Goal: Task Accomplishment & Management: Use online tool/utility

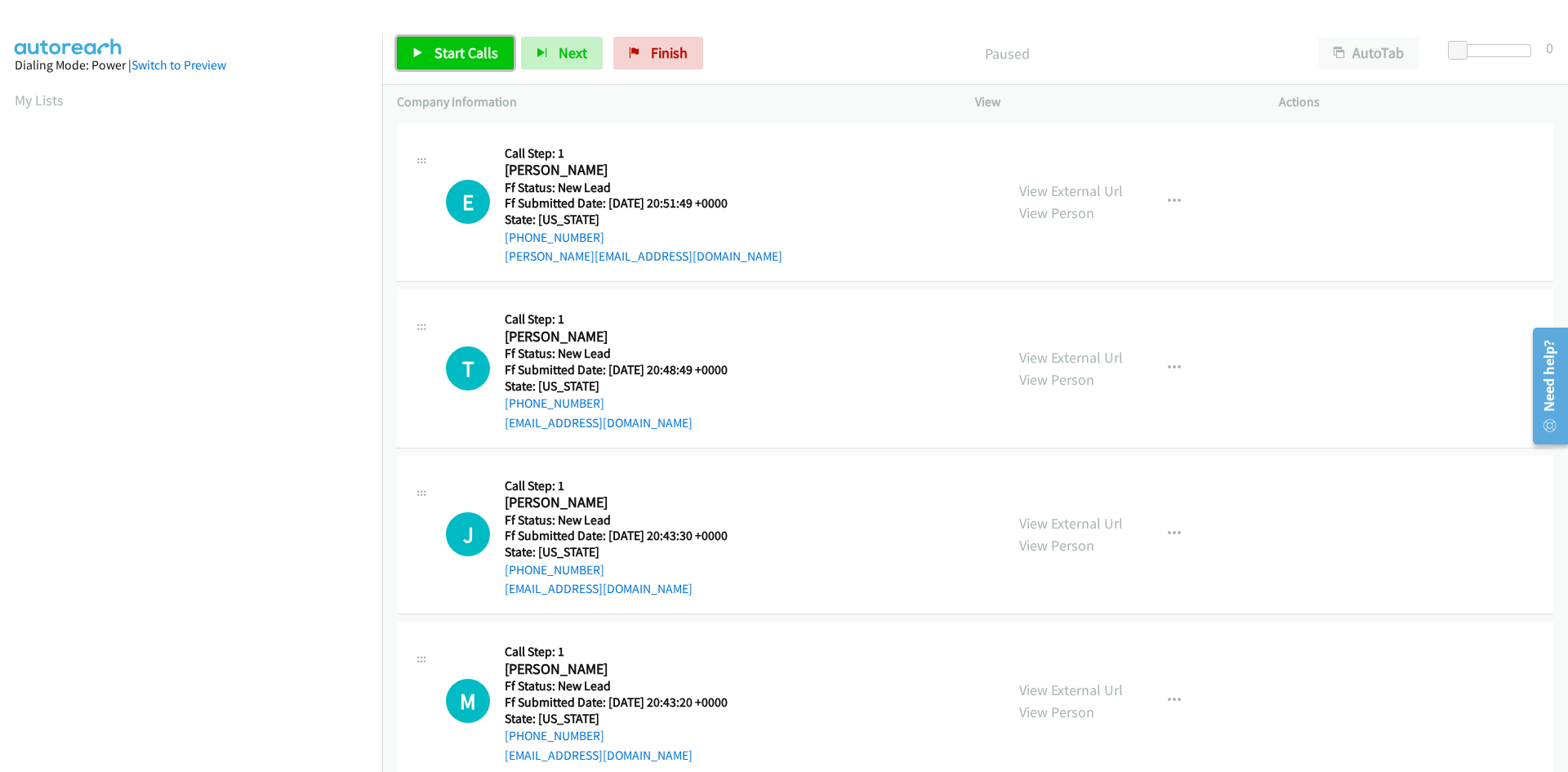
click at [475, 59] on span "Start Calls" at bounding box center [466, 52] width 64 height 19
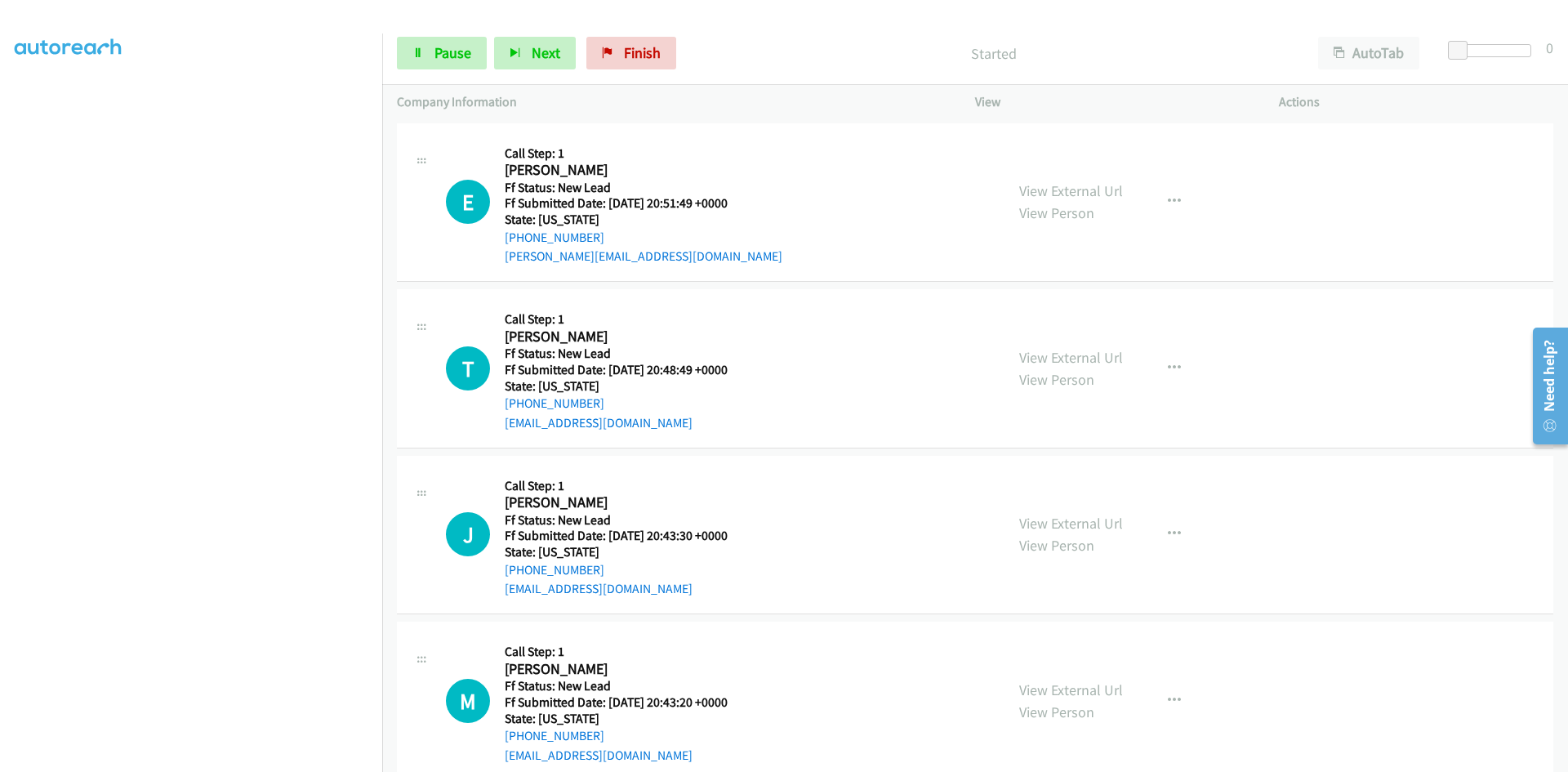
scroll to position [143, 0]
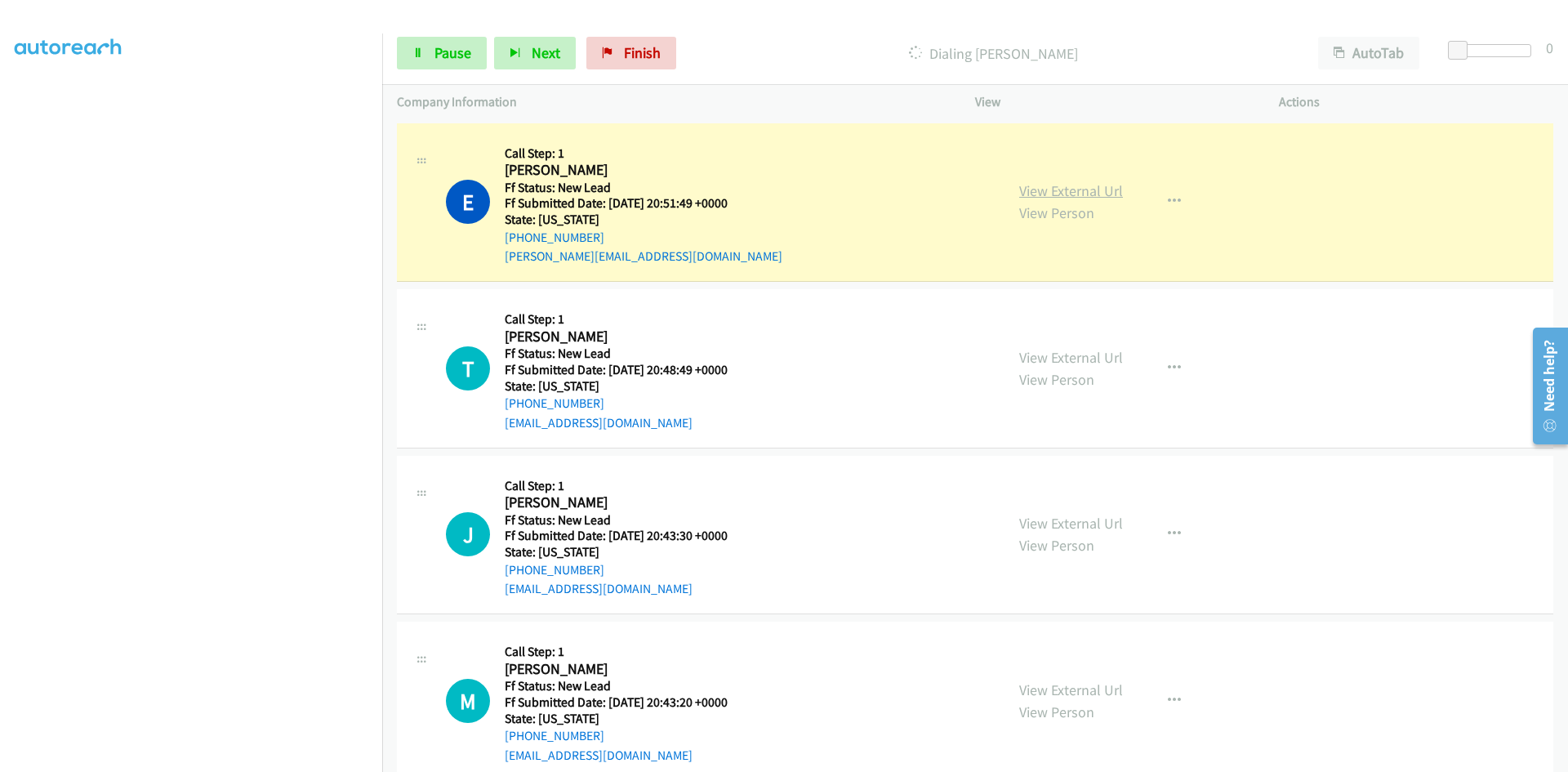
click at [1106, 187] on link "View External Url" at bounding box center [1071, 190] width 104 height 19
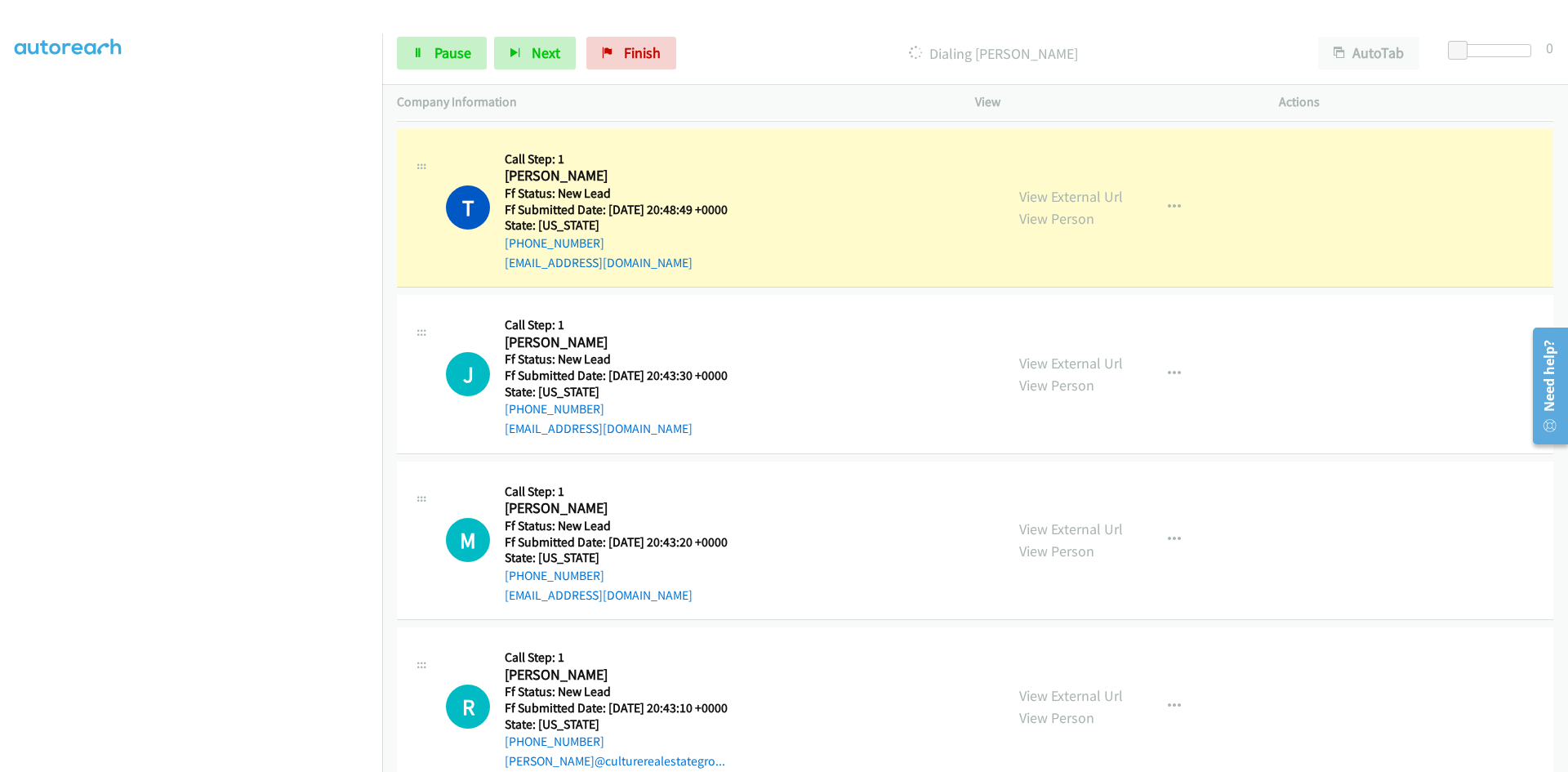
scroll to position [234, 0]
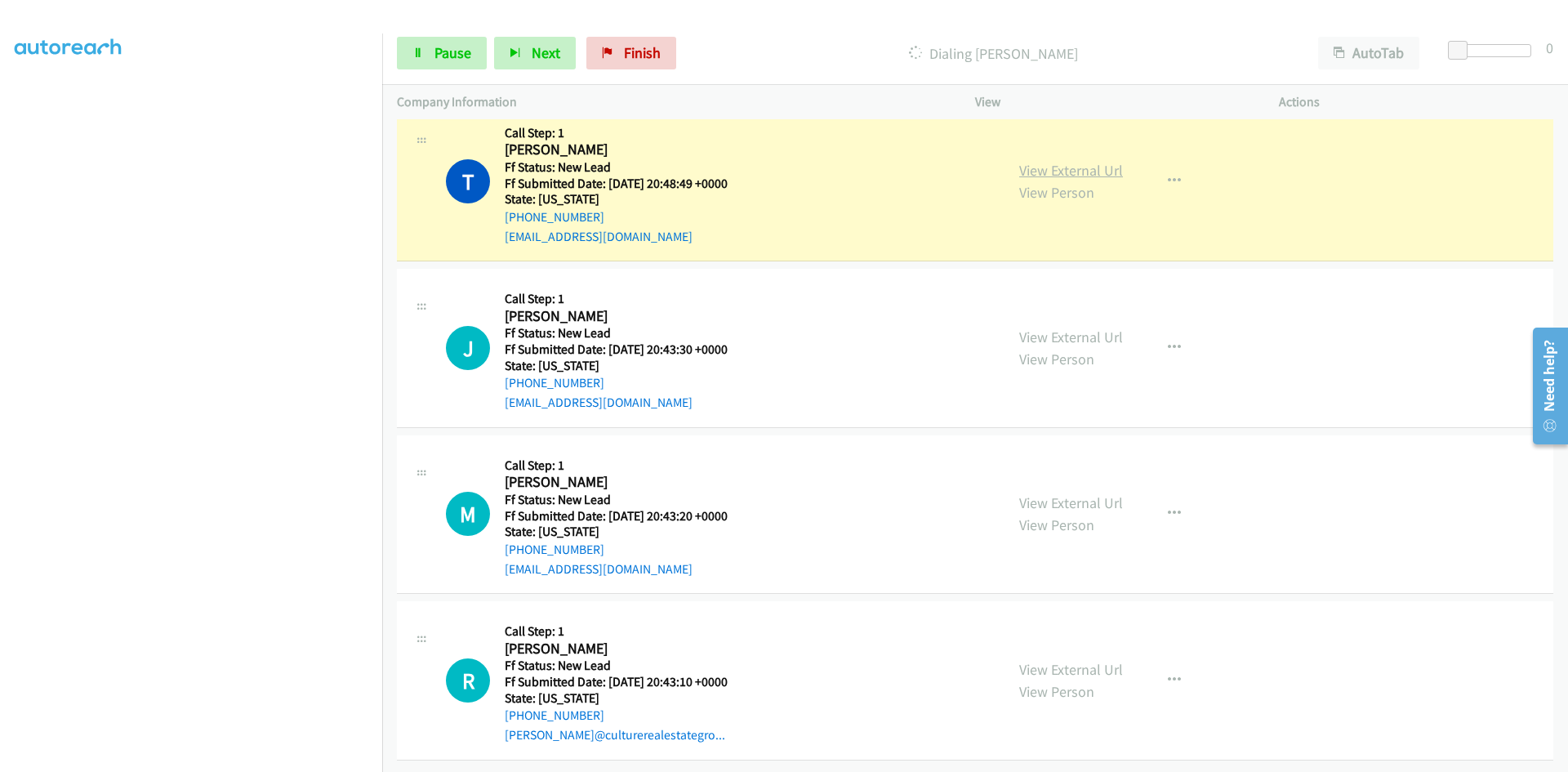
click at [1097, 161] on link "View External Url" at bounding box center [1071, 170] width 104 height 19
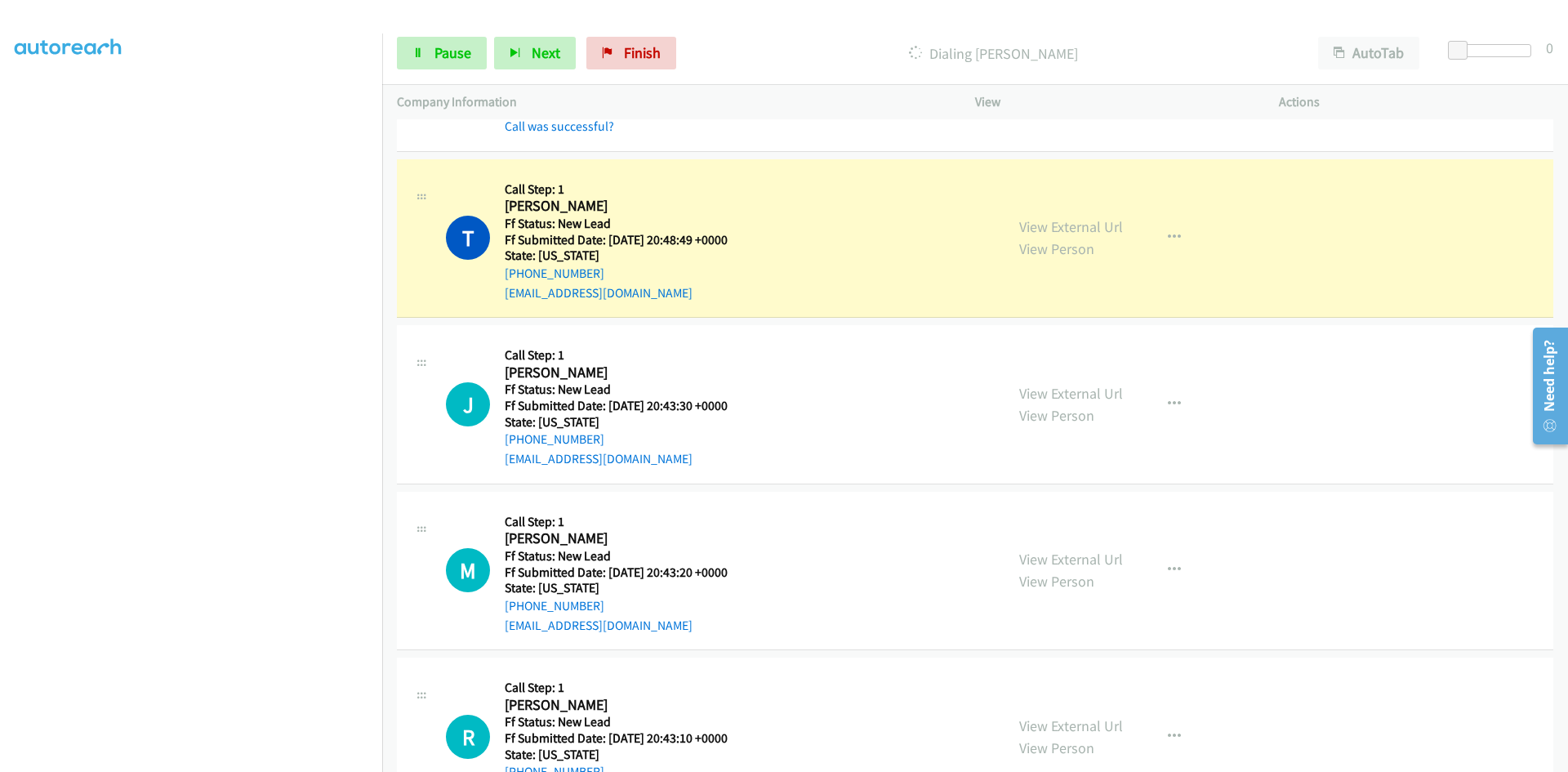
scroll to position [0, 0]
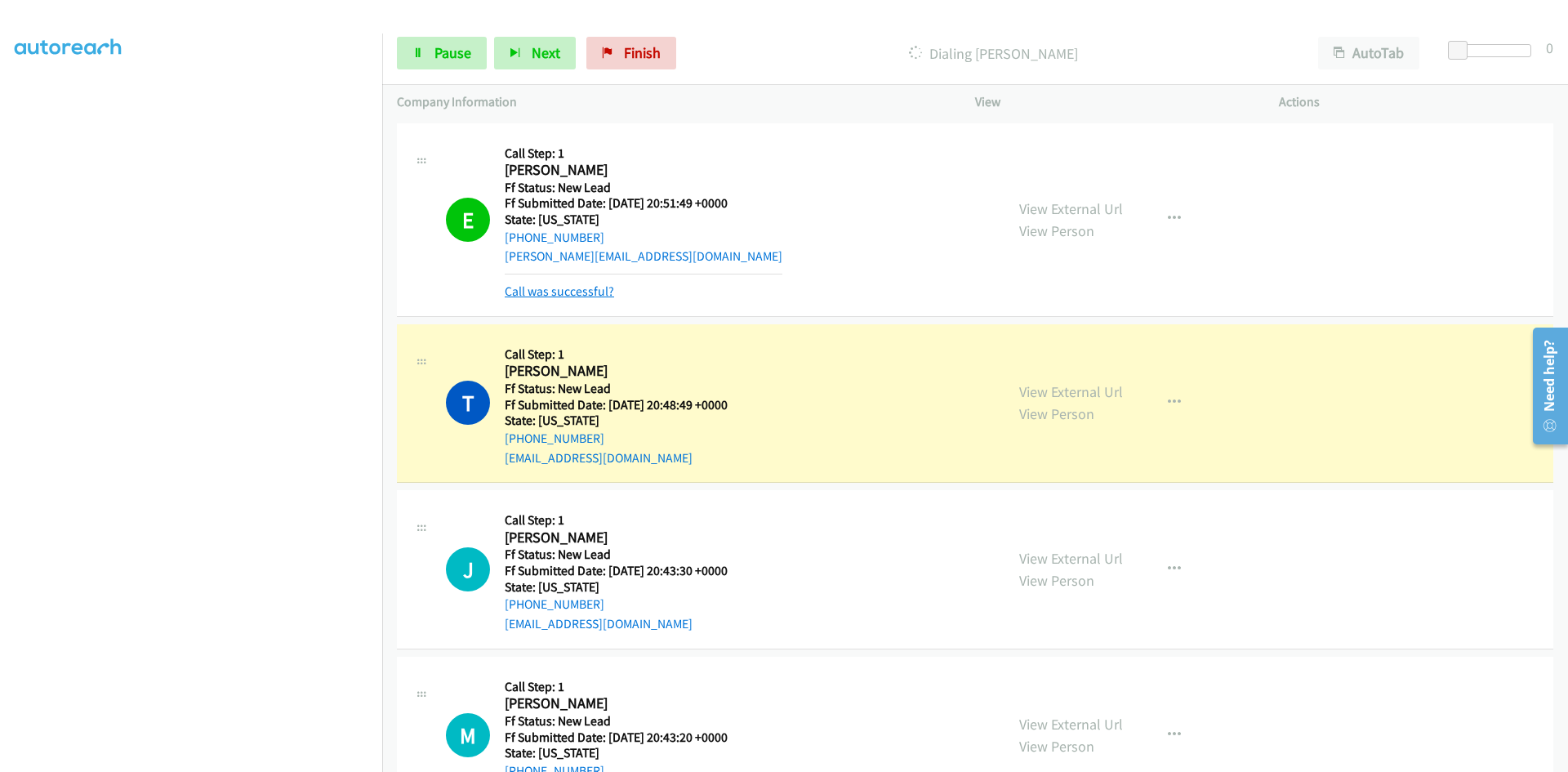
click at [590, 288] on link "Call was successful?" at bounding box center [559, 291] width 110 height 16
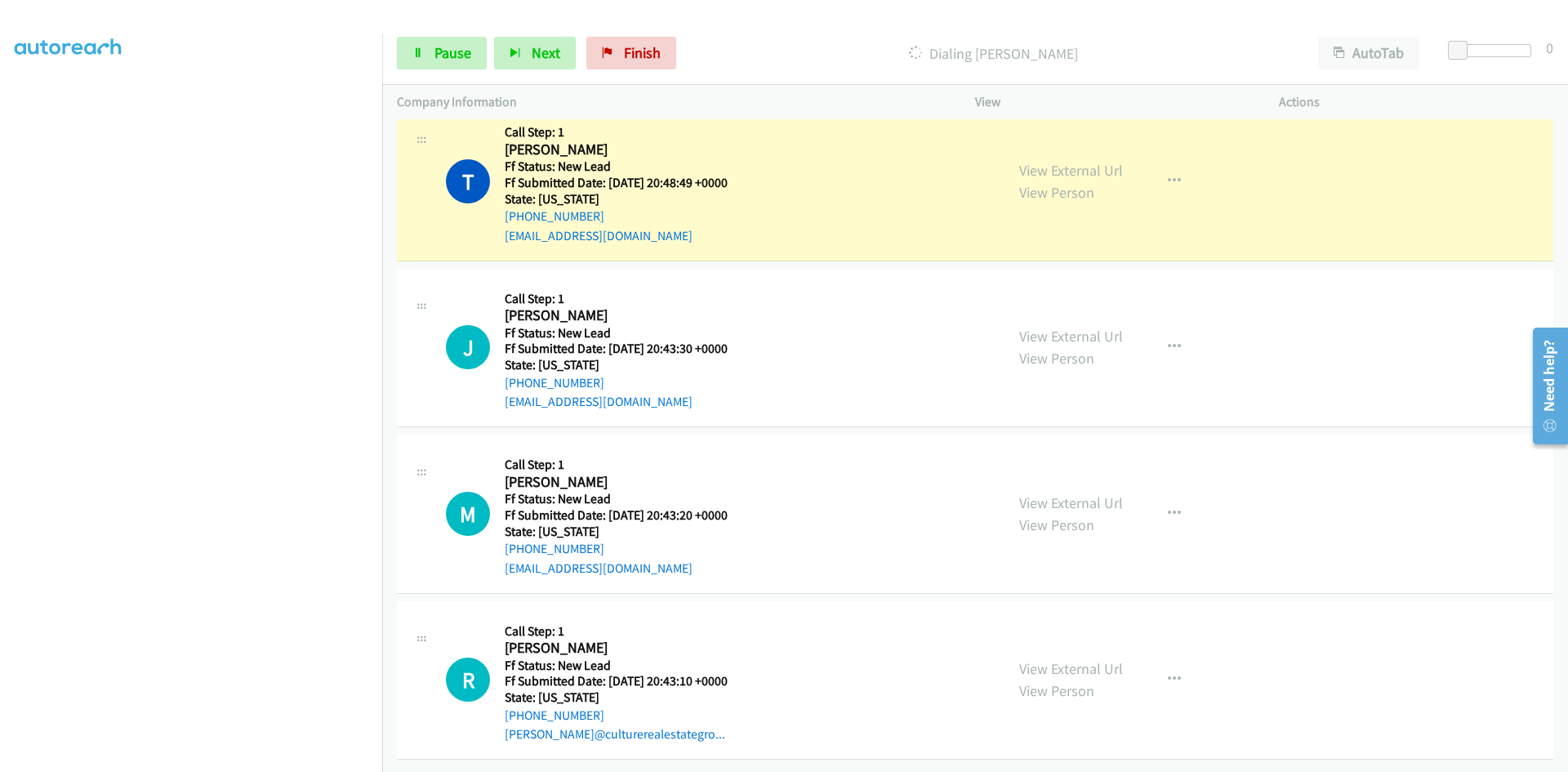
scroll to position [199, 0]
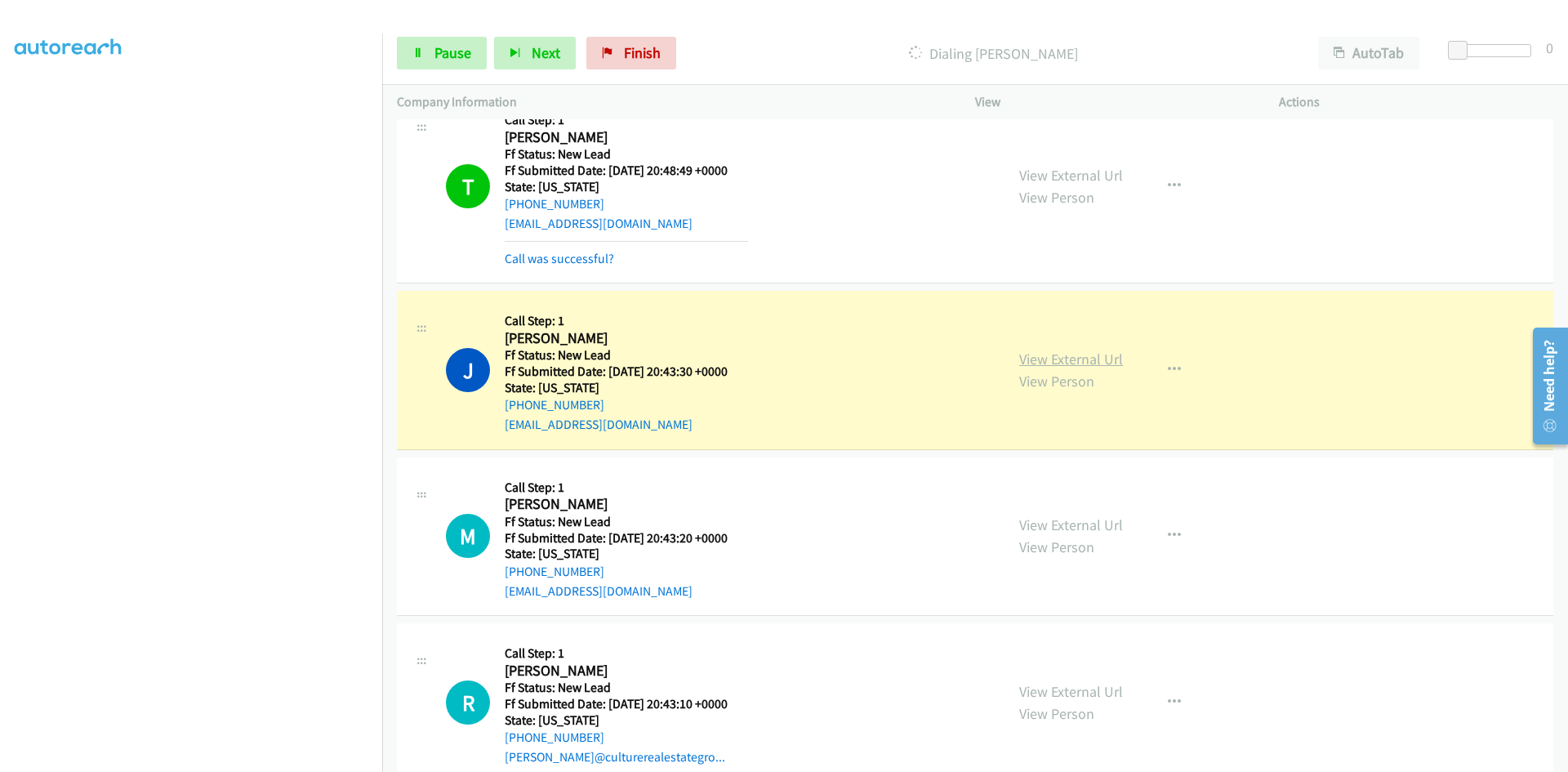
click at [1109, 360] on link "View External Url" at bounding box center [1071, 359] width 104 height 19
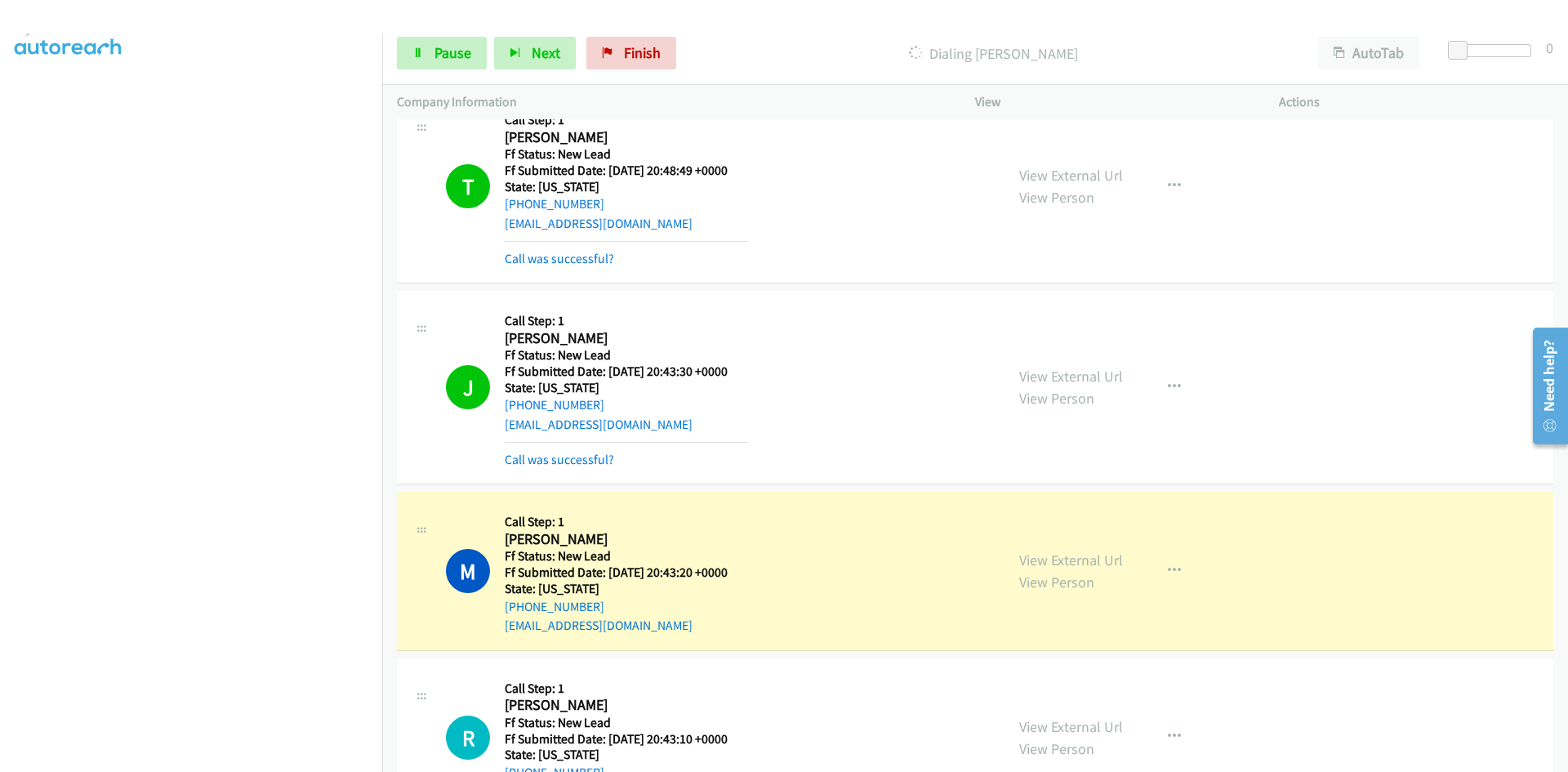
scroll to position [143, 0]
click at [1108, 562] on link "View External Url" at bounding box center [1071, 559] width 104 height 19
click at [589, 457] on link "Call was successful?" at bounding box center [559, 459] width 110 height 16
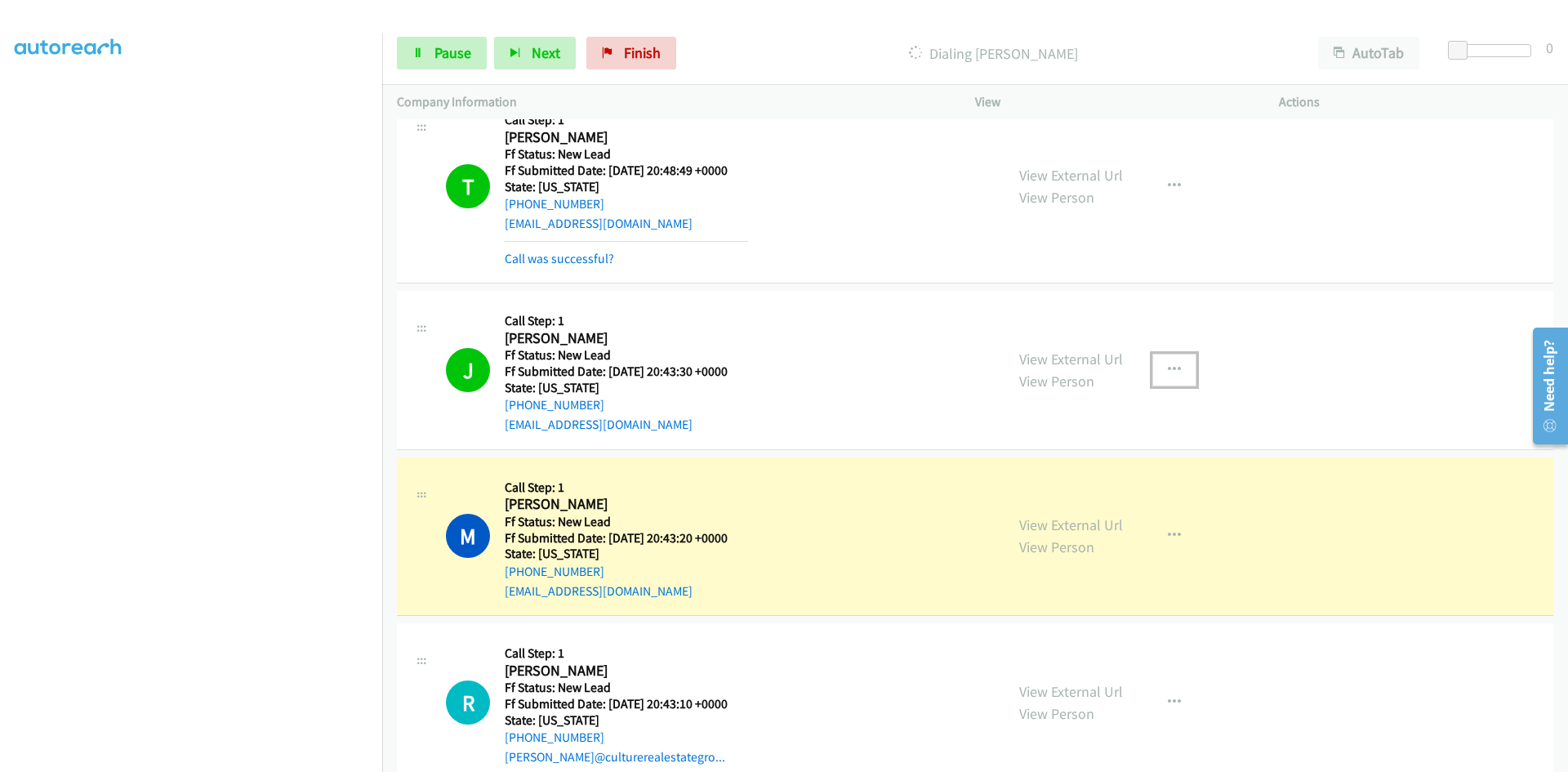
click at [1172, 365] on icon "button" at bounding box center [1174, 370] width 13 height 13
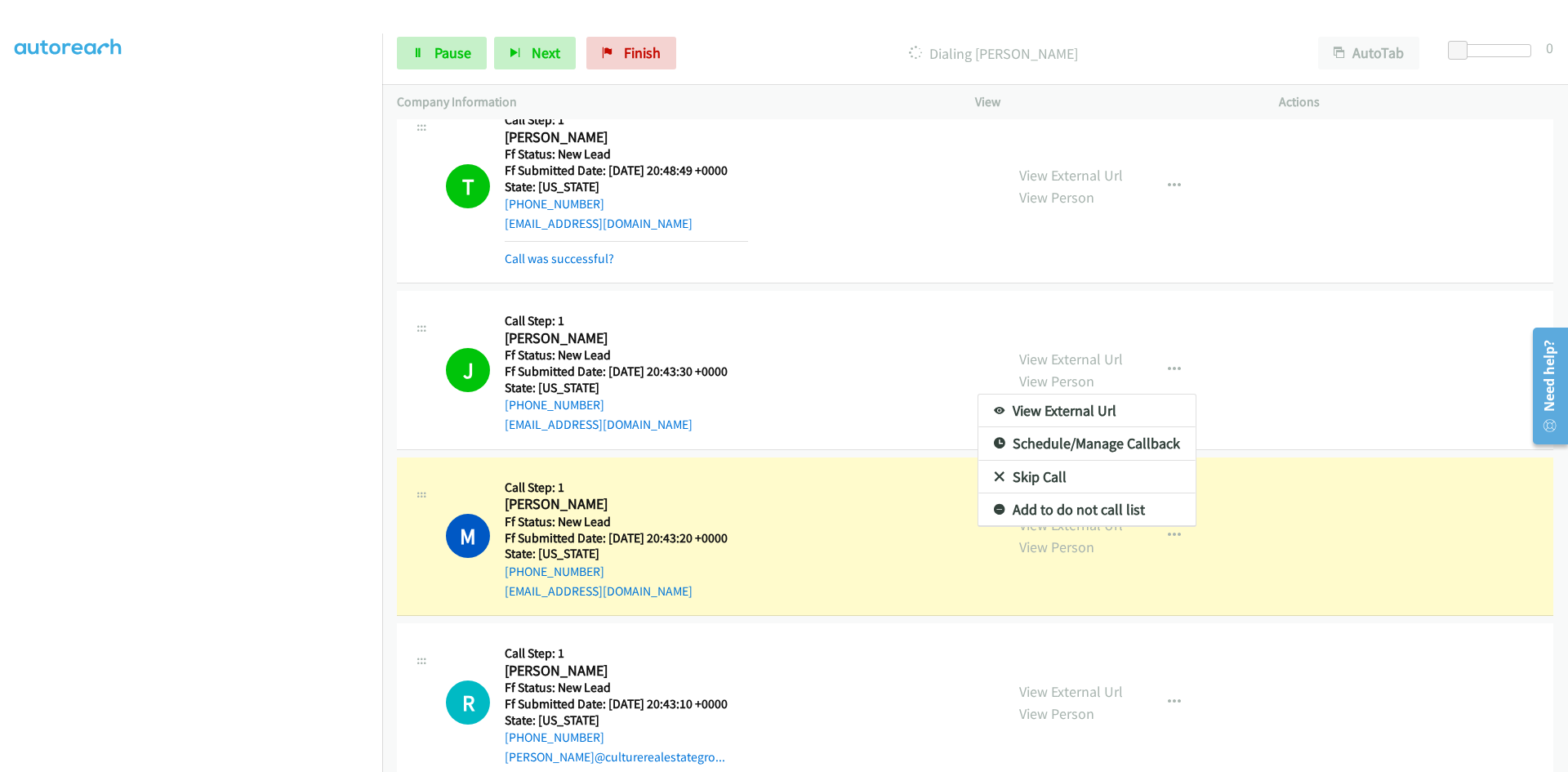
click at [1093, 512] on link "Add to do not call list" at bounding box center [1087, 510] width 217 height 33
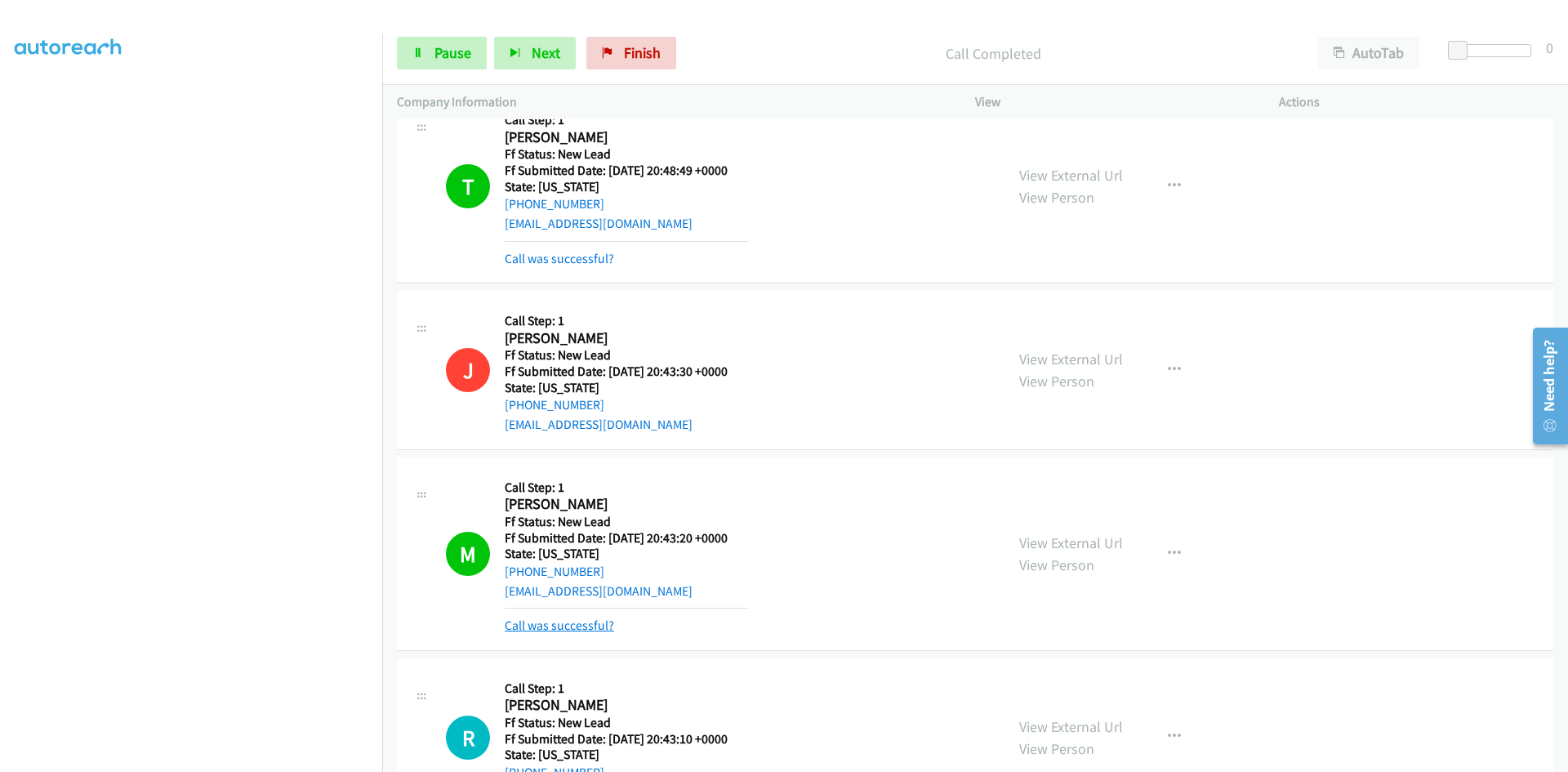
click at [596, 624] on link "Call was successful?" at bounding box center [559, 625] width 110 height 16
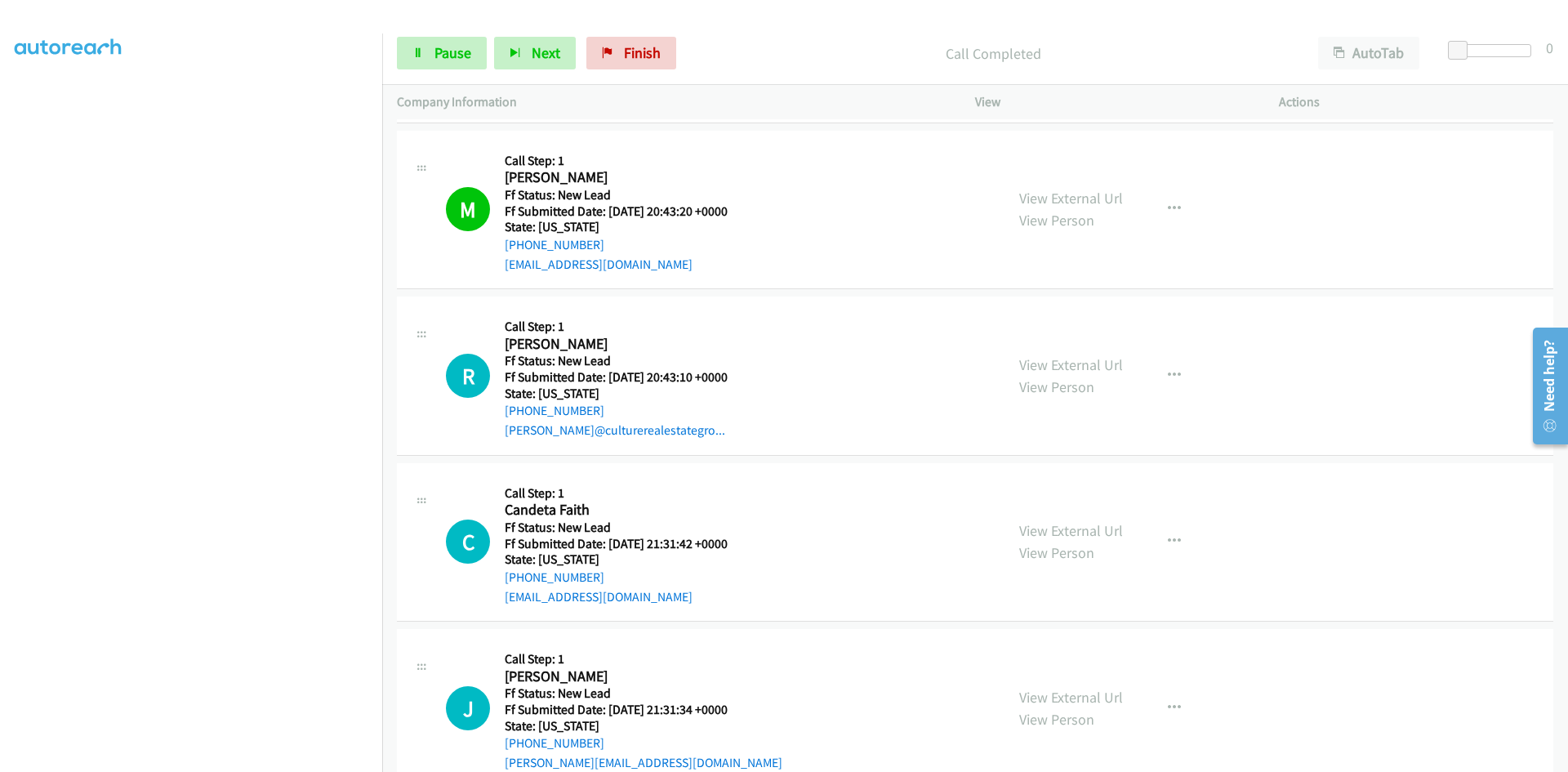
scroll to position [608, 0]
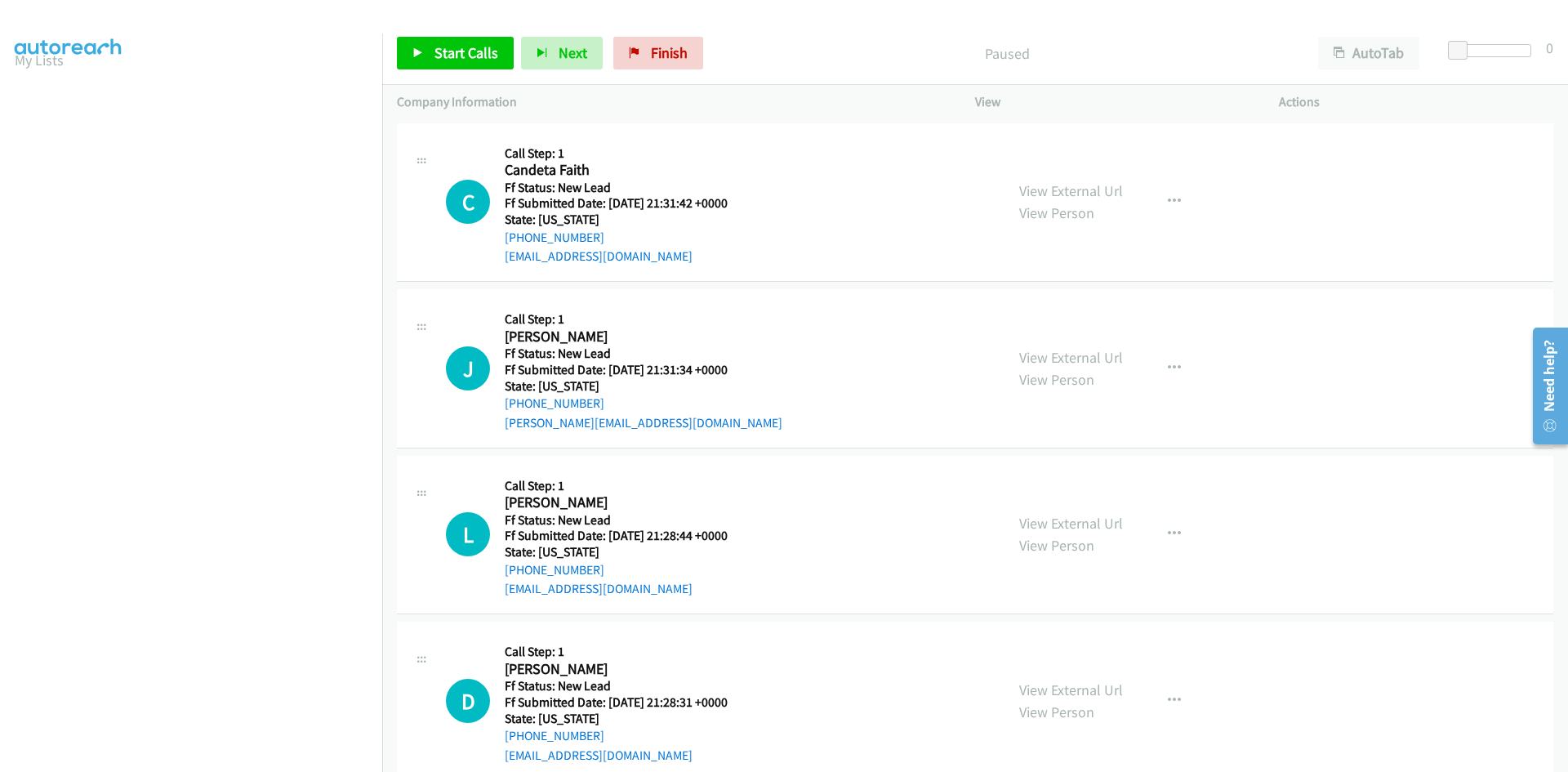
scroll to position [143, 0]
click at [450, 50] on span "Start Calls" at bounding box center [466, 52] width 64 height 19
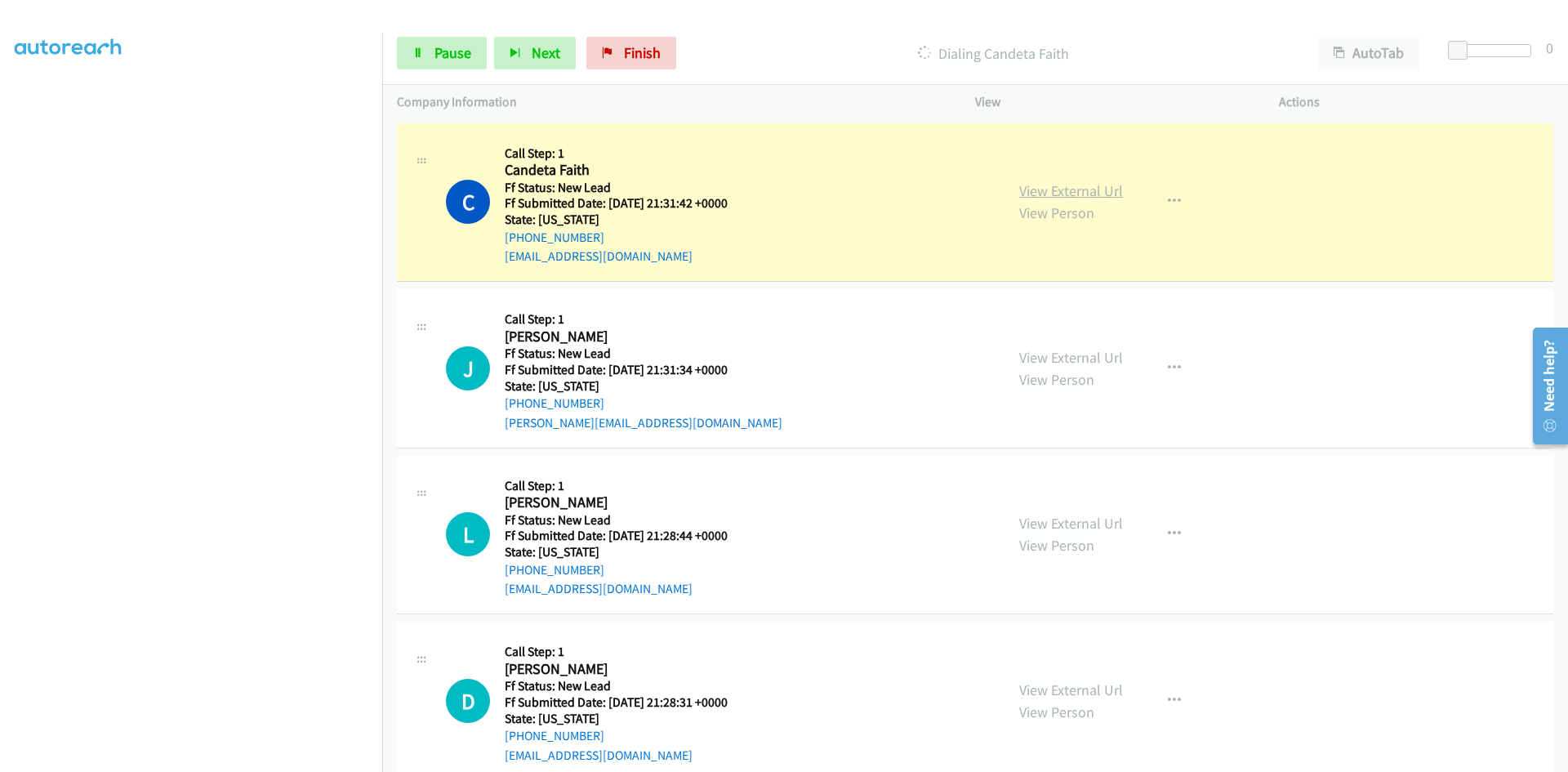
click at [1093, 193] on link "View External Url" at bounding box center [1071, 190] width 104 height 19
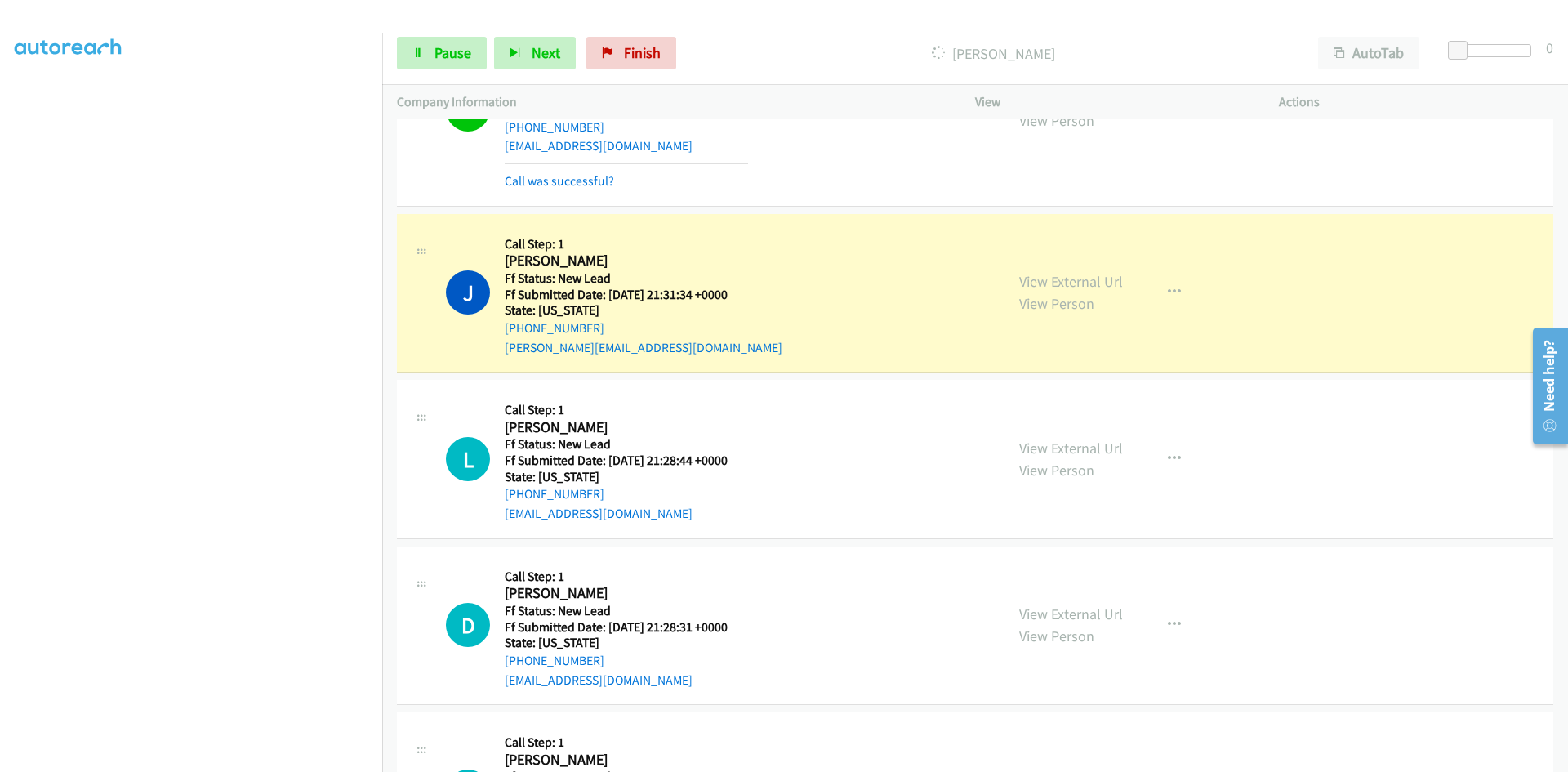
scroll to position [81, 0]
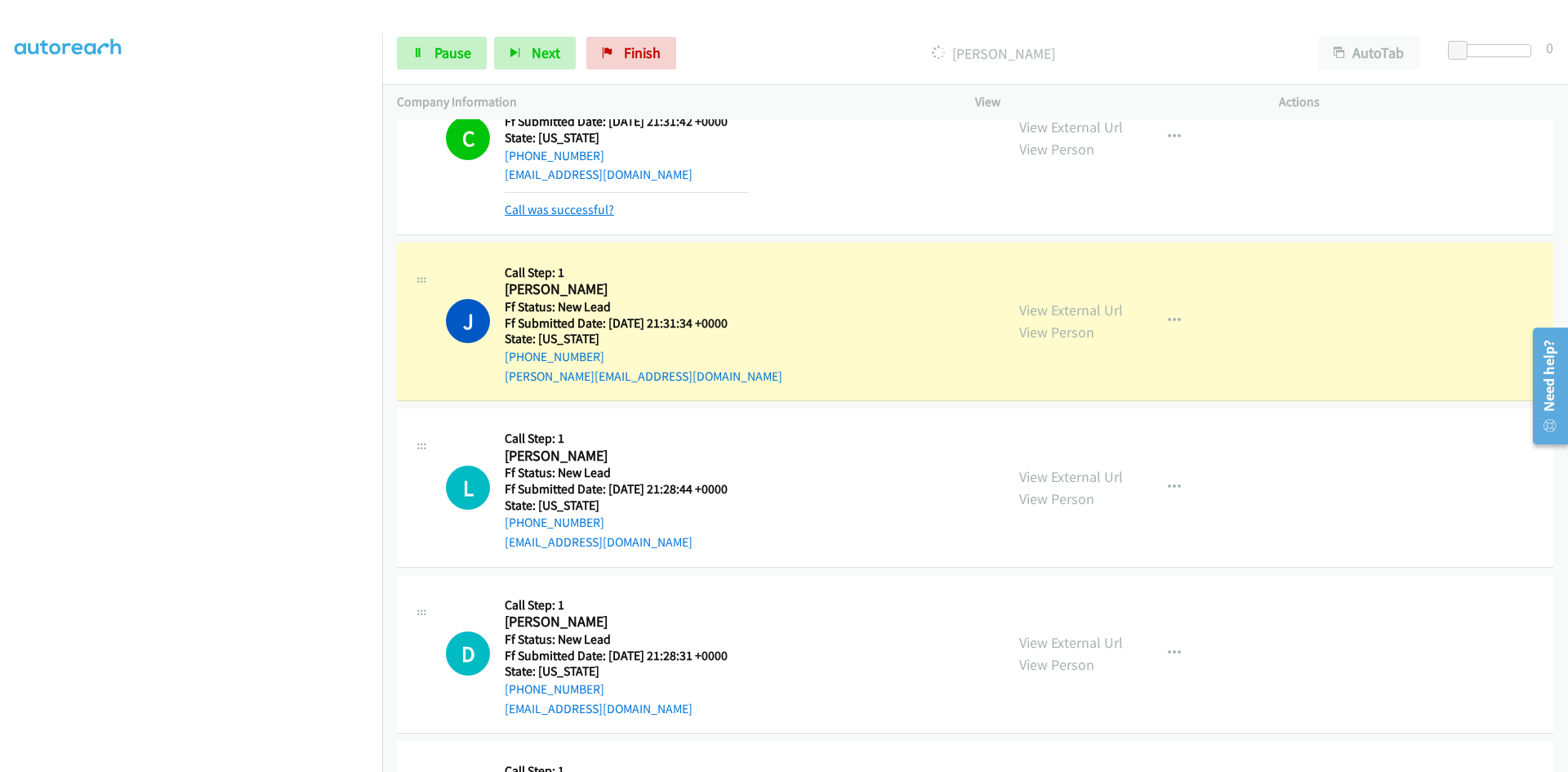
click at [582, 211] on link "Call was successful?" at bounding box center [559, 209] width 110 height 16
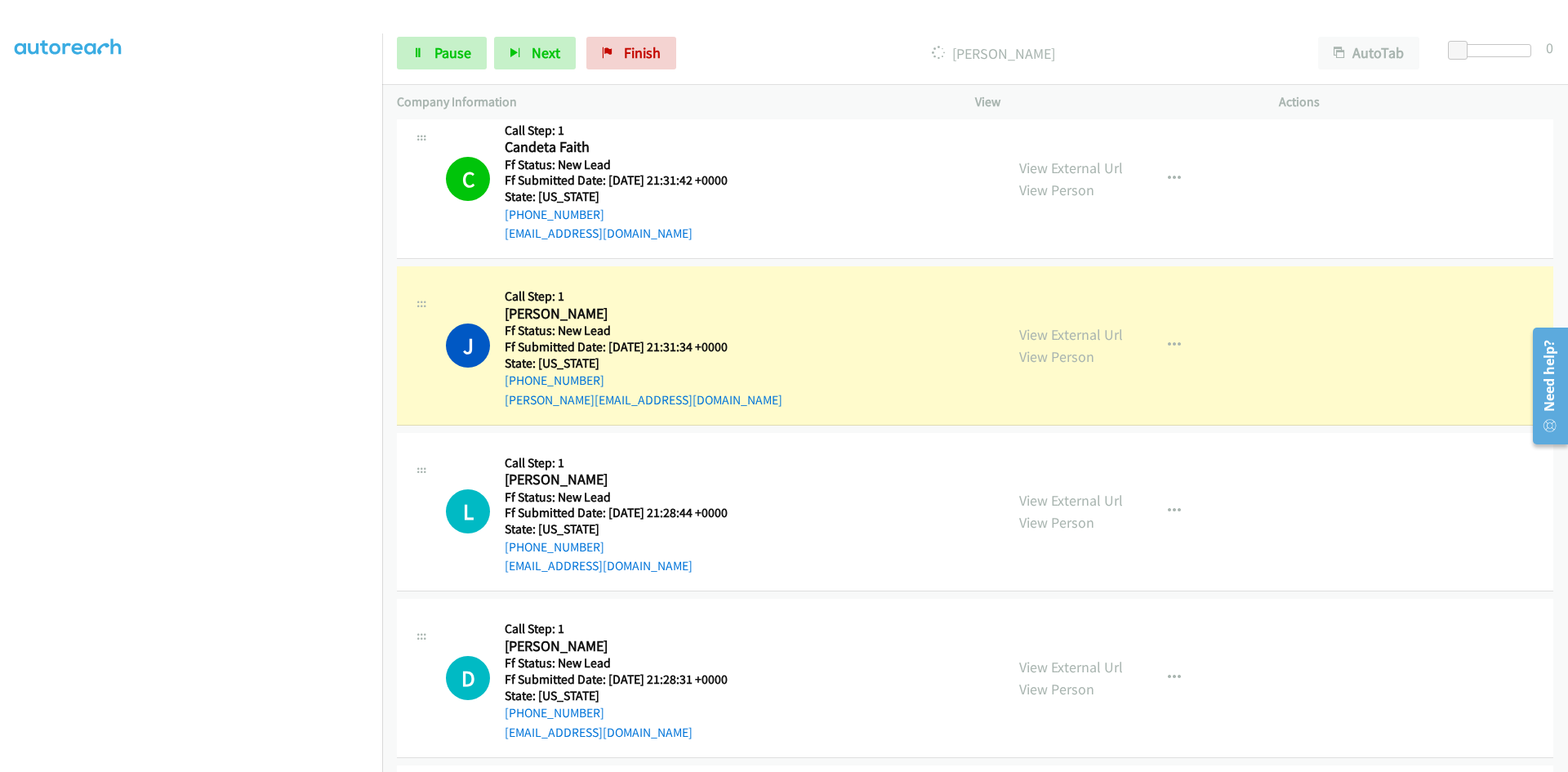
scroll to position [0, 0]
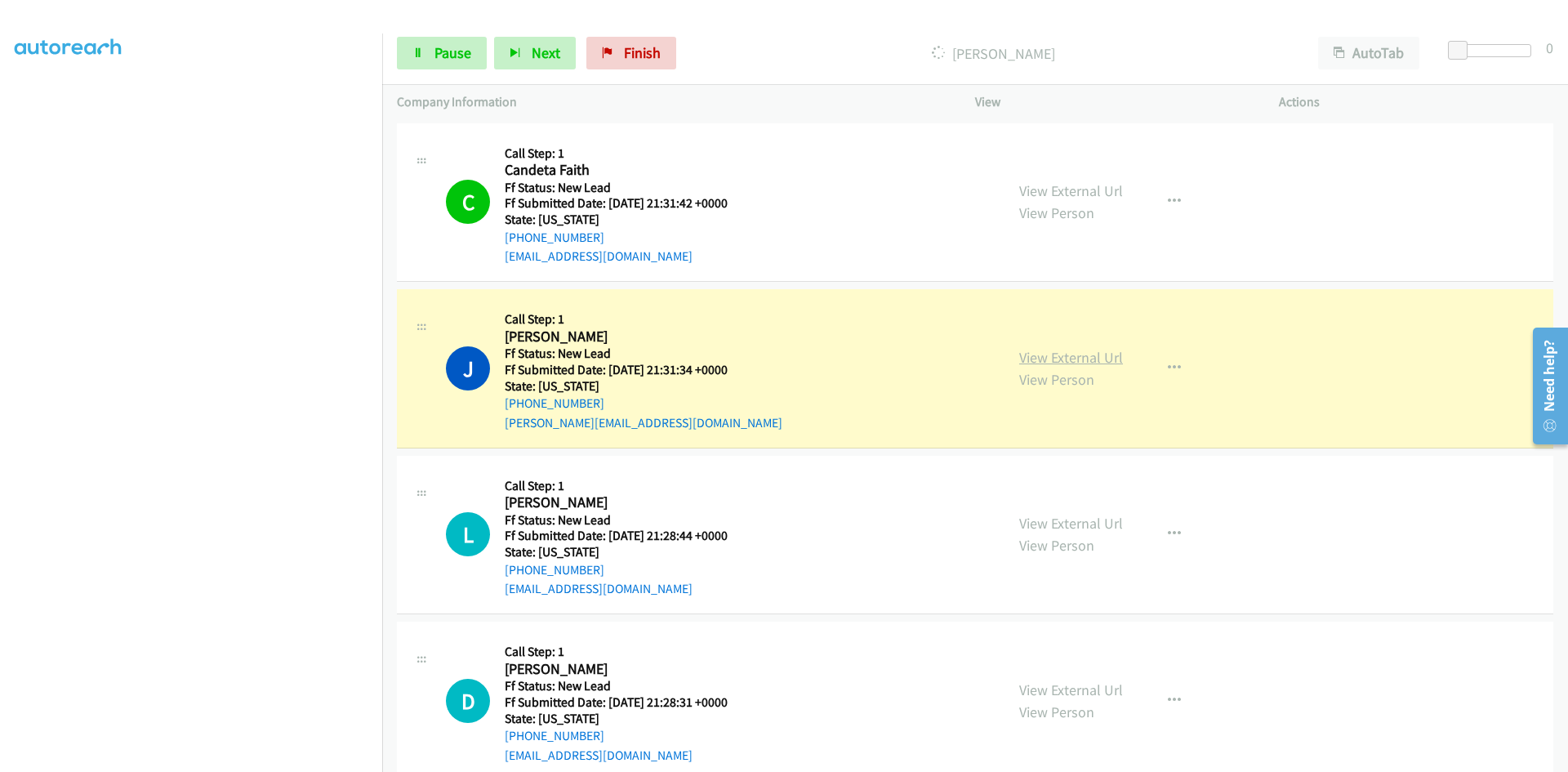
click at [1075, 359] on link "View External Url" at bounding box center [1071, 357] width 104 height 19
click at [472, 39] on link "Pause" at bounding box center [441, 53] width 90 height 33
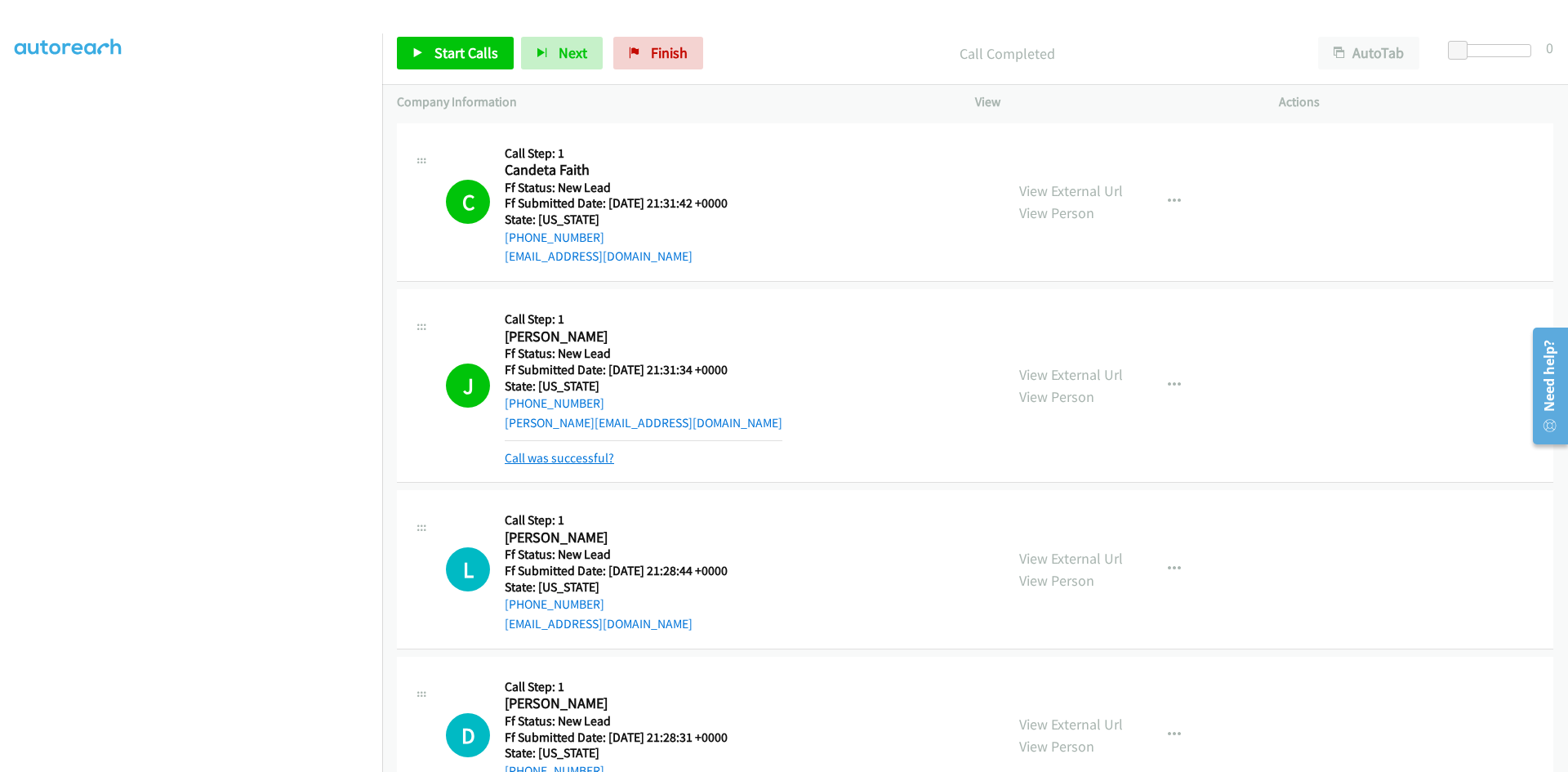
click at [558, 460] on link "Call was successful?" at bounding box center [559, 457] width 110 height 16
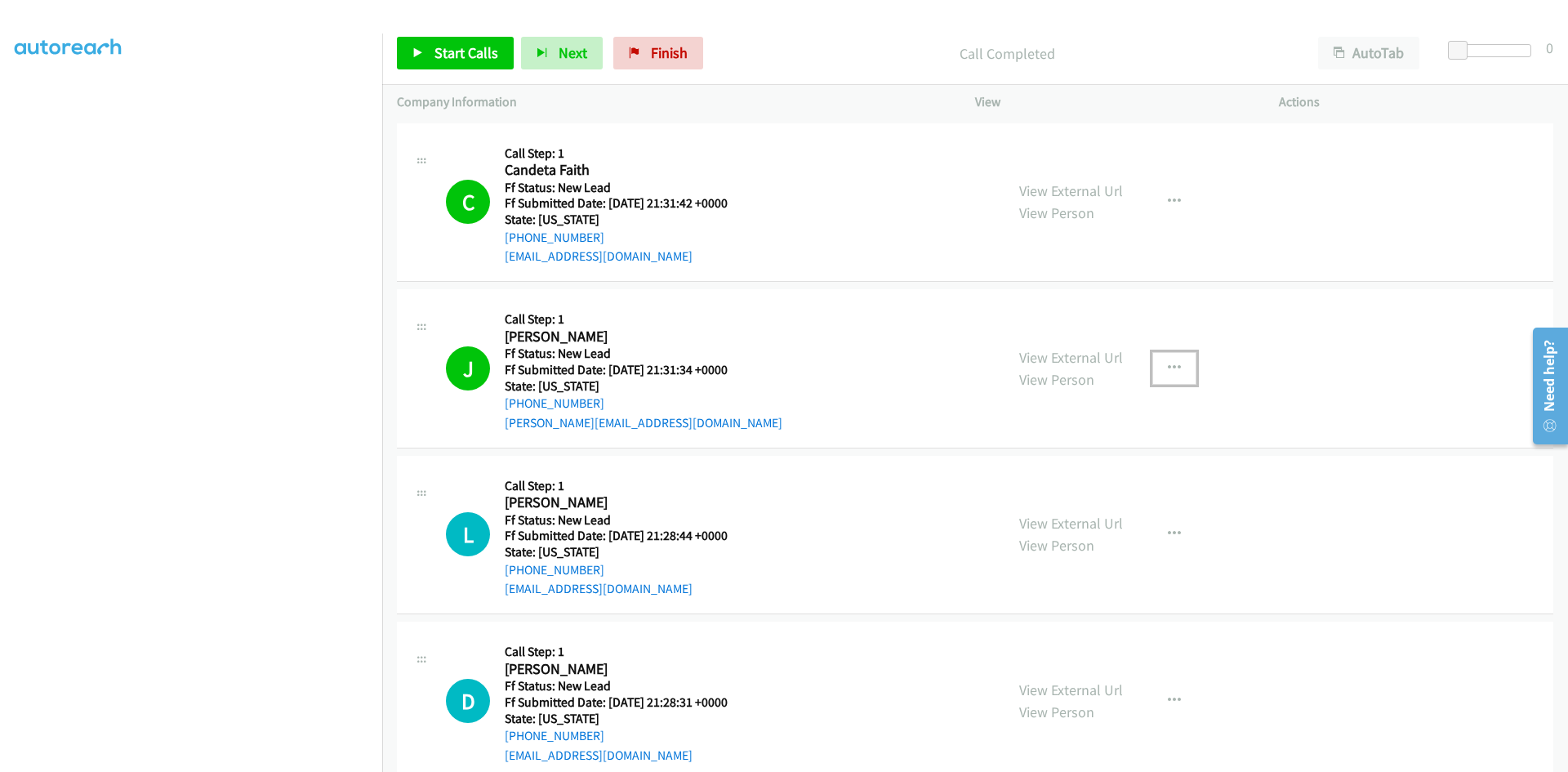
click at [1168, 371] on icon "button" at bounding box center [1174, 368] width 13 height 13
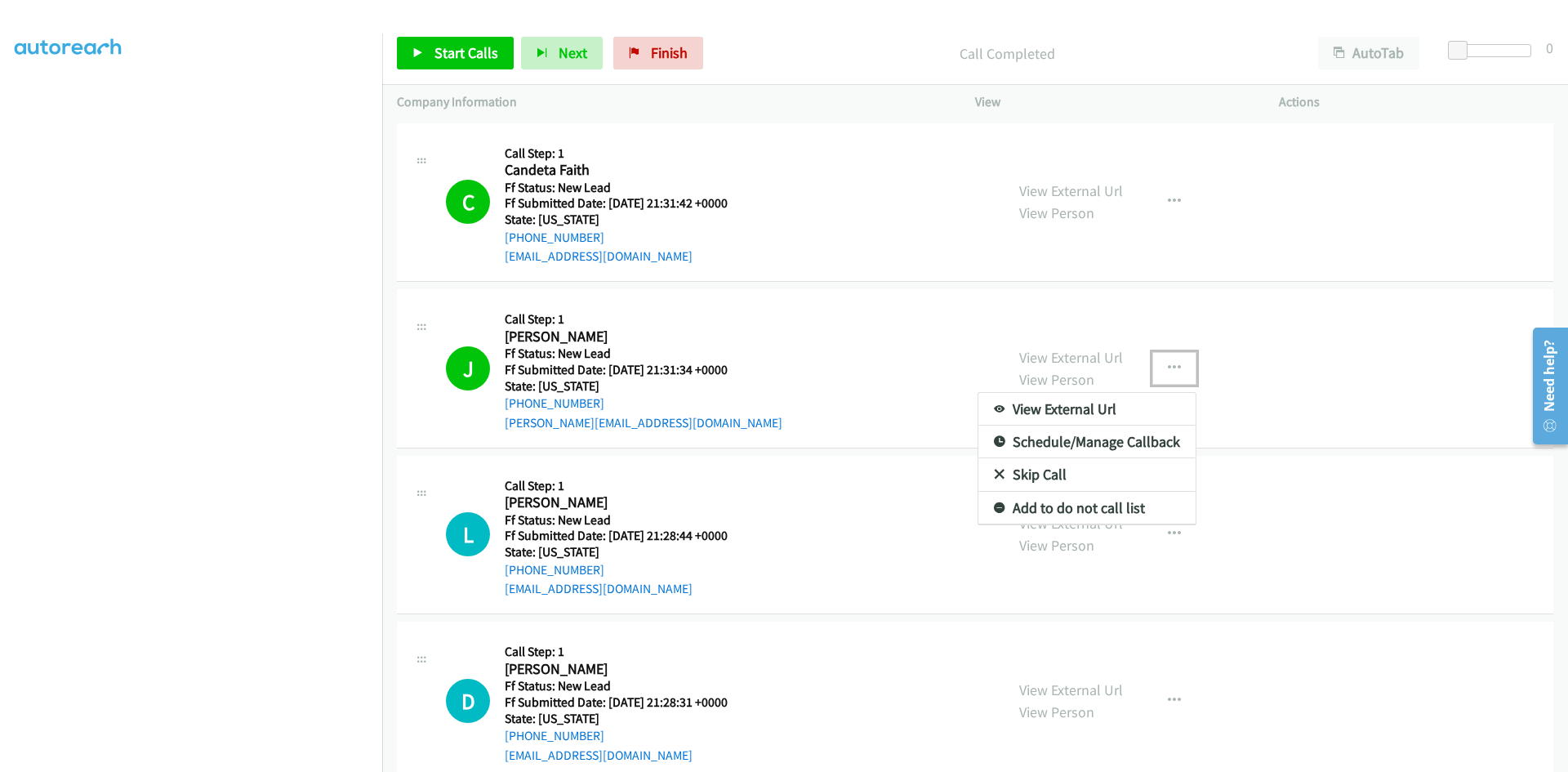
click at [1058, 509] on link "Add to do not call list" at bounding box center [1087, 508] width 217 height 33
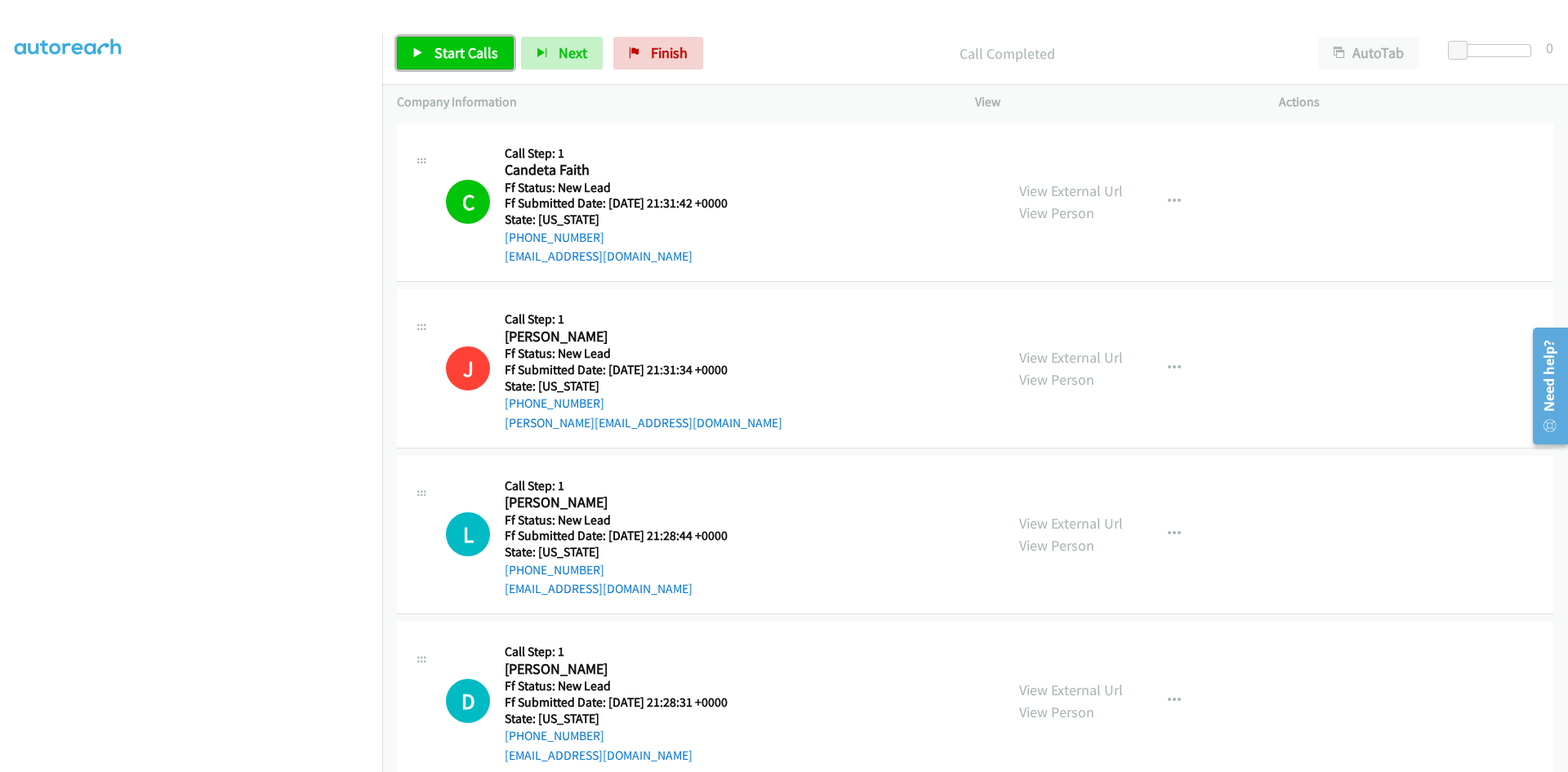
click at [447, 50] on span "Start Calls" at bounding box center [466, 52] width 64 height 19
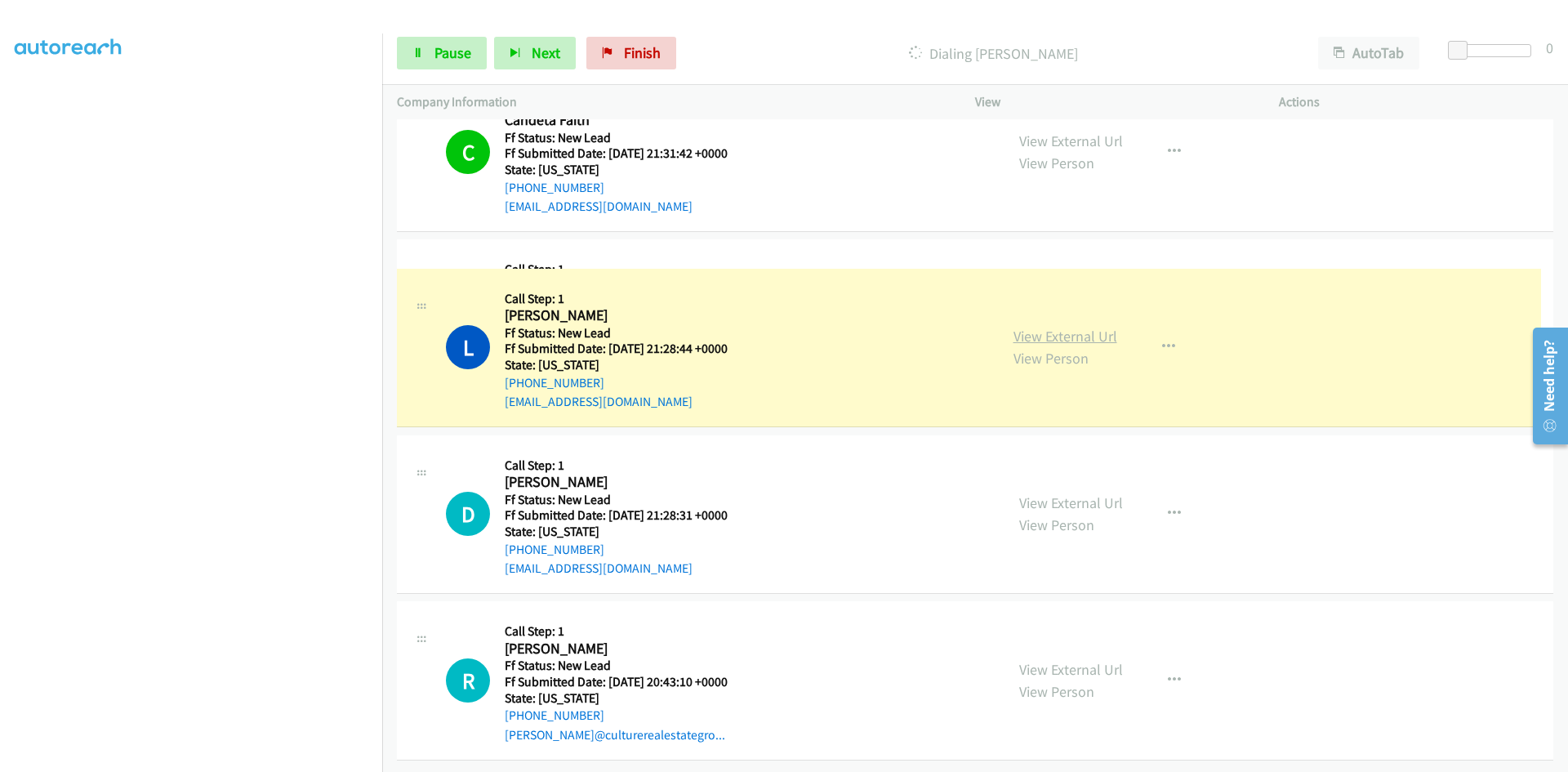
scroll to position [199, 0]
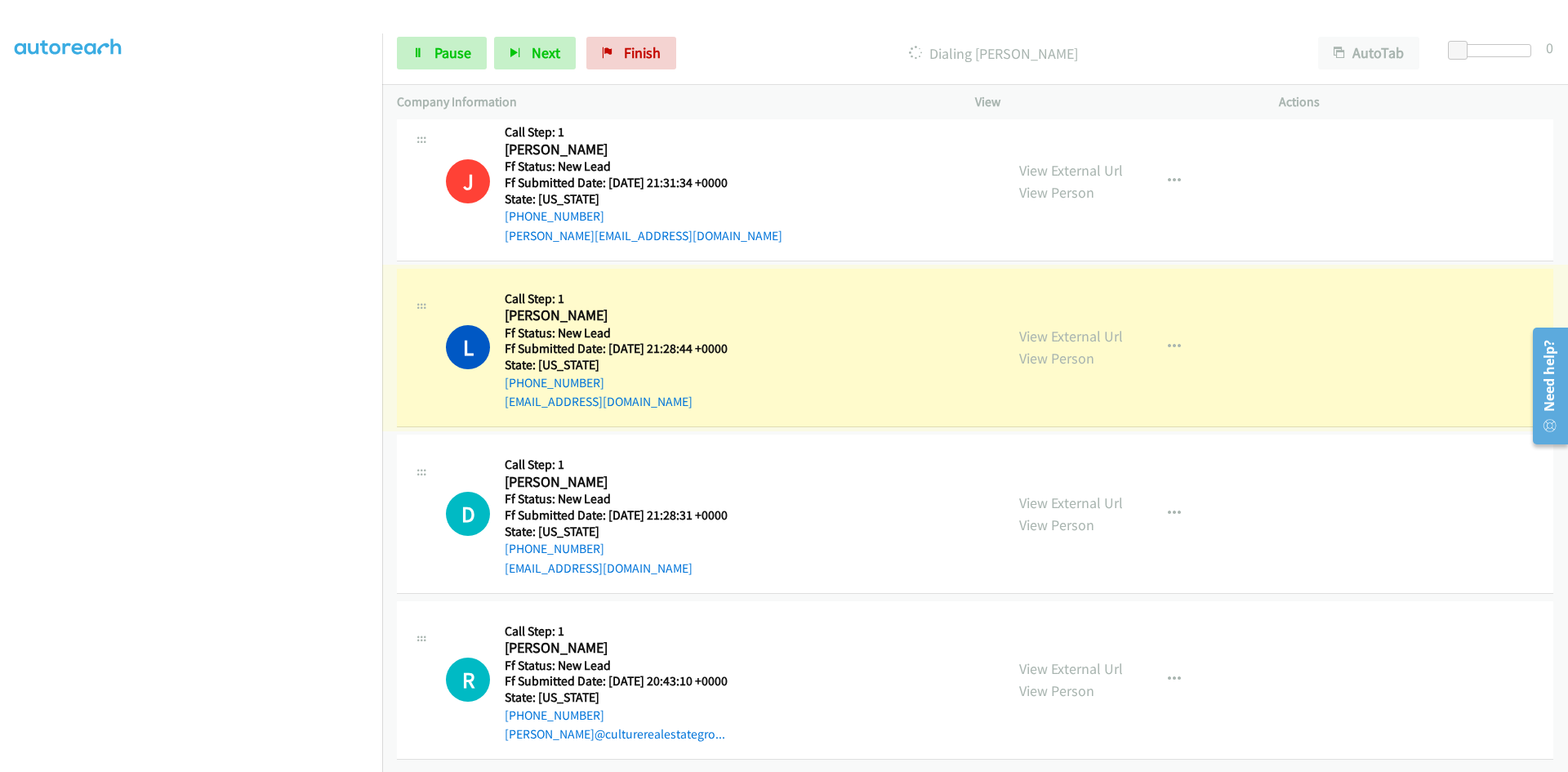
click at [1071, 327] on link "View External Url" at bounding box center [1071, 336] width 104 height 19
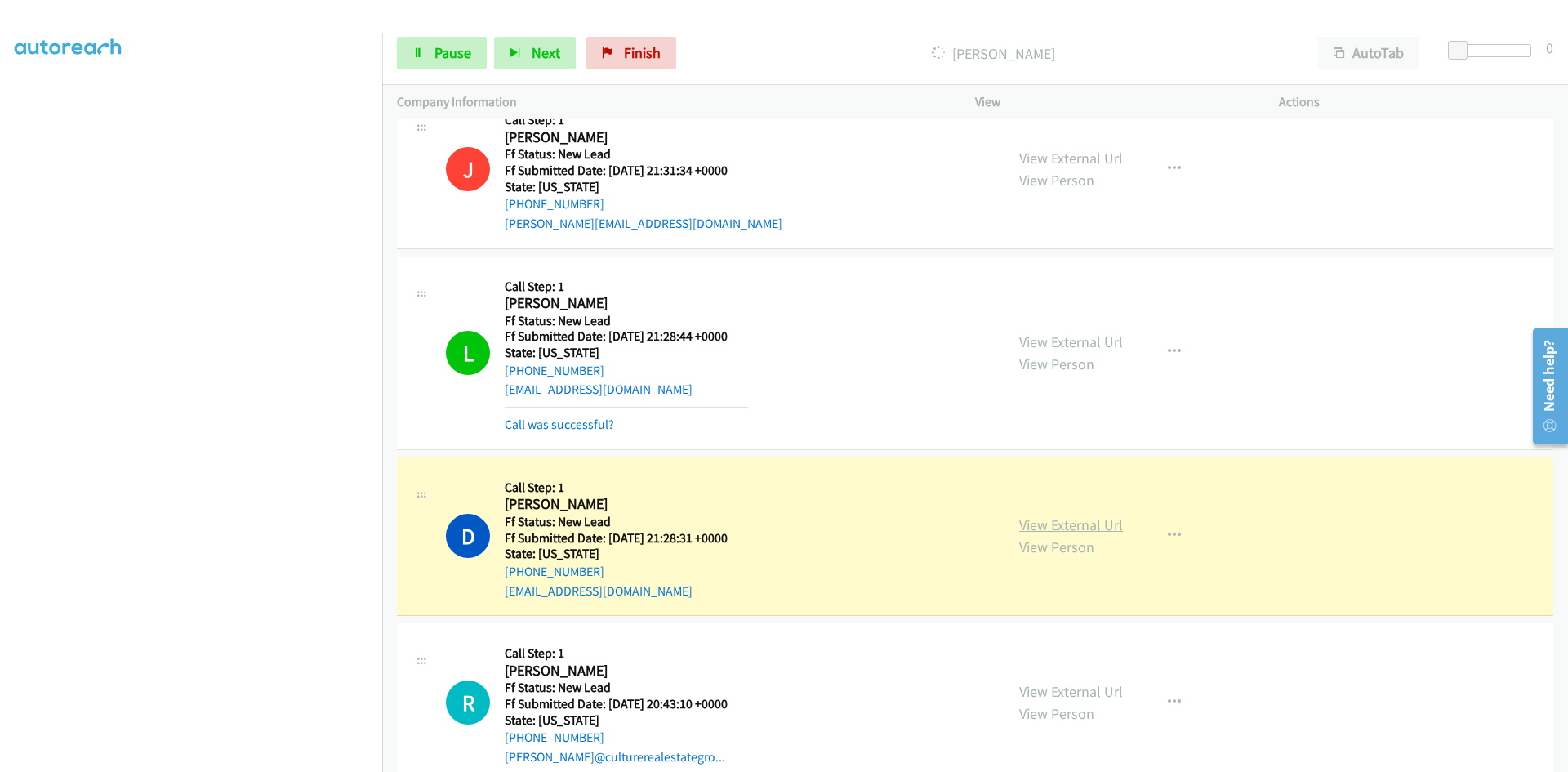
click at [1045, 523] on link "View External Url" at bounding box center [1071, 524] width 104 height 19
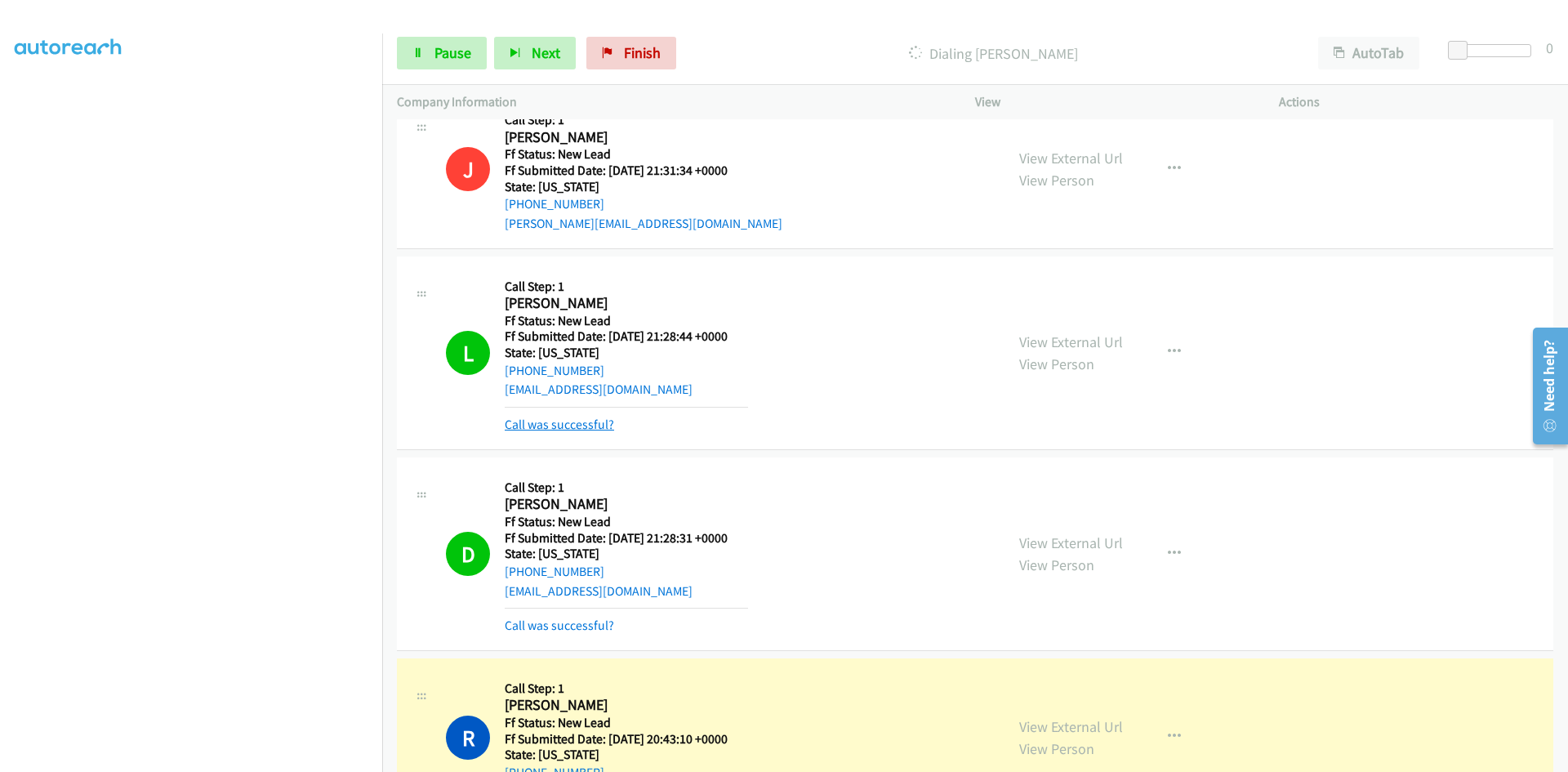
click at [600, 428] on link "Call was successful?" at bounding box center [559, 424] width 110 height 16
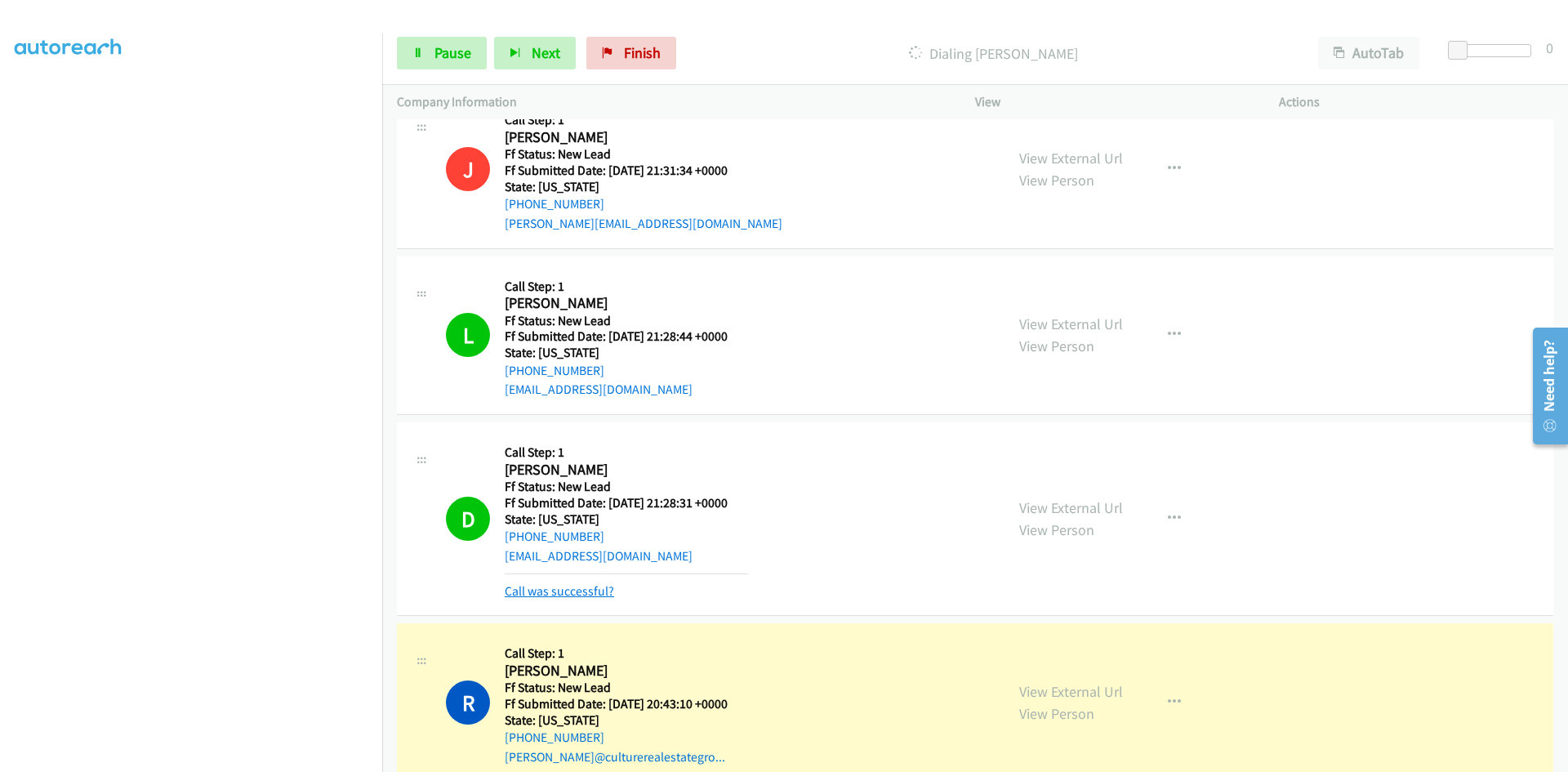
click at [537, 591] on link "Call was successful?" at bounding box center [559, 590] width 110 height 16
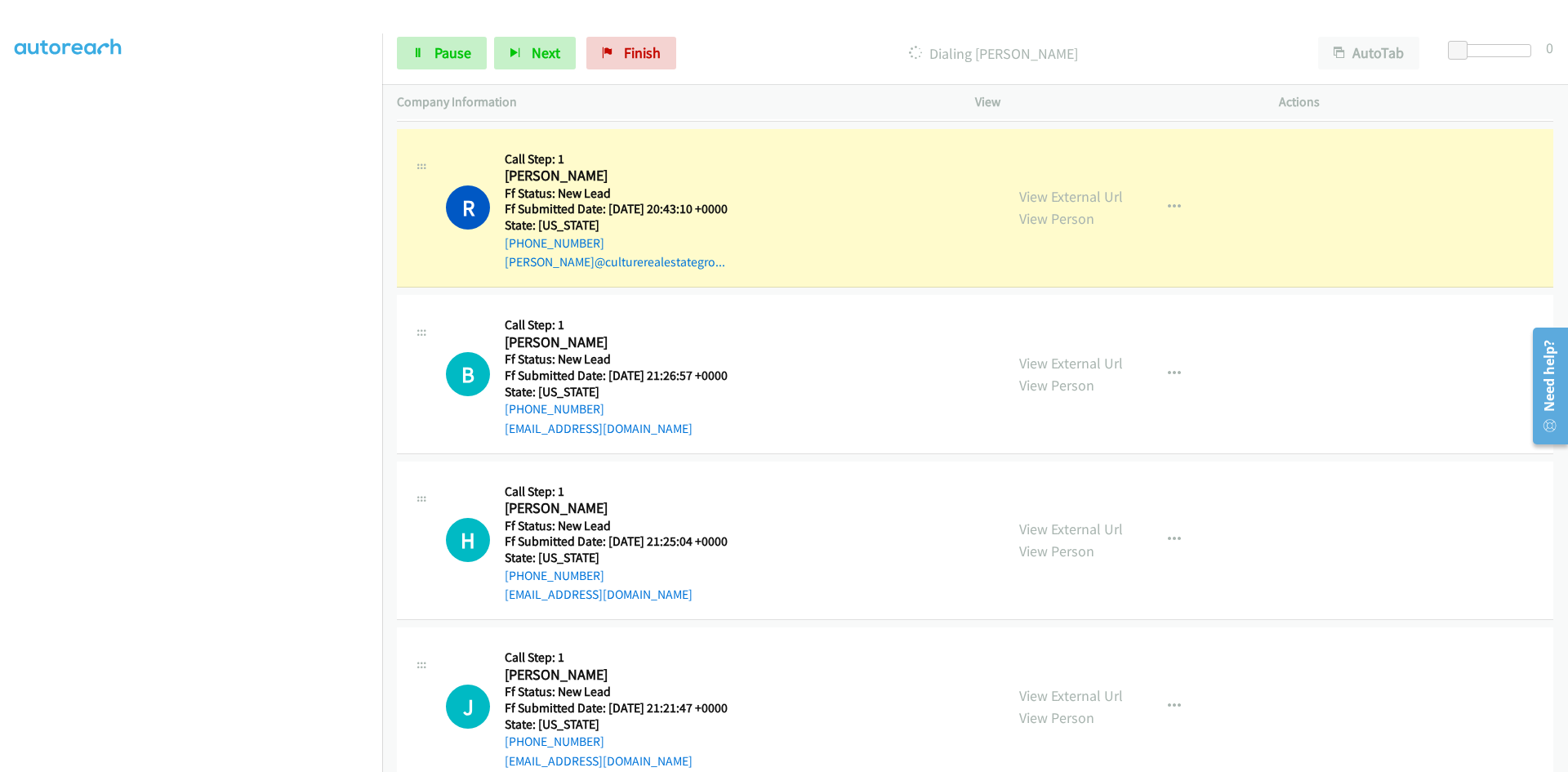
scroll to position [697, 0]
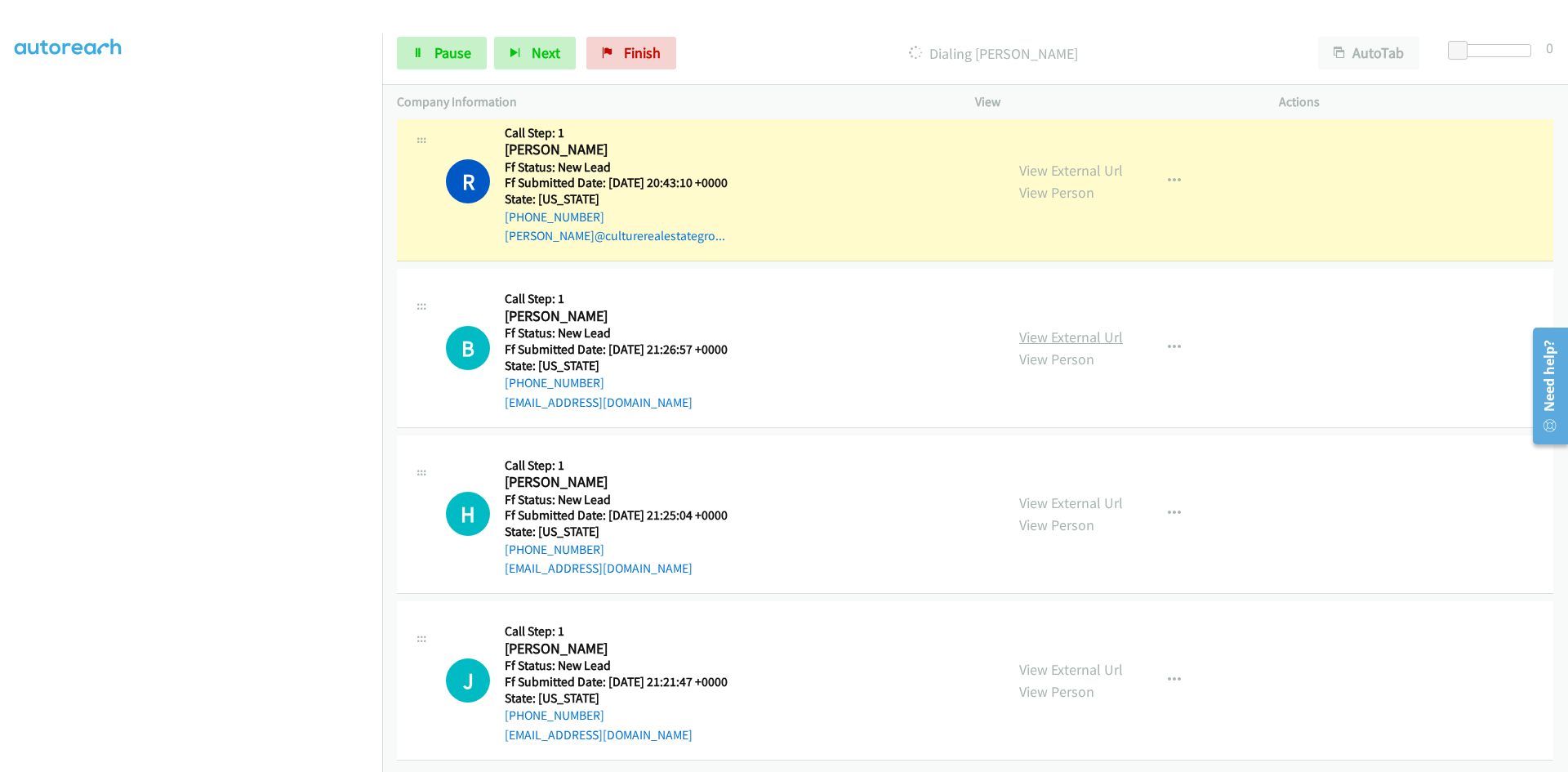
click at [1078, 327] on link "View External Url" at bounding box center [1071, 336] width 104 height 19
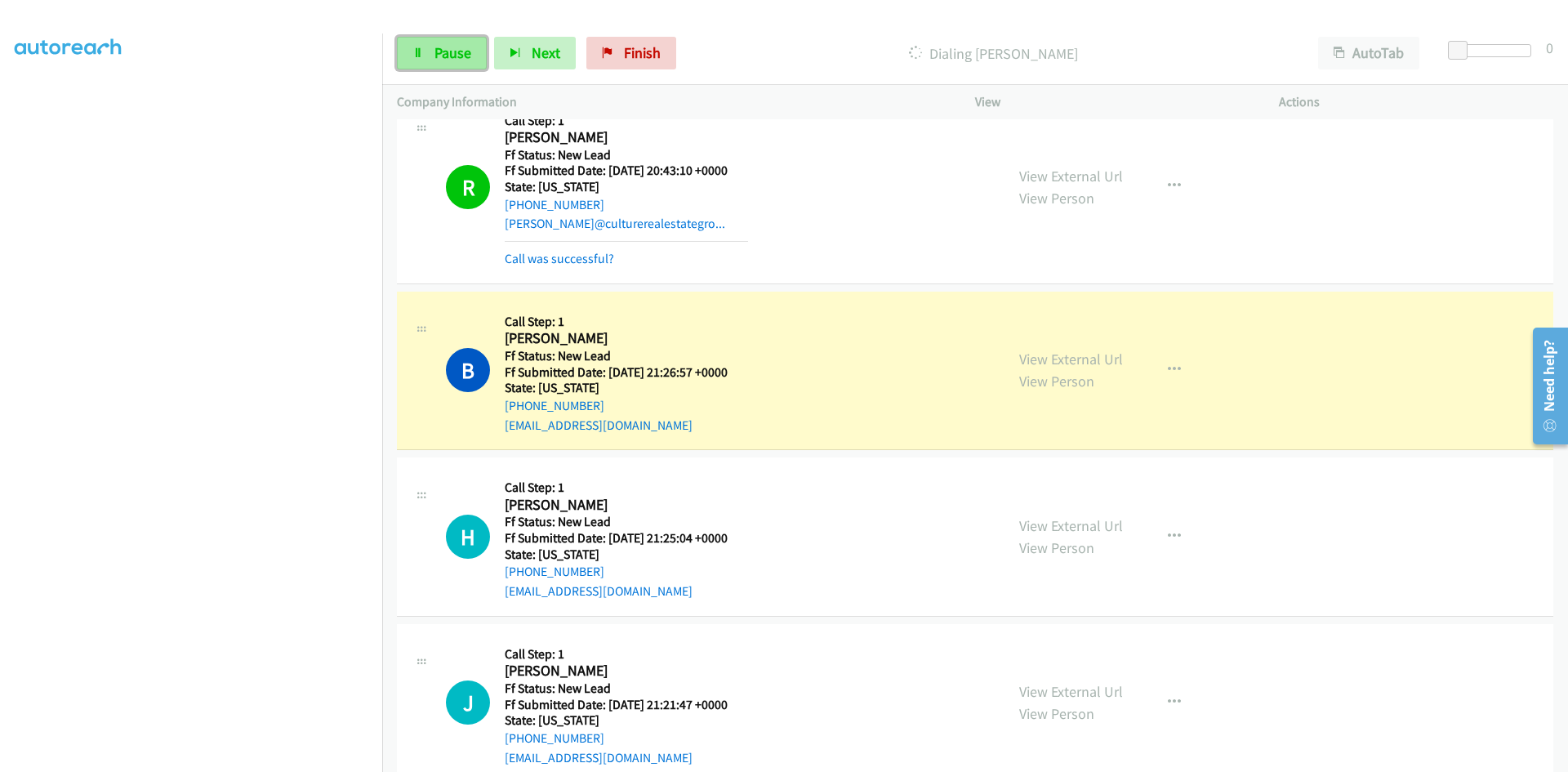
click at [441, 58] on span "Pause" at bounding box center [452, 52] width 37 height 19
click at [1092, 358] on link "View External Url" at bounding box center [1071, 359] width 104 height 19
click at [584, 257] on link "Call was successful?" at bounding box center [559, 258] width 110 height 16
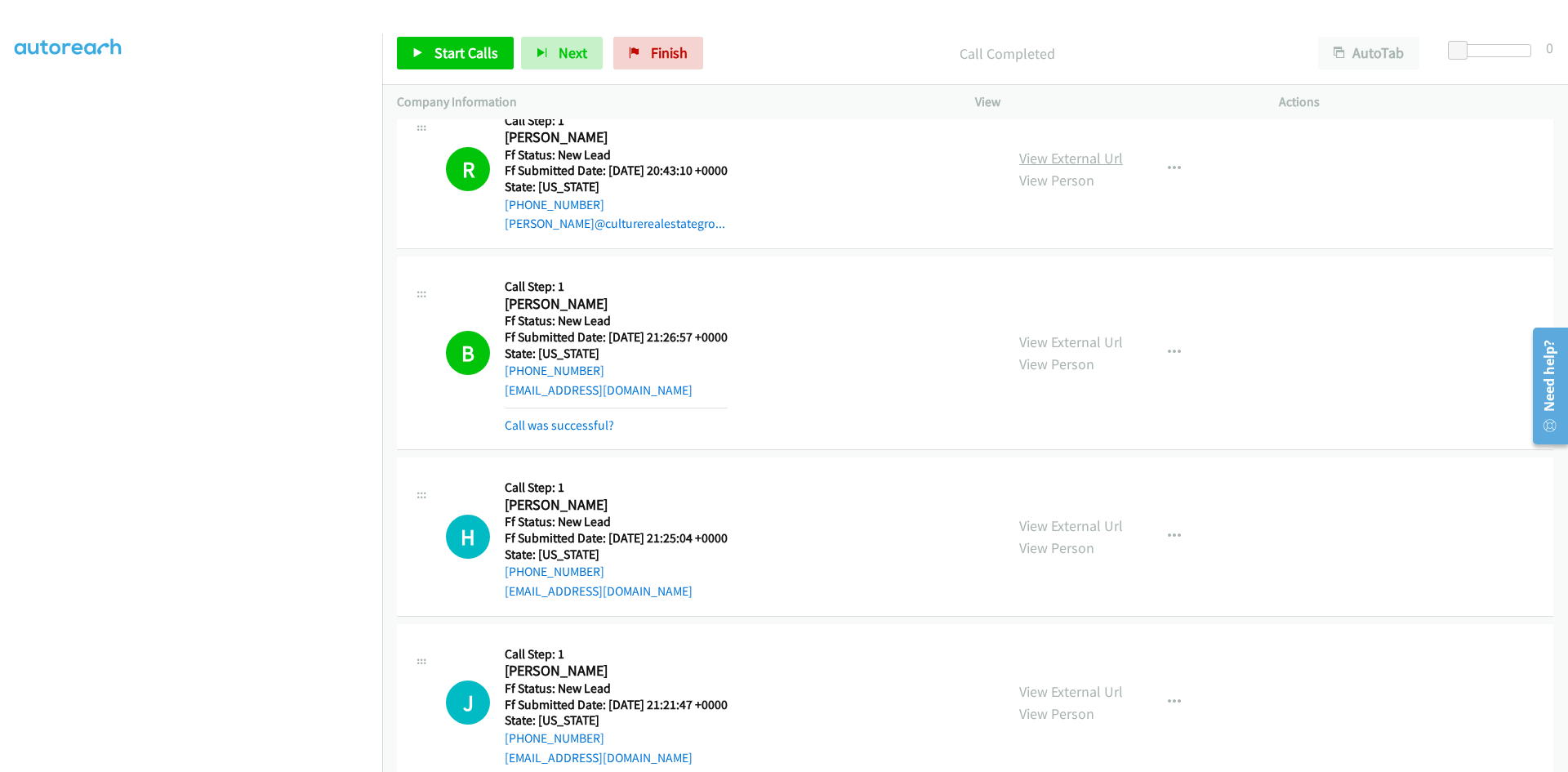
click at [1080, 155] on link "View External Url" at bounding box center [1071, 158] width 104 height 19
click at [600, 426] on link "Call was successful?" at bounding box center [559, 425] width 110 height 16
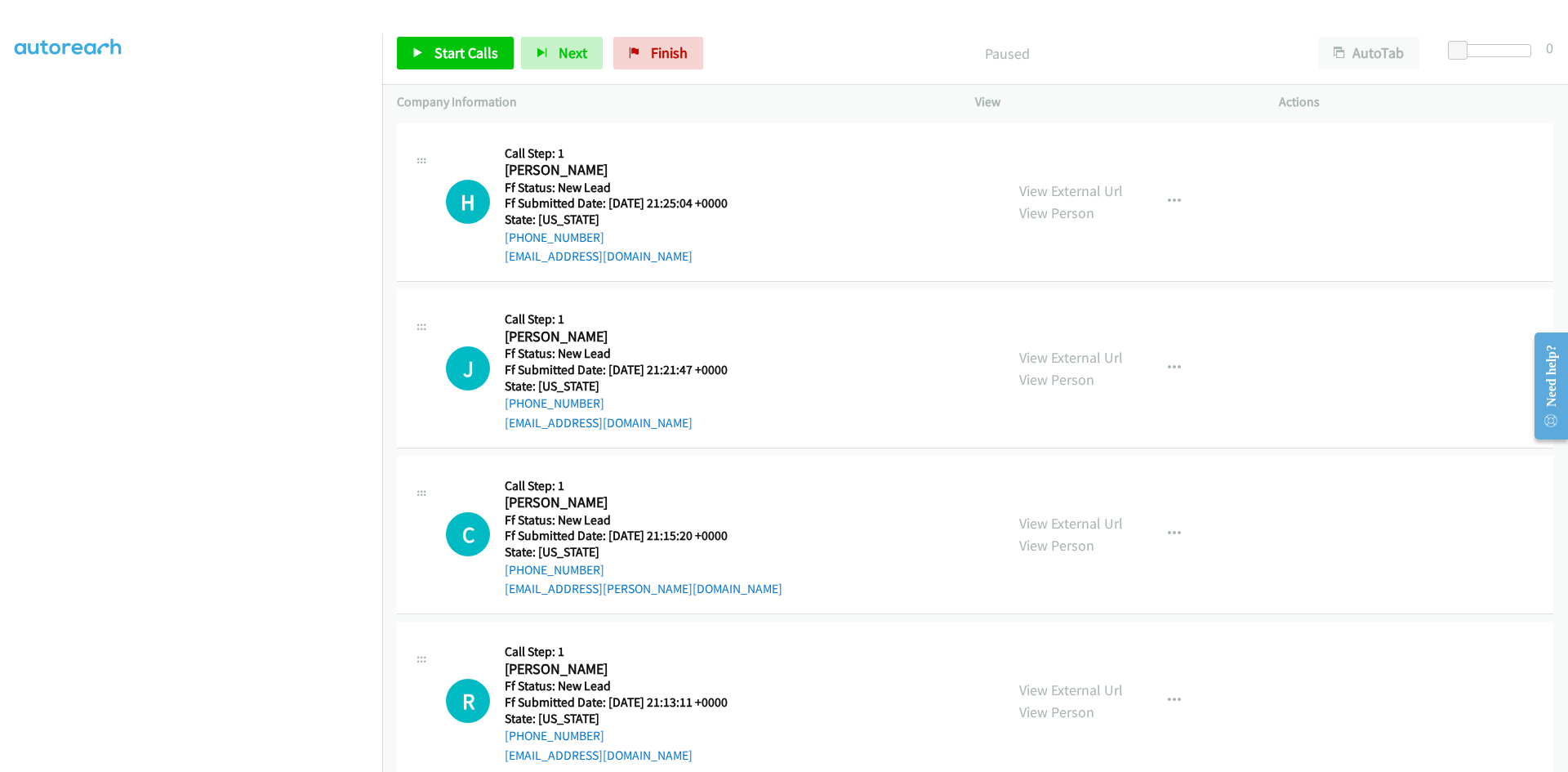
scroll to position [143, 0]
click at [478, 48] on span "Start Calls" at bounding box center [466, 52] width 64 height 19
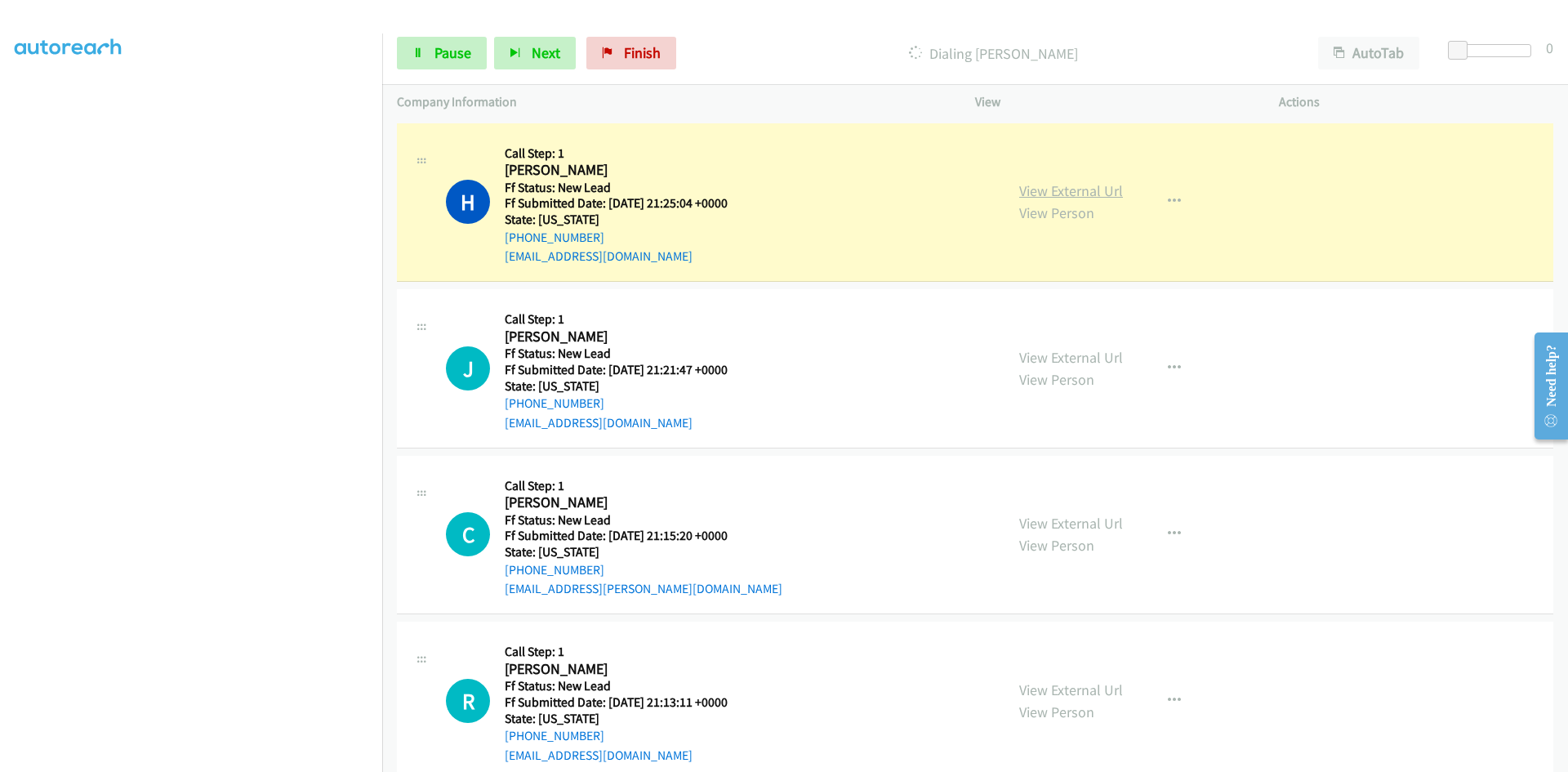
click at [1080, 185] on link "View External Url" at bounding box center [1071, 190] width 104 height 19
click at [464, 45] on span "Pause" at bounding box center [452, 52] width 37 height 19
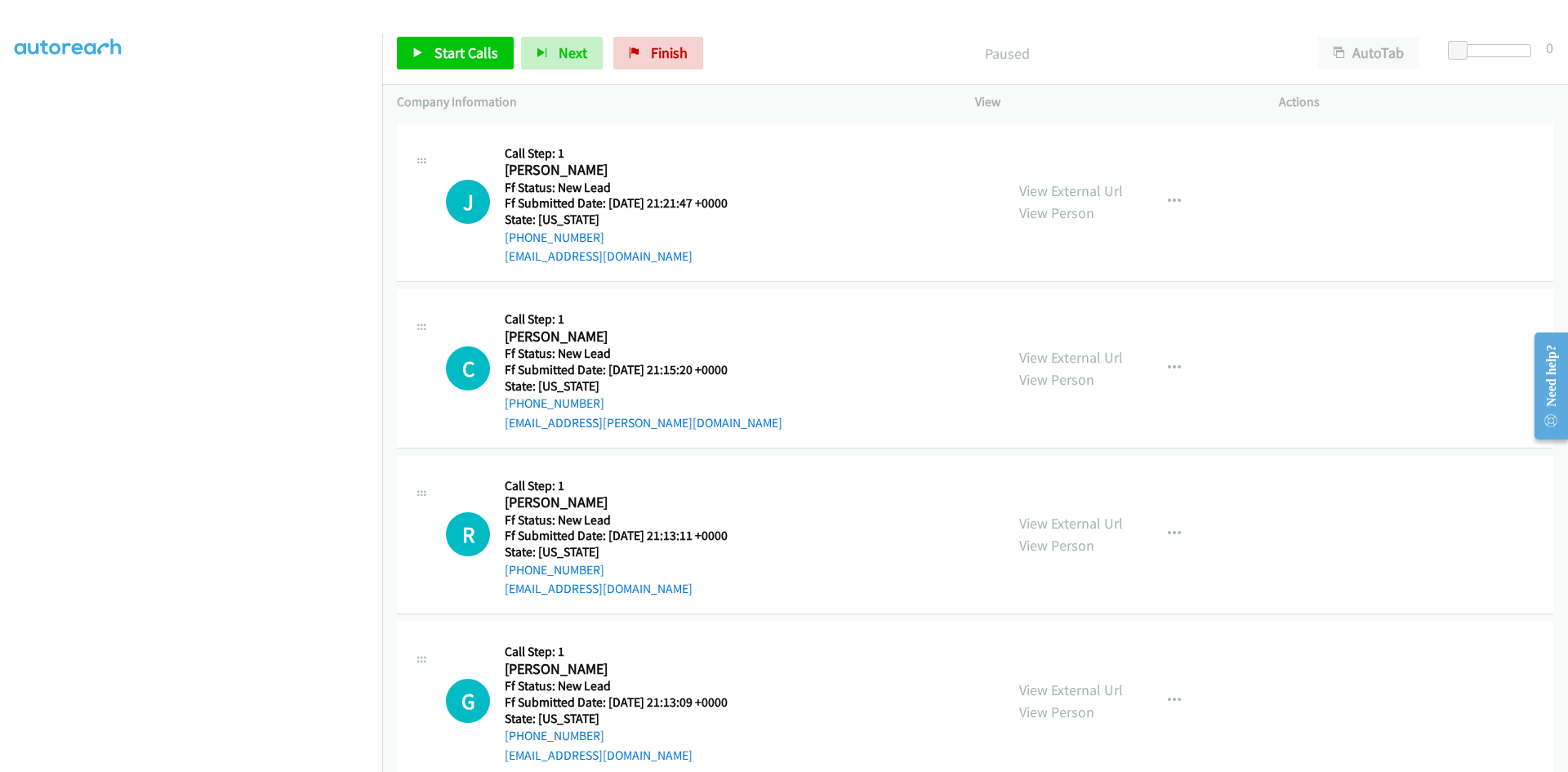
scroll to position [143, 0]
click at [831, 26] on div "Start Calls Pause Next Finish Paused AutoTab AutoTab 0" at bounding box center [975, 53] width 1186 height 63
click at [420, 42] on link "Start Calls" at bounding box center [455, 53] width 117 height 33
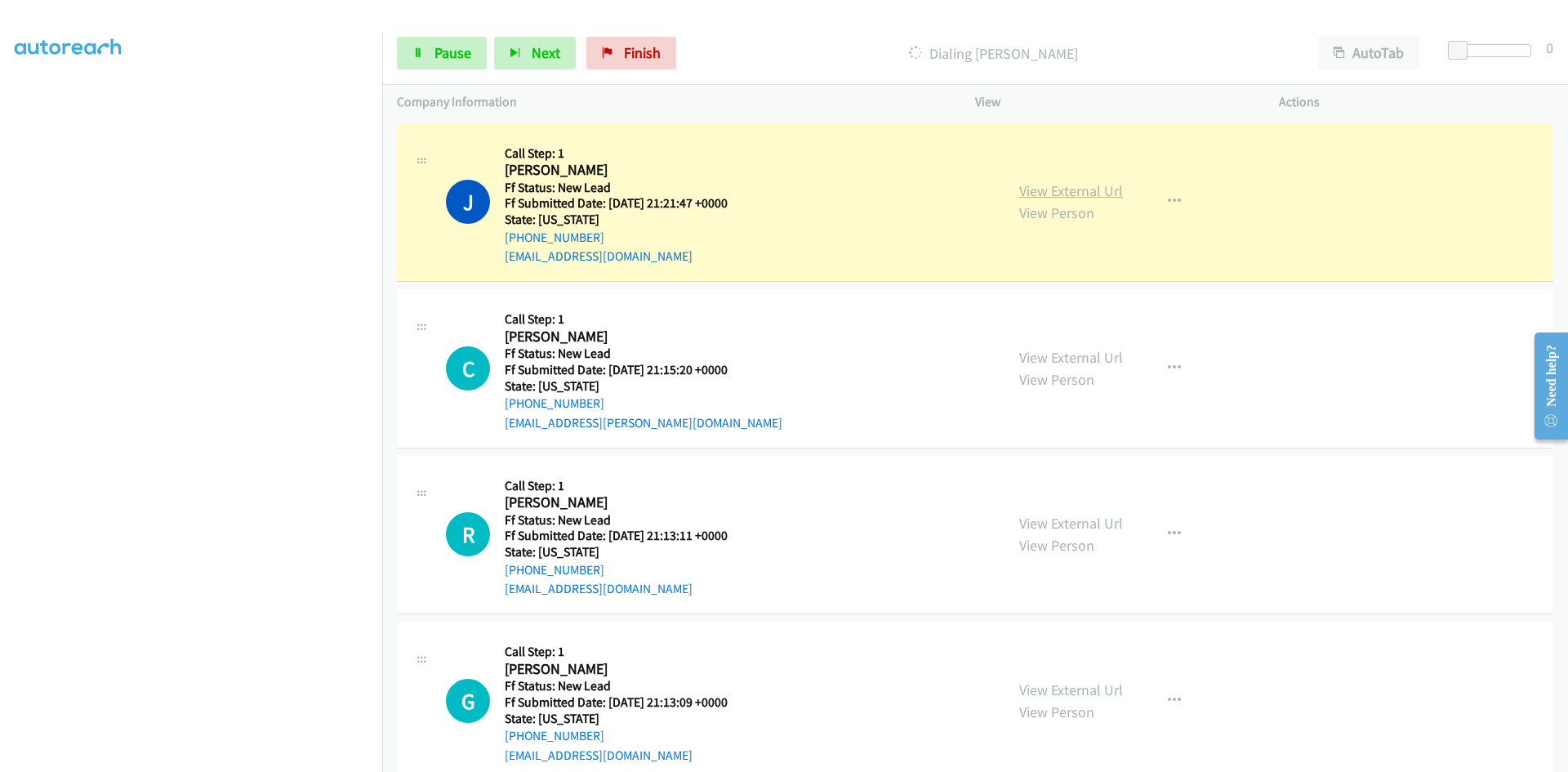
click at [1108, 195] on link "View External Url" at bounding box center [1071, 190] width 104 height 19
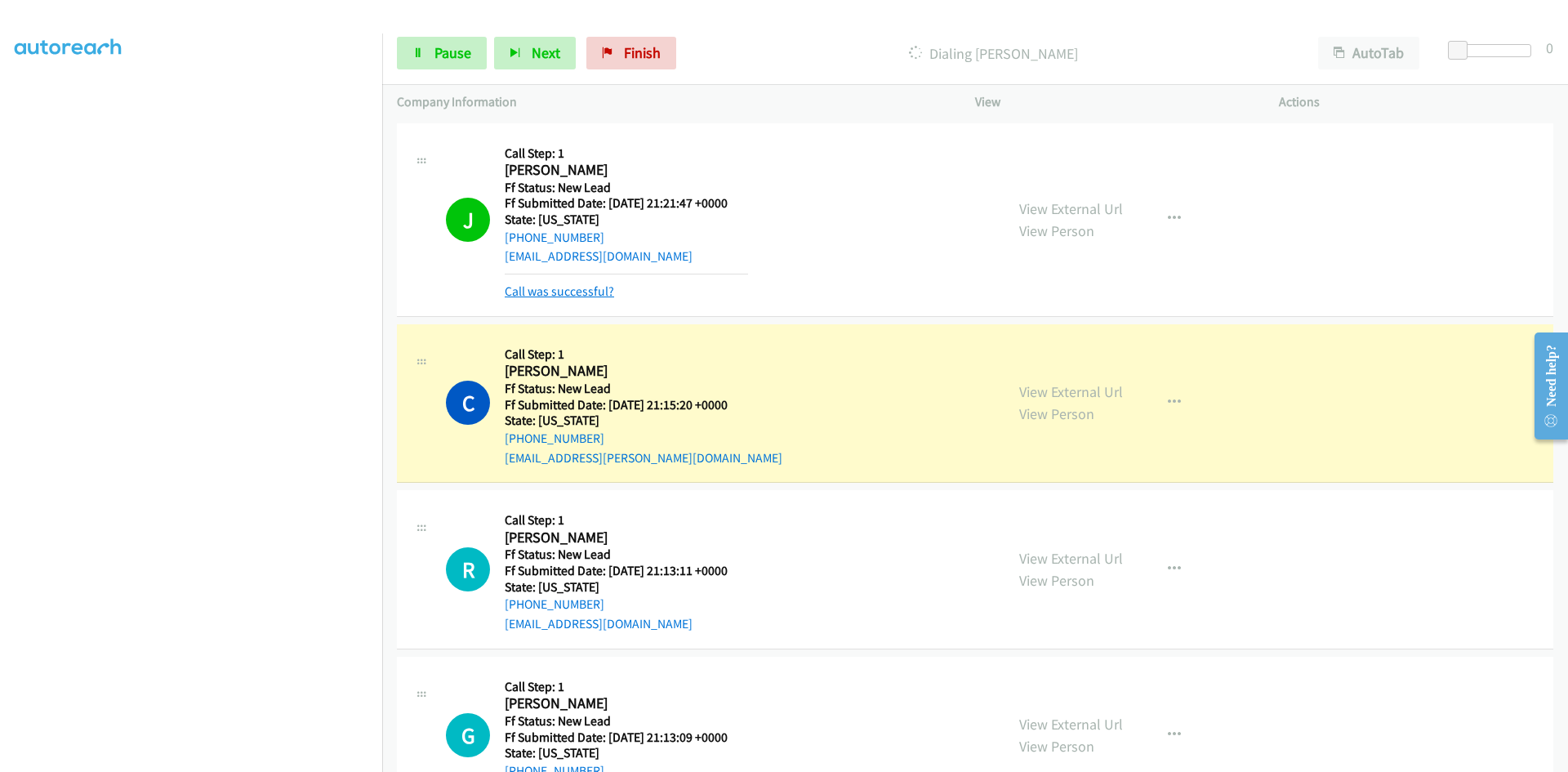
click at [571, 290] on link "Call was successful?" at bounding box center [559, 291] width 110 height 16
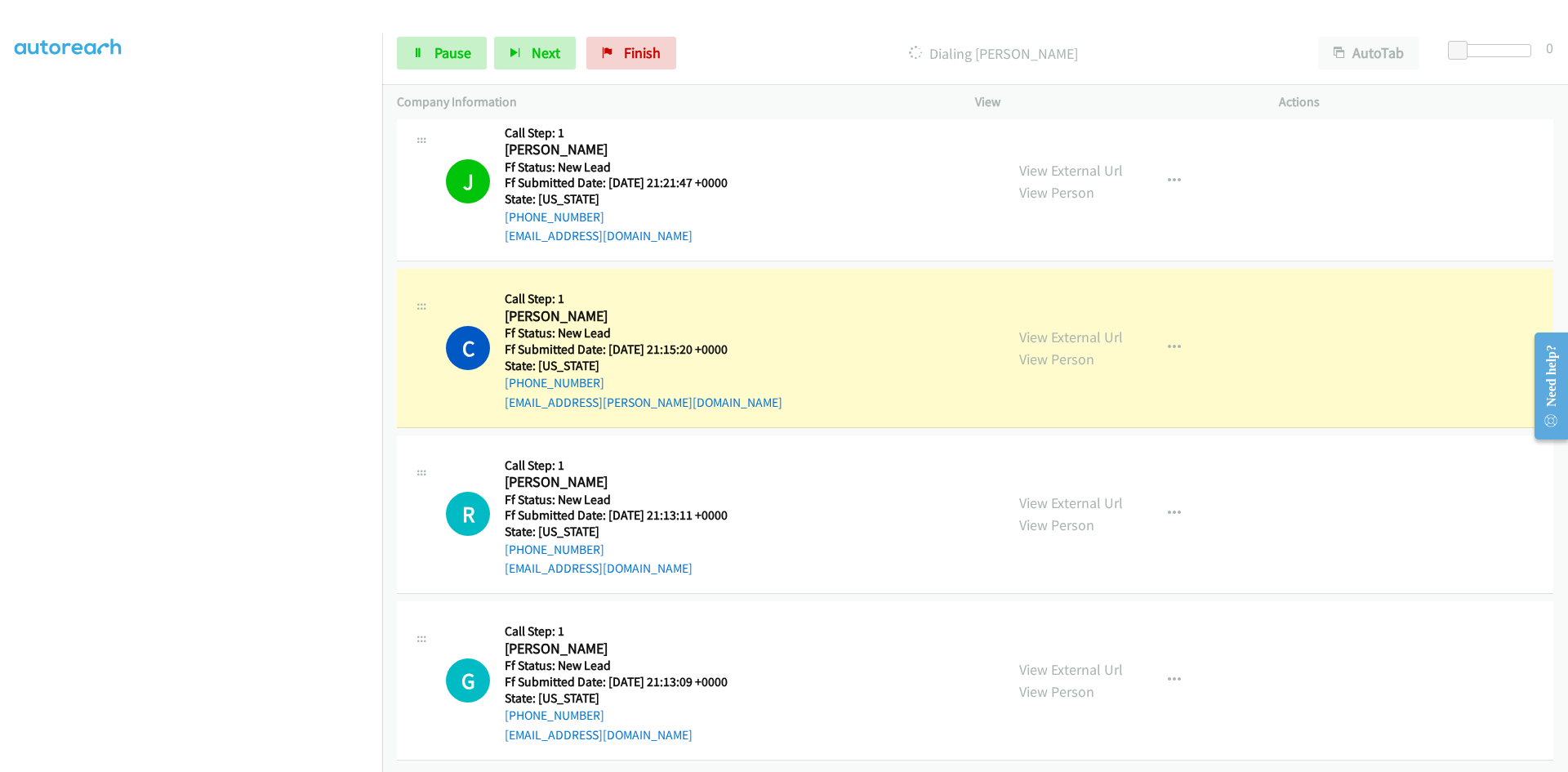
scroll to position [33, 0]
click at [1049, 327] on link "View External Url" at bounding box center [1071, 336] width 104 height 19
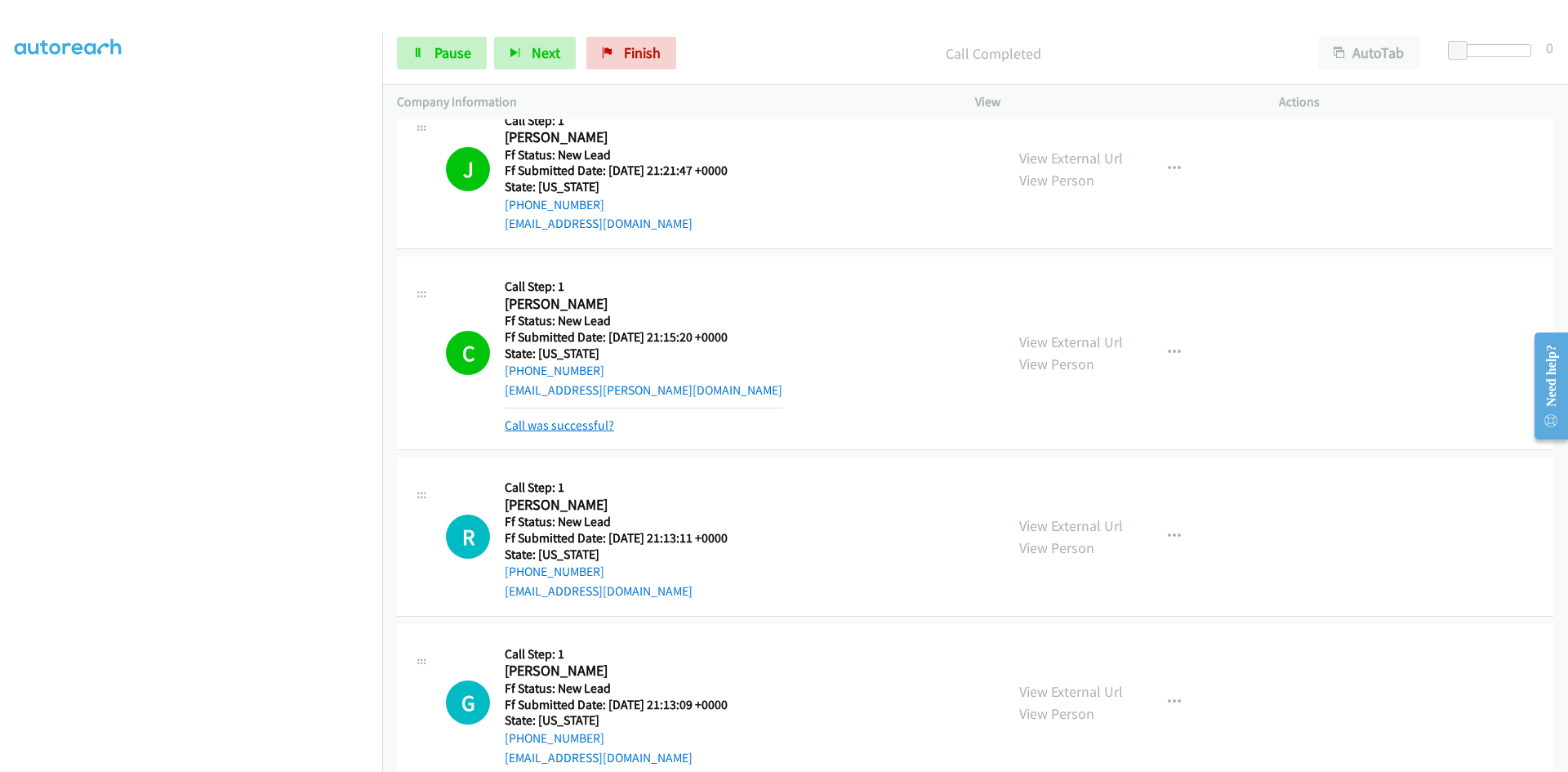
click at [589, 428] on link "Call was successful?" at bounding box center [559, 425] width 110 height 16
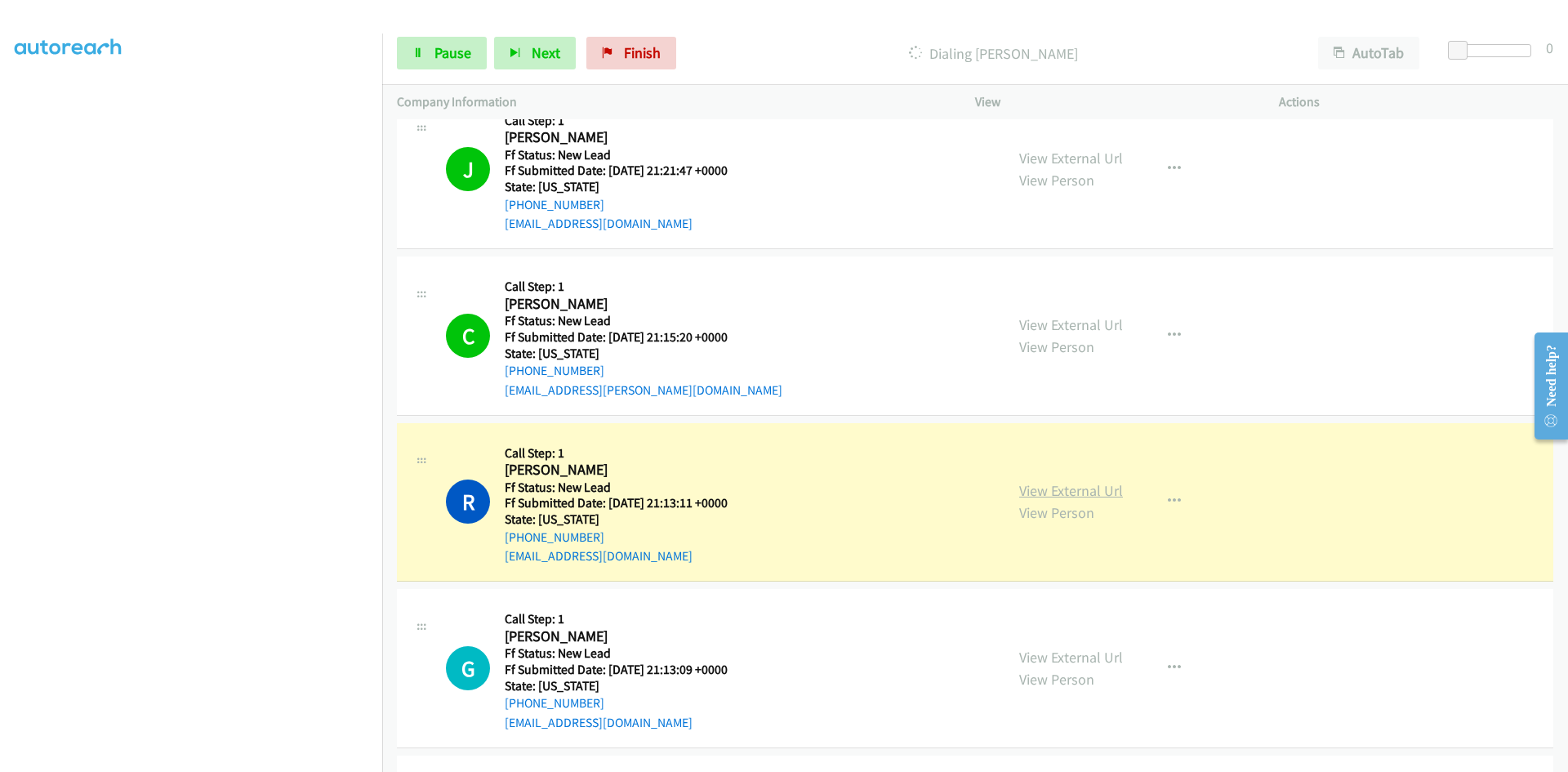
click at [1031, 488] on link "View External Url" at bounding box center [1071, 490] width 104 height 19
click at [1068, 488] on link "View External Url" at bounding box center [1071, 490] width 104 height 19
click at [434, 58] on span "Pause" at bounding box center [452, 52] width 37 height 19
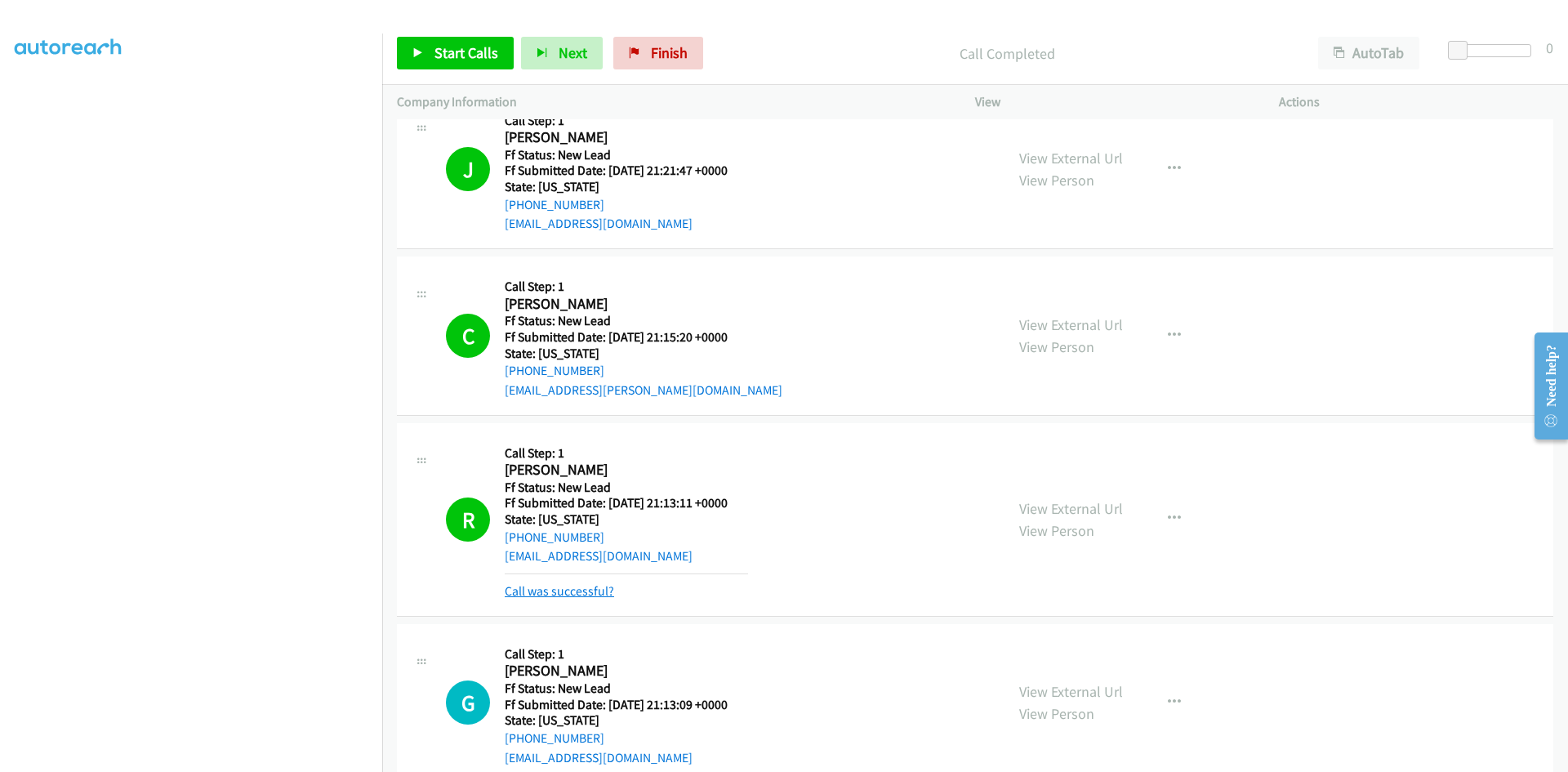
click at [586, 595] on link "Call was successful?" at bounding box center [559, 590] width 110 height 16
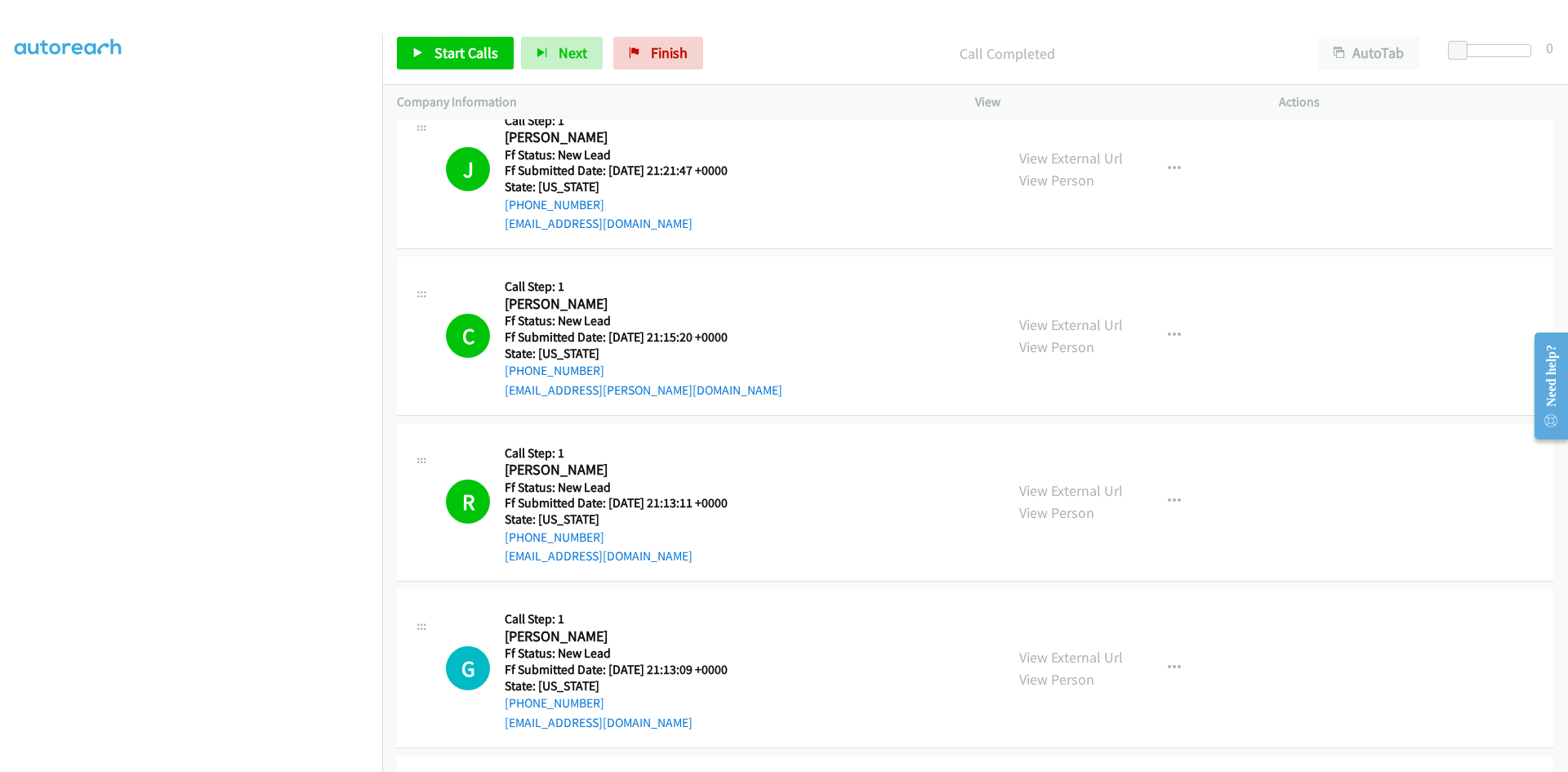
click at [726, 46] on p "Call Completed" at bounding box center [1007, 53] width 564 height 22
click at [463, 55] on span "Start Calls" at bounding box center [466, 52] width 64 height 19
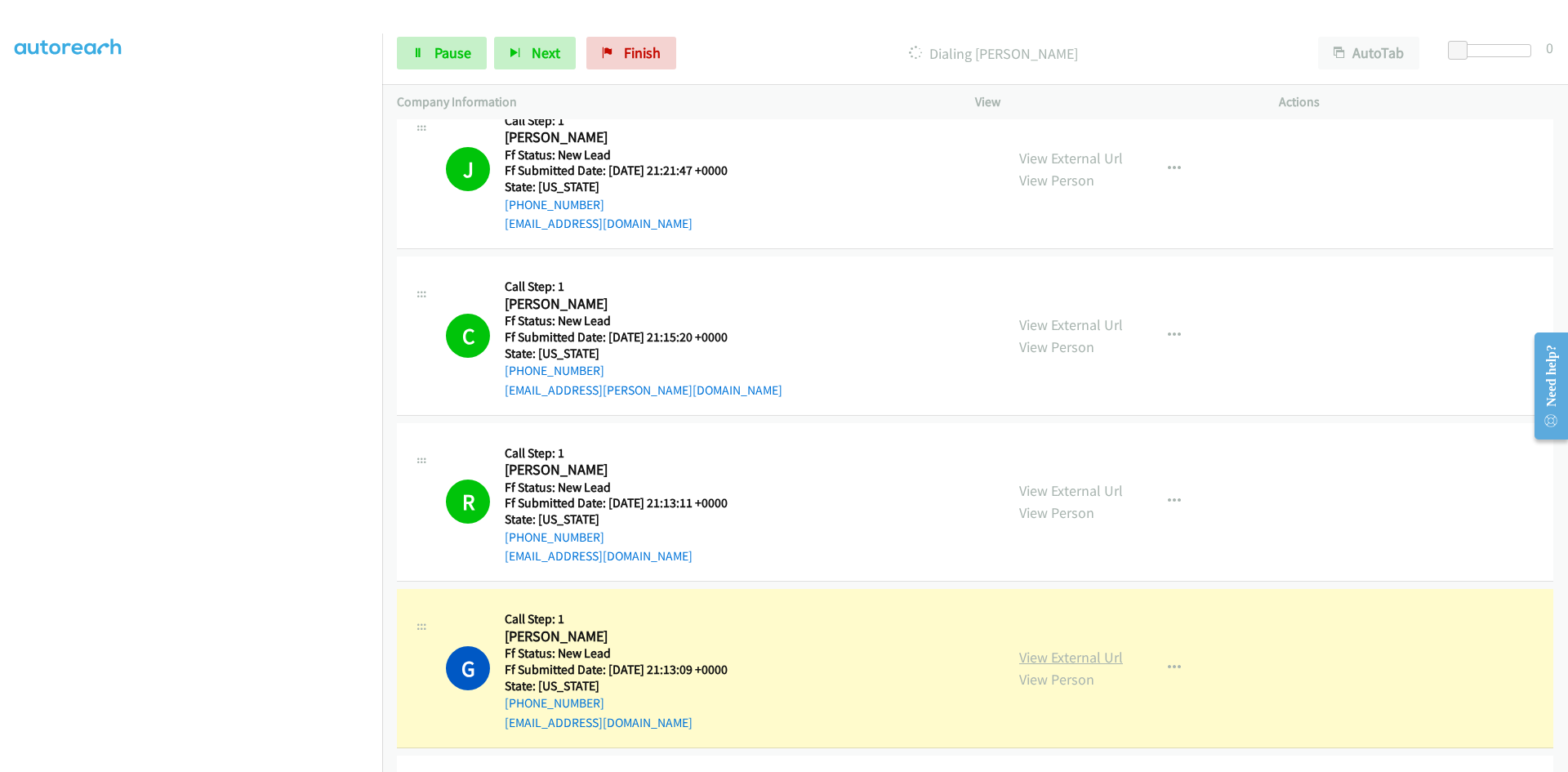
click at [1102, 661] on link "View External Url" at bounding box center [1071, 657] width 104 height 19
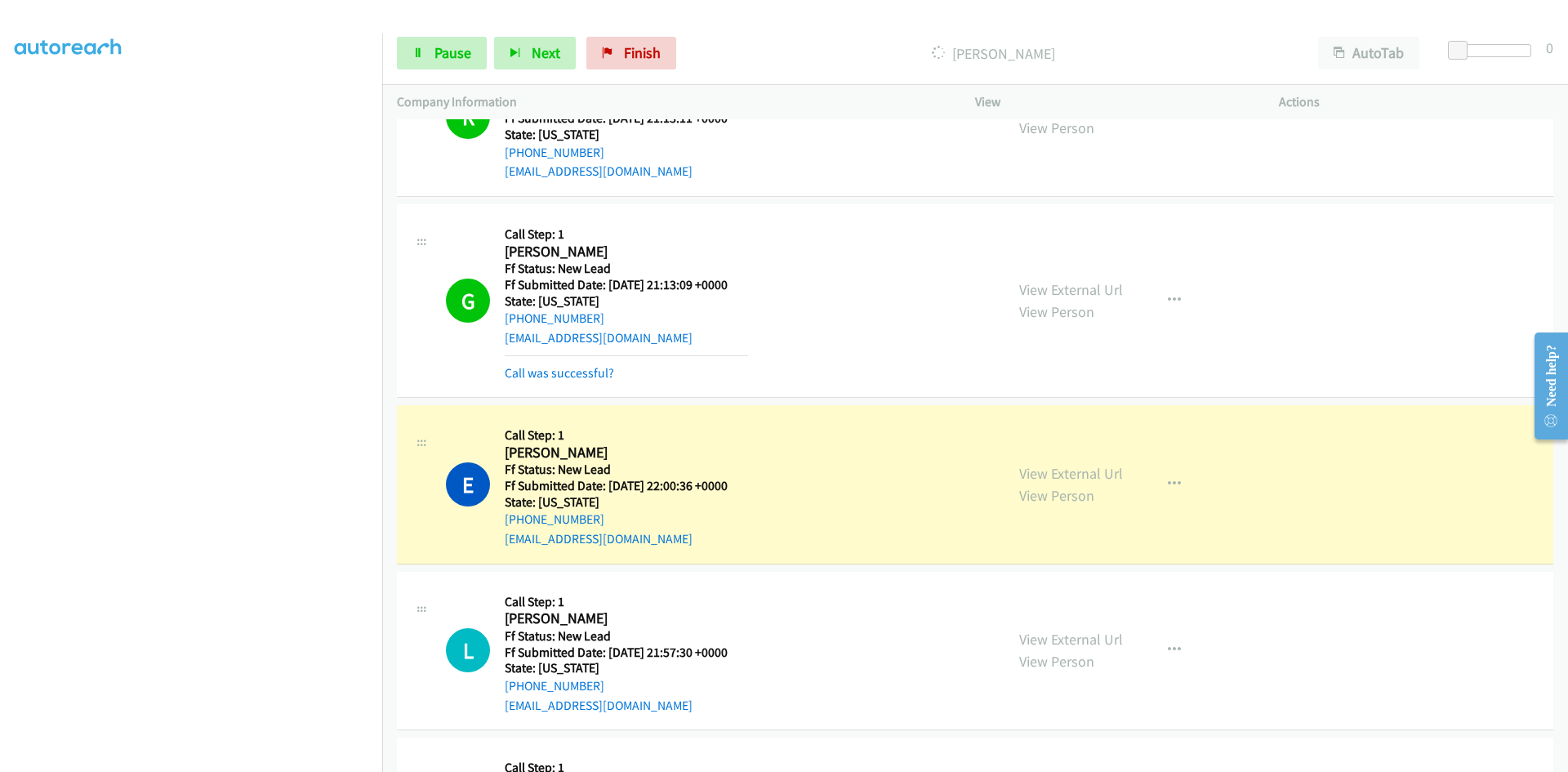
scroll to position [441, 0]
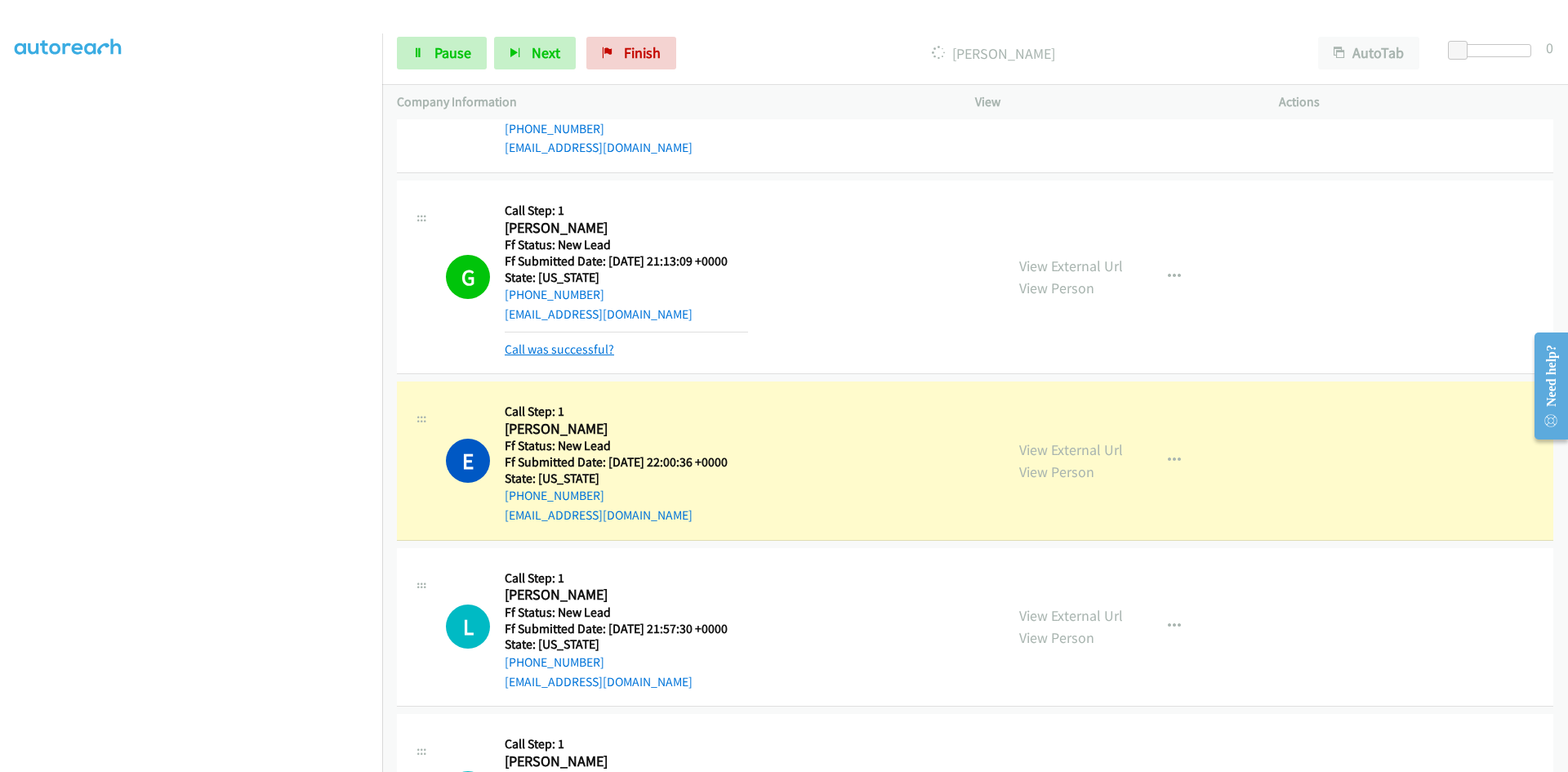
click at [607, 349] on link "Call was successful?" at bounding box center [559, 349] width 110 height 16
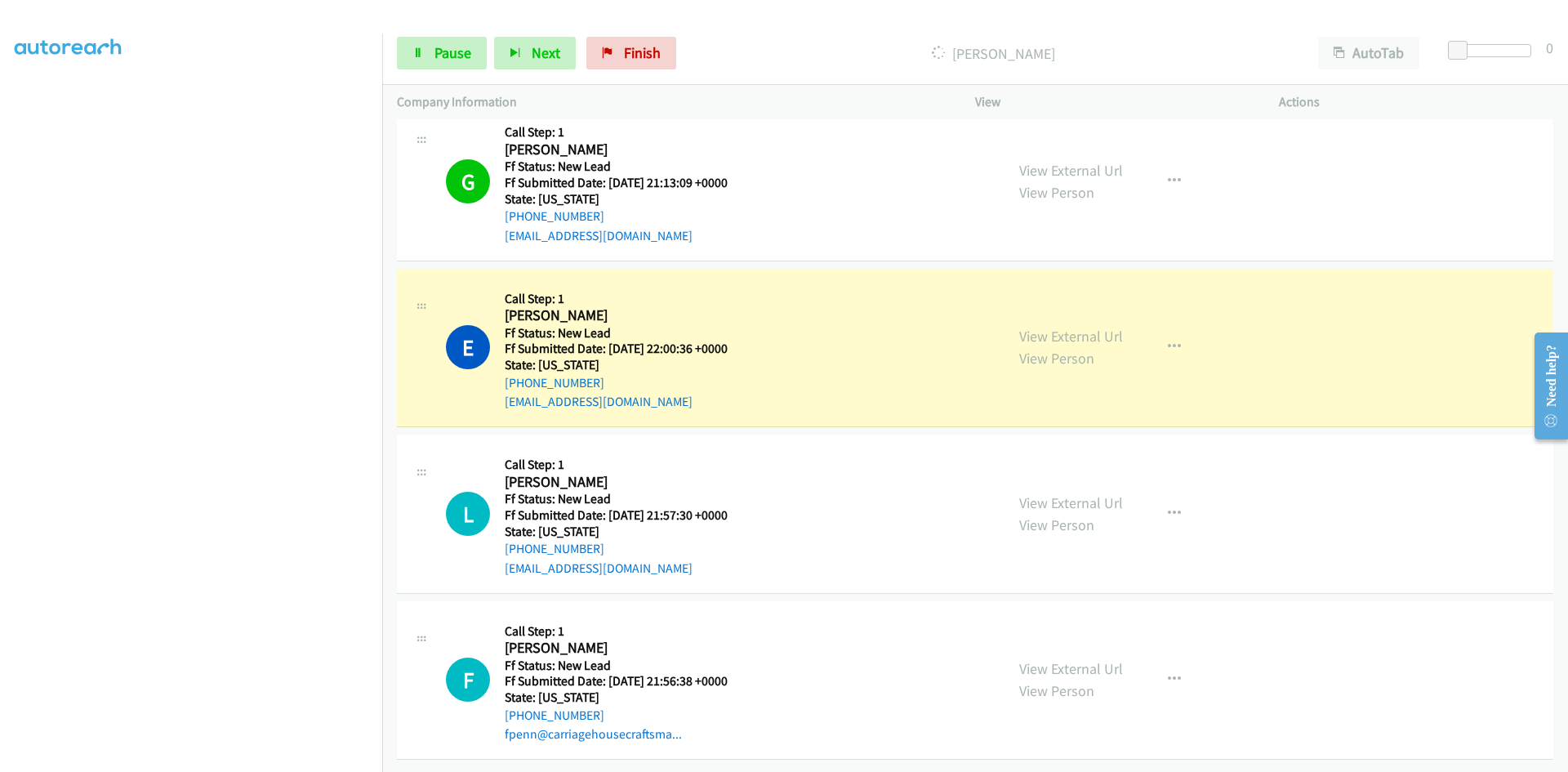
scroll to position [532, 0]
click at [1107, 327] on link "View External Url" at bounding box center [1071, 336] width 104 height 19
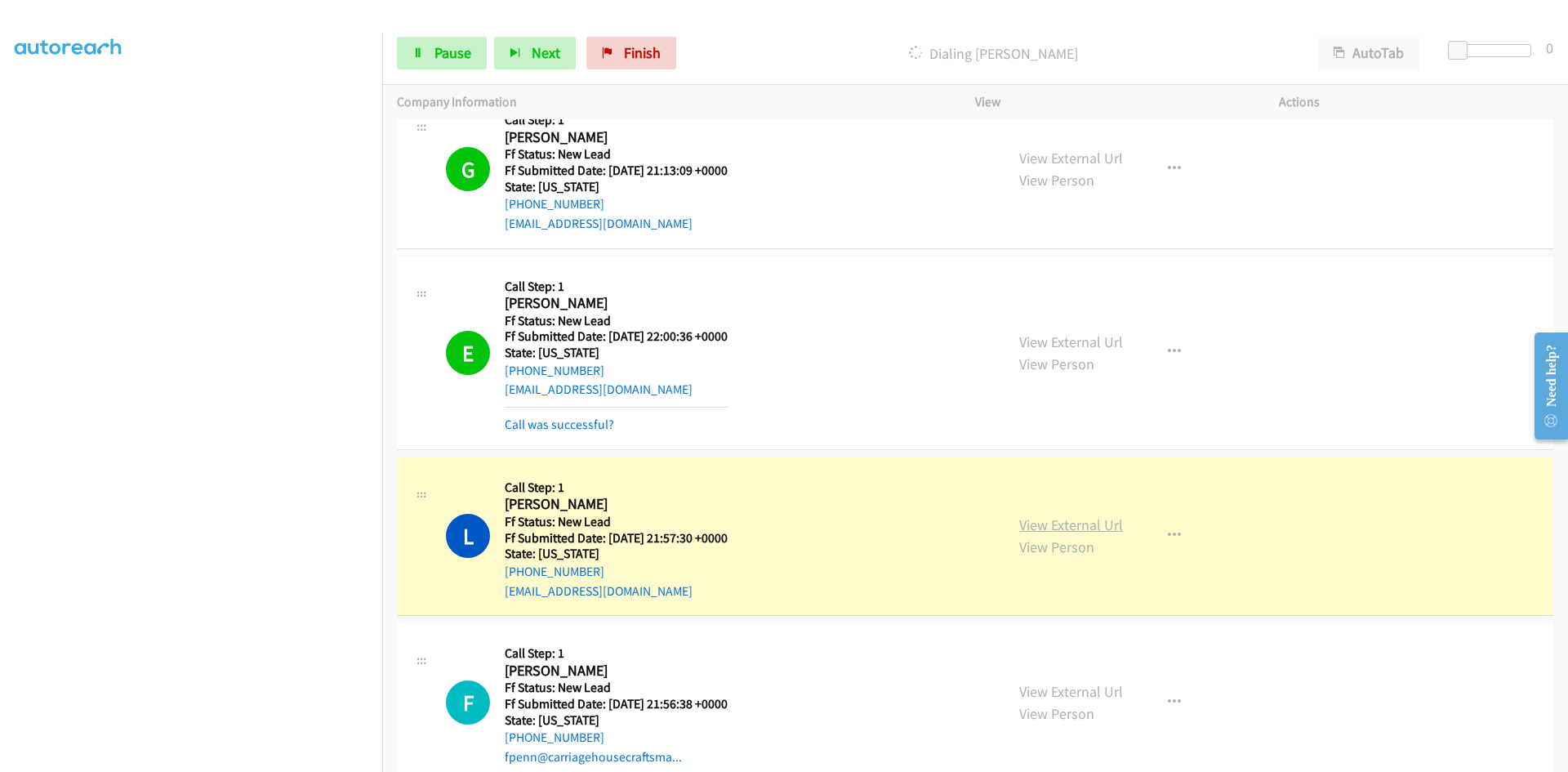
click at [1108, 524] on link "View External Url" at bounding box center [1071, 524] width 104 height 19
click at [594, 418] on link "Call was successful?" at bounding box center [559, 424] width 110 height 16
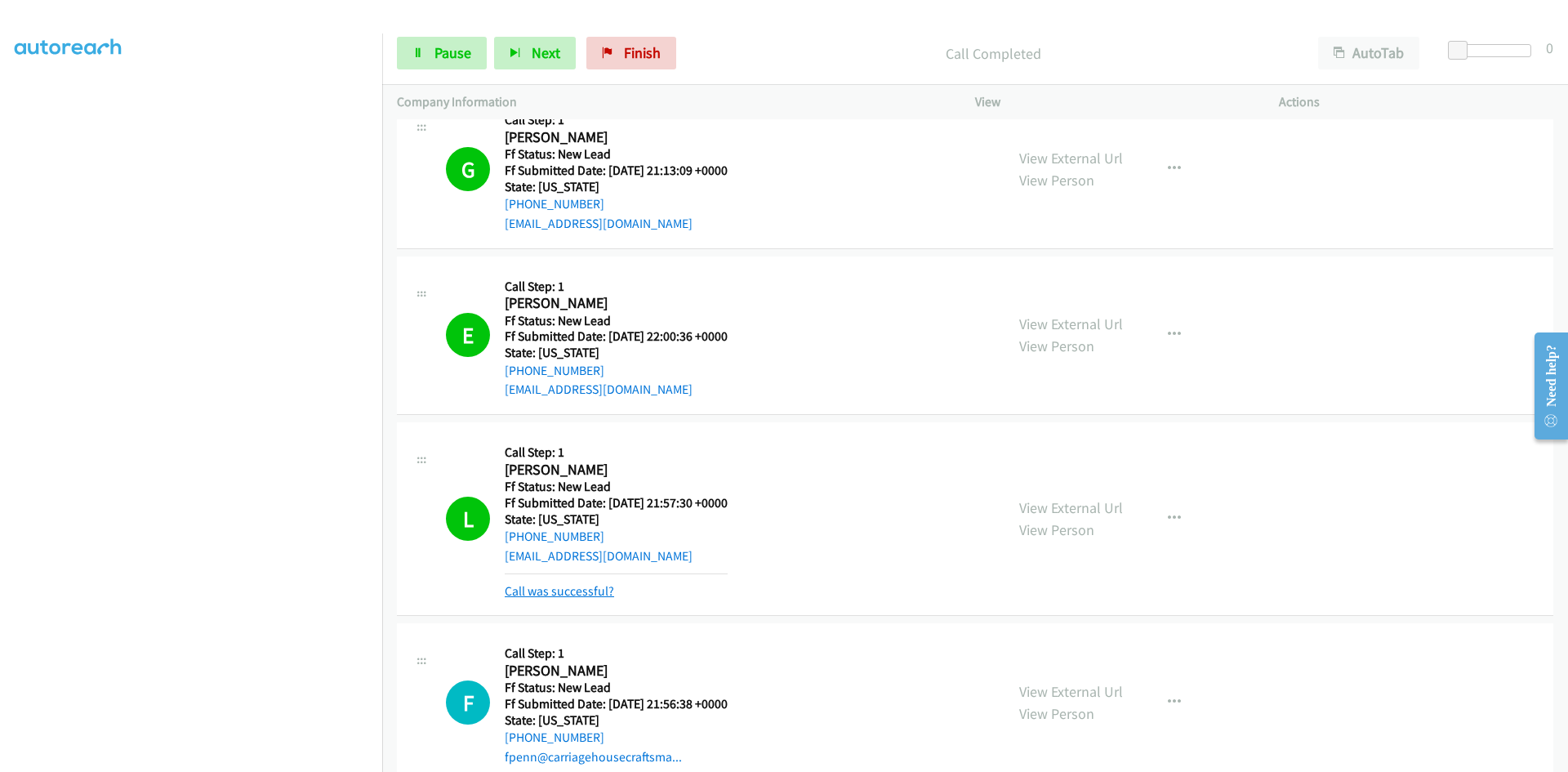
click at [549, 594] on link "Call was successful?" at bounding box center [559, 590] width 110 height 16
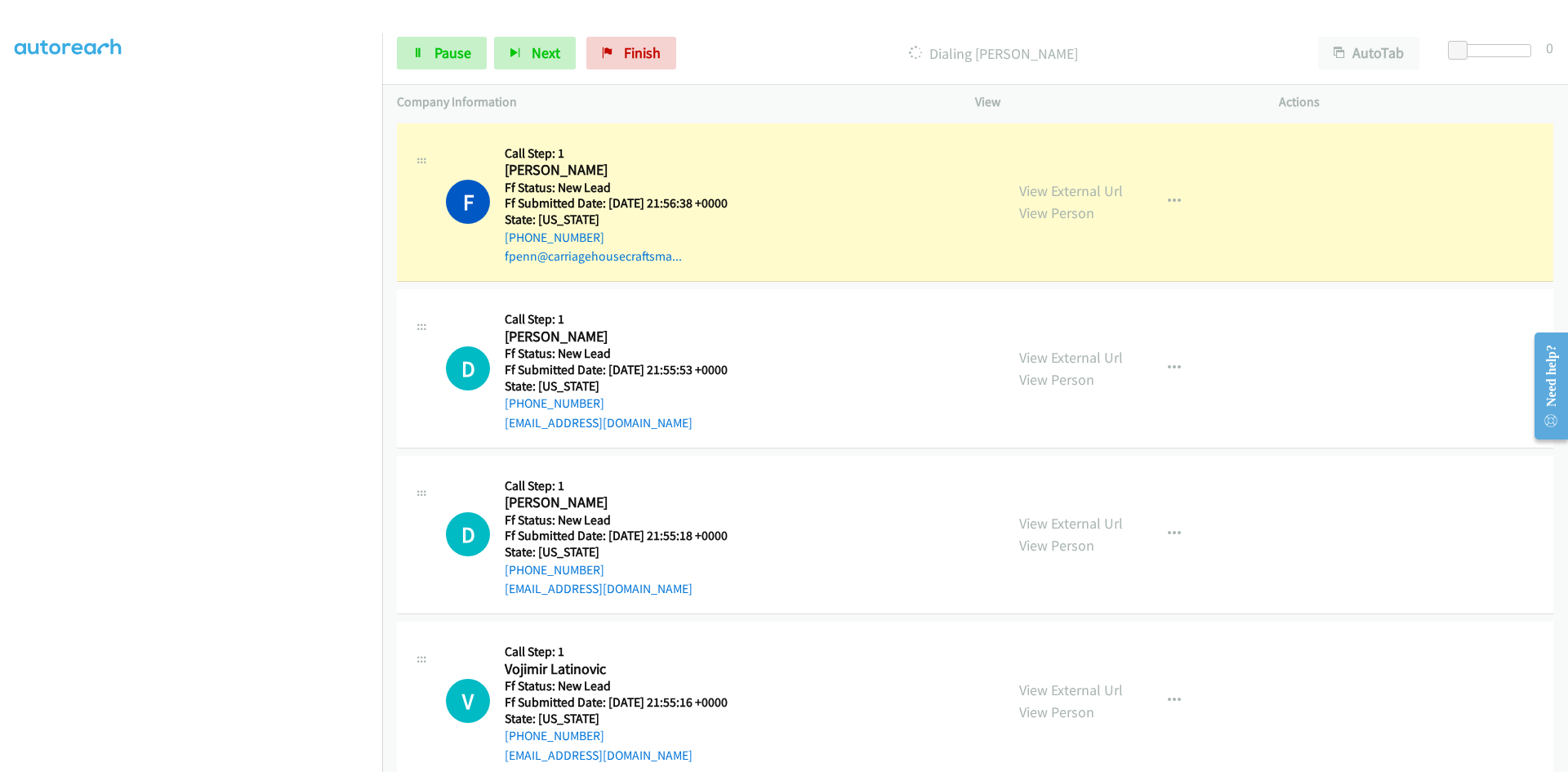
scroll to position [1021, 0]
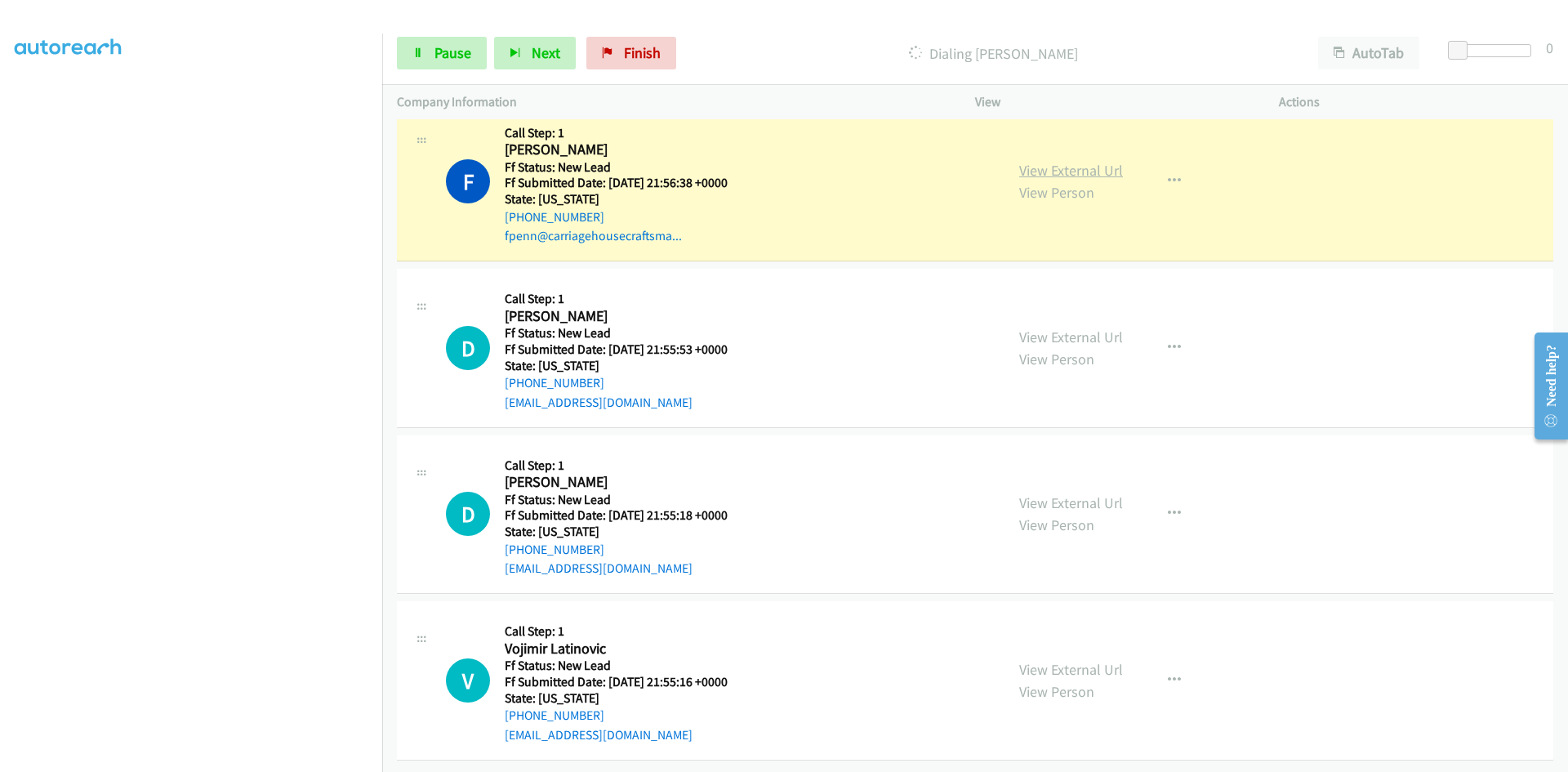
click at [1104, 172] on link "View External Url" at bounding box center [1071, 170] width 104 height 19
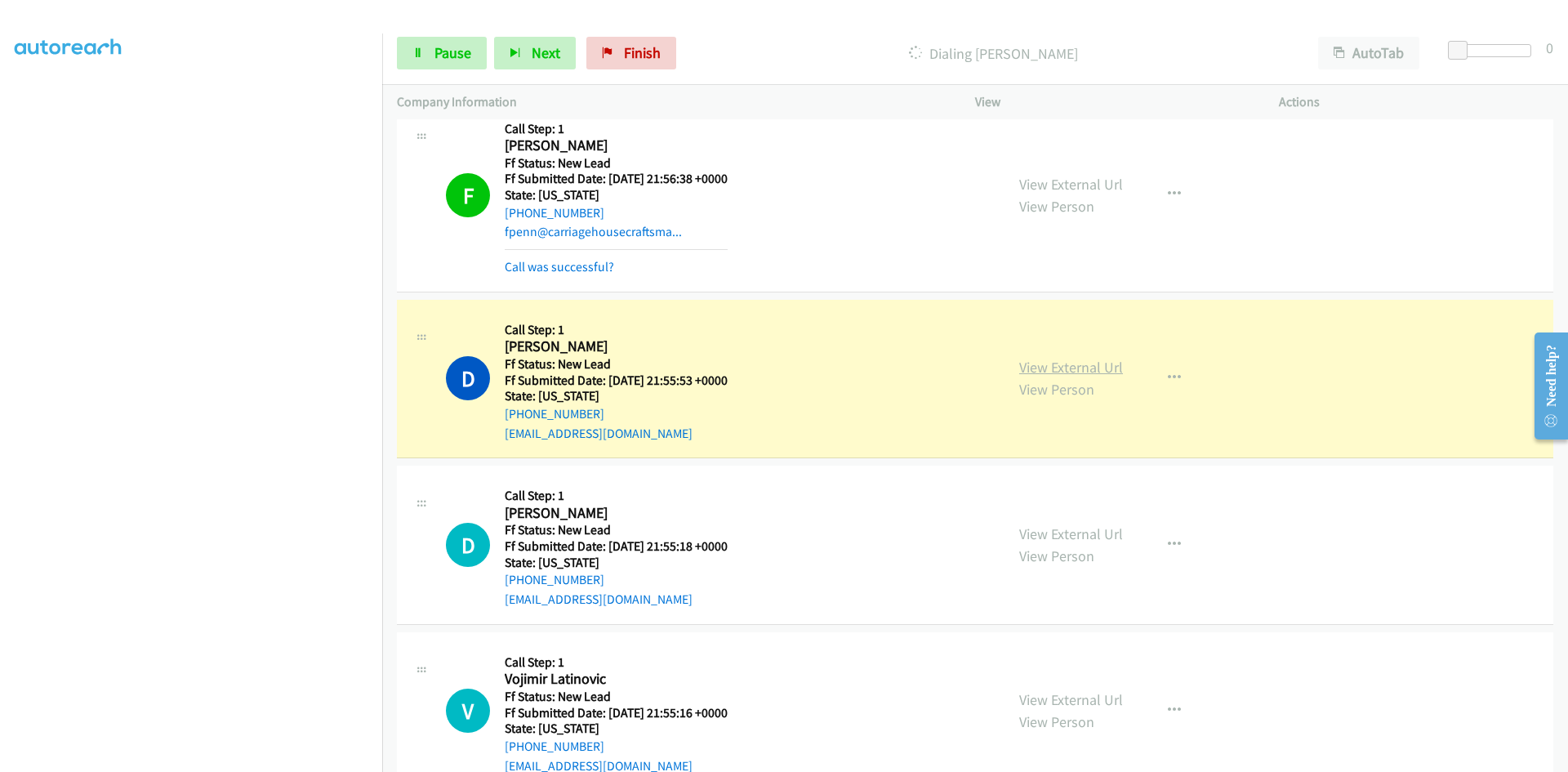
click at [1101, 364] on link "View External Url" at bounding box center [1071, 366] width 104 height 19
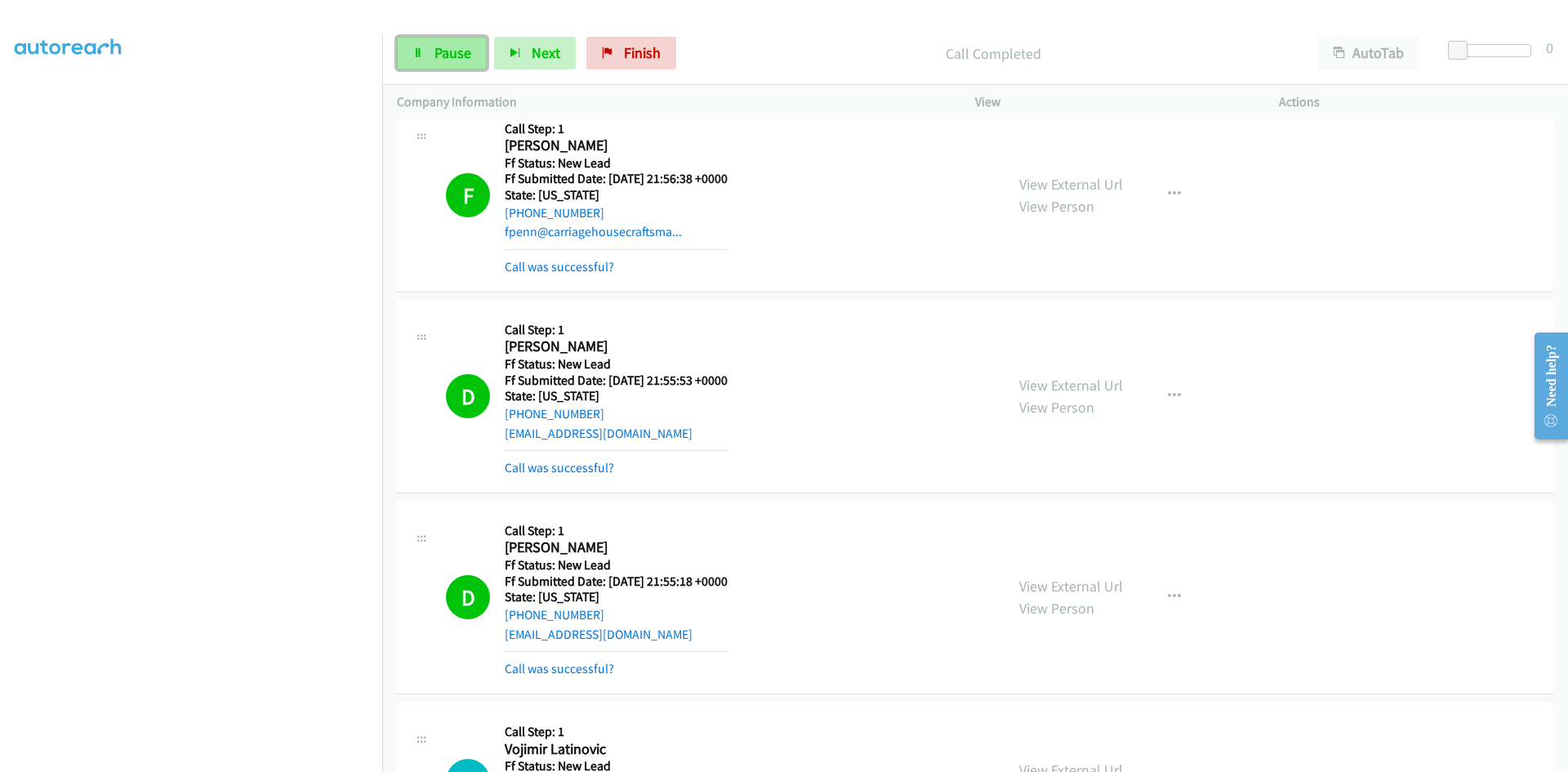
click at [467, 48] on span "Pause" at bounding box center [452, 52] width 37 height 19
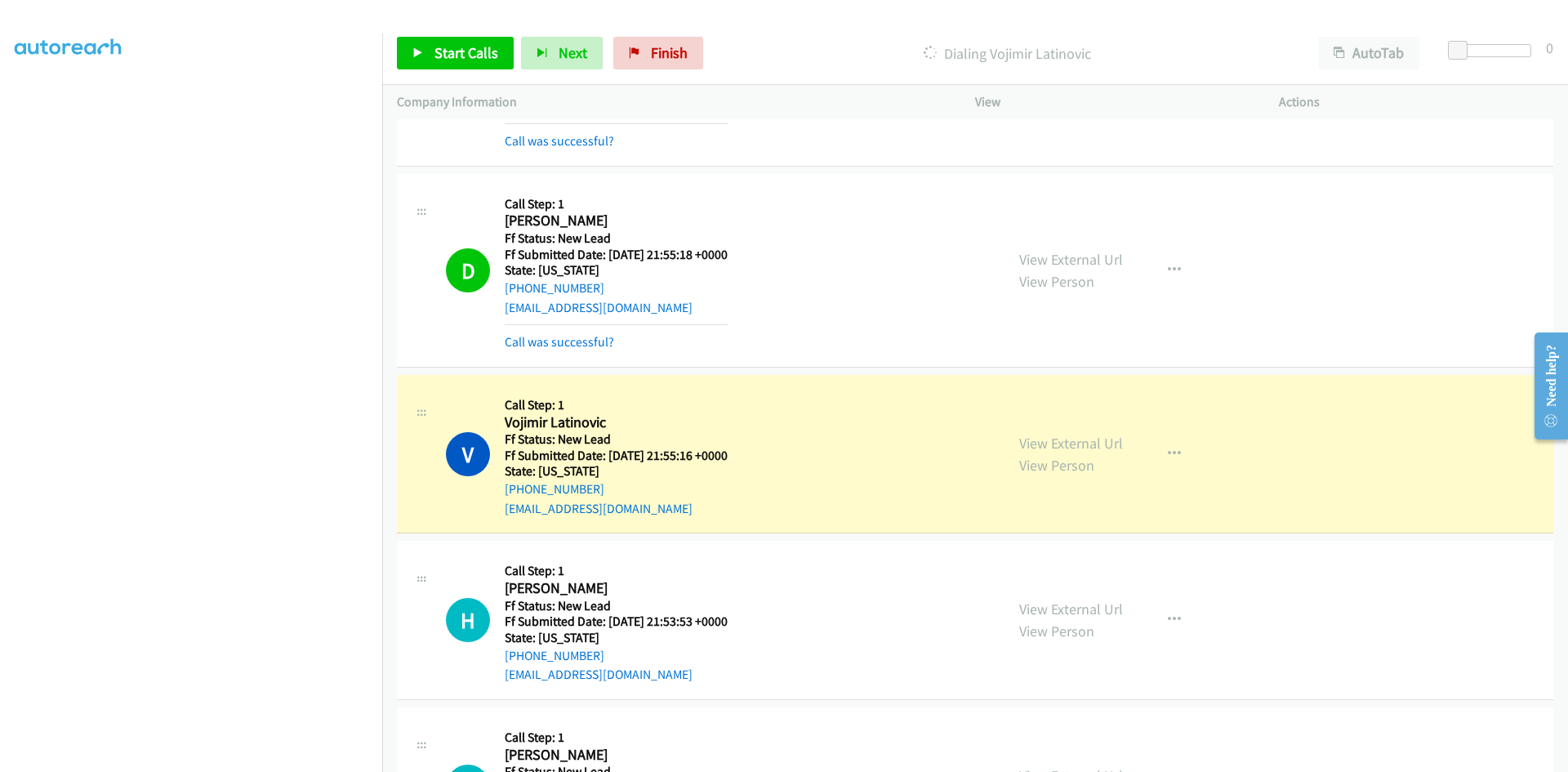
scroll to position [1185, 0]
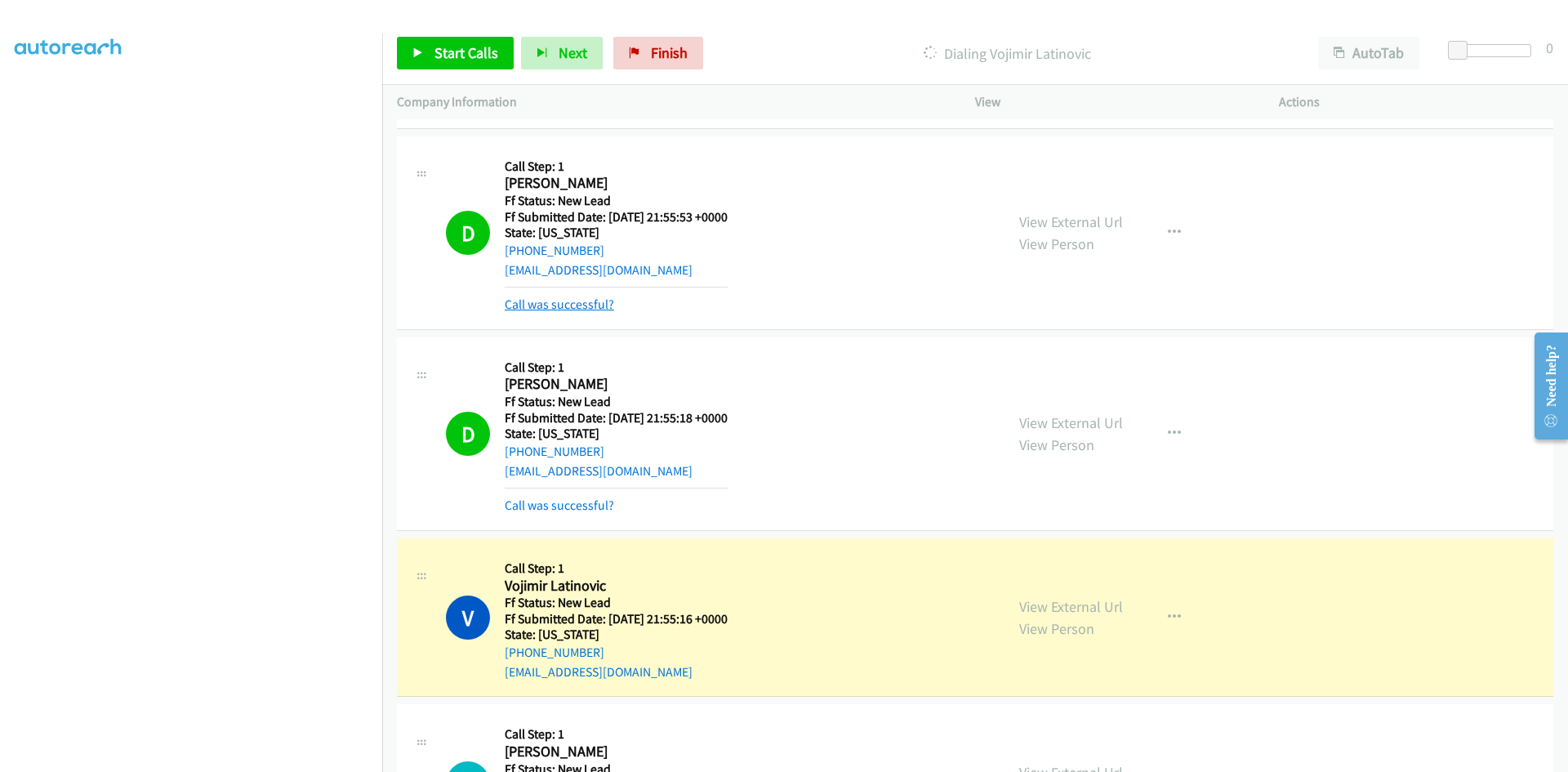
click at [591, 304] on link "Call was successful?" at bounding box center [559, 303] width 110 height 16
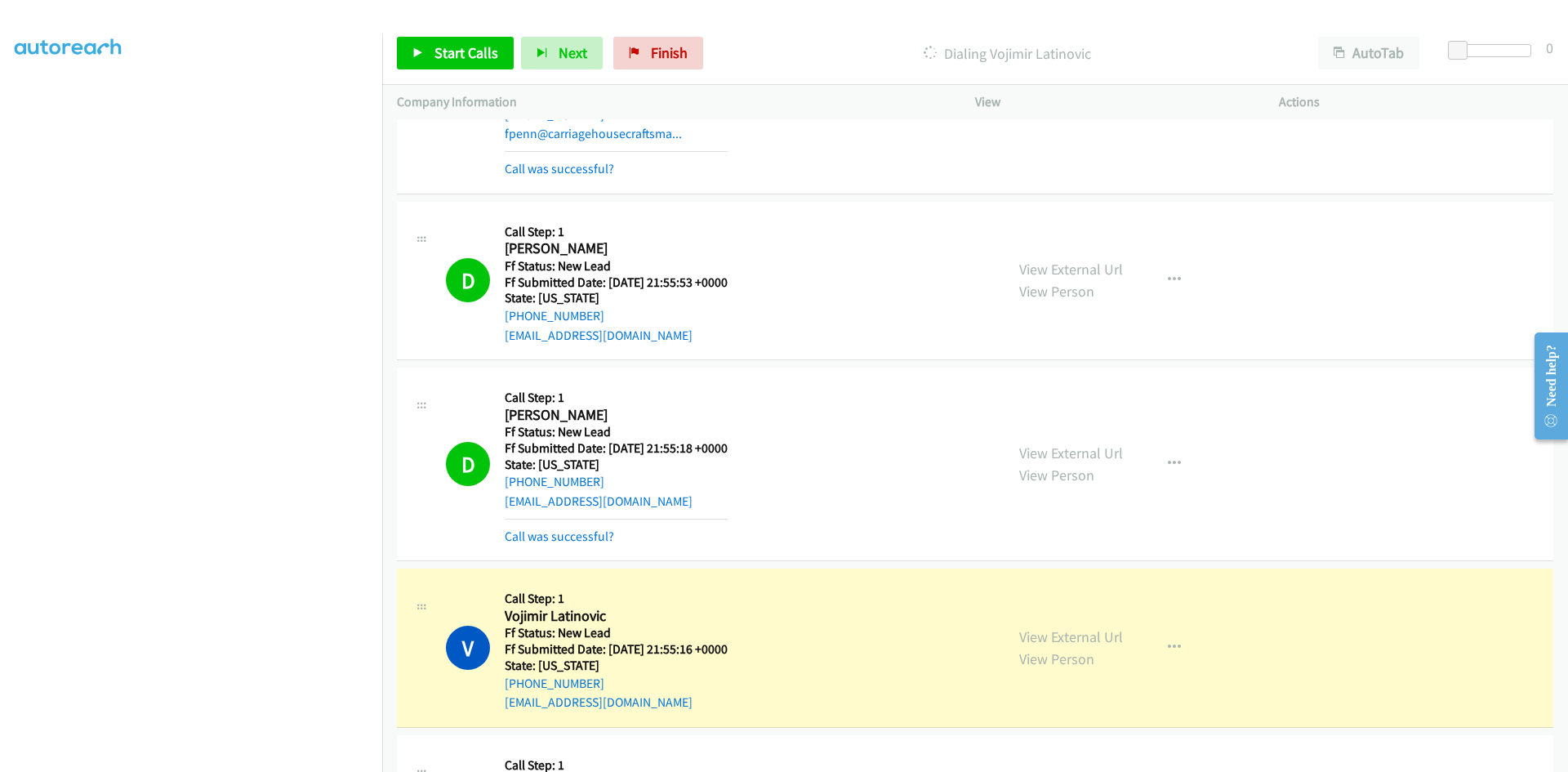
scroll to position [1266, 0]
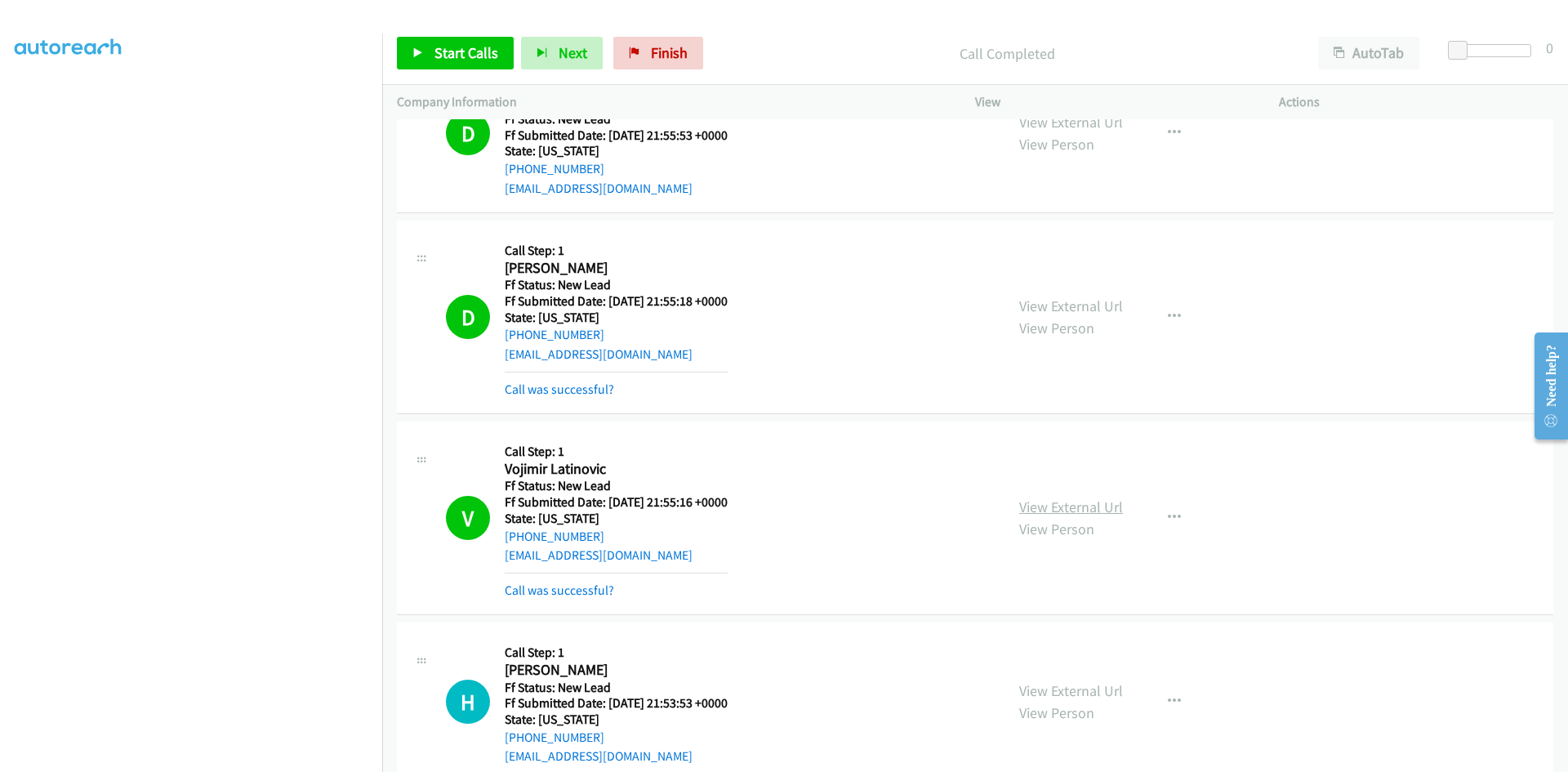
click at [1094, 507] on link "View External Url" at bounding box center [1071, 506] width 104 height 19
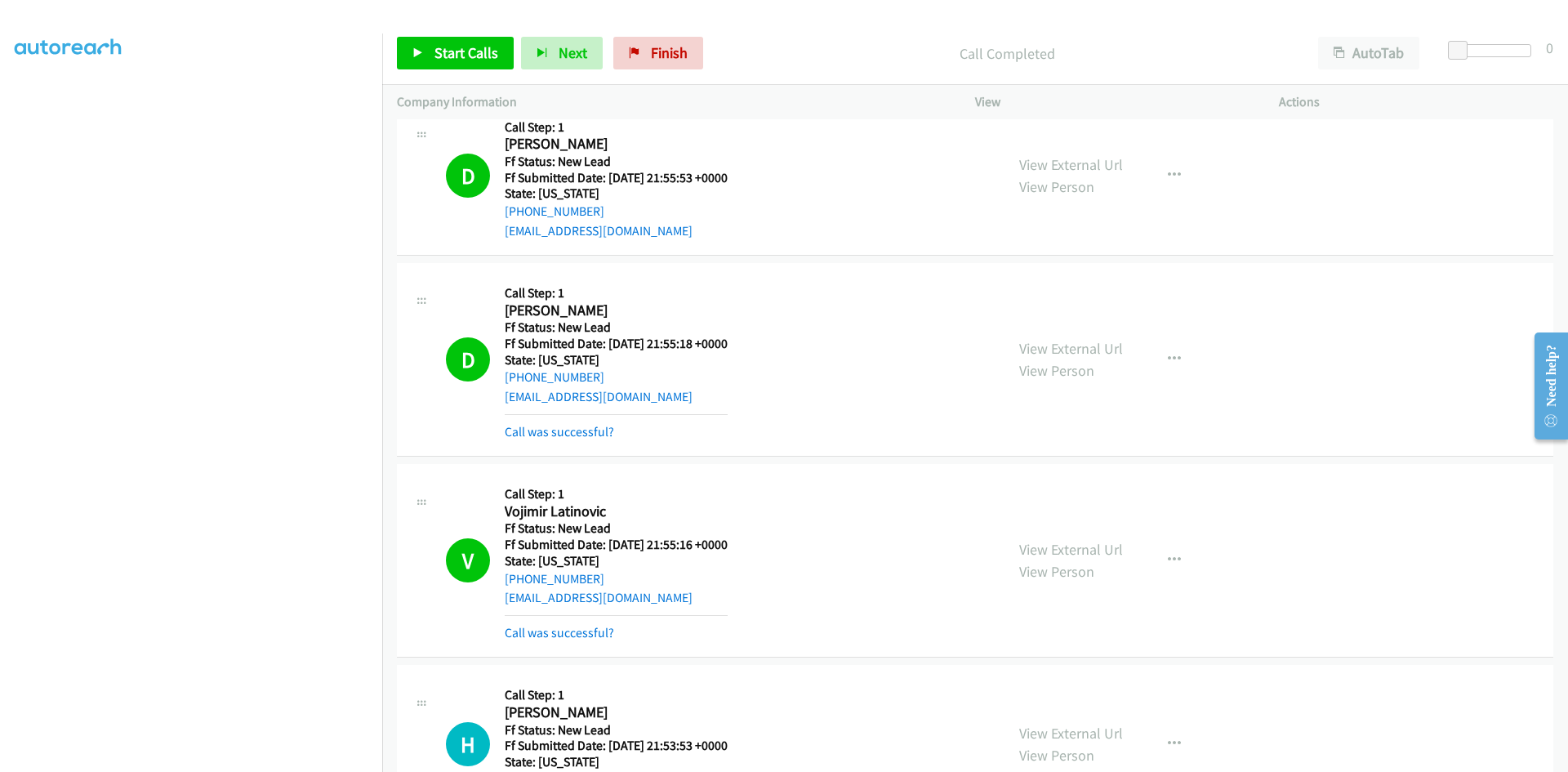
scroll to position [1185, 0]
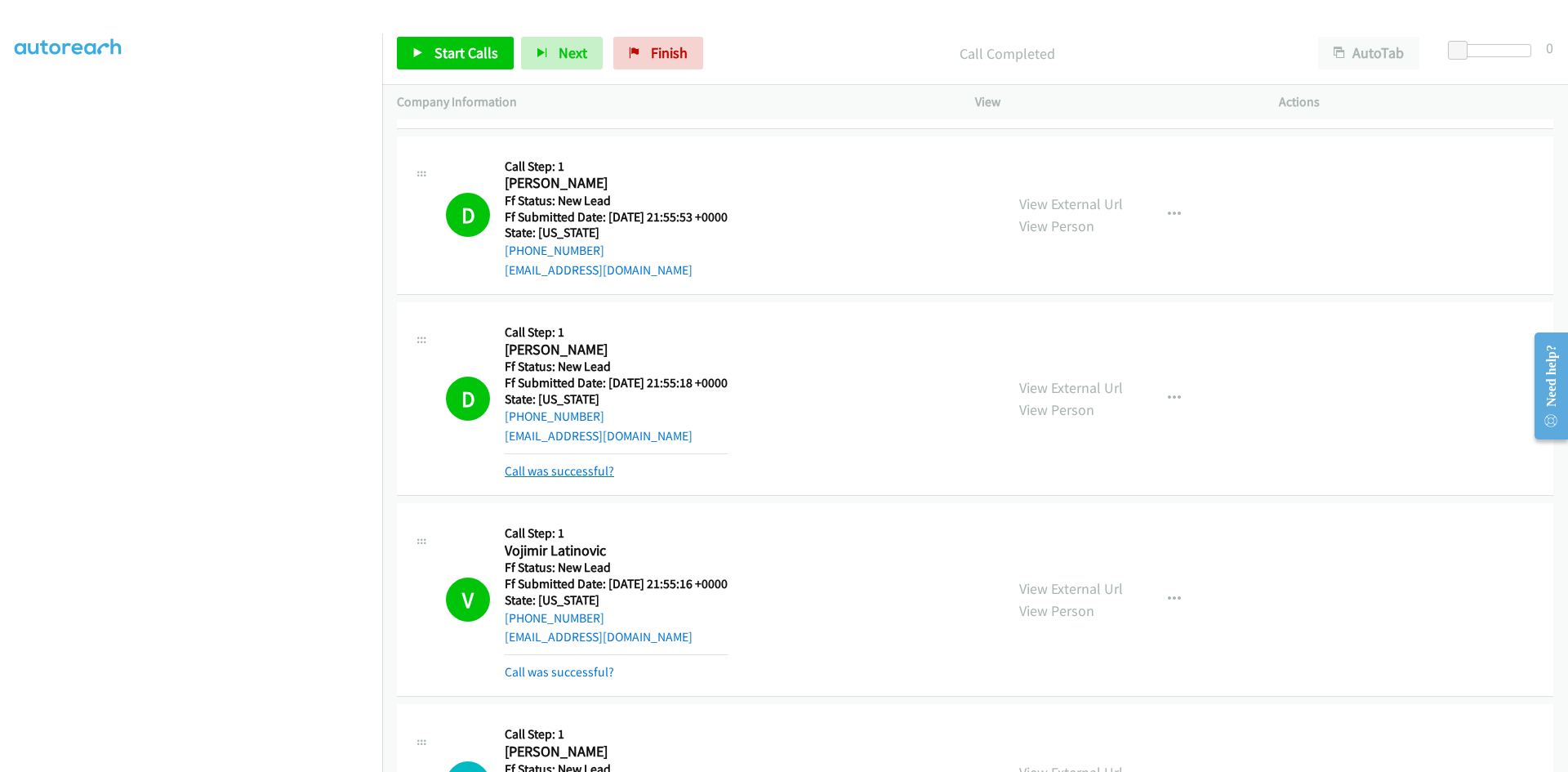
click at [535, 471] on link "Call was successful?" at bounding box center [559, 471] width 110 height 16
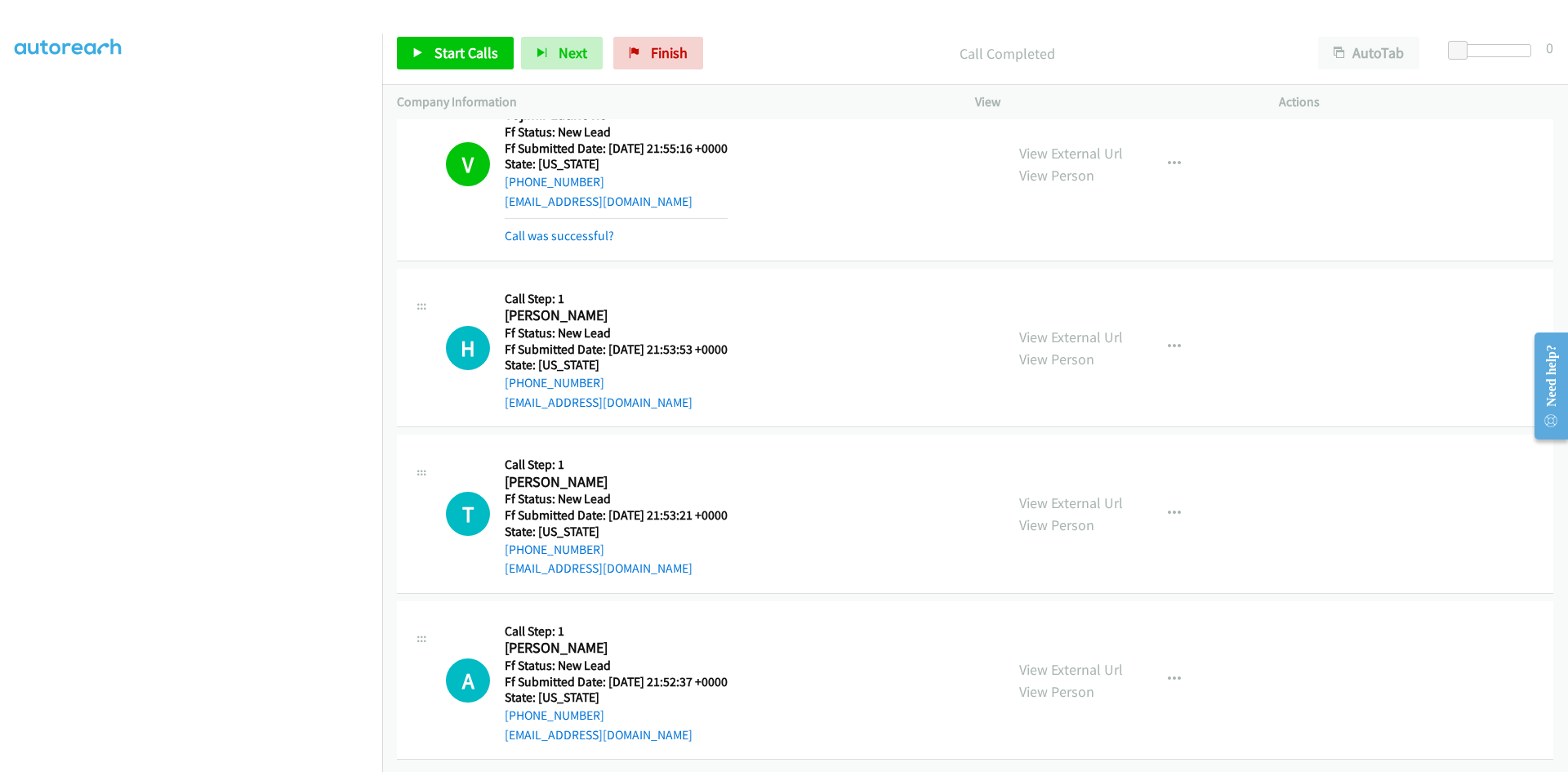
scroll to position [1598, 0]
click at [468, 48] on span "Start Calls" at bounding box center [466, 52] width 64 height 19
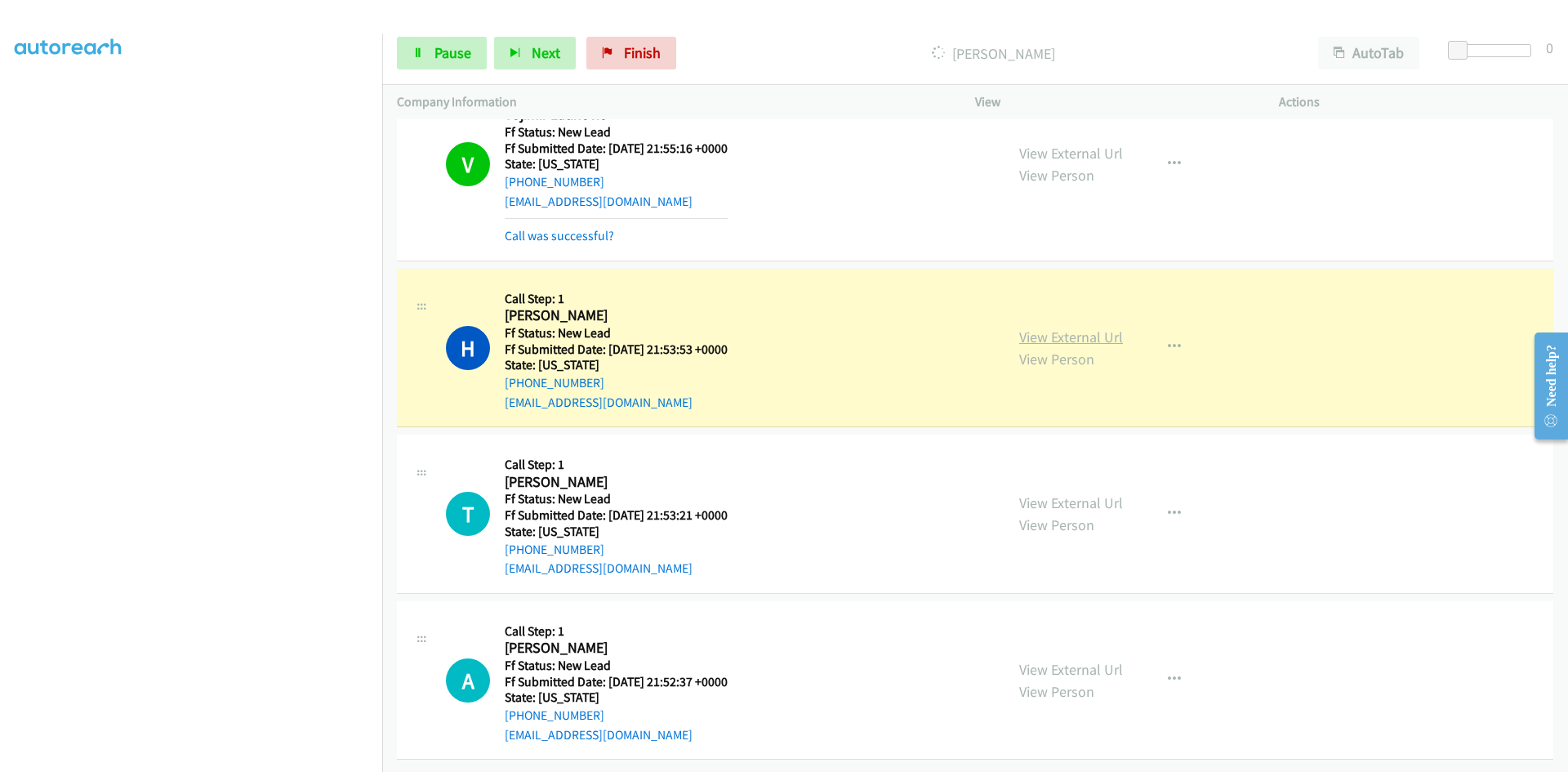
click at [1111, 327] on link "View External Url" at bounding box center [1071, 336] width 104 height 19
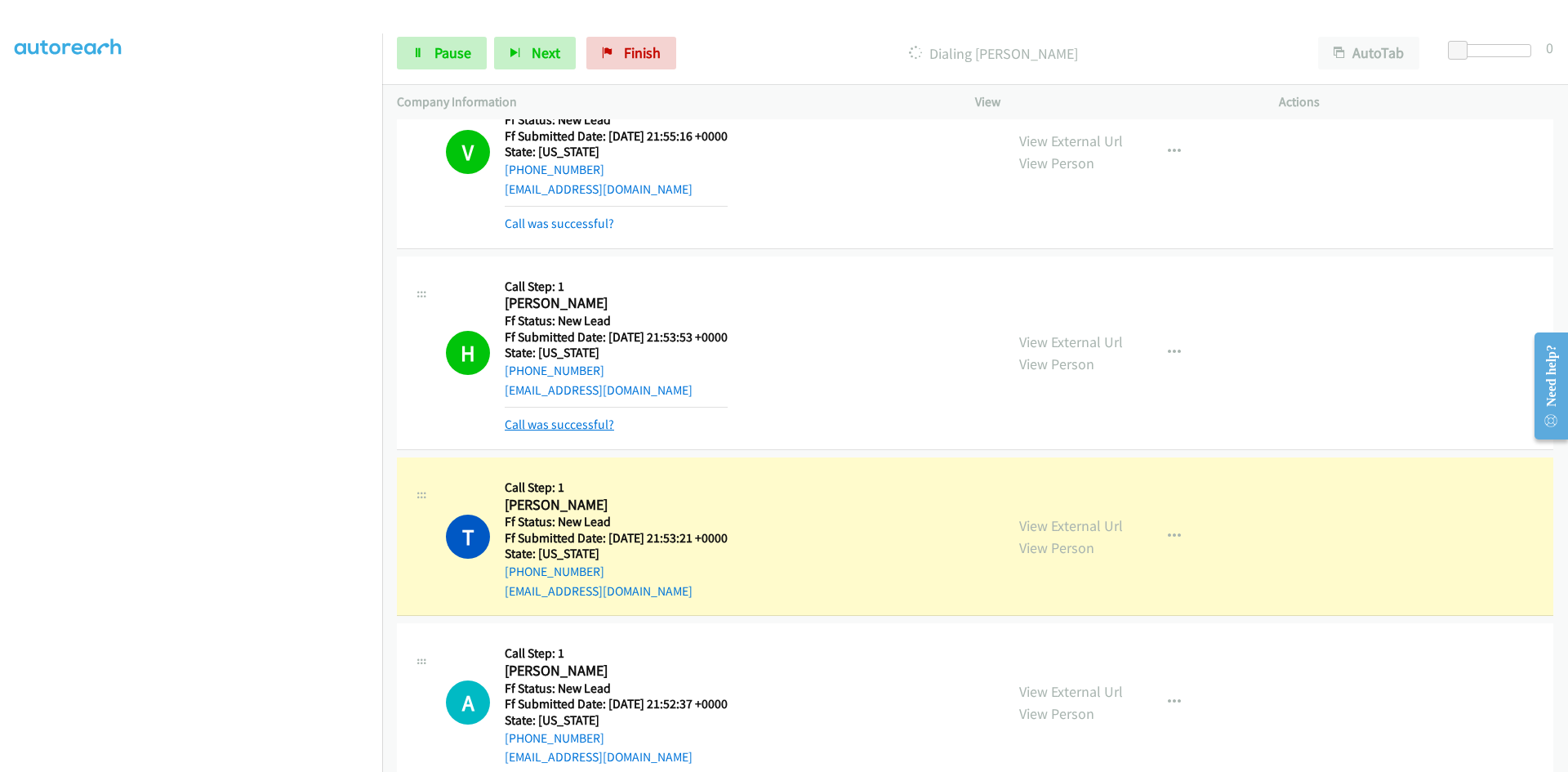
click at [566, 421] on link "Call was successful?" at bounding box center [559, 424] width 110 height 16
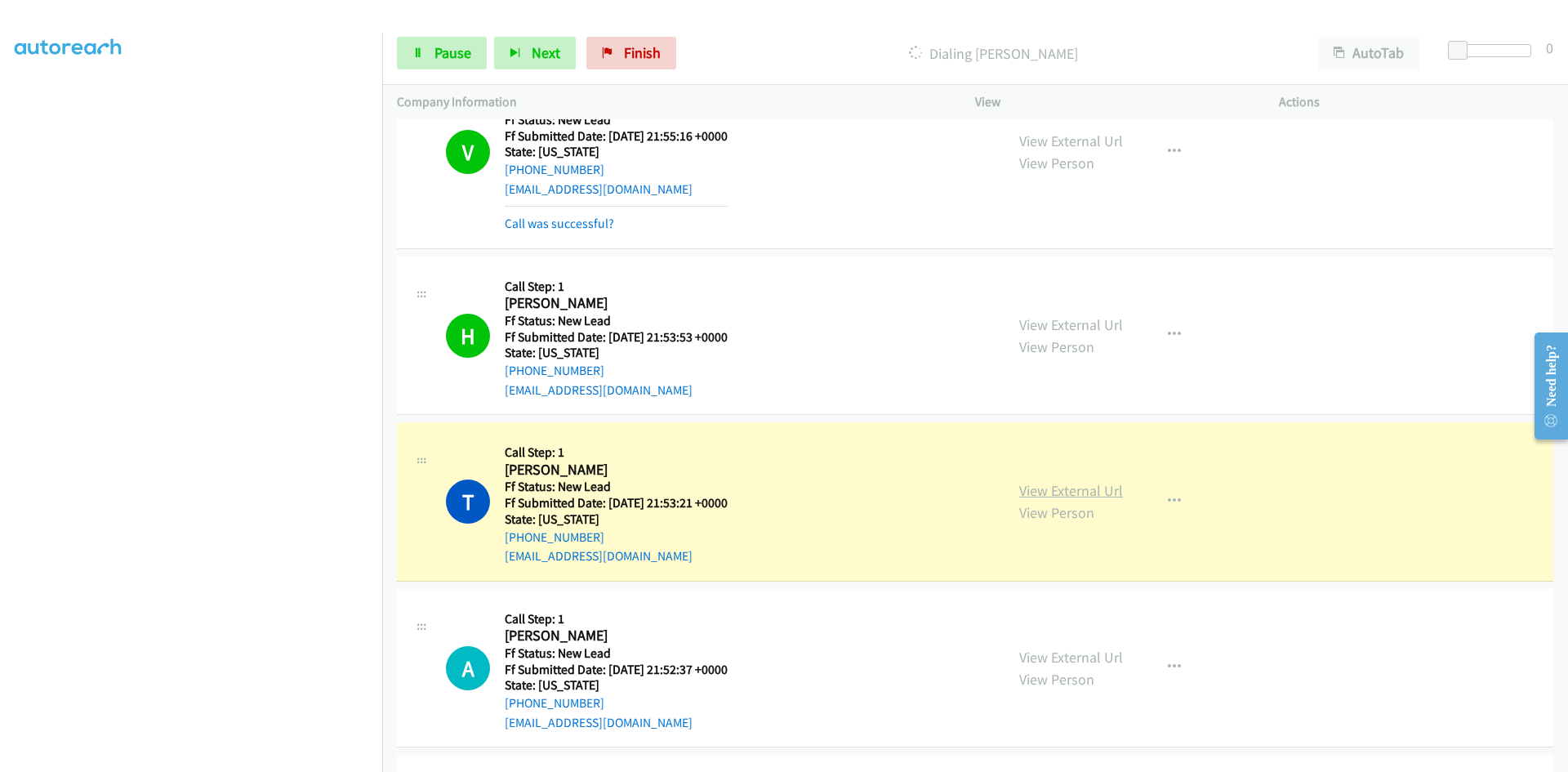
click at [1083, 486] on link "View External Url" at bounding box center [1071, 490] width 104 height 19
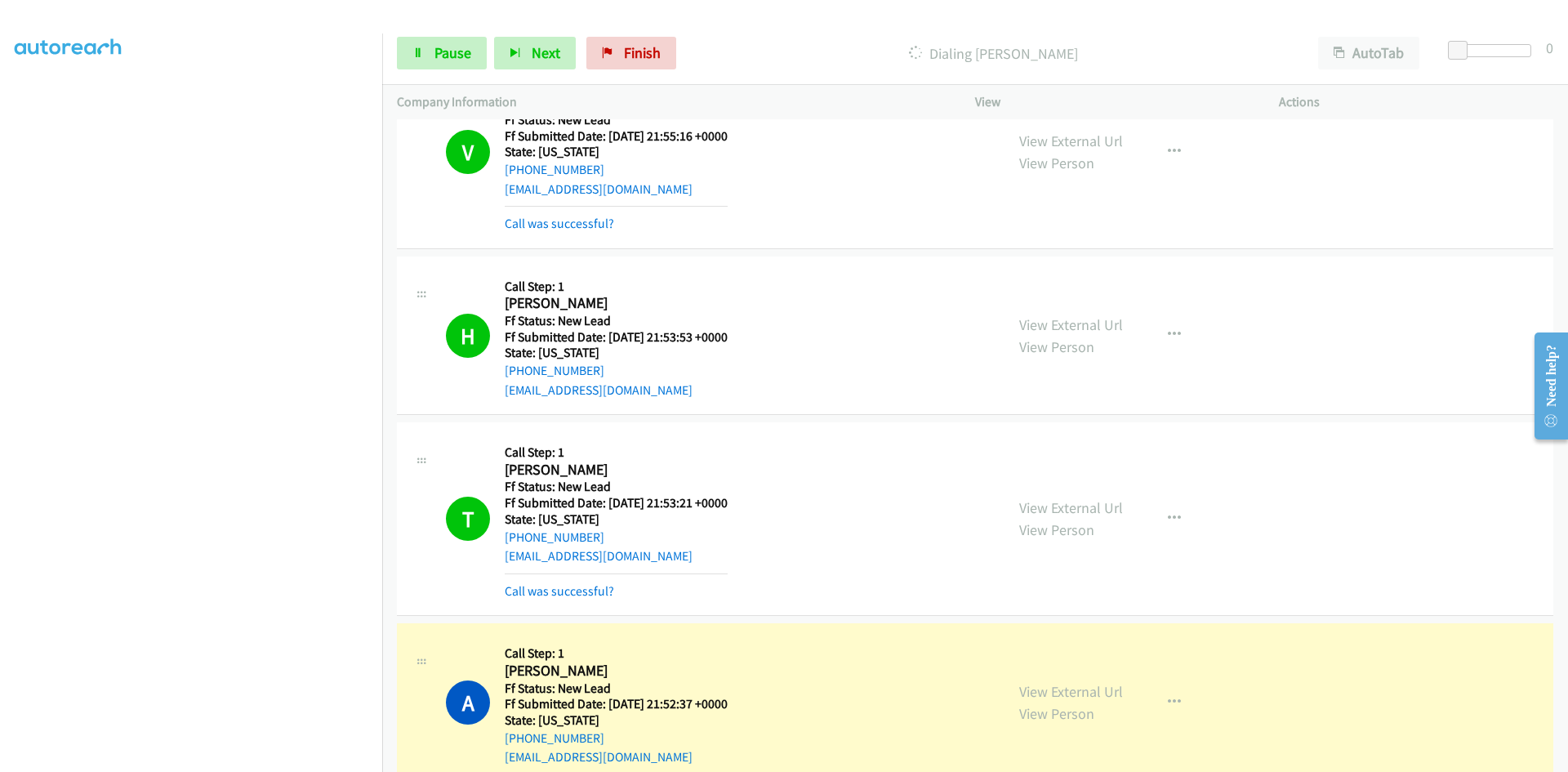
click at [1118, 693] on div "View External Url View Person View External Url Email Schedule/Manage Callback …" at bounding box center [1163, 702] width 319 height 129
click at [1110, 693] on link "View External Url" at bounding box center [1071, 691] width 104 height 19
click at [439, 48] on span "Pause" at bounding box center [452, 52] width 37 height 19
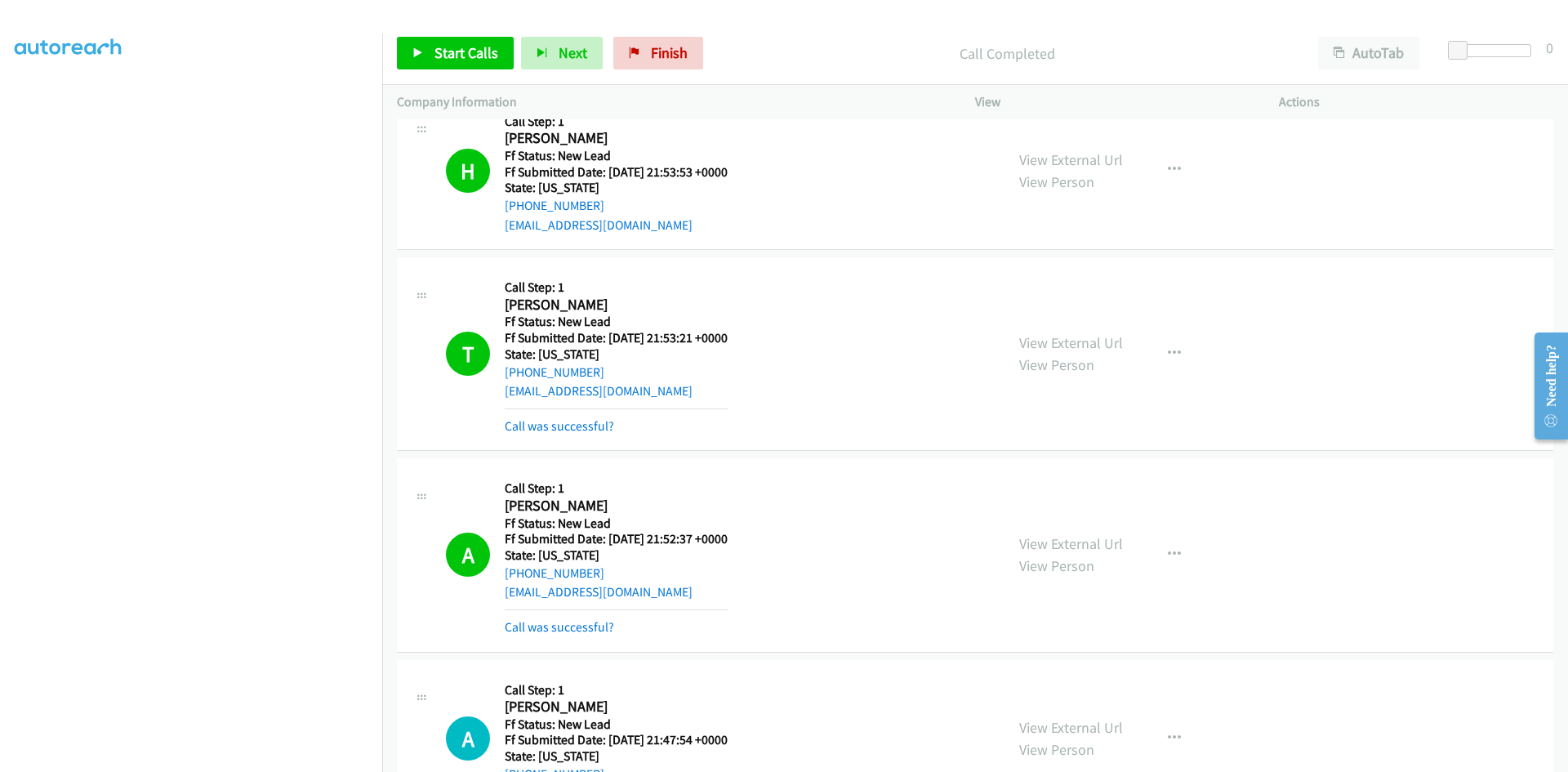
scroll to position [1761, 0]
click at [577, 629] on link "Call was successful?" at bounding box center [559, 628] width 110 height 16
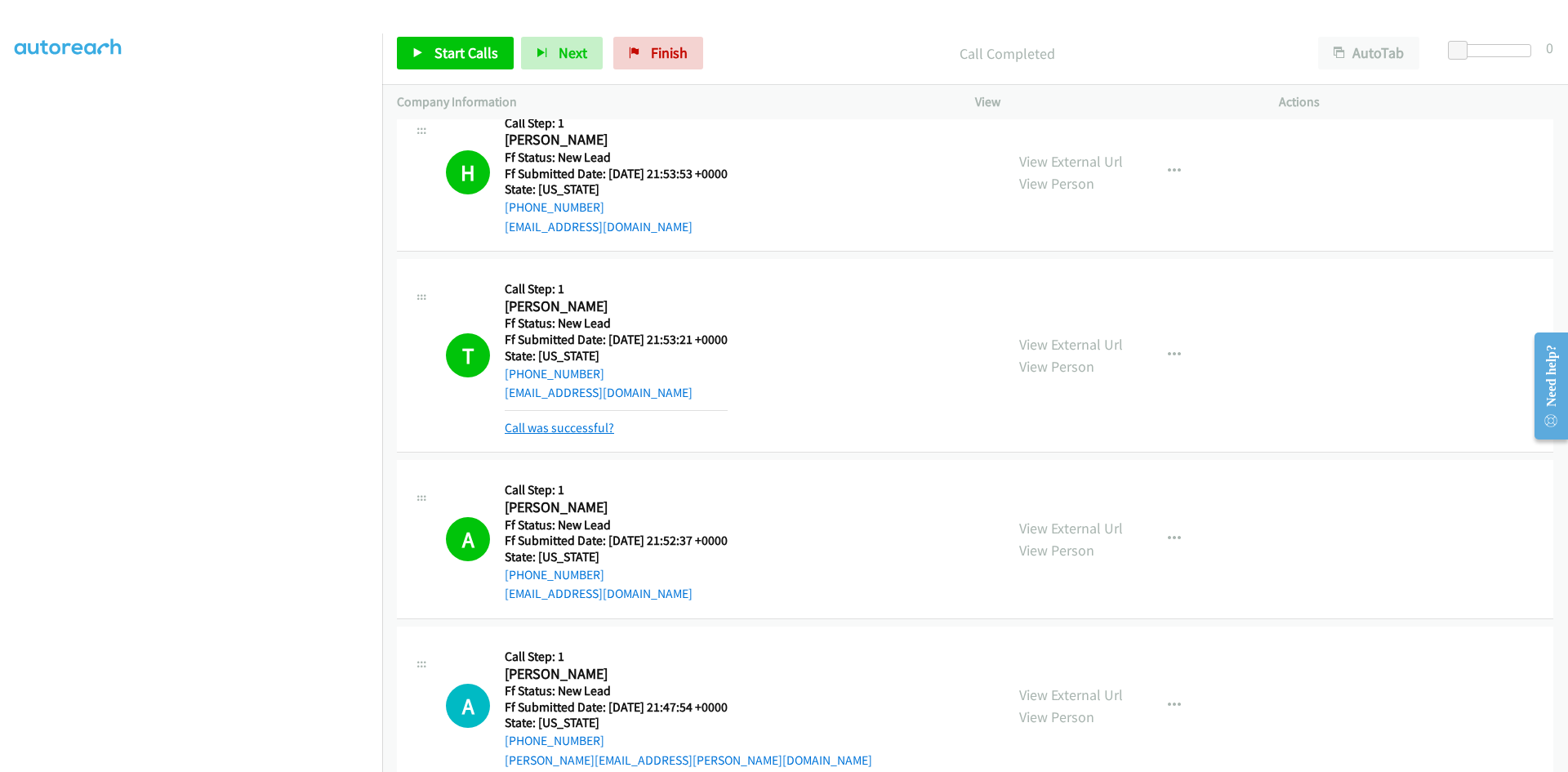
click at [571, 430] on link "Call was successful?" at bounding box center [559, 427] width 110 height 16
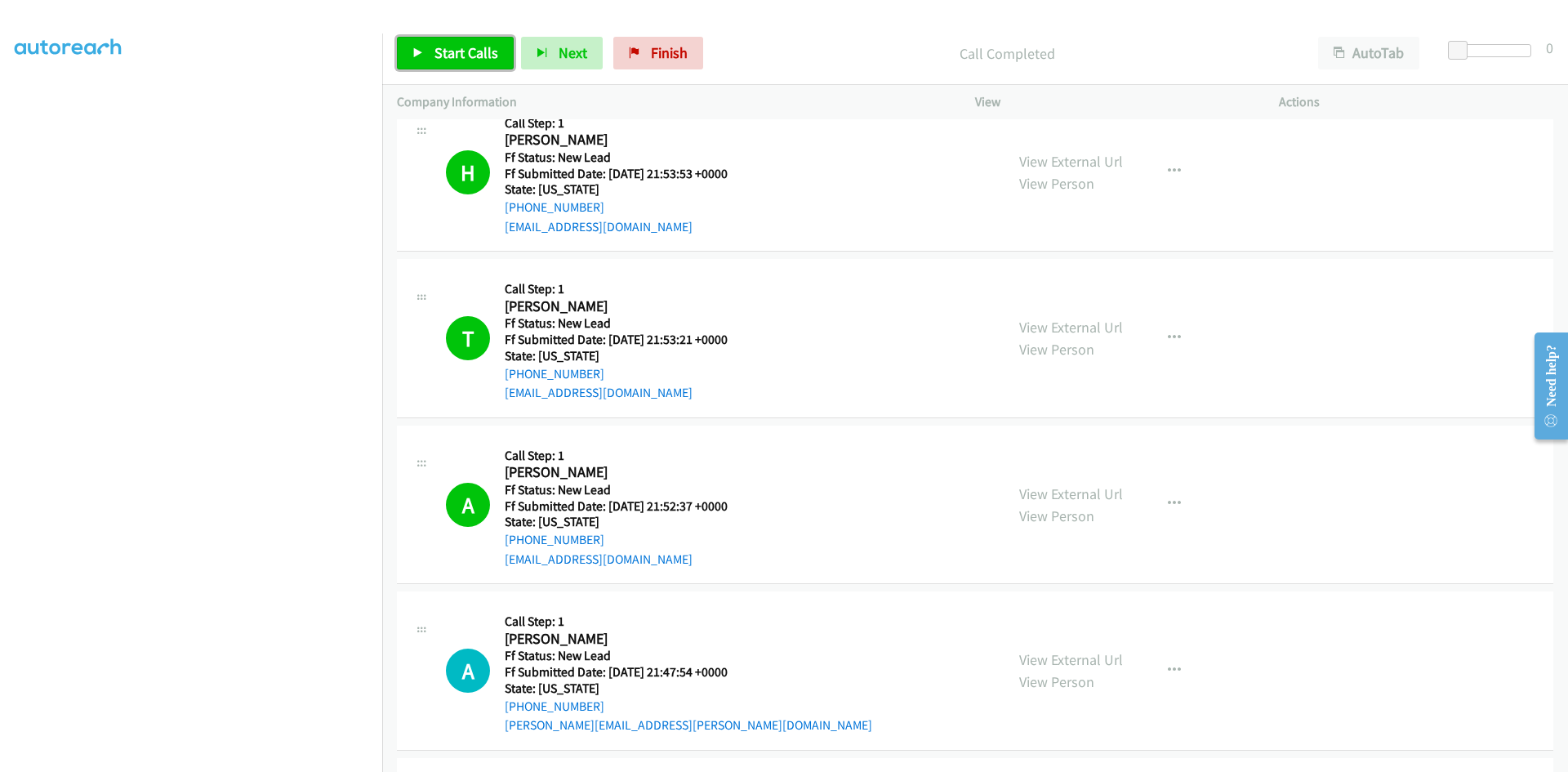
click at [429, 60] on link "Start Calls" at bounding box center [455, 53] width 117 height 33
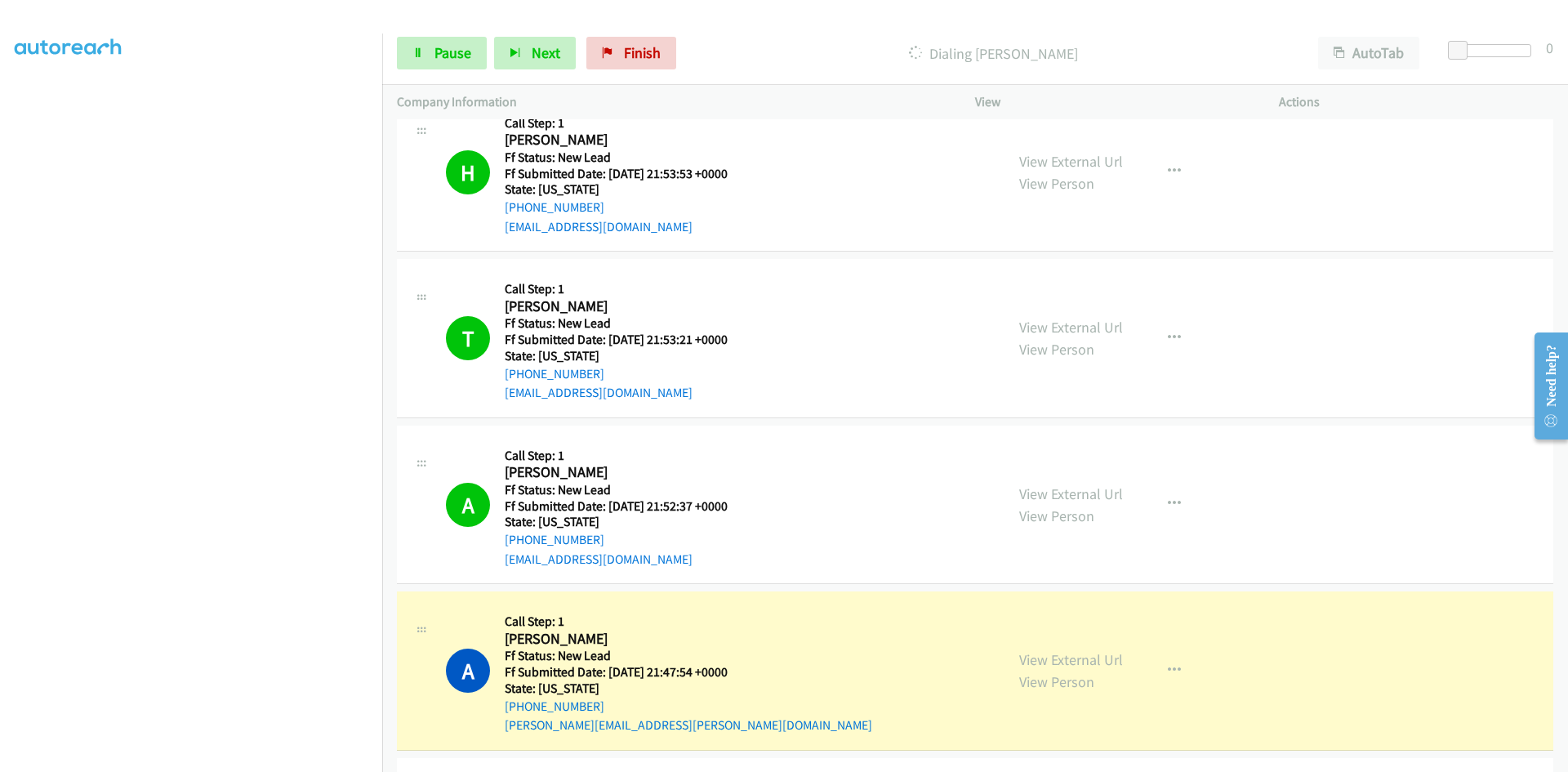
drag, startPoint x: 950, startPoint y: 302, endPoint x: 937, endPoint y: 303, distance: 13.0
click at [950, 302] on div "T Callback Scheduled Call Step: 1 Timothy O'sullivan America/New_York Ff Status…" at bounding box center [717, 337] width 544 height 129
click at [1100, 665] on link "View External Url" at bounding box center [1071, 659] width 104 height 19
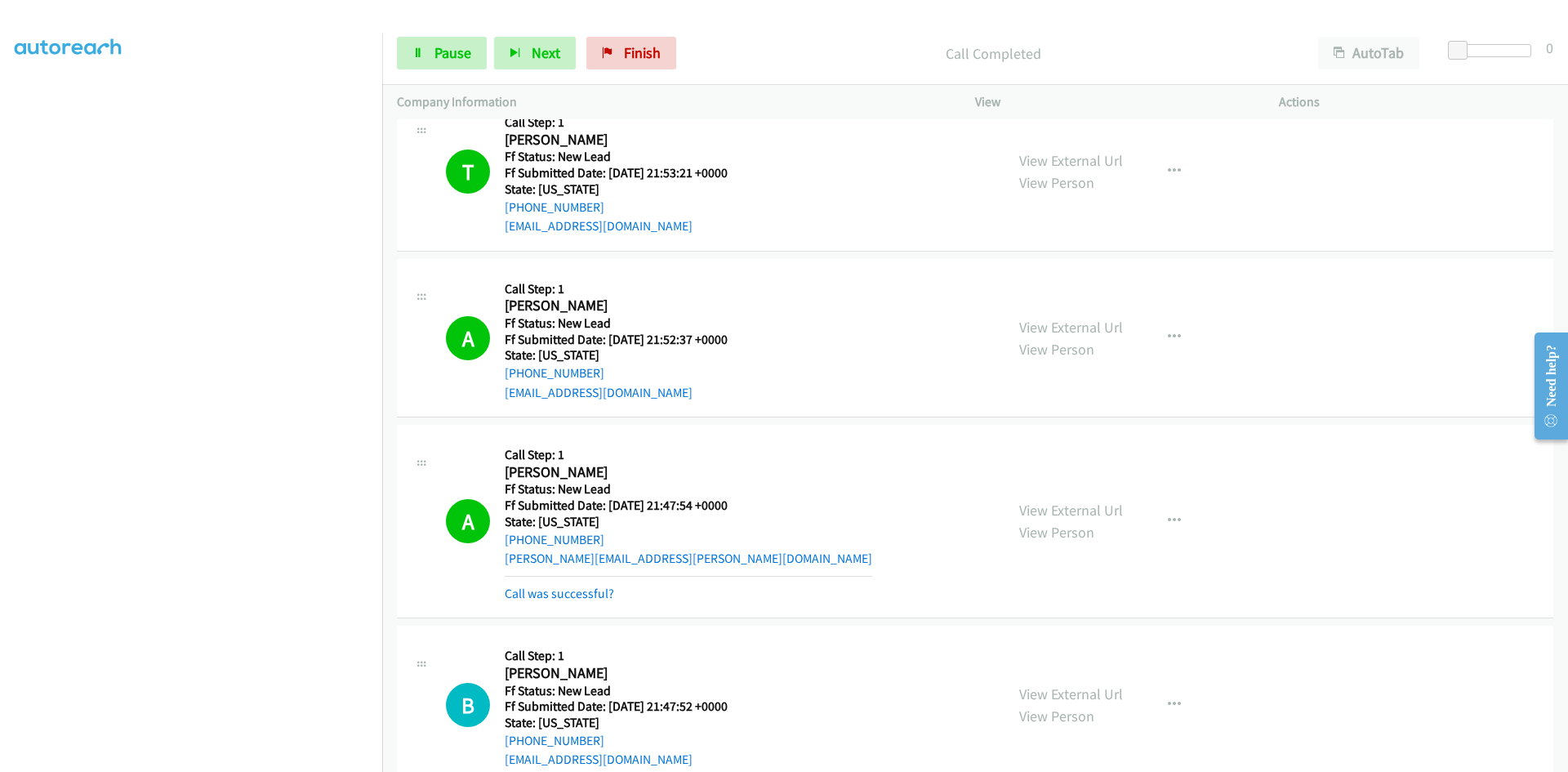
scroll to position [2006, 0]
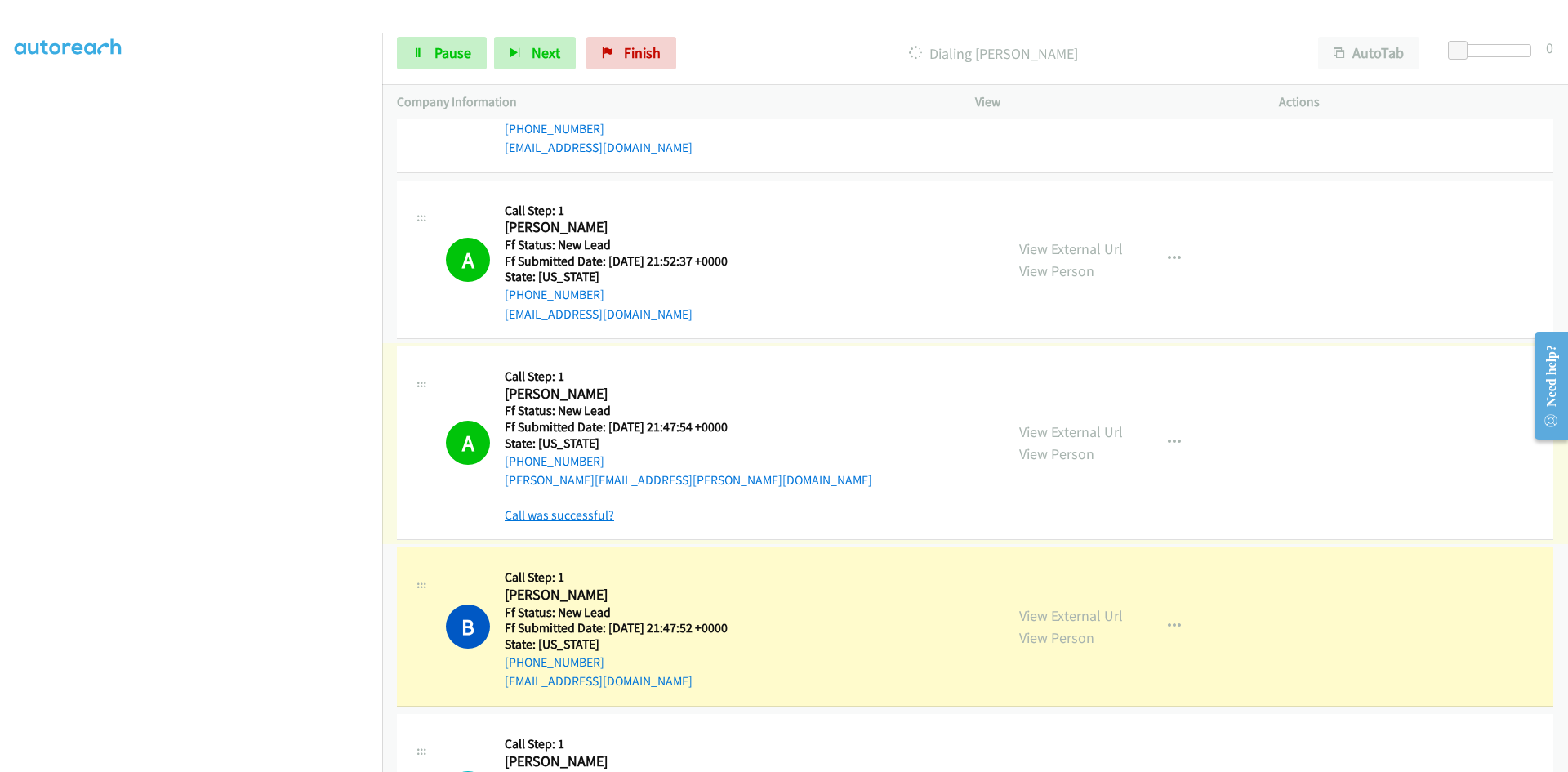
click at [591, 513] on link "Call was successful?" at bounding box center [559, 514] width 110 height 16
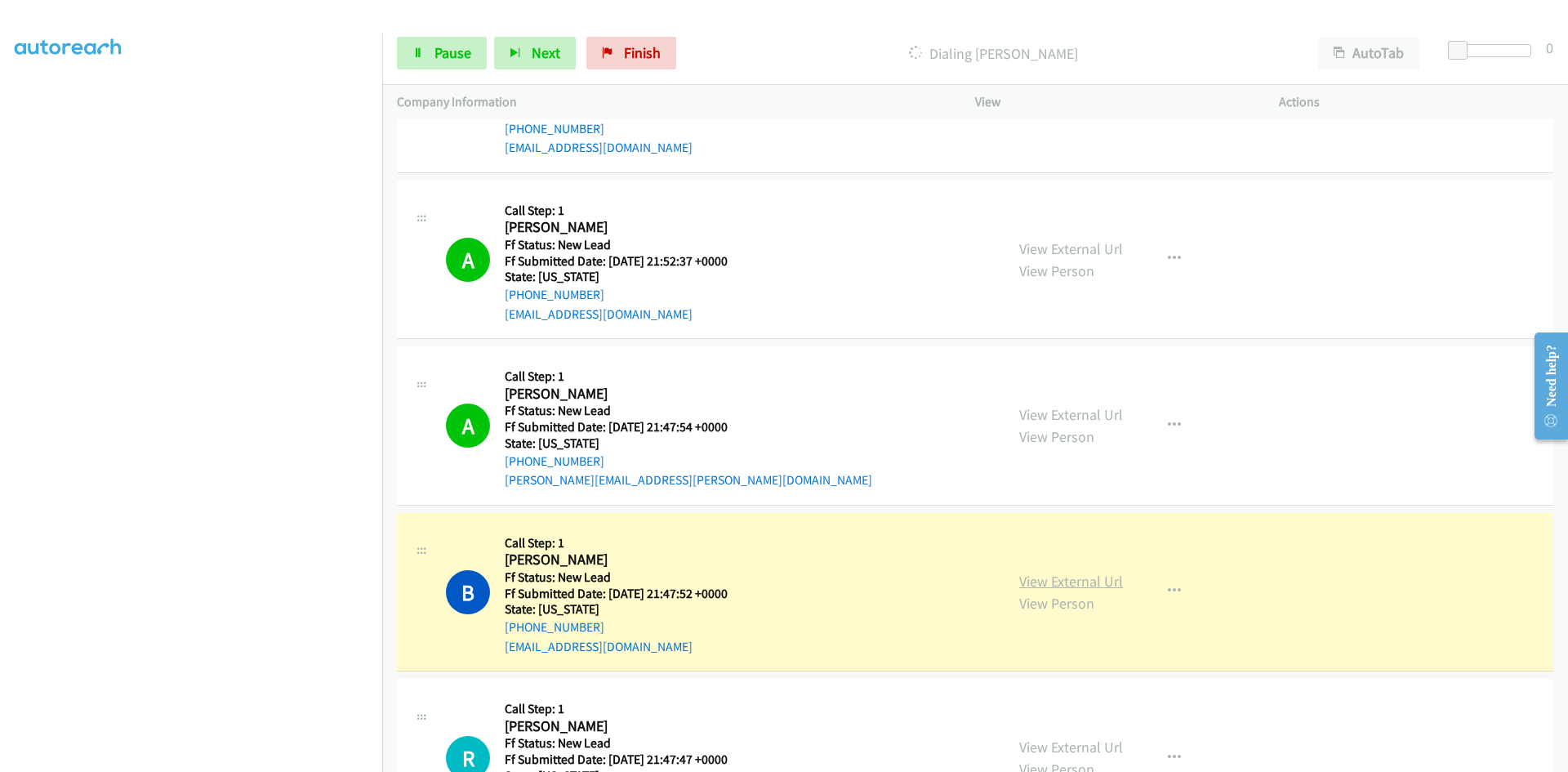
click at [1065, 587] on link "View External Url" at bounding box center [1071, 581] width 104 height 19
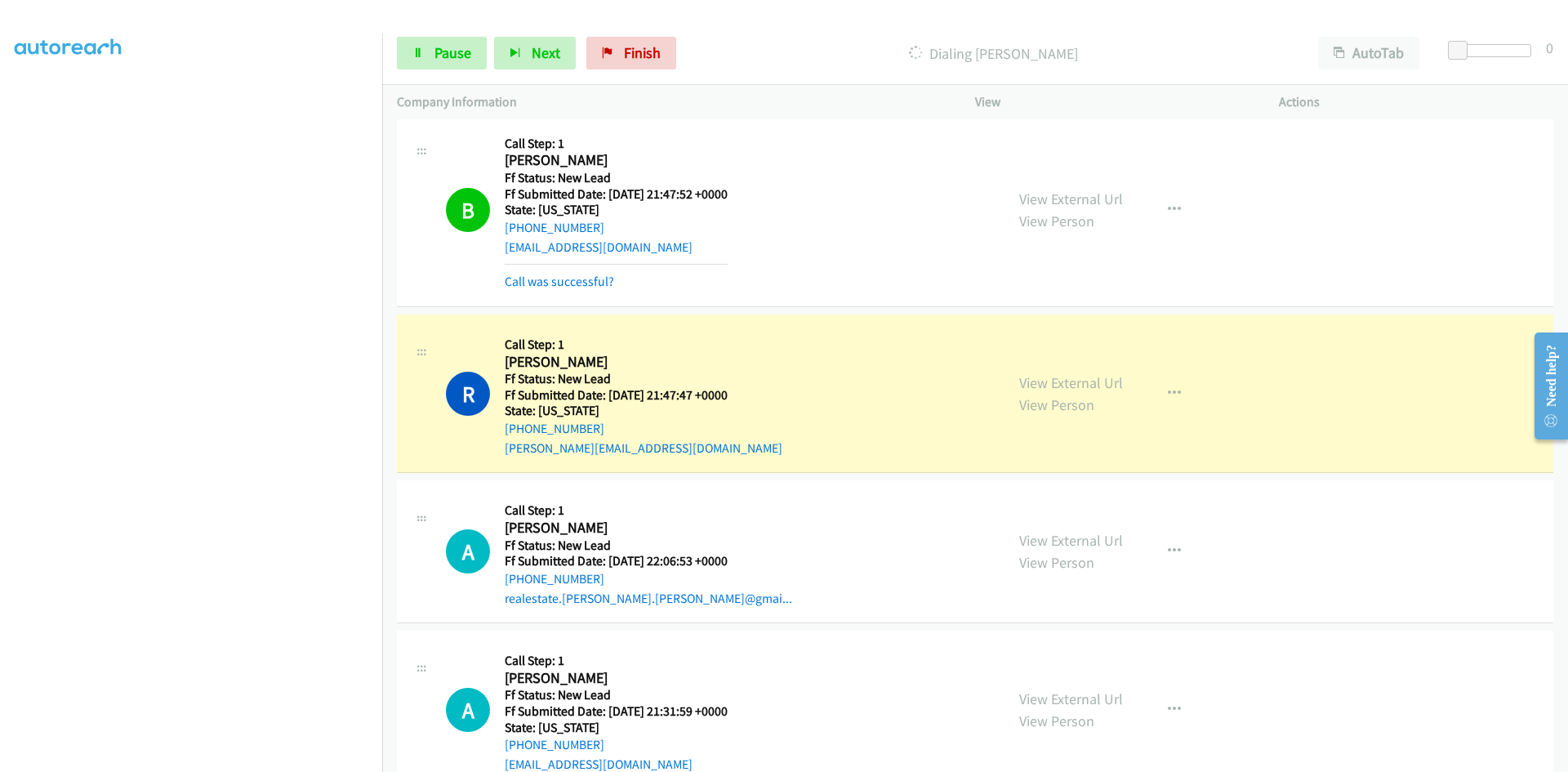
scroll to position [2415, 0]
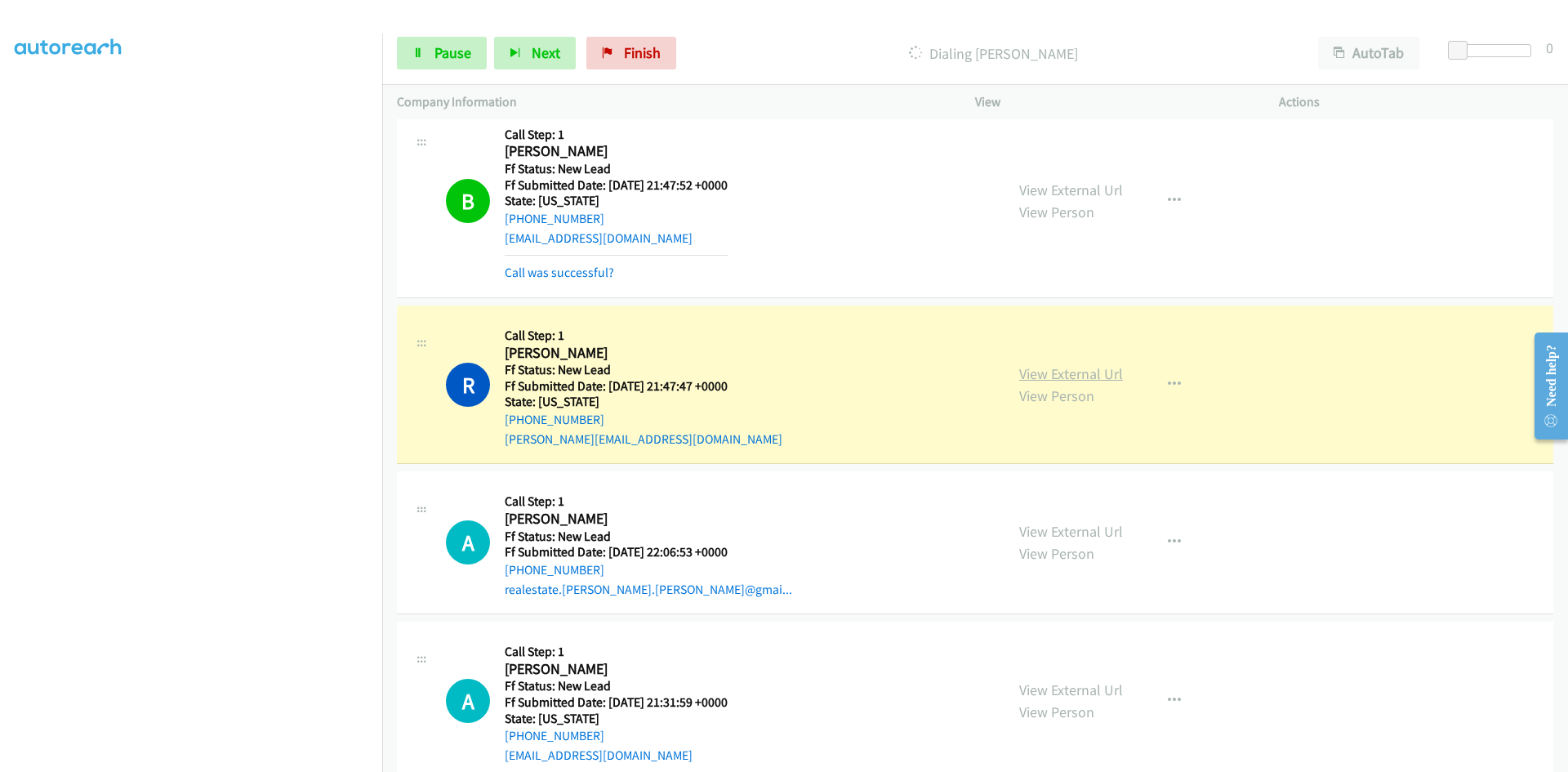
click at [1082, 374] on link "View External Url" at bounding box center [1071, 374] width 104 height 19
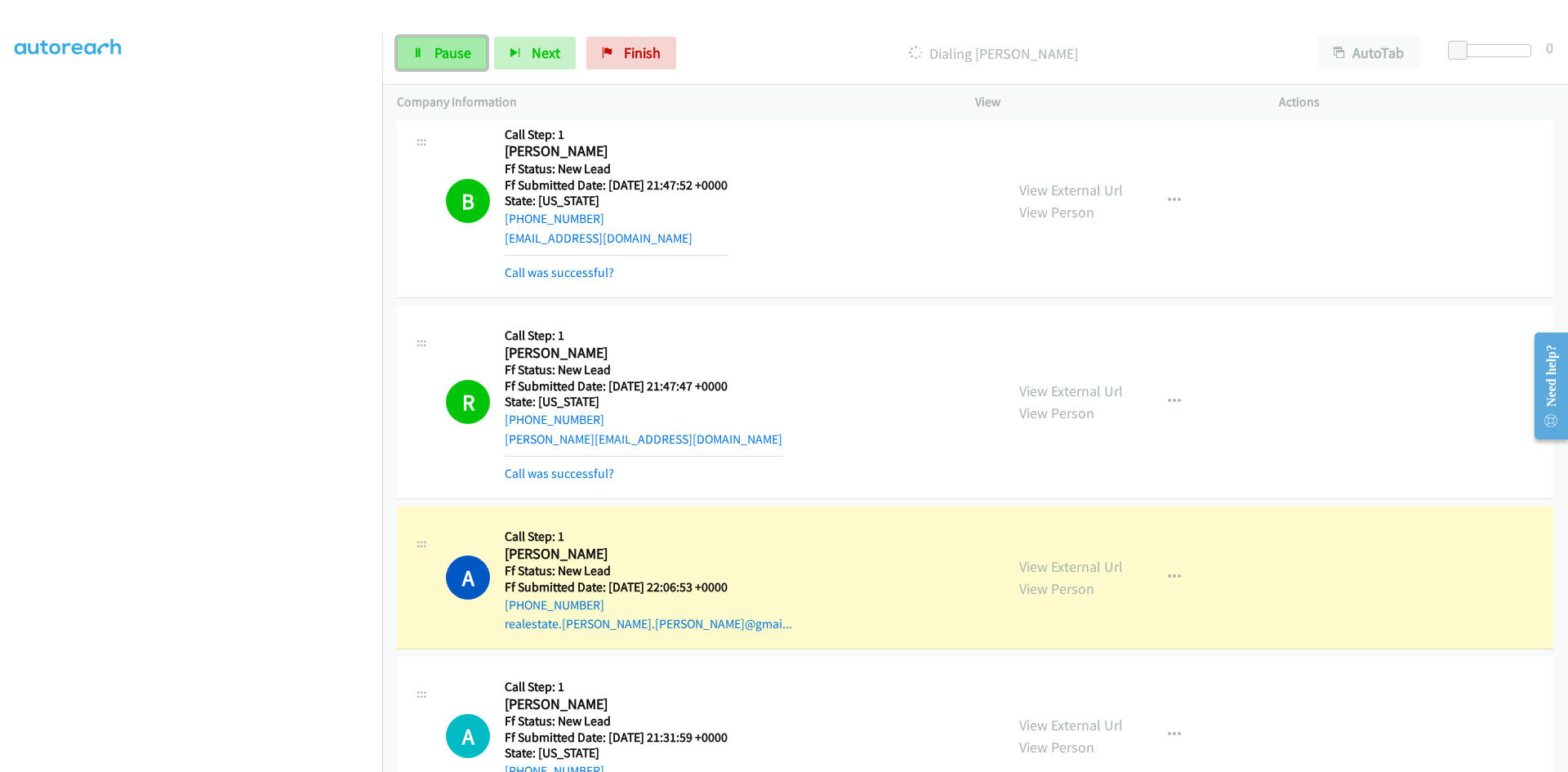
click at [428, 46] on link "Pause" at bounding box center [441, 53] width 90 height 33
click at [1069, 566] on link "View External Url" at bounding box center [1071, 566] width 104 height 19
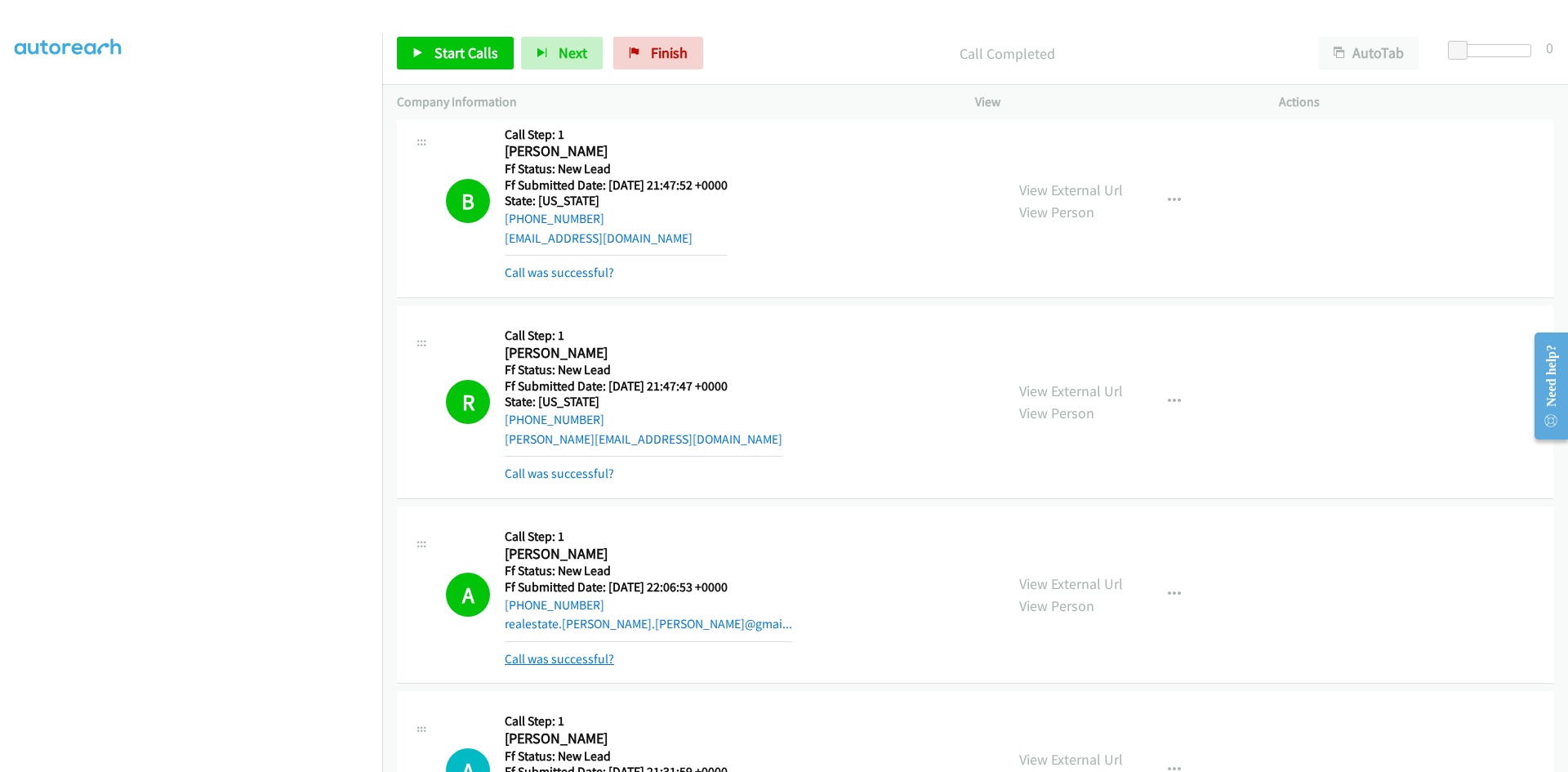
click at [596, 658] on link "Call was successful?" at bounding box center [559, 658] width 110 height 16
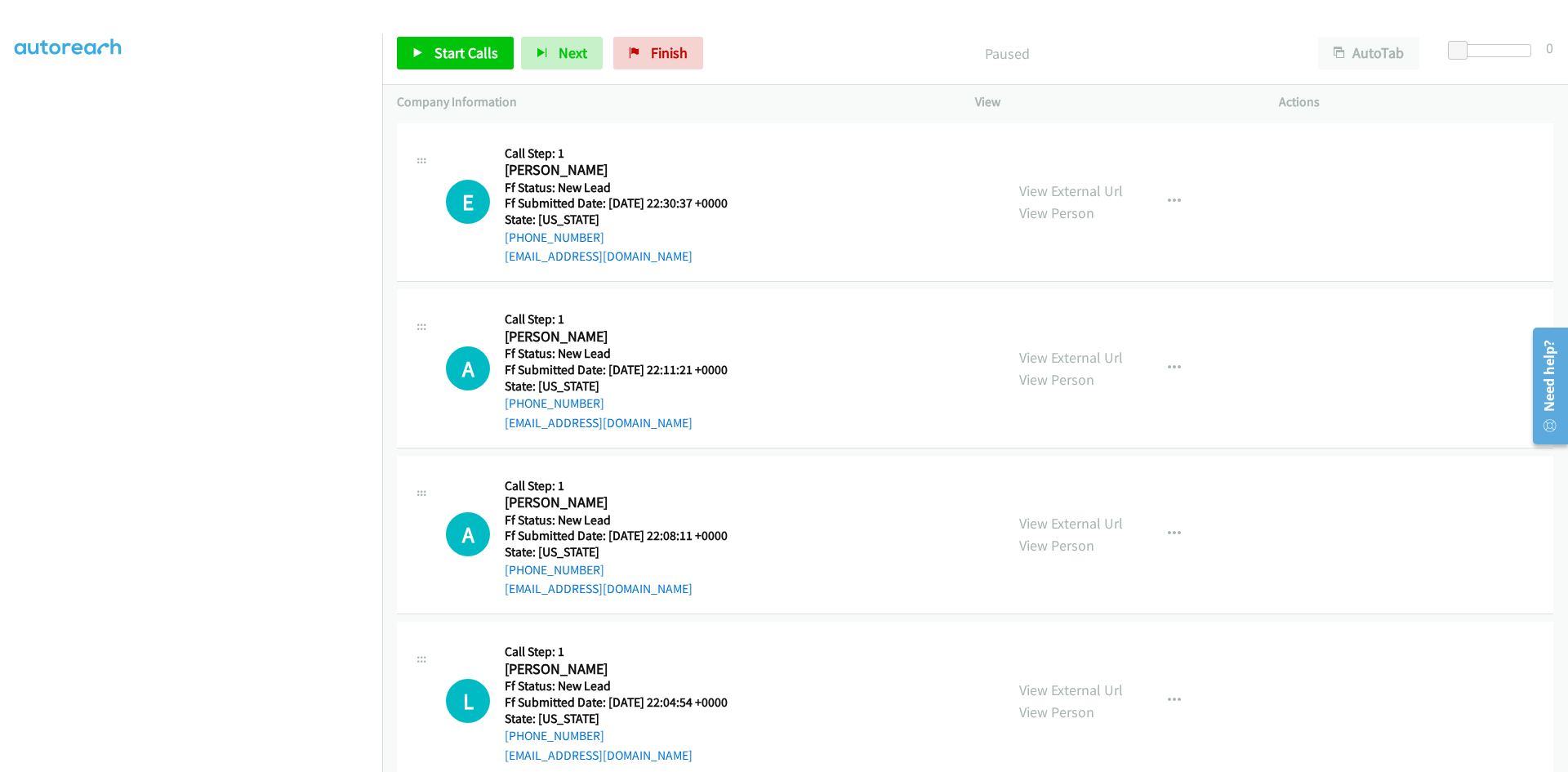
scroll to position [143, 0]
click at [815, 42] on p "Paused" at bounding box center [1007, 53] width 564 height 22
click at [484, 58] on span "Start Calls" at bounding box center [466, 52] width 64 height 19
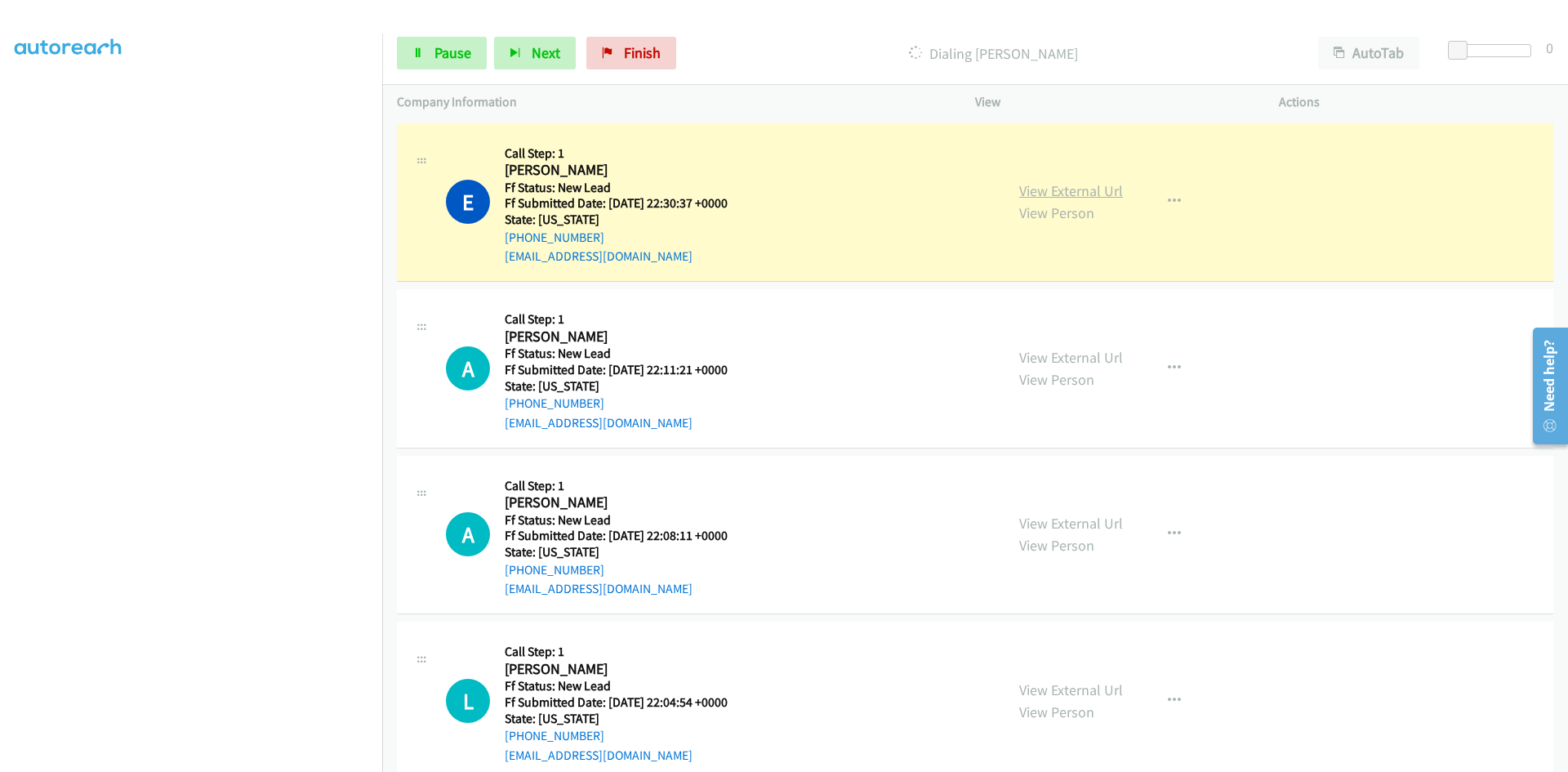
click at [1107, 186] on link "View External Url" at bounding box center [1071, 190] width 104 height 19
click at [445, 62] on link "Pause" at bounding box center [441, 53] width 90 height 33
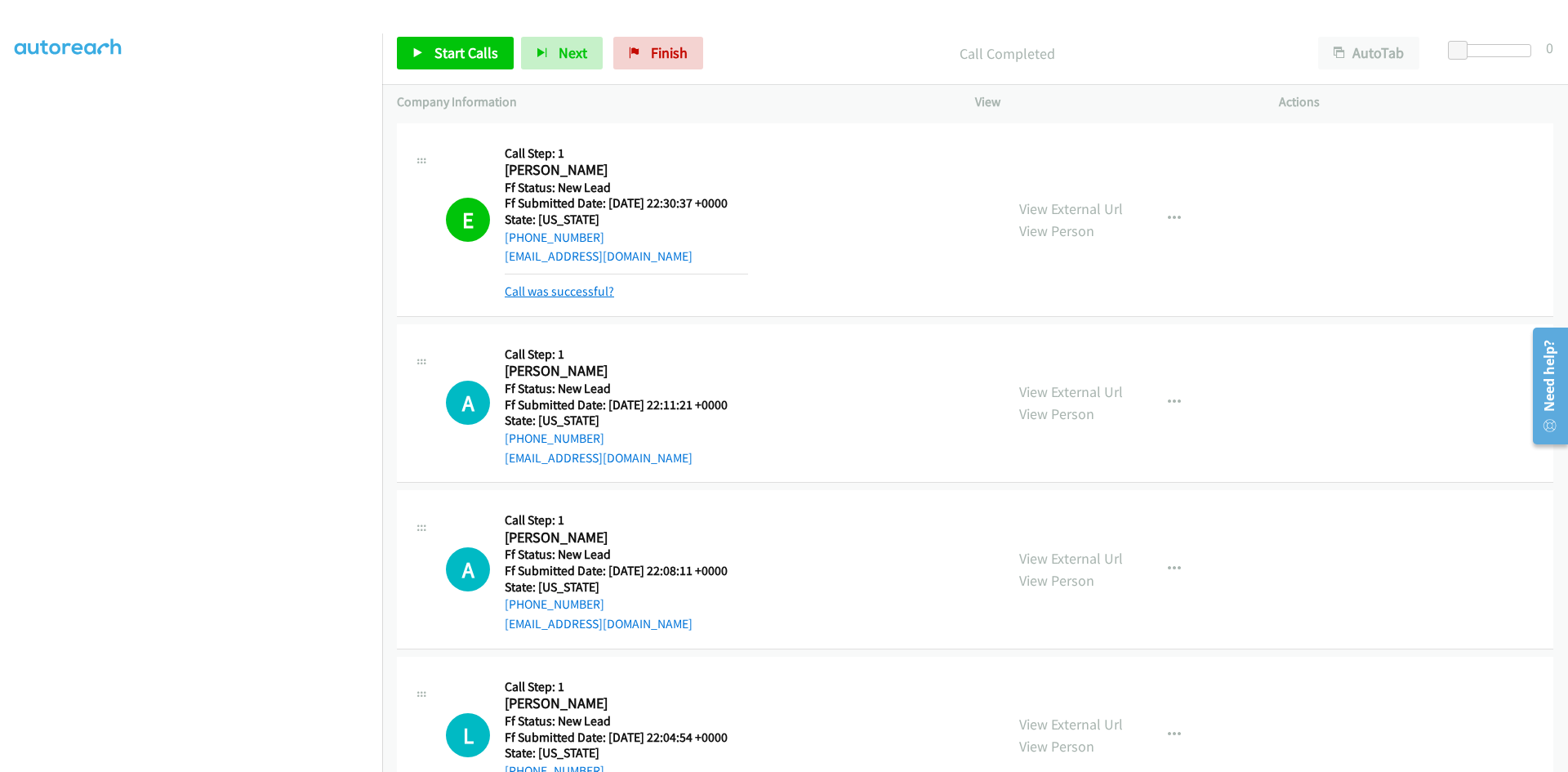
click at [514, 292] on link "Call was successful?" at bounding box center [559, 291] width 110 height 16
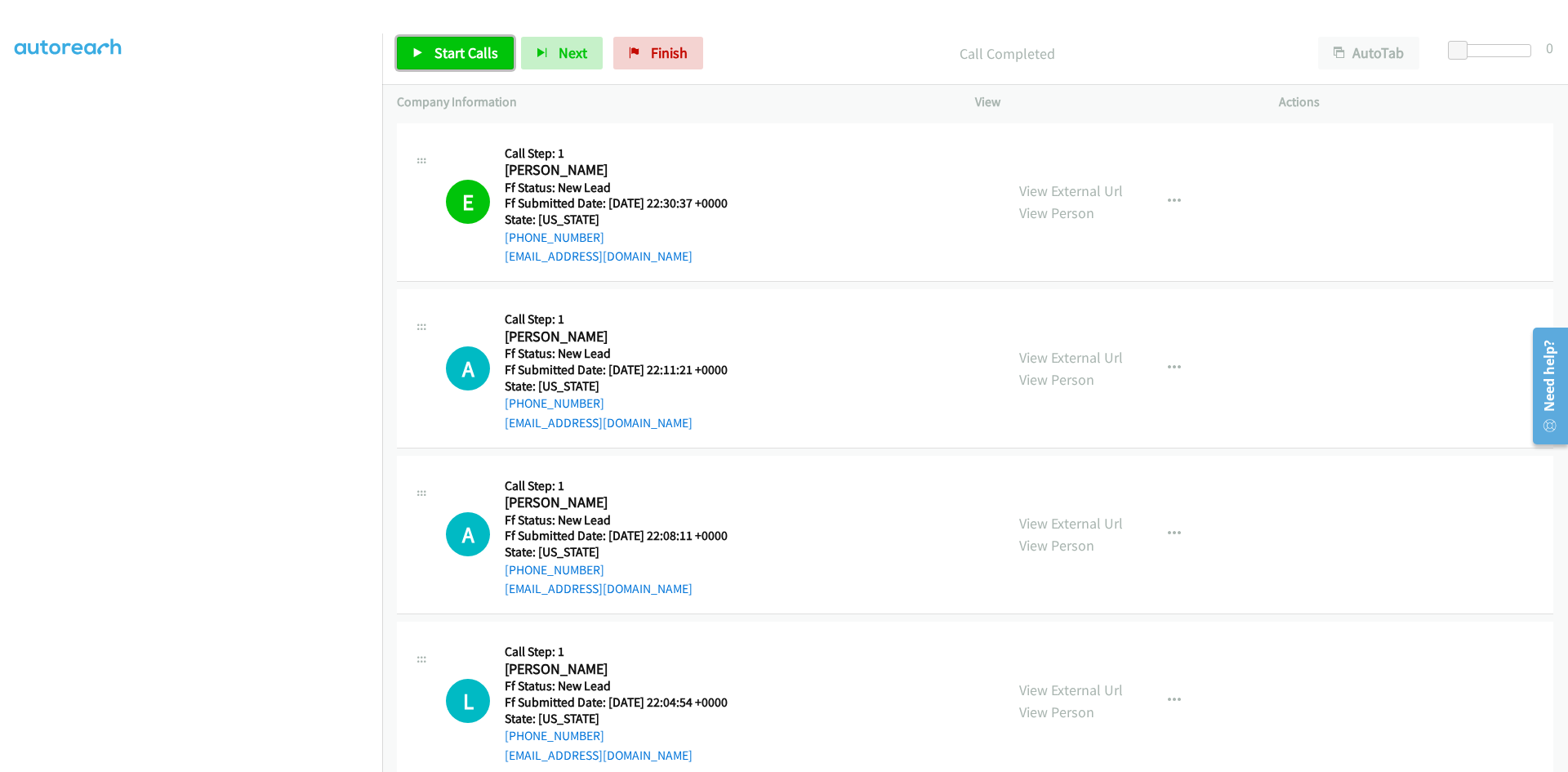
click at [440, 45] on span "Start Calls" at bounding box center [466, 52] width 64 height 19
click at [1072, 185] on link "View External Url" at bounding box center [1071, 190] width 104 height 19
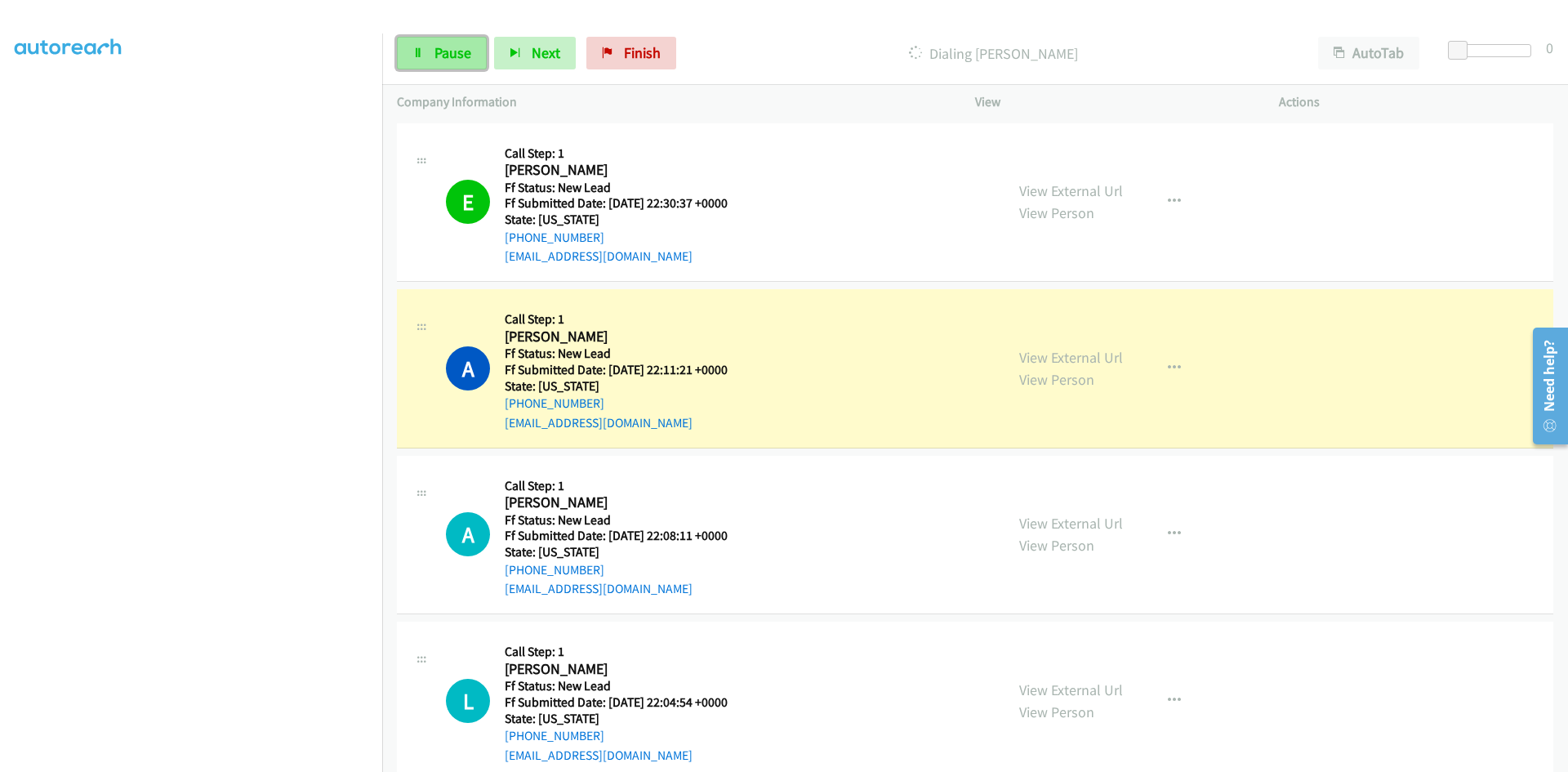
click at [433, 57] on link "Pause" at bounding box center [441, 53] width 90 height 33
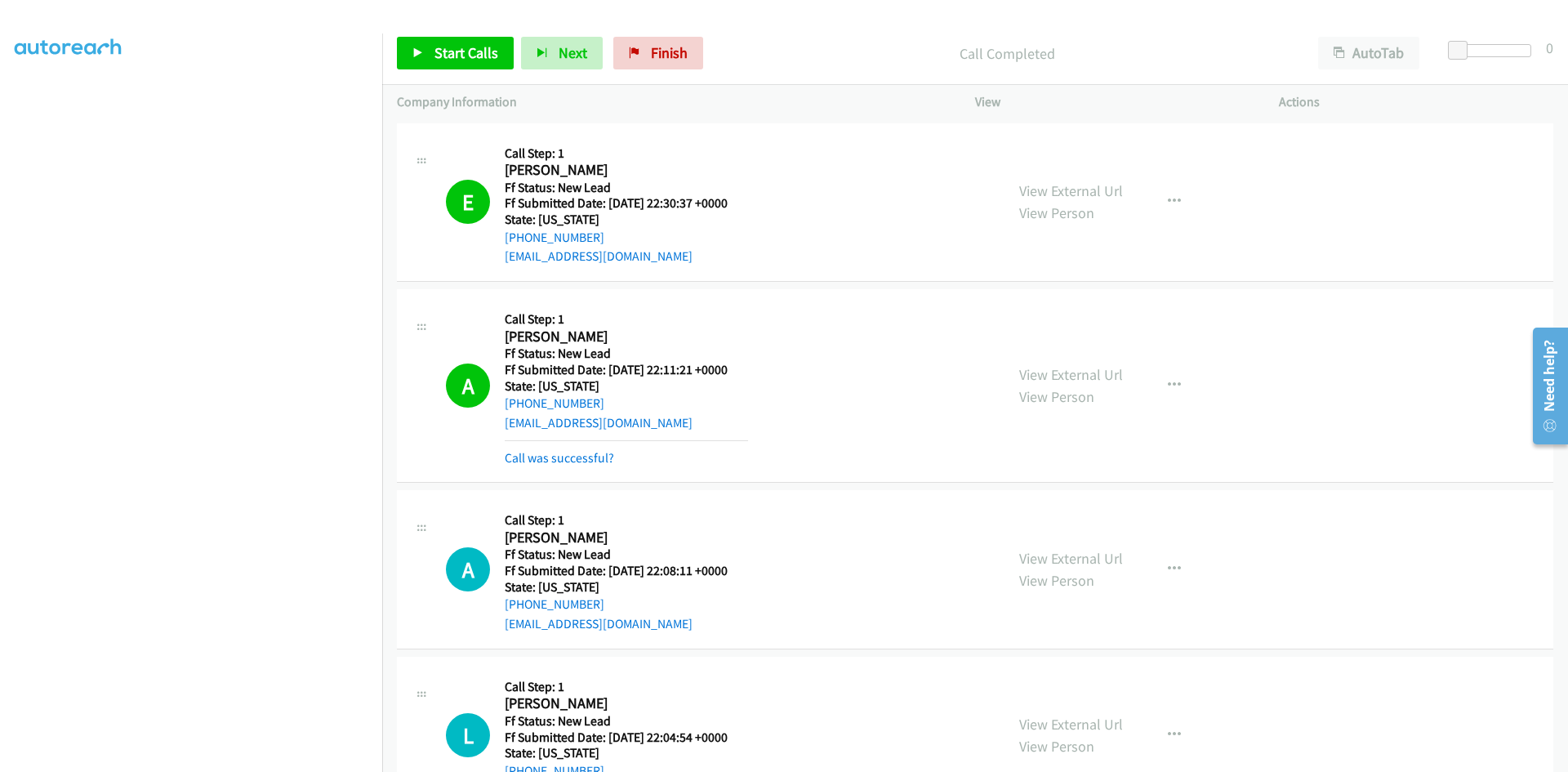
click at [576, 460] on link "Call was successful?" at bounding box center [559, 457] width 110 height 16
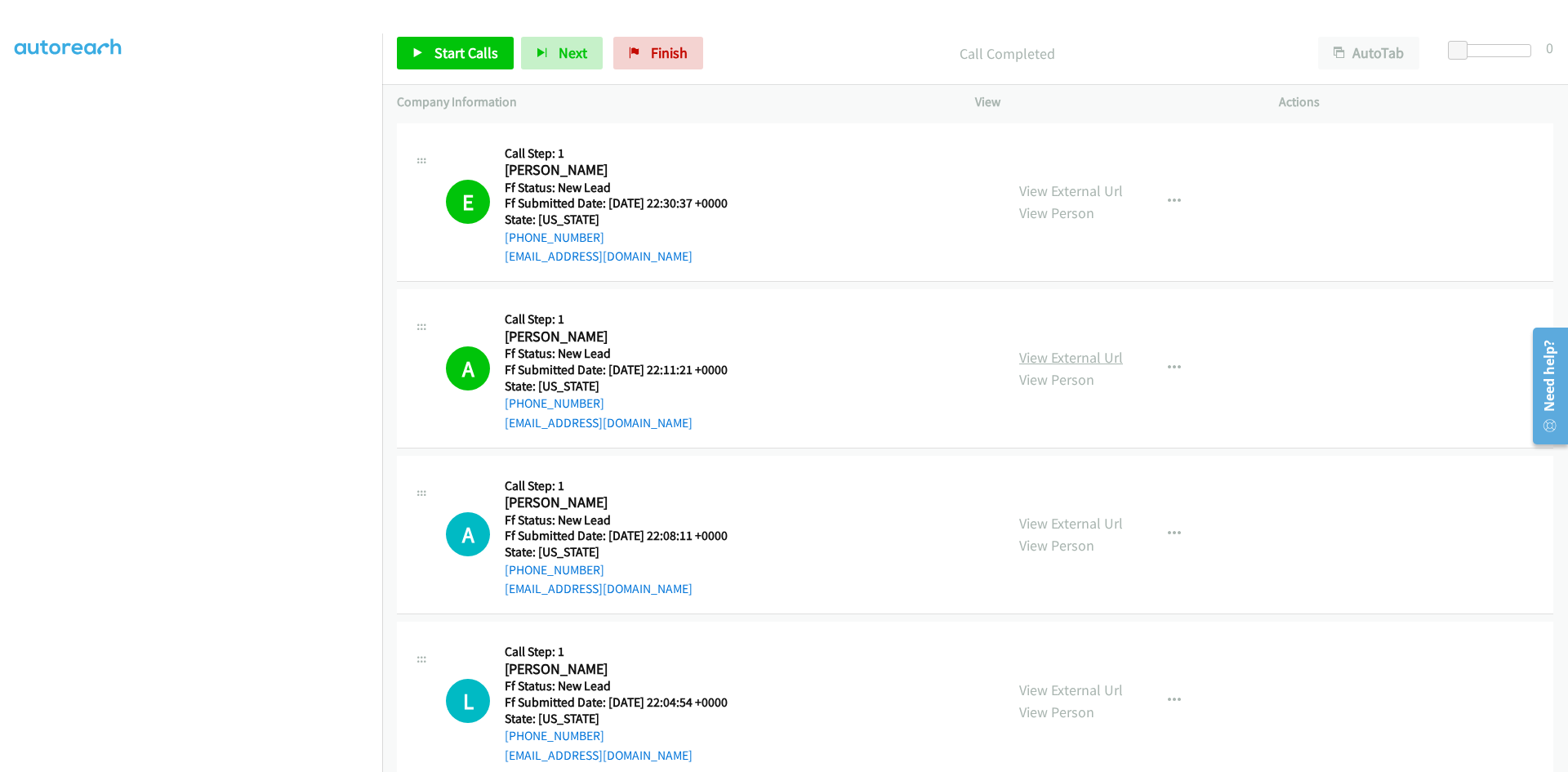
click at [1105, 357] on link "View External Url" at bounding box center [1071, 357] width 104 height 19
click at [1180, 364] on button "button" at bounding box center [1174, 368] width 44 height 33
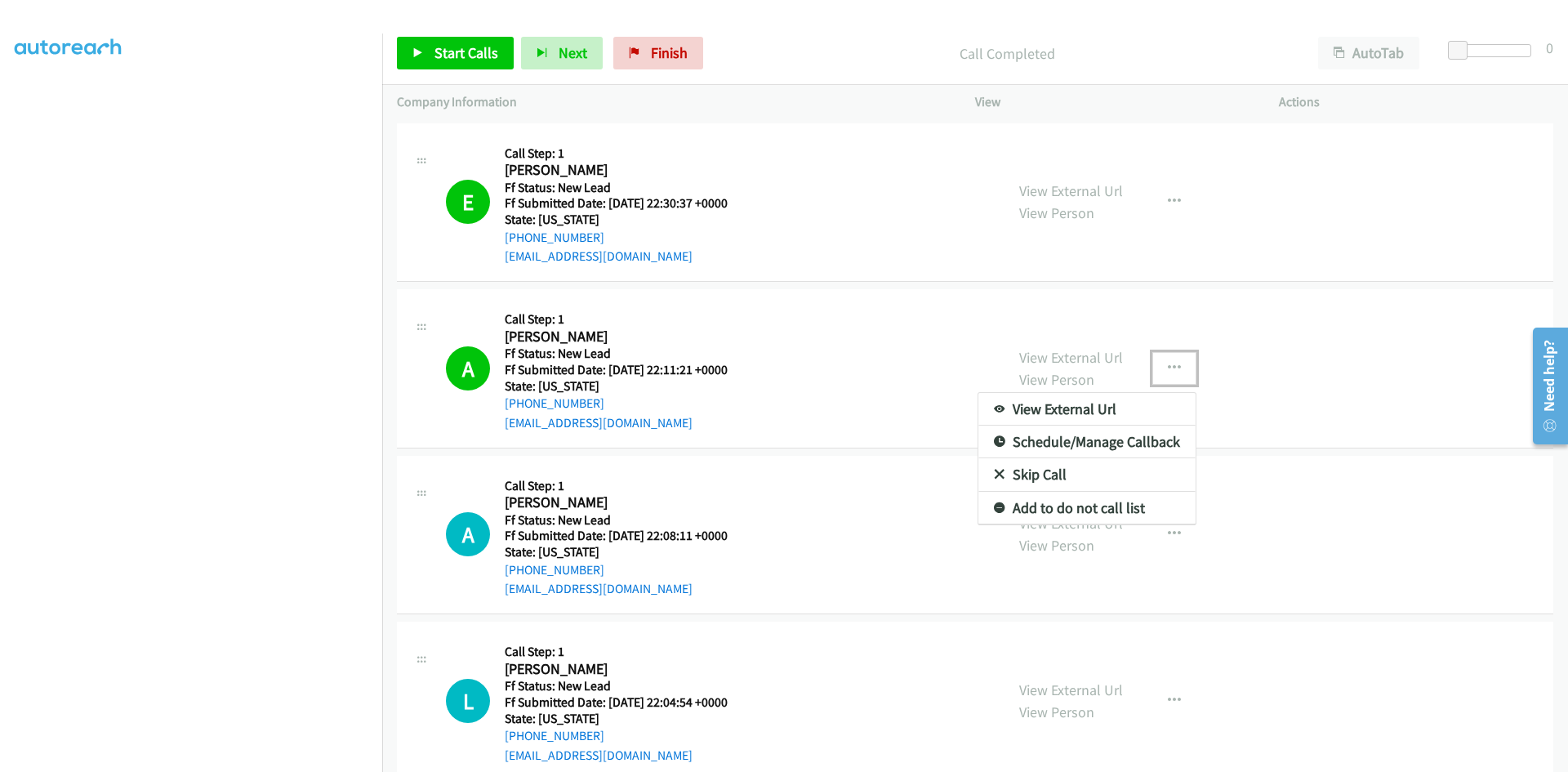
click at [1065, 501] on link "Add to do not call list" at bounding box center [1087, 508] width 217 height 33
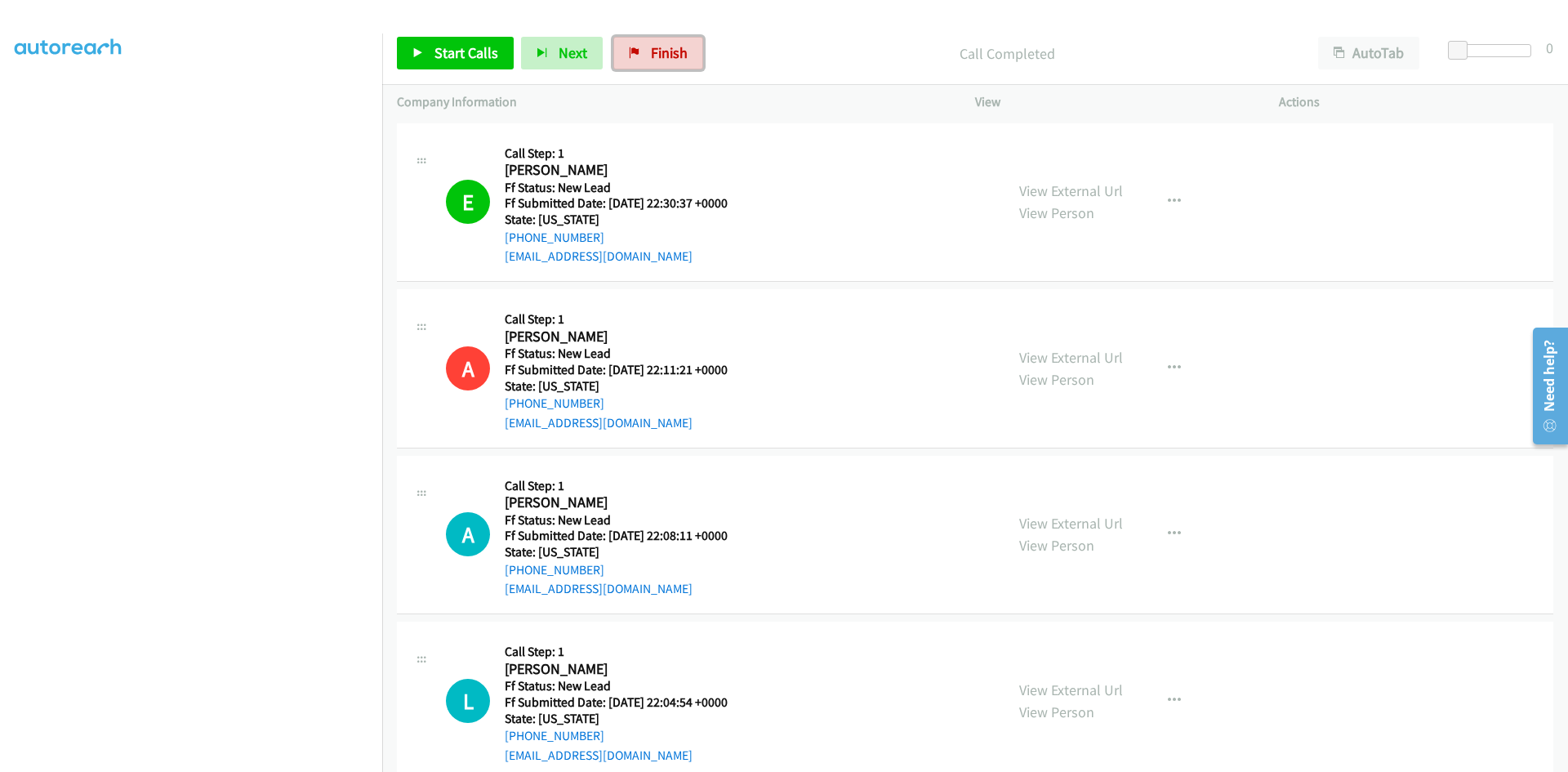
click at [629, 57] on icon at bounding box center [634, 54] width 12 height 12
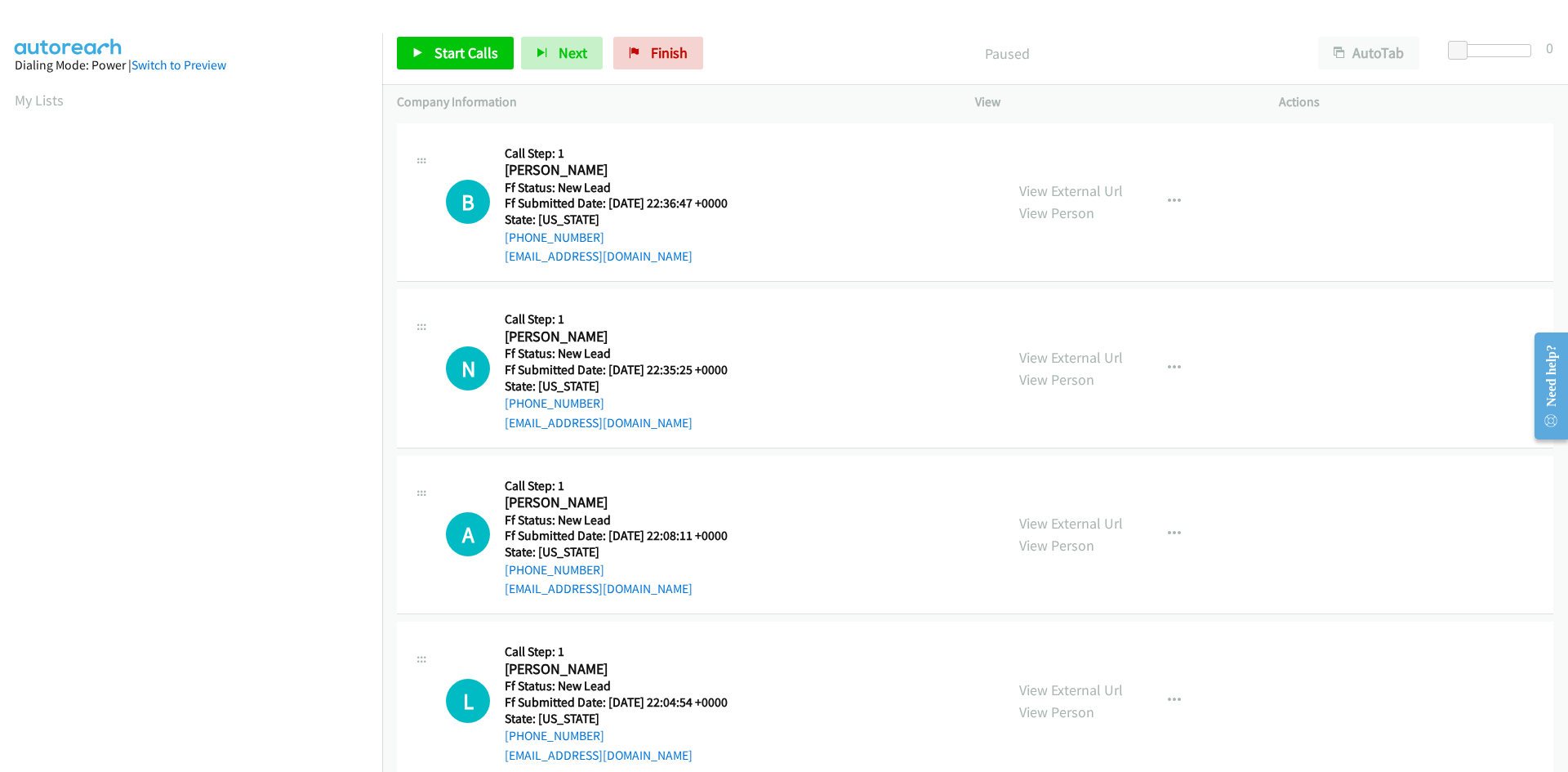
click at [842, 32] on div "Start Calls Pause Next Finish Paused AutoTab AutoTab 0" at bounding box center [975, 53] width 1186 height 63
click at [462, 61] on link "Start Calls" at bounding box center [455, 53] width 117 height 33
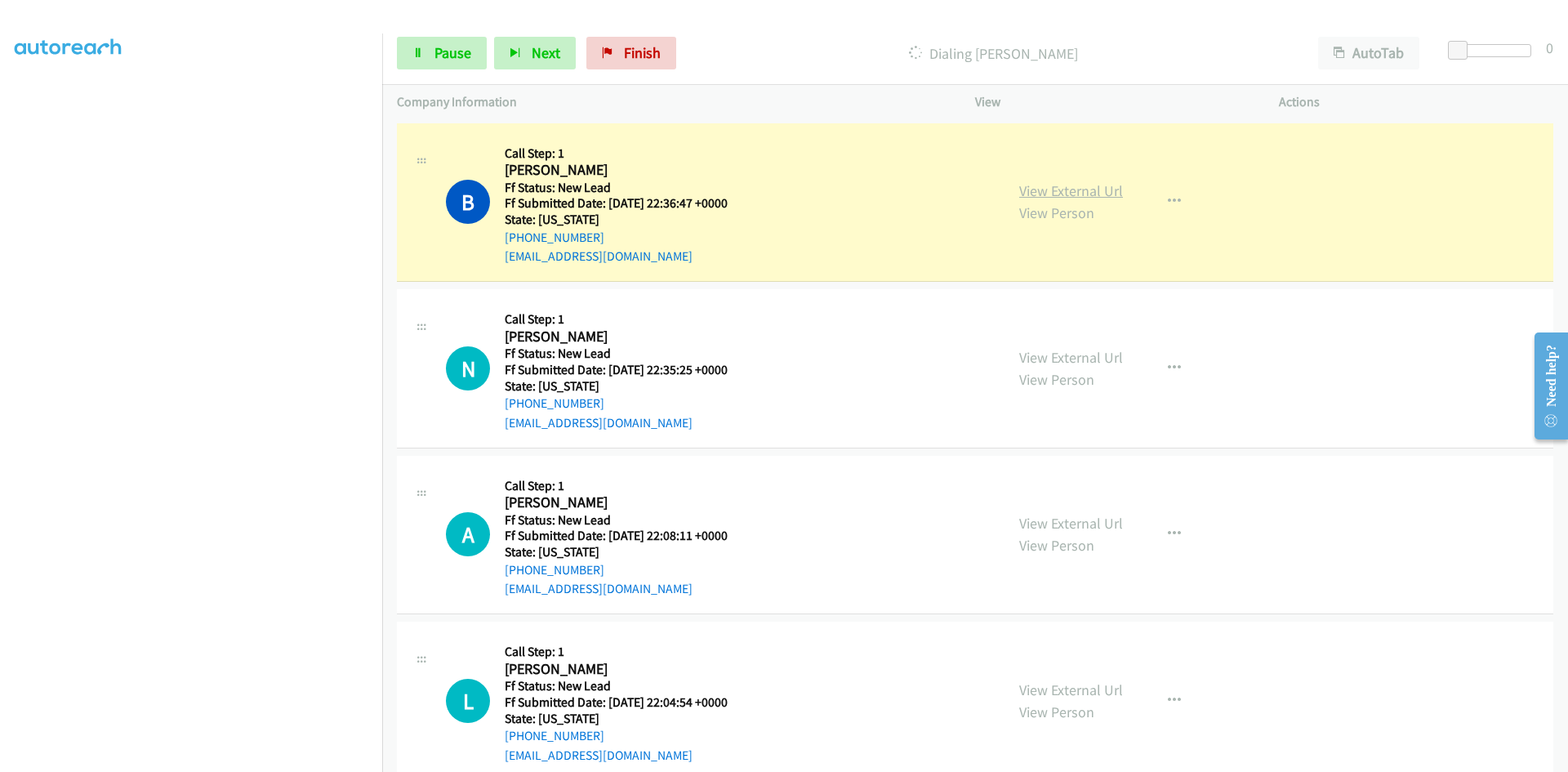
click at [1066, 183] on link "View External Url" at bounding box center [1071, 190] width 104 height 19
click at [1086, 355] on link "View External Url" at bounding box center [1071, 357] width 104 height 19
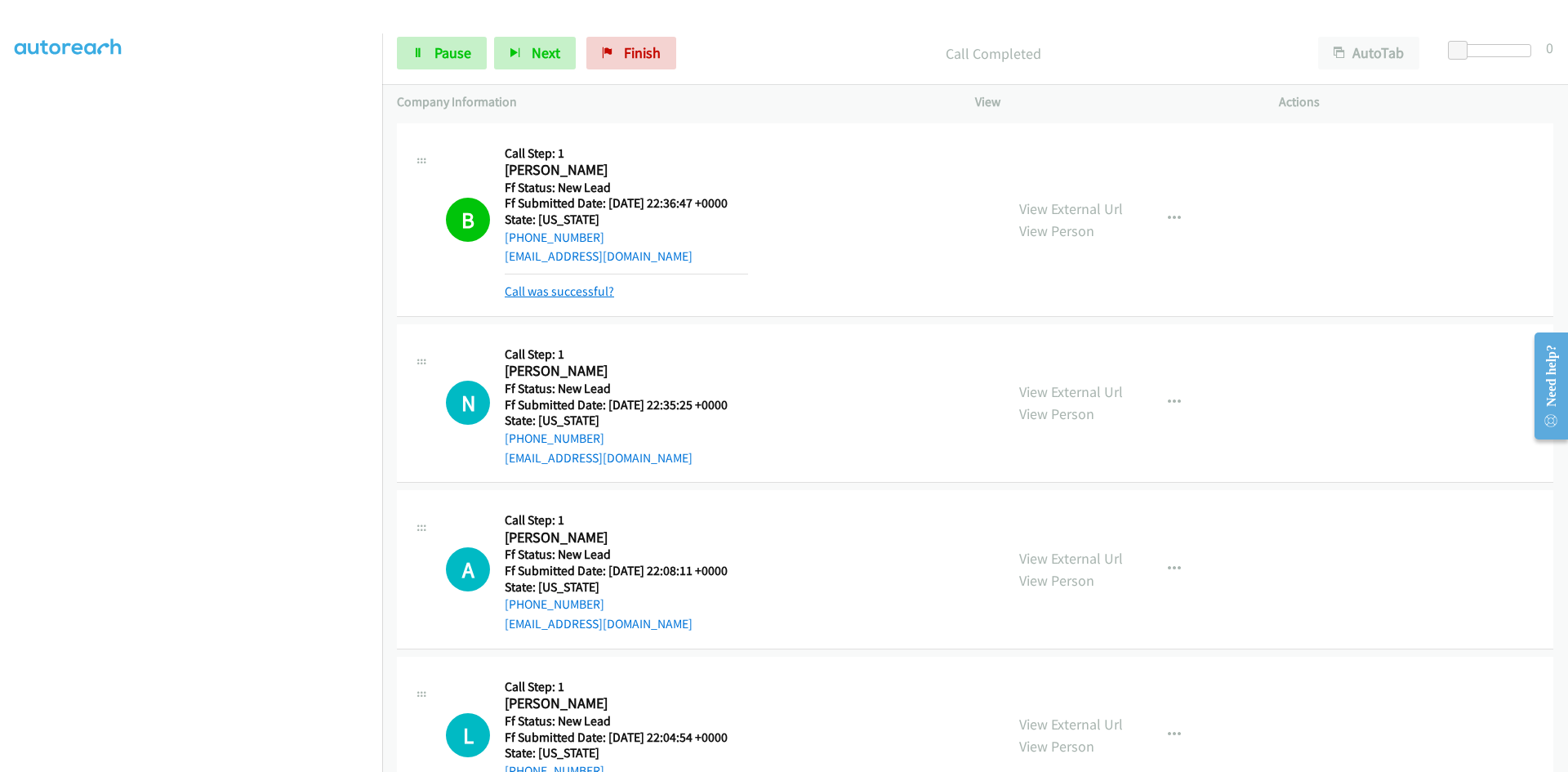
click at [584, 284] on link "Call was successful?" at bounding box center [559, 291] width 110 height 16
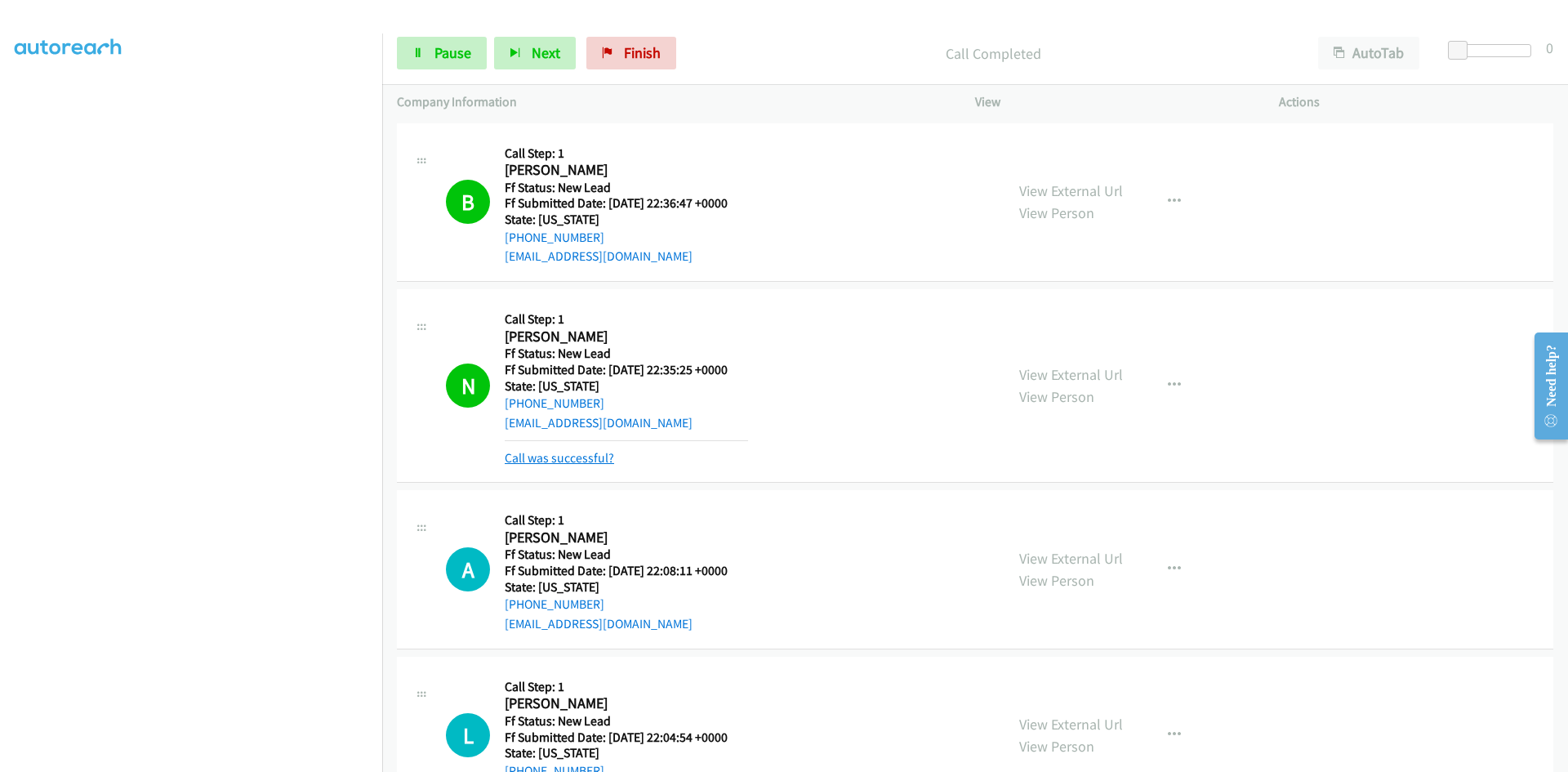
click at [596, 455] on link "Call was successful?" at bounding box center [559, 457] width 110 height 16
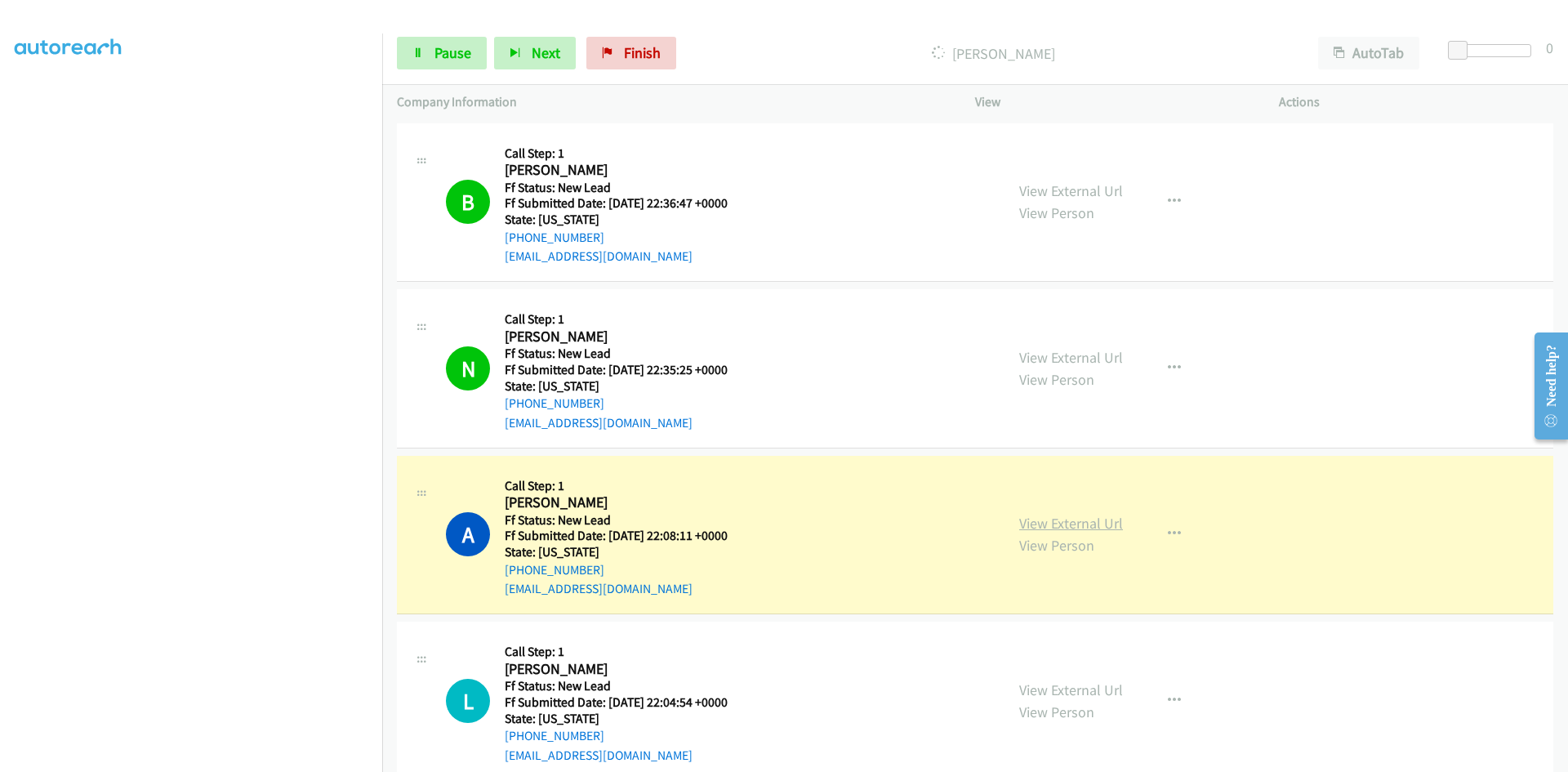
click at [1107, 523] on link "View External Url" at bounding box center [1071, 523] width 104 height 19
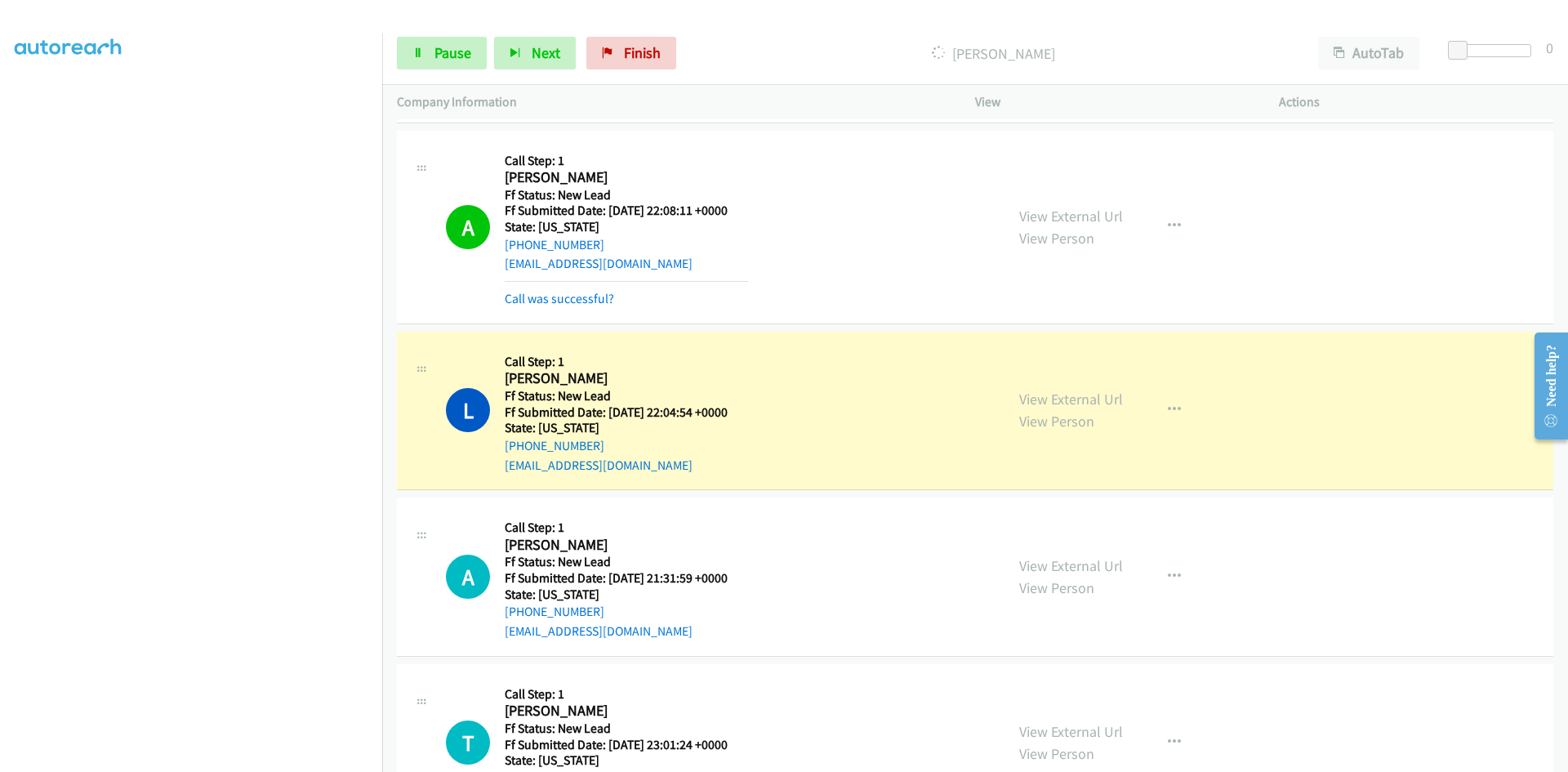
scroll to position [327, 0]
click at [587, 295] on link "Call was successful?" at bounding box center [559, 296] width 110 height 16
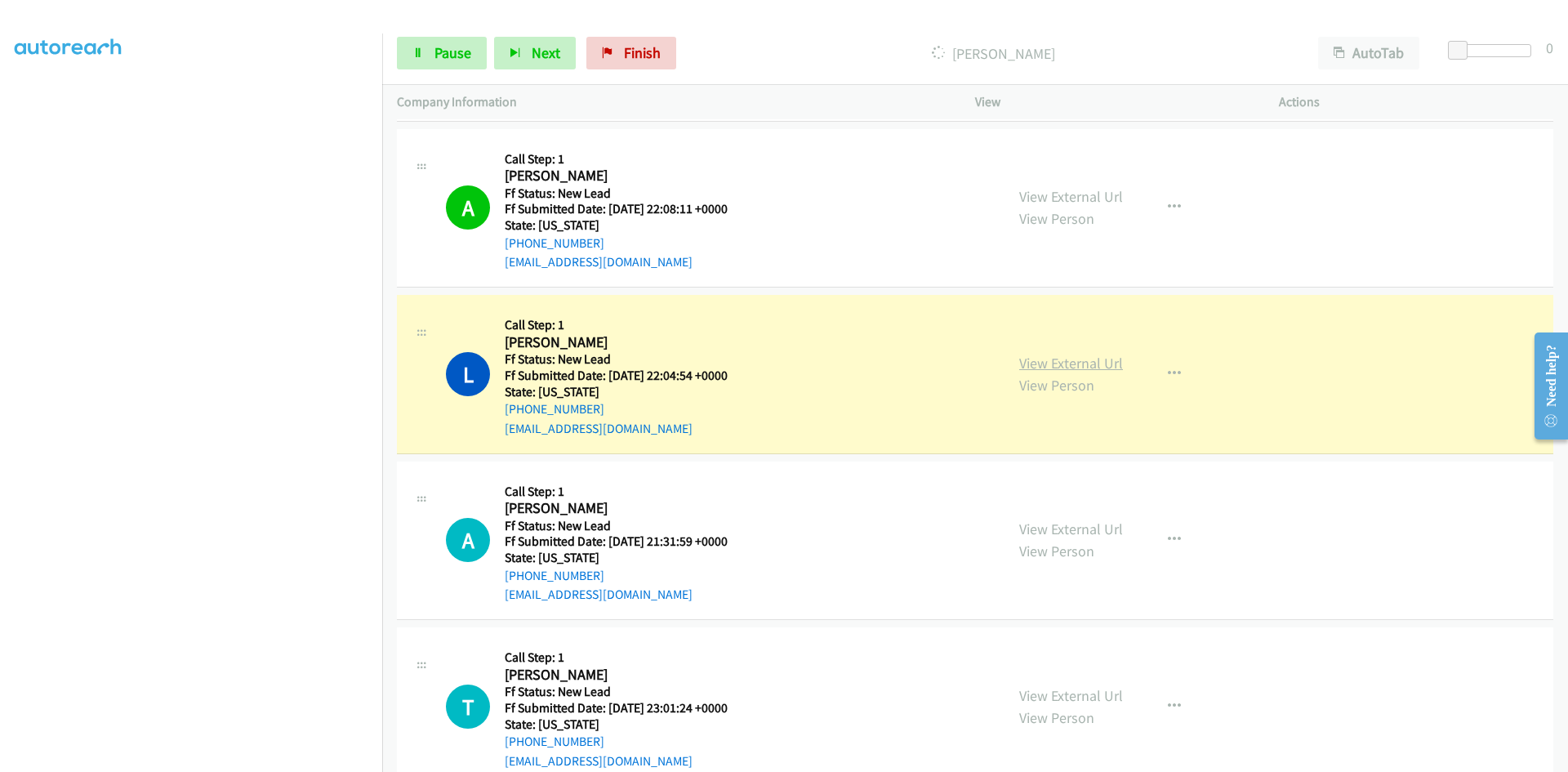
click at [1086, 360] on link "View External Url" at bounding box center [1071, 363] width 104 height 19
click at [434, 48] on span "Pause" at bounding box center [452, 52] width 37 height 19
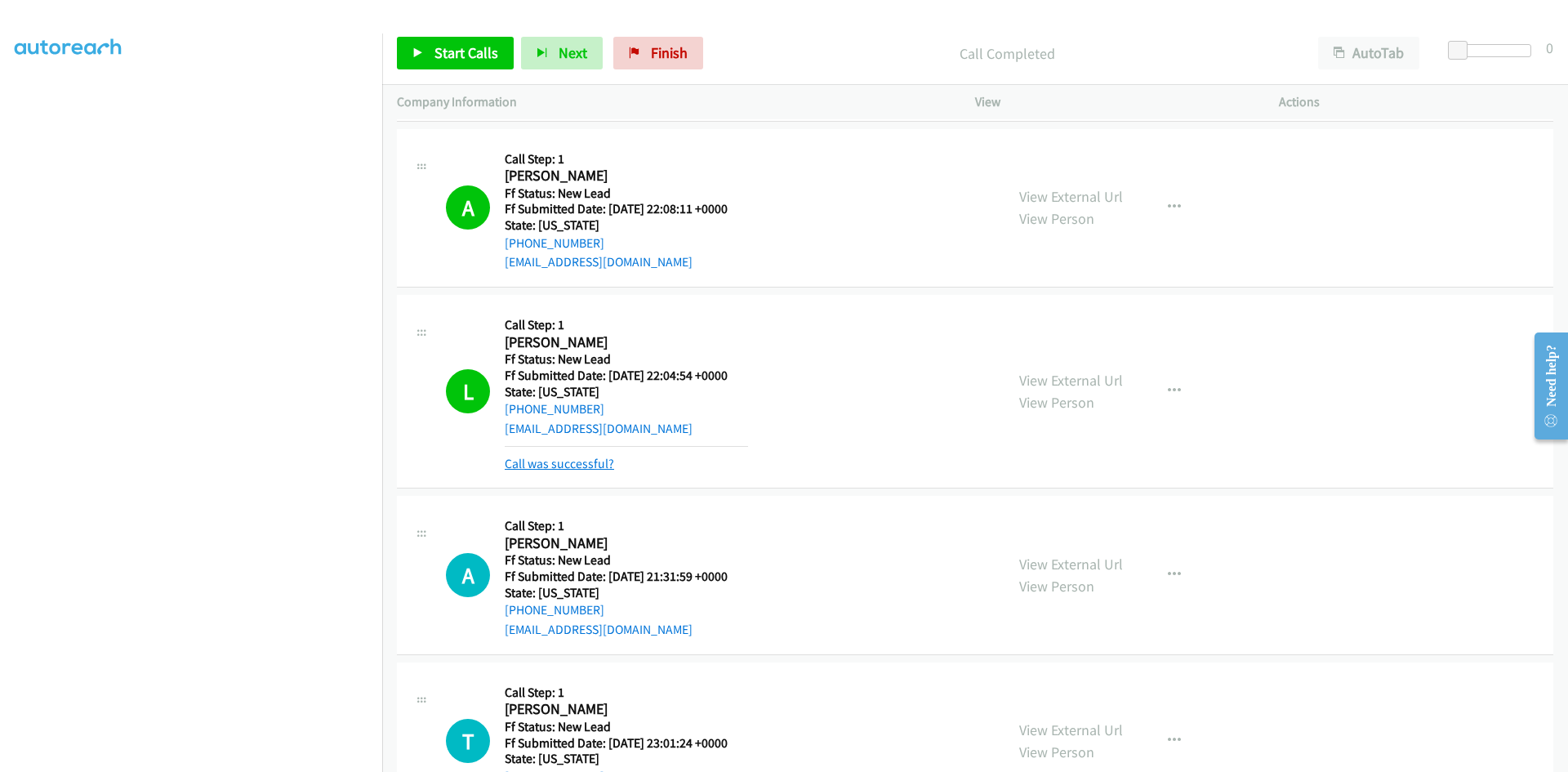
click at [553, 457] on link "Call was successful?" at bounding box center [559, 463] width 110 height 16
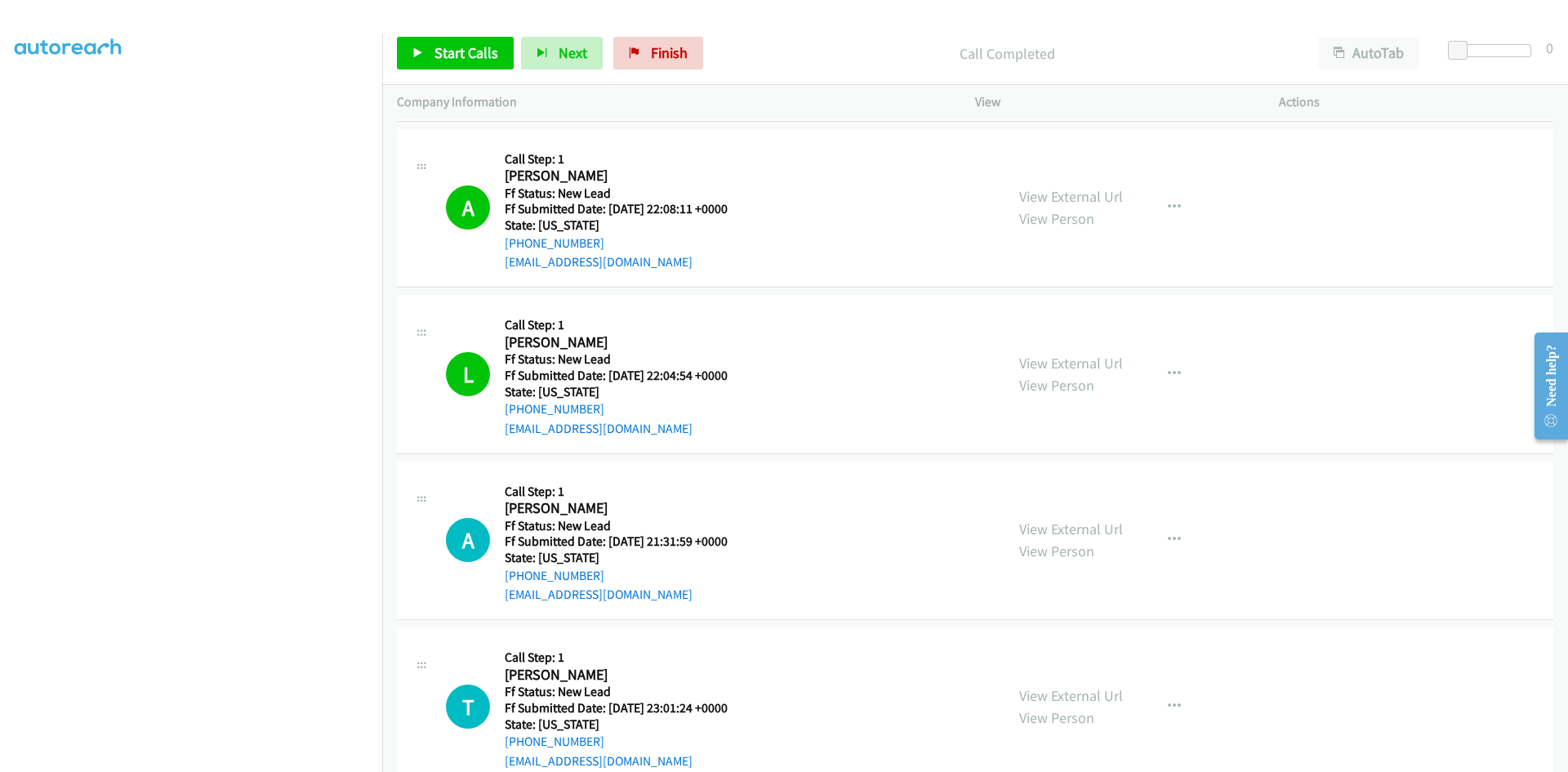
click at [819, 40] on div "Call Completed" at bounding box center [1007, 53] width 593 height 33
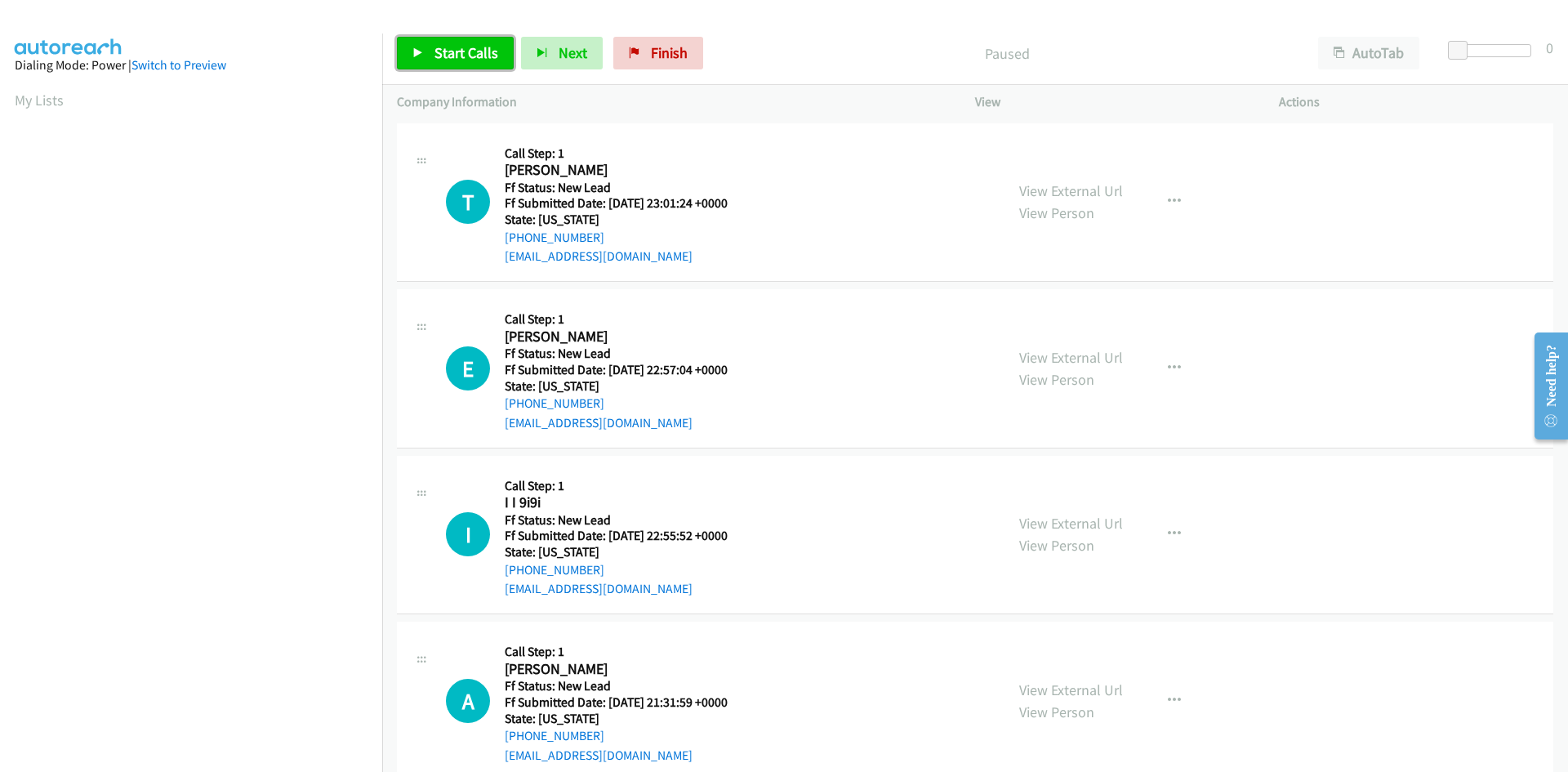
click at [453, 58] on span "Start Calls" at bounding box center [466, 52] width 64 height 19
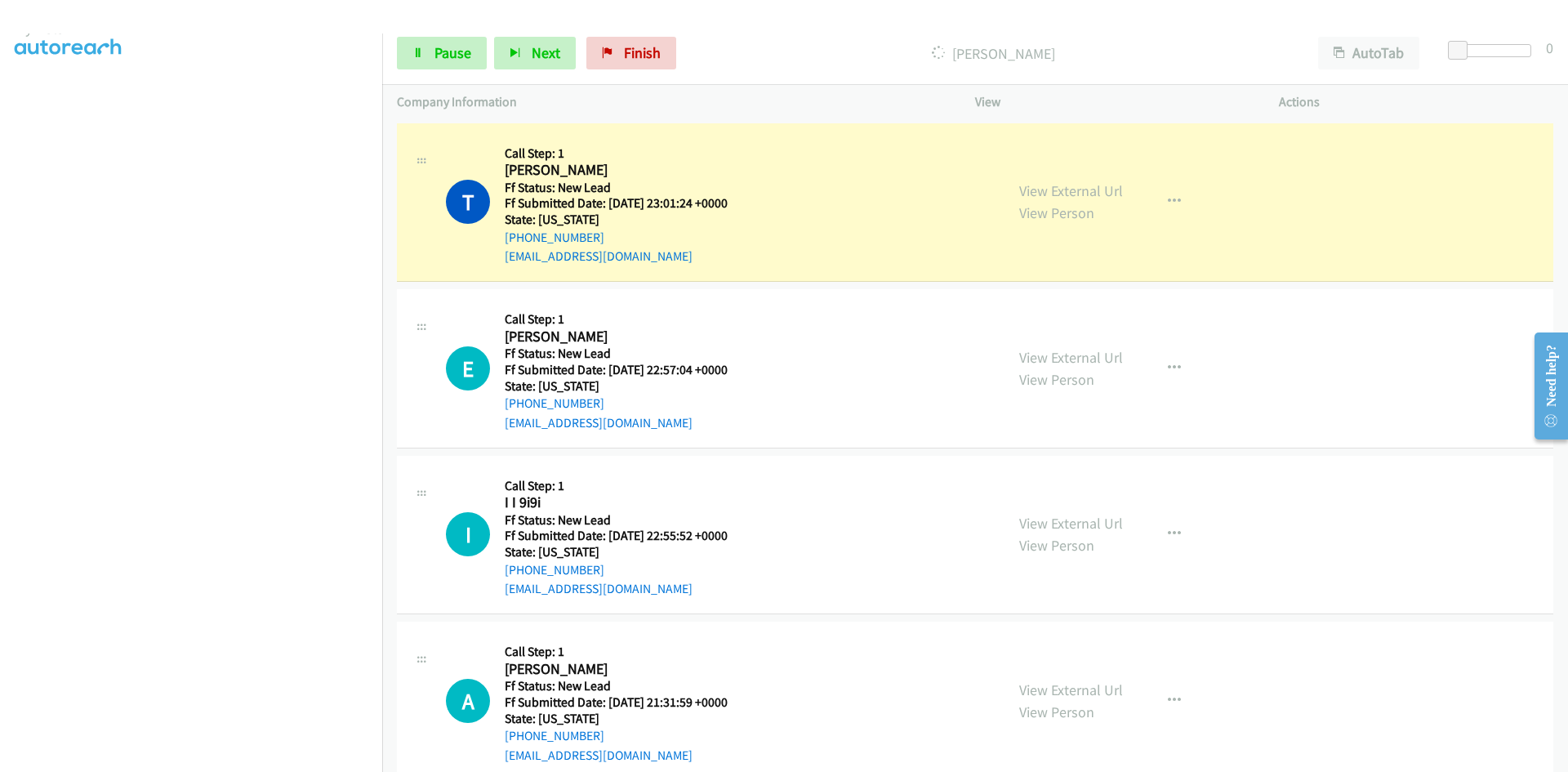
scroll to position [143, 0]
click at [1022, 190] on link "View External Url" at bounding box center [1071, 190] width 104 height 19
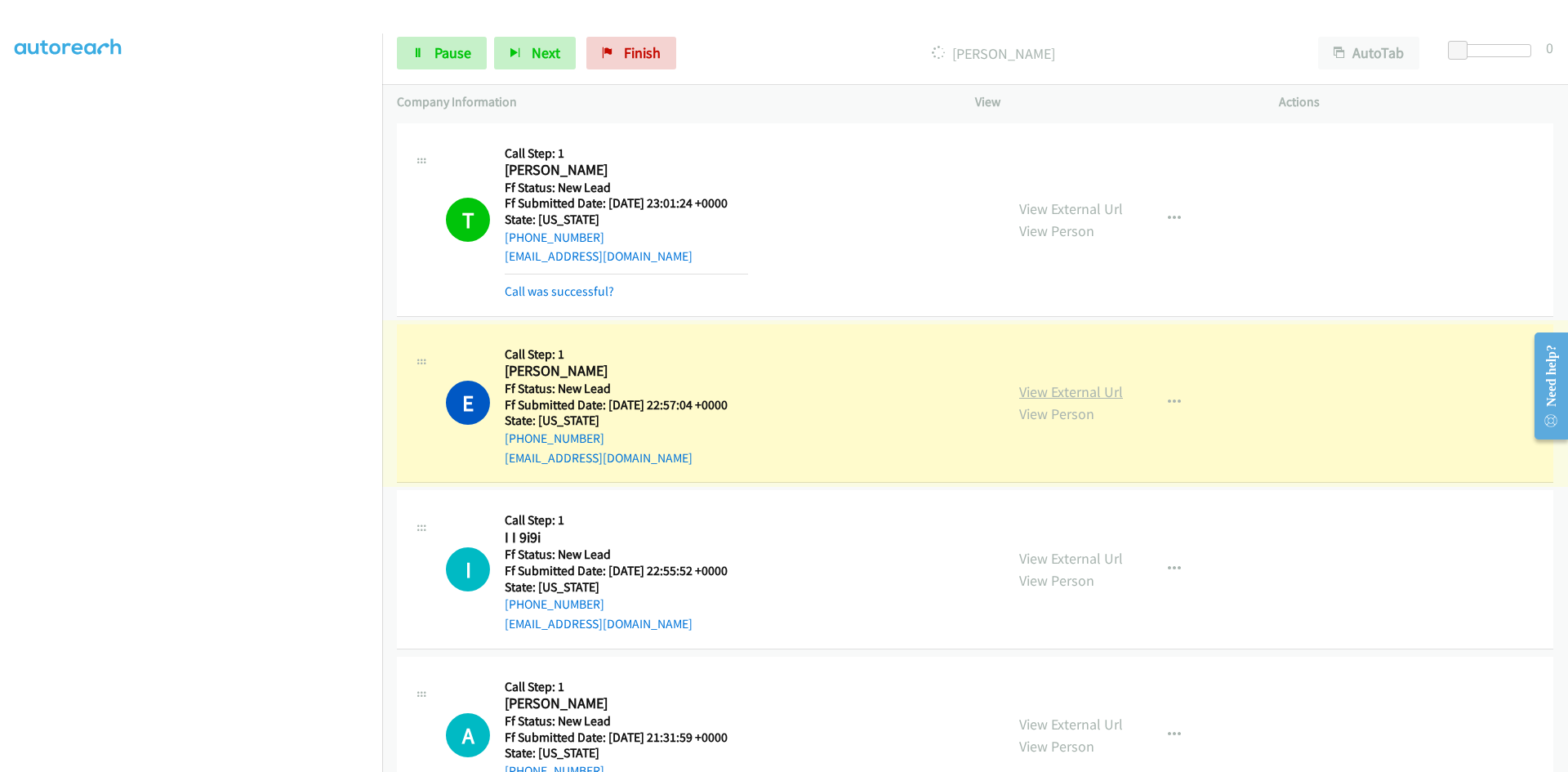
click at [1097, 389] on link "View External Url" at bounding box center [1071, 391] width 104 height 19
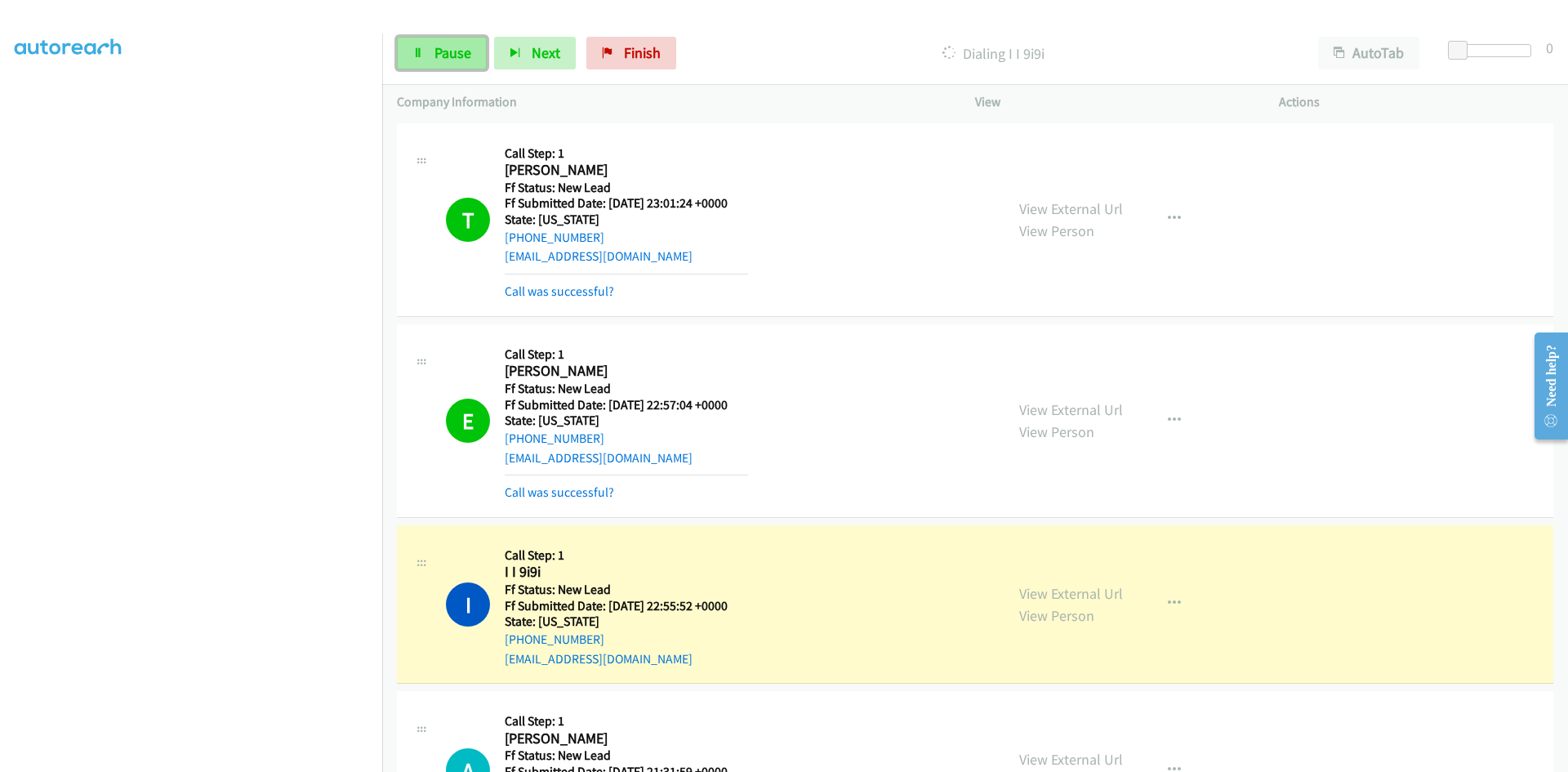
click at [443, 51] on span "Pause" at bounding box center [452, 52] width 37 height 19
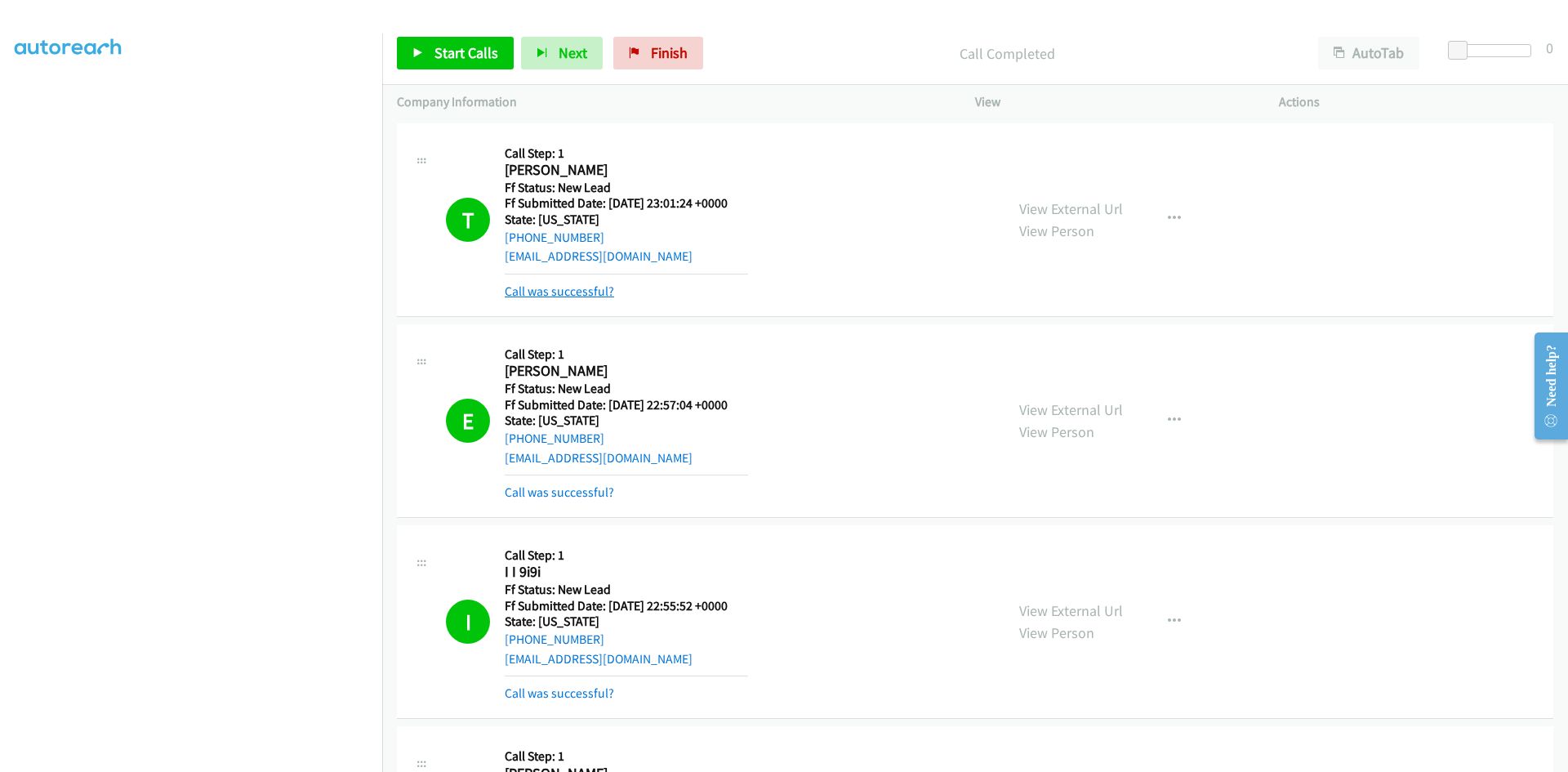
click at [556, 295] on link "Call was successful?" at bounding box center [559, 291] width 110 height 16
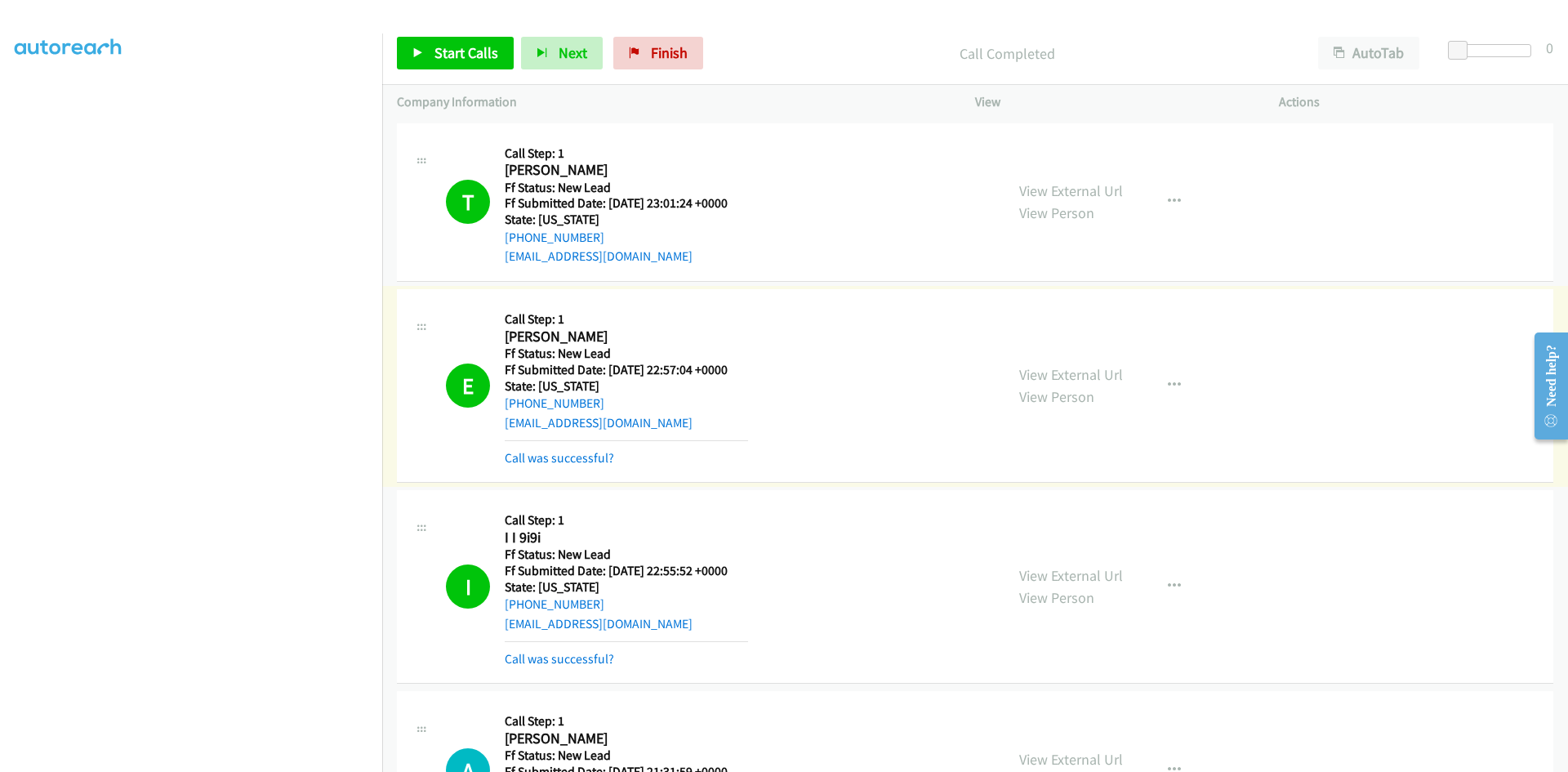
click at [592, 457] on link "Call was successful?" at bounding box center [559, 457] width 110 height 16
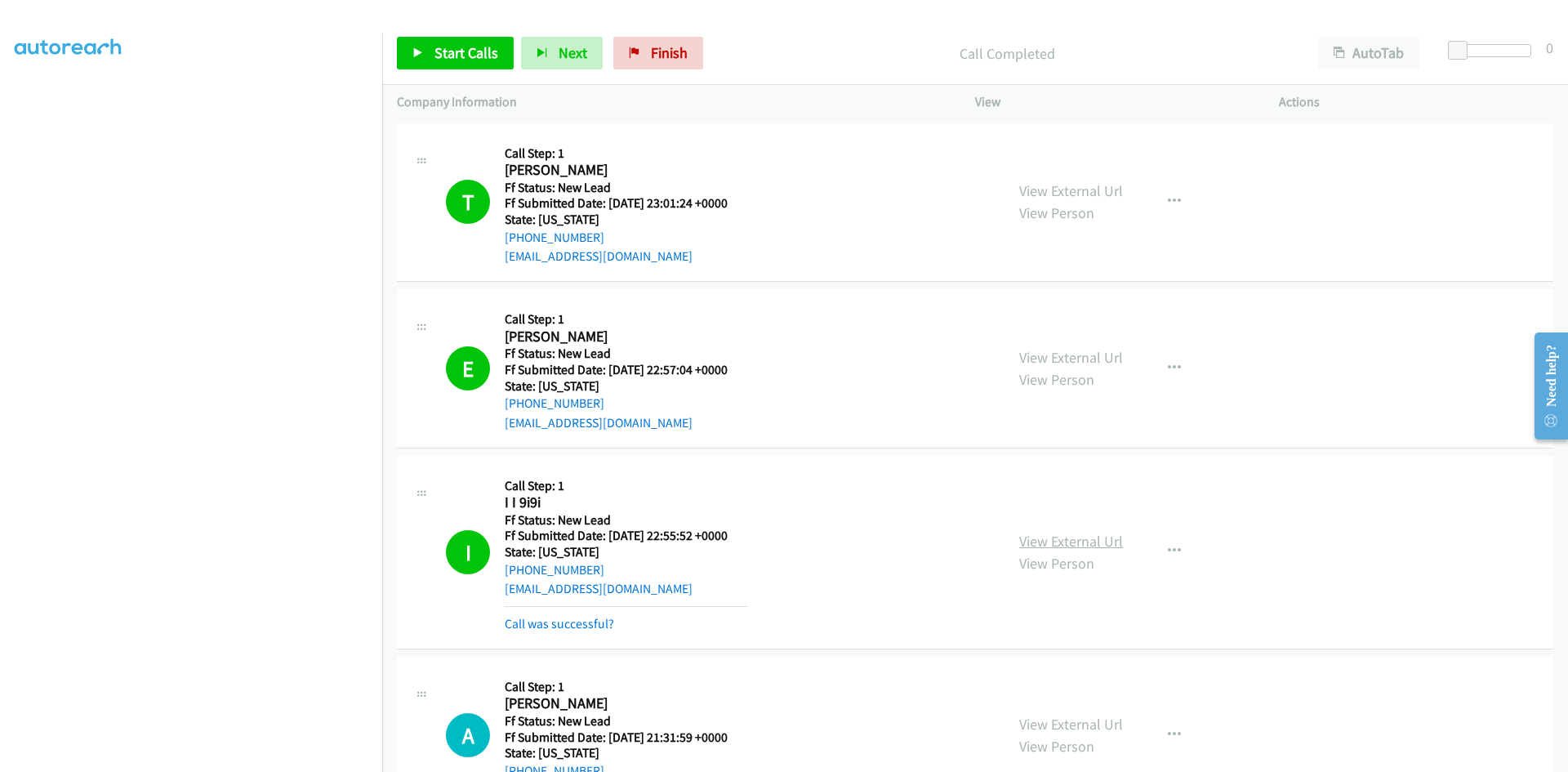
click at [1090, 546] on link "View External Url" at bounding box center [1071, 541] width 104 height 19
click at [1171, 546] on icon "button" at bounding box center [1174, 551] width 13 height 13
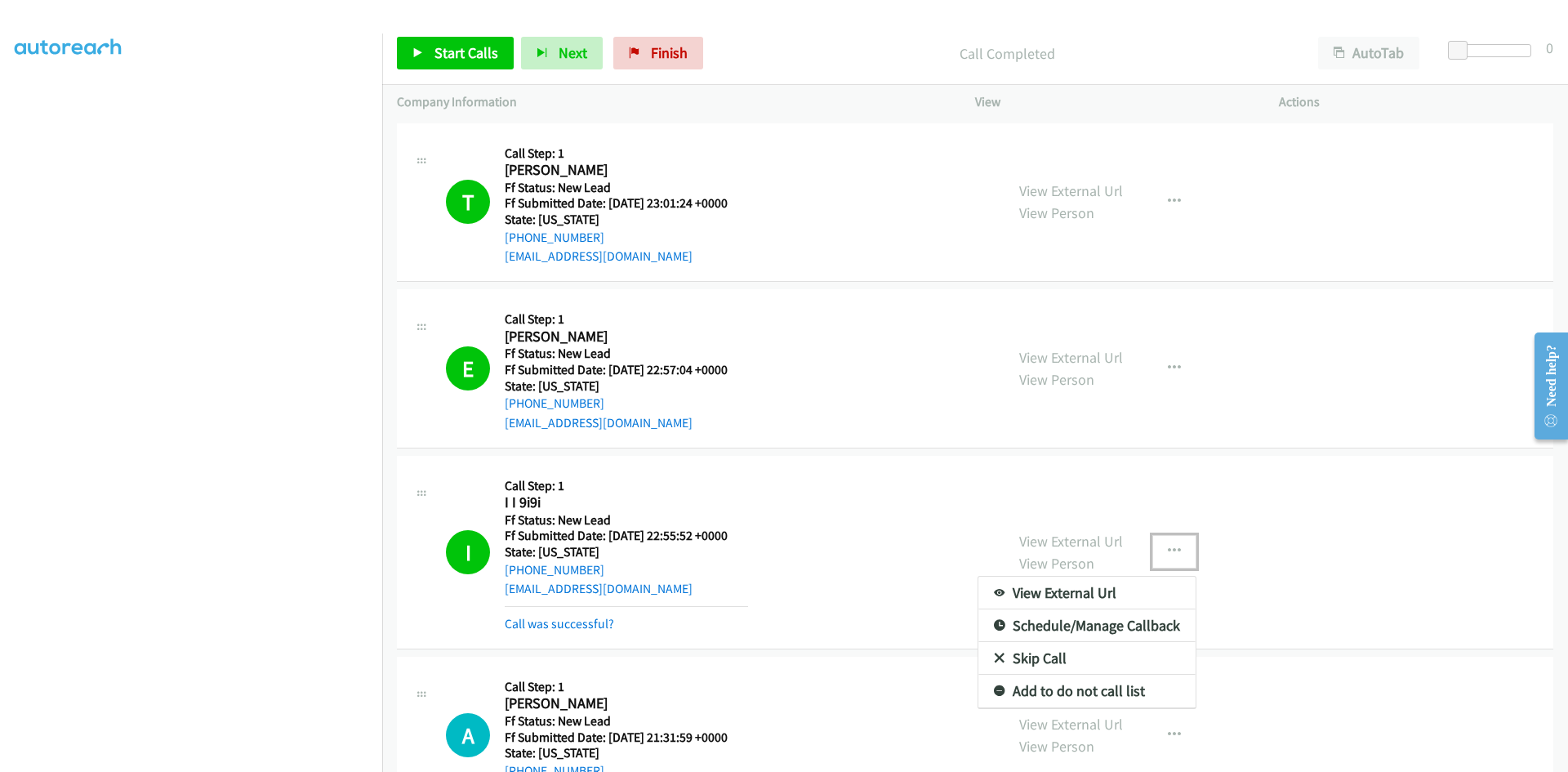
click at [1104, 685] on link "Add to do not call list" at bounding box center [1087, 691] width 217 height 33
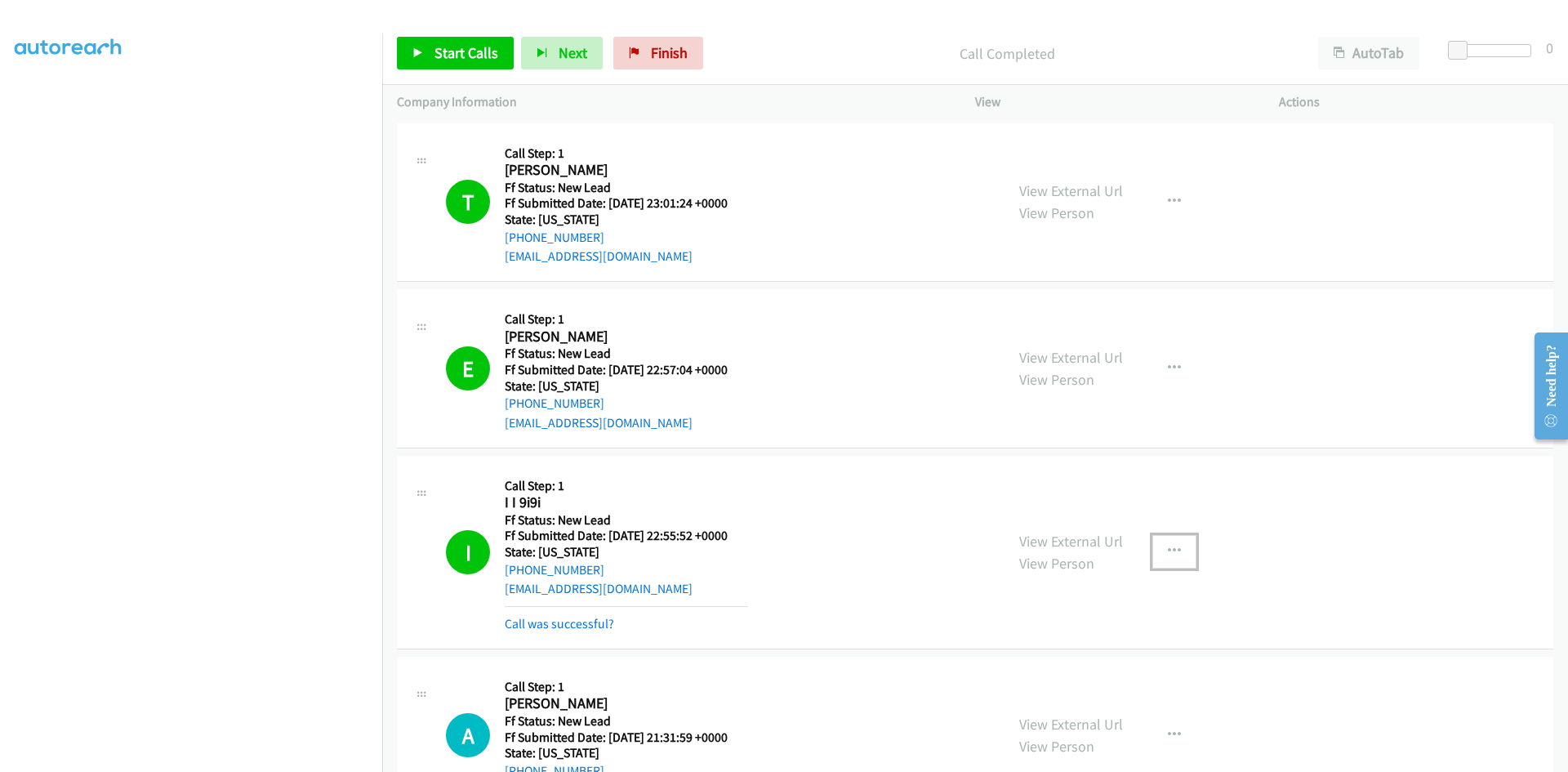
click at [1171, 549] on icon "button" at bounding box center [1174, 551] width 13 height 13
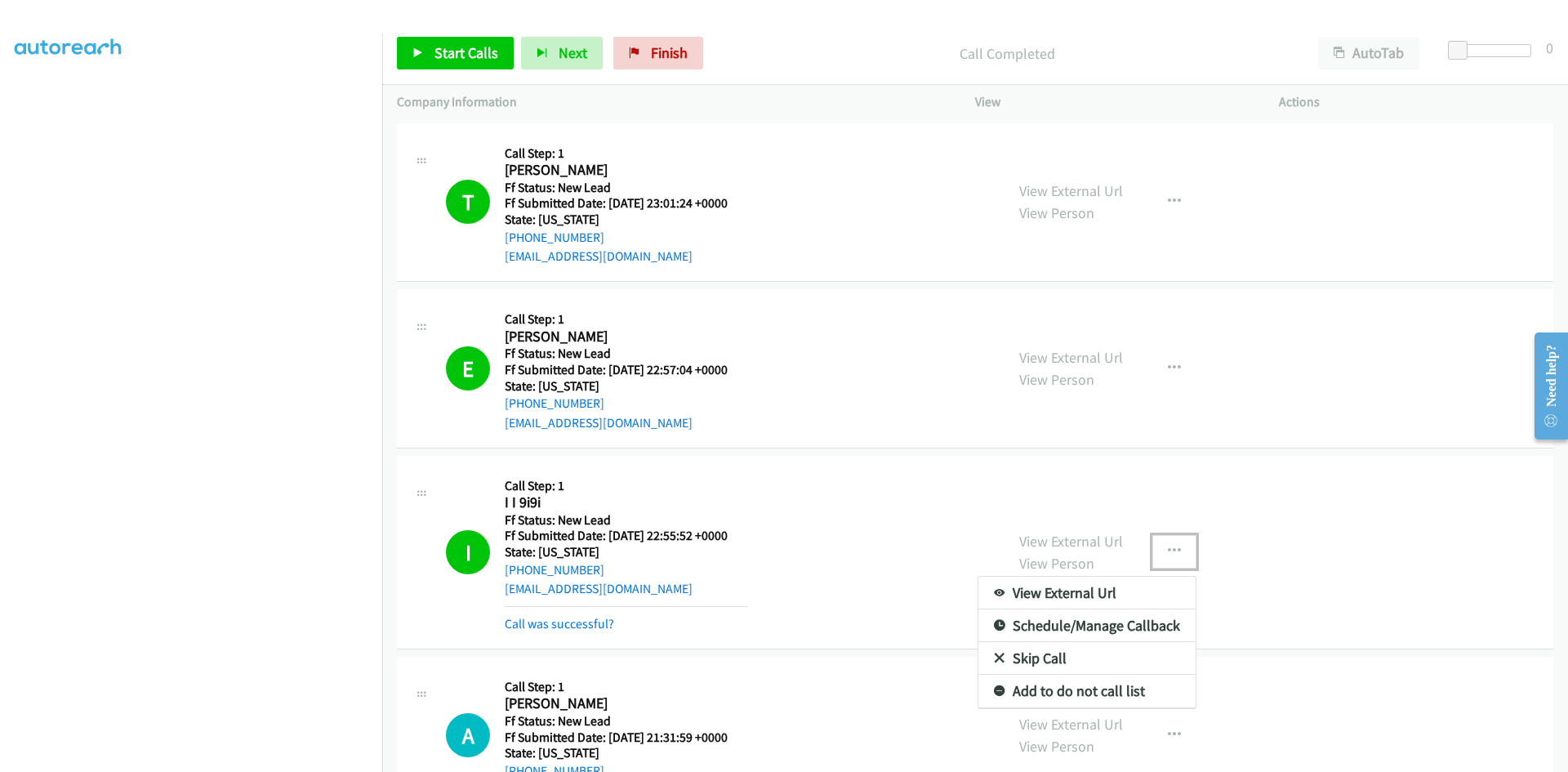
click at [1113, 688] on link "Add to do not call list" at bounding box center [1087, 691] width 217 height 33
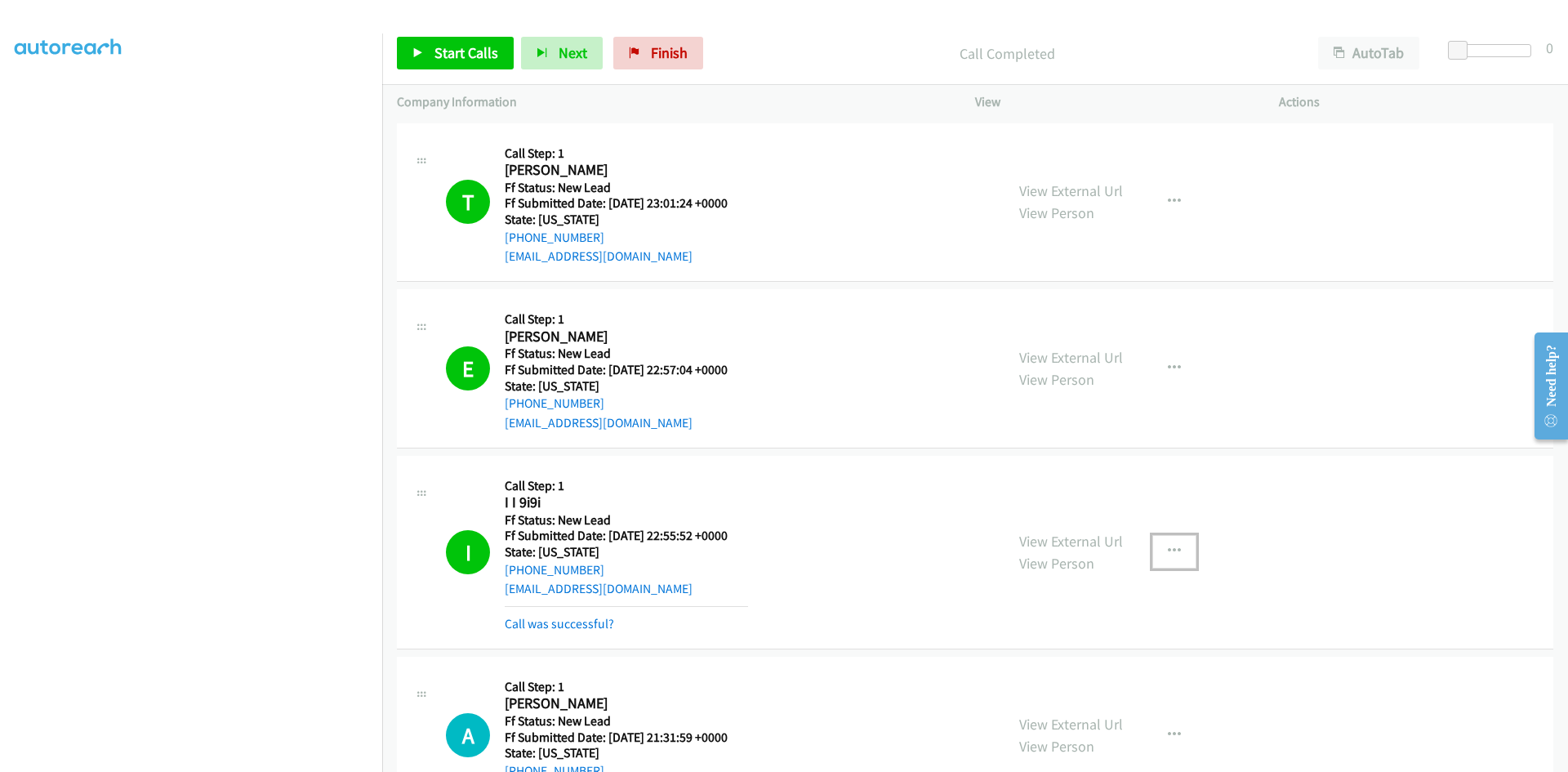
click at [1177, 546] on button "button" at bounding box center [1174, 551] width 44 height 33
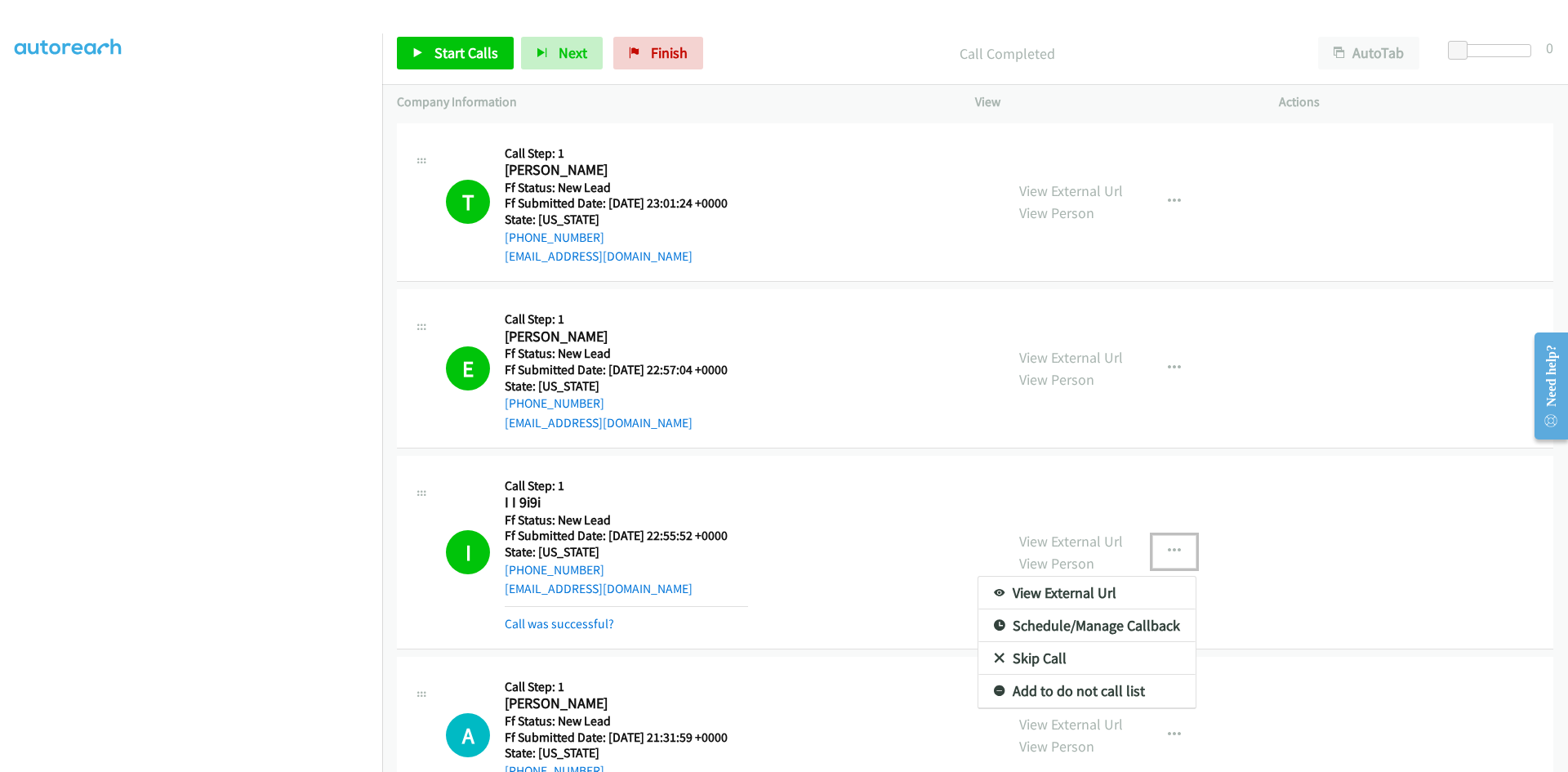
click at [1004, 688] on link "Add to do not call list" at bounding box center [1087, 691] width 217 height 33
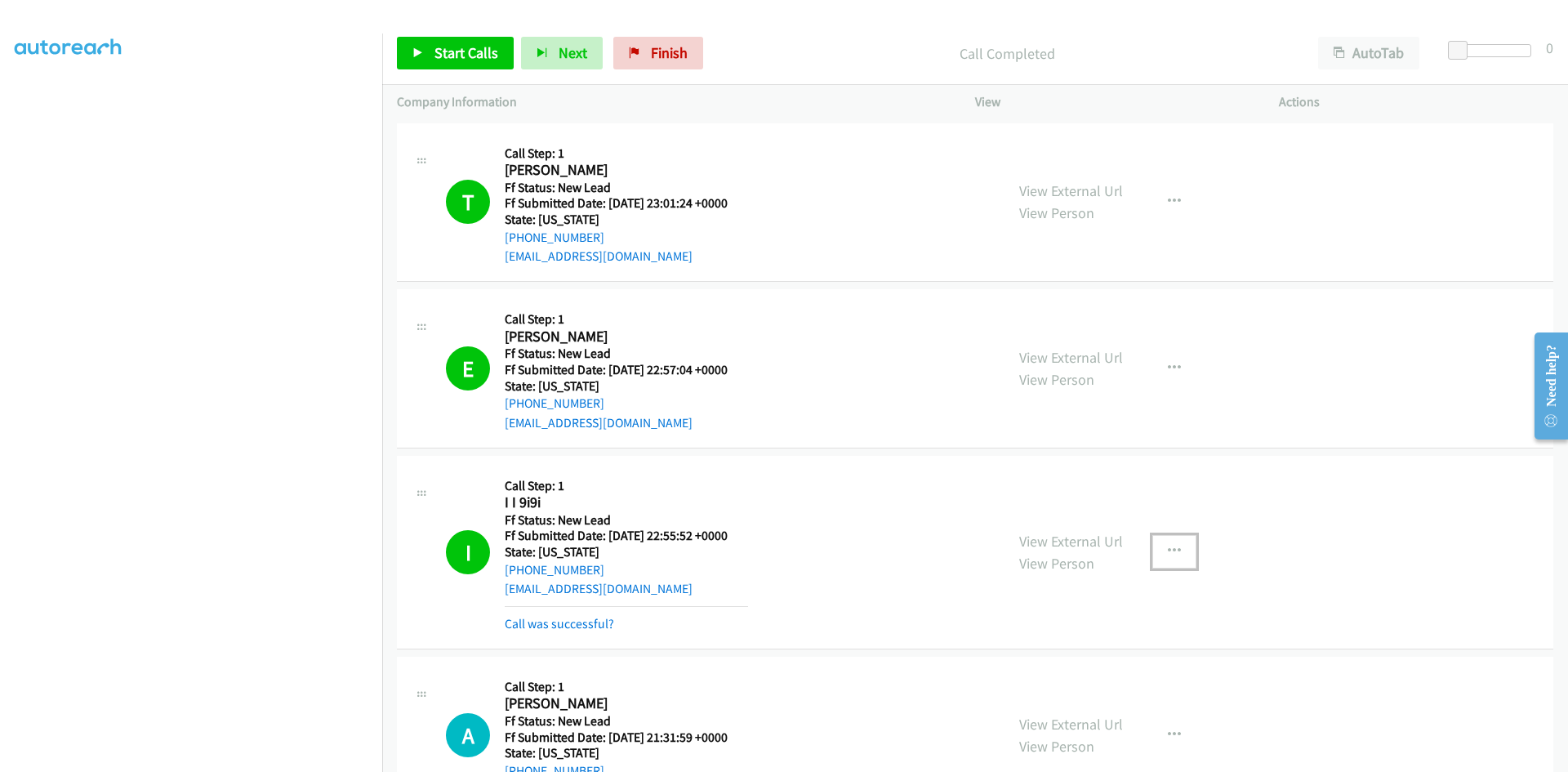
click at [1191, 540] on div "View External Url View Person View External Url Email Schedule/Manage Callback …" at bounding box center [1163, 552] width 319 height 164
click at [1173, 547] on icon "button" at bounding box center [1174, 551] width 13 height 13
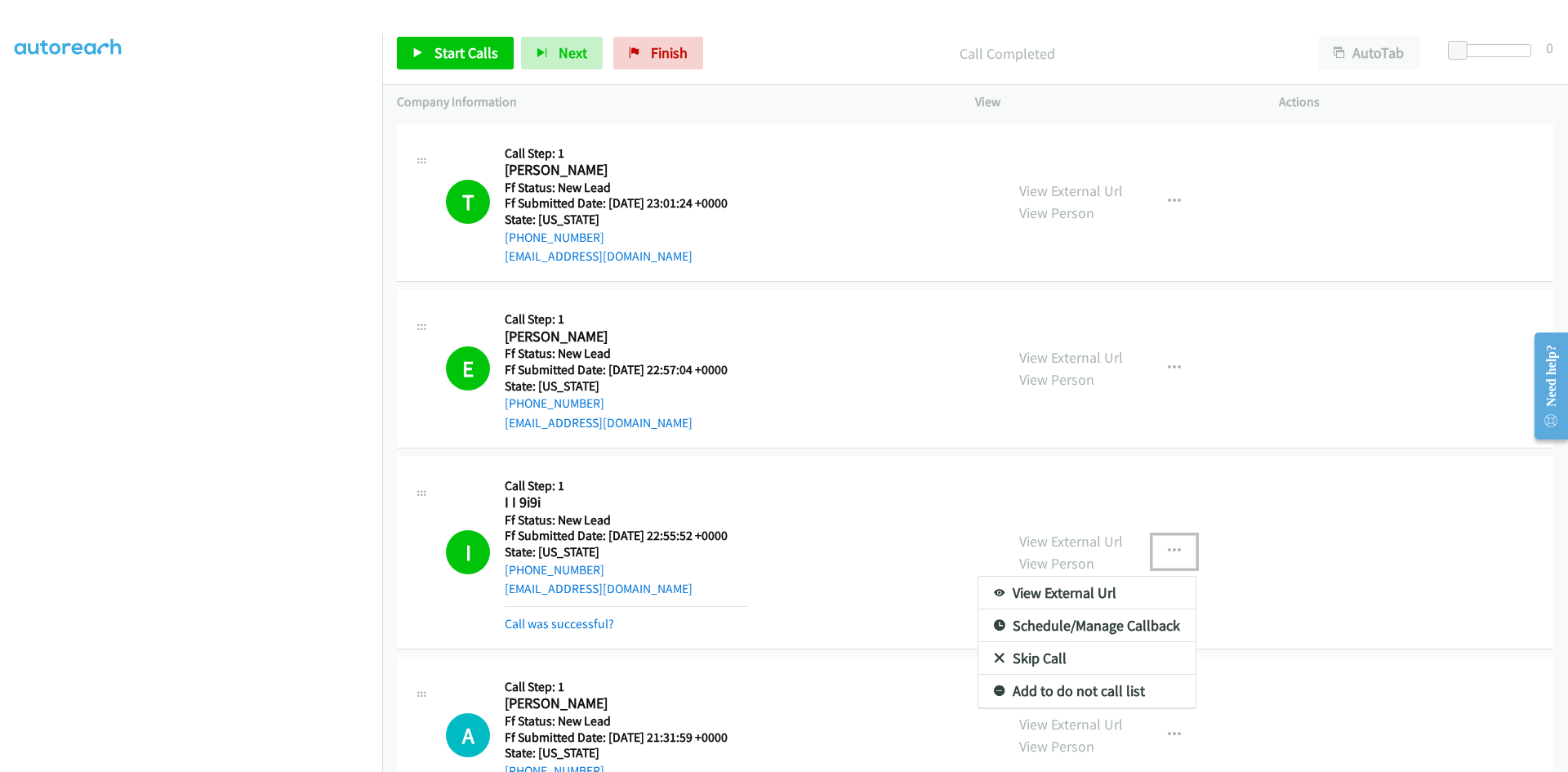
click at [1100, 696] on link "Add to do not call list" at bounding box center [1087, 691] width 217 height 33
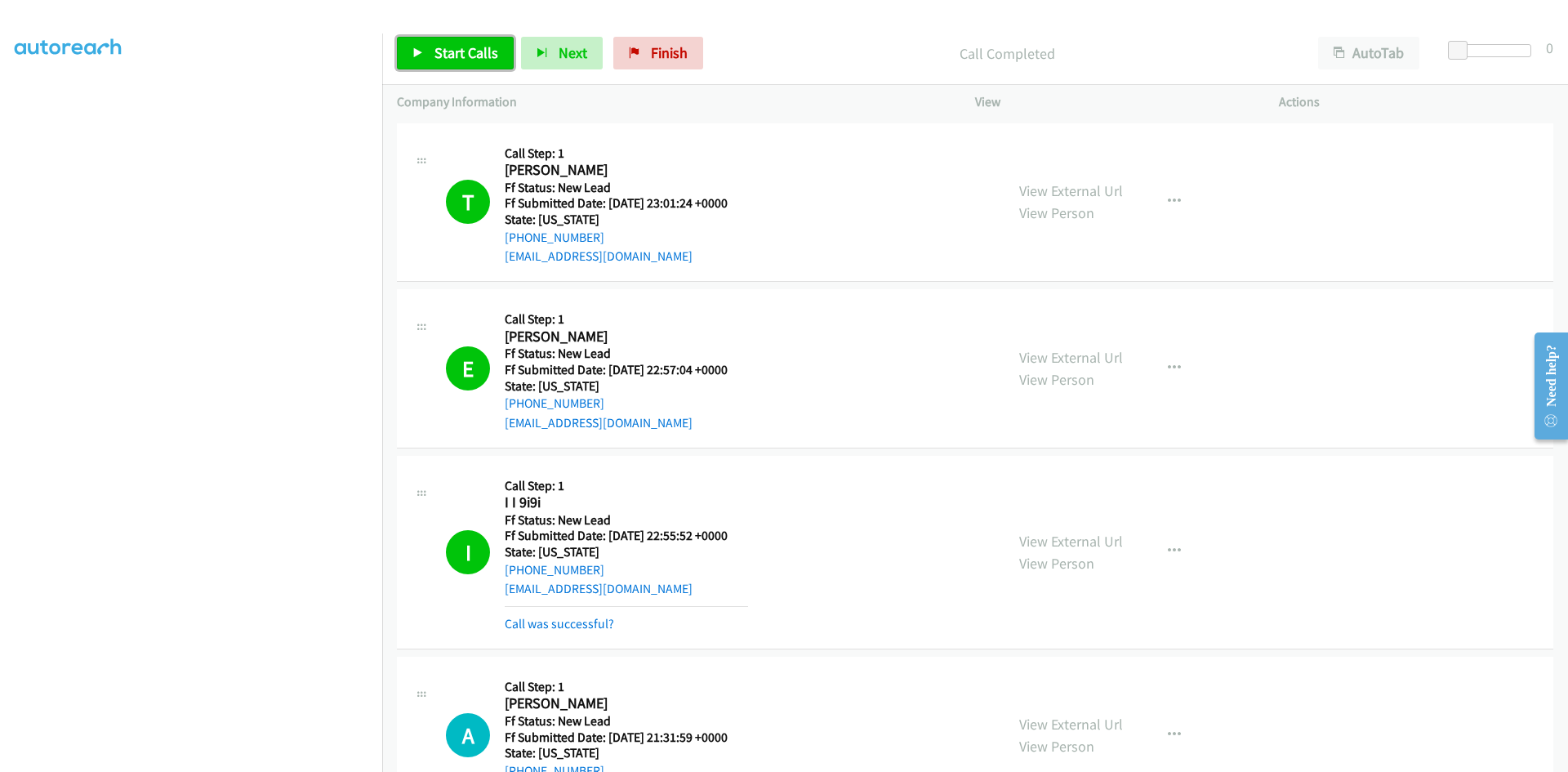
click at [450, 50] on span "Start Calls" at bounding box center [466, 52] width 64 height 19
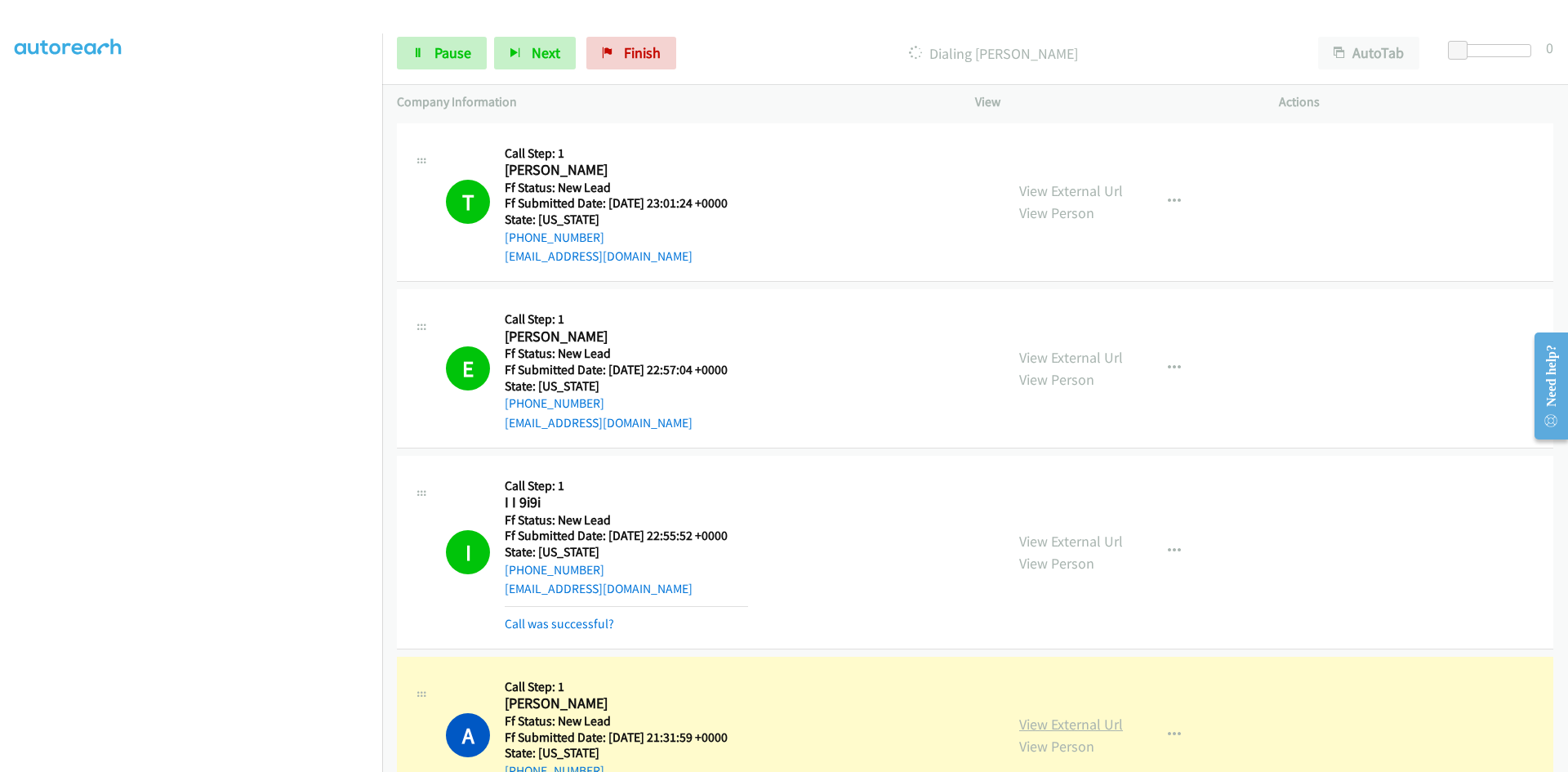
click at [1080, 724] on link "View External Url" at bounding box center [1071, 724] width 104 height 19
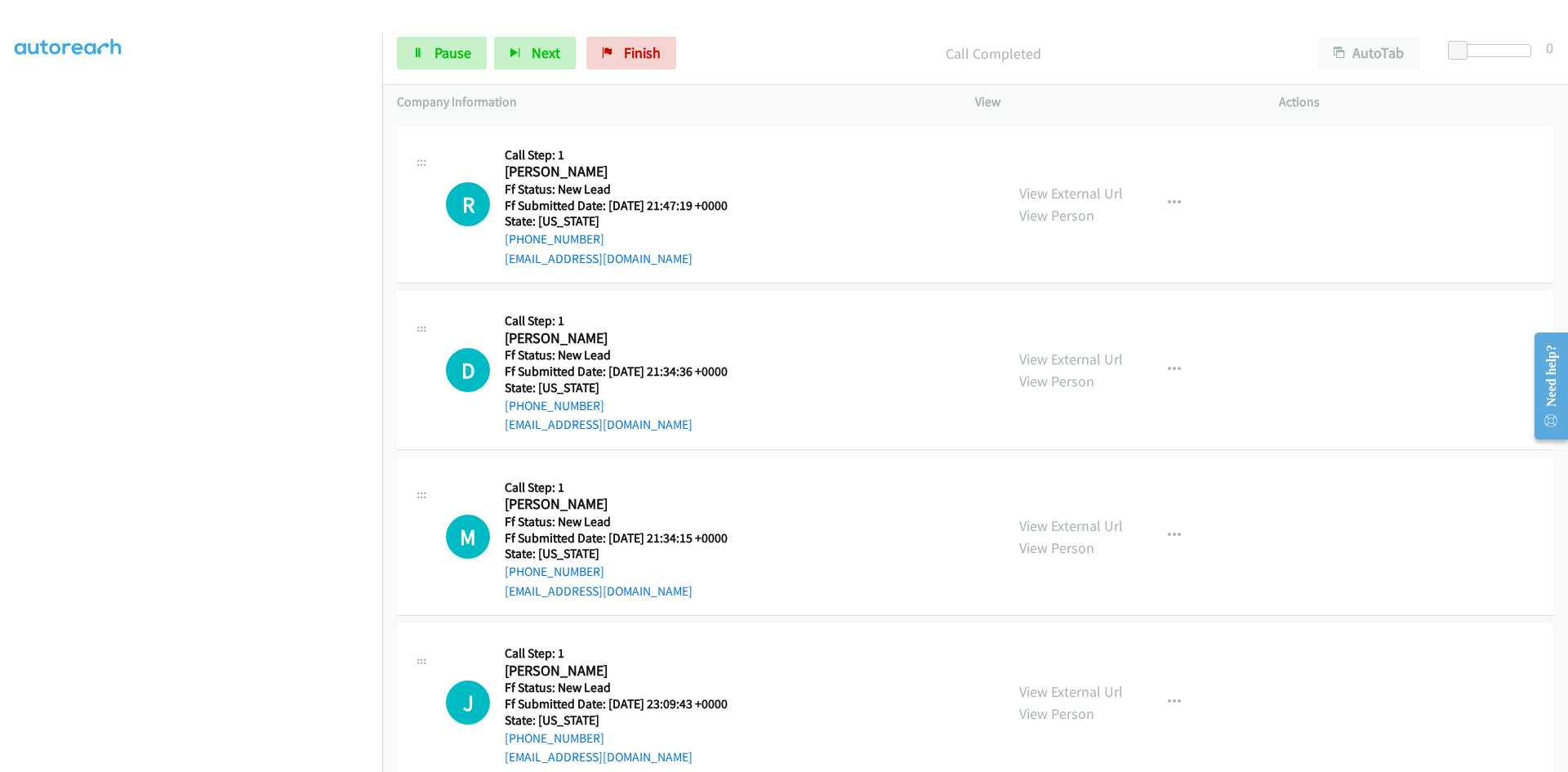
scroll to position [767, 0]
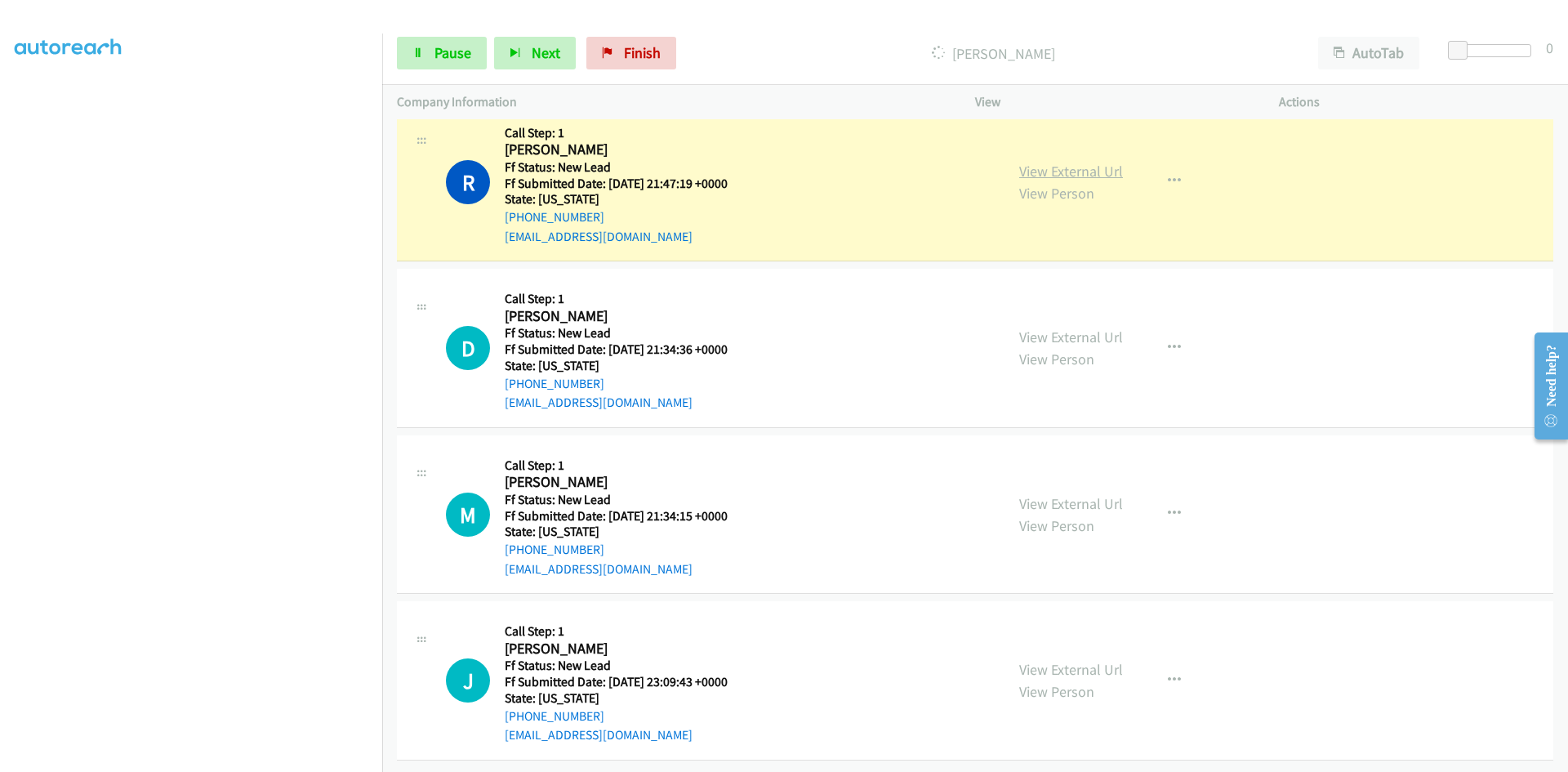
click at [1080, 163] on link "View External Url" at bounding box center [1071, 171] width 104 height 19
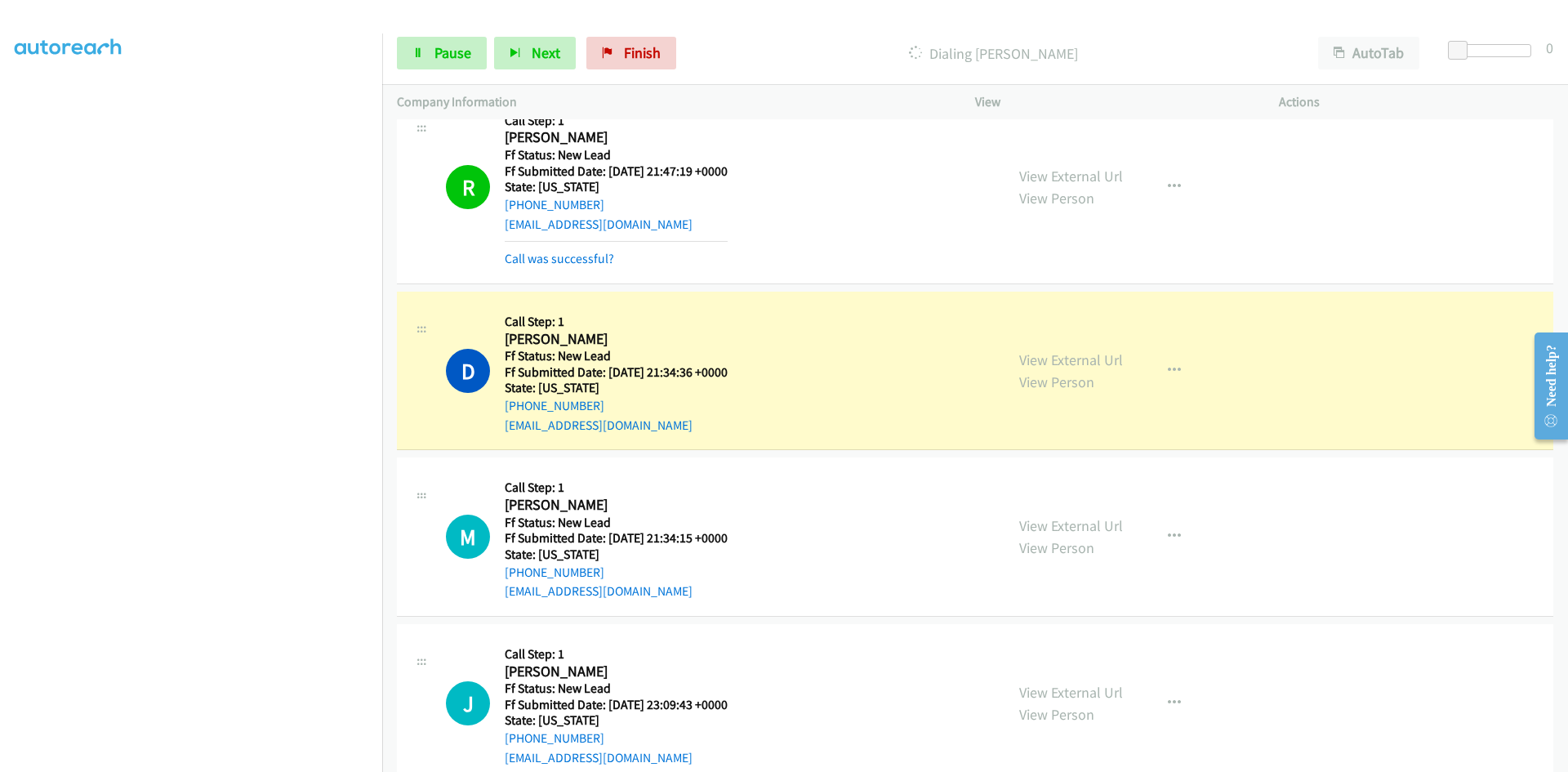
scroll to position [767, 0]
click at [595, 261] on link "Call was successful?" at bounding box center [559, 258] width 110 height 16
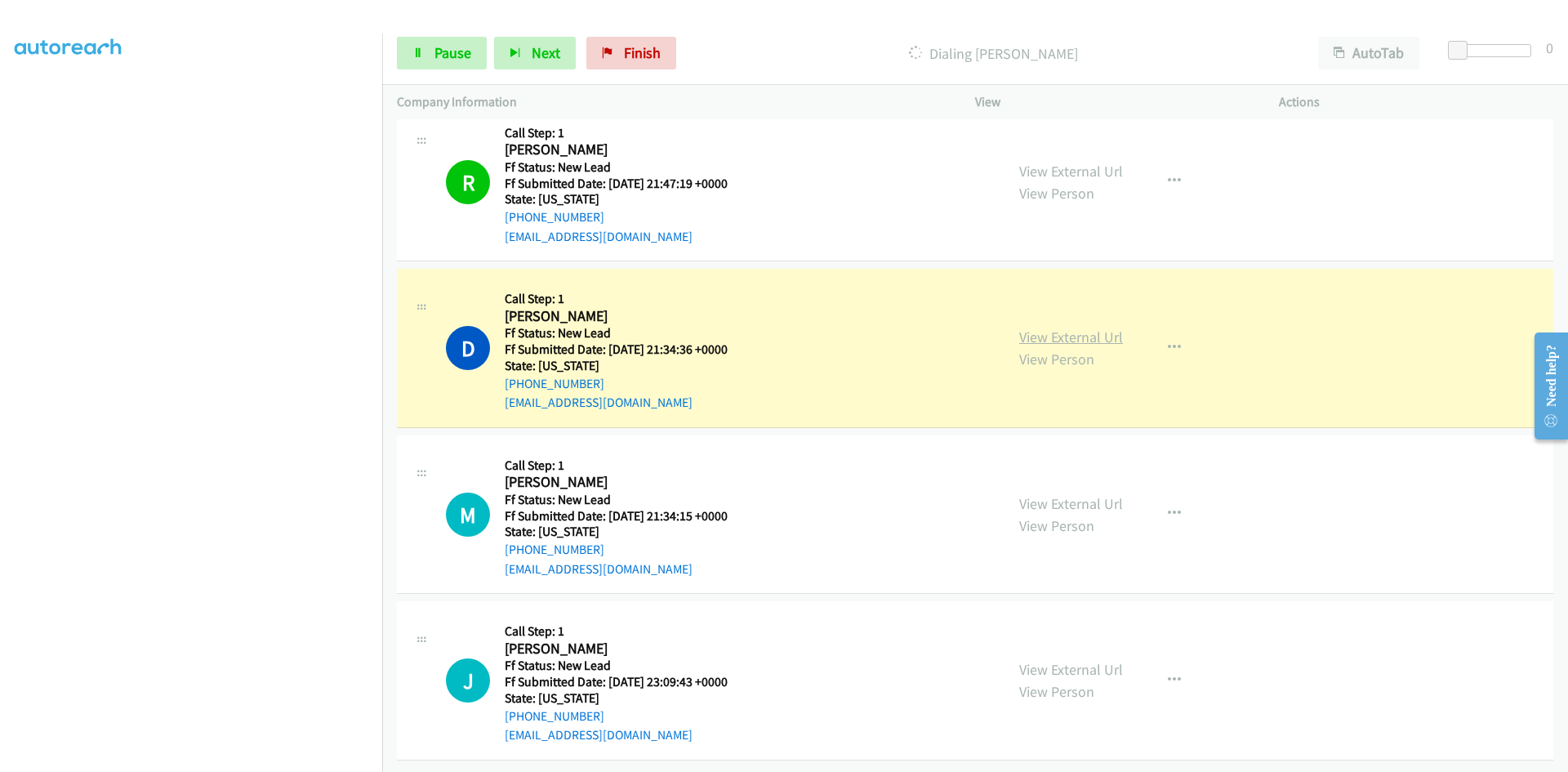
scroll to position [767, 0]
click at [1097, 327] on link "View External Url" at bounding box center [1071, 336] width 104 height 19
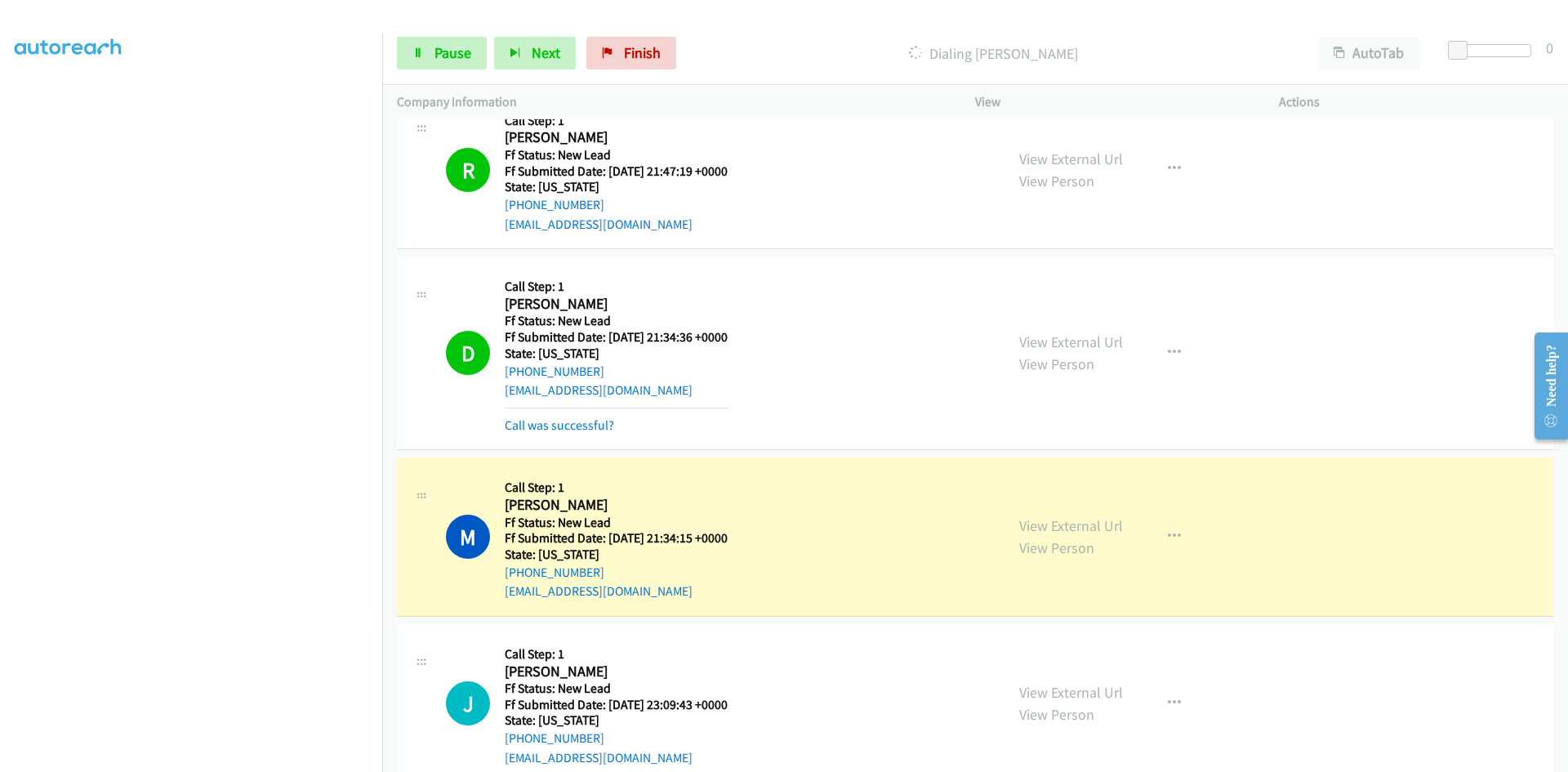
scroll to position [767, 0]
click at [1047, 520] on link "View External Url" at bounding box center [1071, 524] width 104 height 19
click at [443, 52] on span "Pause" at bounding box center [452, 52] width 37 height 19
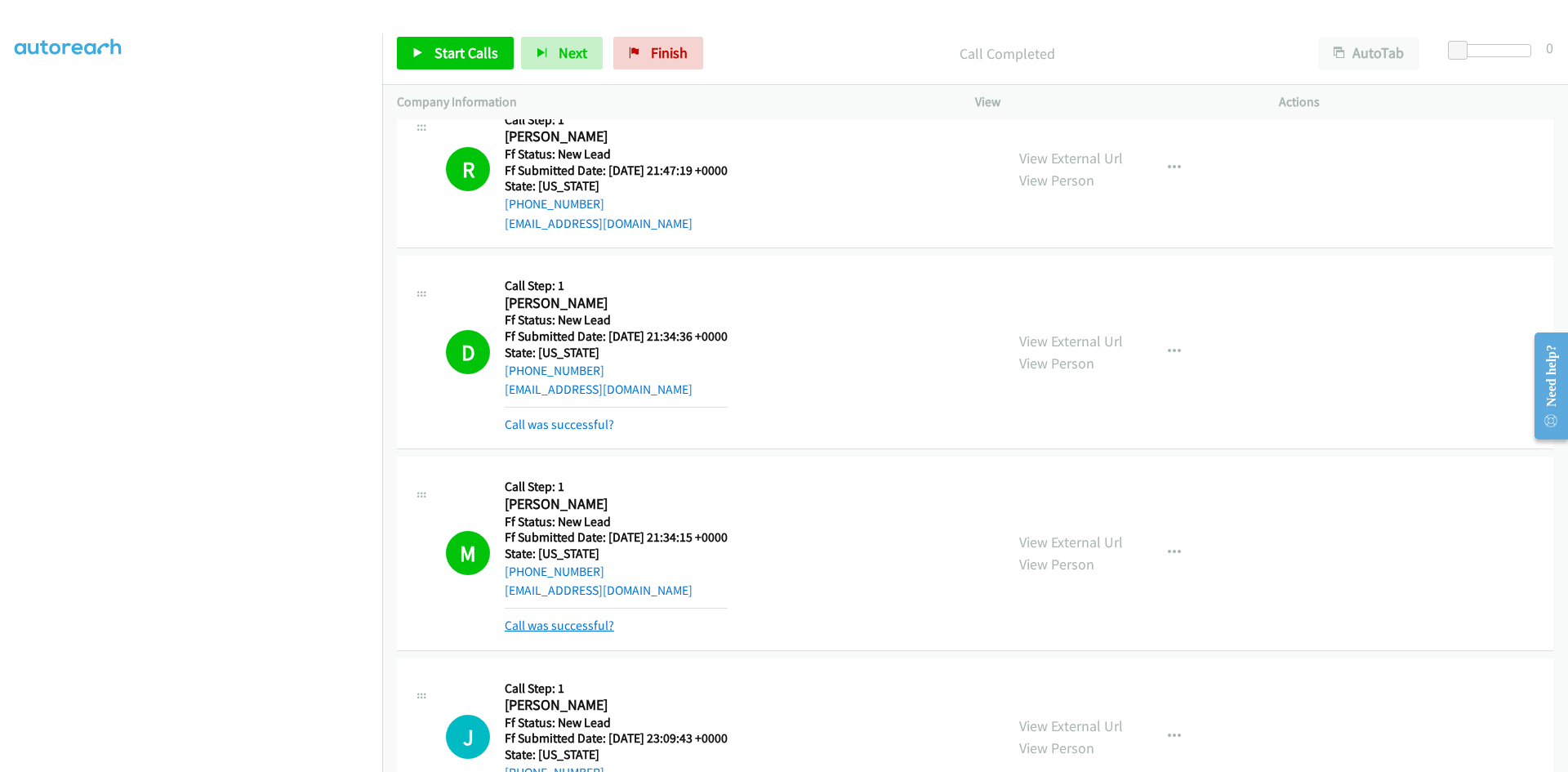
click at [580, 618] on link "Call was successful?" at bounding box center [559, 625] width 110 height 16
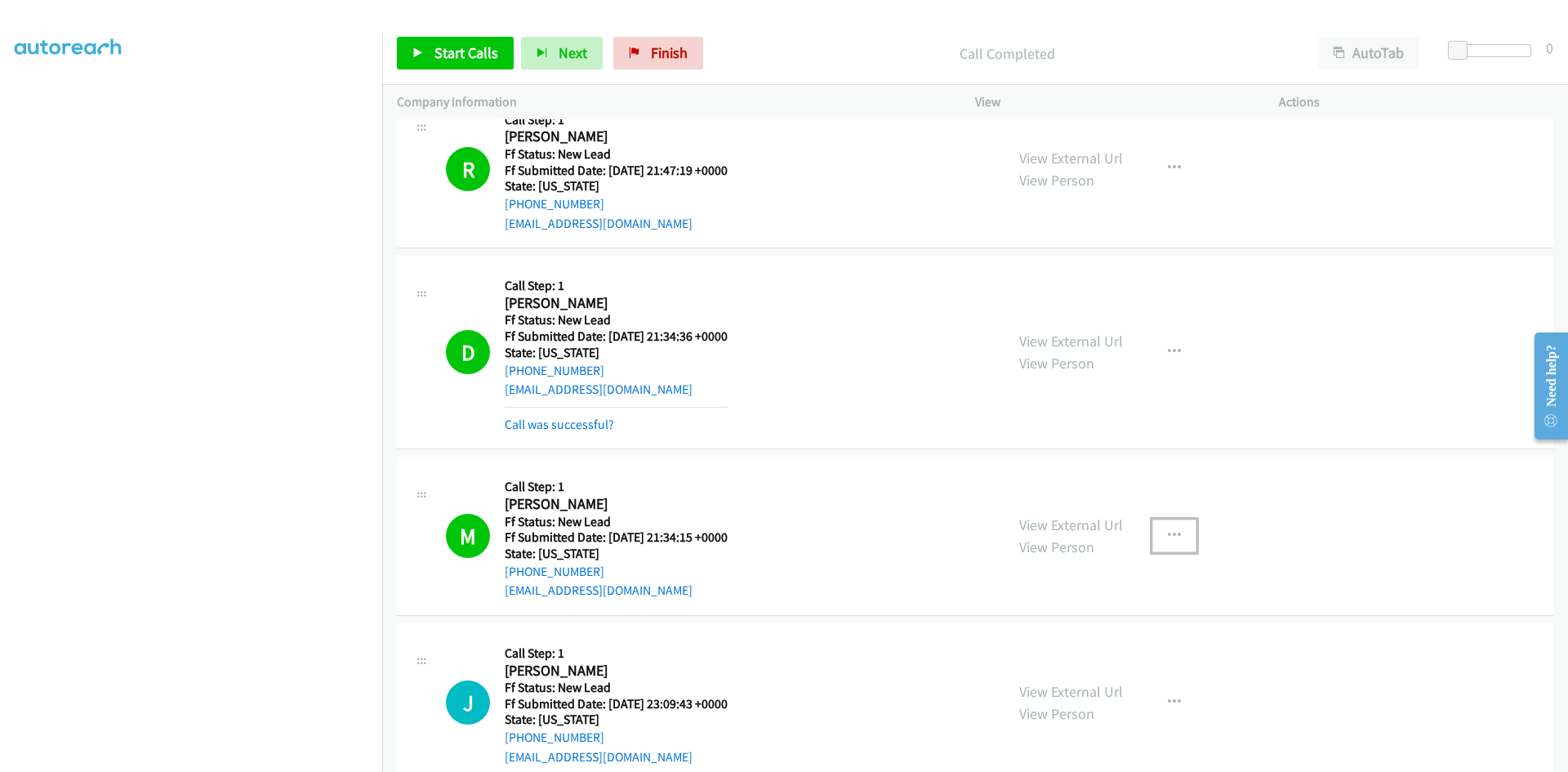
click at [1168, 529] on icon "button" at bounding box center [1174, 535] width 13 height 13
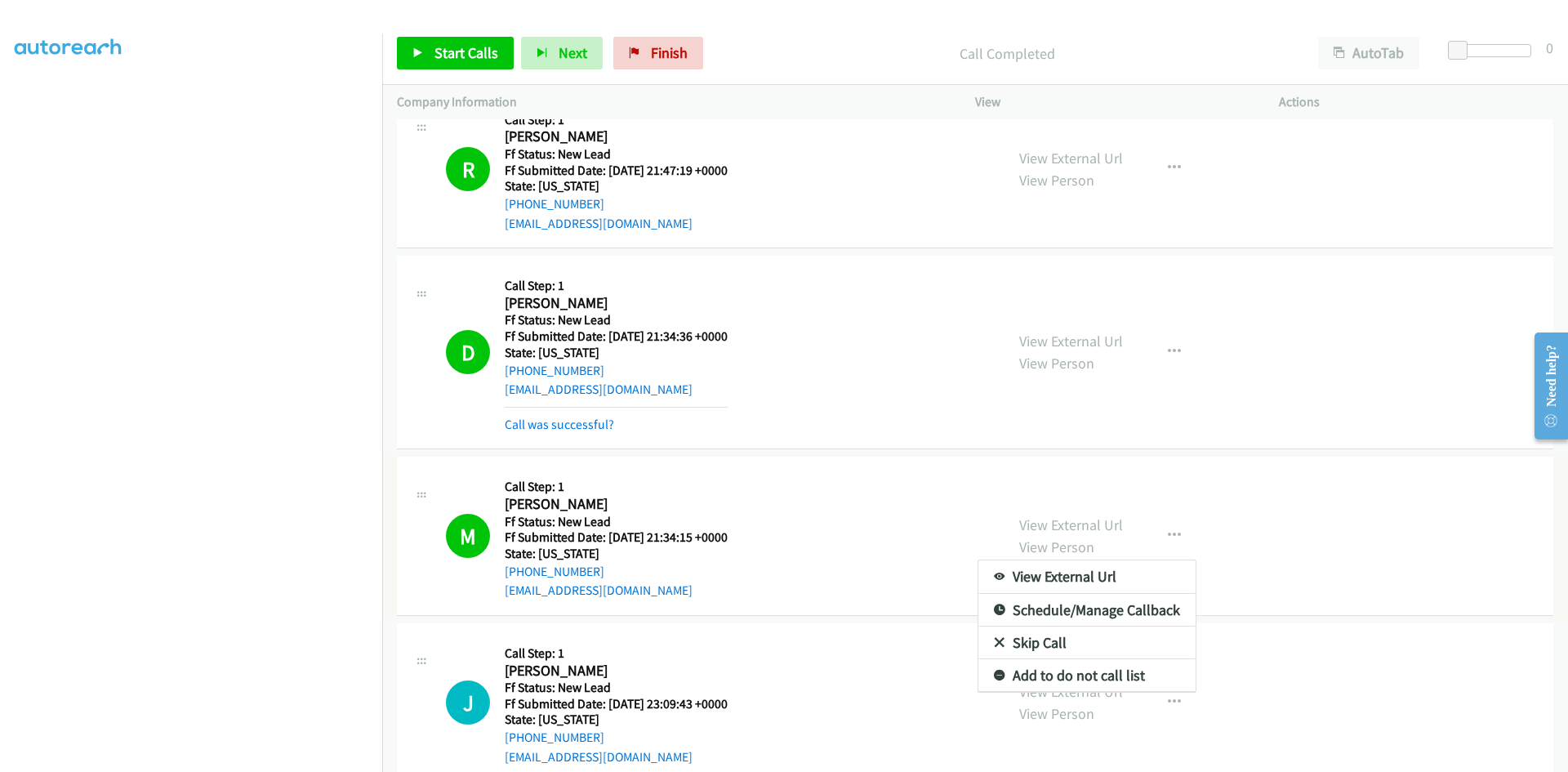
click at [1041, 673] on link "Add to do not call list" at bounding box center [1087, 675] width 217 height 33
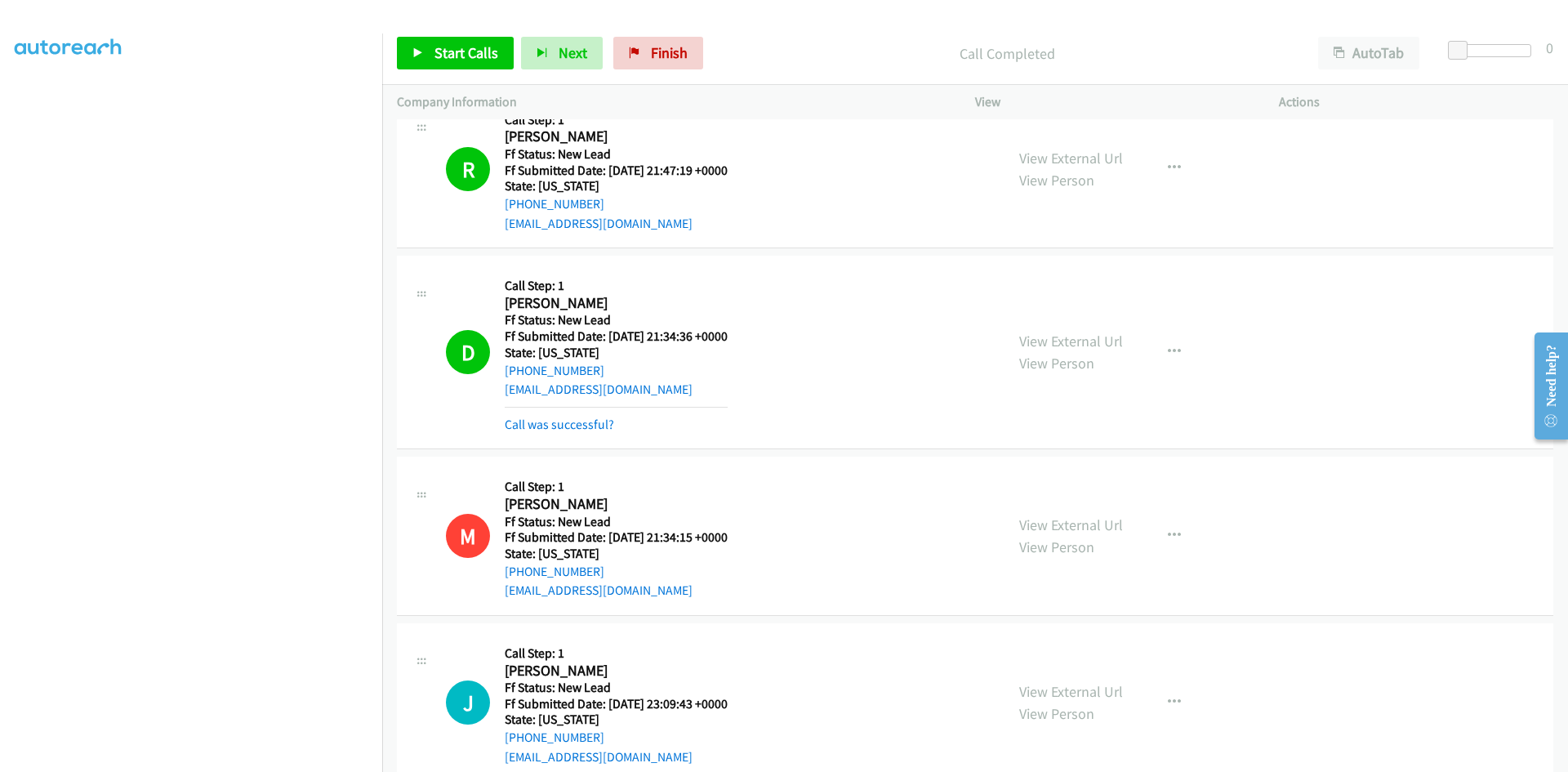
click at [750, 32] on div "Start Calls Pause Next Finish Call Completed AutoTab AutoTab 0" at bounding box center [975, 53] width 1186 height 63
click at [451, 50] on span "Start Calls" at bounding box center [466, 52] width 64 height 19
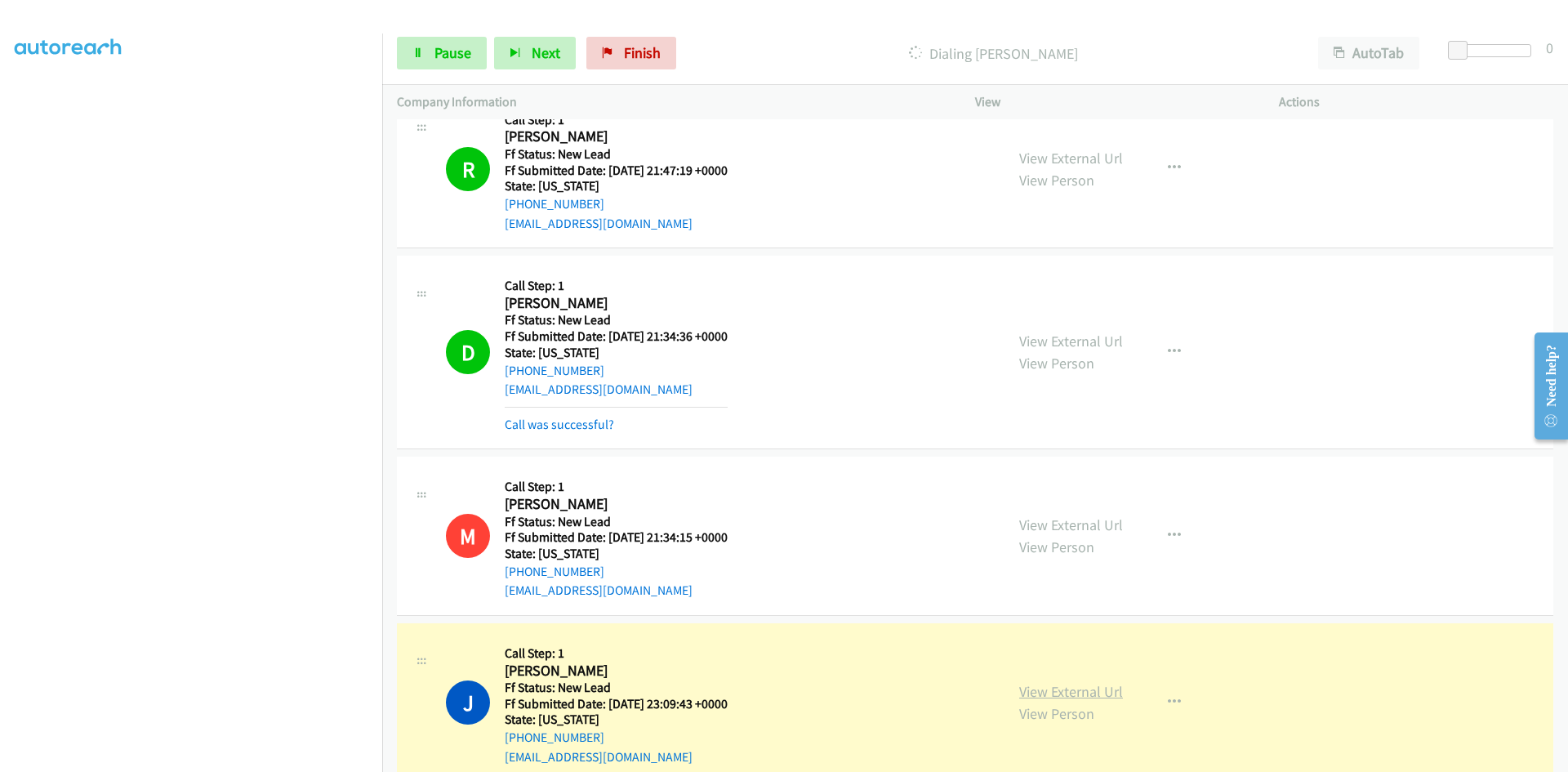
click at [1094, 696] on link "View External Url" at bounding box center [1071, 691] width 104 height 19
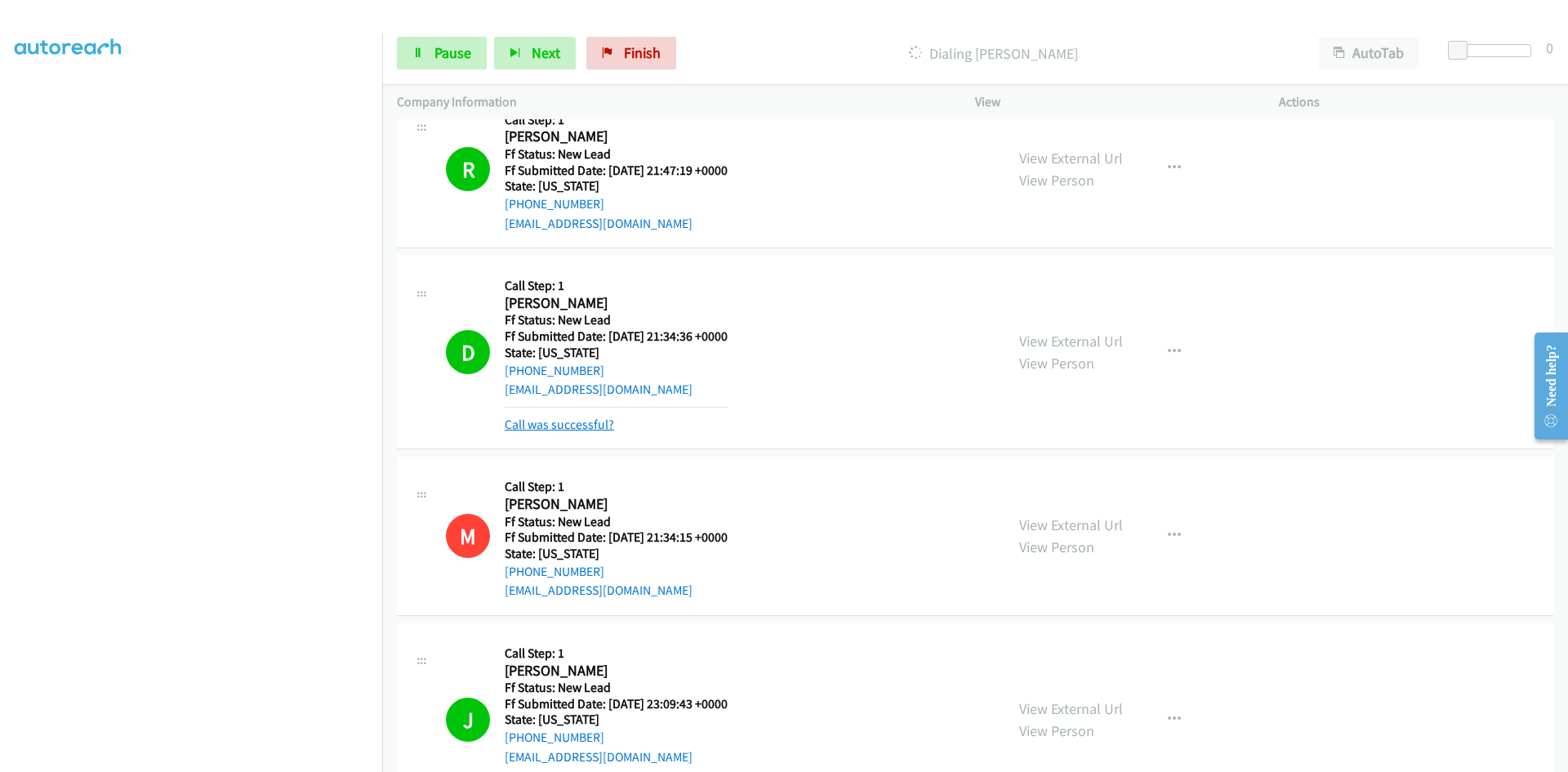
click at [534, 428] on link "Call was successful?" at bounding box center [559, 424] width 110 height 16
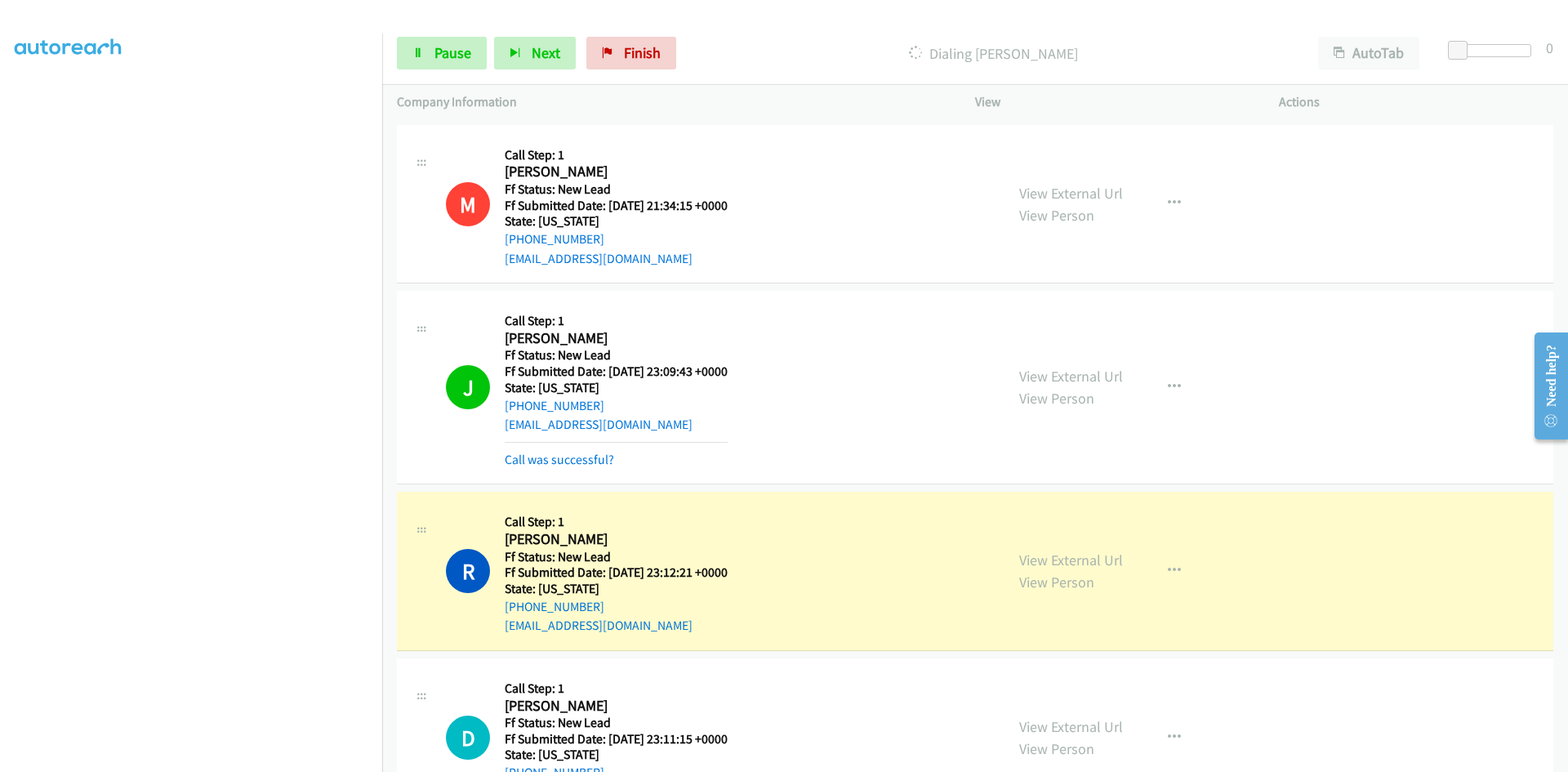
scroll to position [1095, 0]
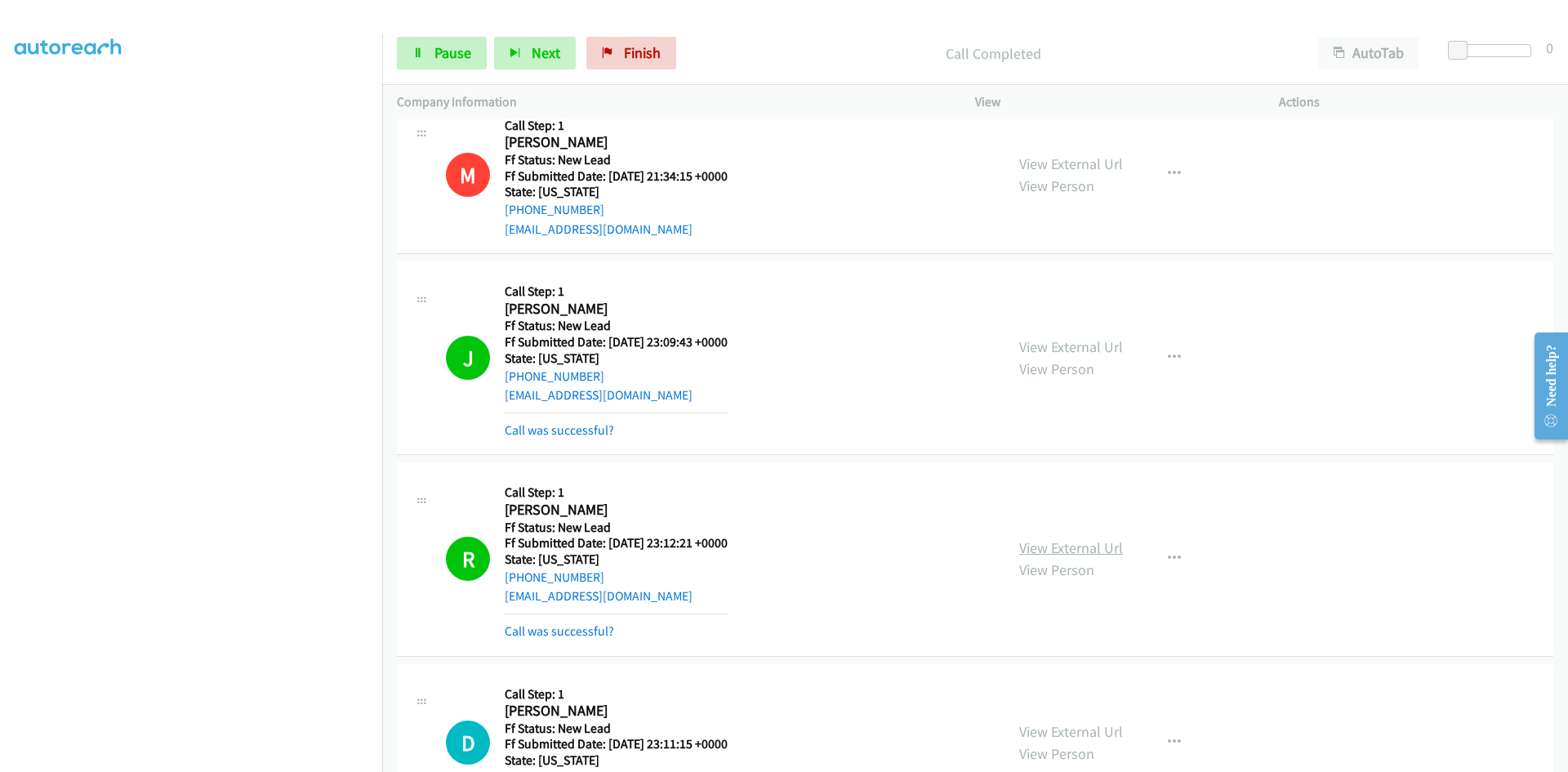
click at [1081, 548] on link "View External Url" at bounding box center [1071, 547] width 104 height 19
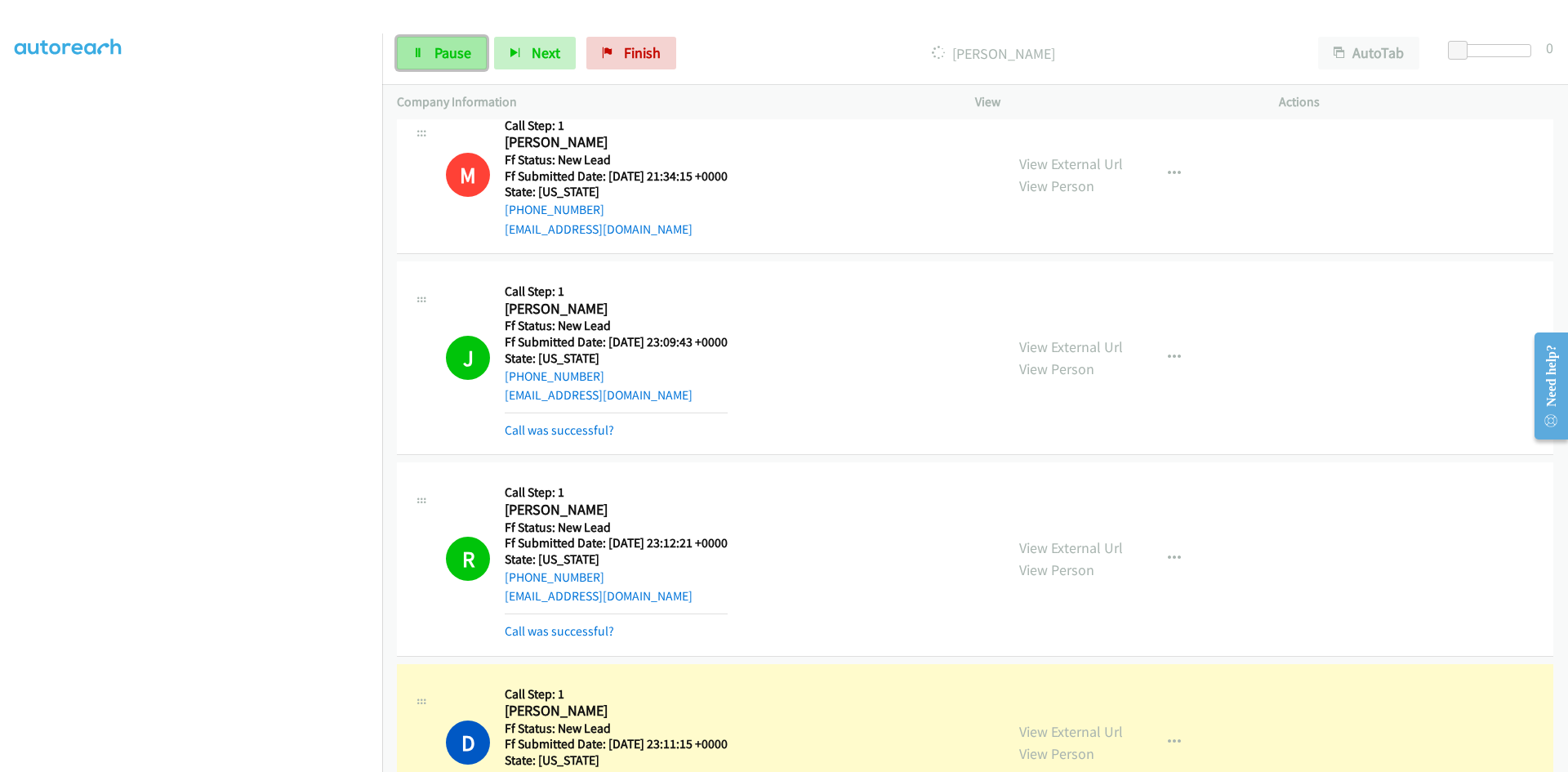
click at [444, 55] on span "Pause" at bounding box center [452, 52] width 37 height 19
click at [1048, 736] on link "View External Url" at bounding box center [1071, 731] width 104 height 19
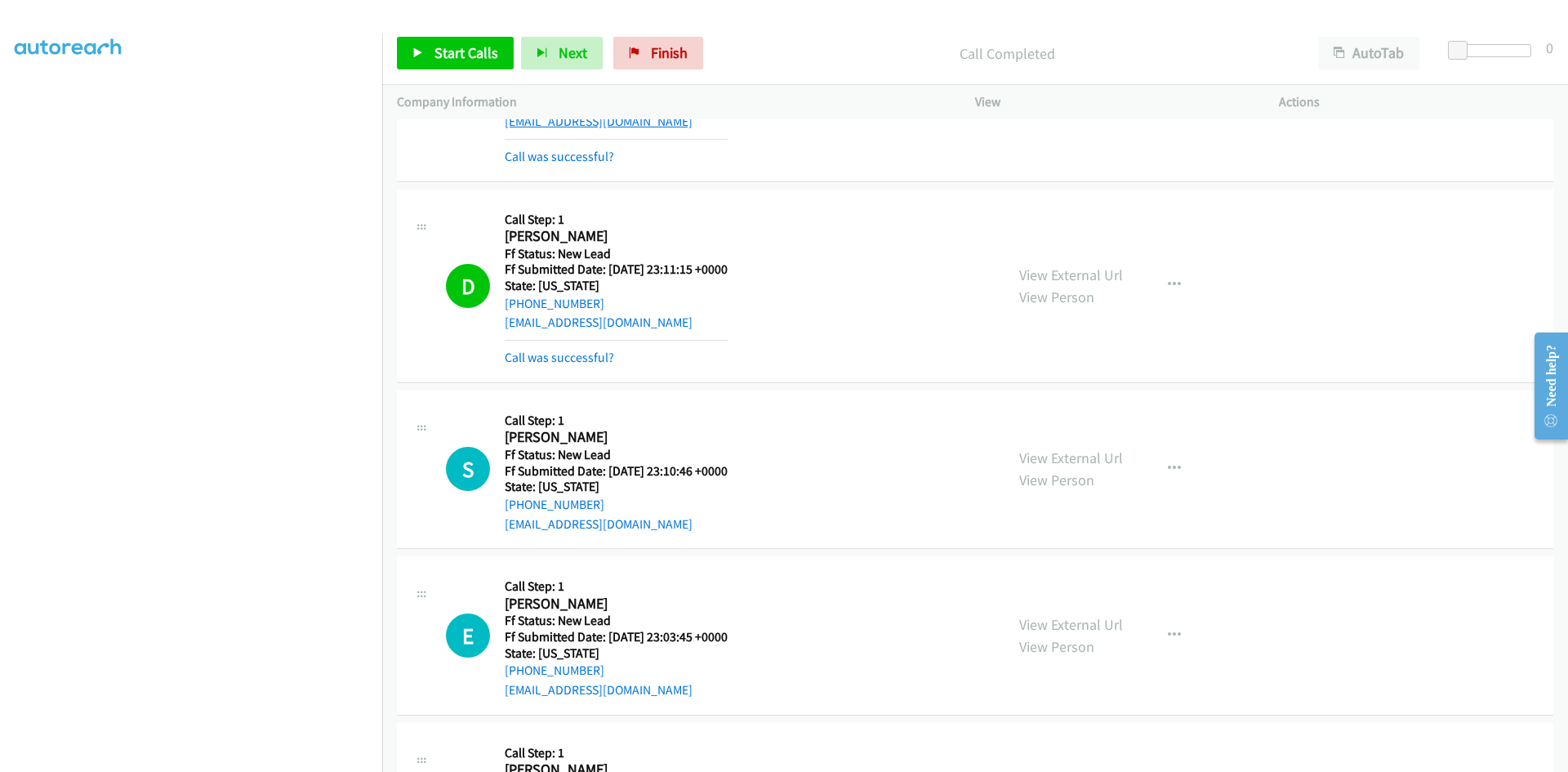
scroll to position [1666, 0]
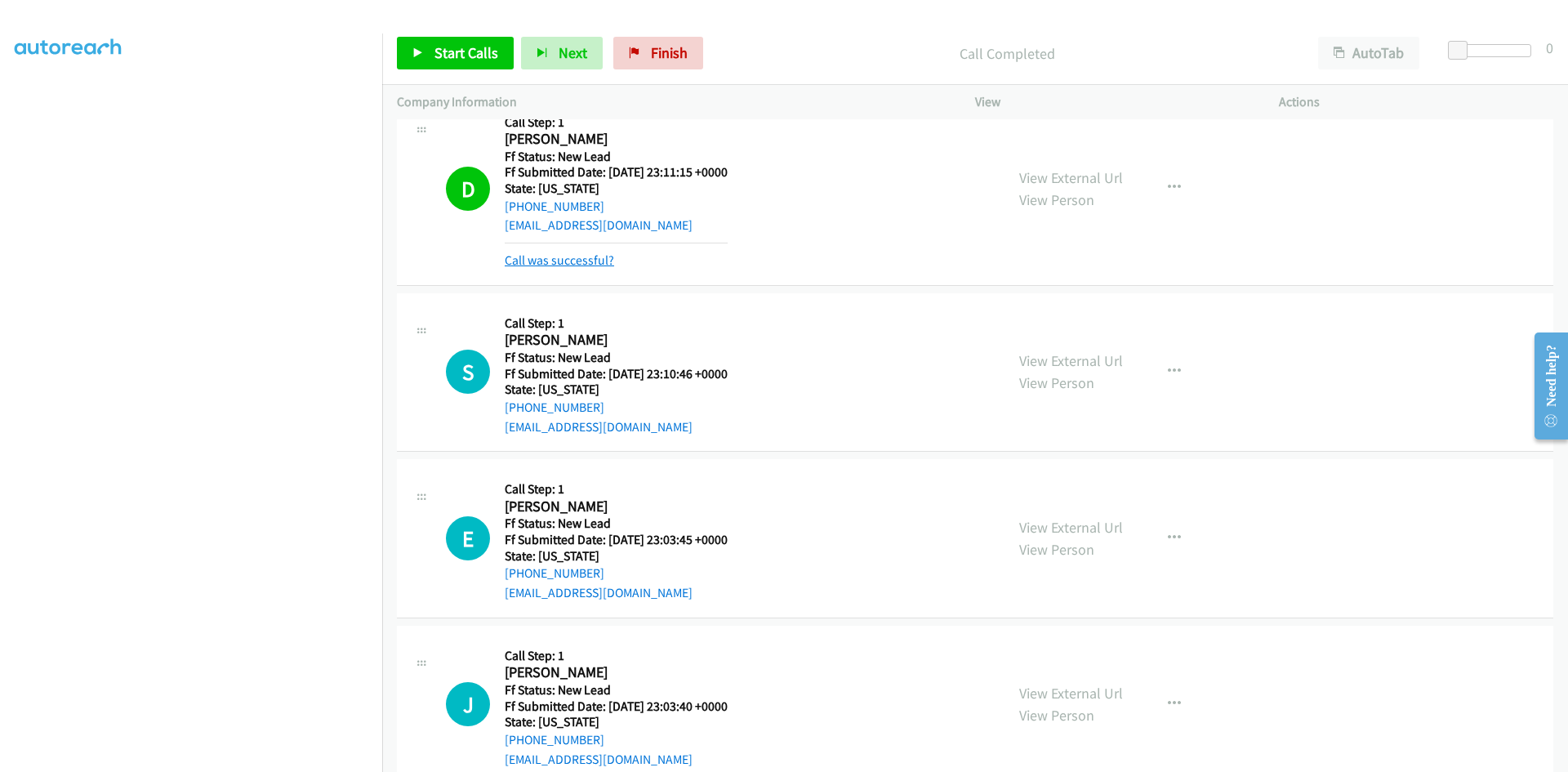
click at [539, 257] on link "Call was successful?" at bounding box center [559, 259] width 110 height 16
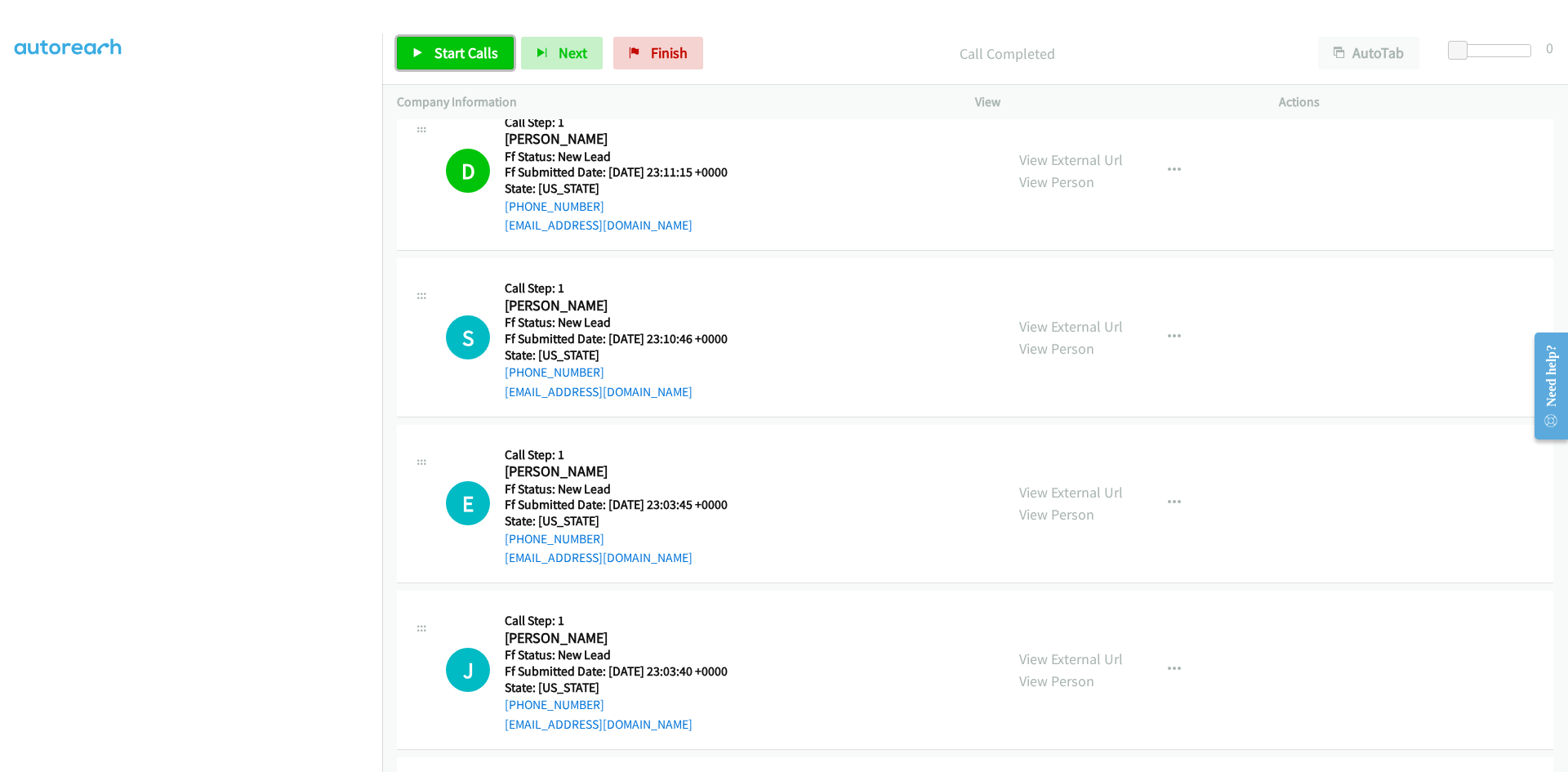
click at [472, 47] on span "Start Calls" at bounding box center [466, 52] width 64 height 19
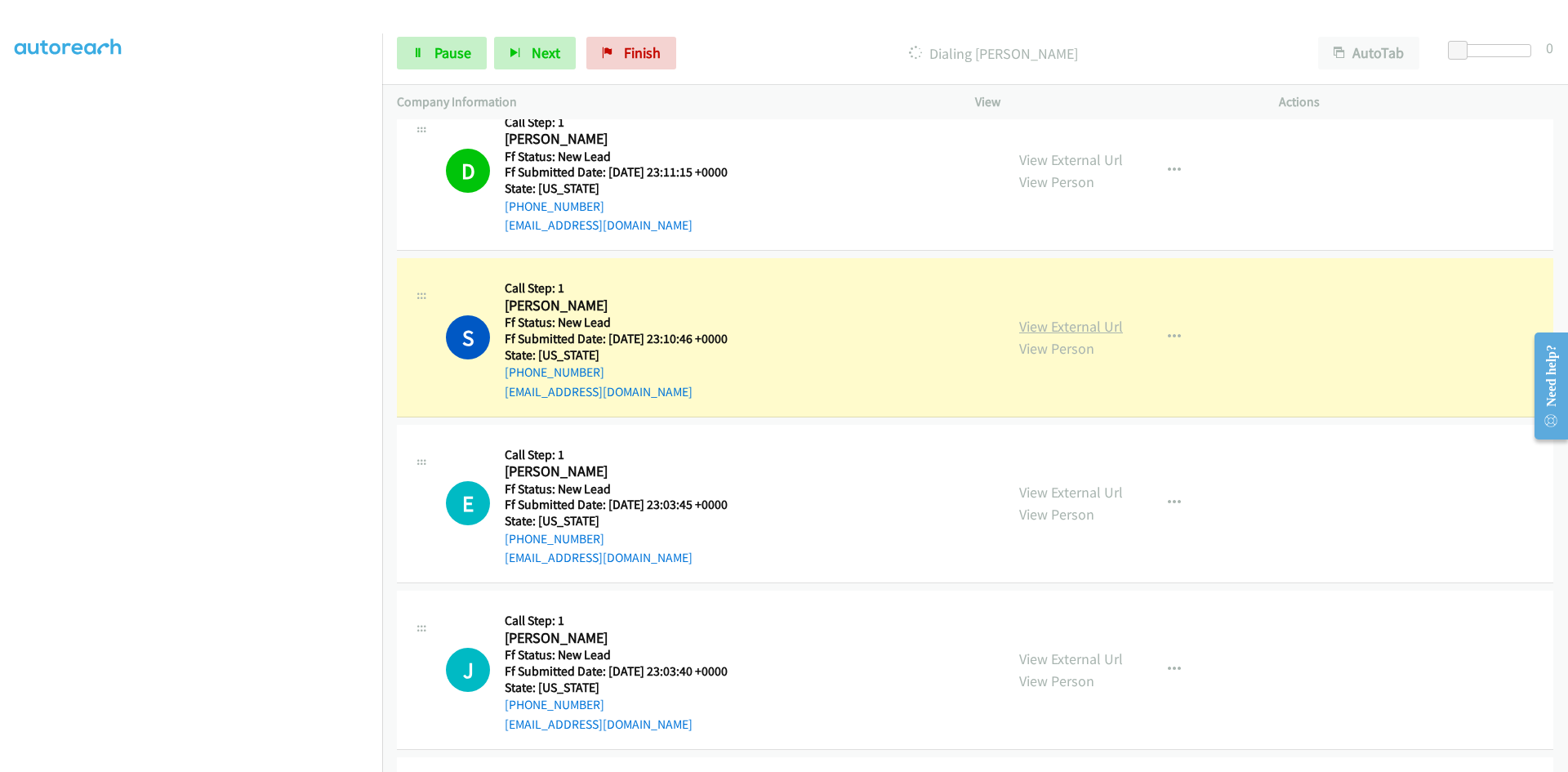
click at [1048, 327] on link "View External Url" at bounding box center [1071, 326] width 104 height 19
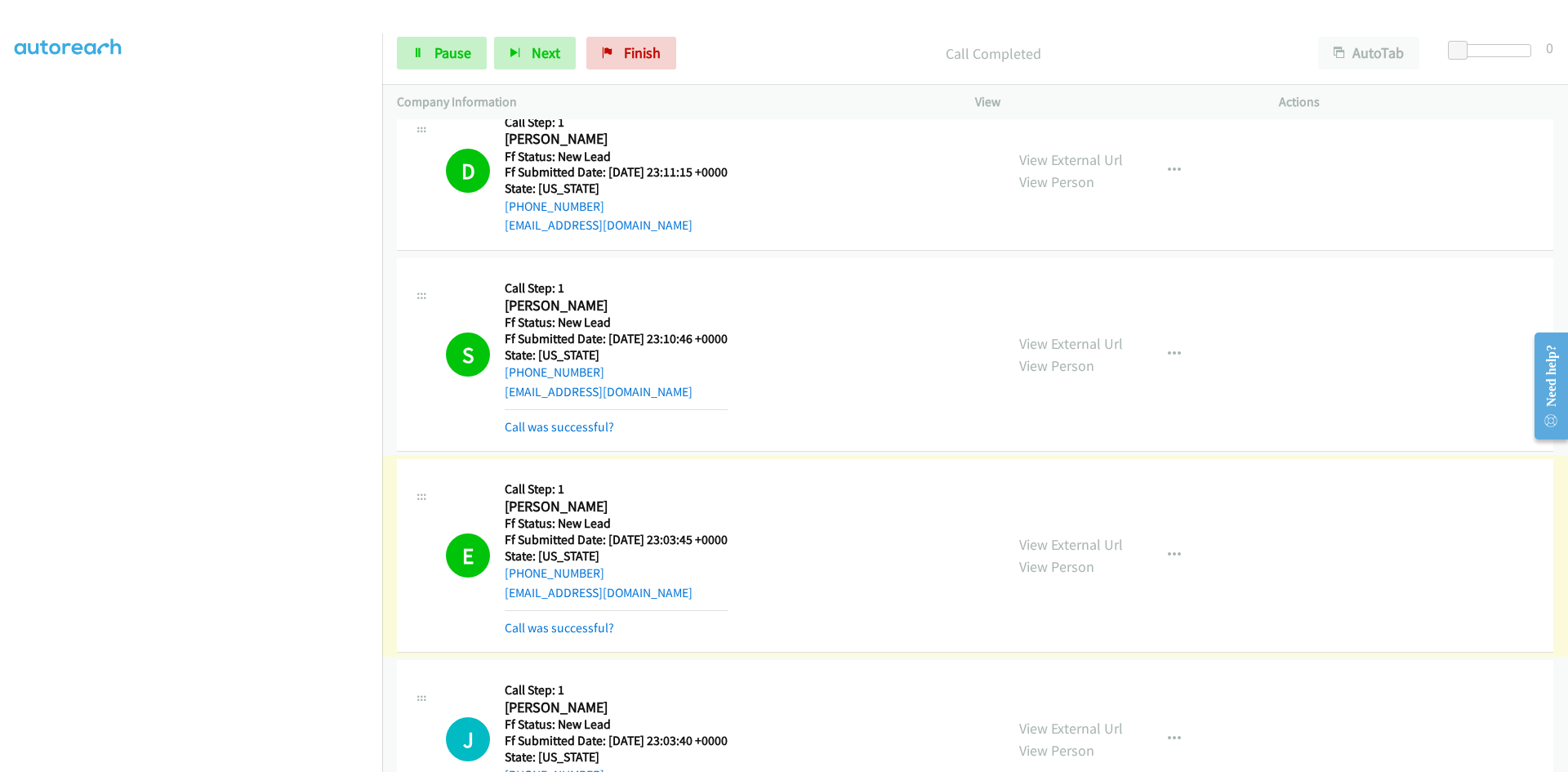
click at [1047, 530] on div "View External Url View Person View External Url Email Schedule/Manage Callback …" at bounding box center [1163, 555] width 319 height 164
click at [1047, 541] on link "View External Url" at bounding box center [1071, 544] width 104 height 19
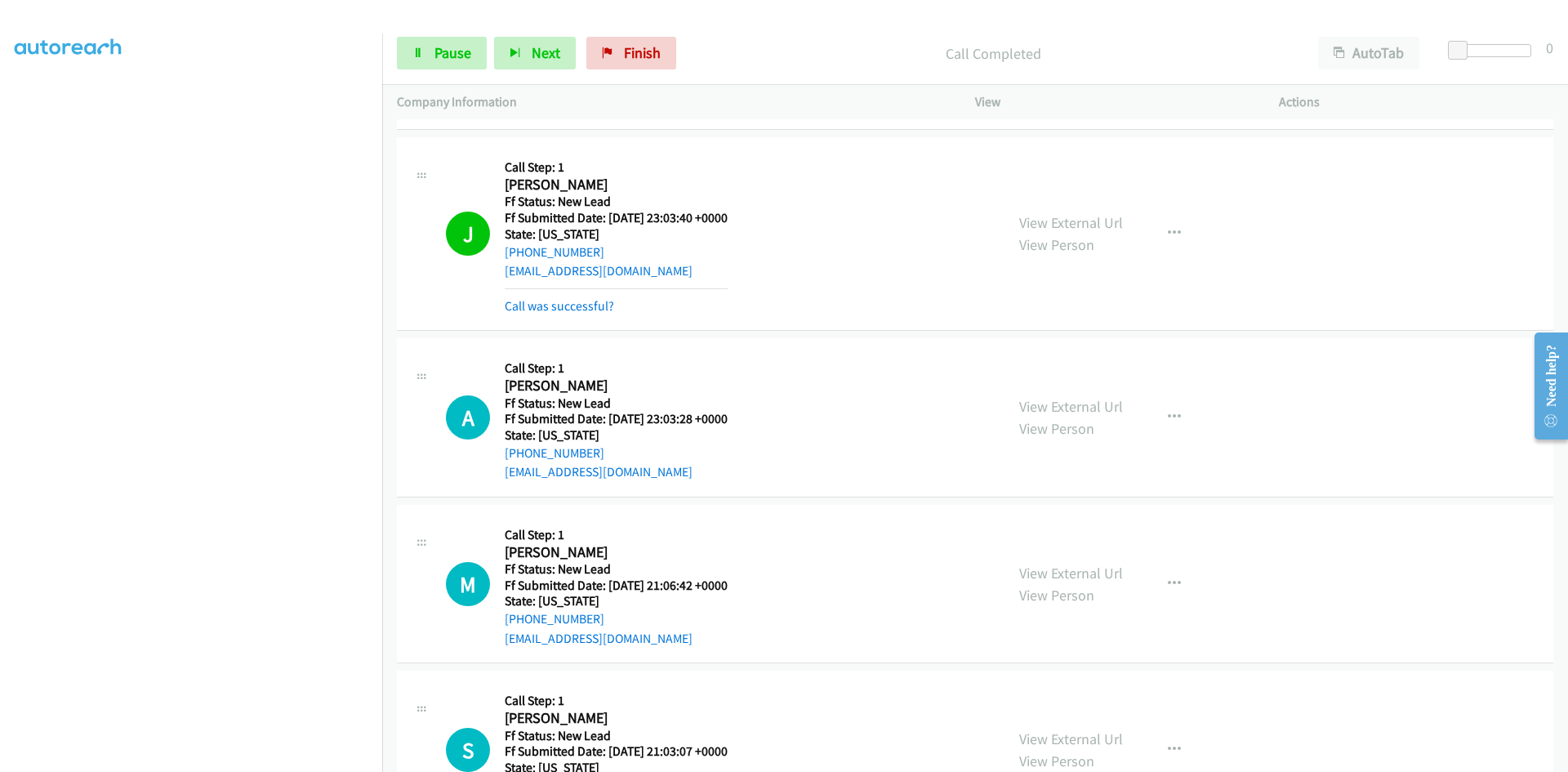
scroll to position [2156, 0]
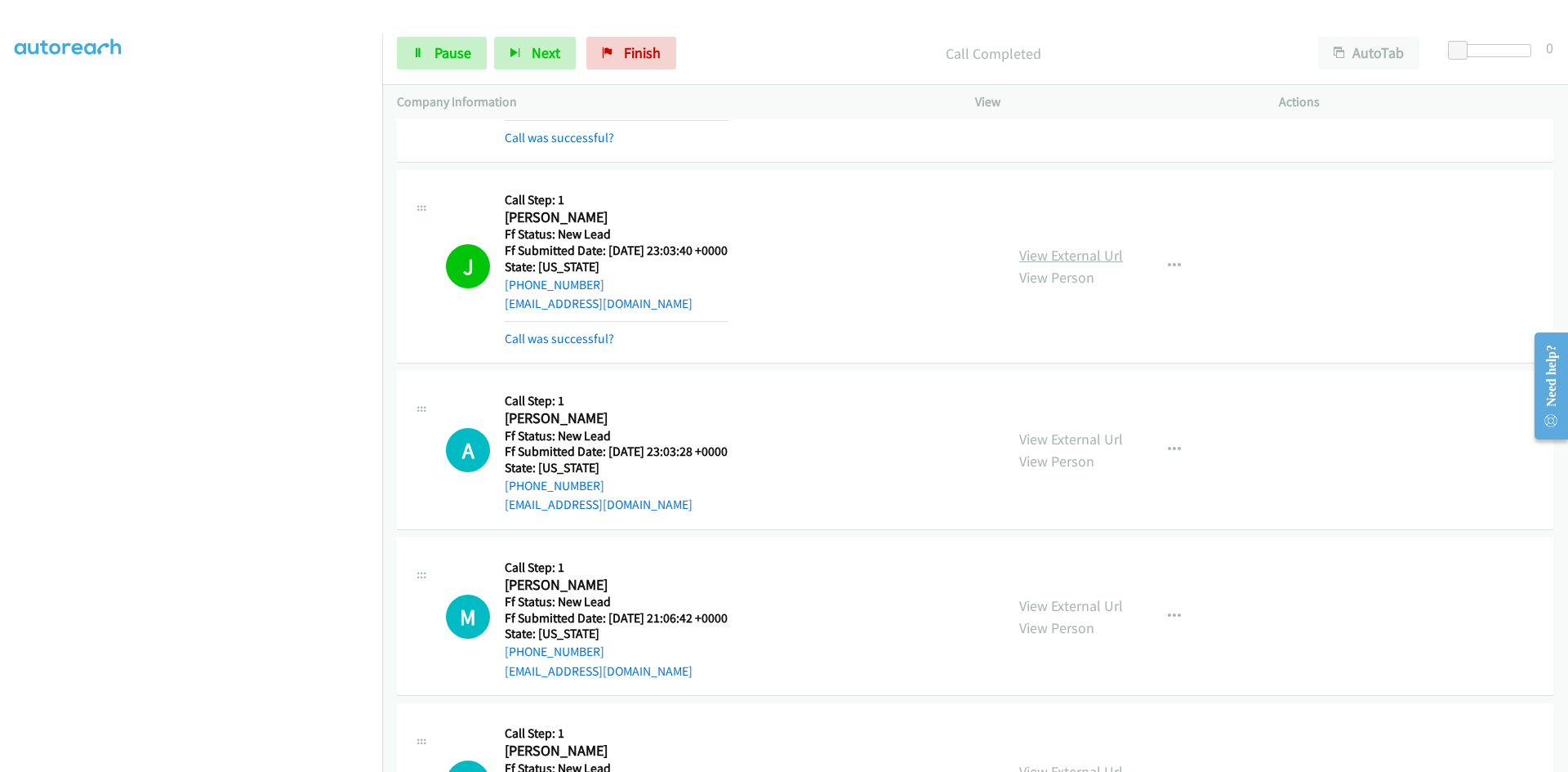
click at [1103, 253] on link "View External Url" at bounding box center [1071, 255] width 104 height 19
click at [602, 342] on link "Call was successful?" at bounding box center [559, 338] width 110 height 16
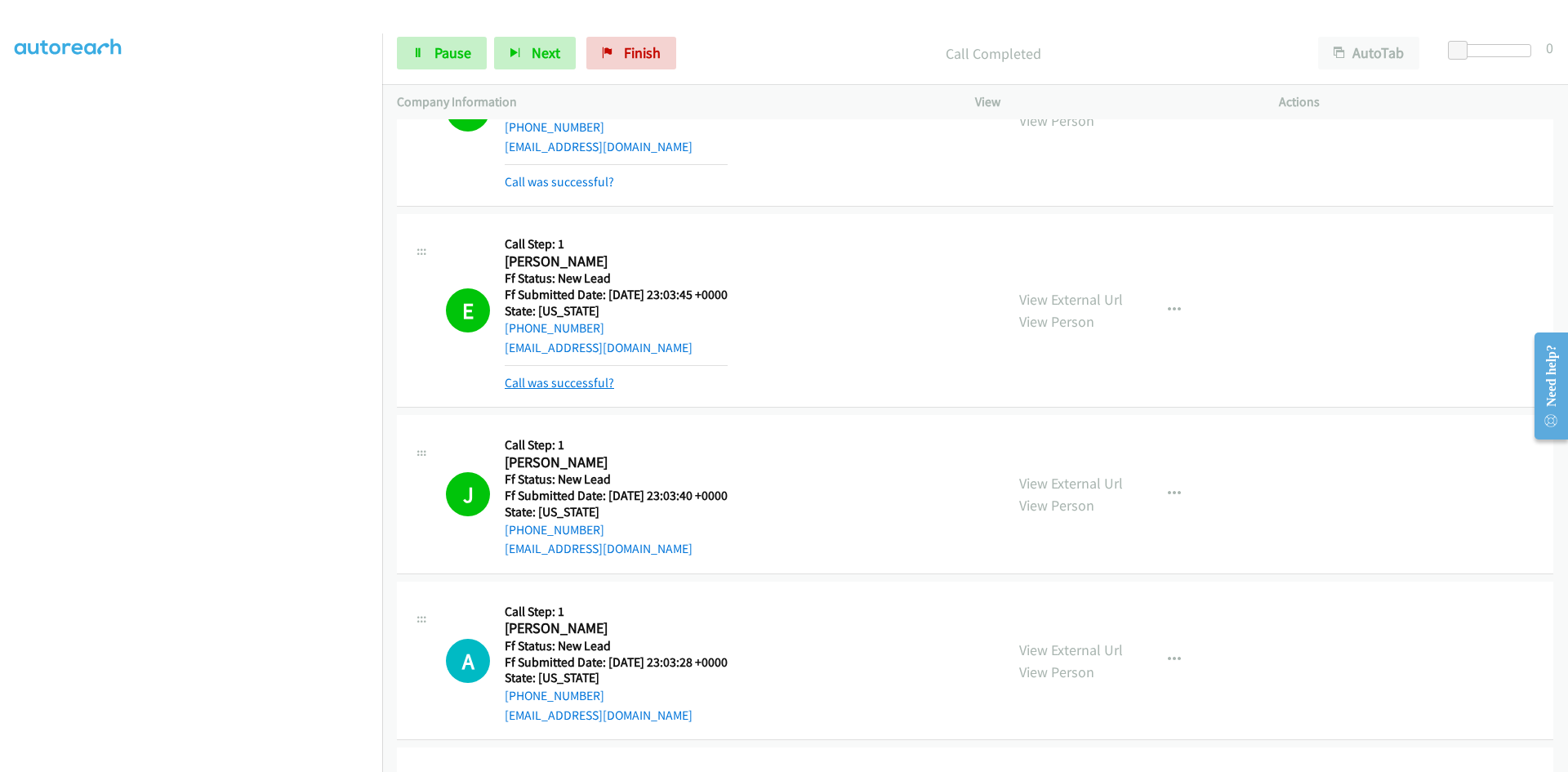
click at [590, 384] on link "Call was successful?" at bounding box center [559, 382] width 110 height 16
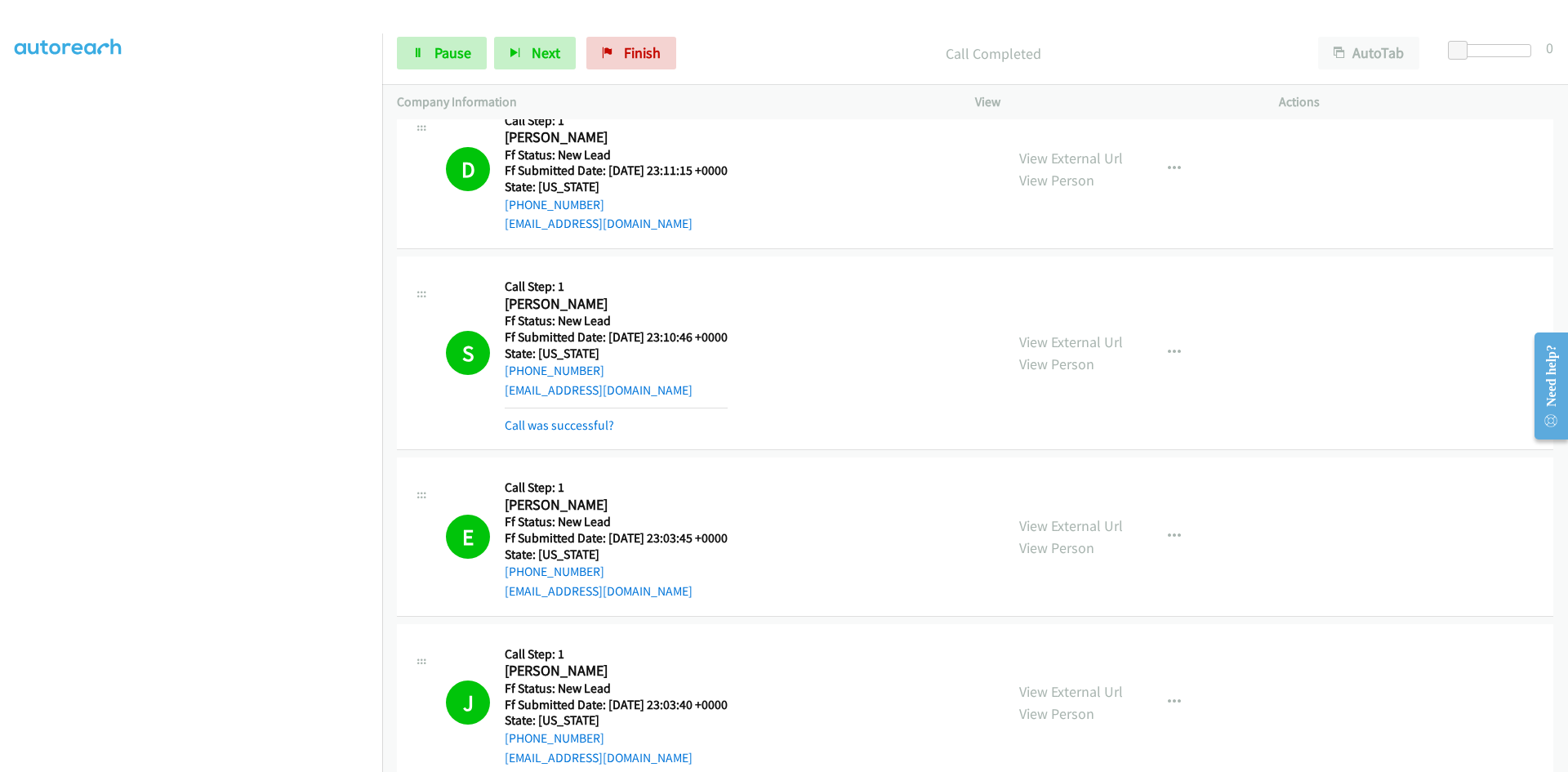
scroll to position [1584, 0]
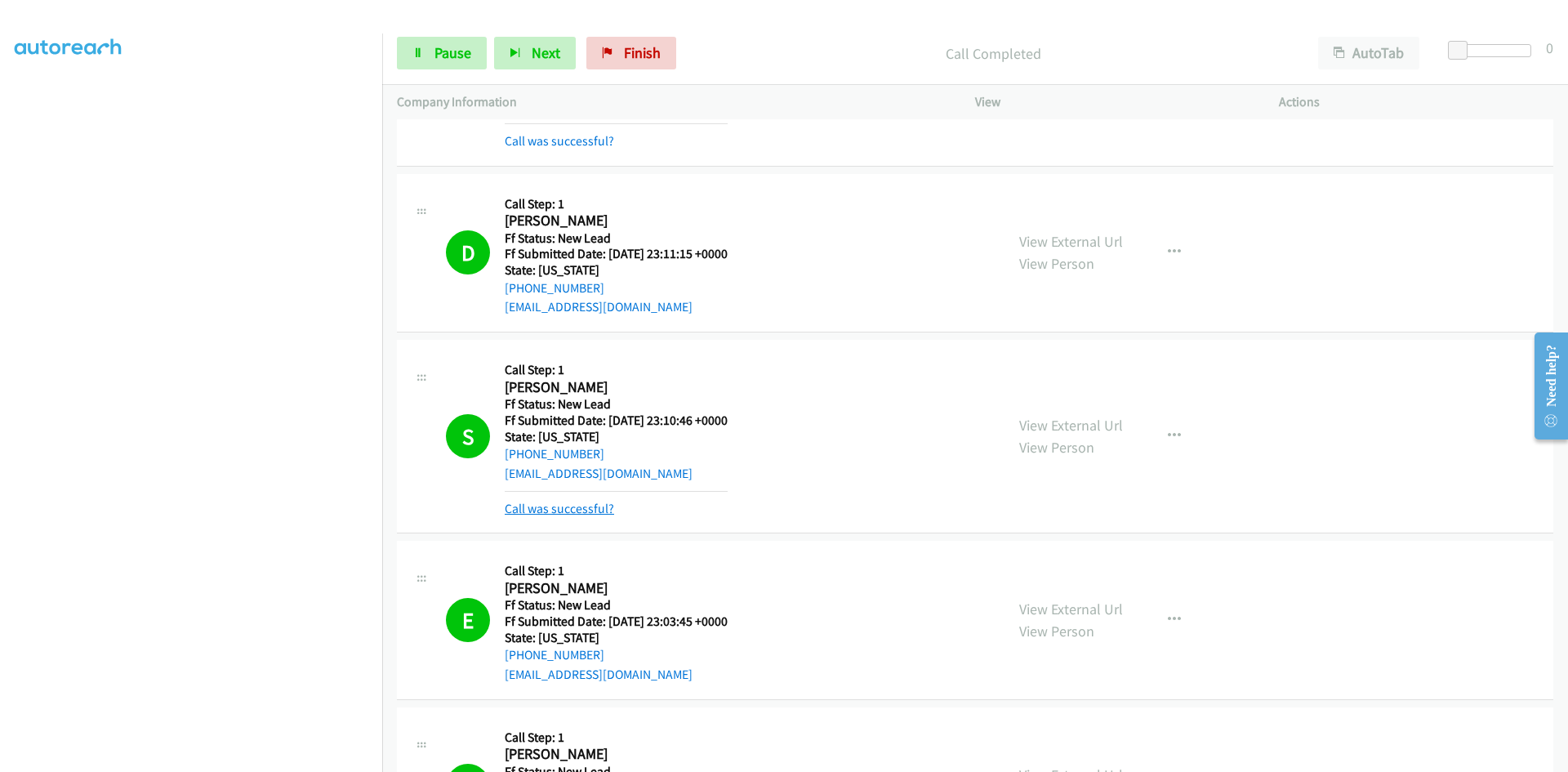
click at [581, 503] on link "Call was successful?" at bounding box center [559, 508] width 110 height 16
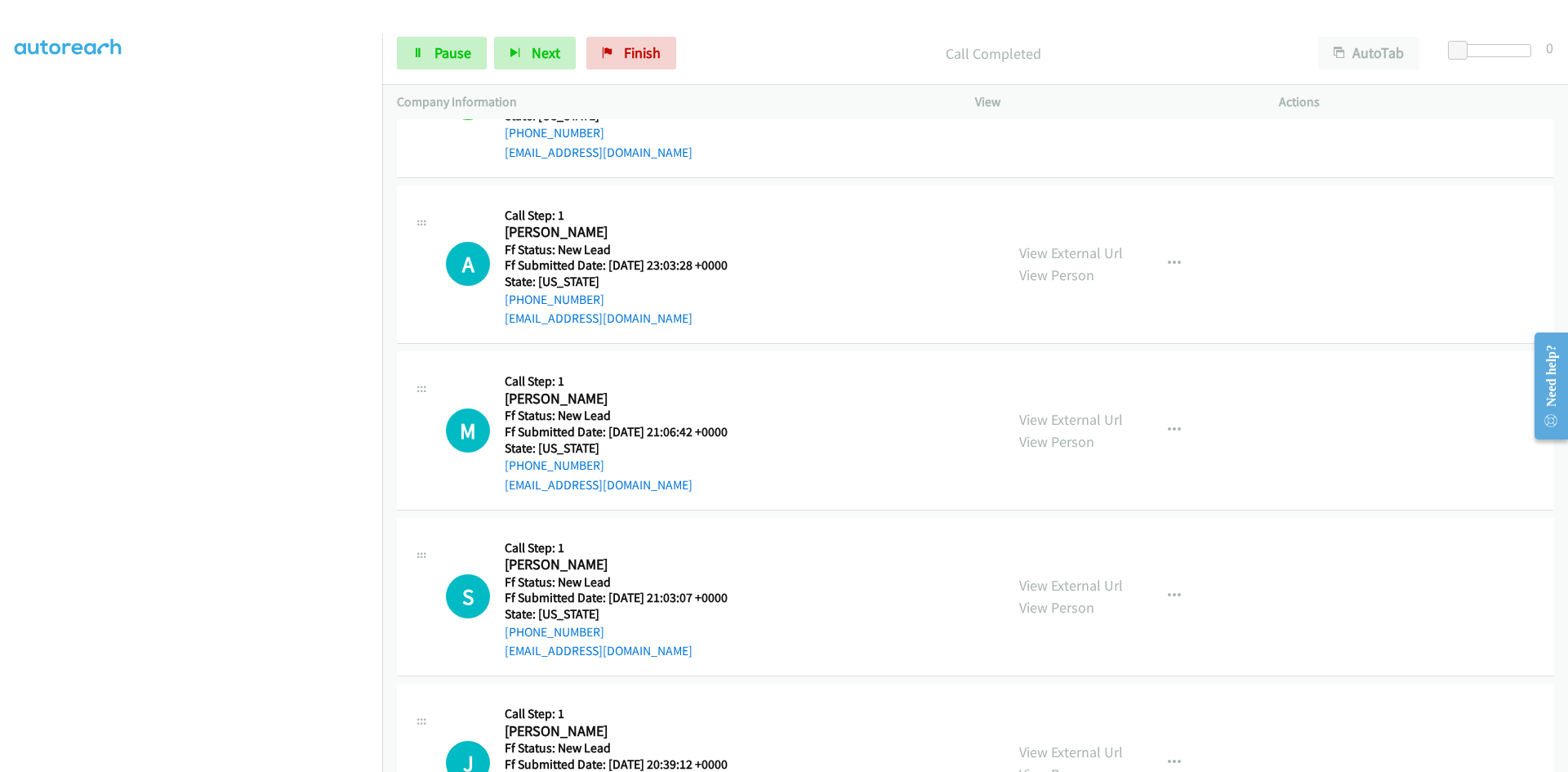
scroll to position [2319, 0]
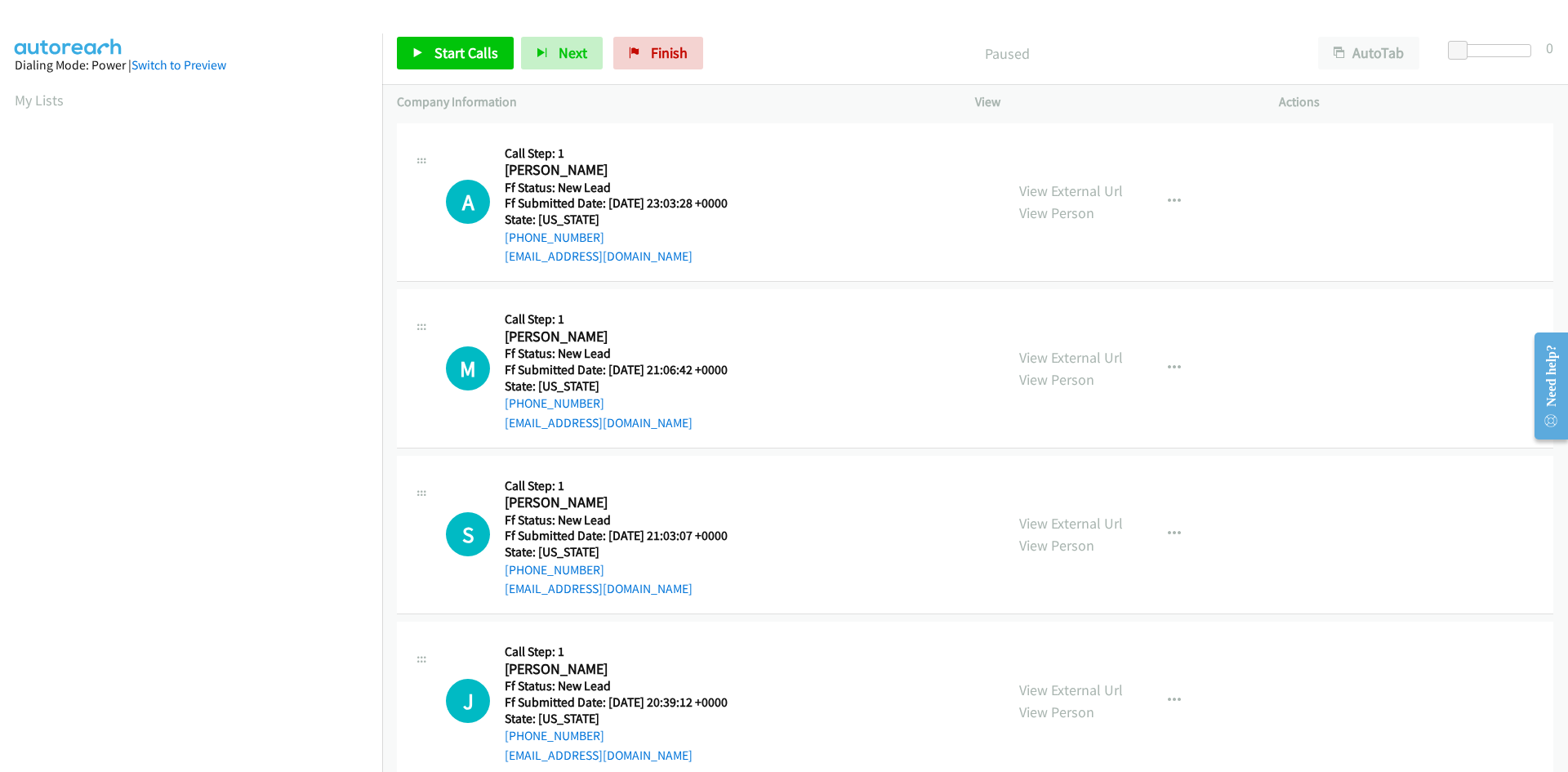
scroll to position [143, 0]
click at [454, 48] on span "Start Calls" at bounding box center [466, 52] width 64 height 19
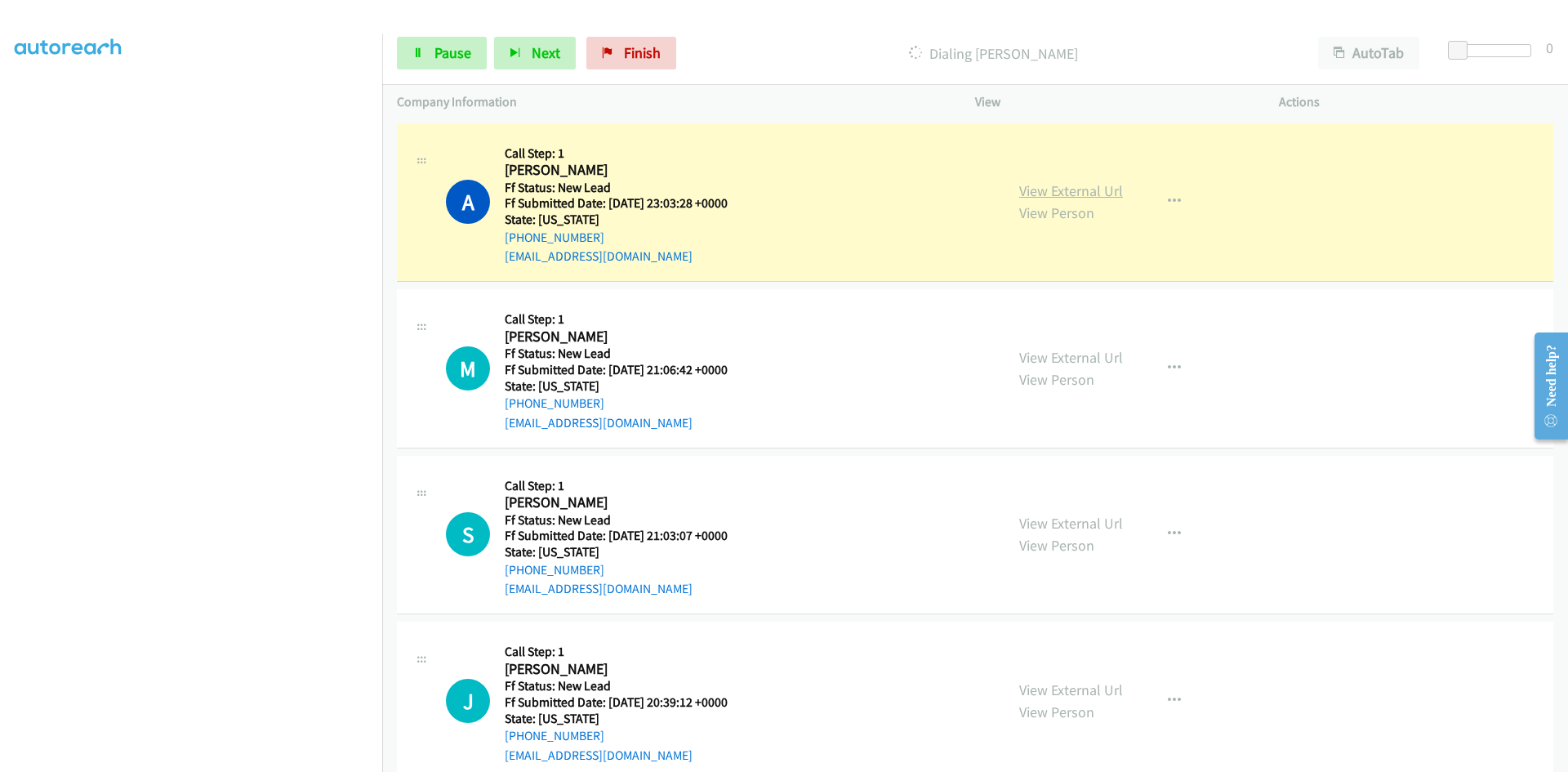
click at [1104, 191] on div "View External Url View Person View External Url Email Schedule/Manage Callback …" at bounding box center [1163, 202] width 319 height 129
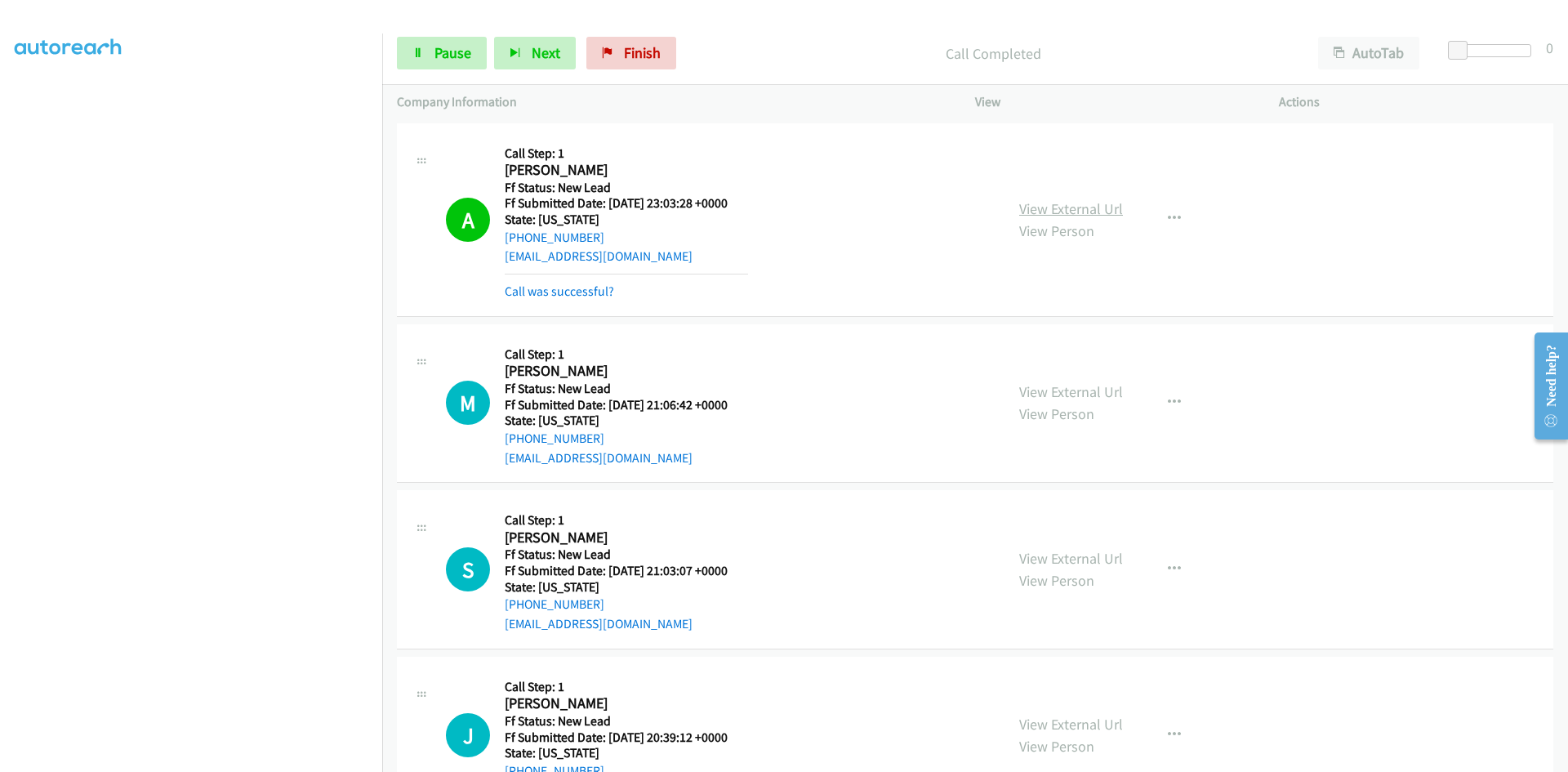
click at [1104, 203] on link "View External Url" at bounding box center [1071, 208] width 104 height 19
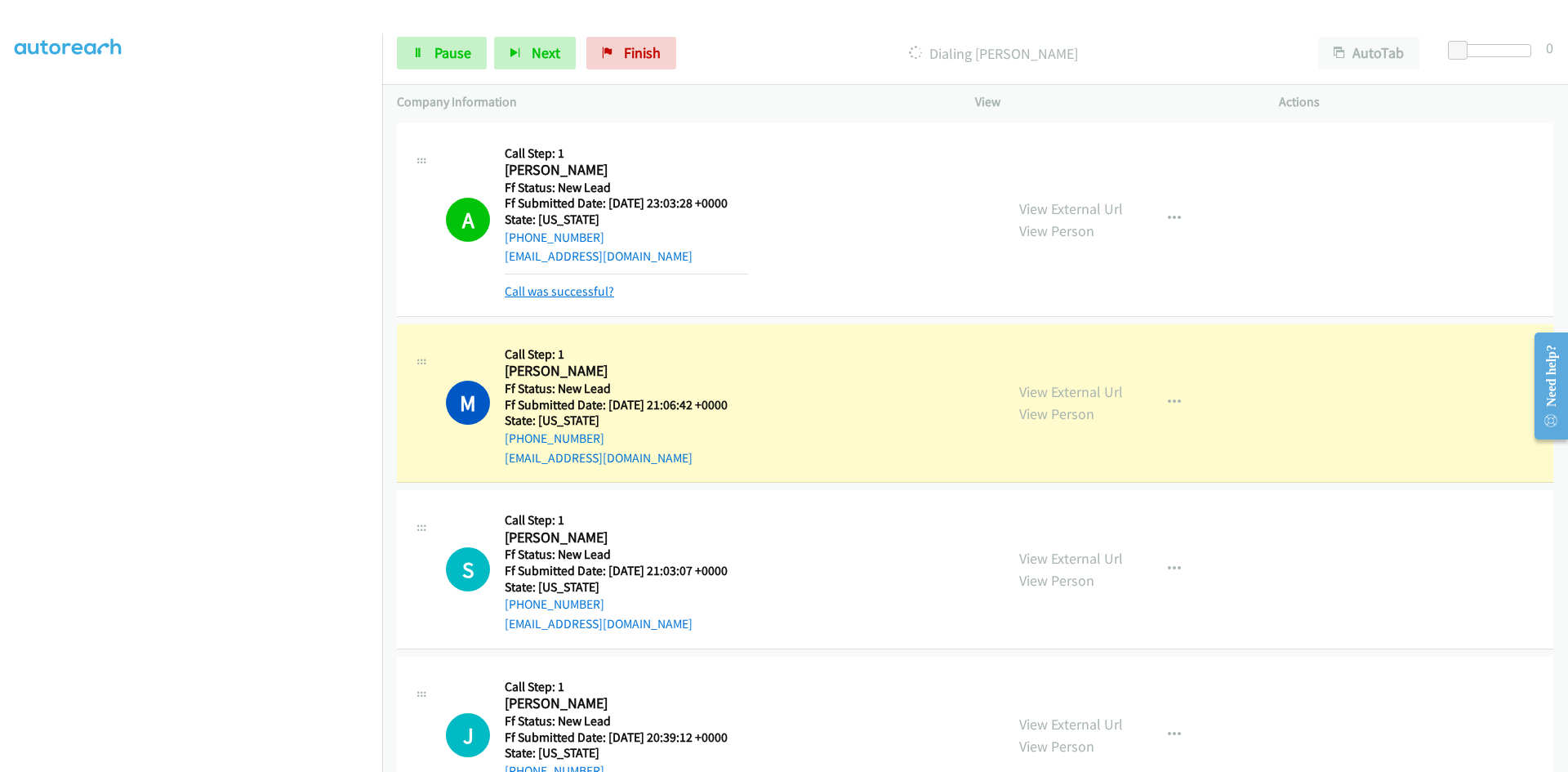
click at [519, 290] on link "Call was successful?" at bounding box center [559, 291] width 110 height 16
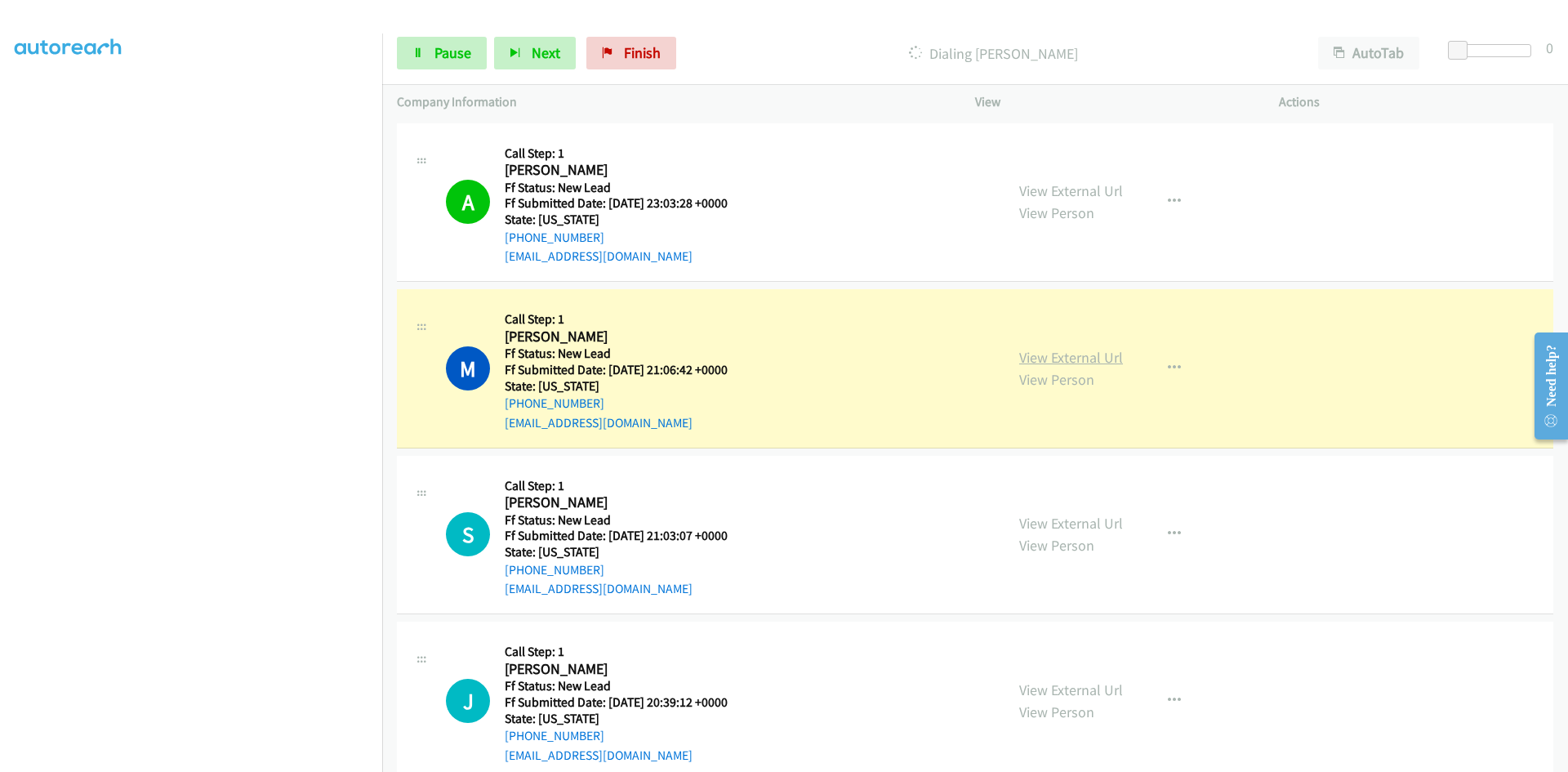
click at [1063, 357] on link "View External Url" at bounding box center [1071, 357] width 104 height 19
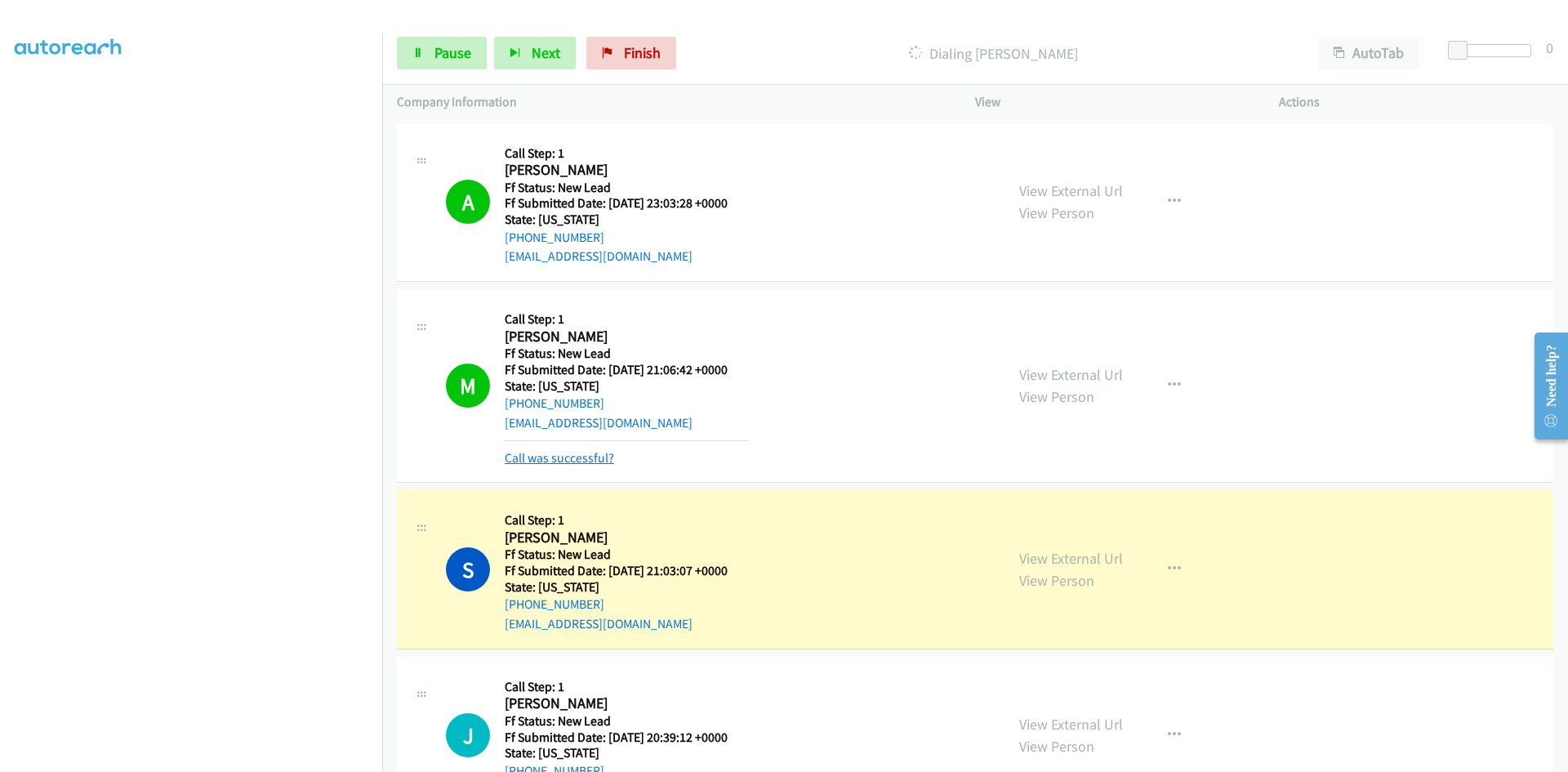
click at [547, 457] on link "Call was successful?" at bounding box center [559, 457] width 110 height 16
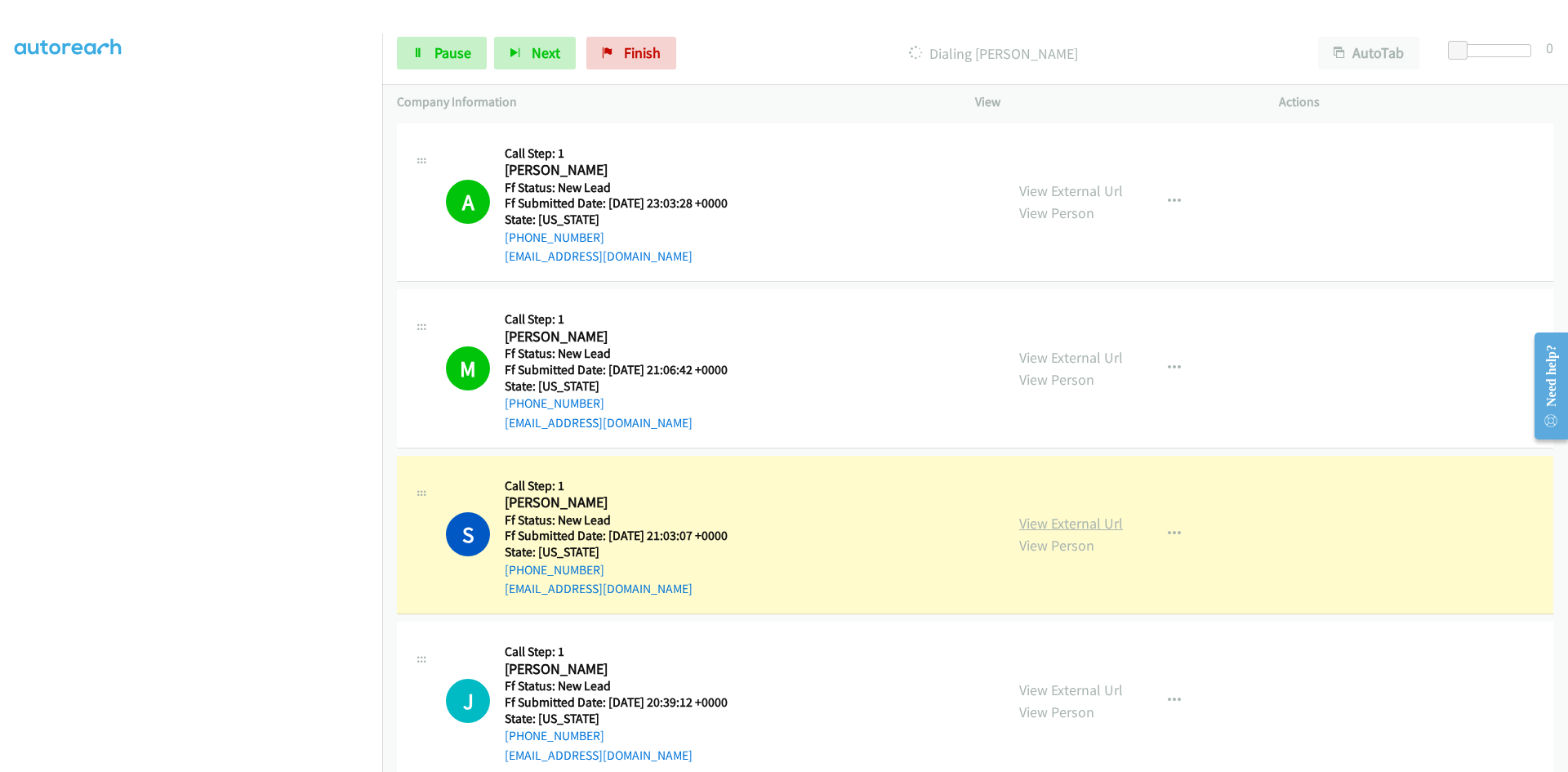
click at [1088, 524] on link "View External Url" at bounding box center [1071, 523] width 104 height 19
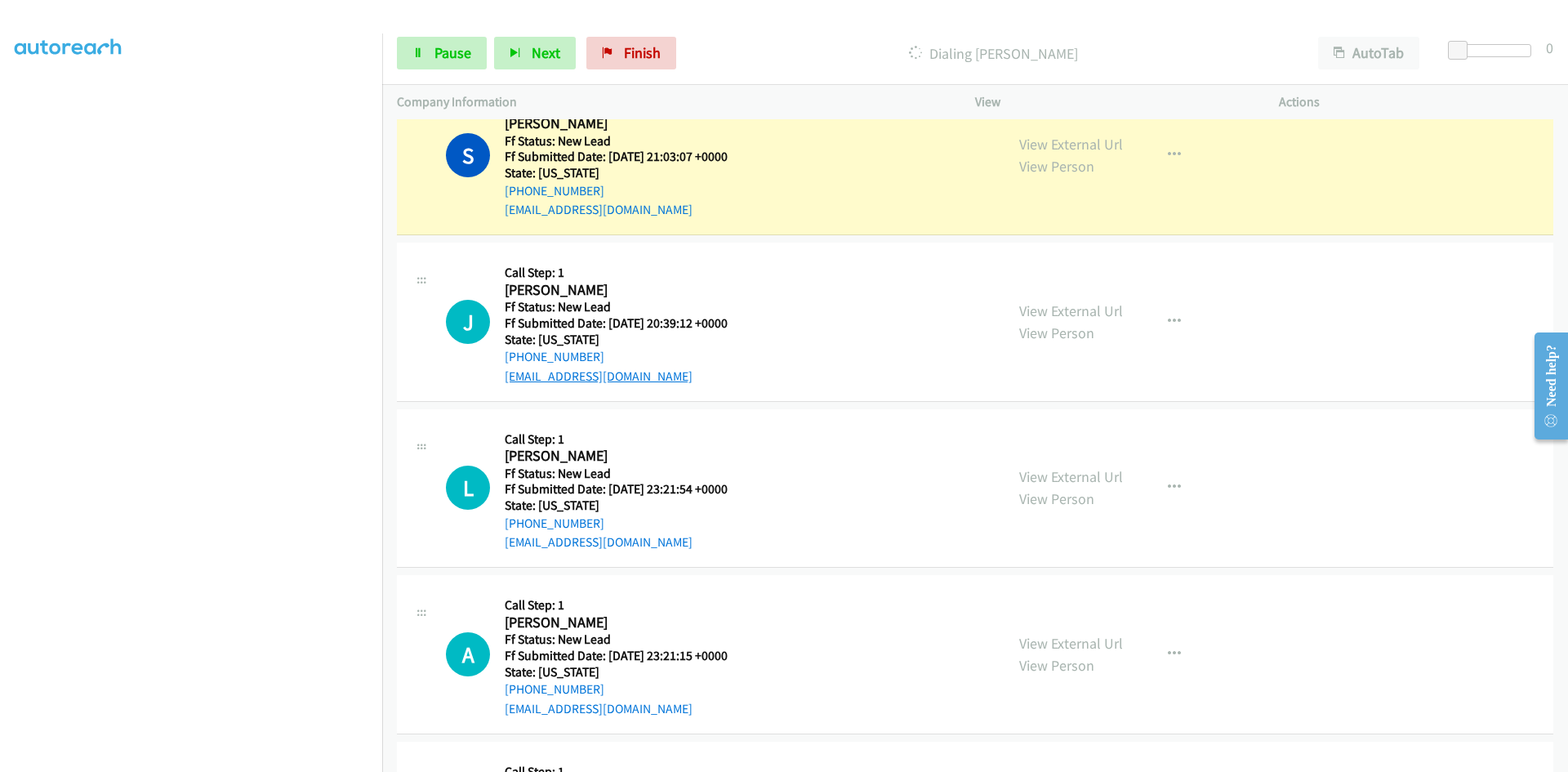
scroll to position [327, 0]
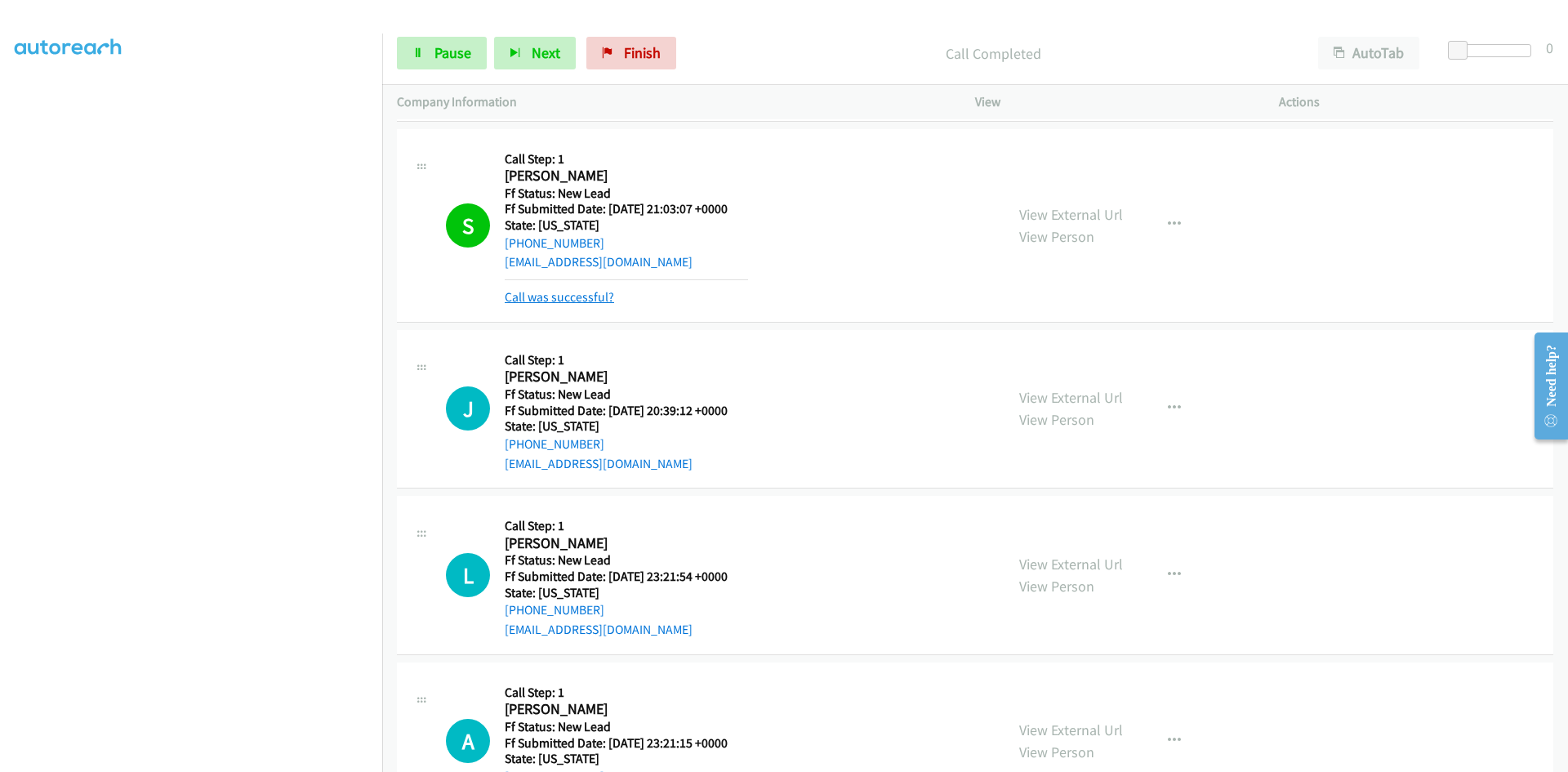
click at [538, 297] on link "Call was successful?" at bounding box center [559, 296] width 110 height 16
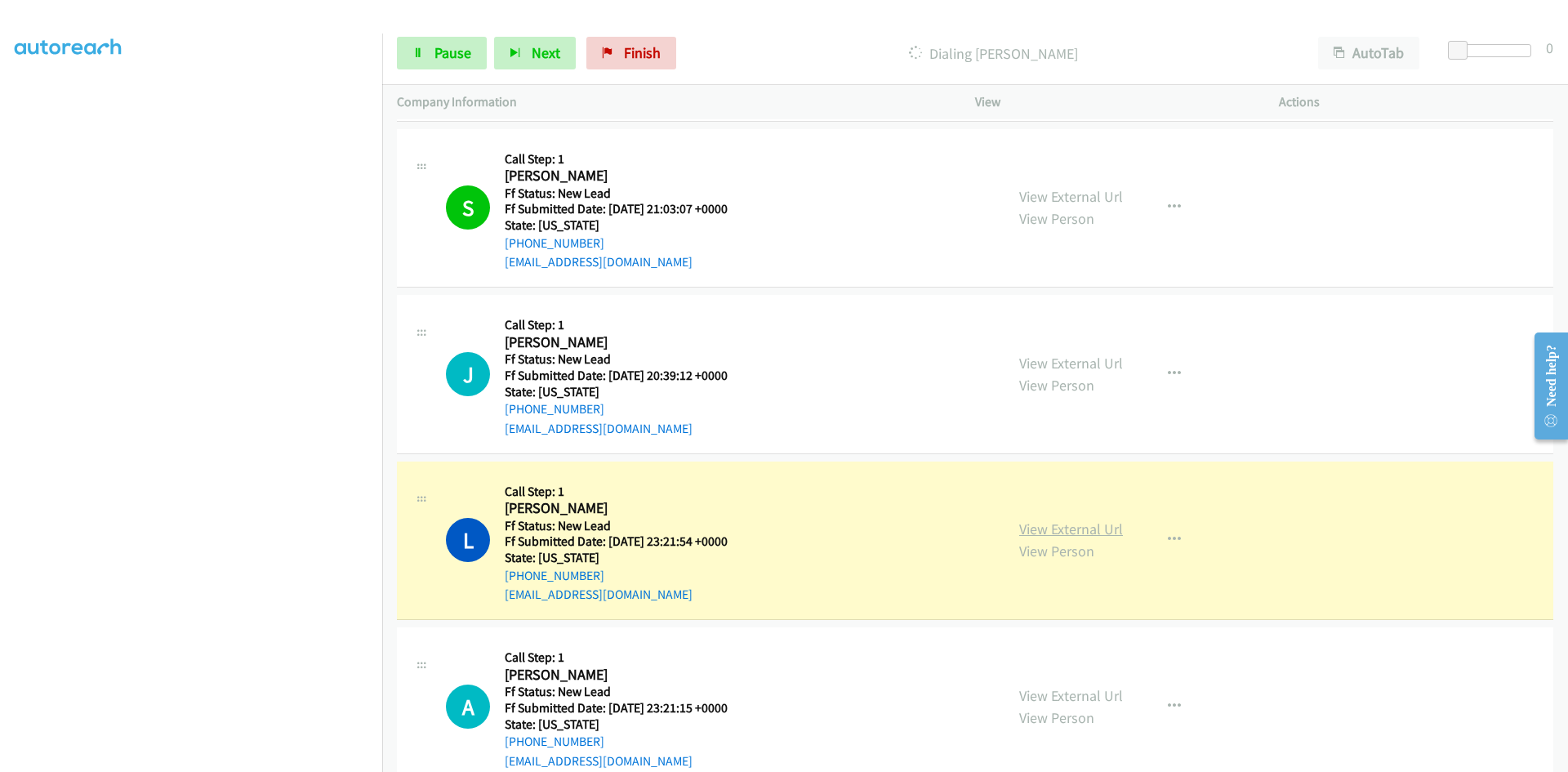
click at [1065, 532] on link "View External Url" at bounding box center [1071, 528] width 104 height 19
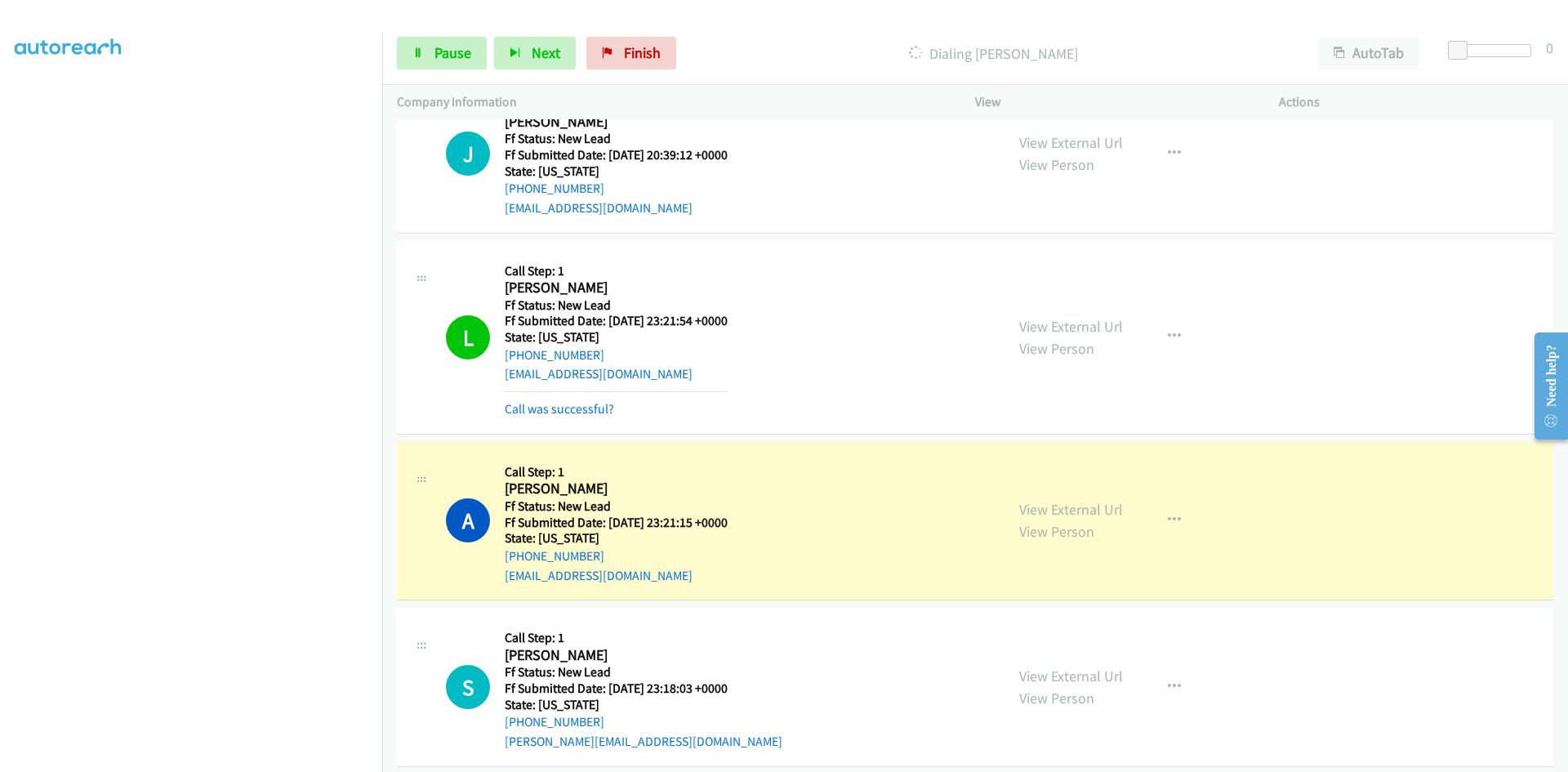
scroll to position [566, 0]
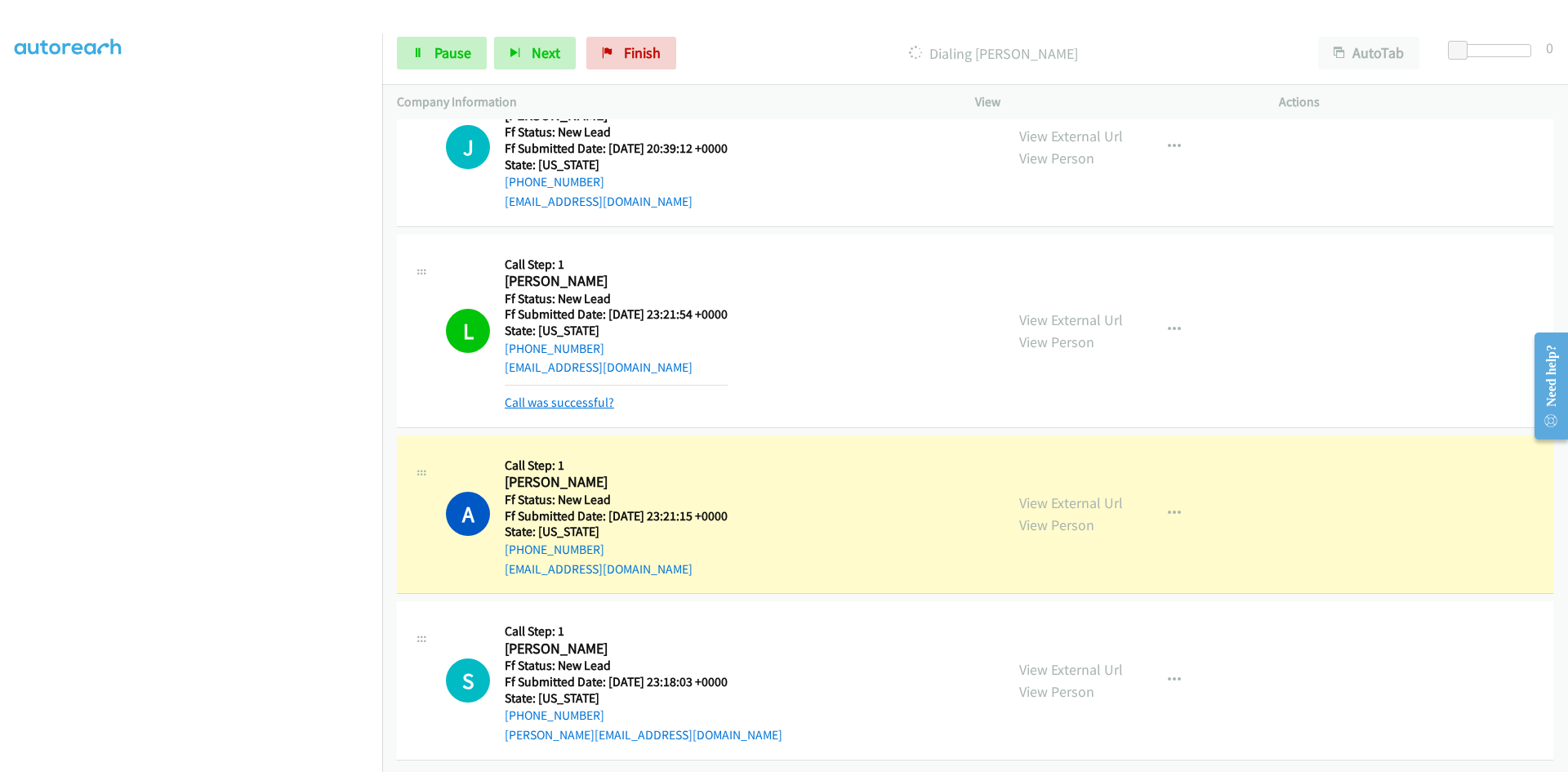
click at [550, 395] on link "Call was successful?" at bounding box center [559, 402] width 110 height 16
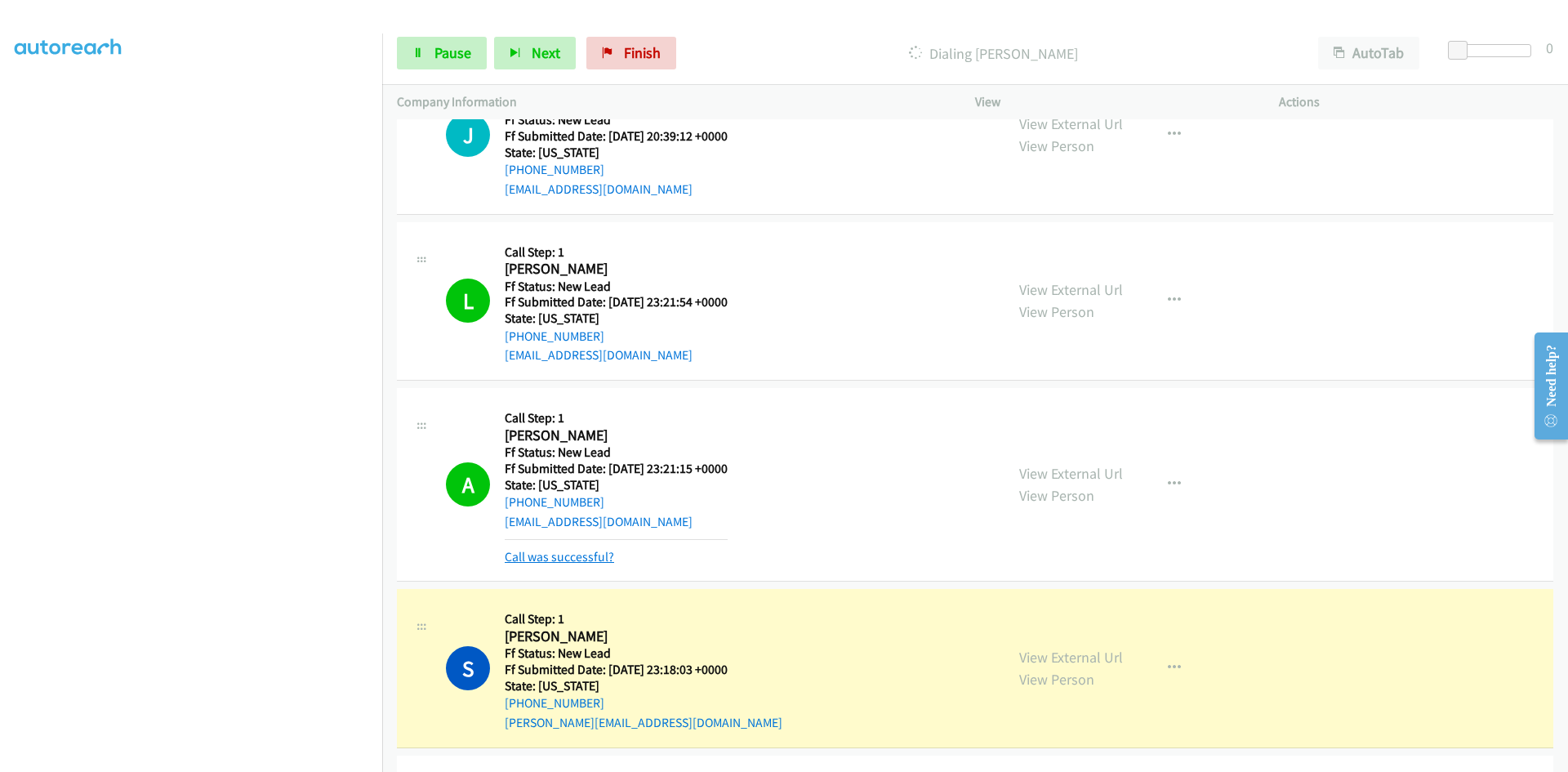
click at [559, 552] on link "Call was successful?" at bounding box center [559, 556] width 110 height 16
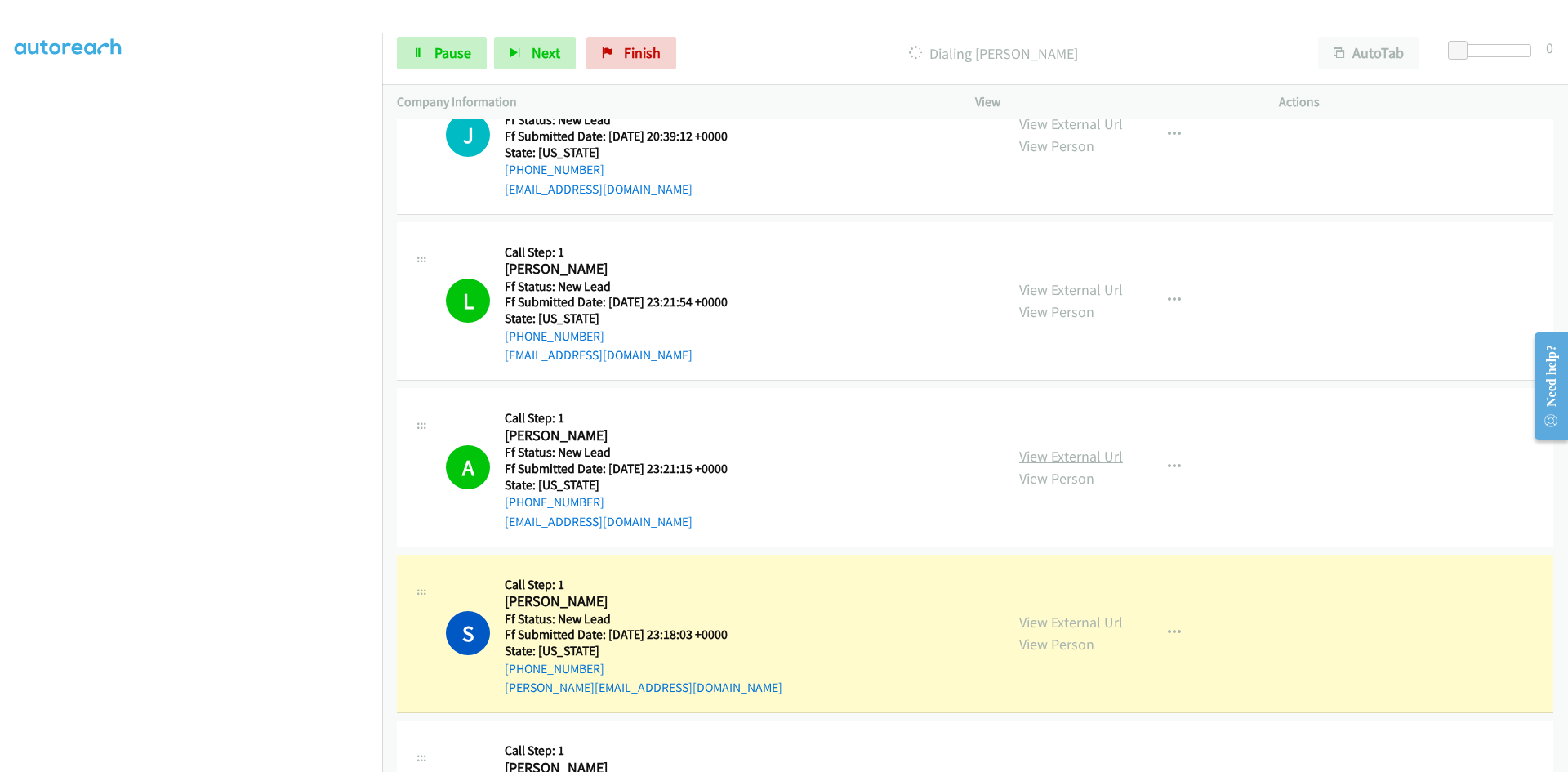
click at [1106, 458] on link "View External Url" at bounding box center [1071, 456] width 104 height 19
click at [1045, 626] on link "View External Url" at bounding box center [1071, 621] width 104 height 19
click at [429, 60] on link "Pause" at bounding box center [441, 53] width 90 height 33
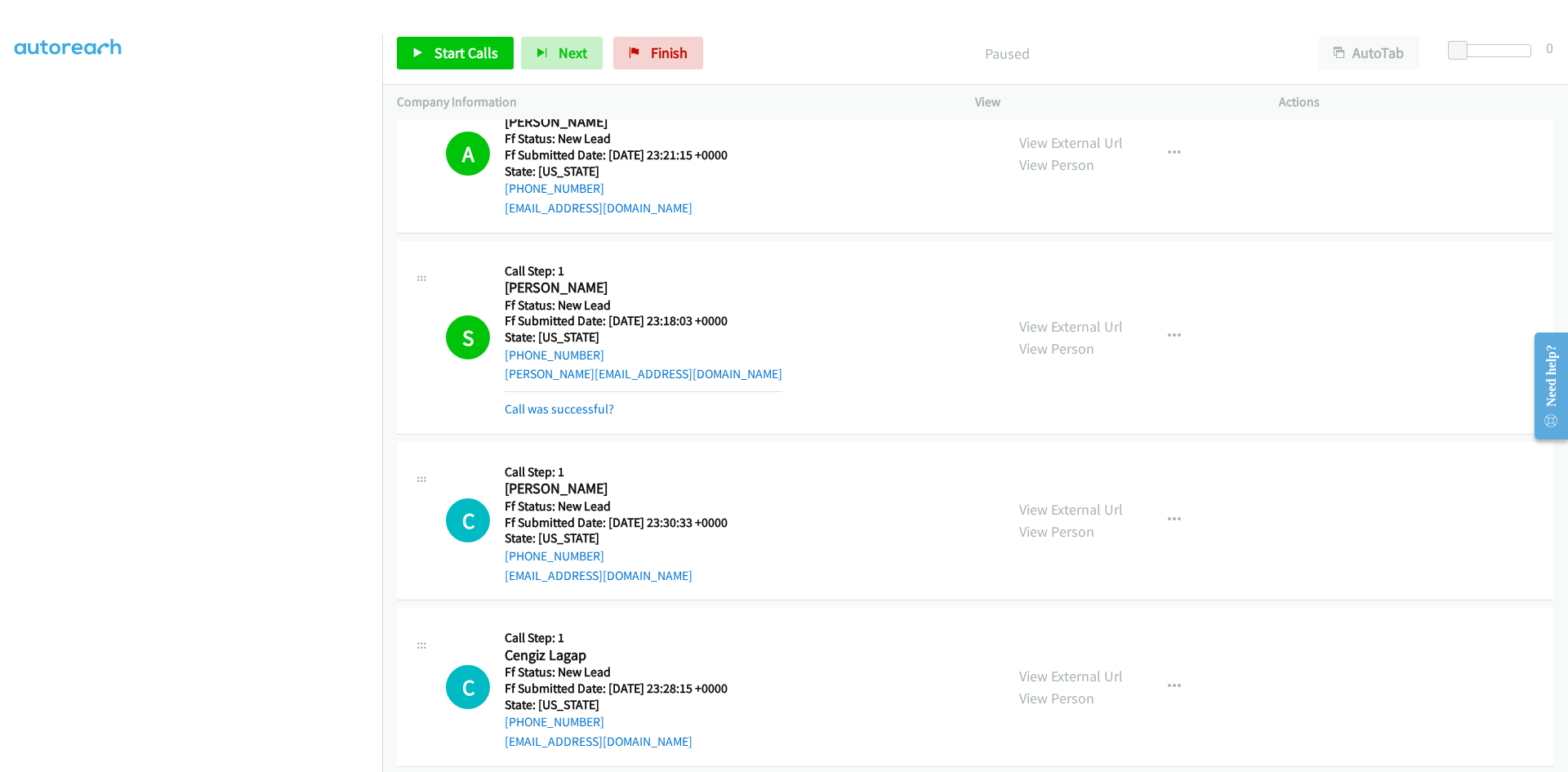
scroll to position [893, 0]
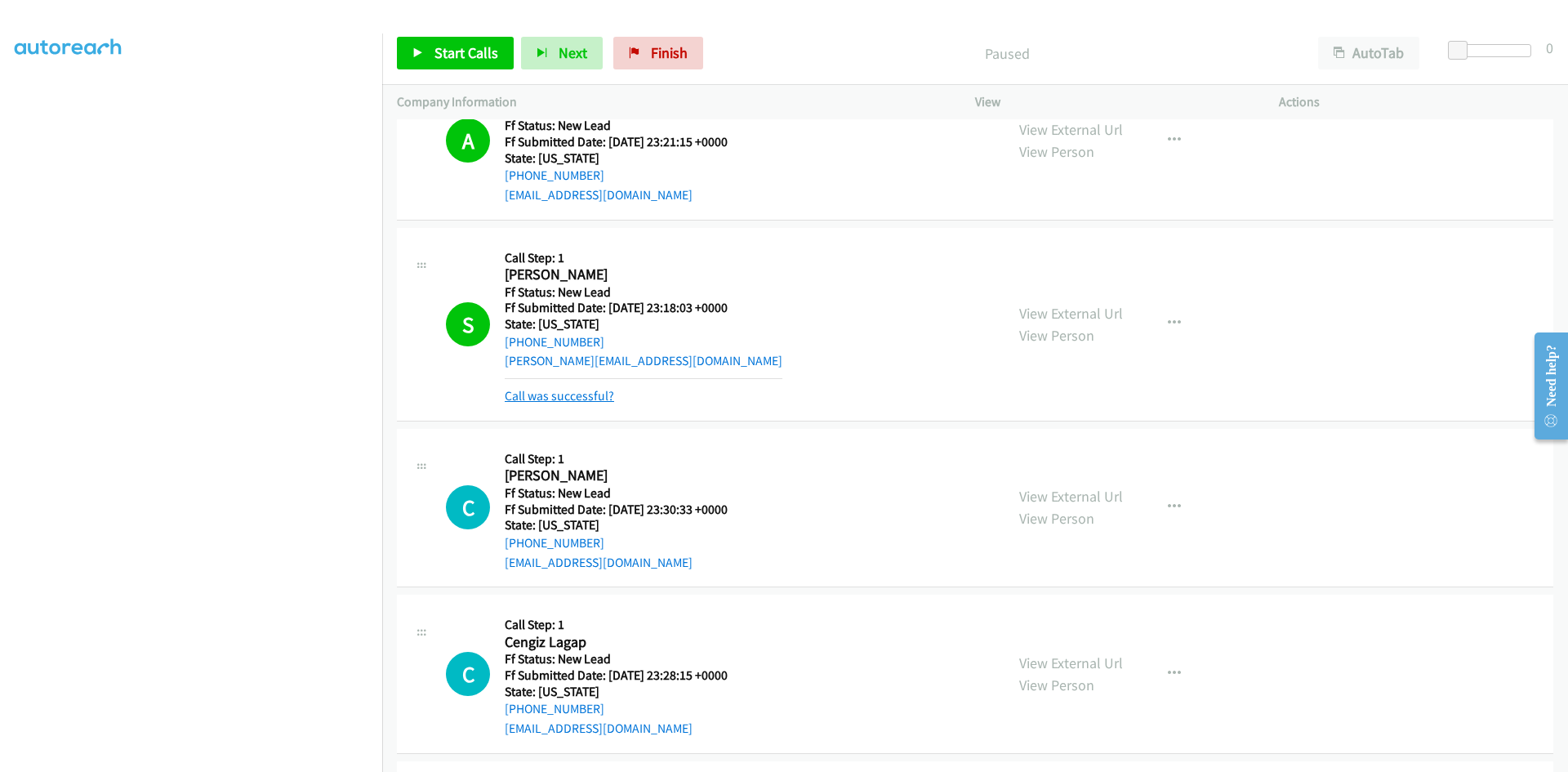
click at [527, 396] on link "Call was successful?" at bounding box center [559, 396] width 110 height 16
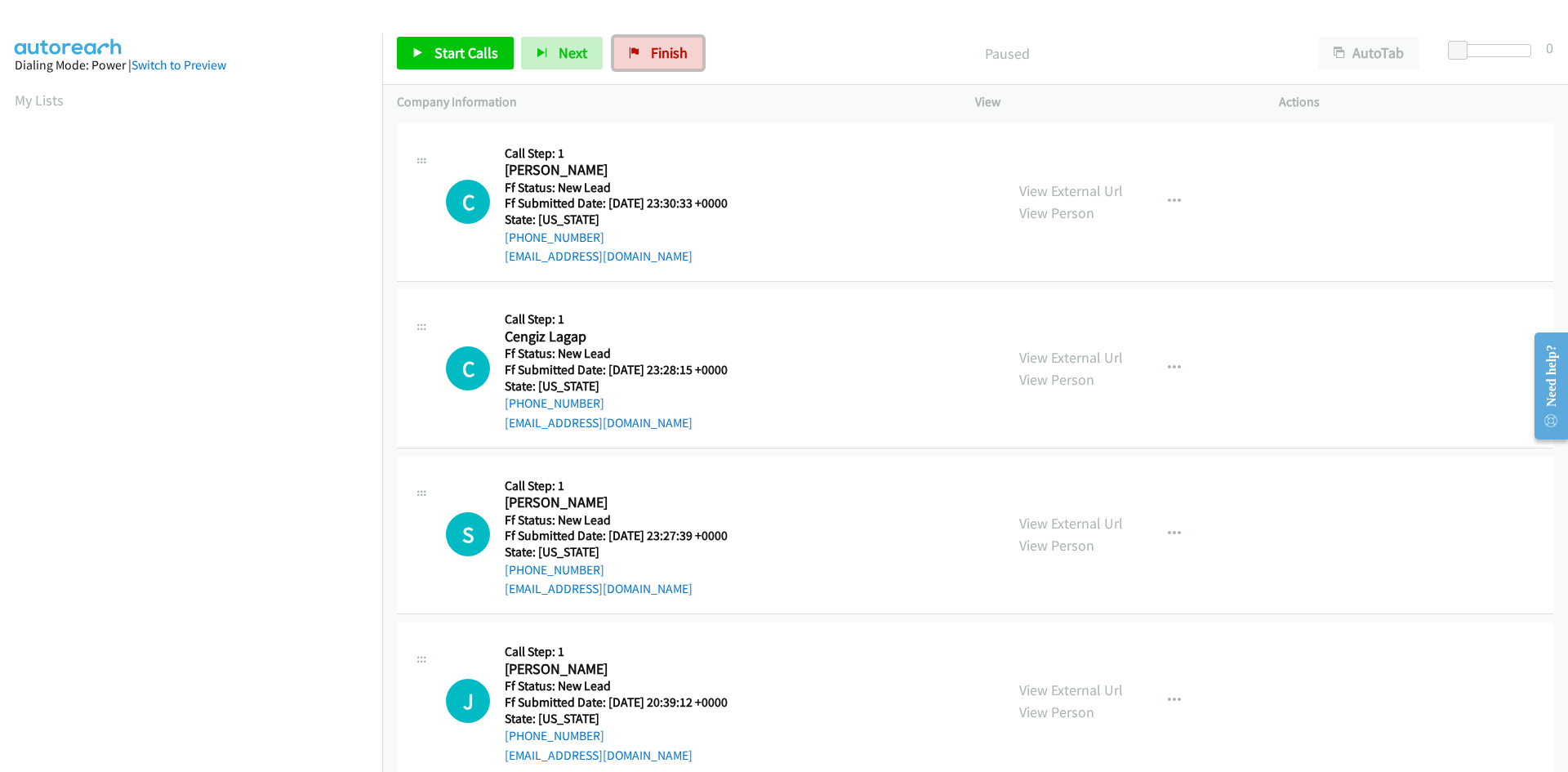
click at [637, 56] on link "Finish" at bounding box center [658, 53] width 90 height 33
click at [665, 50] on span "Finish" at bounding box center [669, 52] width 37 height 19
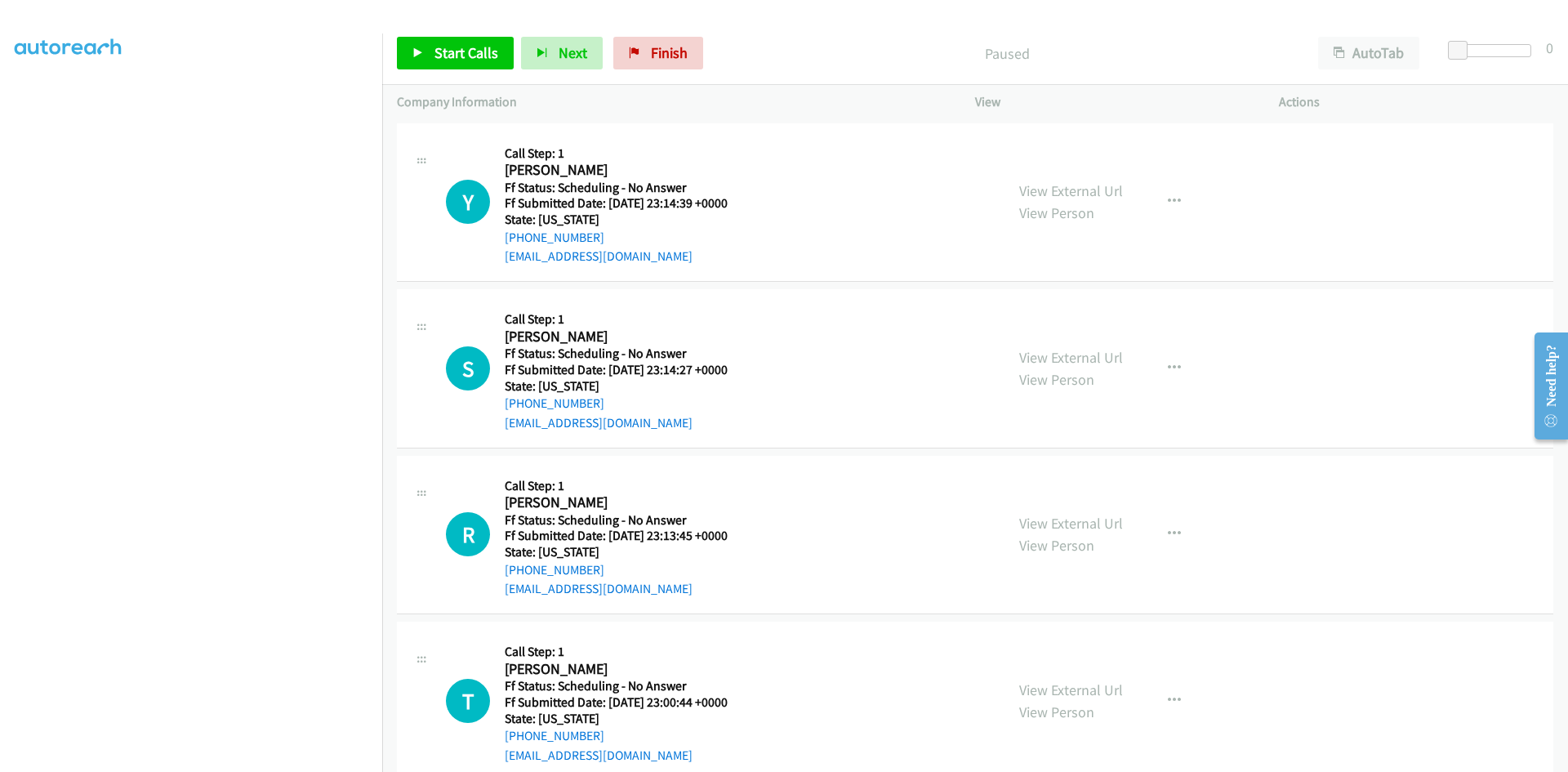
scroll to position [143, 0]
click at [472, 56] on span "Start Calls" at bounding box center [466, 52] width 64 height 19
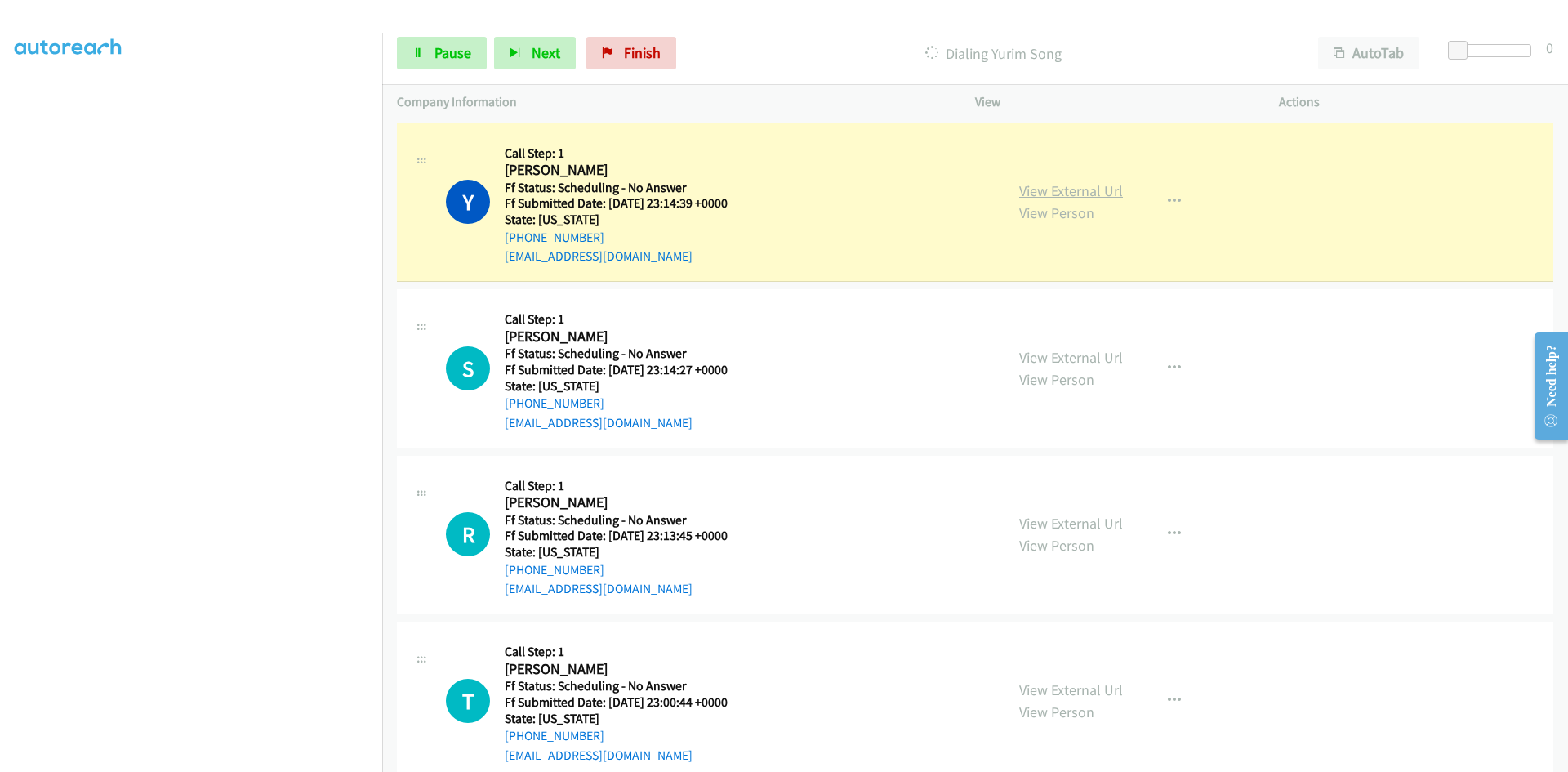
click at [1071, 190] on link "View External Url" at bounding box center [1071, 190] width 104 height 19
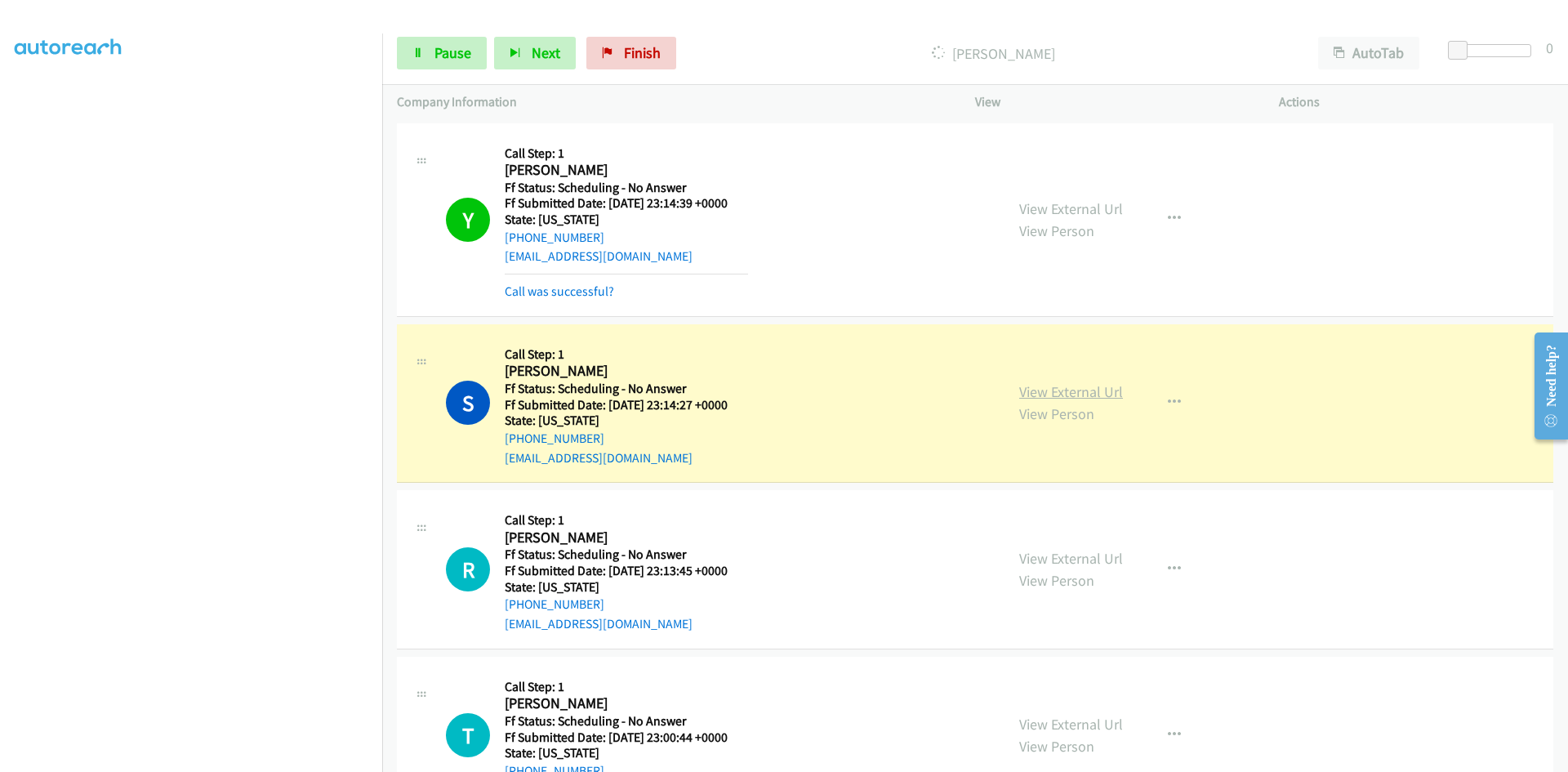
click at [1046, 393] on link "View External Url" at bounding box center [1071, 391] width 104 height 19
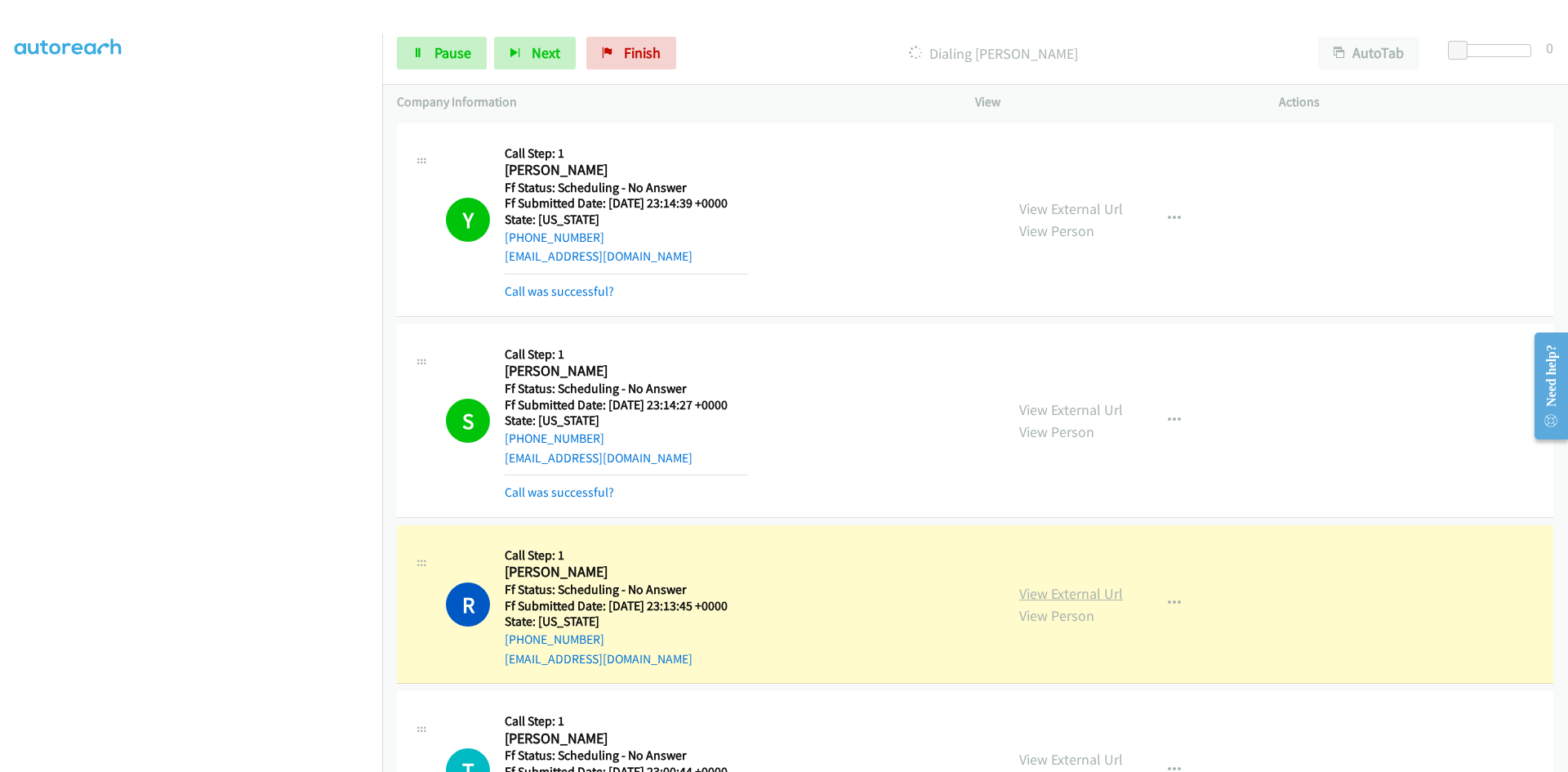
click at [1023, 590] on link "View External Url" at bounding box center [1071, 593] width 104 height 19
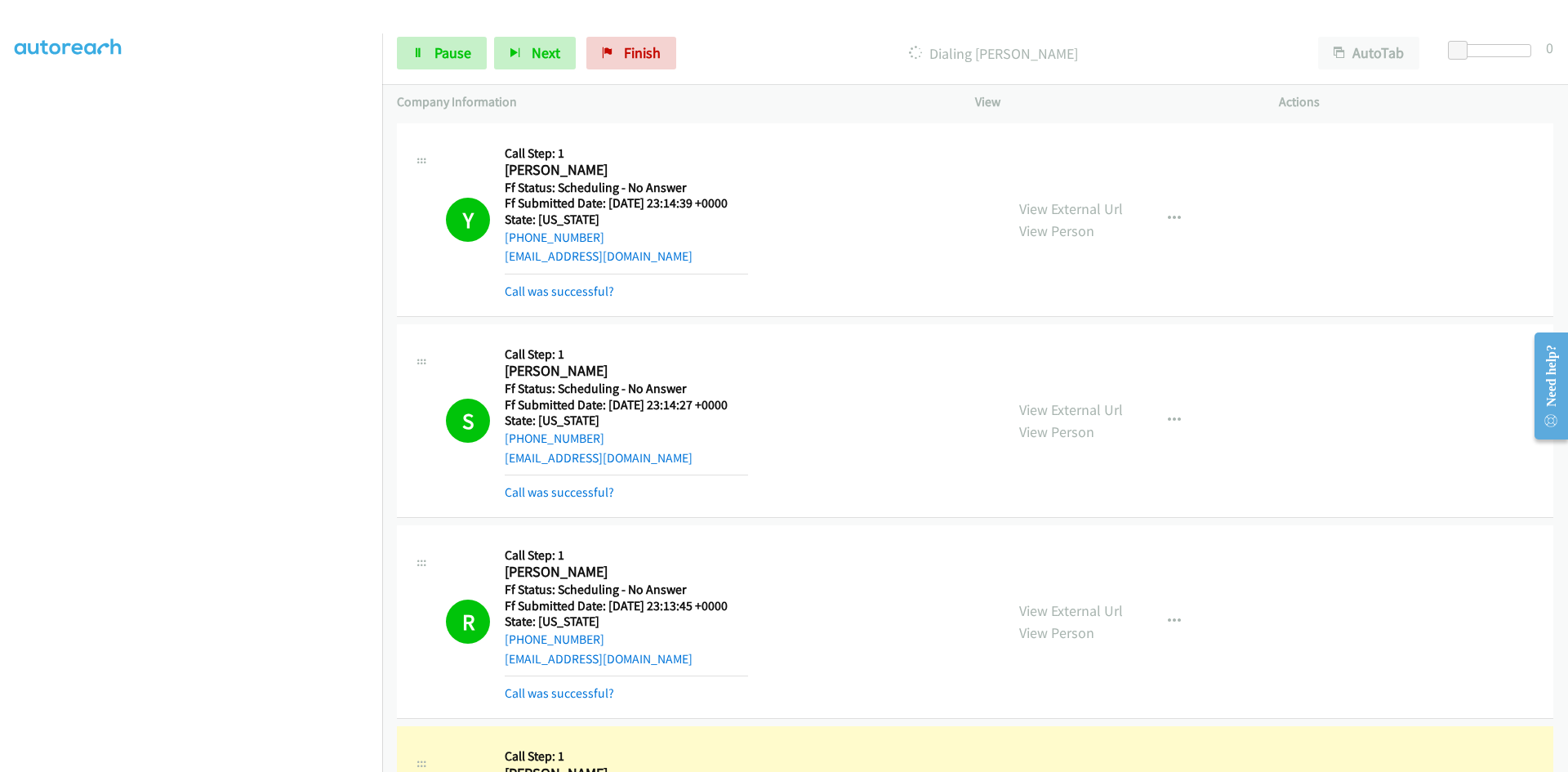
scroll to position [81, 0]
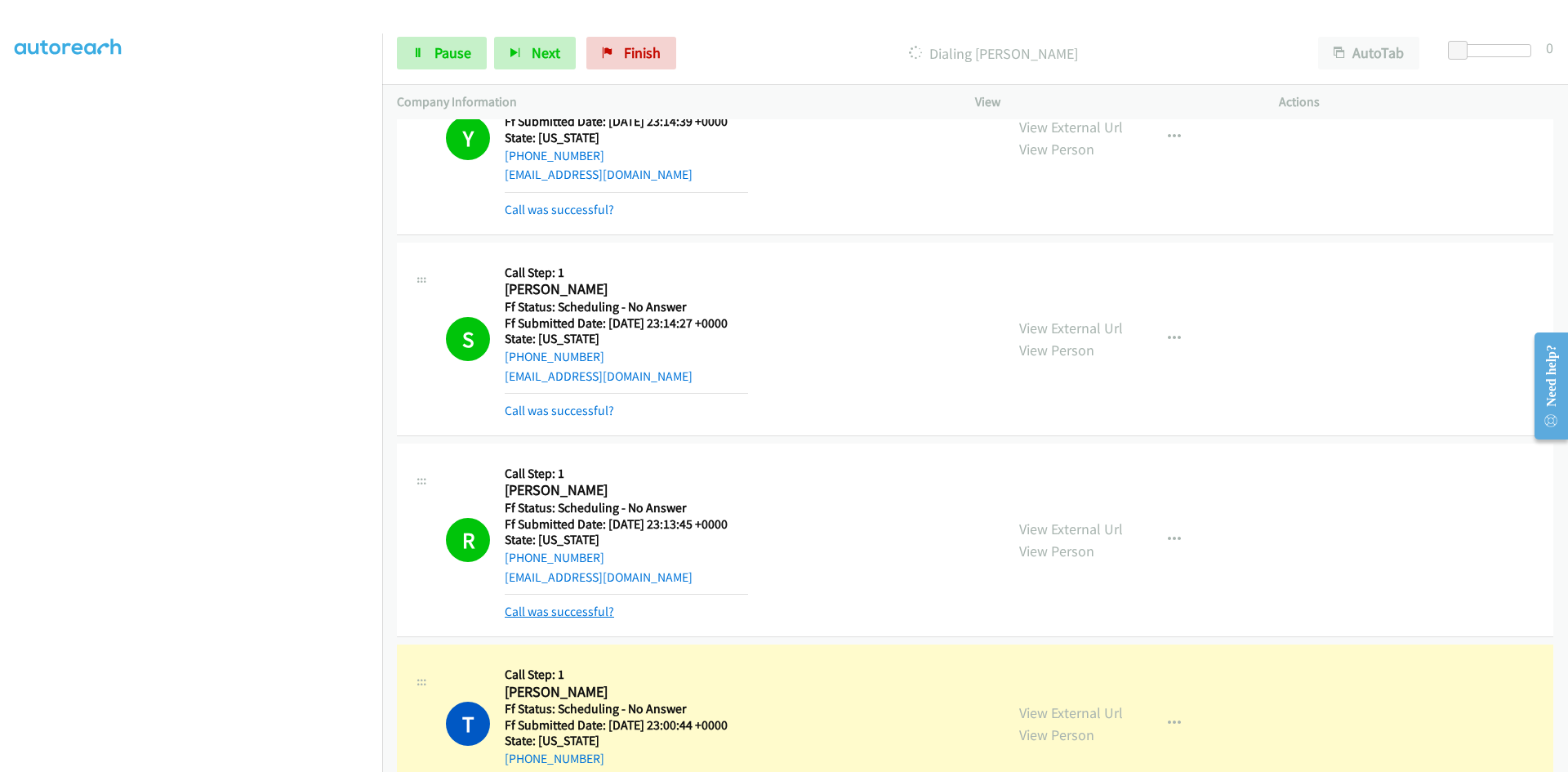
click at [584, 614] on link "Call was successful?" at bounding box center [559, 611] width 110 height 16
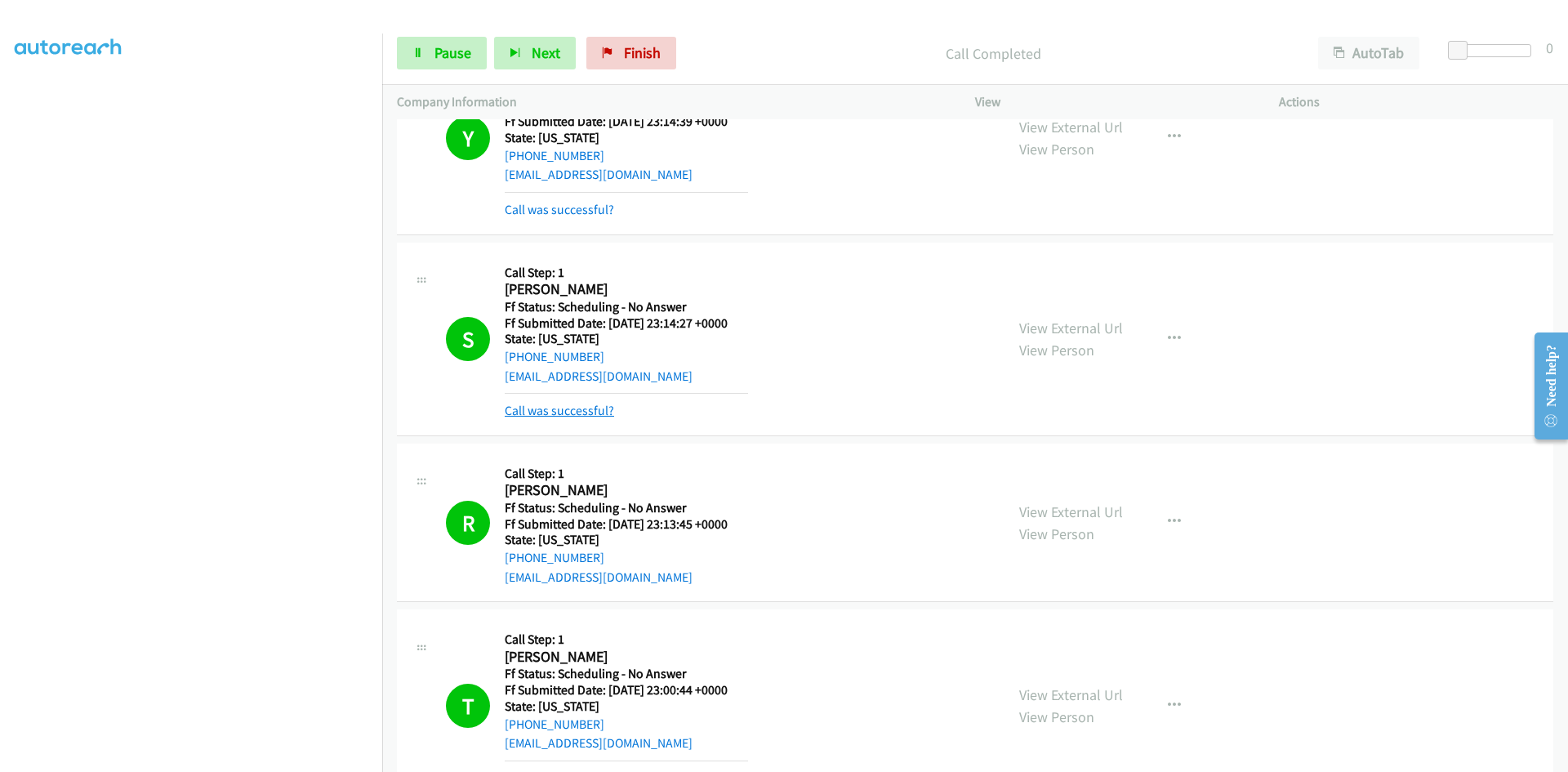
click at [586, 411] on link "Call was successful?" at bounding box center [559, 410] width 110 height 16
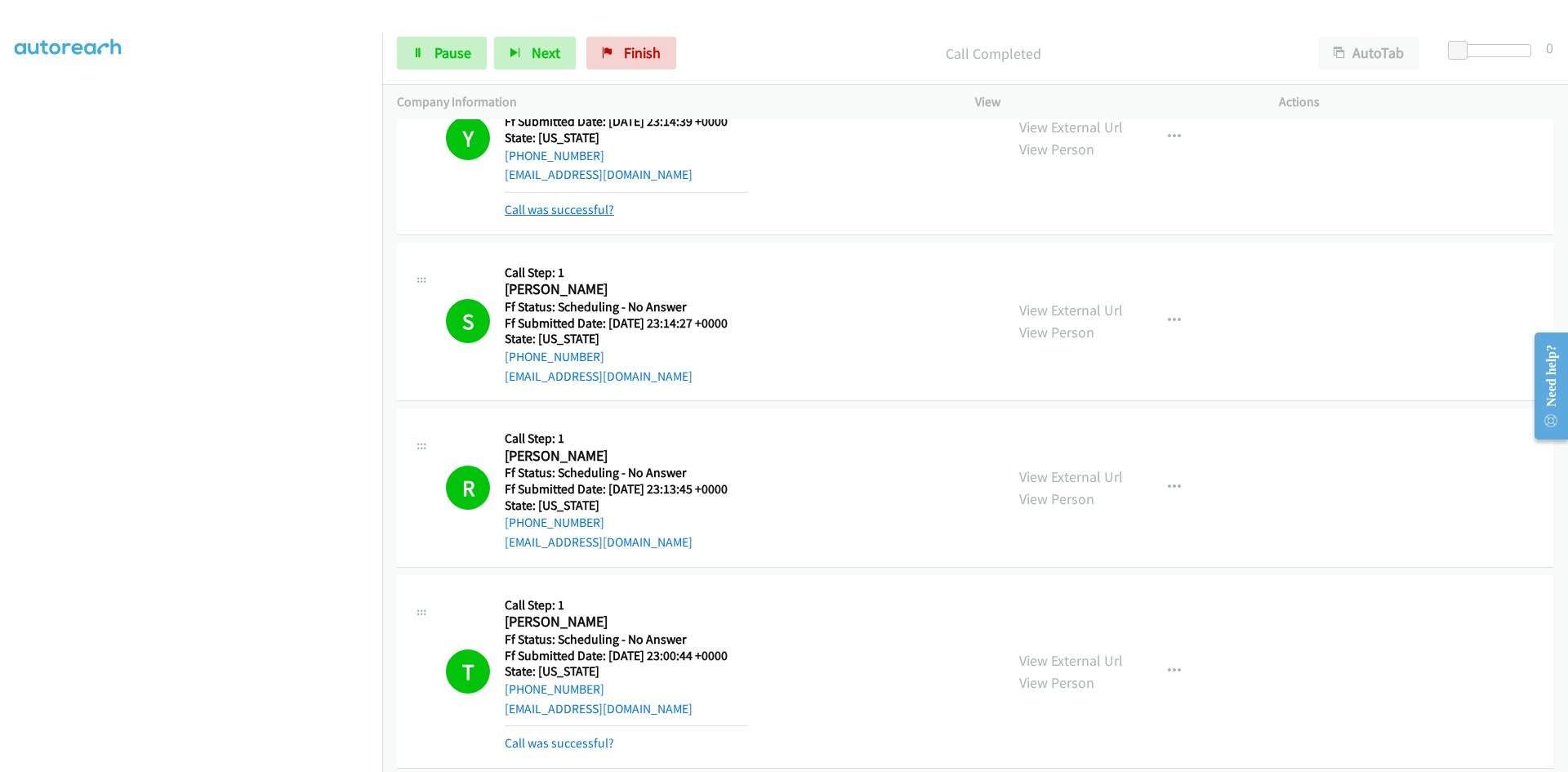
click at [571, 214] on link "Call was successful?" at bounding box center [559, 209] width 110 height 16
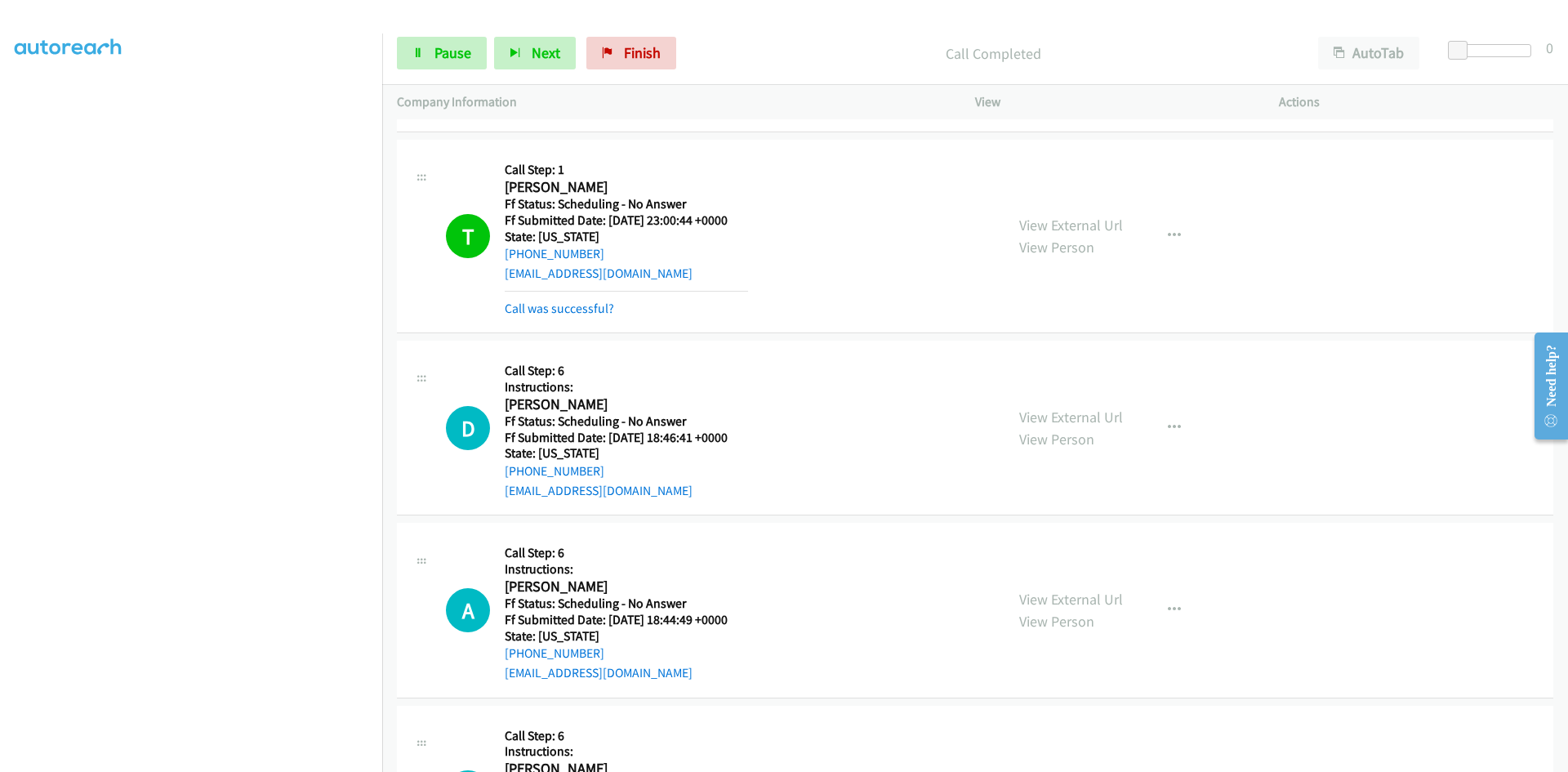
scroll to position [490, 0]
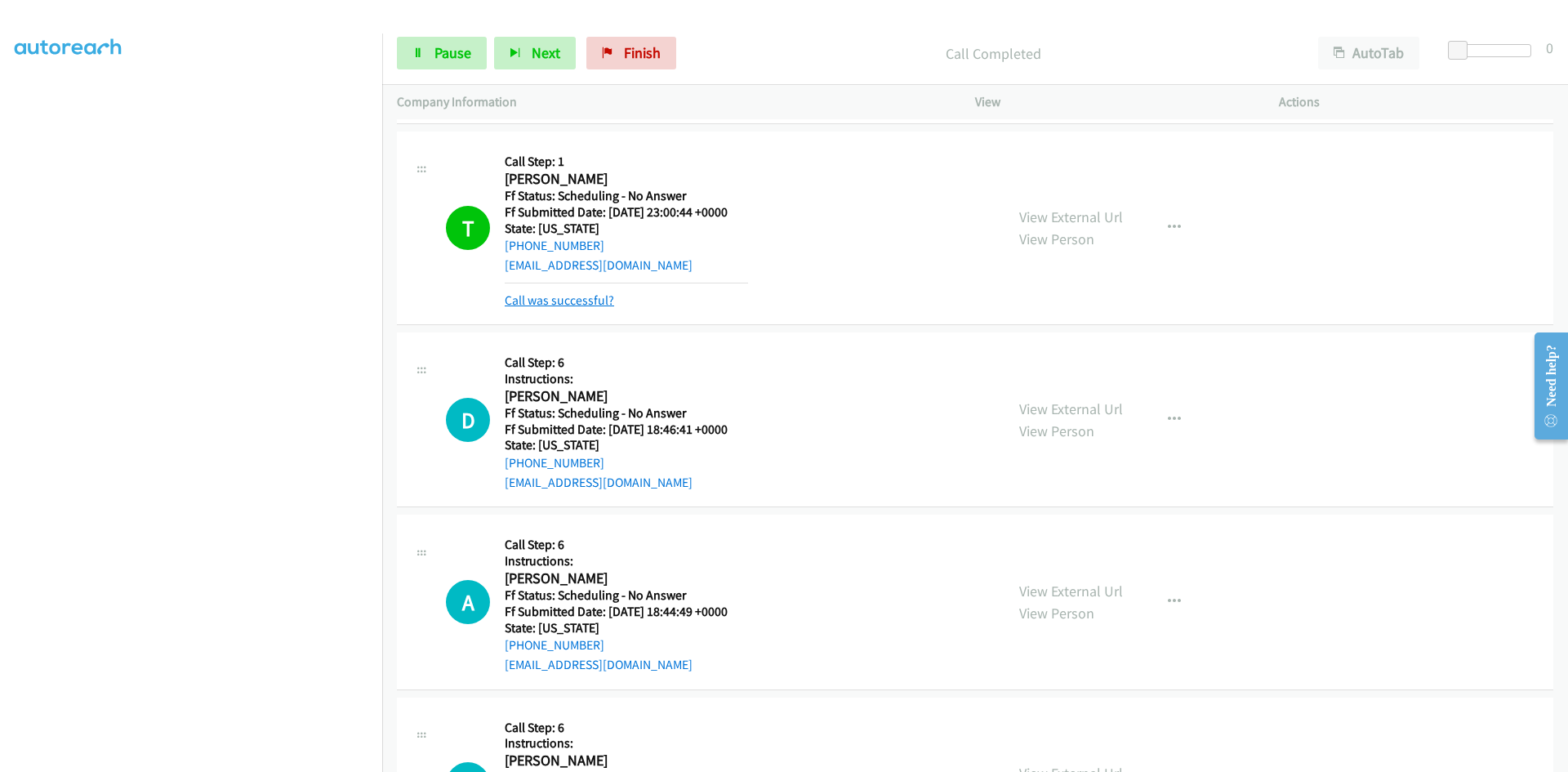
click at [564, 304] on link "Call was successful?" at bounding box center [559, 300] width 110 height 16
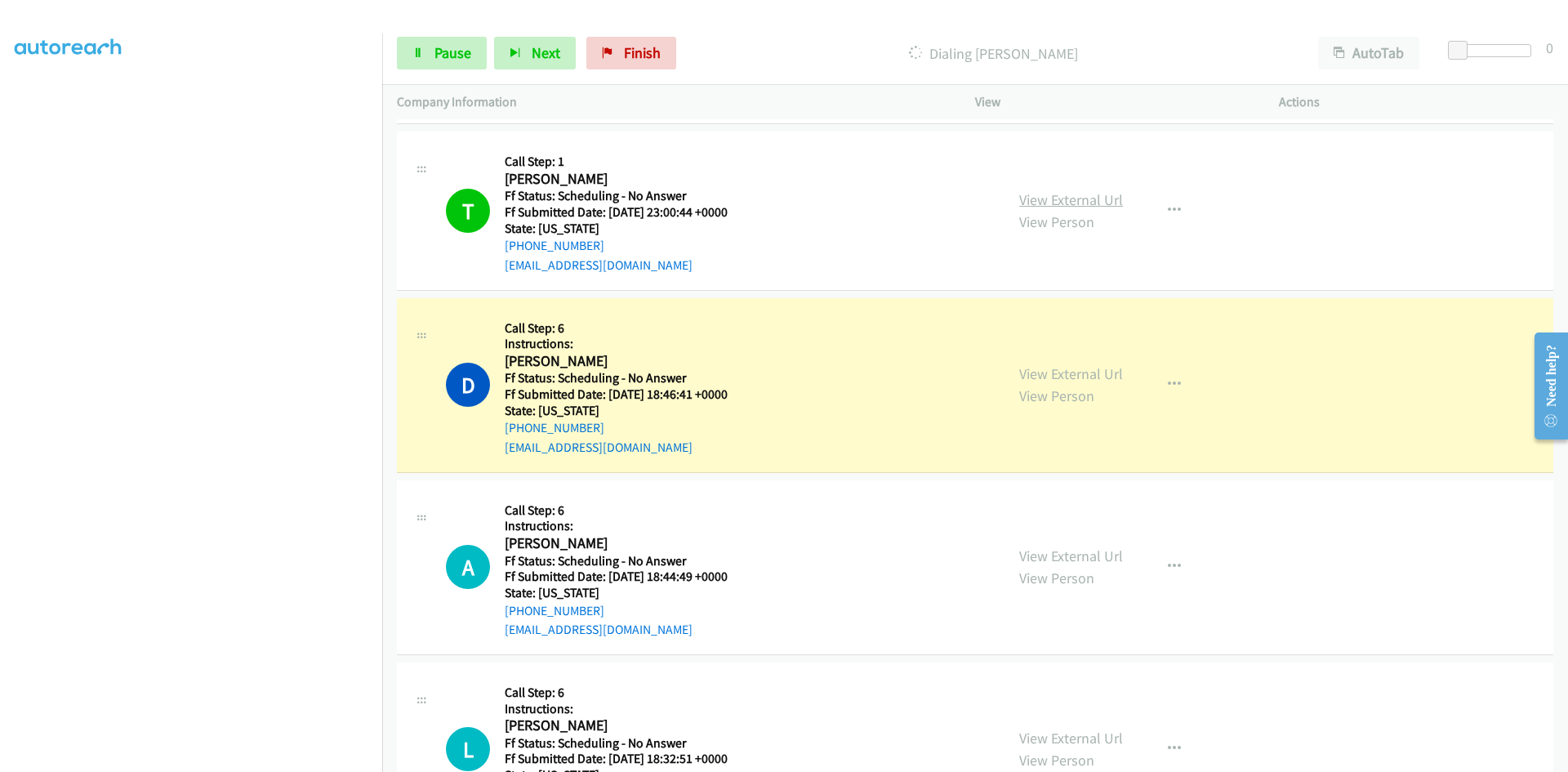
click at [1098, 196] on link "View External Url" at bounding box center [1071, 199] width 104 height 19
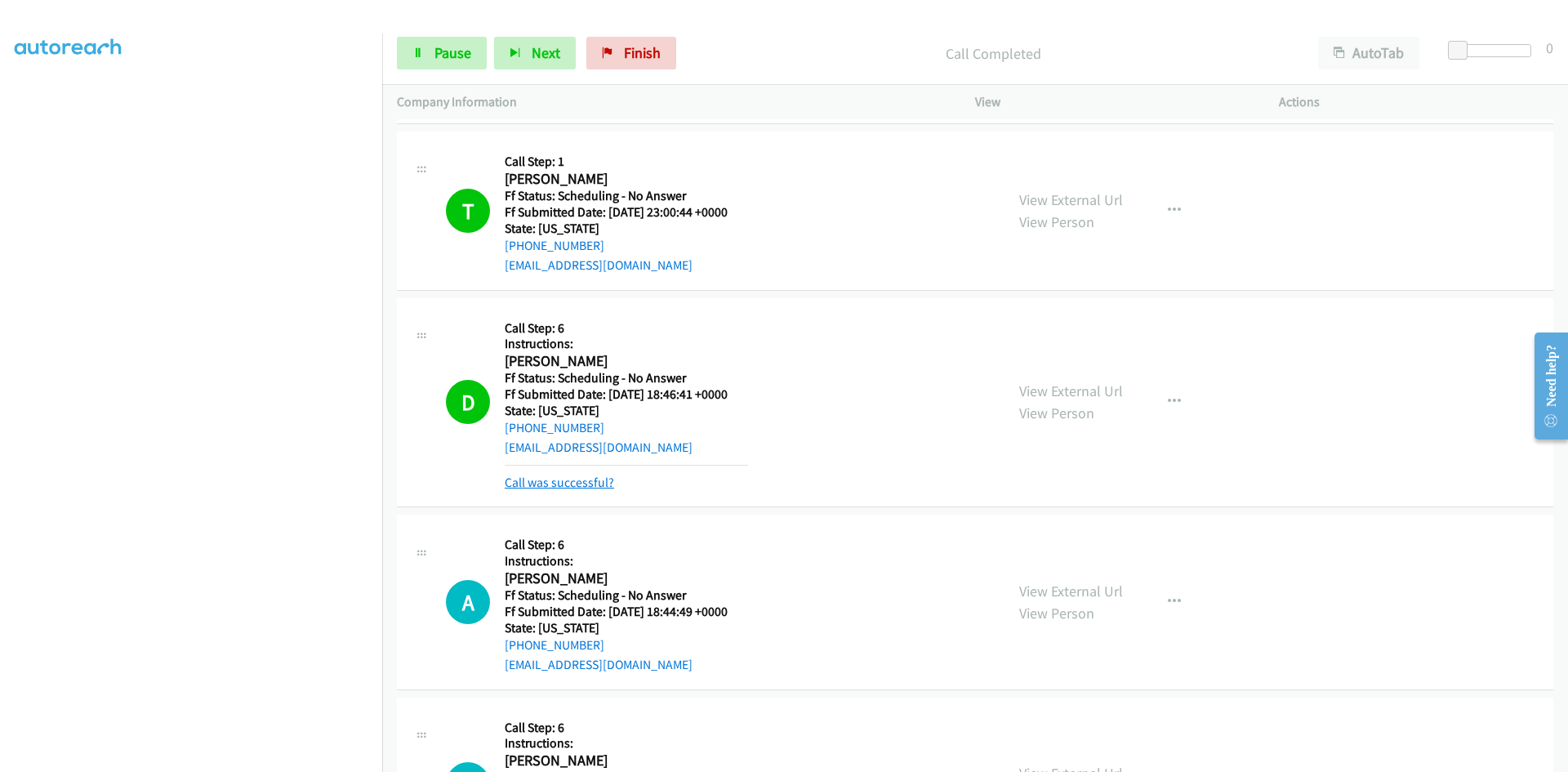
click at [544, 484] on link "Call was successful?" at bounding box center [559, 481] width 110 height 16
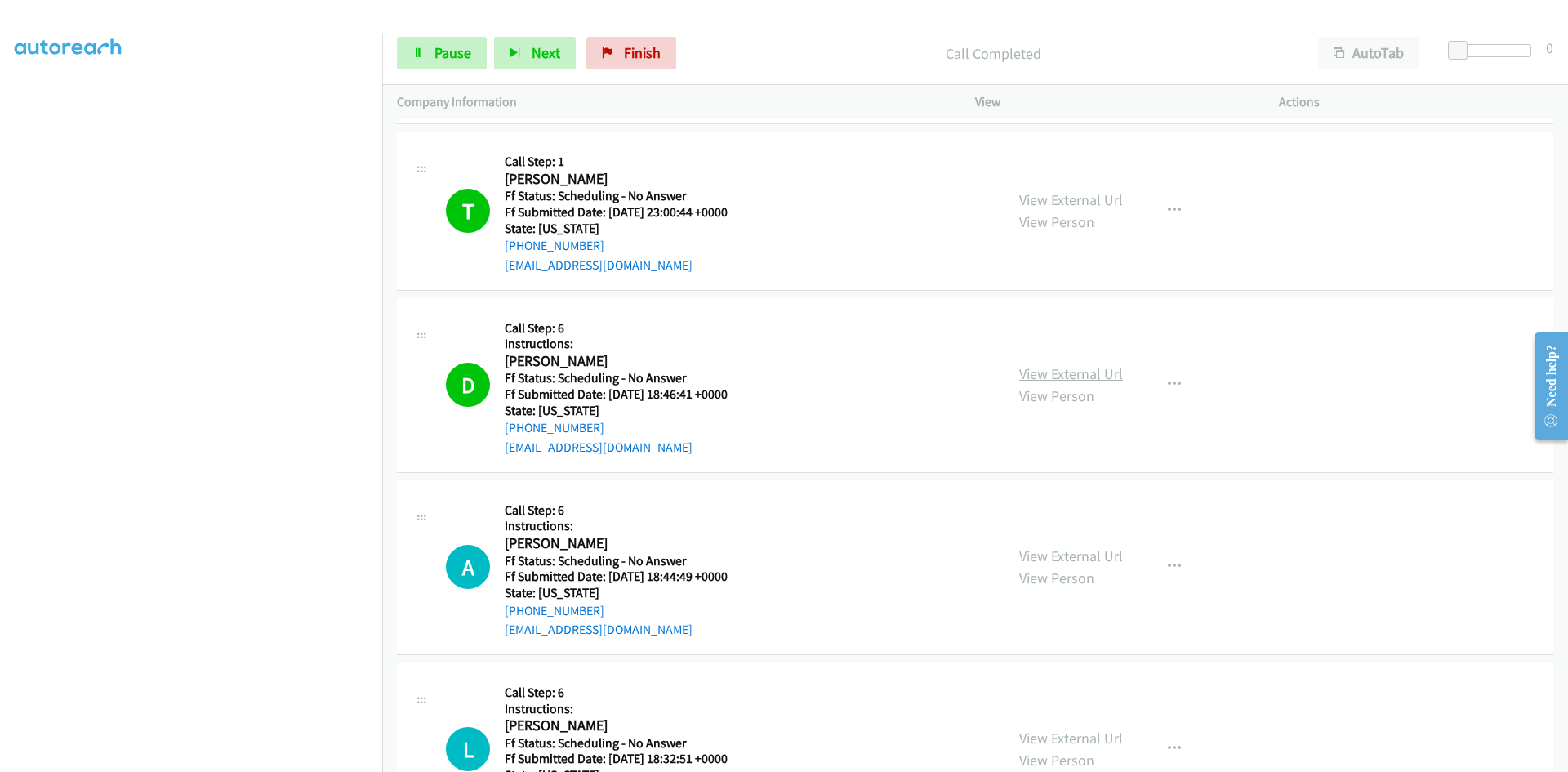
click at [1100, 376] on link "View External Url" at bounding box center [1071, 374] width 104 height 19
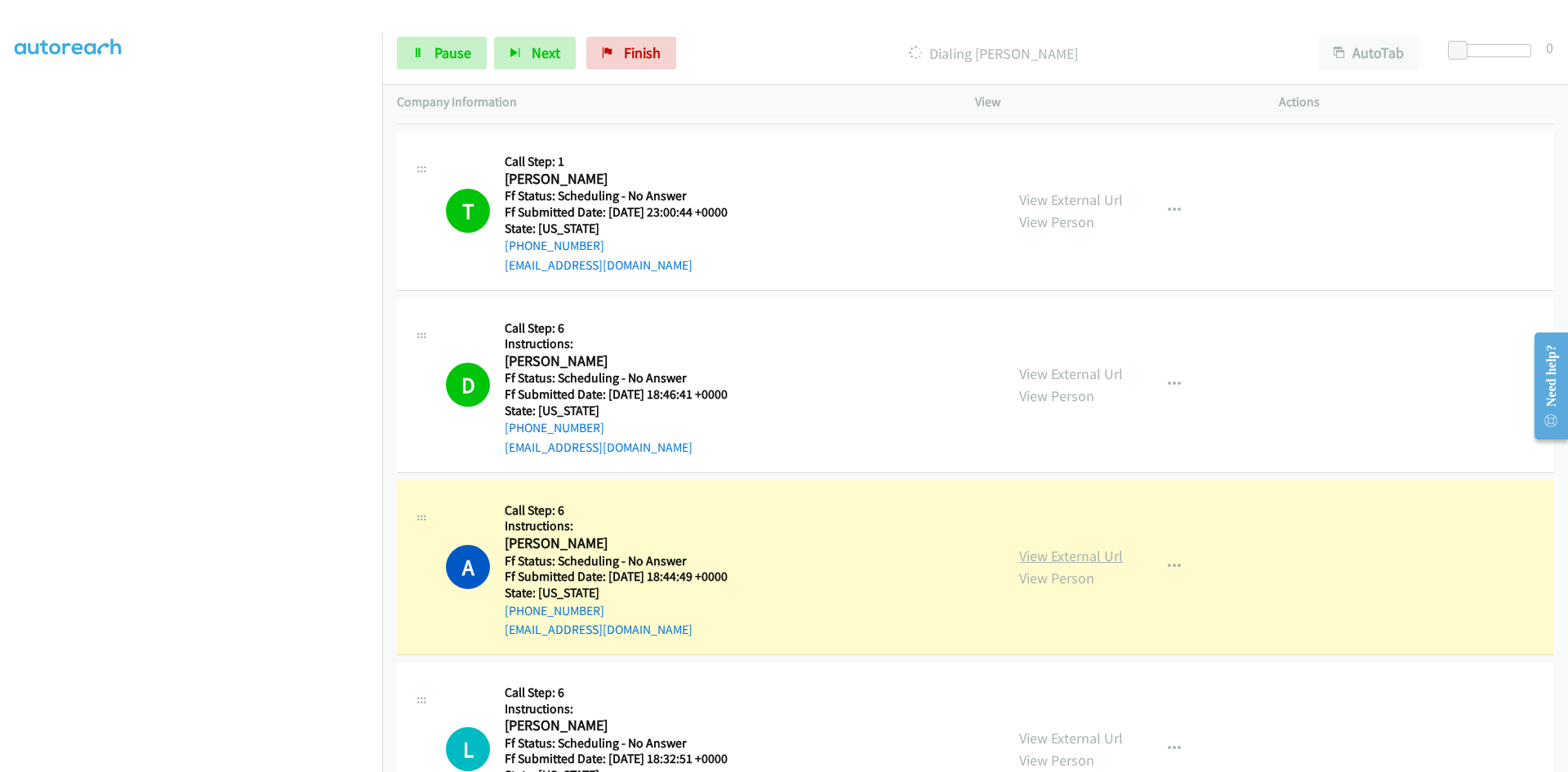
click at [1062, 547] on link "View External Url" at bounding box center [1071, 555] width 104 height 19
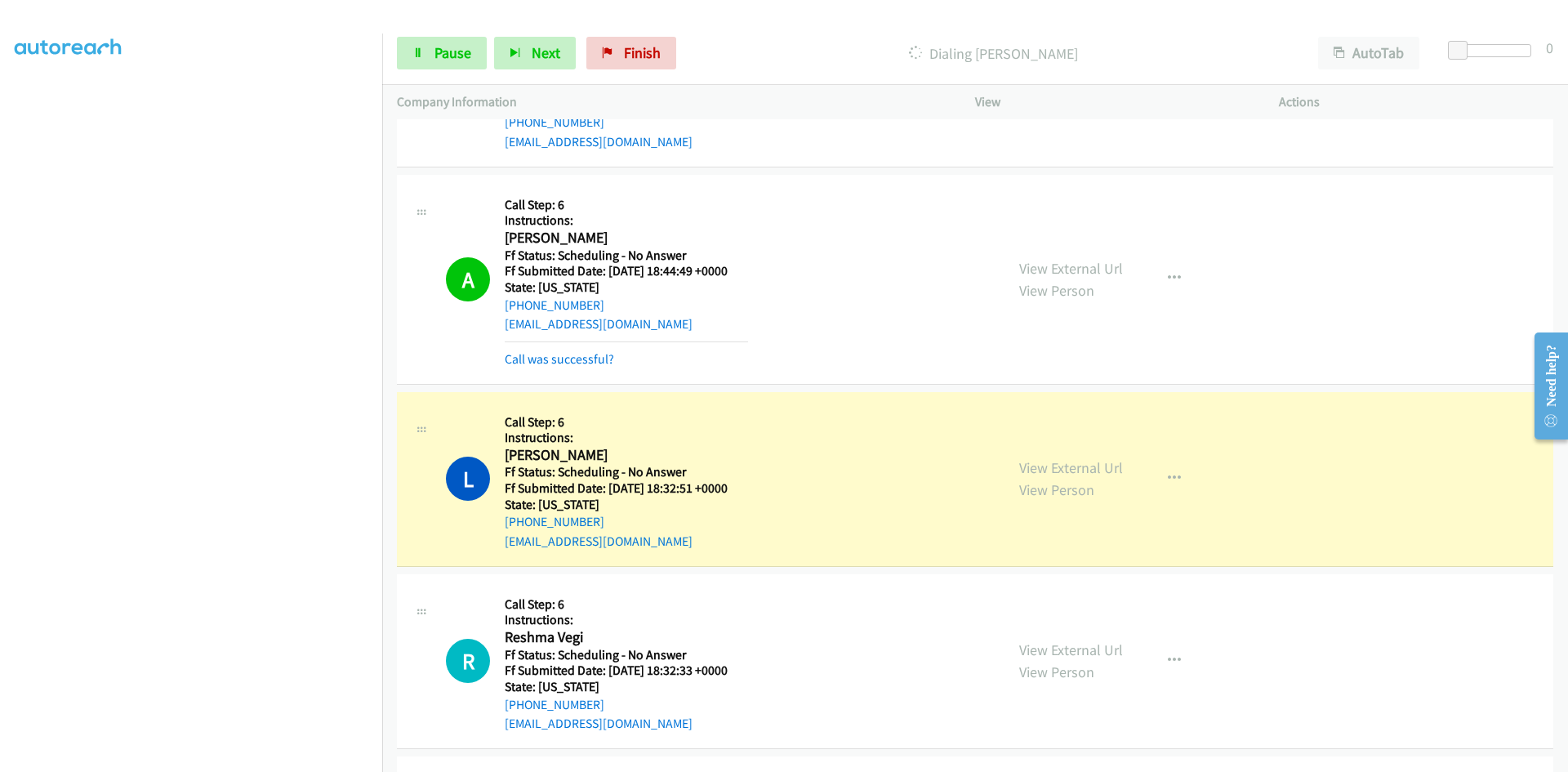
scroll to position [898, 0]
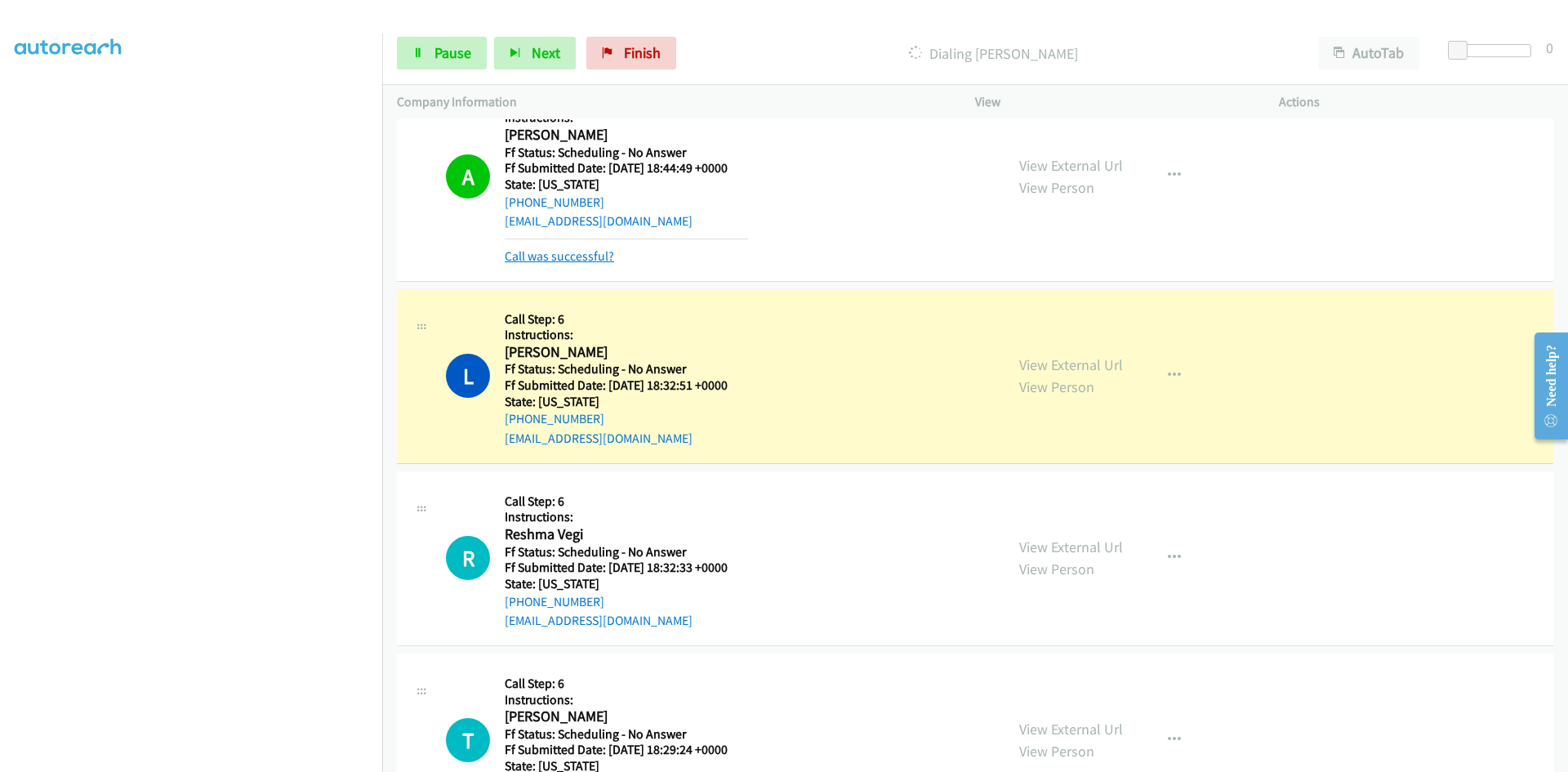
click at [577, 258] on link "Call was successful?" at bounding box center [559, 256] width 110 height 16
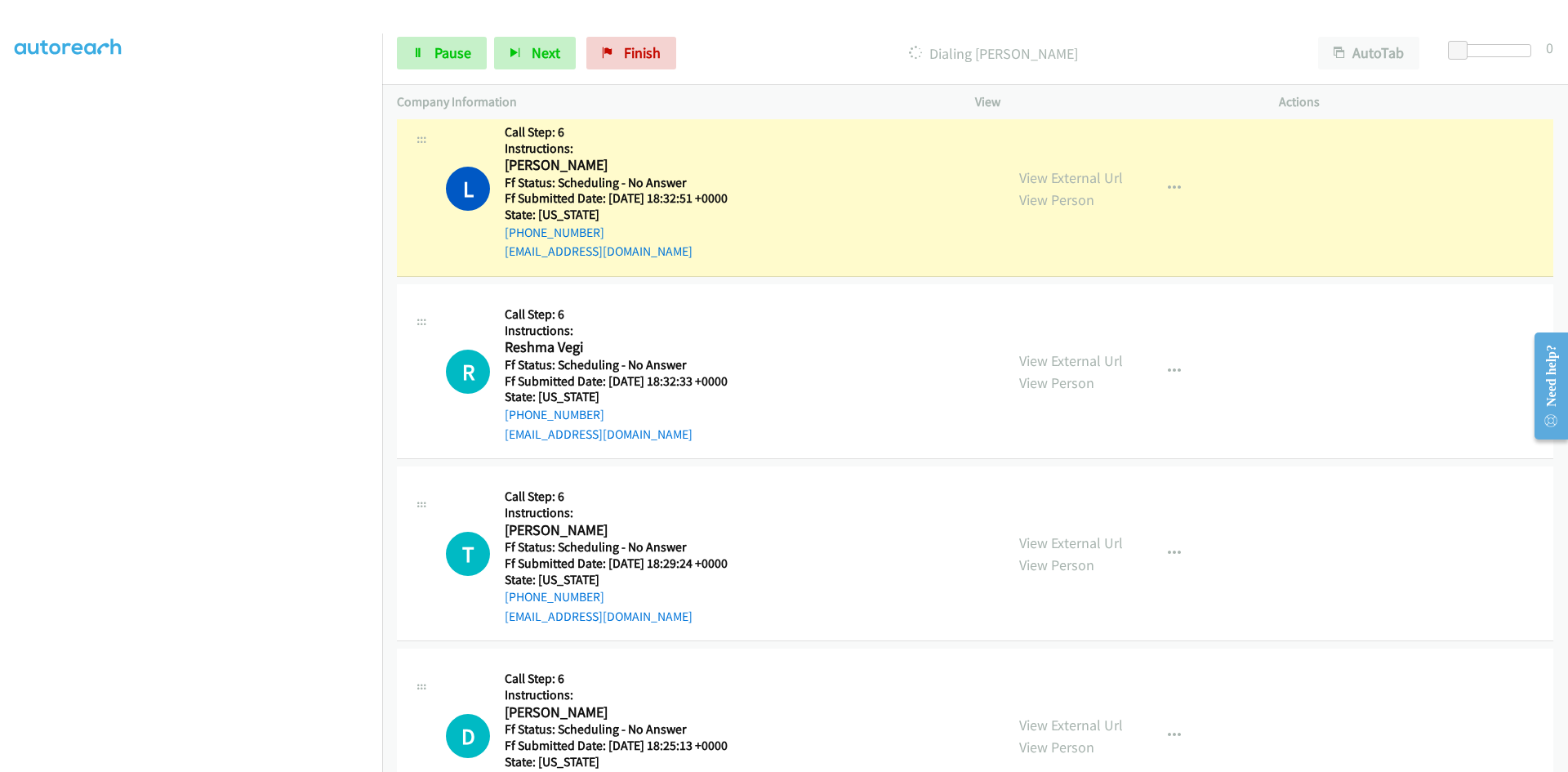
scroll to position [1062, 0]
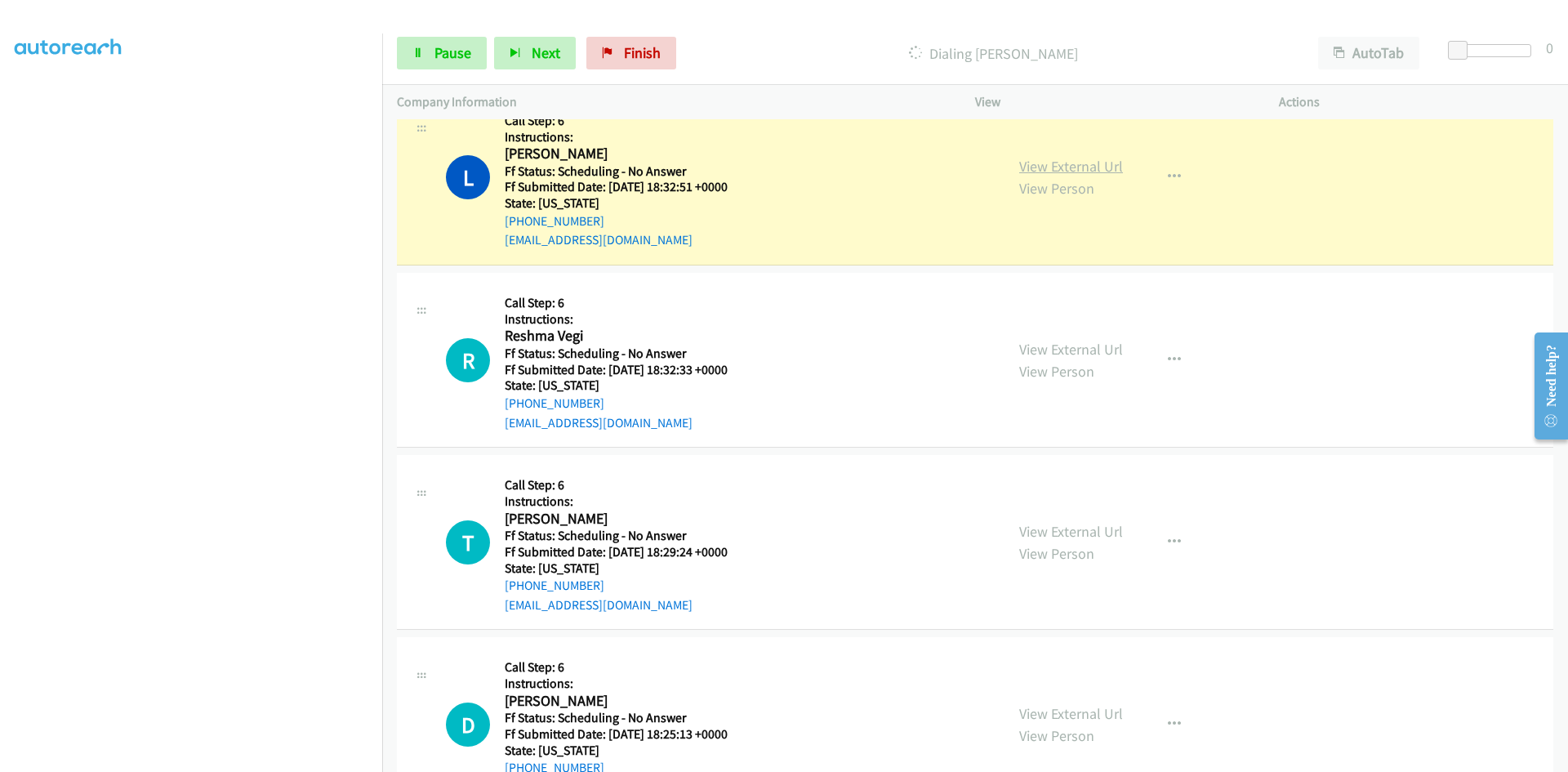
click at [1102, 169] on link "View External Url" at bounding box center [1071, 166] width 104 height 19
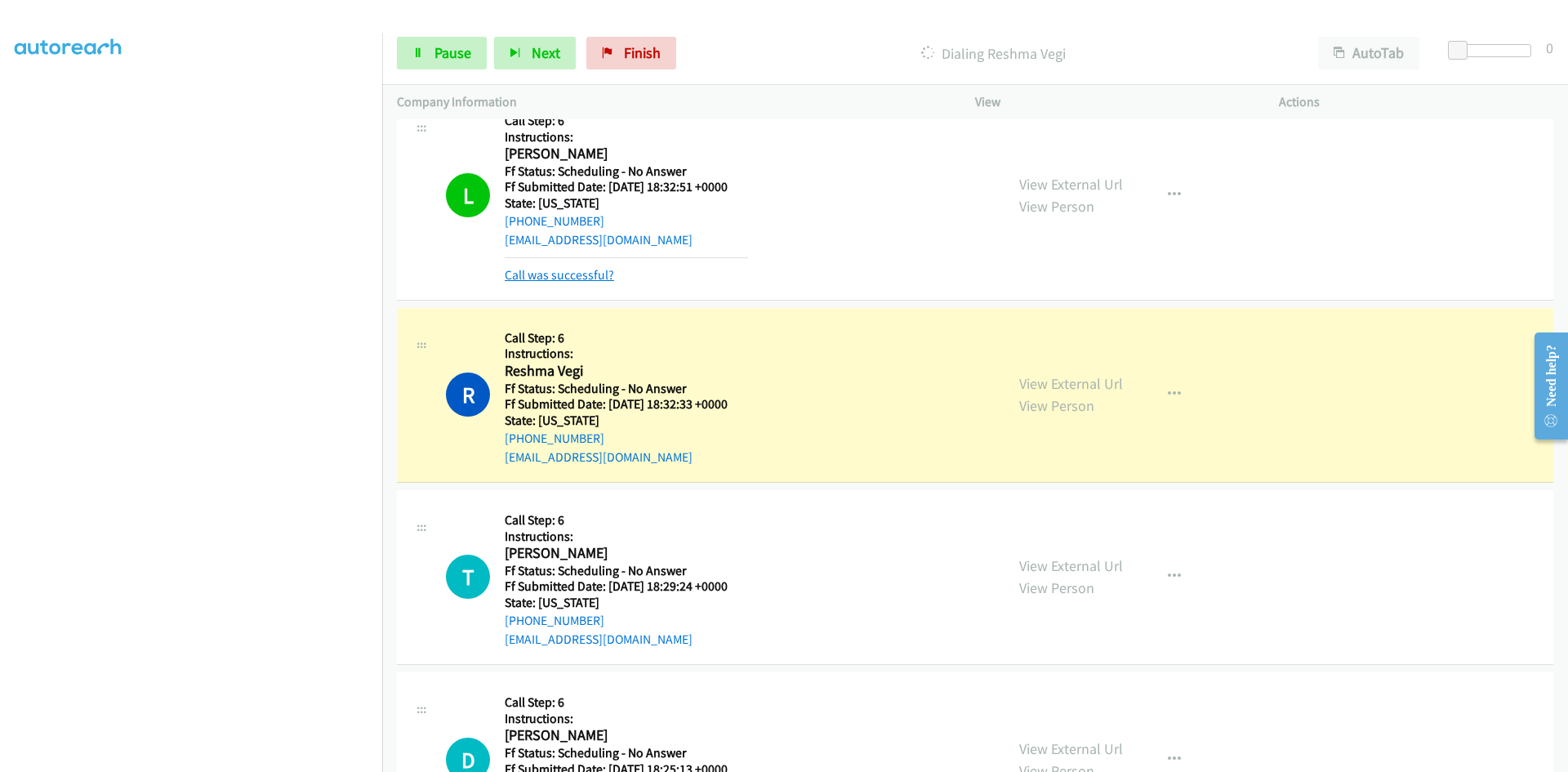
click at [548, 273] on link "Call was successful?" at bounding box center [559, 274] width 110 height 16
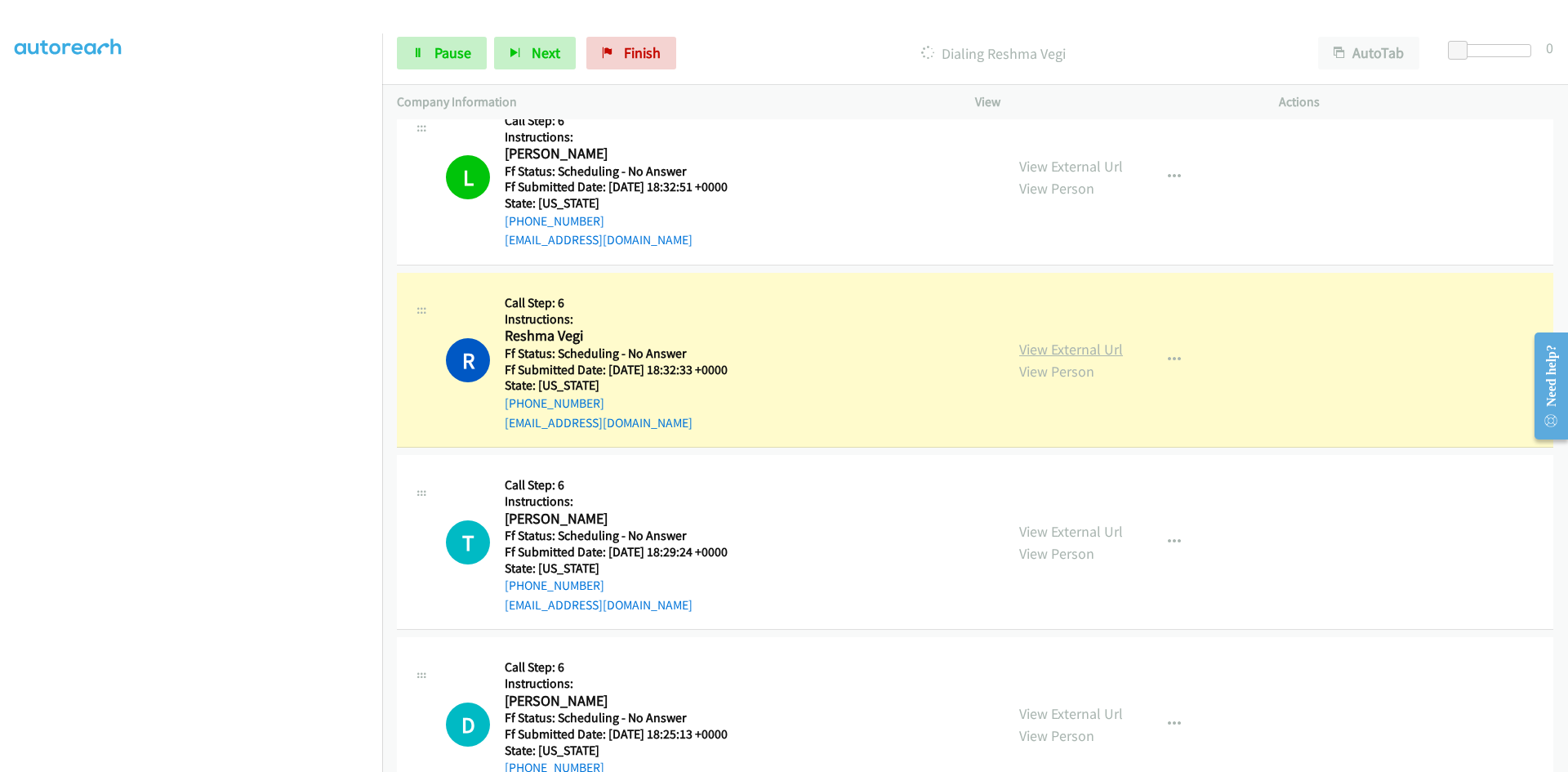
click at [1085, 348] on link "View External Url" at bounding box center [1071, 349] width 104 height 19
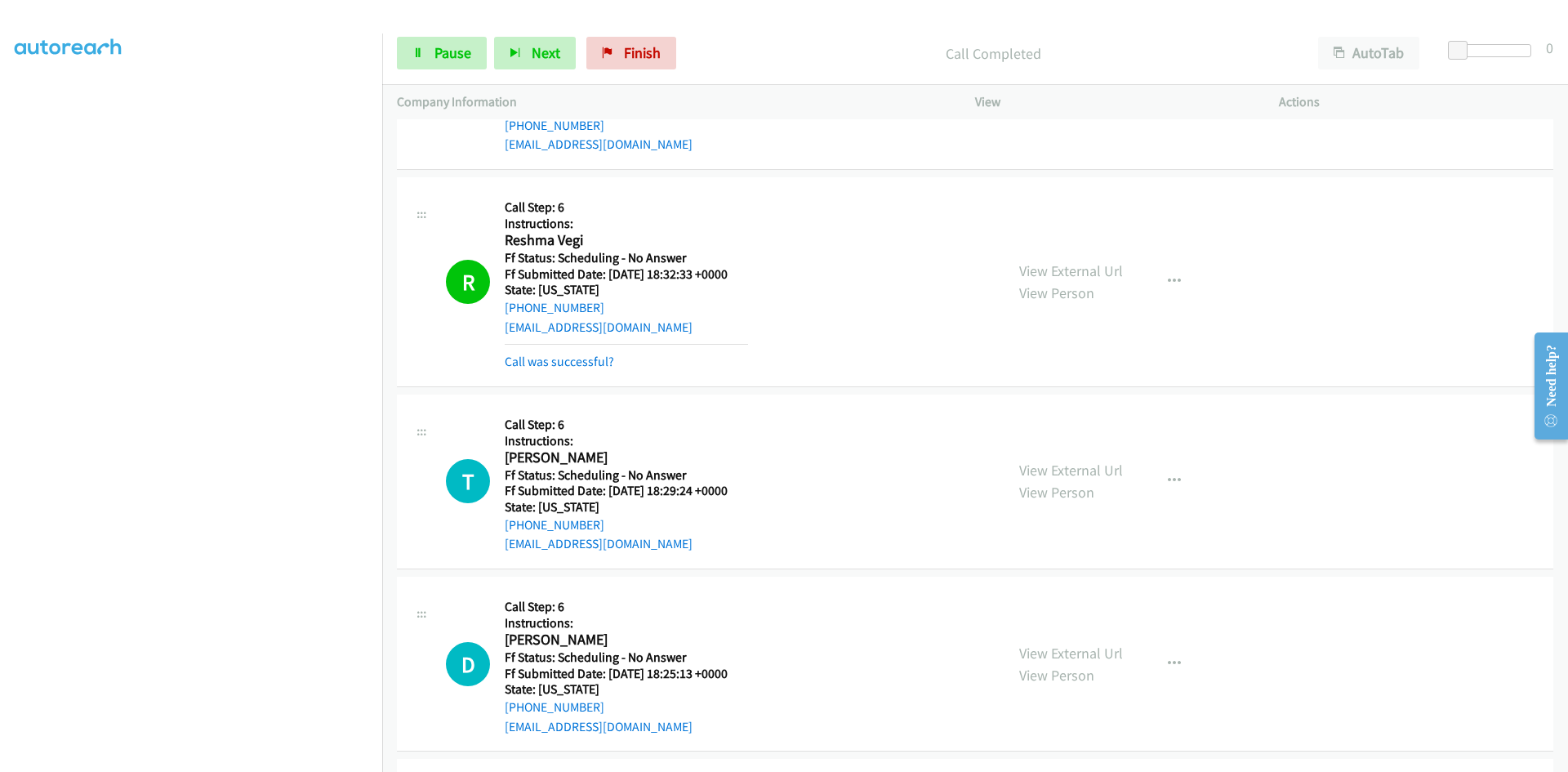
scroll to position [1225, 0]
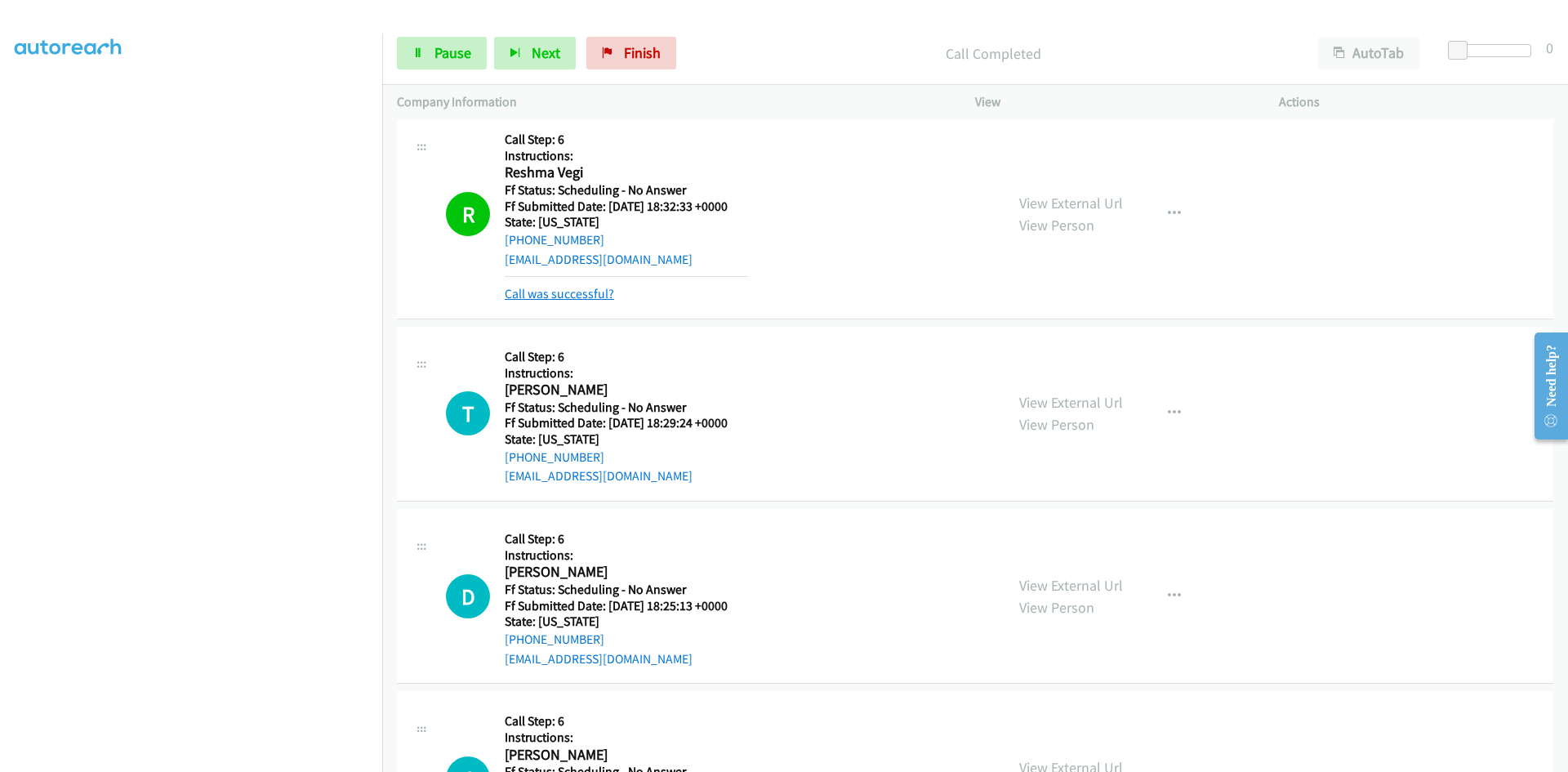
click at [572, 296] on link "Call was successful?" at bounding box center [559, 293] width 110 height 16
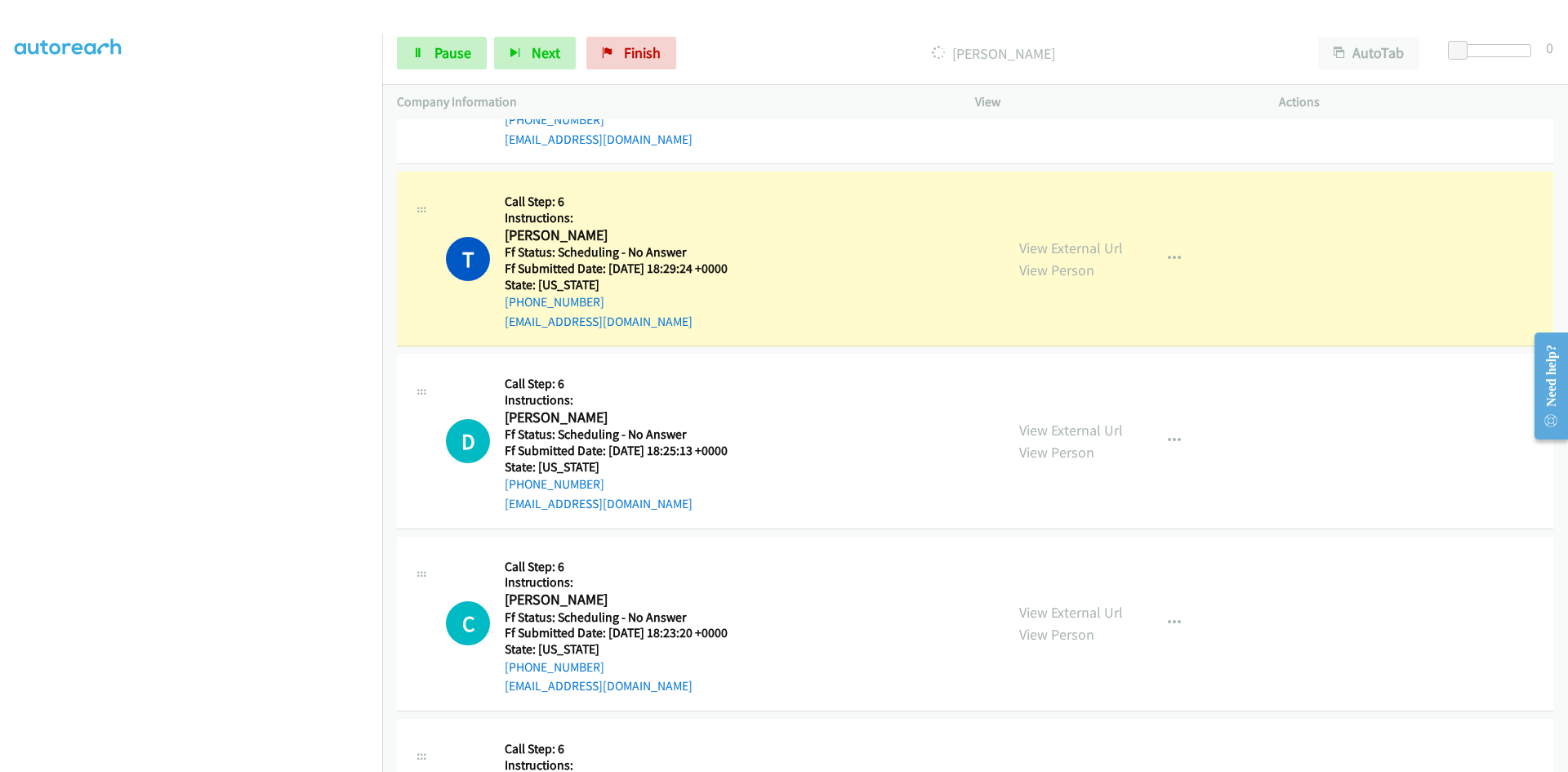
scroll to position [1388, 0]
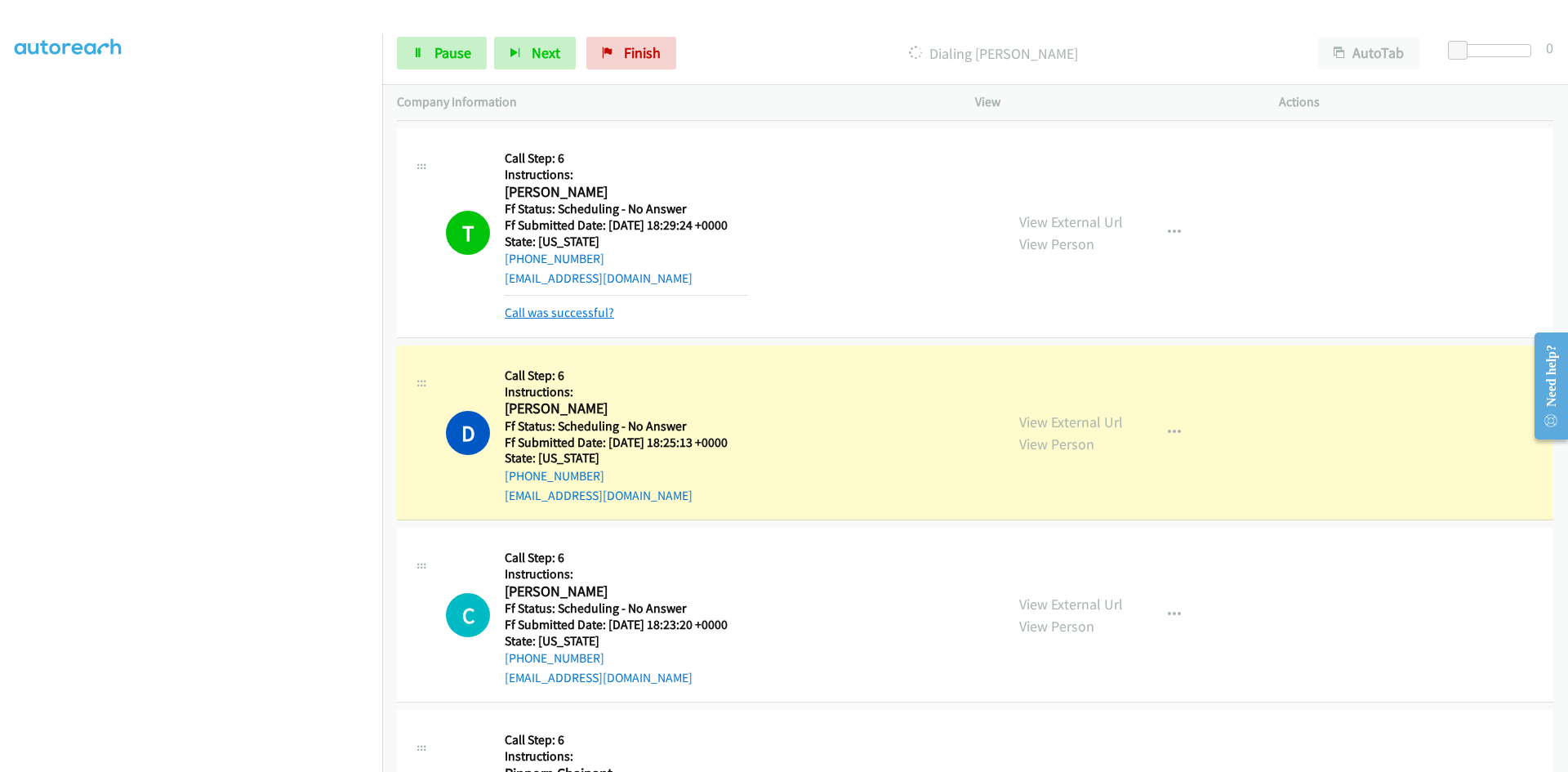
click at [602, 312] on link "Call was successful?" at bounding box center [559, 312] width 110 height 16
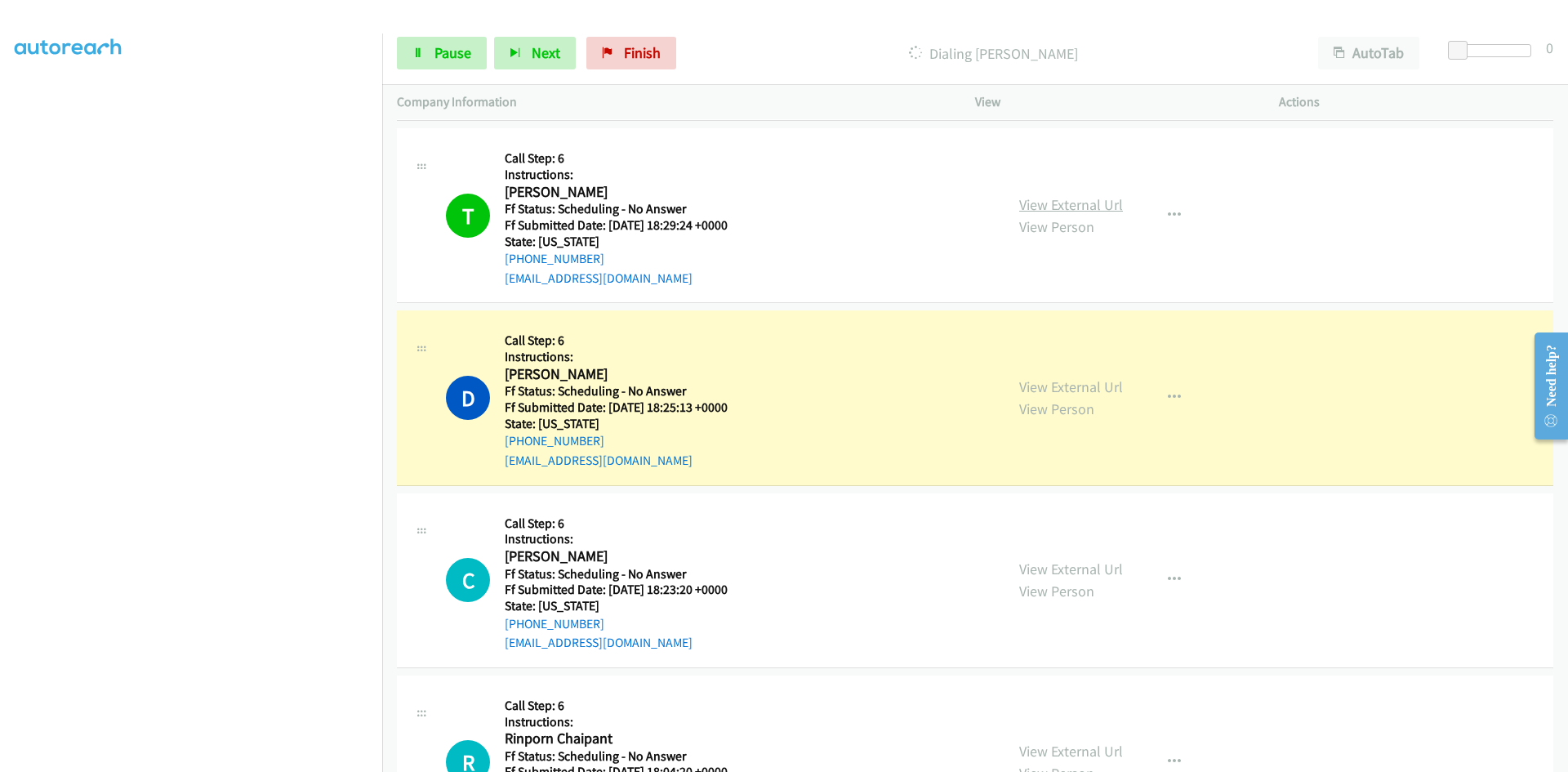
click at [1038, 204] on link "View External Url" at bounding box center [1071, 205] width 104 height 19
click at [1096, 383] on link "View External Url" at bounding box center [1071, 386] width 104 height 19
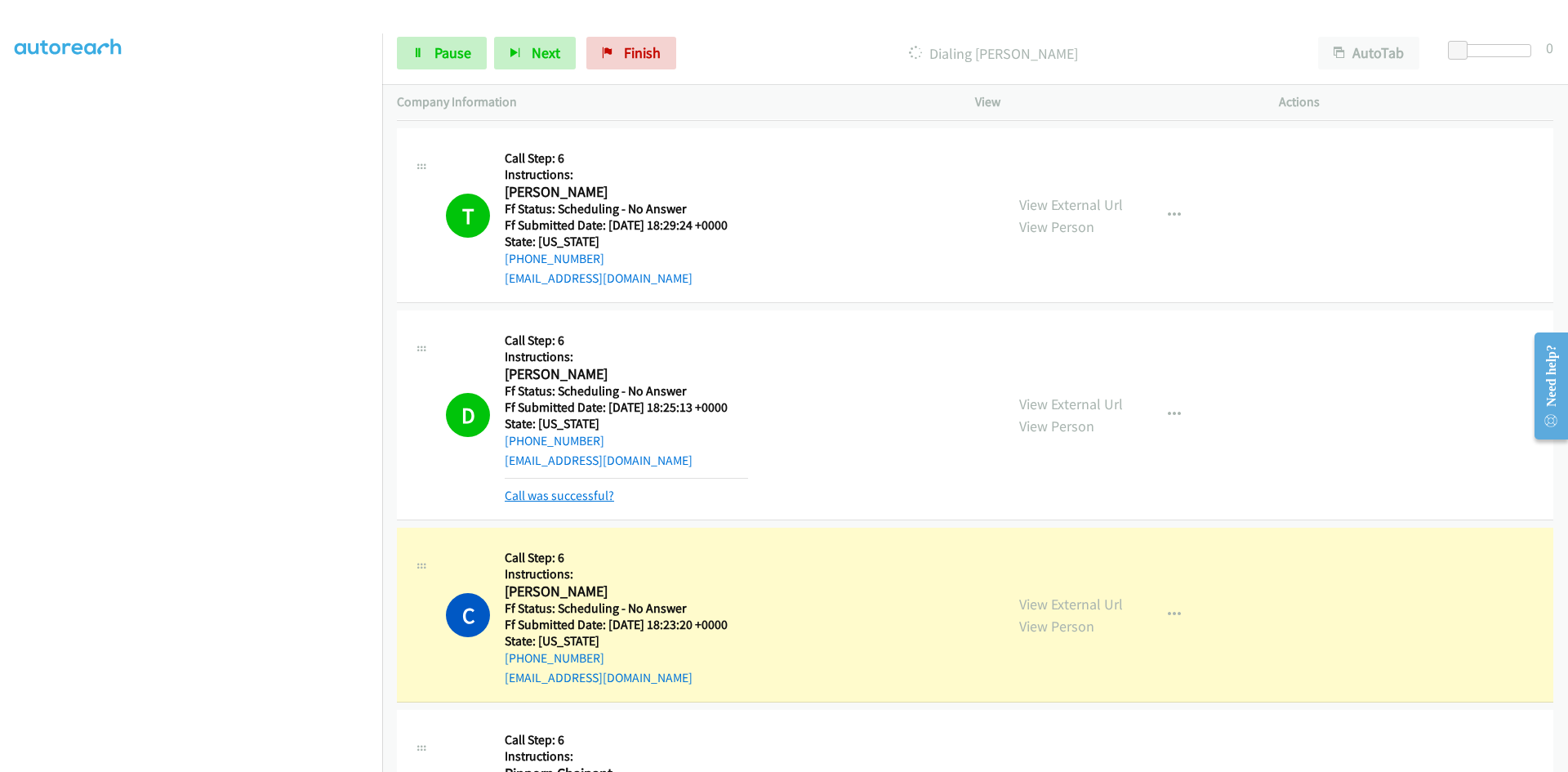
click at [580, 500] on link "Call was successful?" at bounding box center [559, 495] width 110 height 16
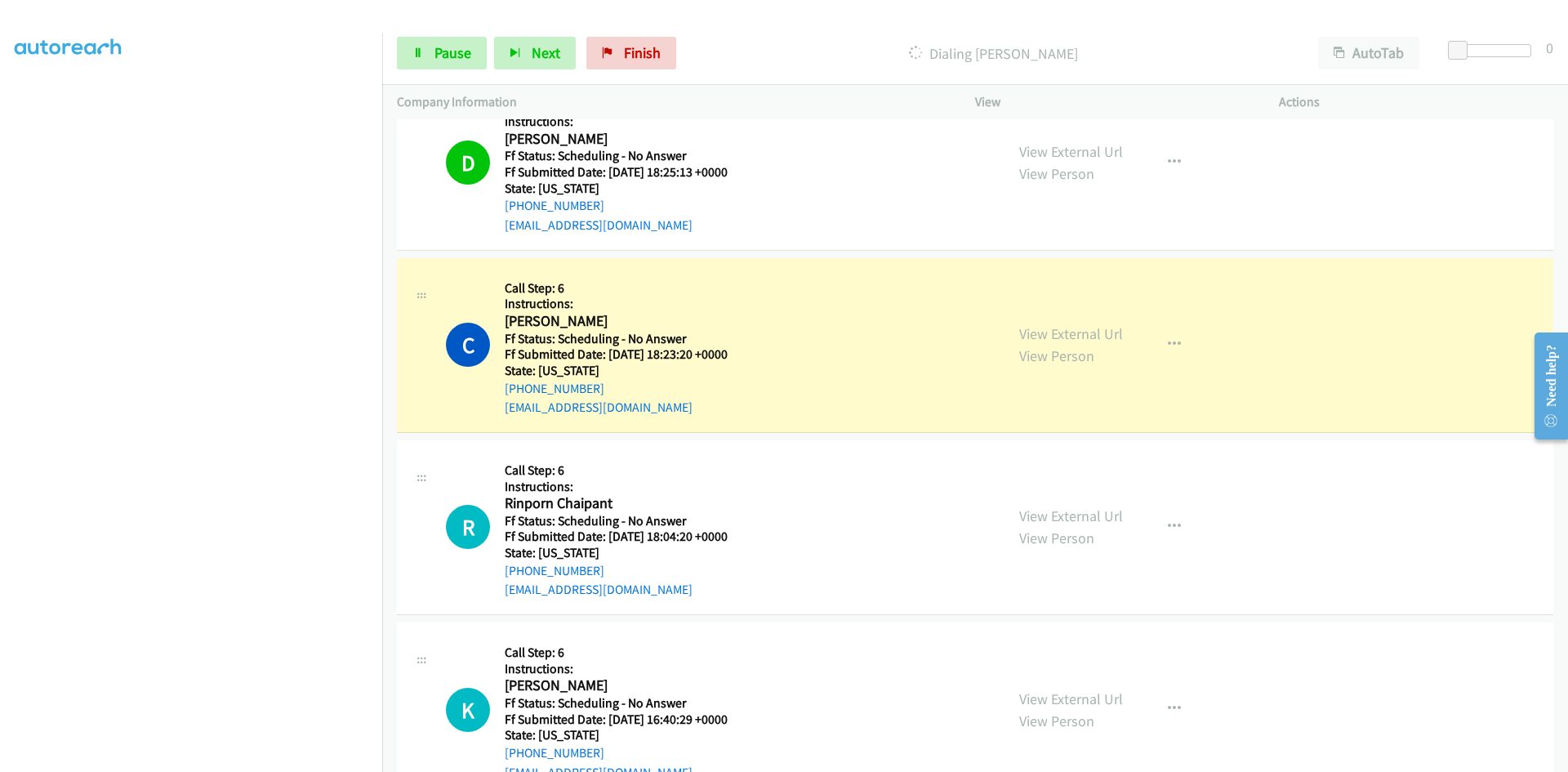
scroll to position [1715, 0]
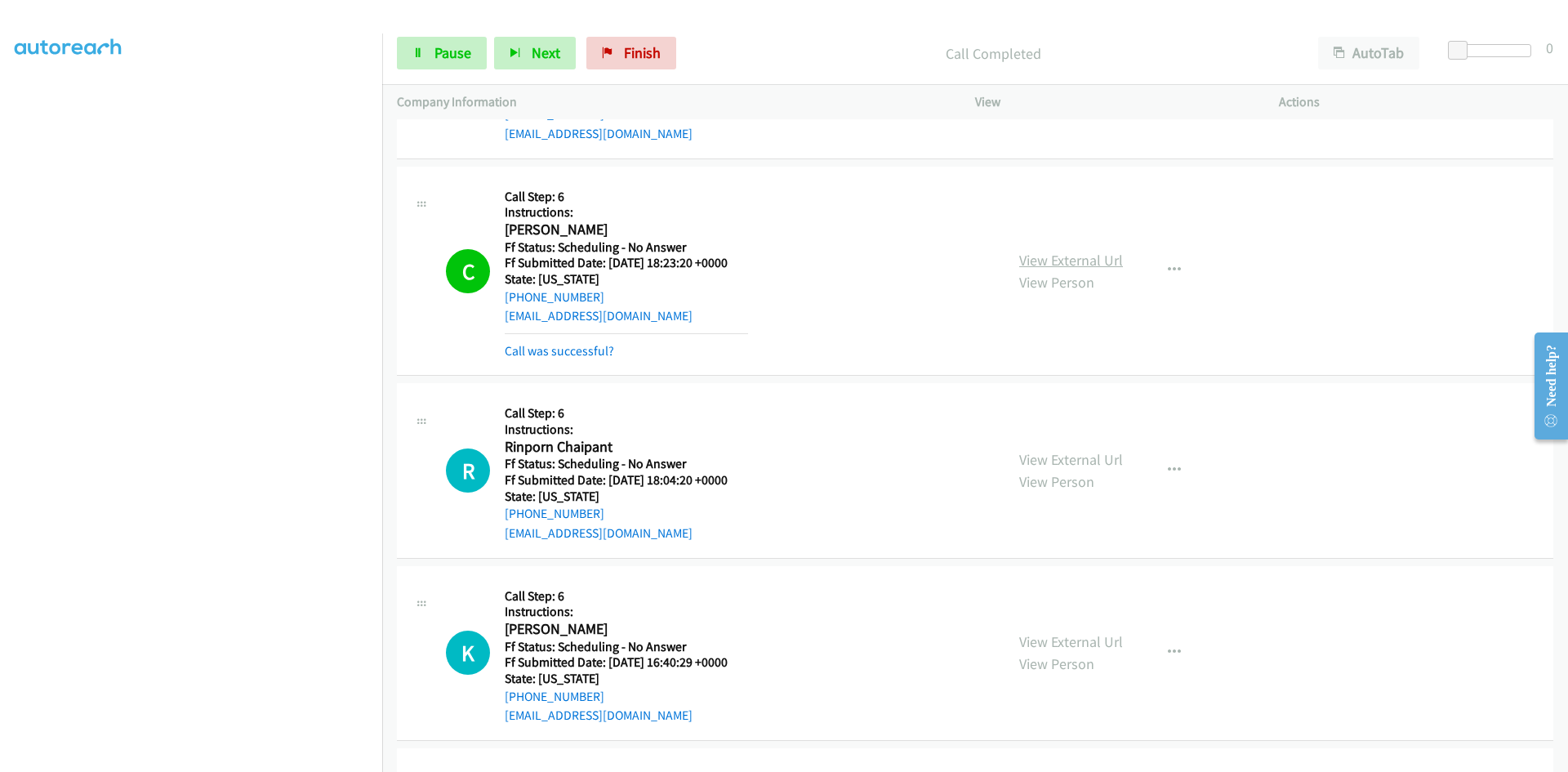
click at [1096, 257] on link "View External Url" at bounding box center [1071, 259] width 104 height 19
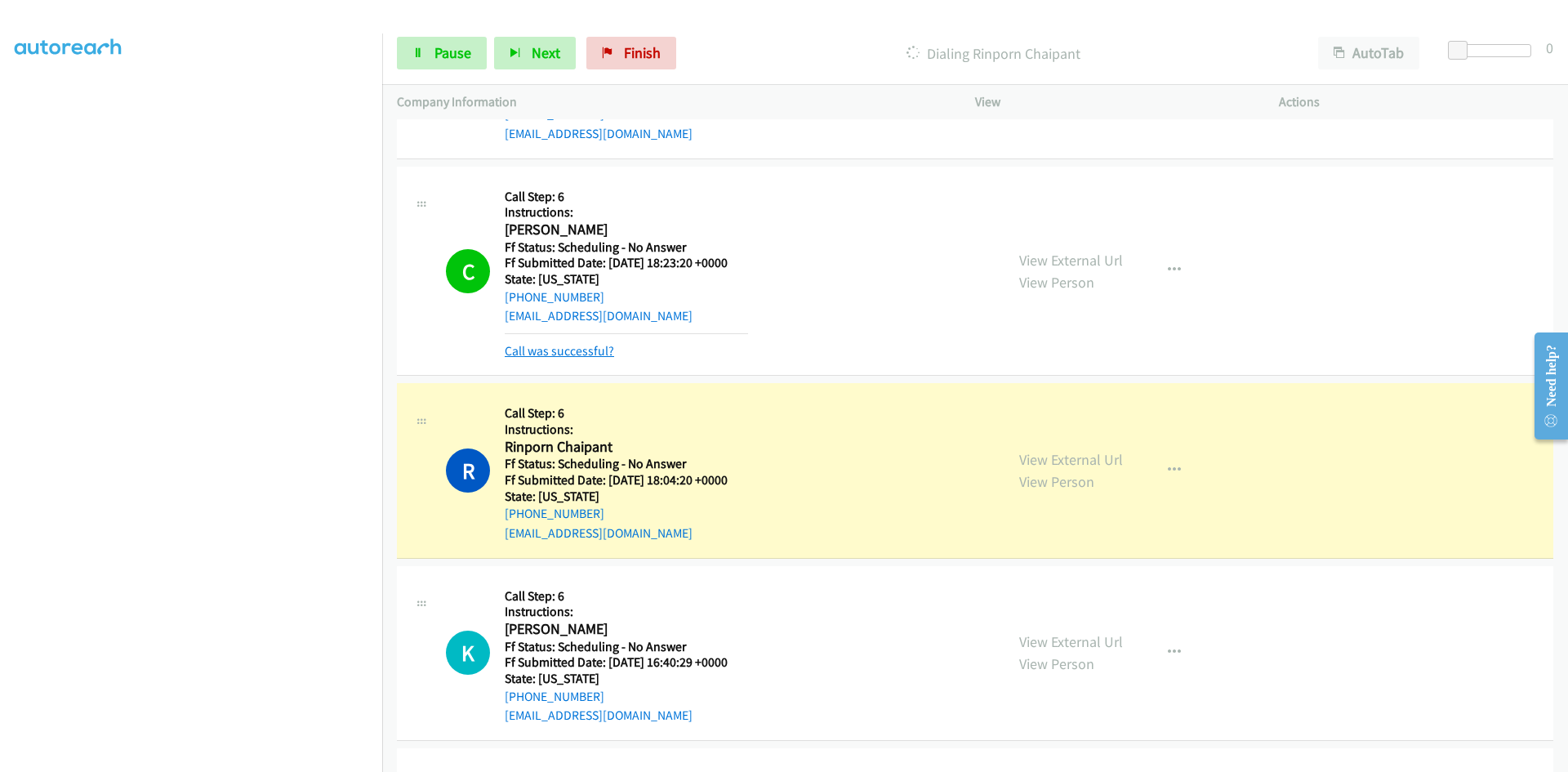
click at [586, 353] on link "Call was successful?" at bounding box center [559, 350] width 110 height 16
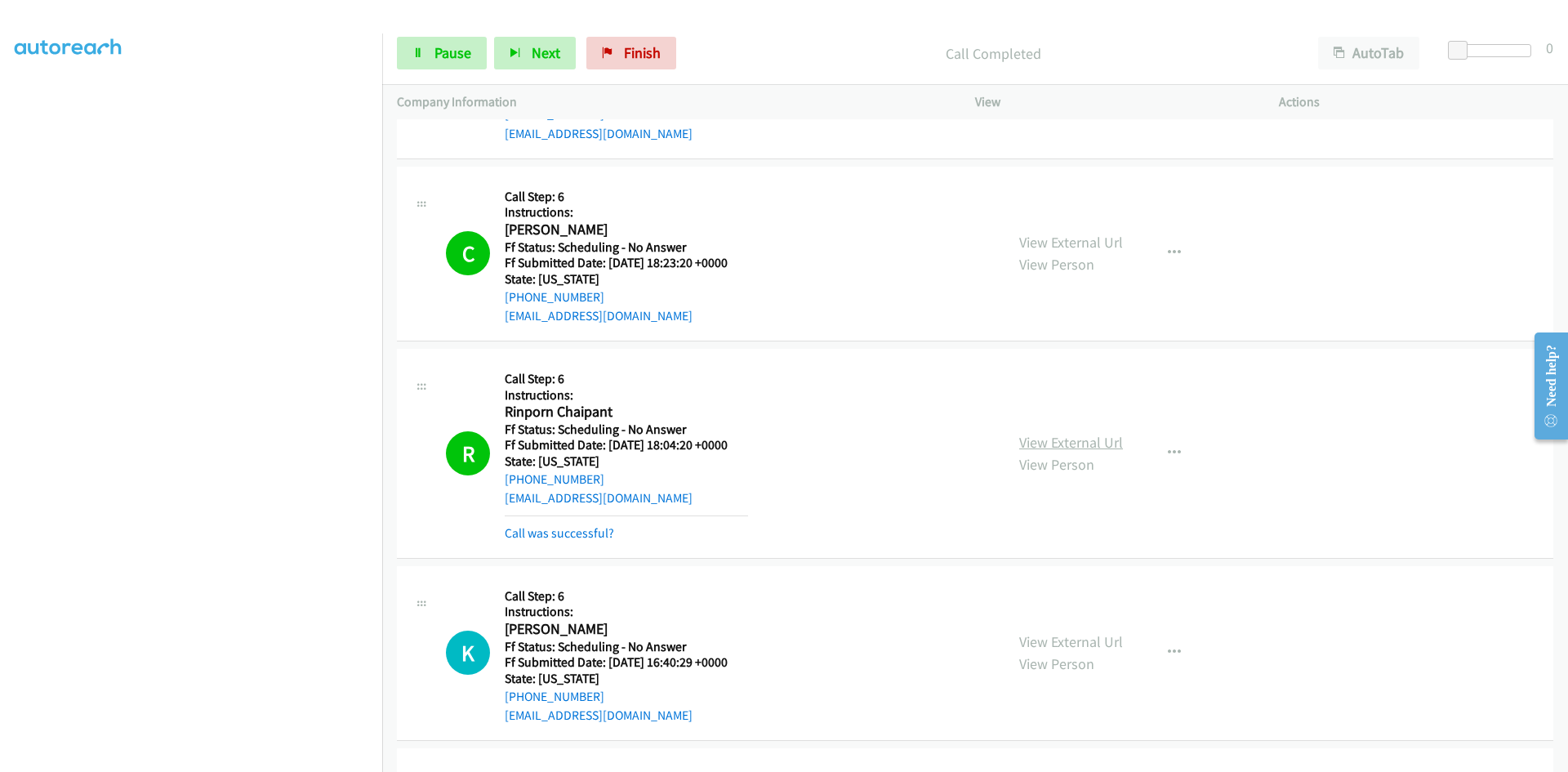
click at [1059, 441] on link "View External Url" at bounding box center [1071, 442] width 104 height 19
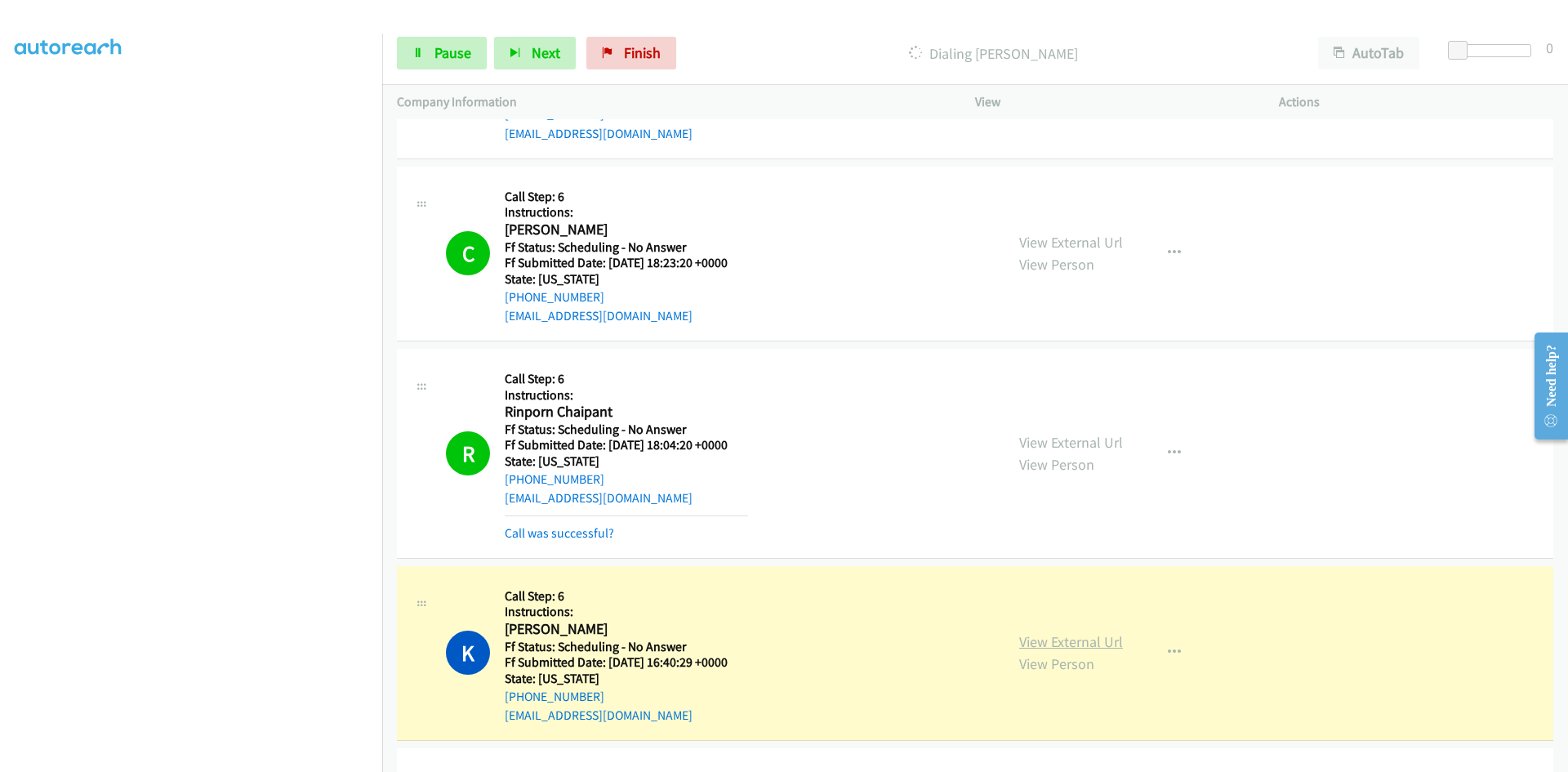
click at [1084, 633] on link "View External Url" at bounding box center [1071, 641] width 104 height 19
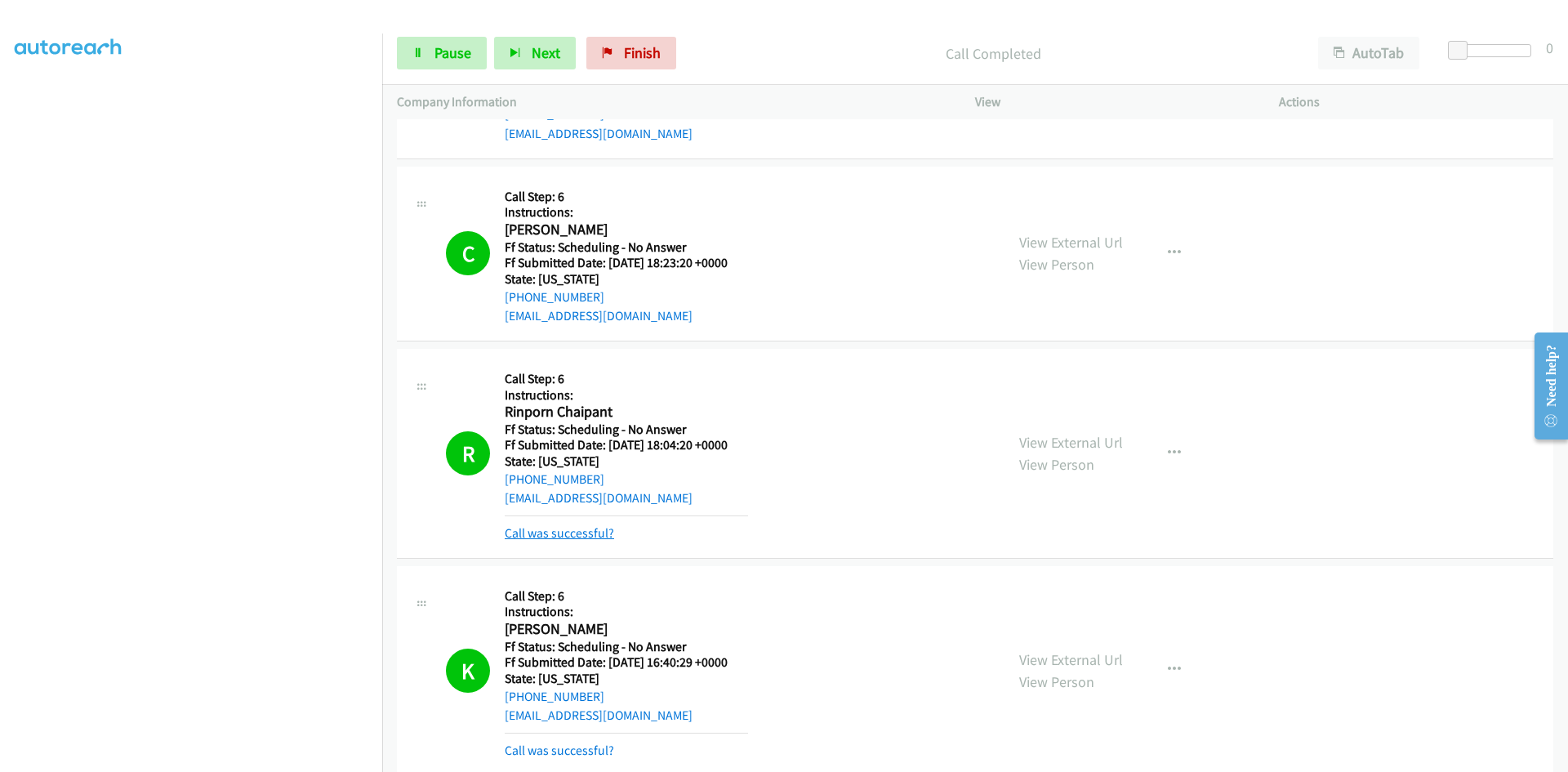
click at [556, 529] on link "Call was successful?" at bounding box center [559, 533] width 110 height 16
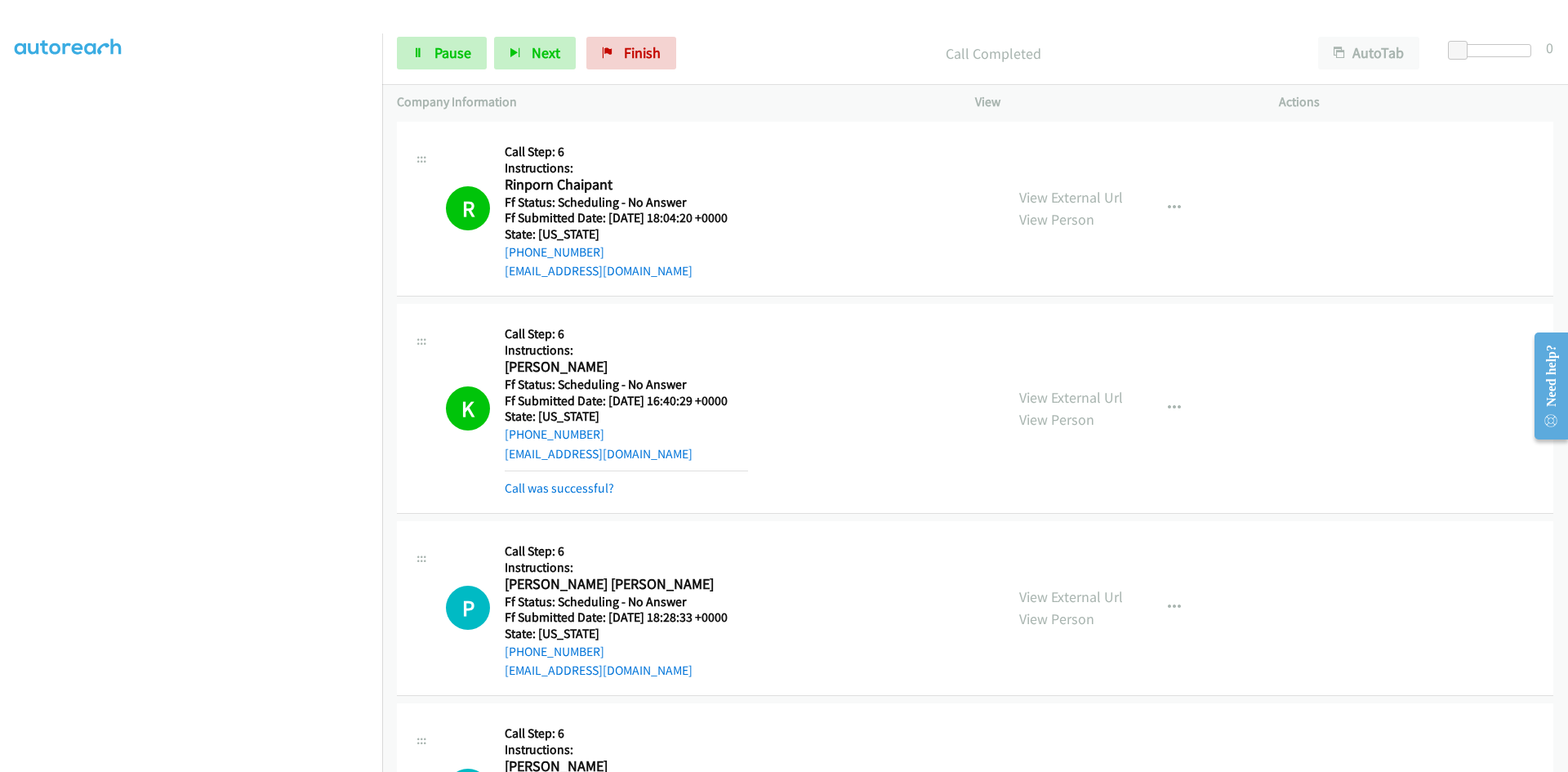
scroll to position [1960, 0]
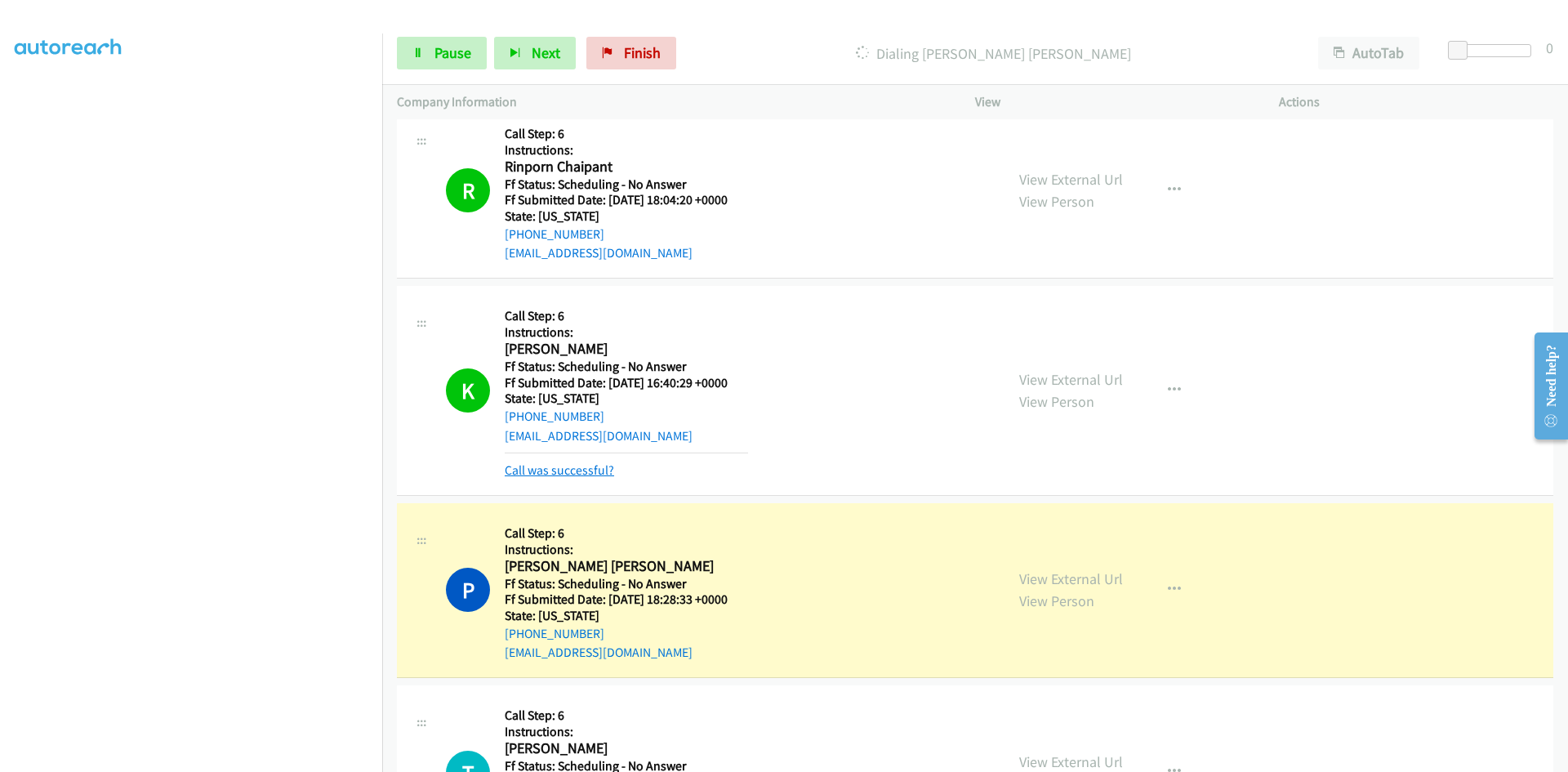
click at [579, 471] on link "Call was successful?" at bounding box center [559, 470] width 110 height 16
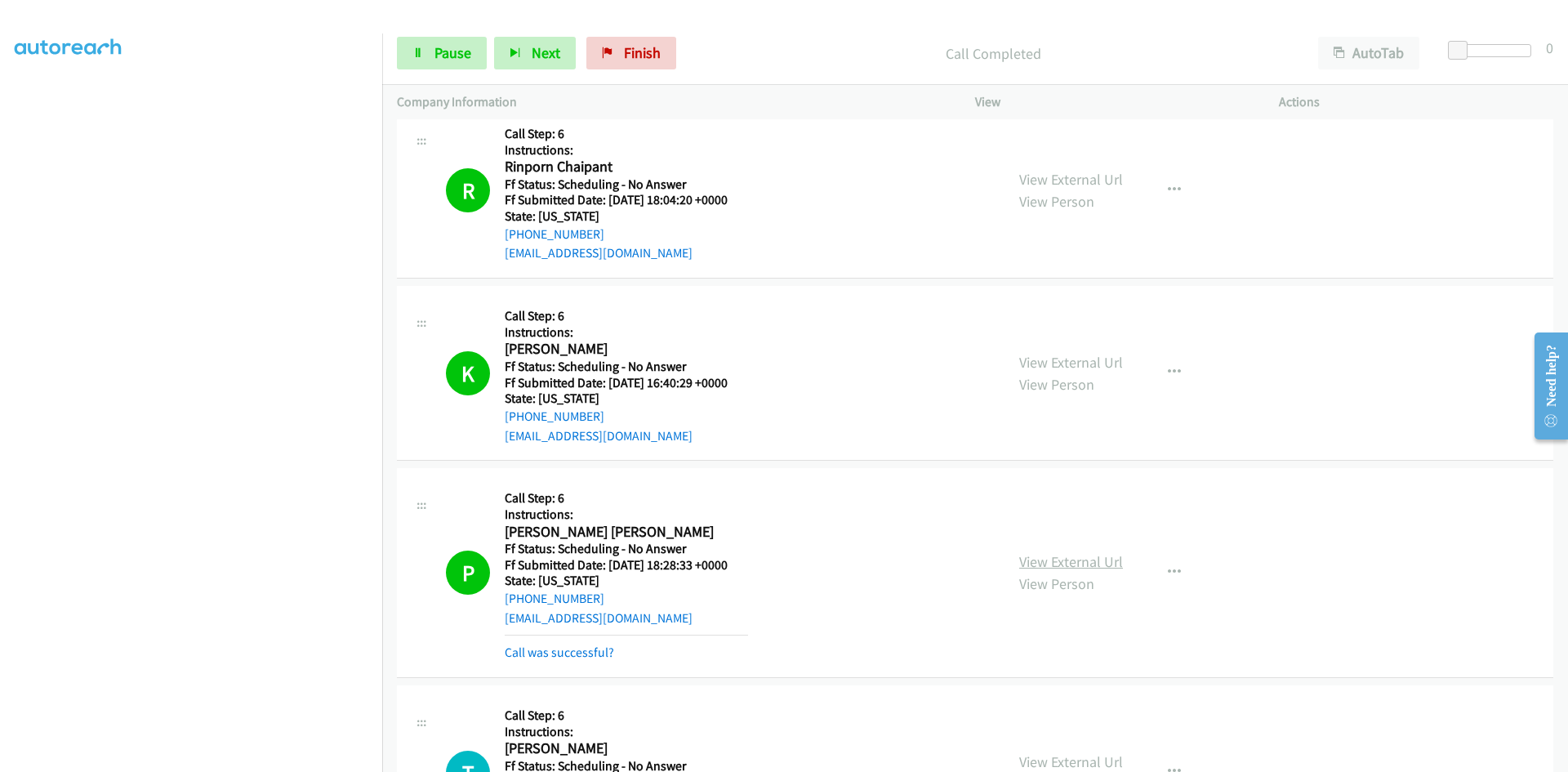
click at [1047, 564] on link "View External Url" at bounding box center [1071, 561] width 104 height 19
click at [526, 650] on link "Call was successful?" at bounding box center [559, 651] width 110 height 16
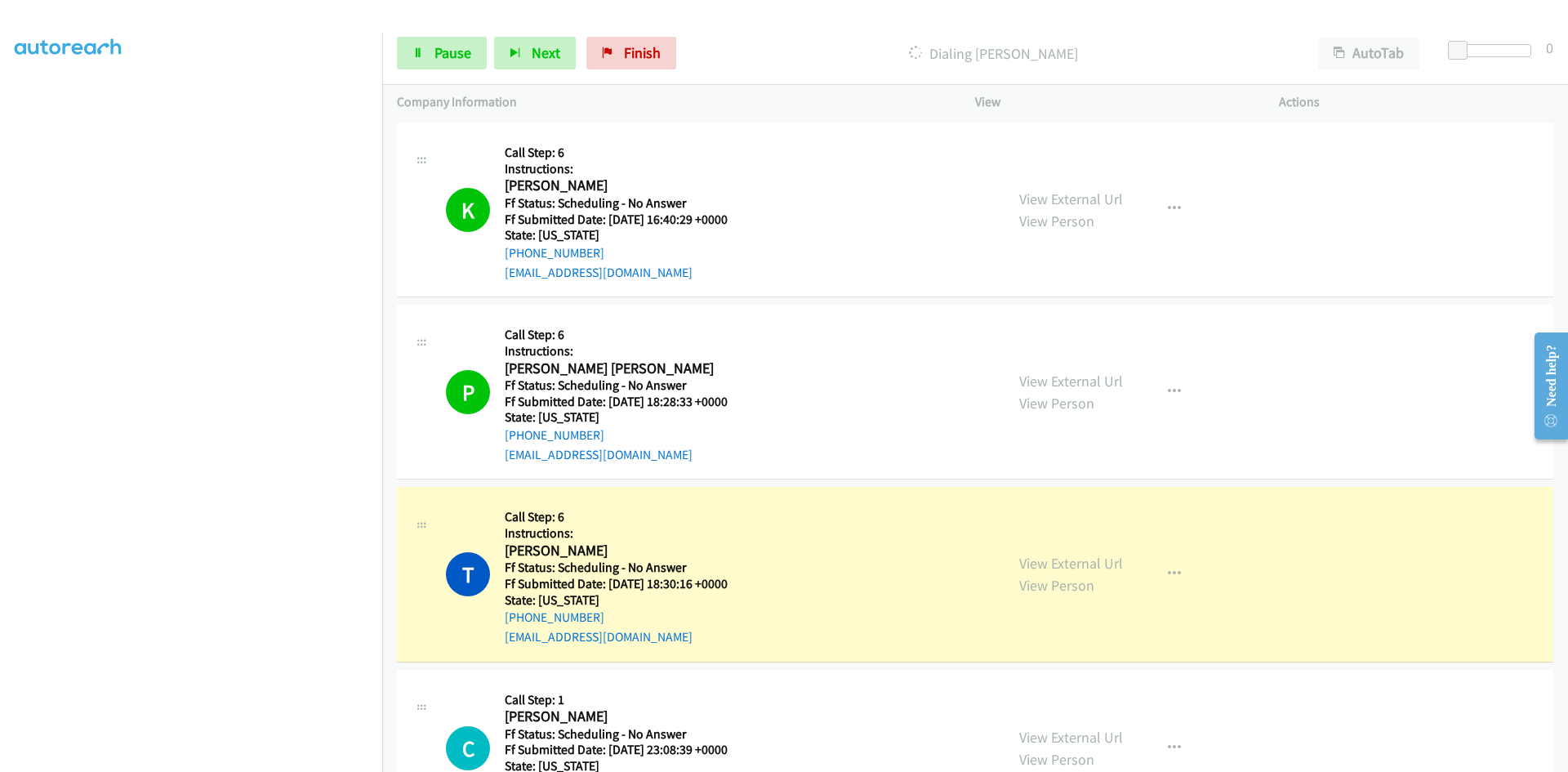
scroll to position [2205, 0]
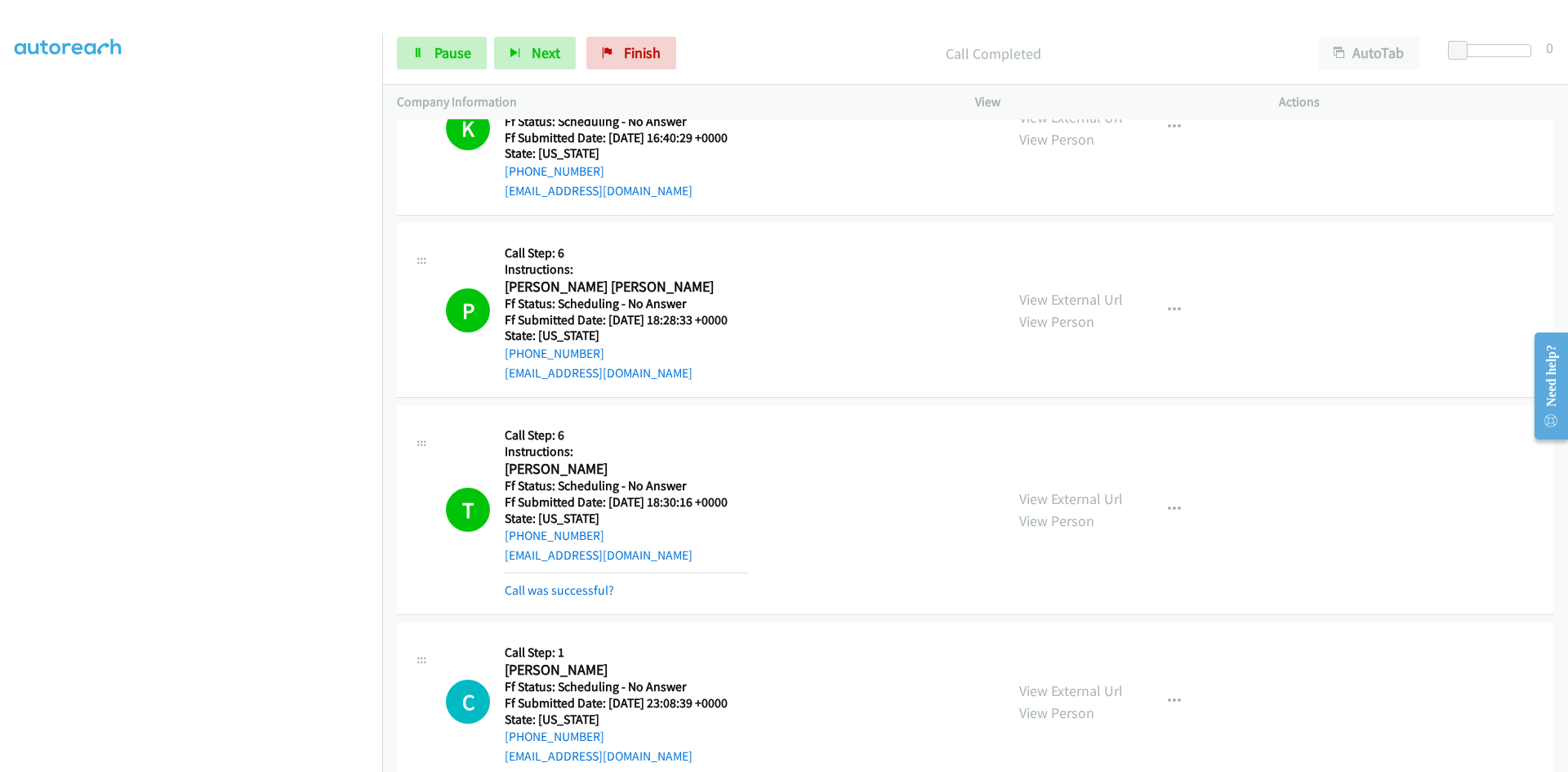
click at [1058, 481] on div "View External Url View Person View External Url Email Schedule/Manage Callback …" at bounding box center [1163, 509] width 319 height 180
click at [1065, 496] on link "View External Url" at bounding box center [1071, 498] width 104 height 19
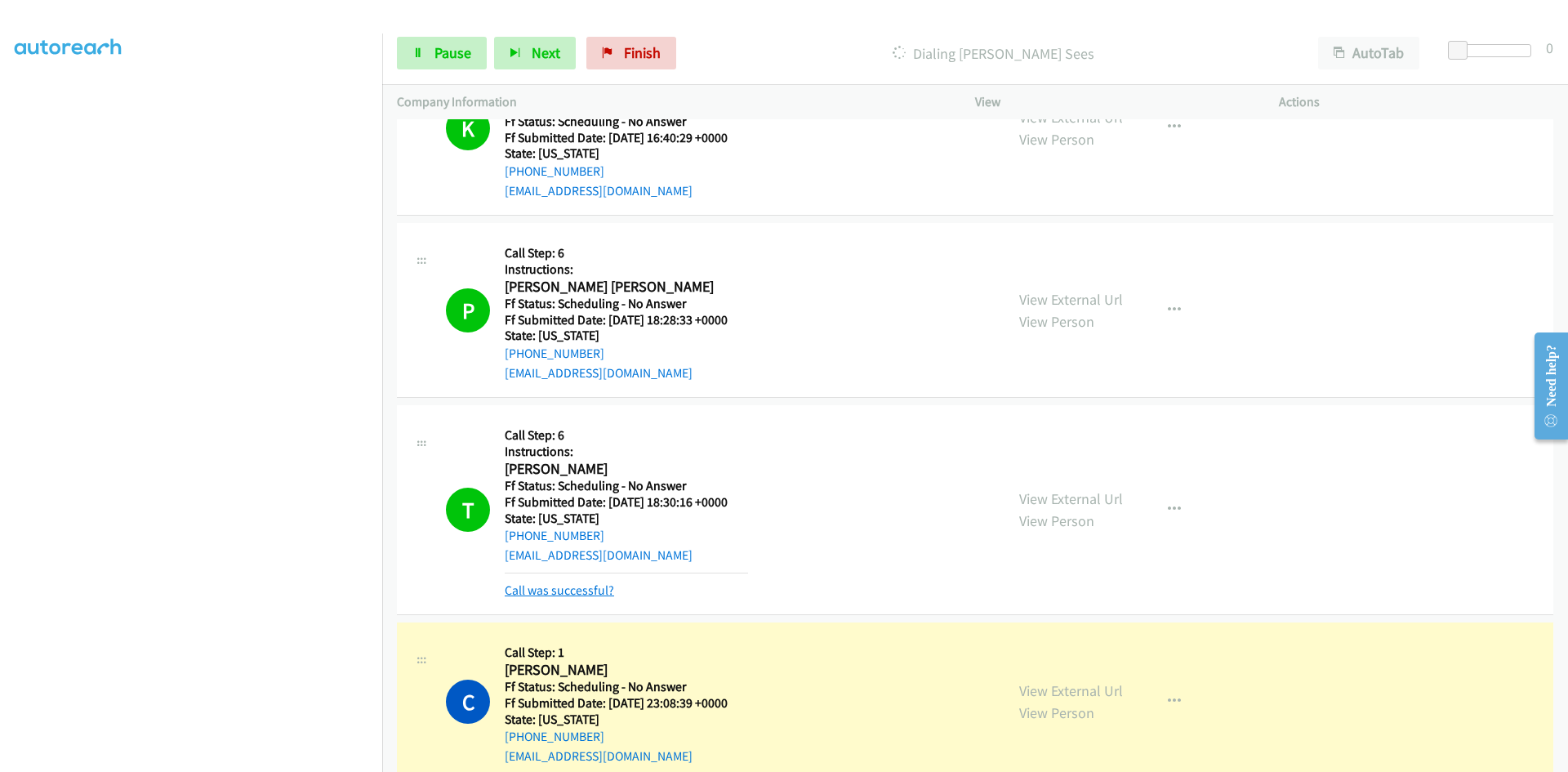
click at [599, 589] on link "Call was successful?" at bounding box center [559, 589] width 110 height 16
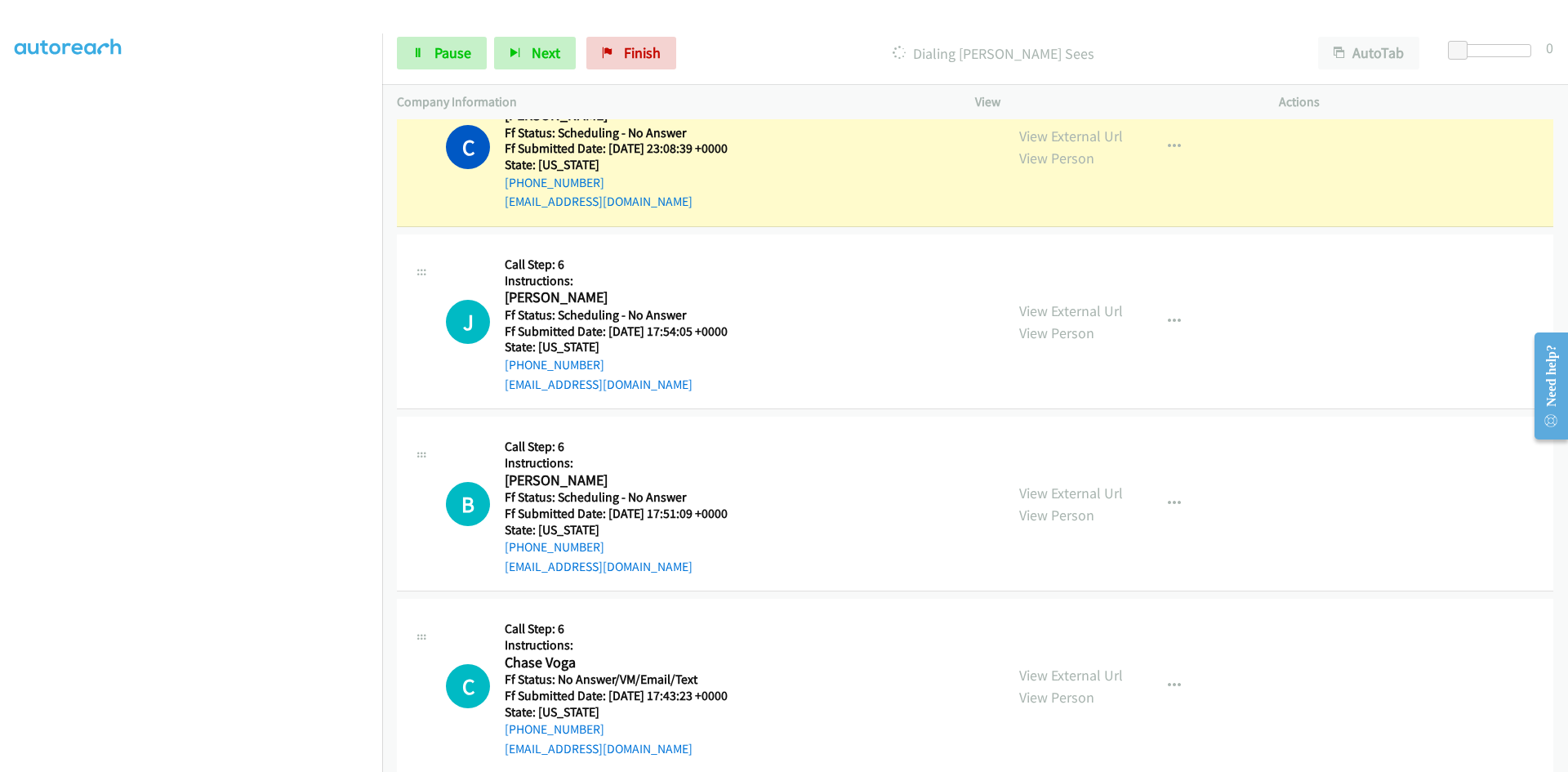
scroll to position [2695, 0]
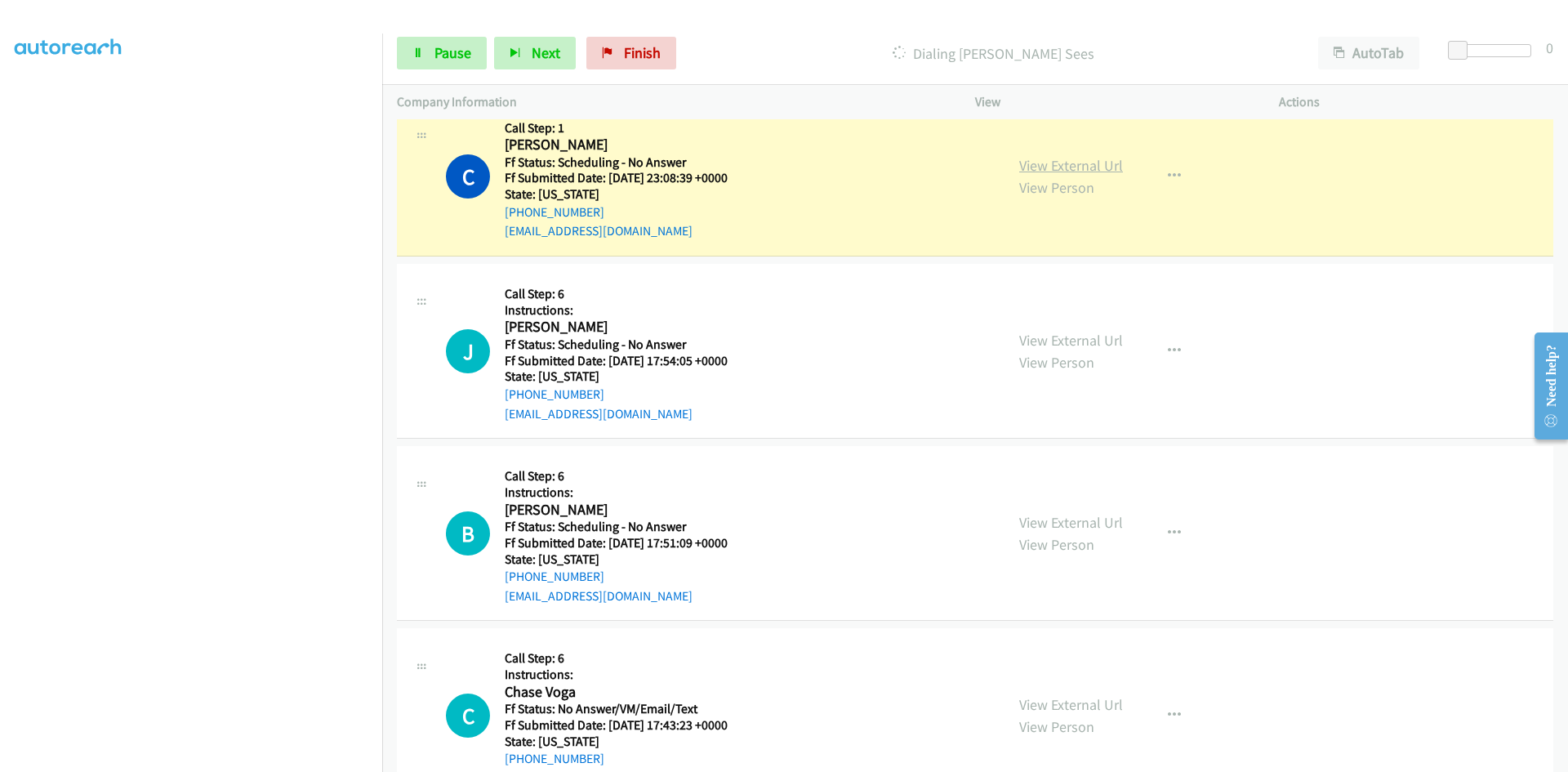
click at [1093, 171] on link "View External Url" at bounding box center [1071, 165] width 104 height 19
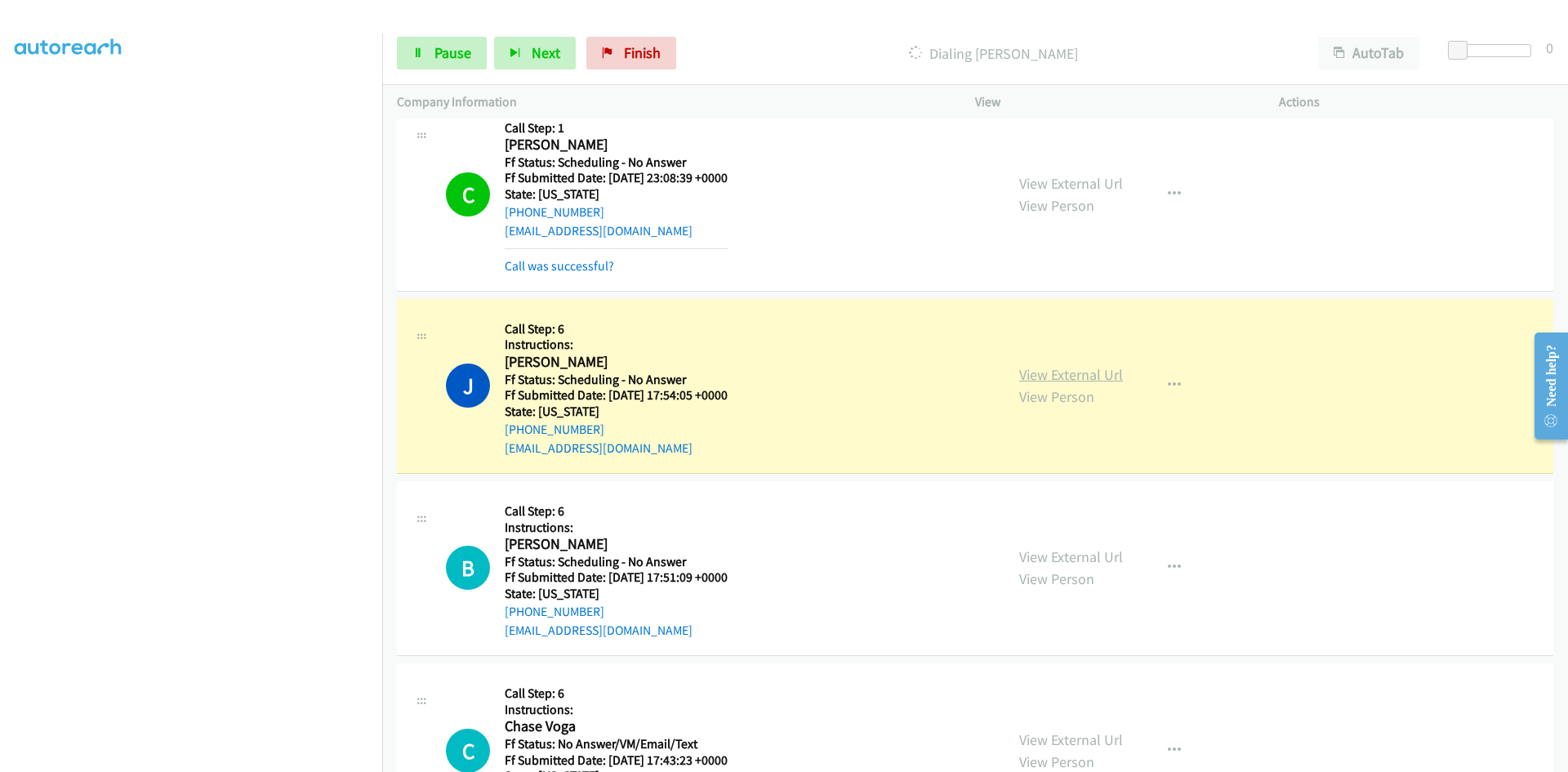
click at [1019, 378] on link "View External Url" at bounding box center [1071, 375] width 104 height 19
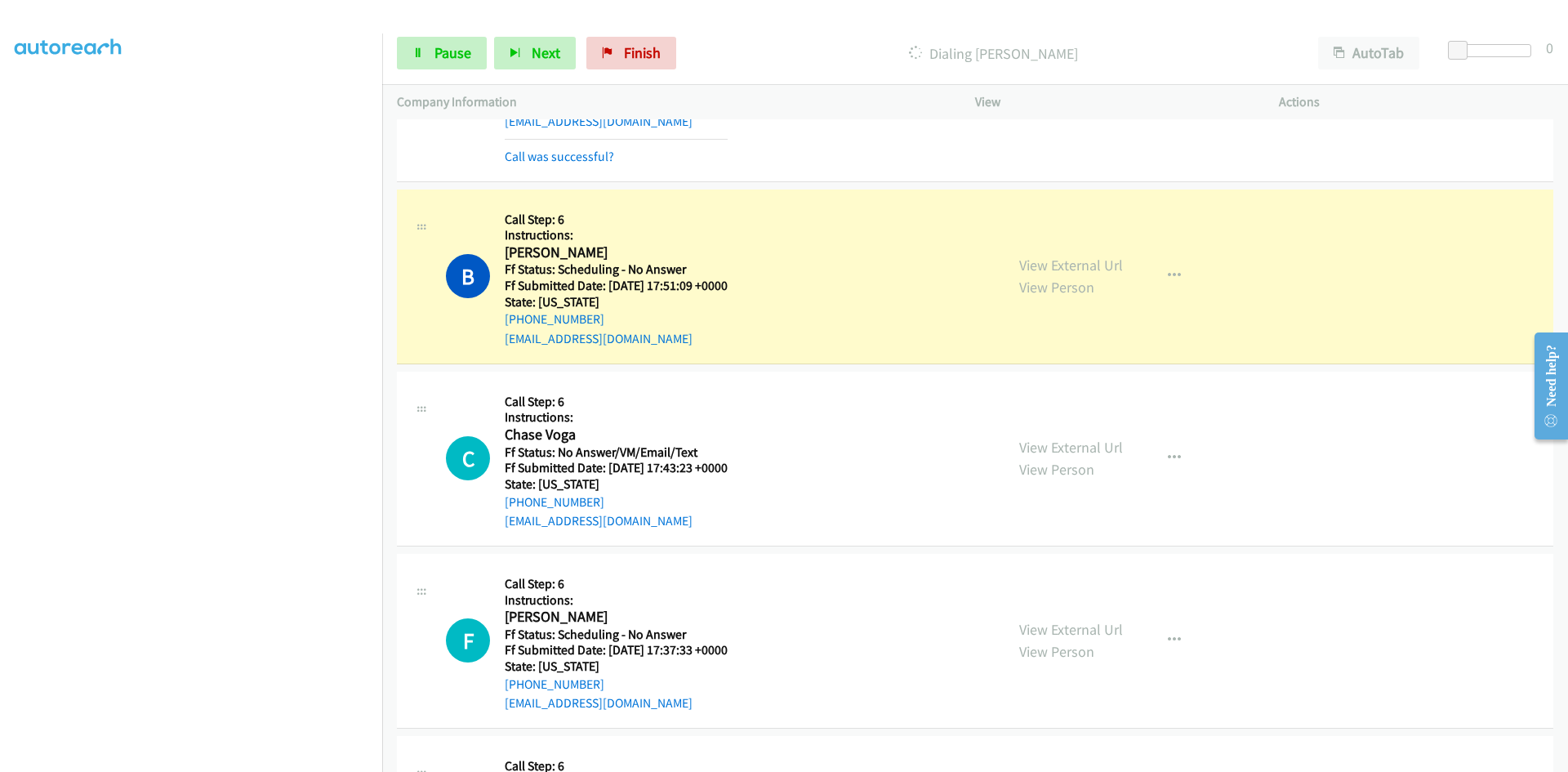
scroll to position [2613, 0]
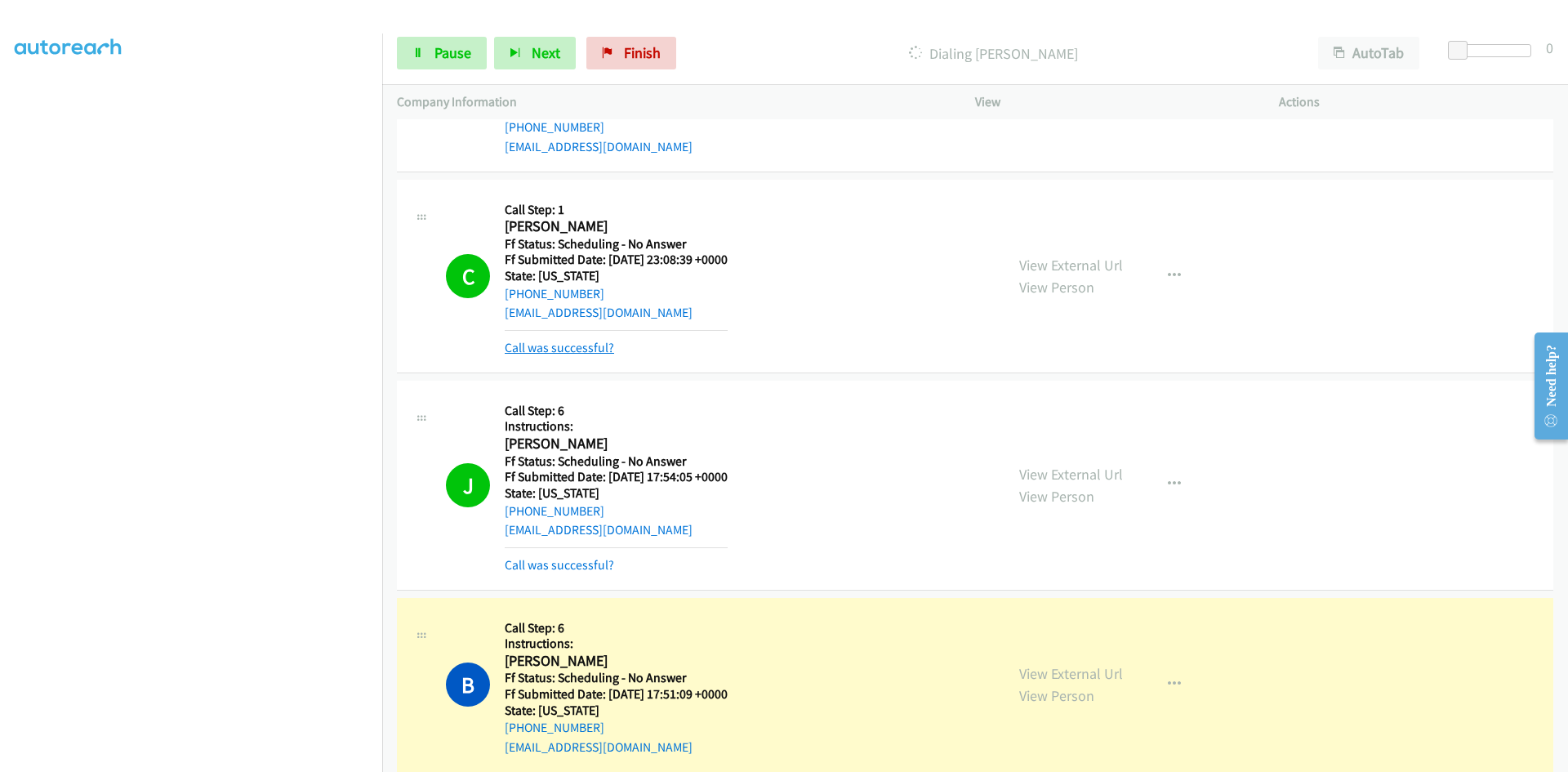
click at [601, 350] on link "Call was successful?" at bounding box center [559, 347] width 110 height 16
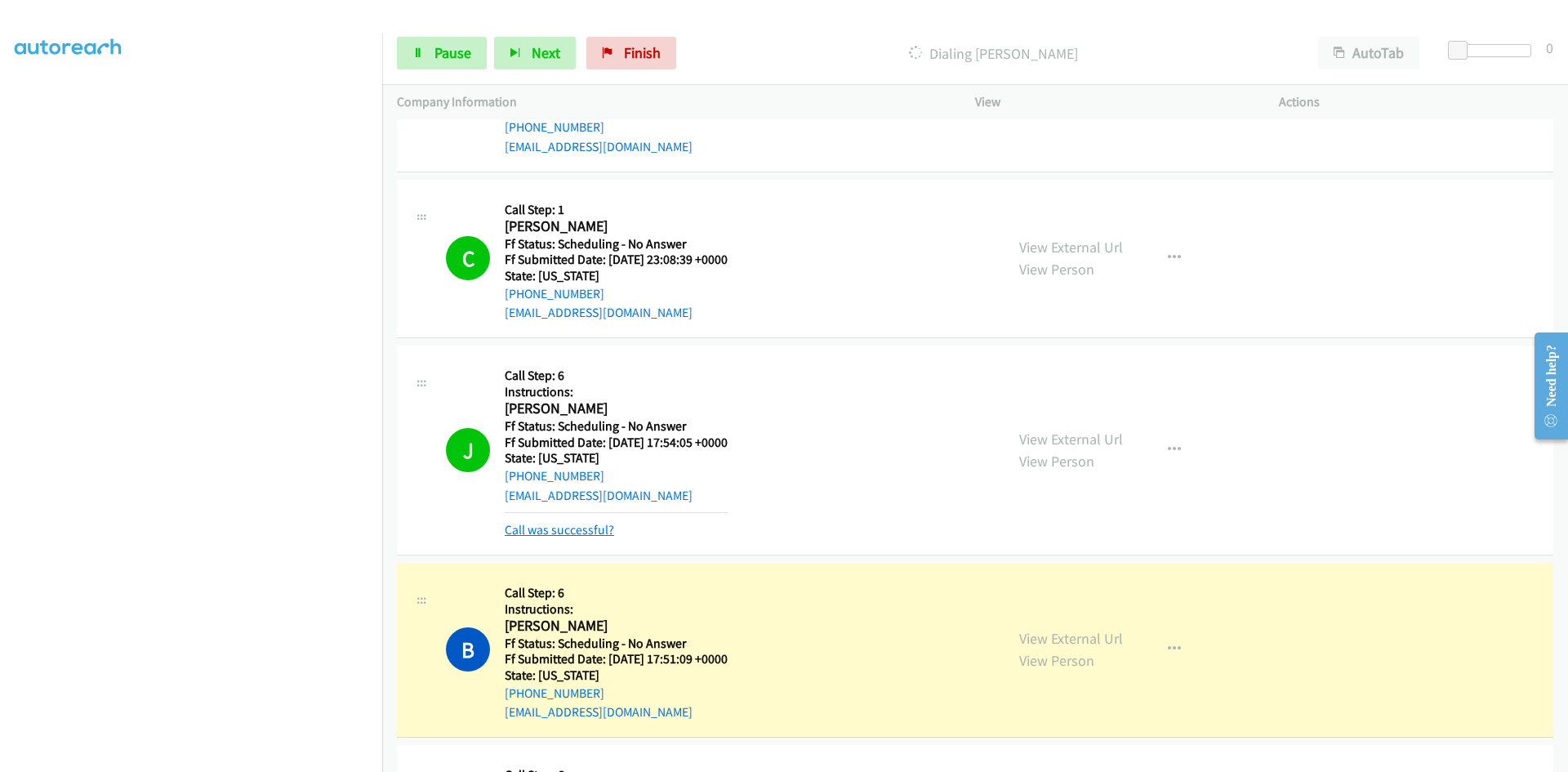
click at [548, 531] on link "Call was successful?" at bounding box center [559, 529] width 110 height 16
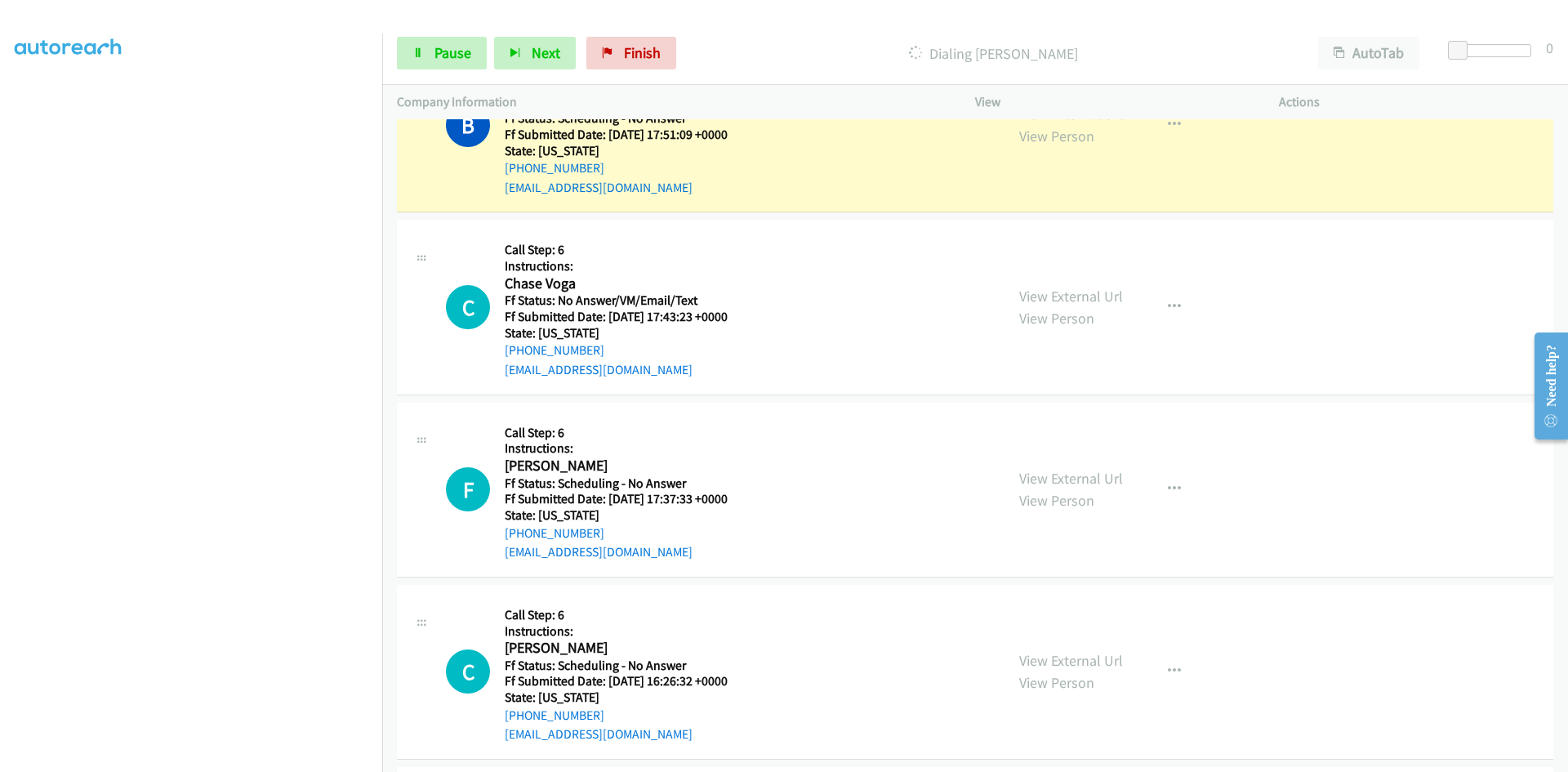
scroll to position [3021, 0]
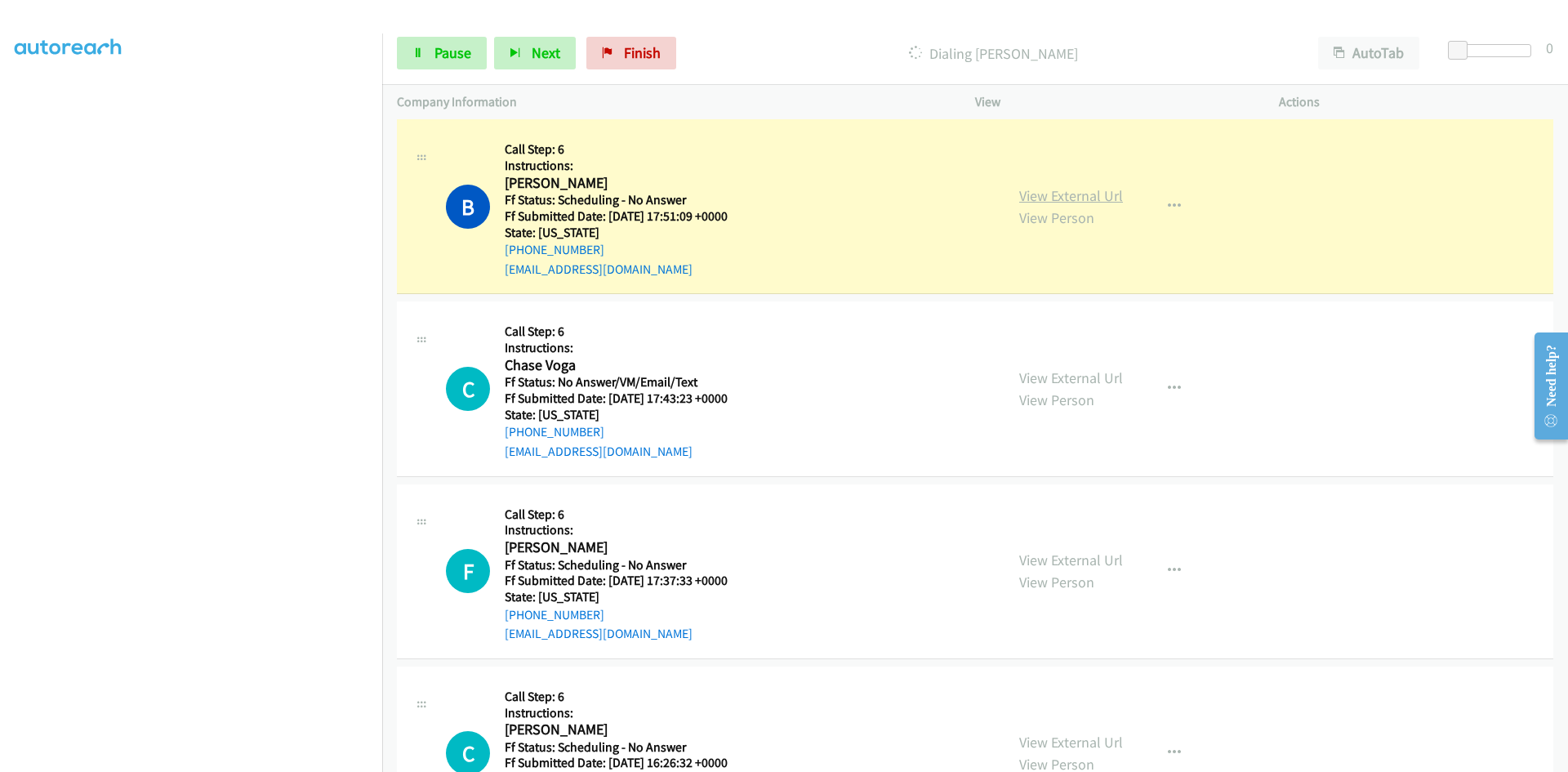
click at [1096, 192] on link "View External Url" at bounding box center [1071, 196] width 104 height 19
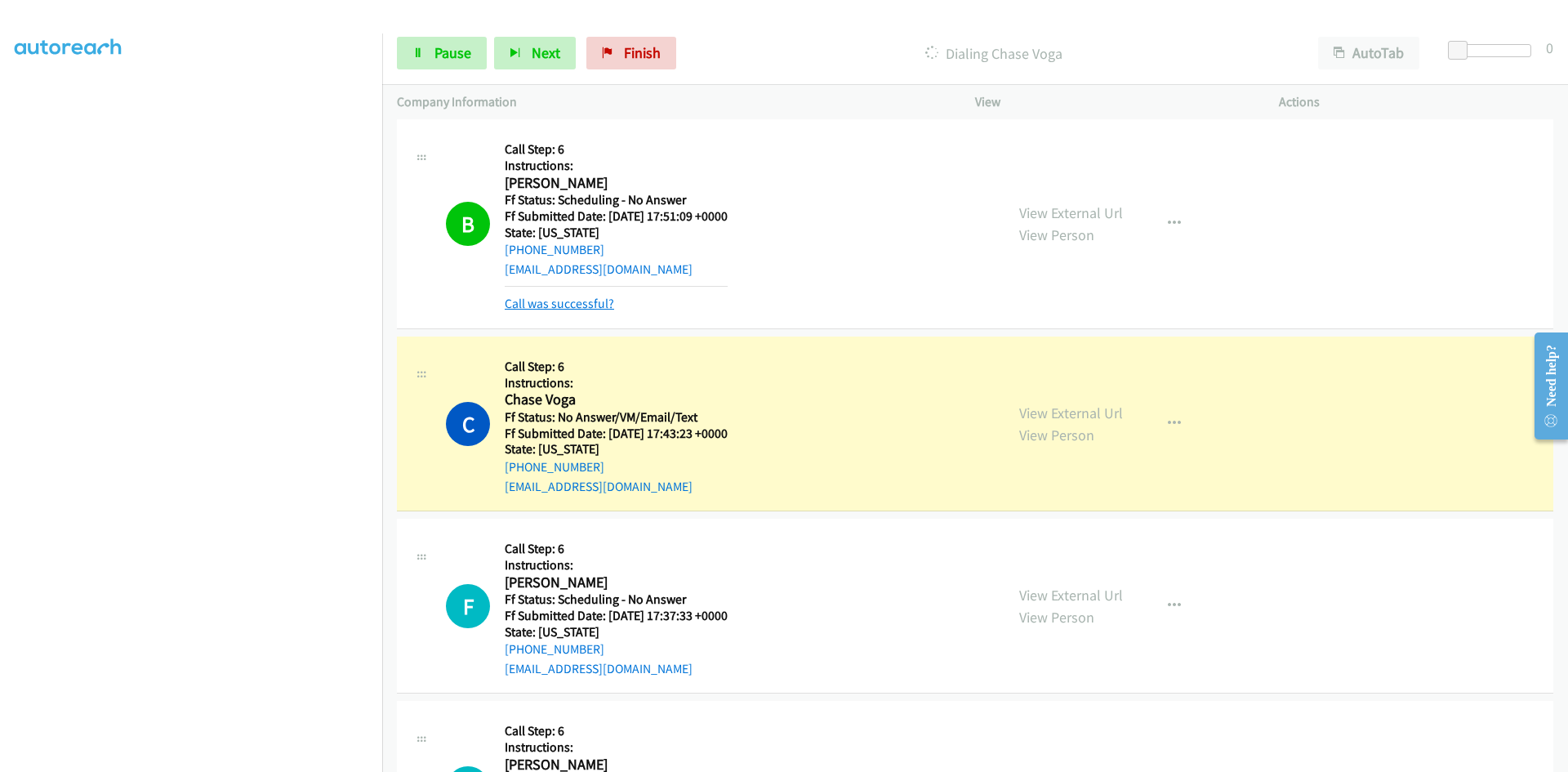
click at [588, 301] on link "Call was successful?" at bounding box center [559, 303] width 110 height 16
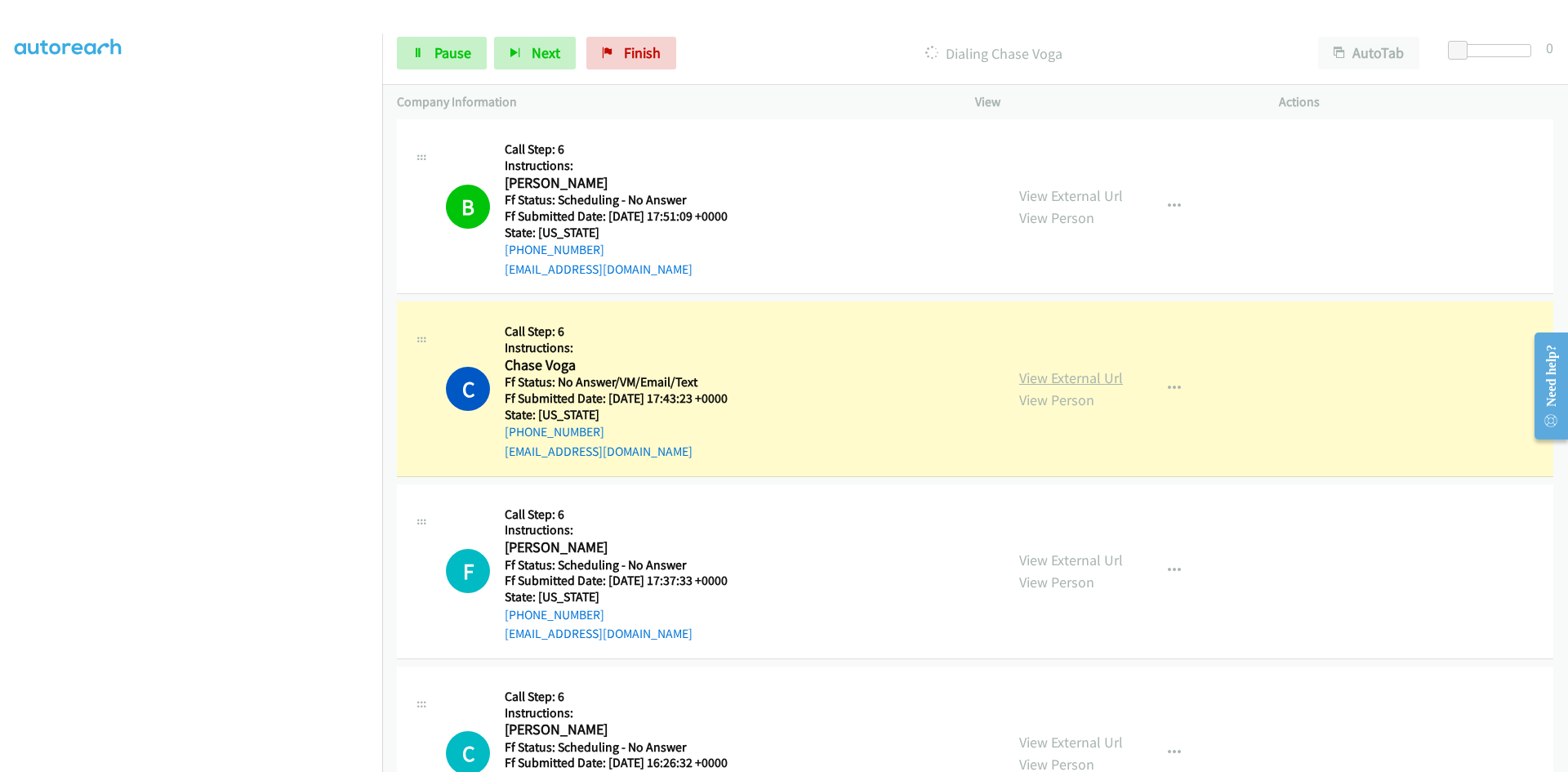
click at [1114, 378] on link "View External Url" at bounding box center [1071, 377] width 104 height 19
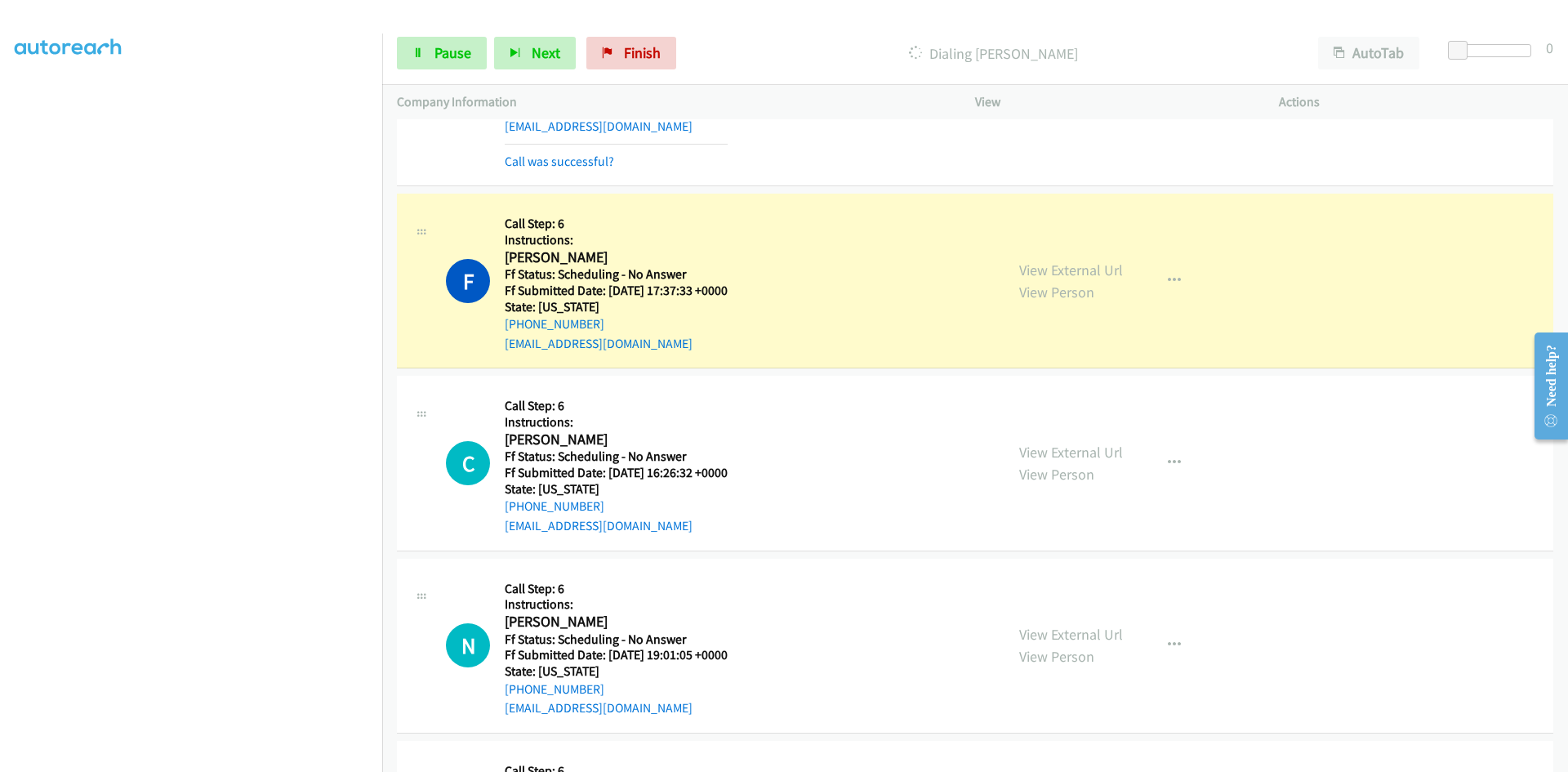
scroll to position [3348, 0]
click at [580, 161] on link "Call was successful?" at bounding box center [559, 159] width 110 height 16
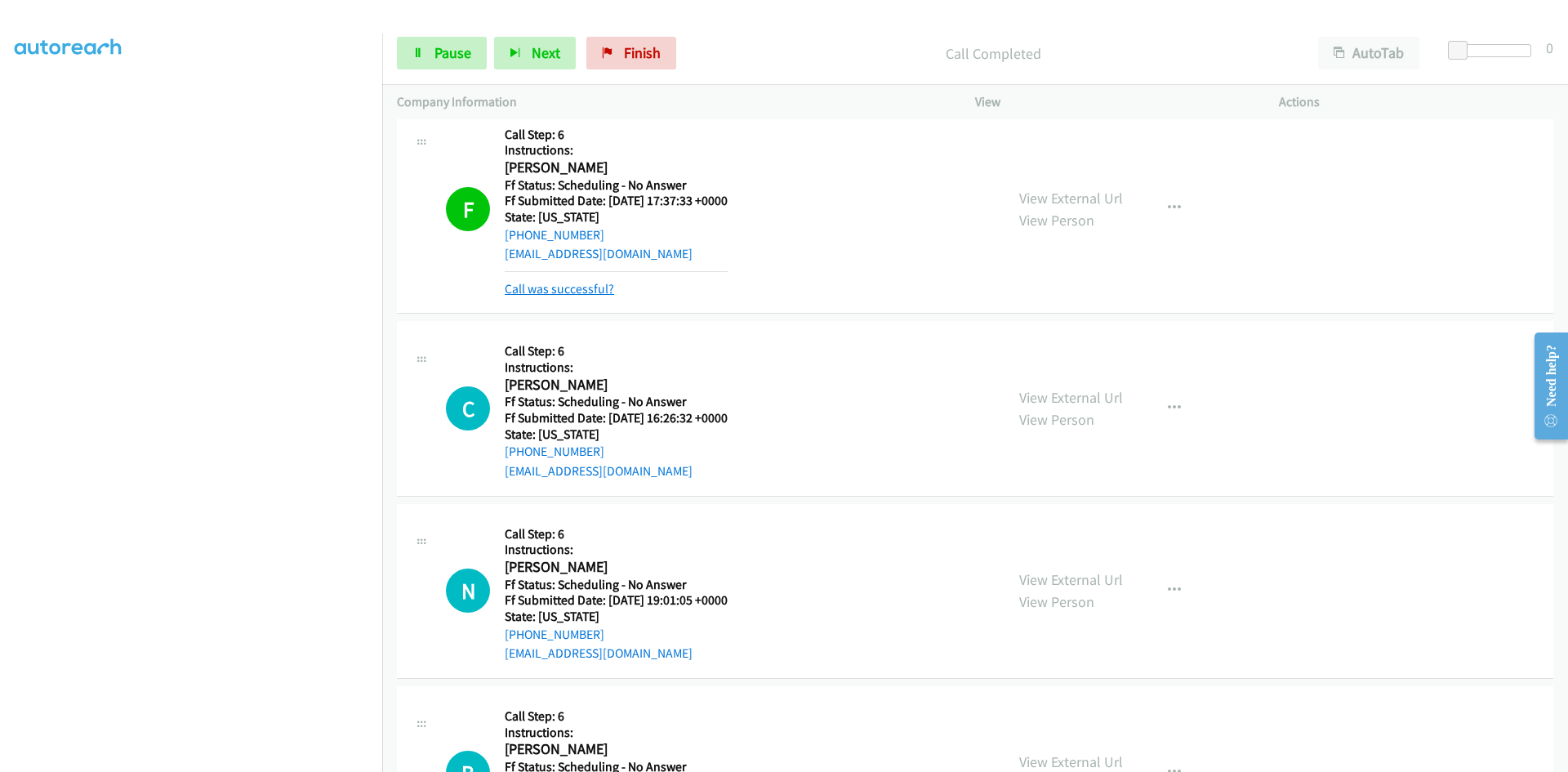
scroll to position [3430, 0]
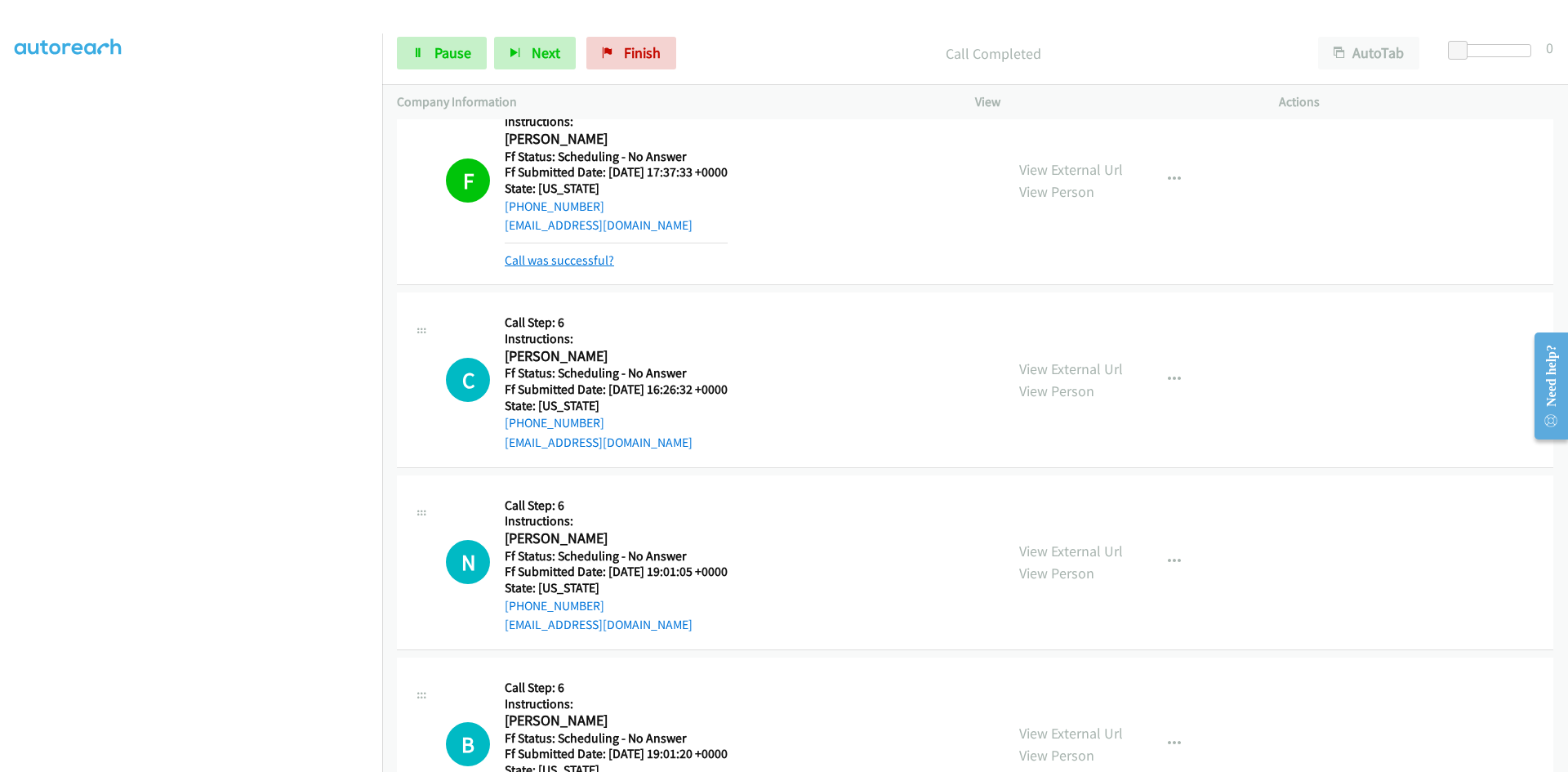
click at [576, 259] on link "Call was successful?" at bounding box center [559, 259] width 110 height 16
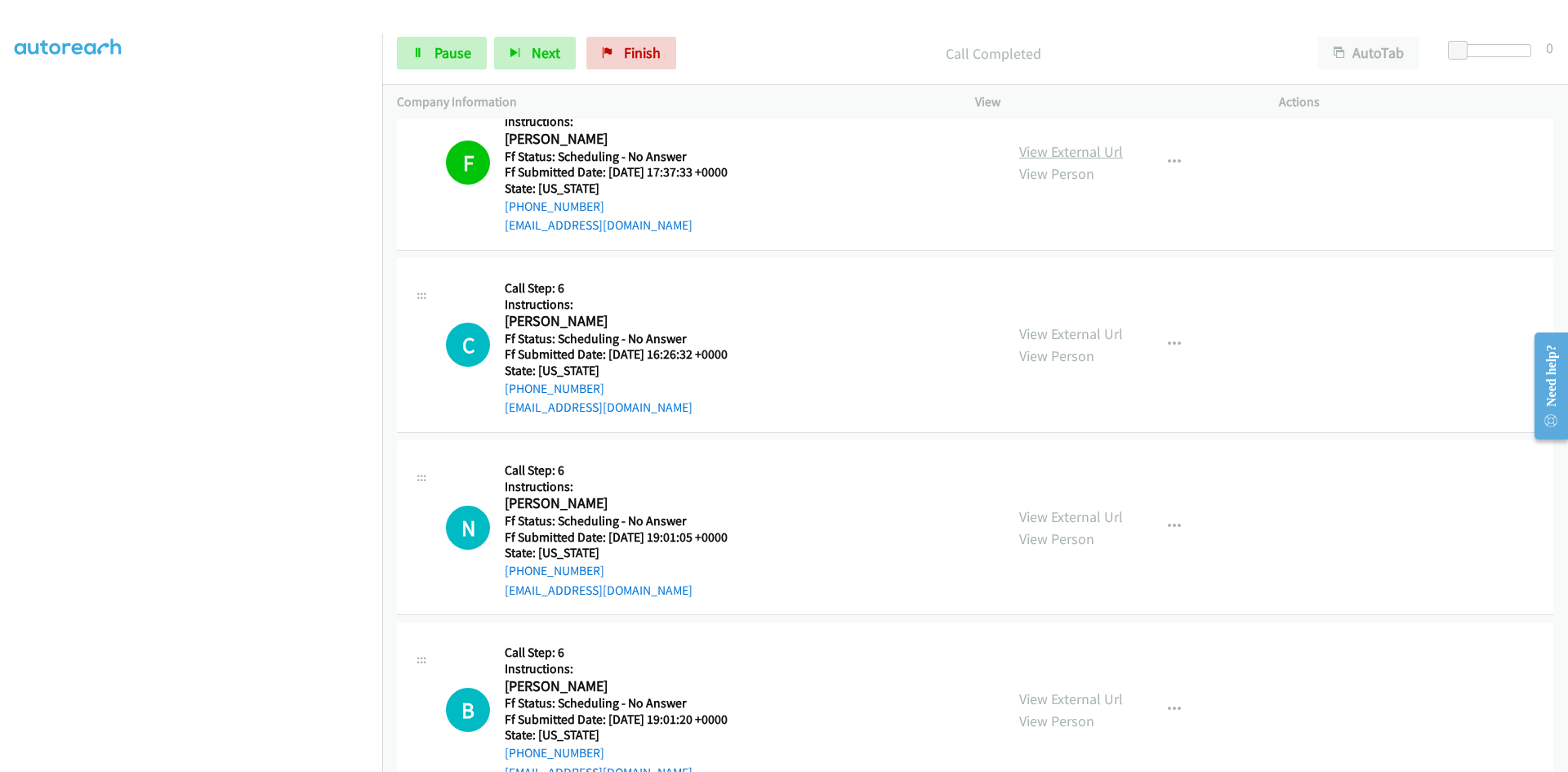
click at [1101, 152] on link "View External Url" at bounding box center [1071, 152] width 104 height 19
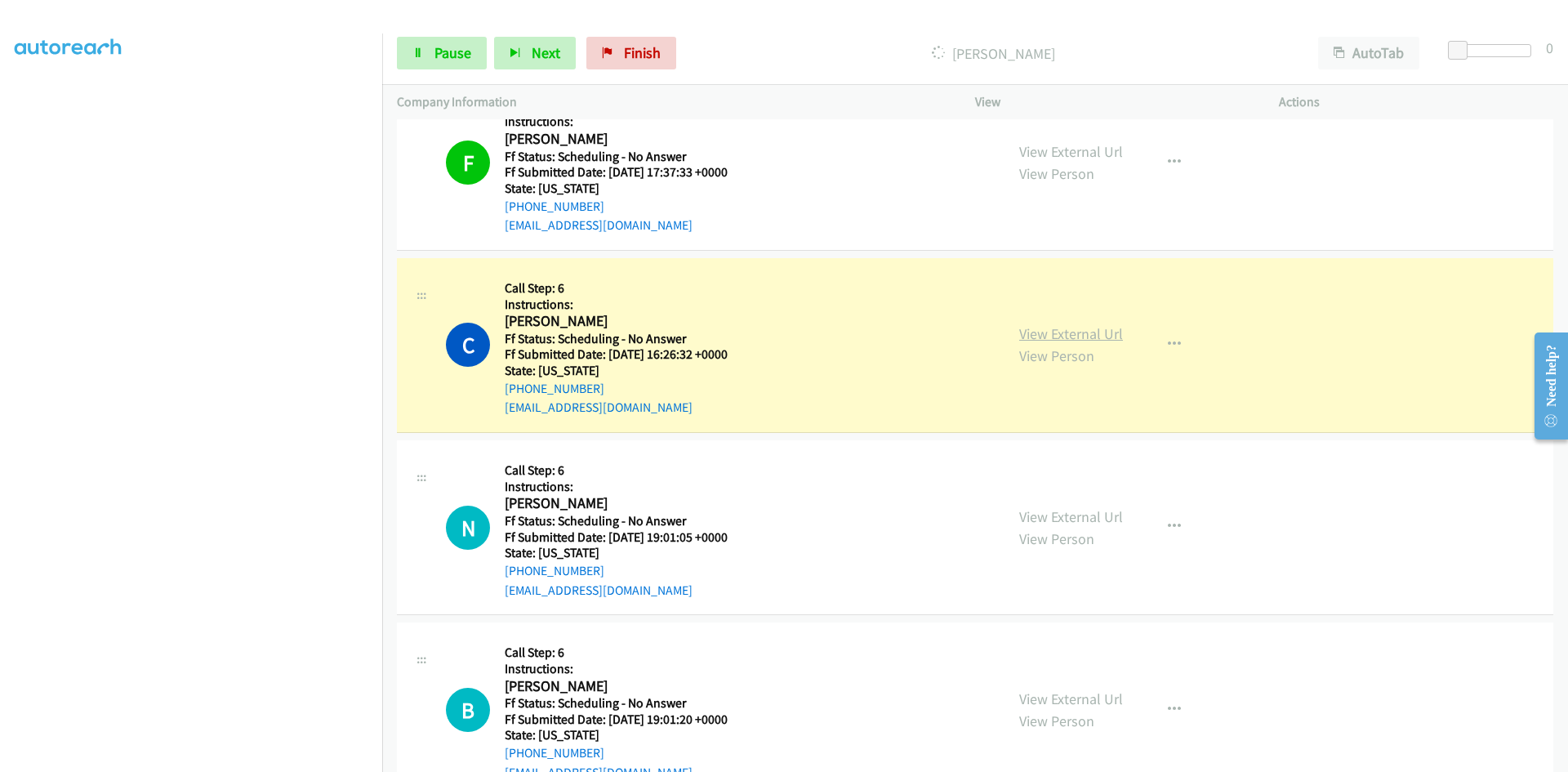
click at [1090, 331] on link "View External Url" at bounding box center [1071, 333] width 104 height 19
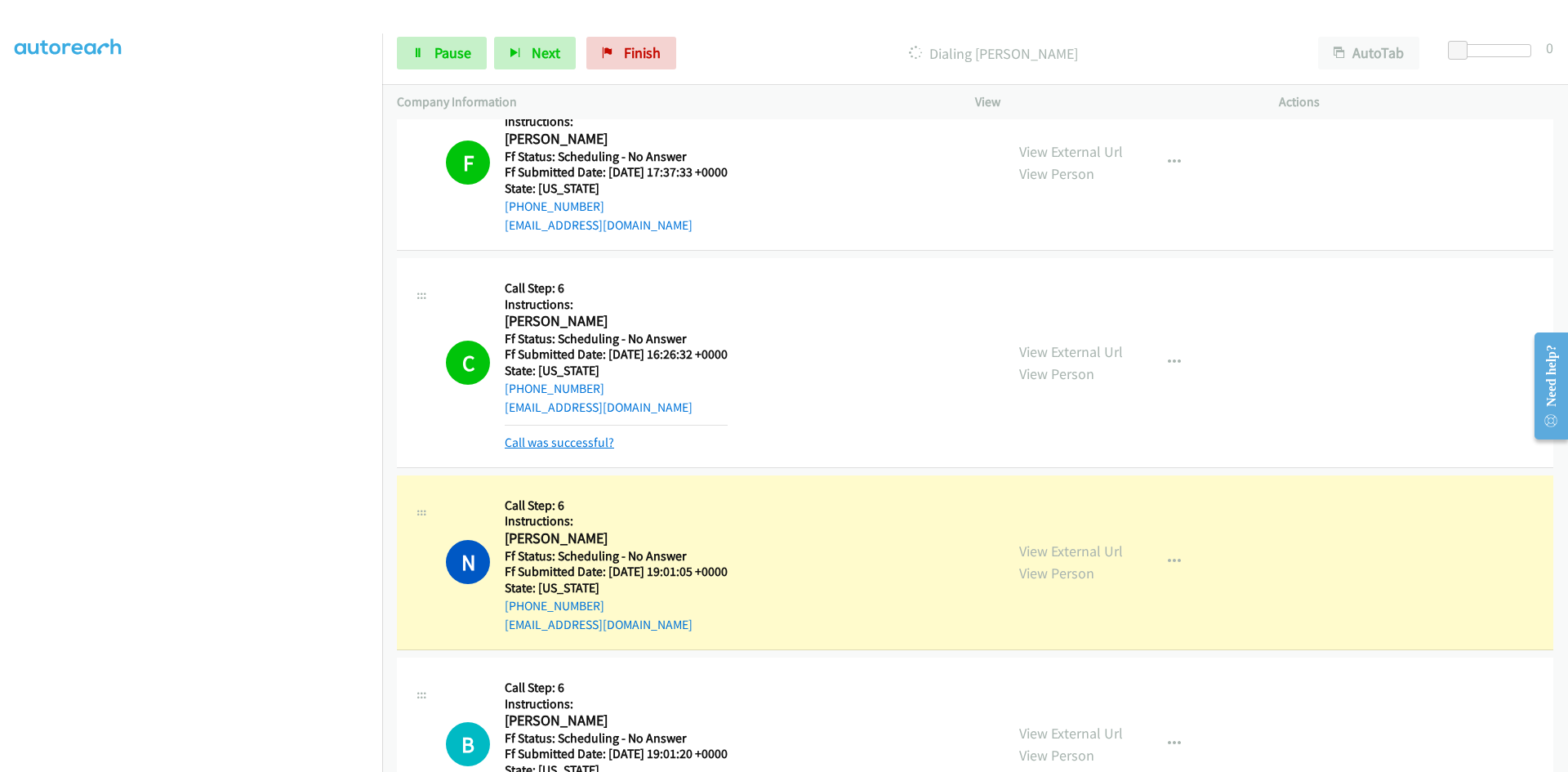
click at [515, 444] on link "Call was successful?" at bounding box center [559, 441] width 110 height 16
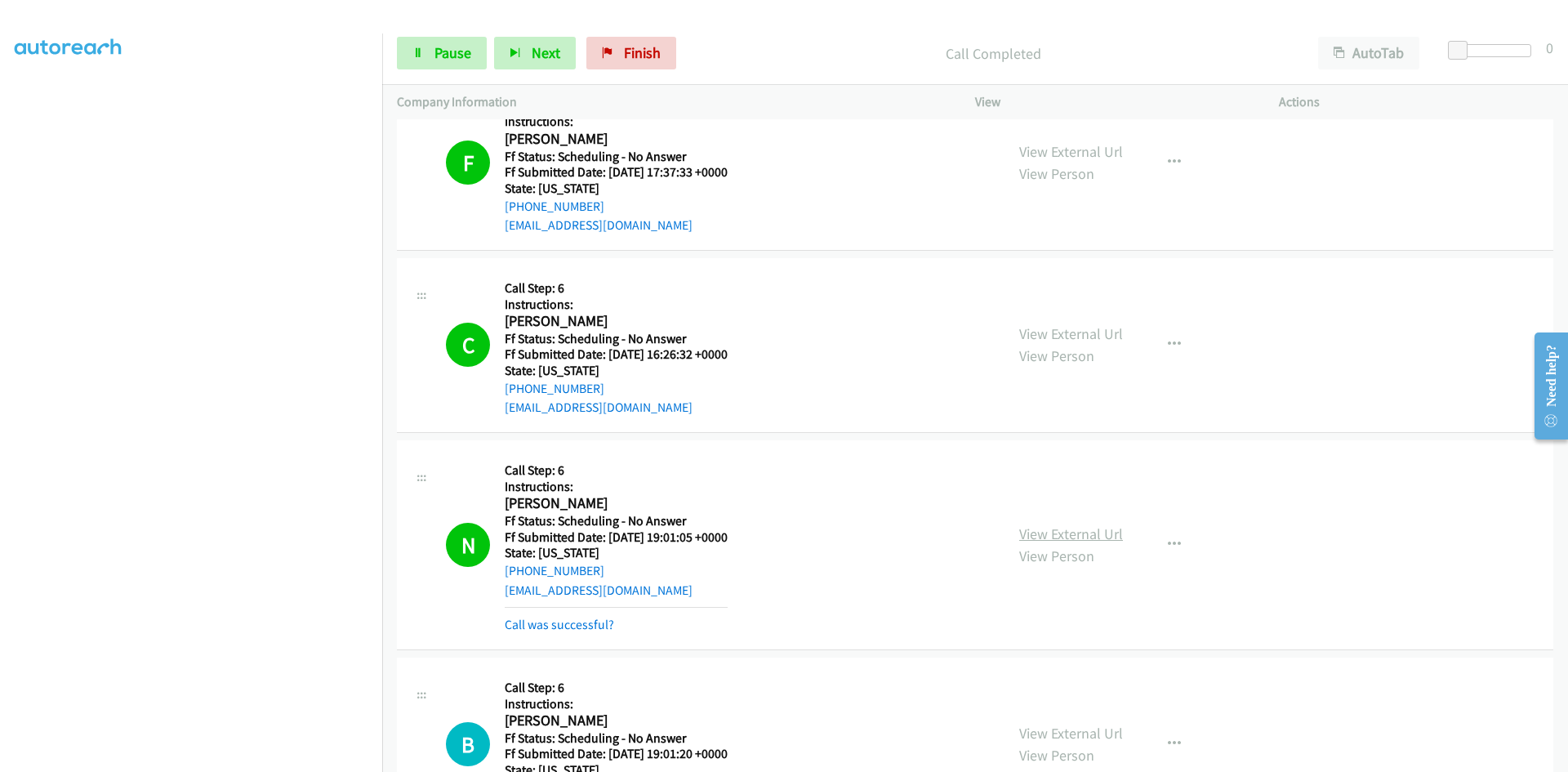
click at [1053, 533] on link "View External Url" at bounding box center [1071, 534] width 104 height 19
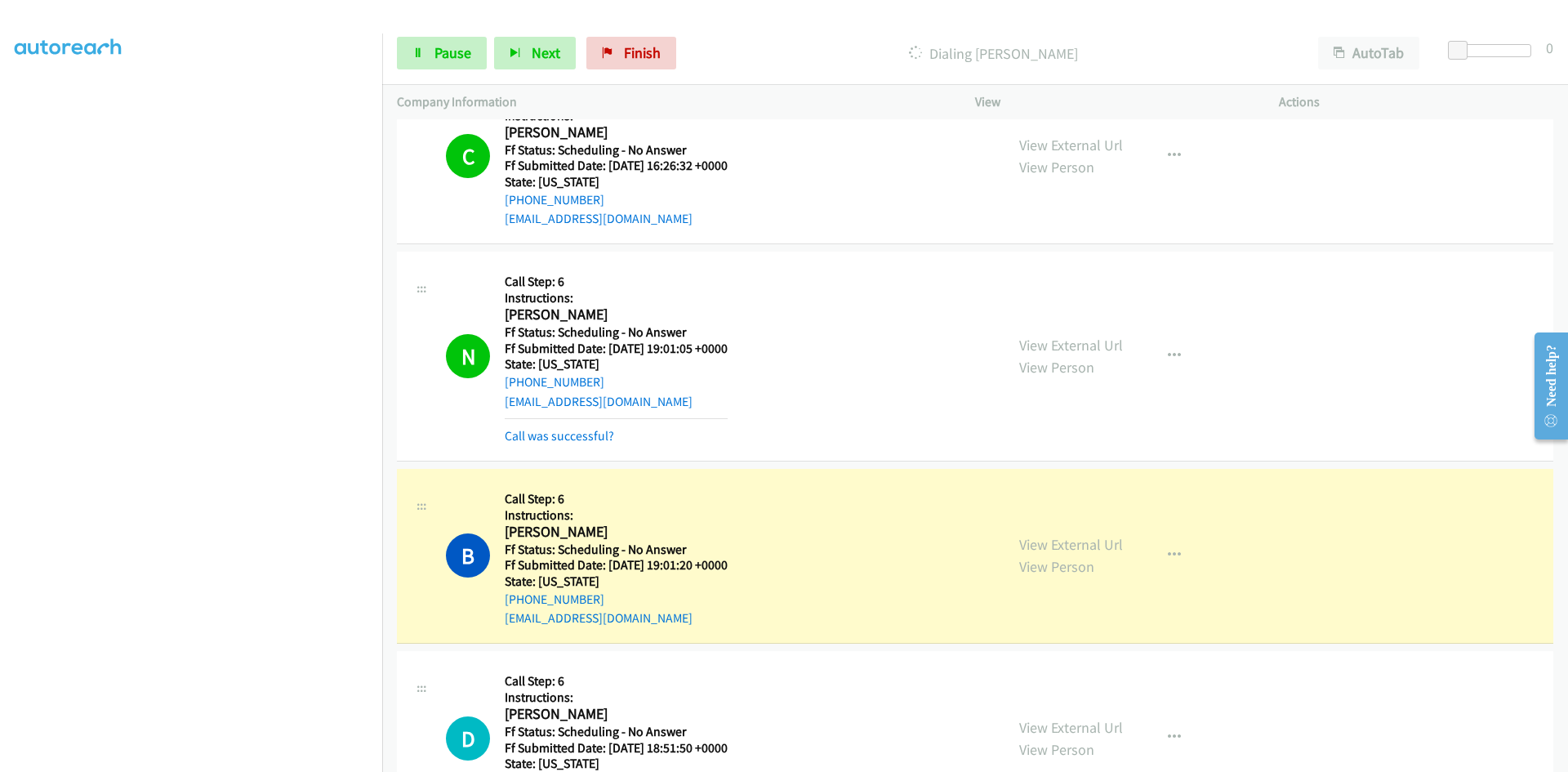
scroll to position [3675, 0]
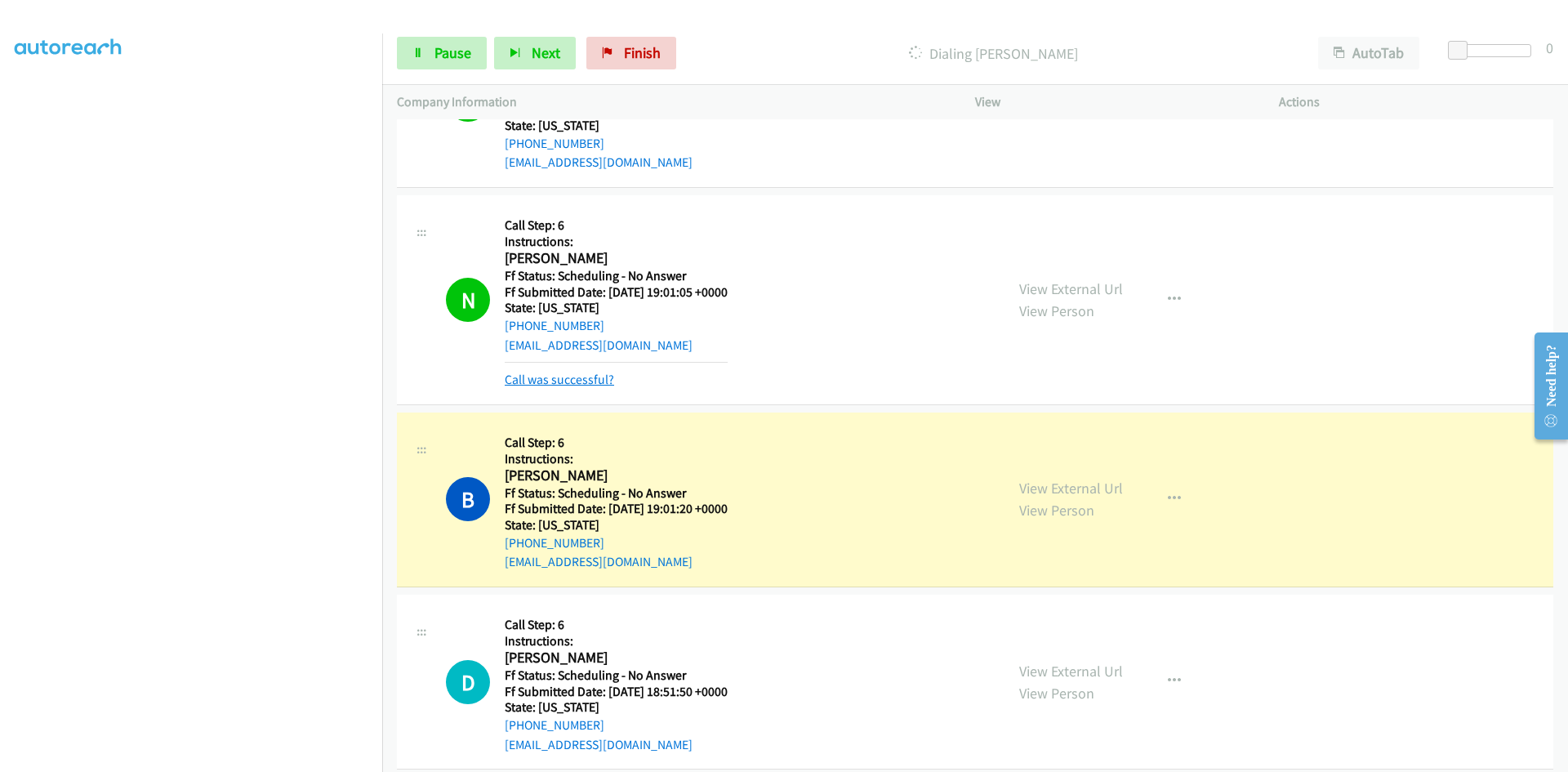
click at [550, 381] on link "Call was successful?" at bounding box center [559, 379] width 110 height 16
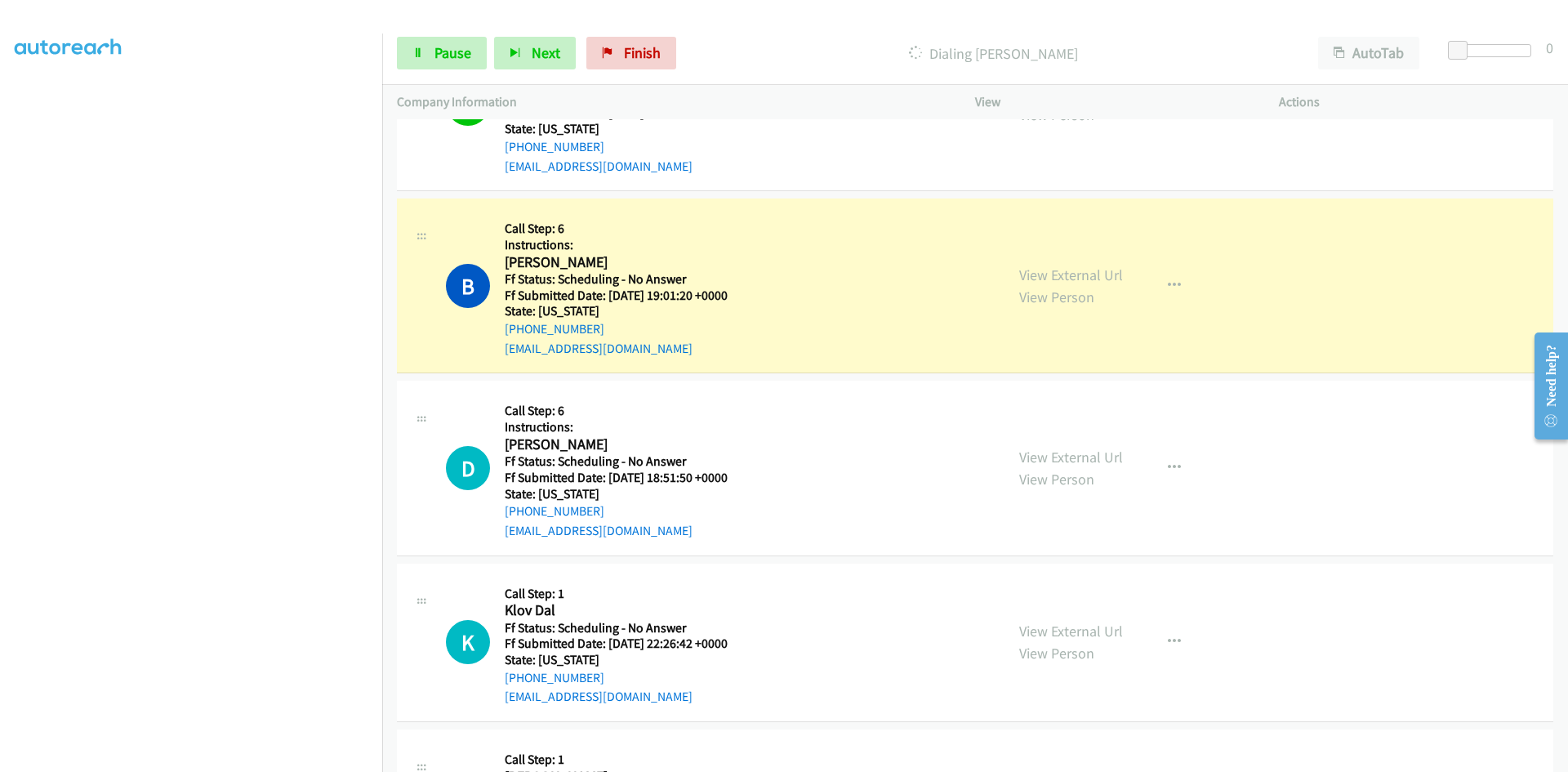
scroll to position [3919, 0]
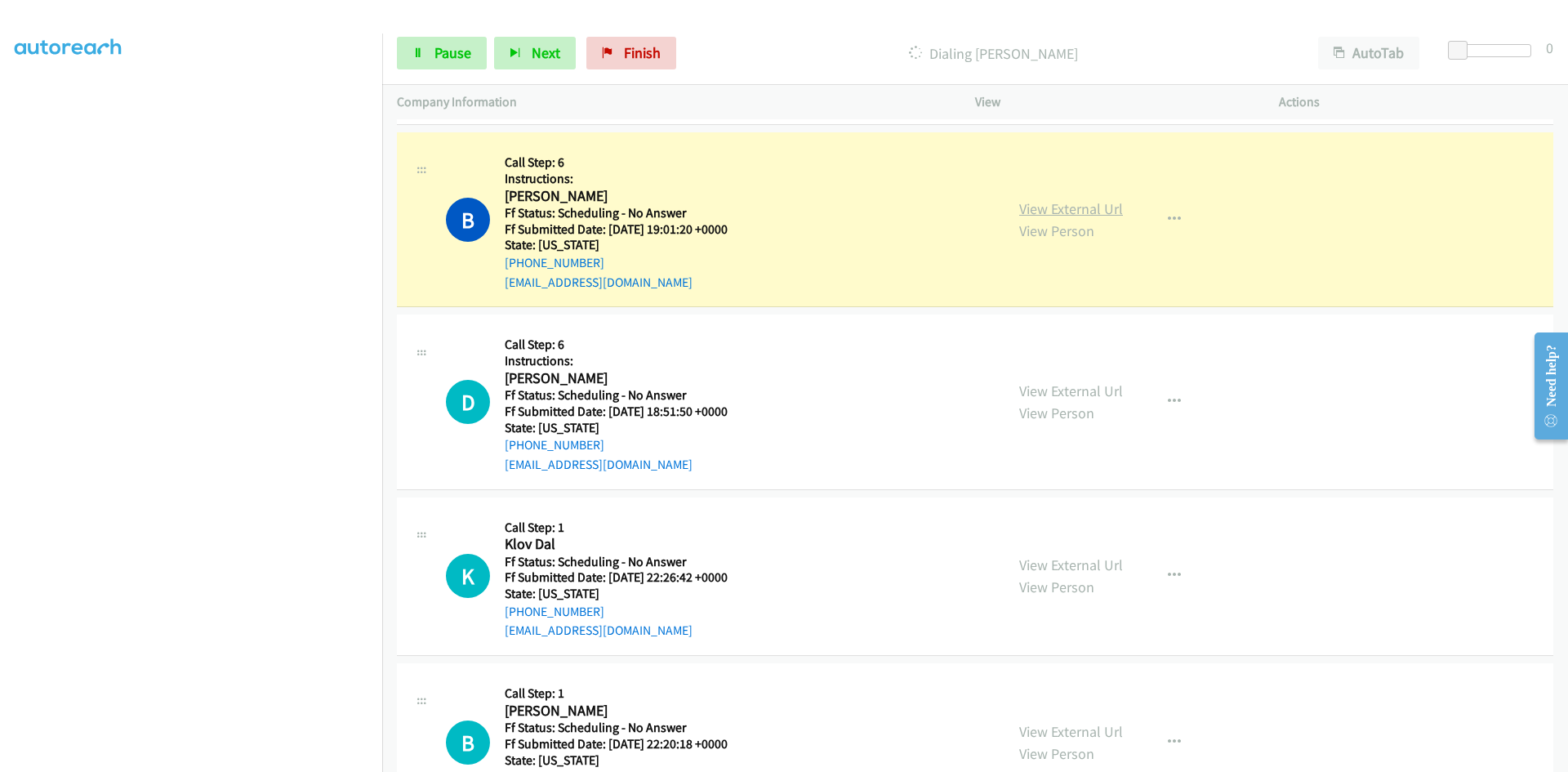
click at [1096, 207] on link "View External Url" at bounding box center [1071, 208] width 104 height 19
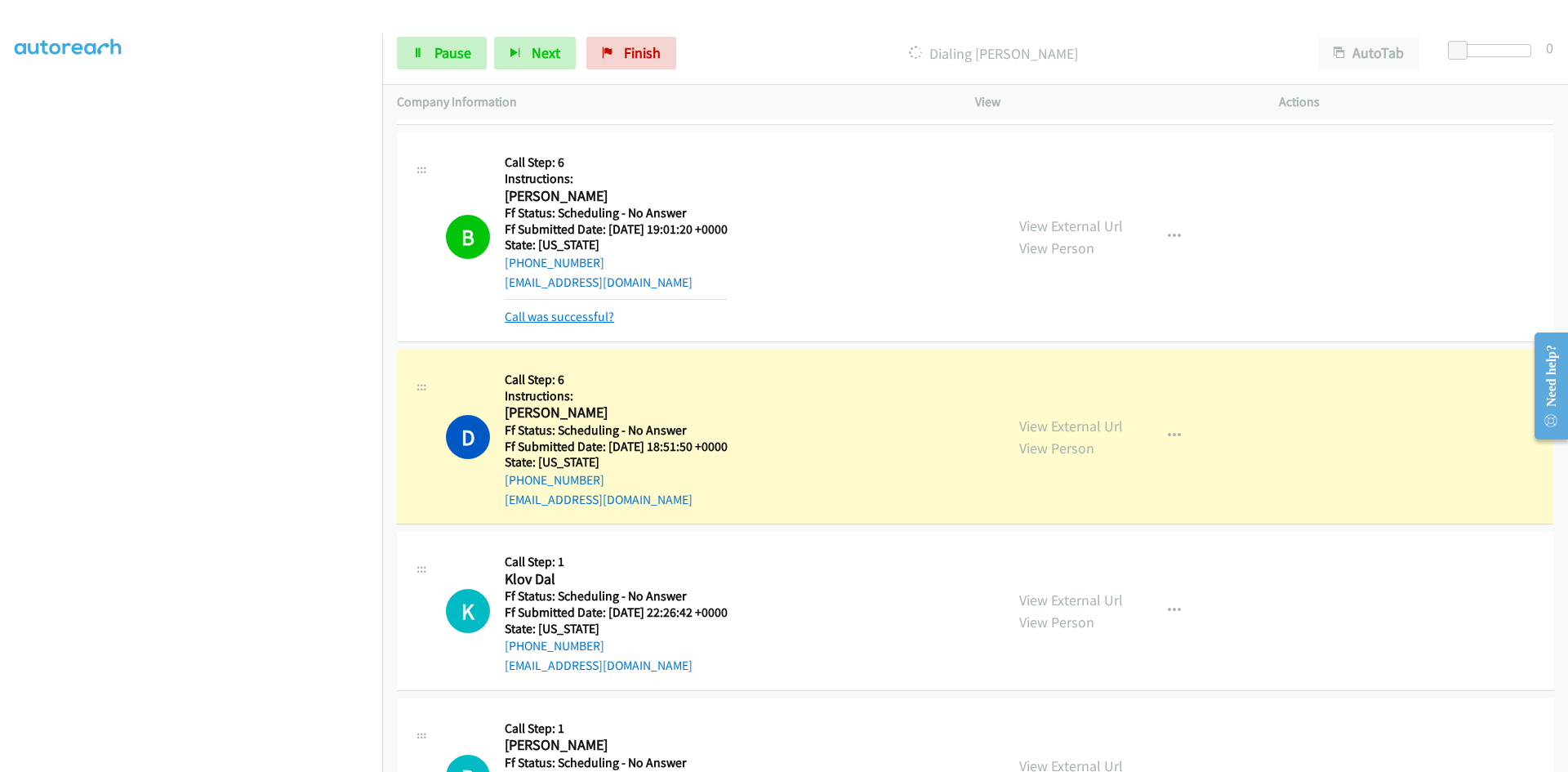
click at [588, 311] on link "Call was successful?" at bounding box center [559, 316] width 110 height 16
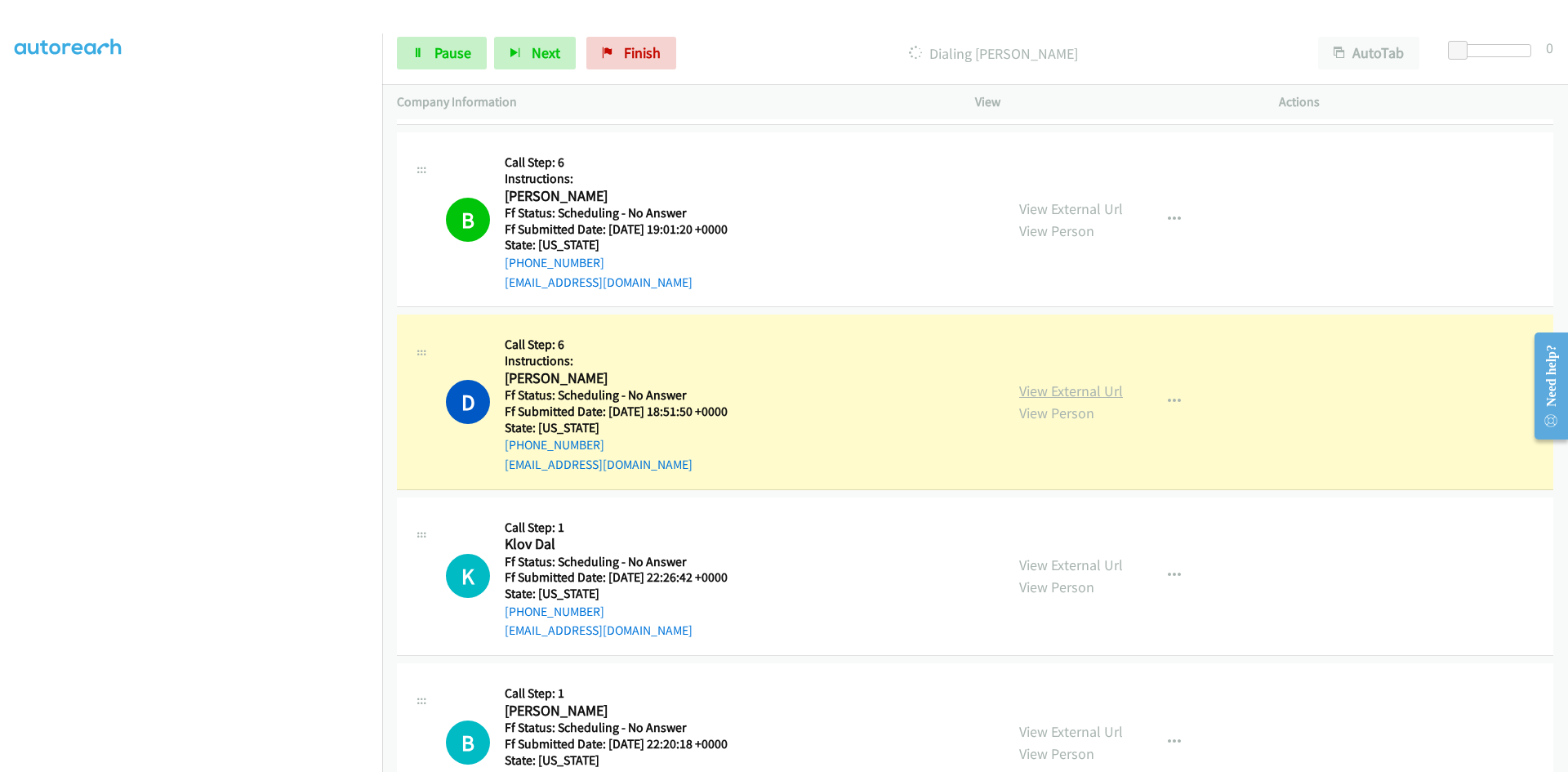
click at [1111, 395] on link "View External Url" at bounding box center [1071, 390] width 104 height 19
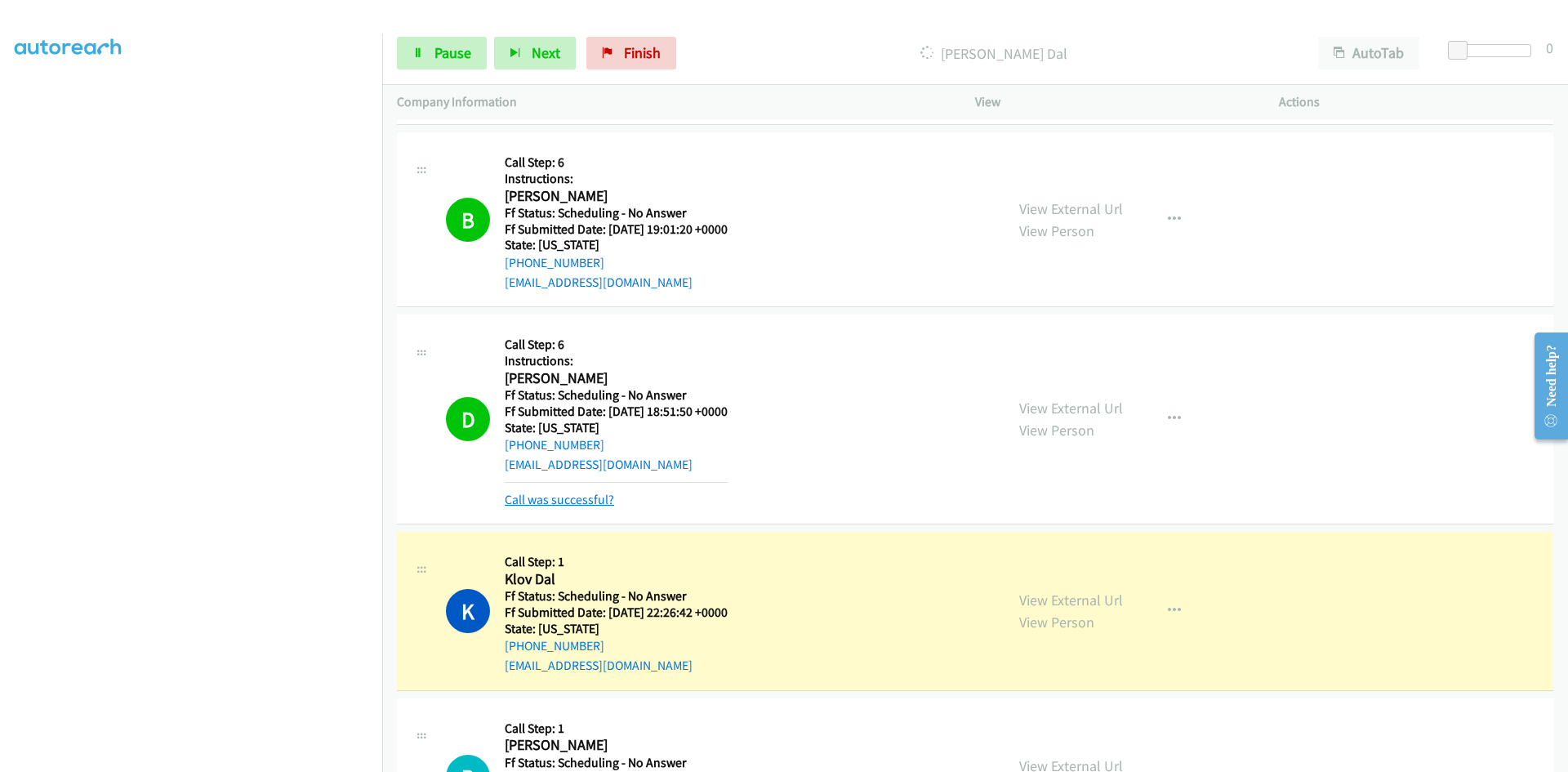
click at [604, 498] on link "Call was successful?" at bounding box center [559, 499] width 110 height 16
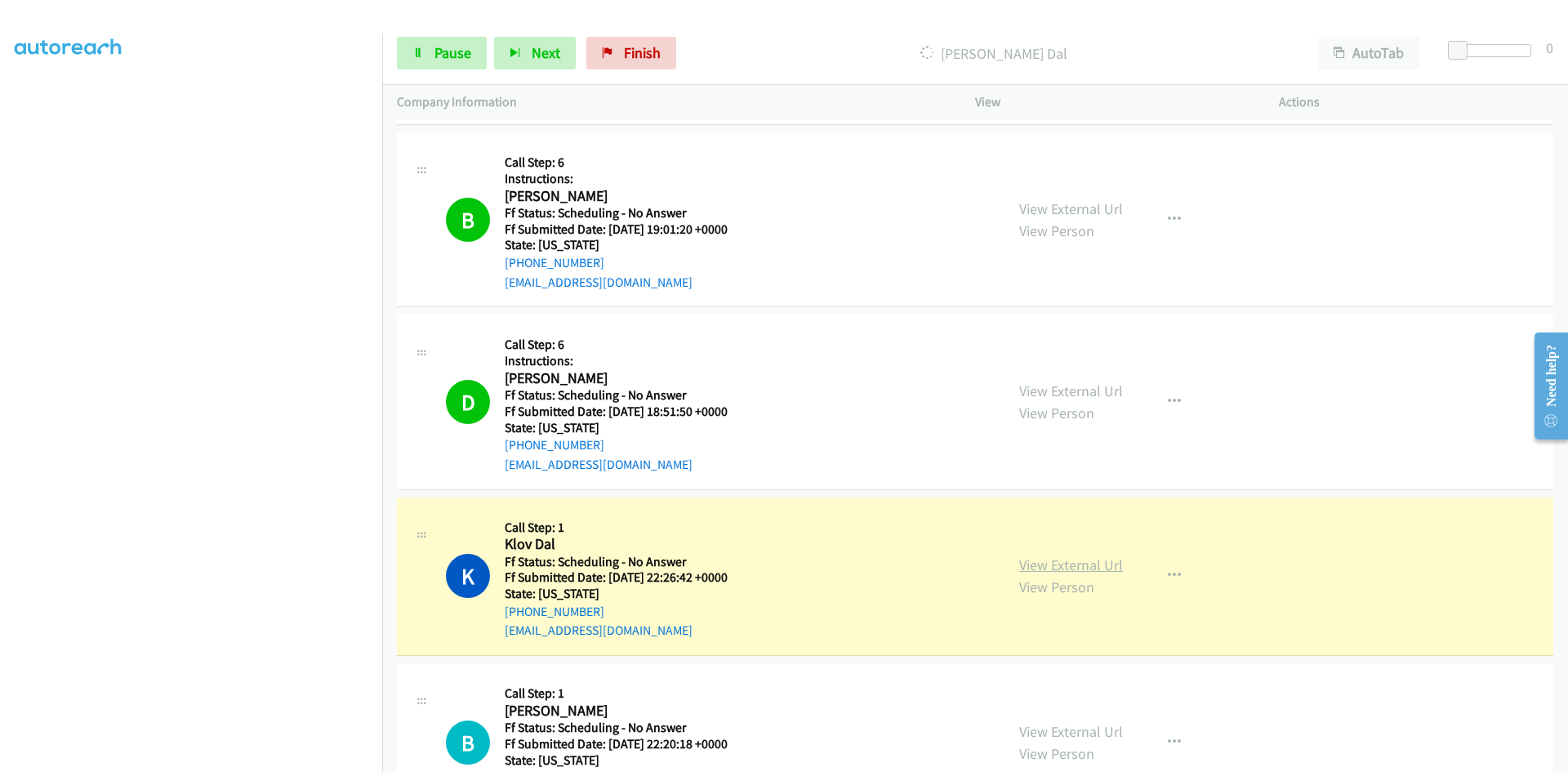
click at [1034, 564] on link "View External Url" at bounding box center [1071, 565] width 104 height 19
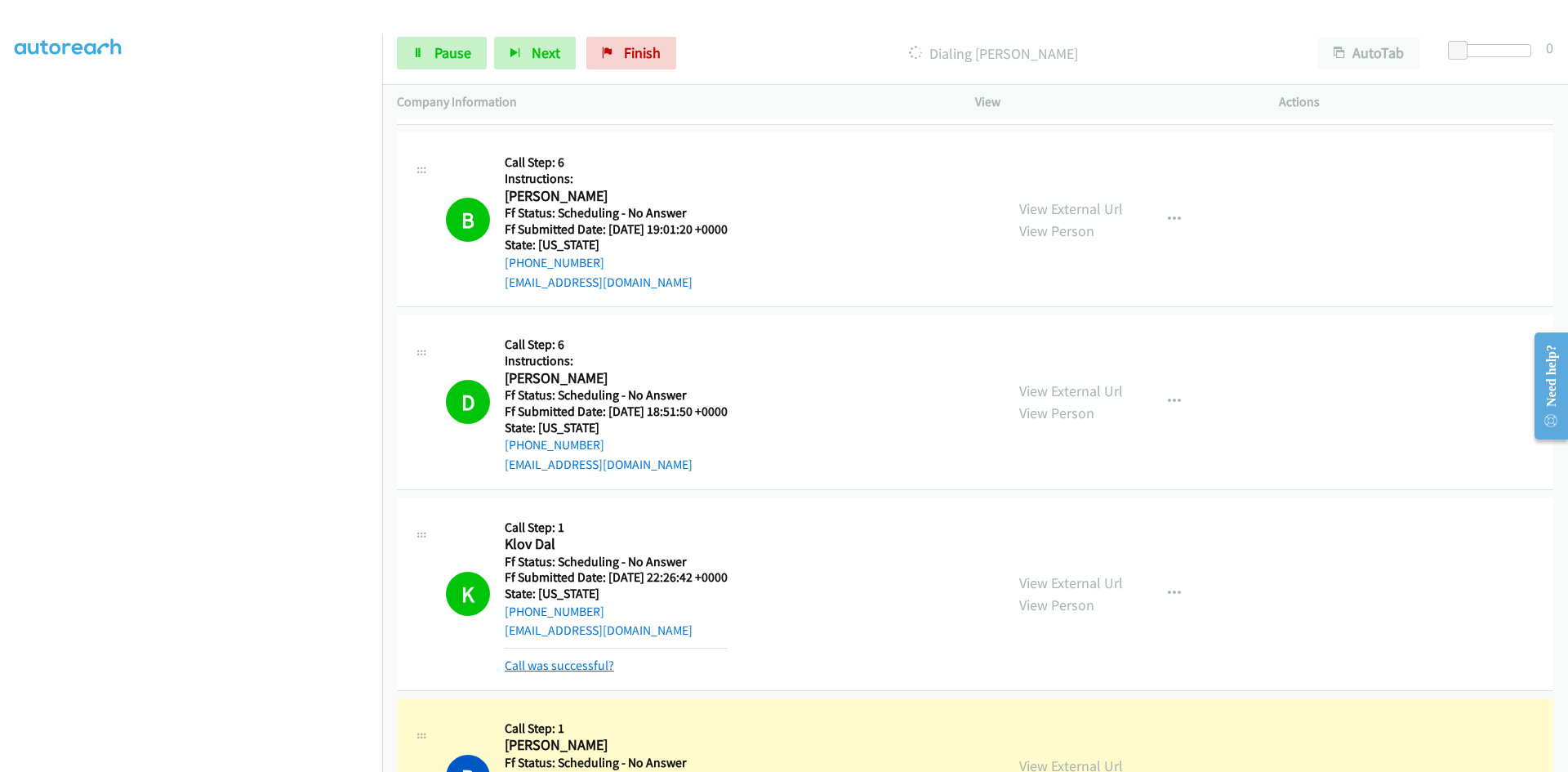
click at [546, 667] on link "Call was successful?" at bounding box center [559, 665] width 110 height 16
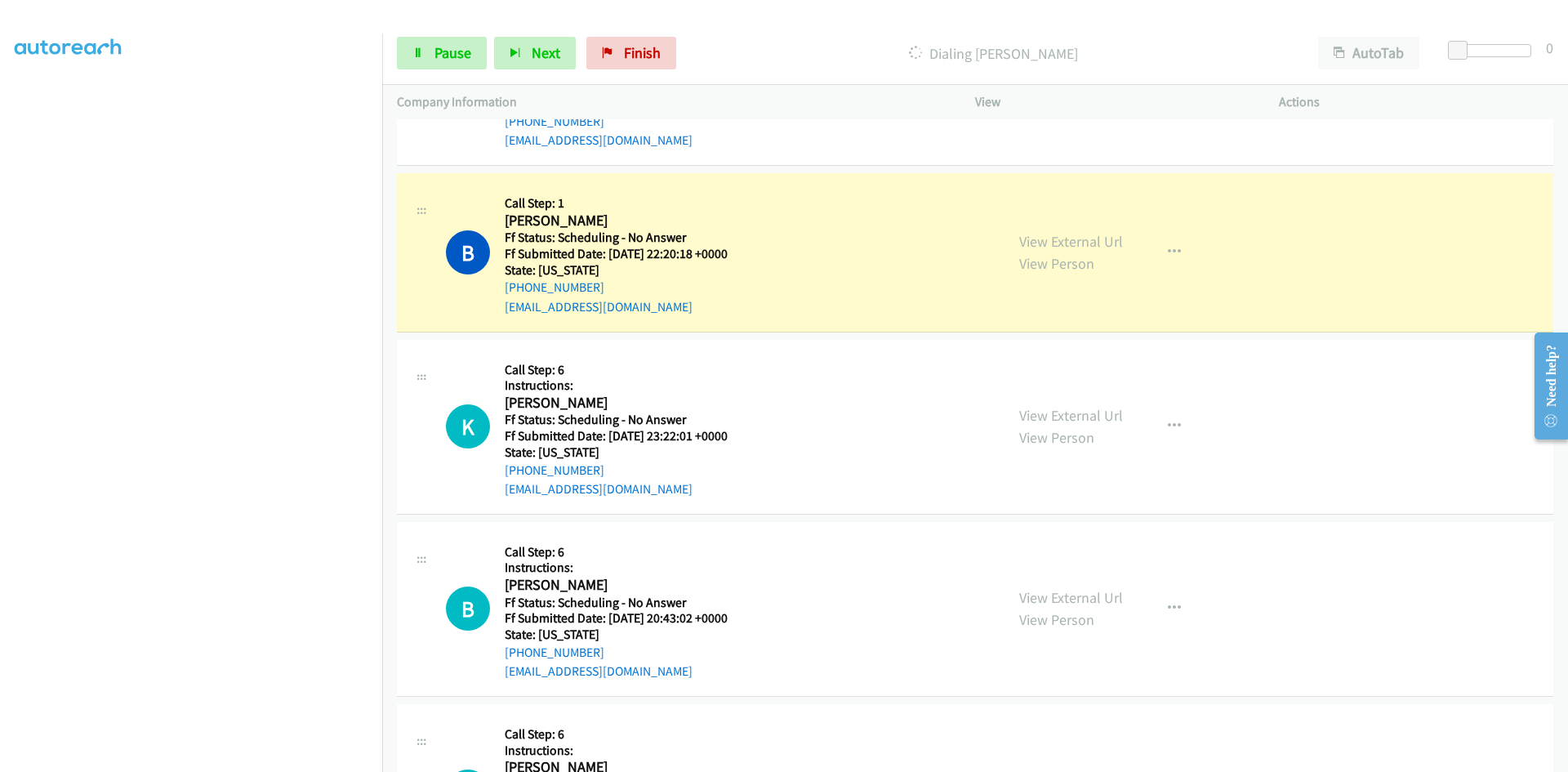
scroll to position [4491, 0]
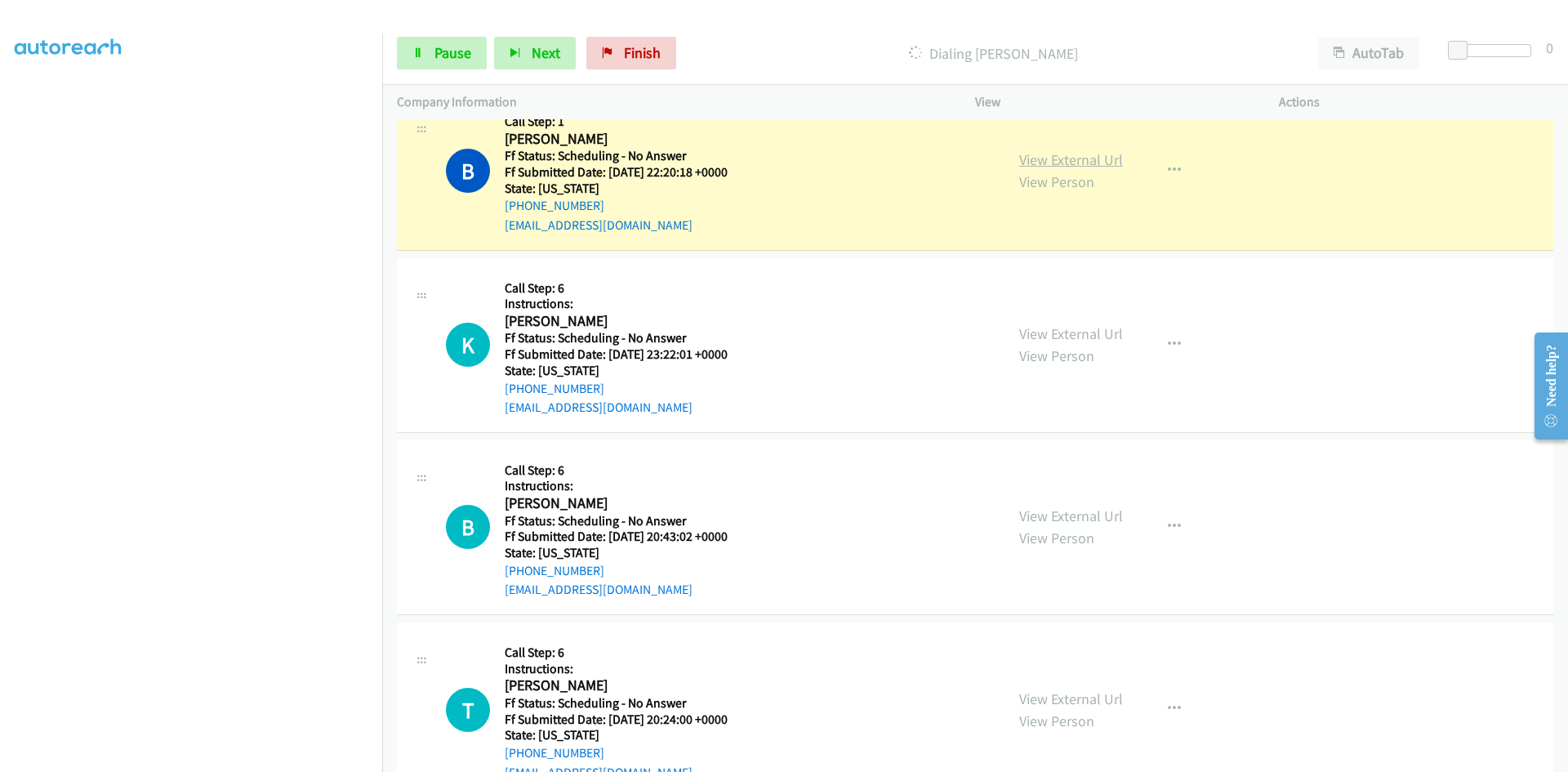
click at [1059, 158] on link "View External Url" at bounding box center [1071, 159] width 104 height 19
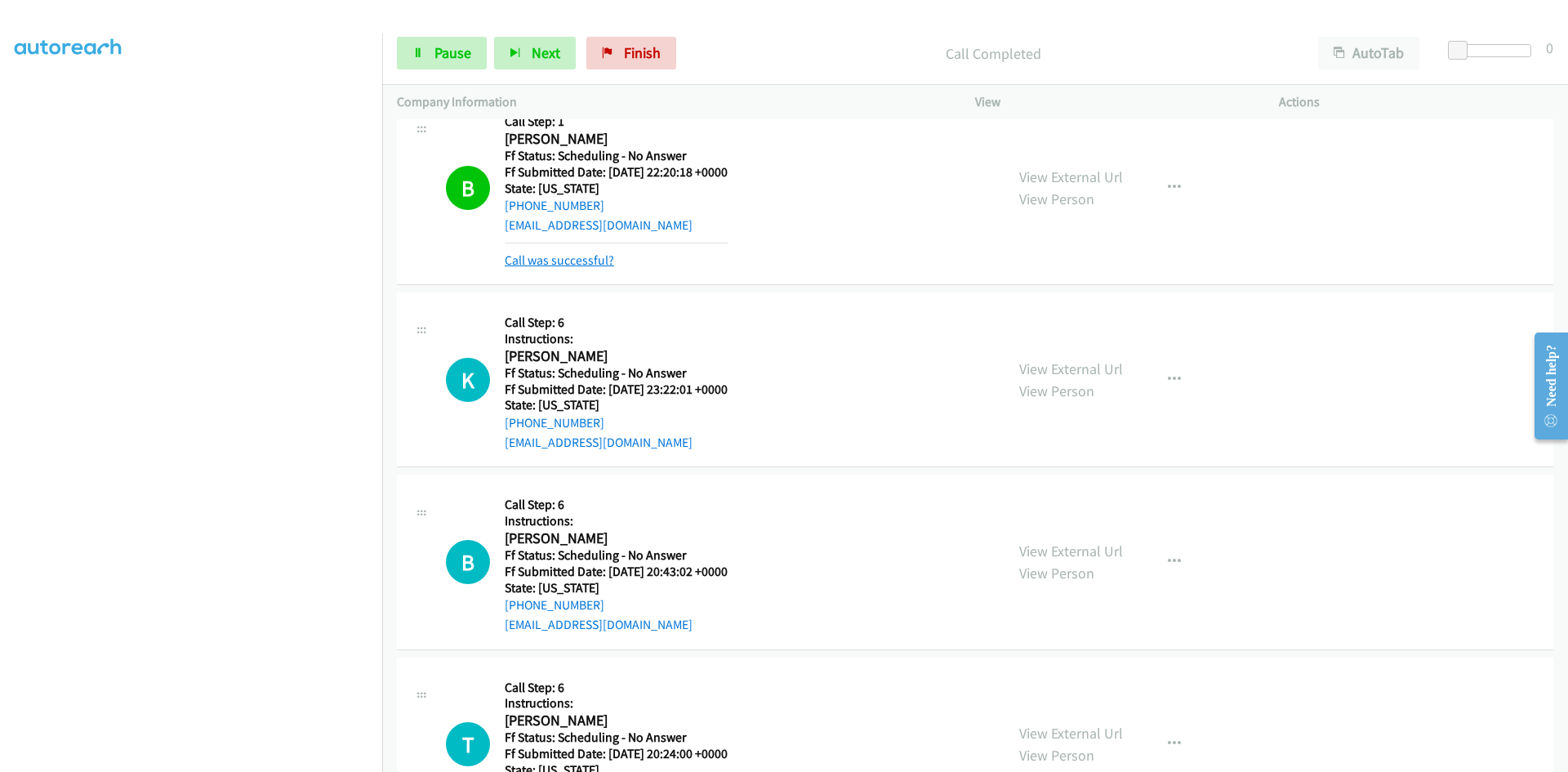
click at [553, 265] on link "Call was successful?" at bounding box center [559, 259] width 110 height 16
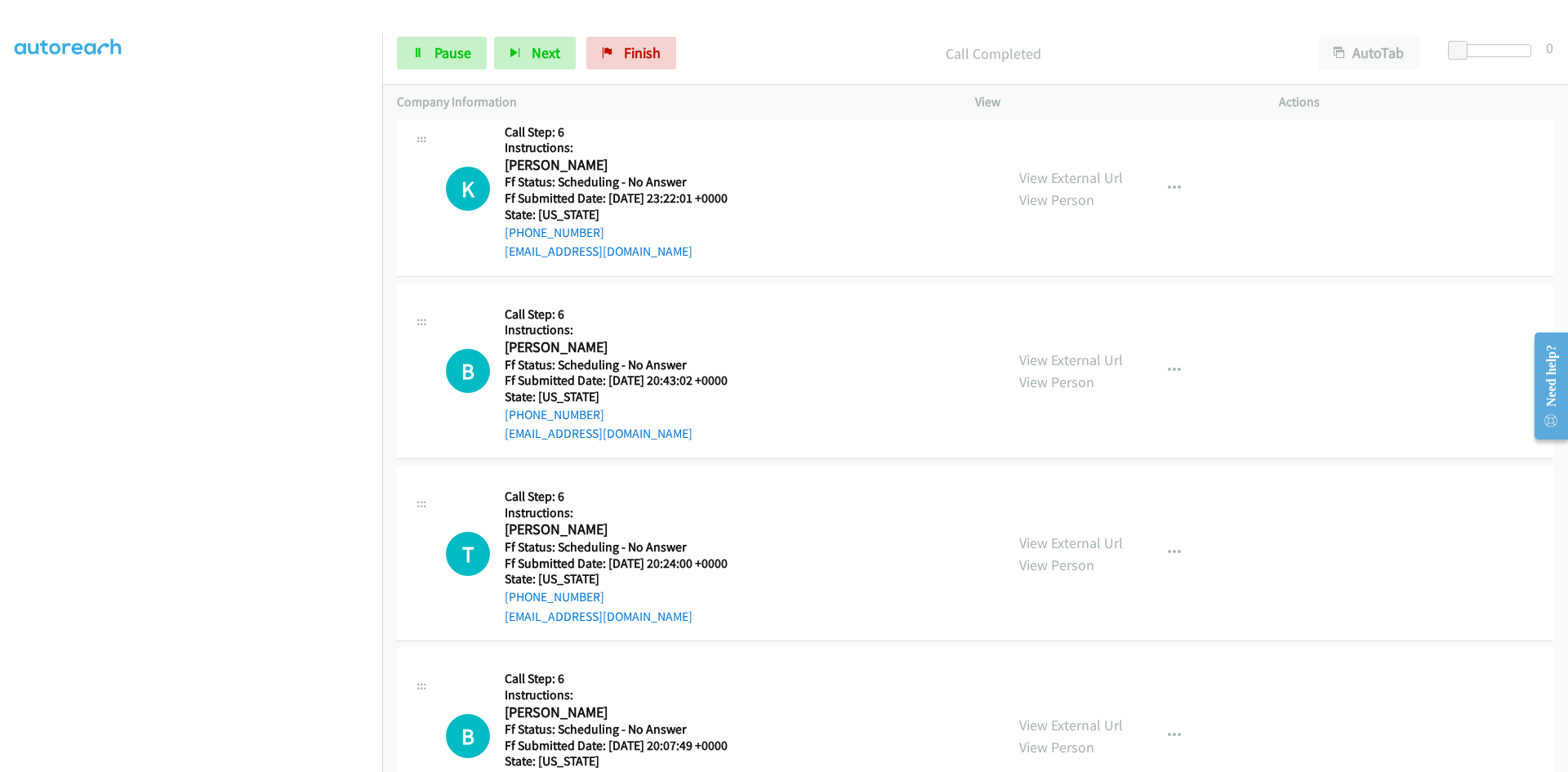
scroll to position [4655, 0]
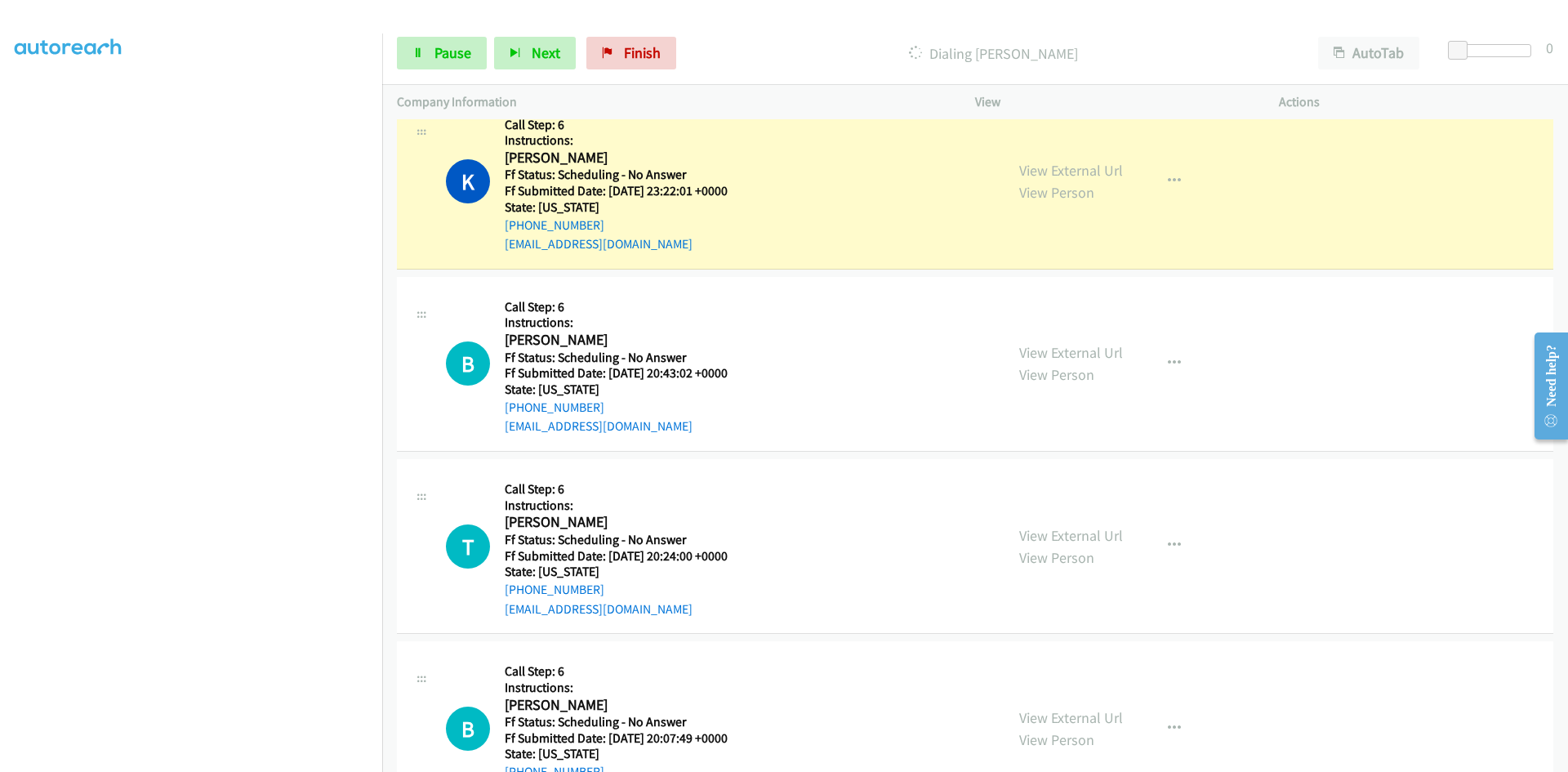
click at [1092, 173] on div "View External Url View Person View External Url Email Schedule/Manage Callback …" at bounding box center [1163, 182] width 319 height 144
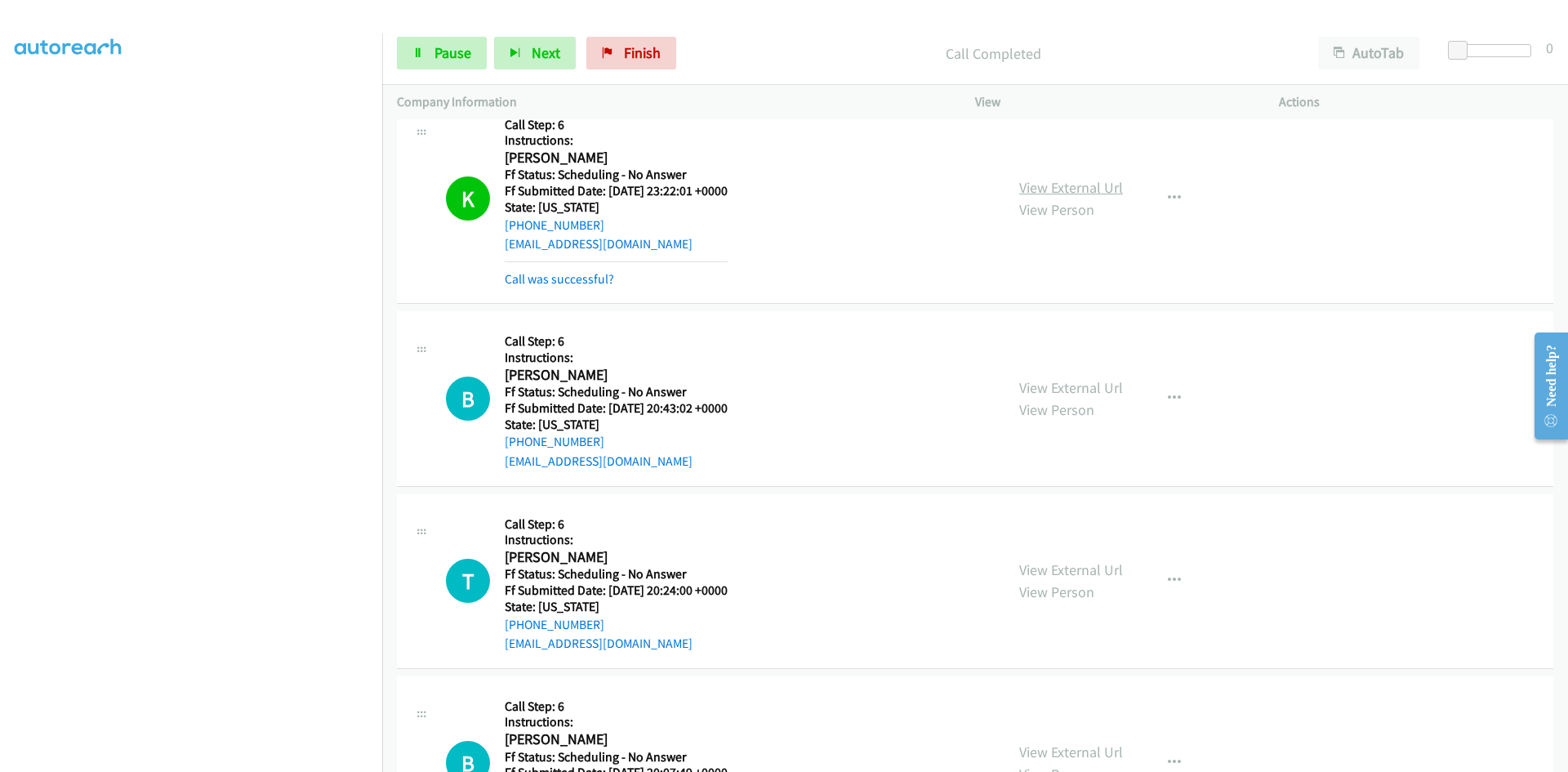
click at [1088, 185] on link "View External Url" at bounding box center [1071, 187] width 104 height 19
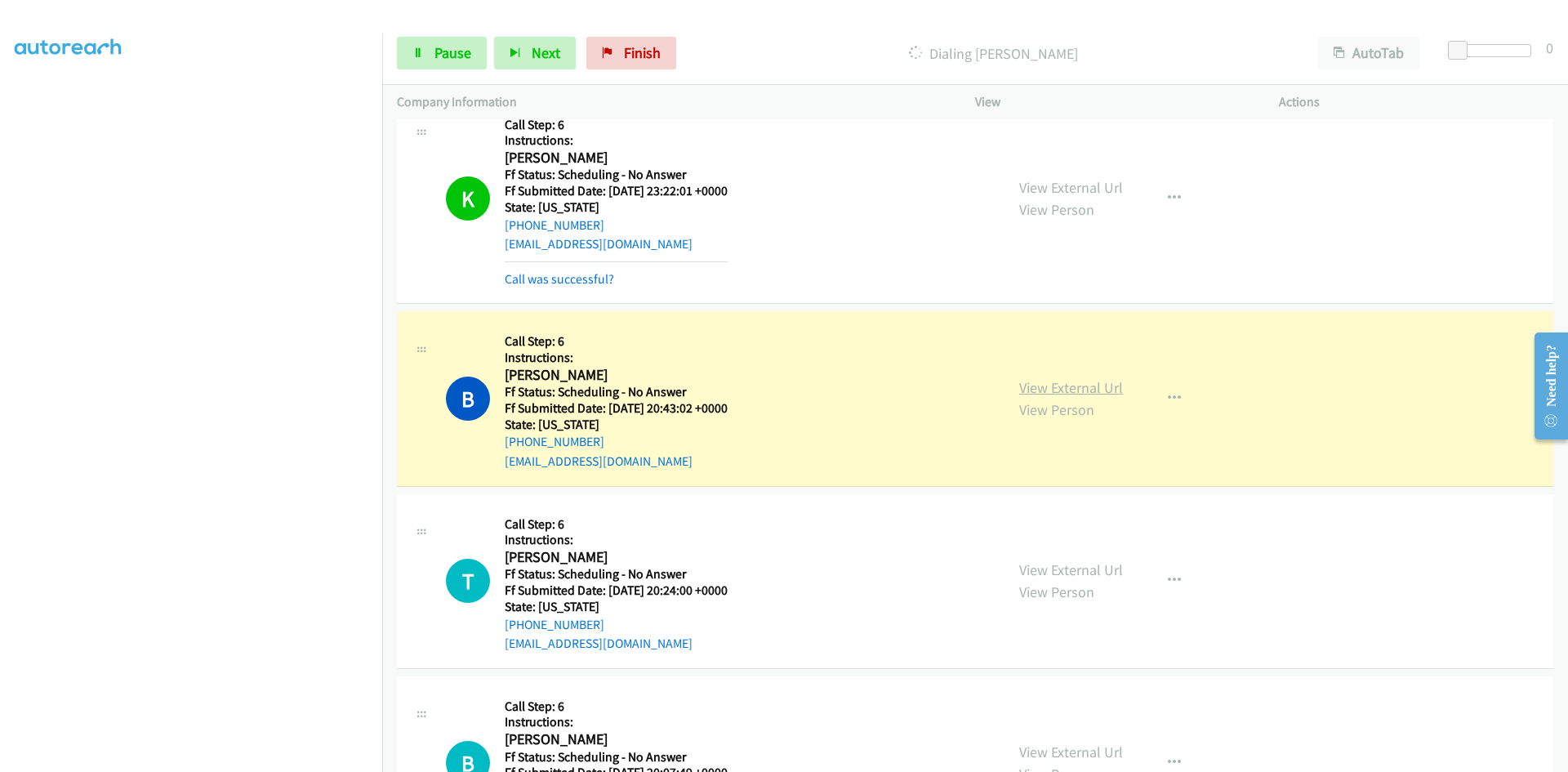
click at [1059, 383] on link "View External Url" at bounding box center [1071, 387] width 104 height 19
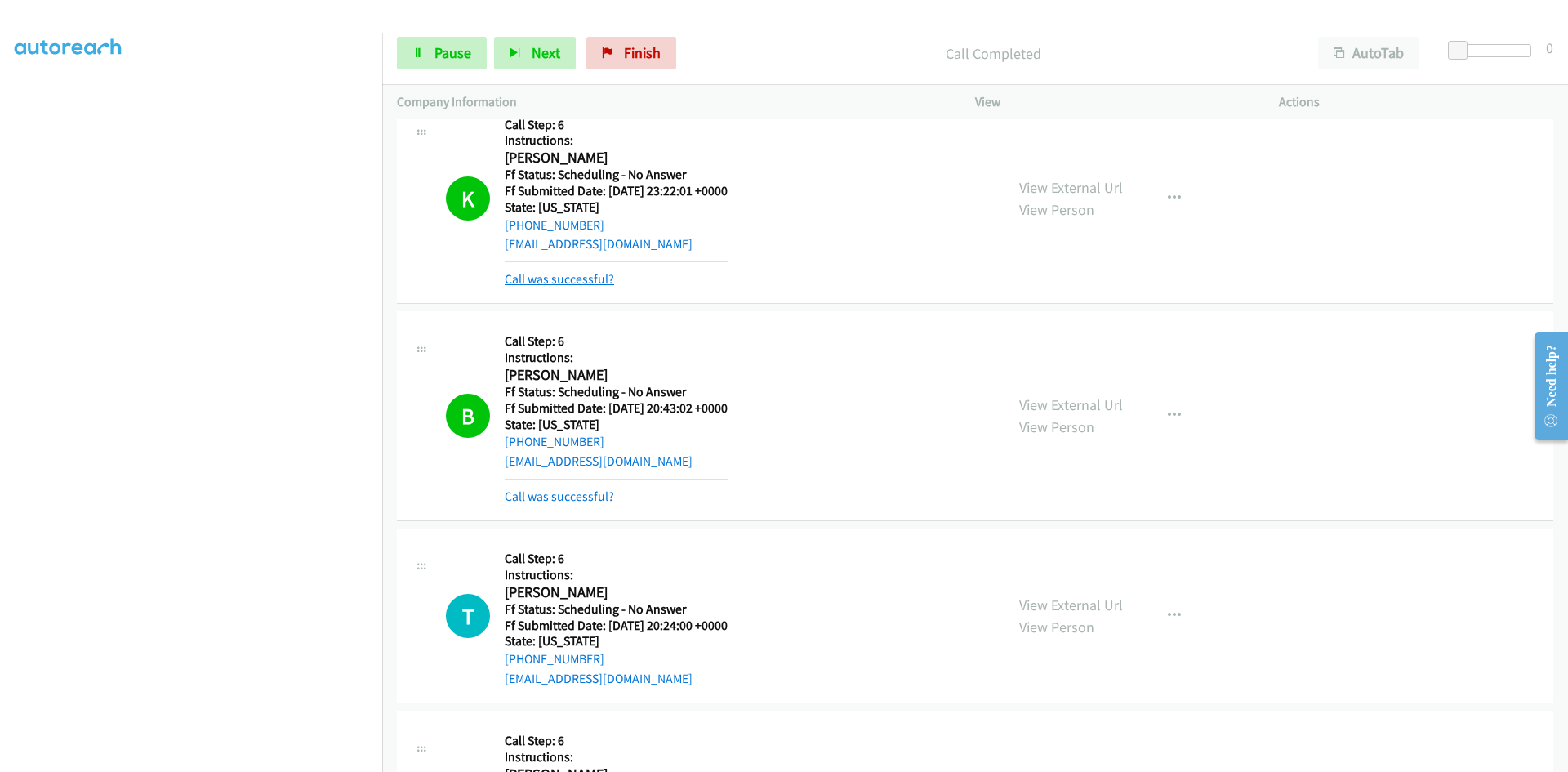
click at [539, 283] on link "Call was successful?" at bounding box center [559, 279] width 110 height 16
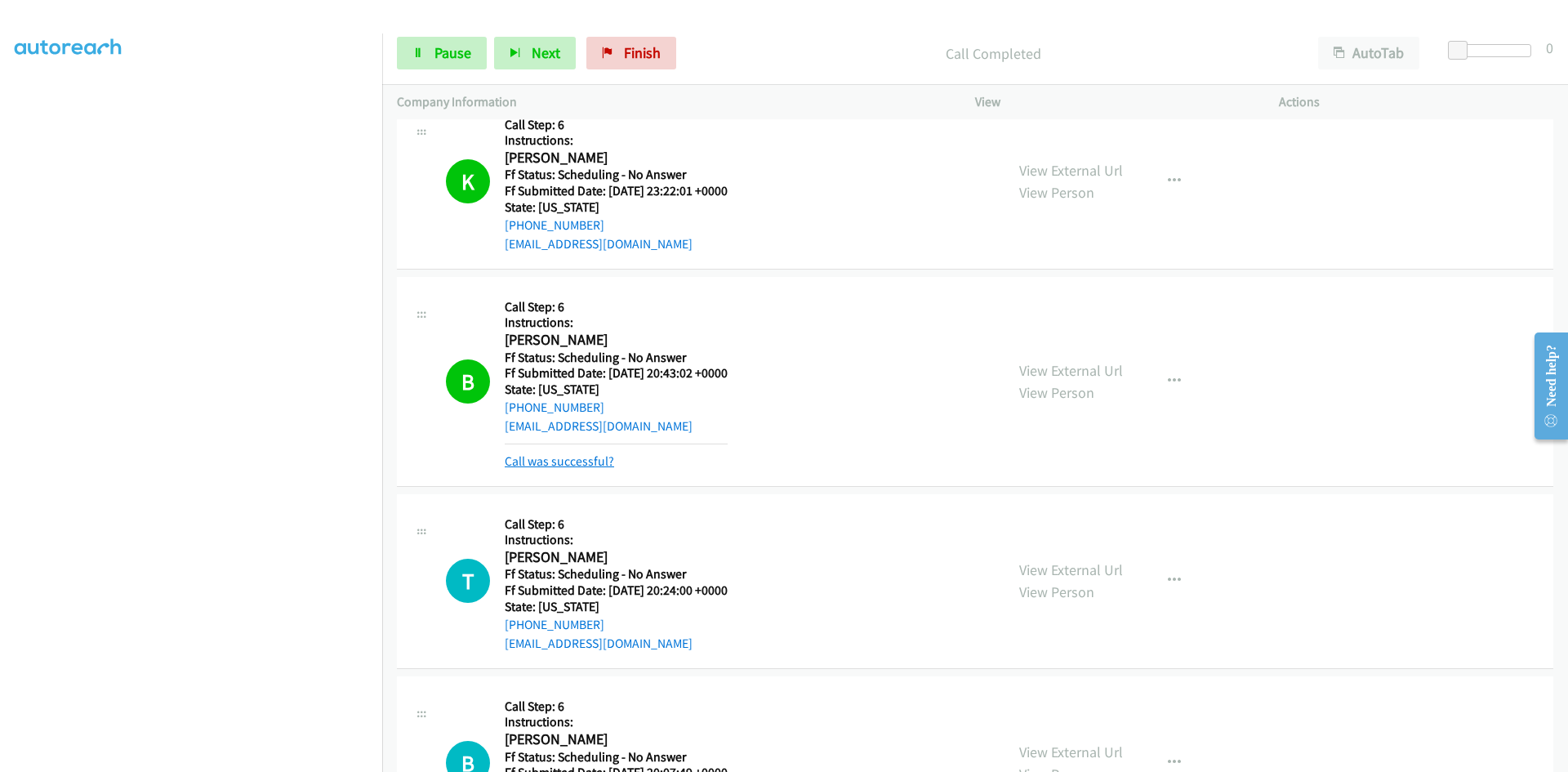
click at [532, 465] on link "Call was successful?" at bounding box center [559, 460] width 110 height 16
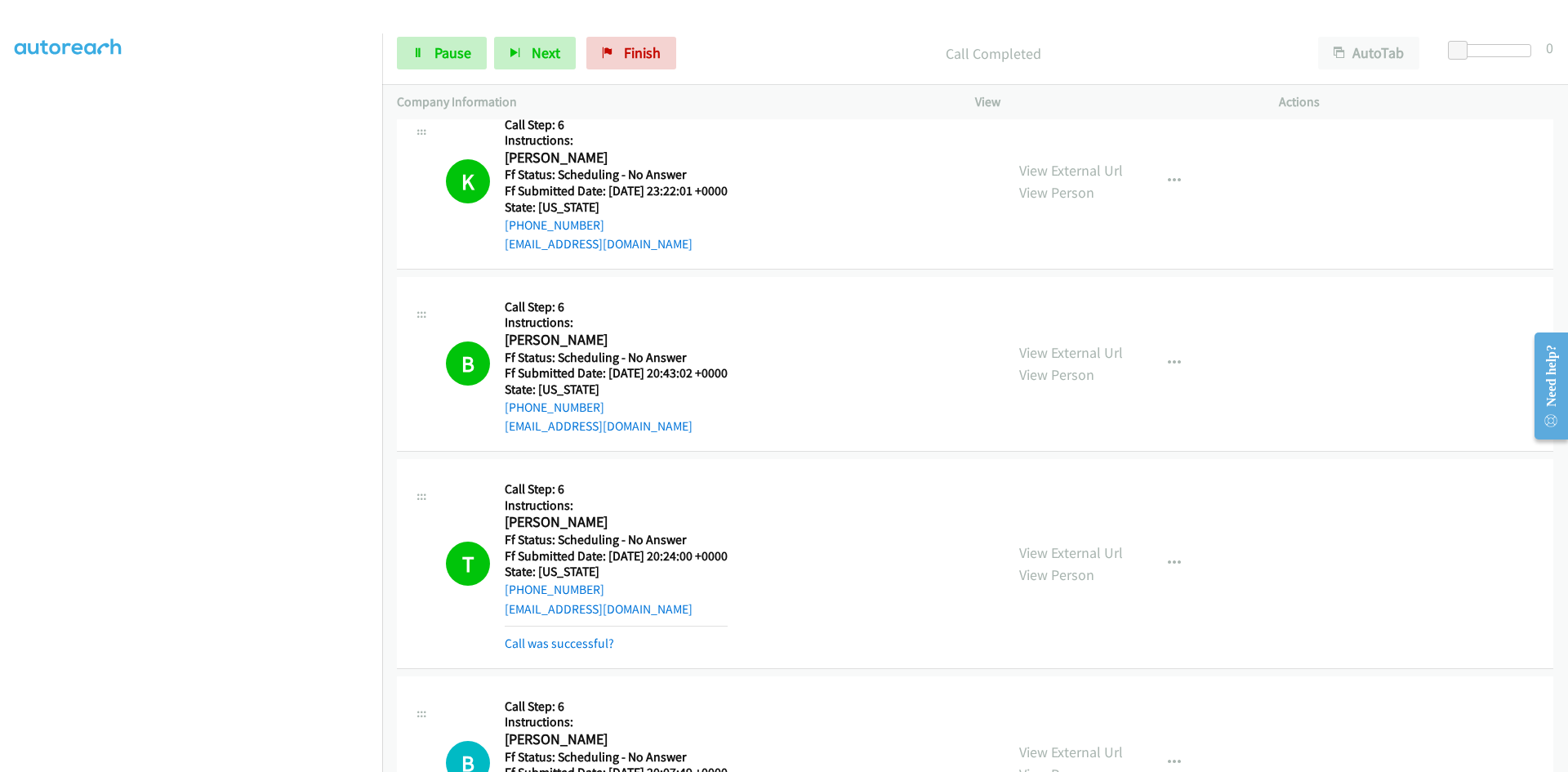
click at [1087, 535] on div "View External Url View Person View External Url Email Schedule/Manage Callback …" at bounding box center [1163, 563] width 319 height 180
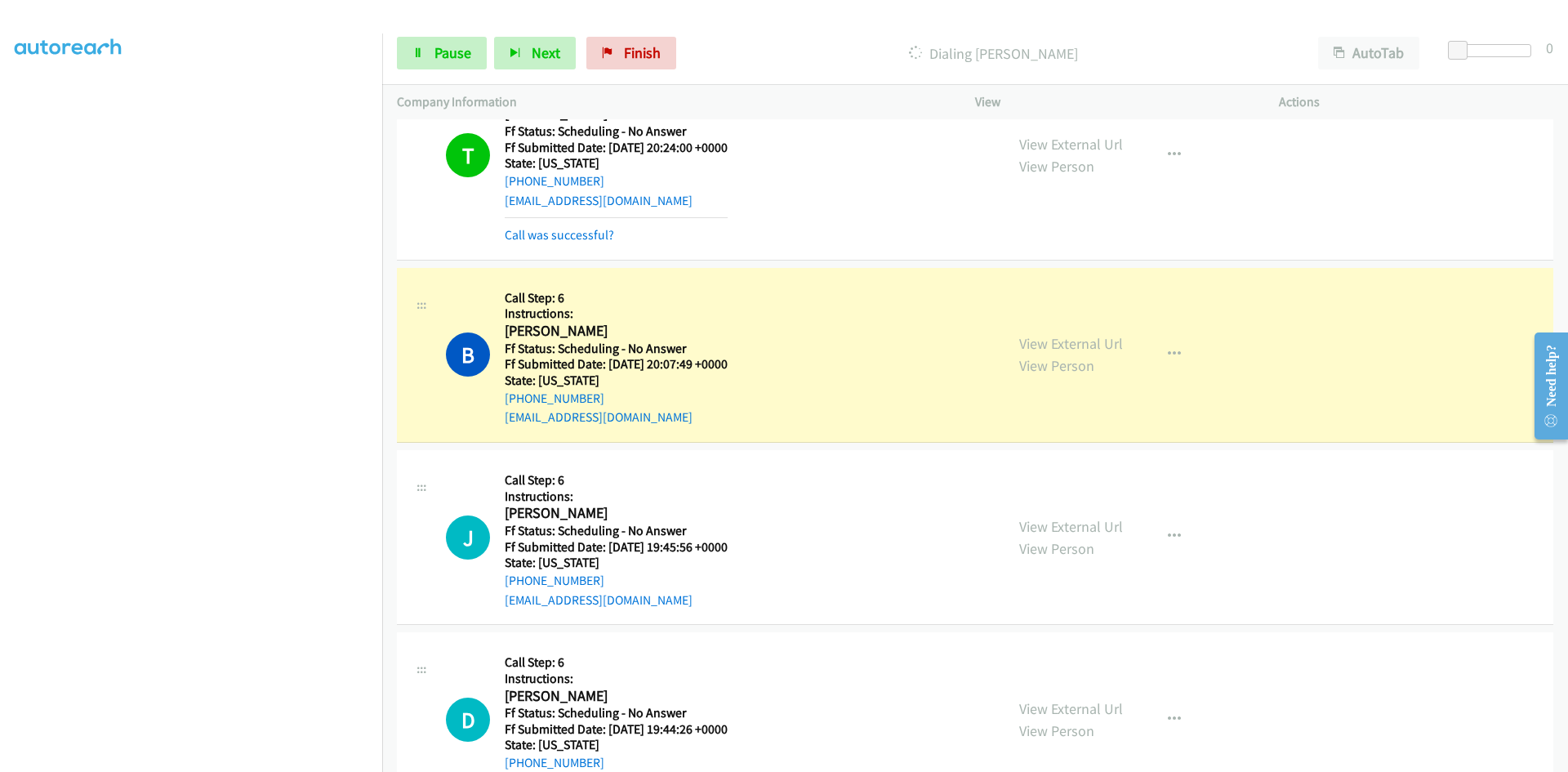
scroll to position [5145, 0]
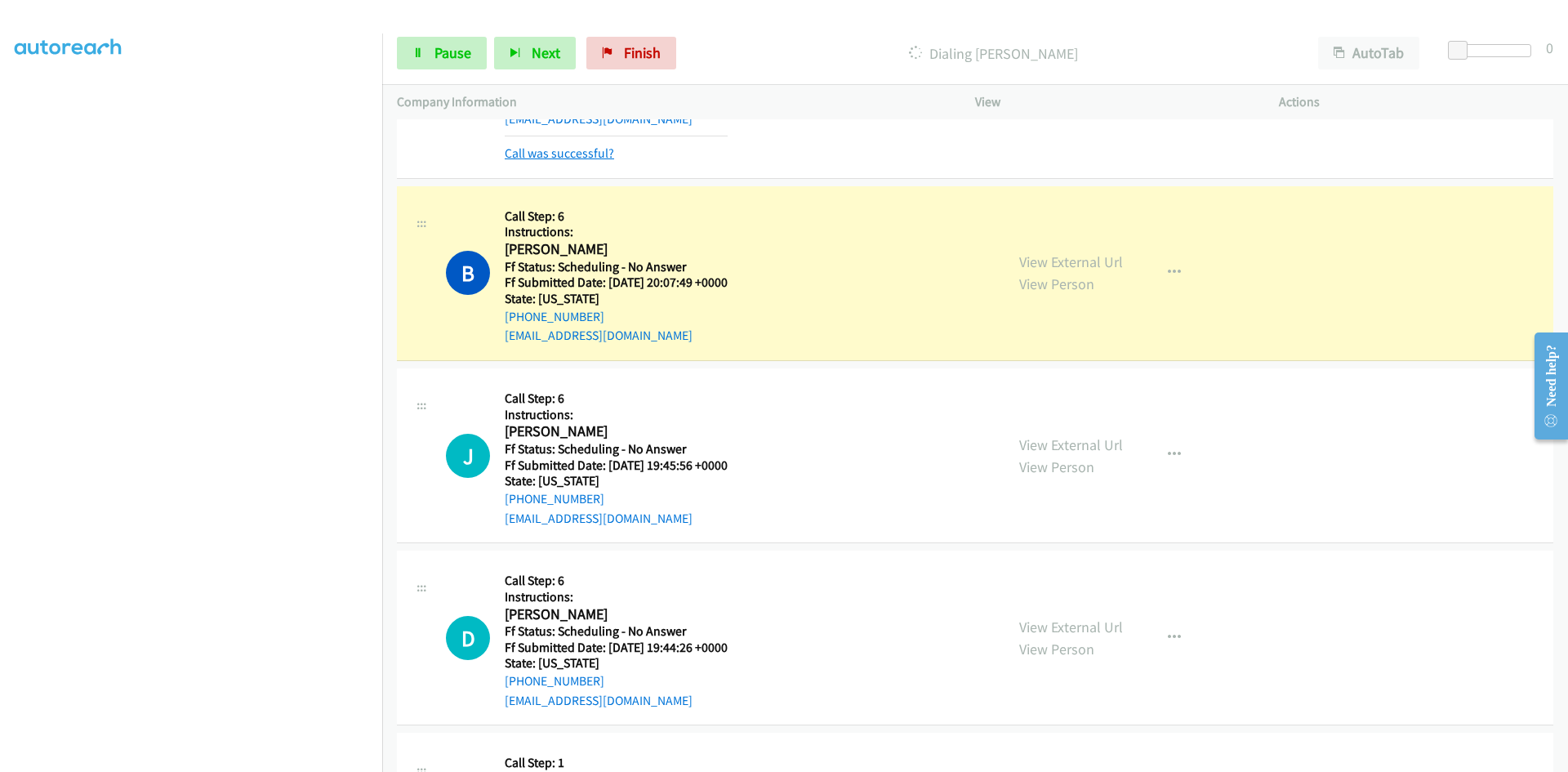
click at [593, 161] on link "Call was successful?" at bounding box center [559, 153] width 110 height 16
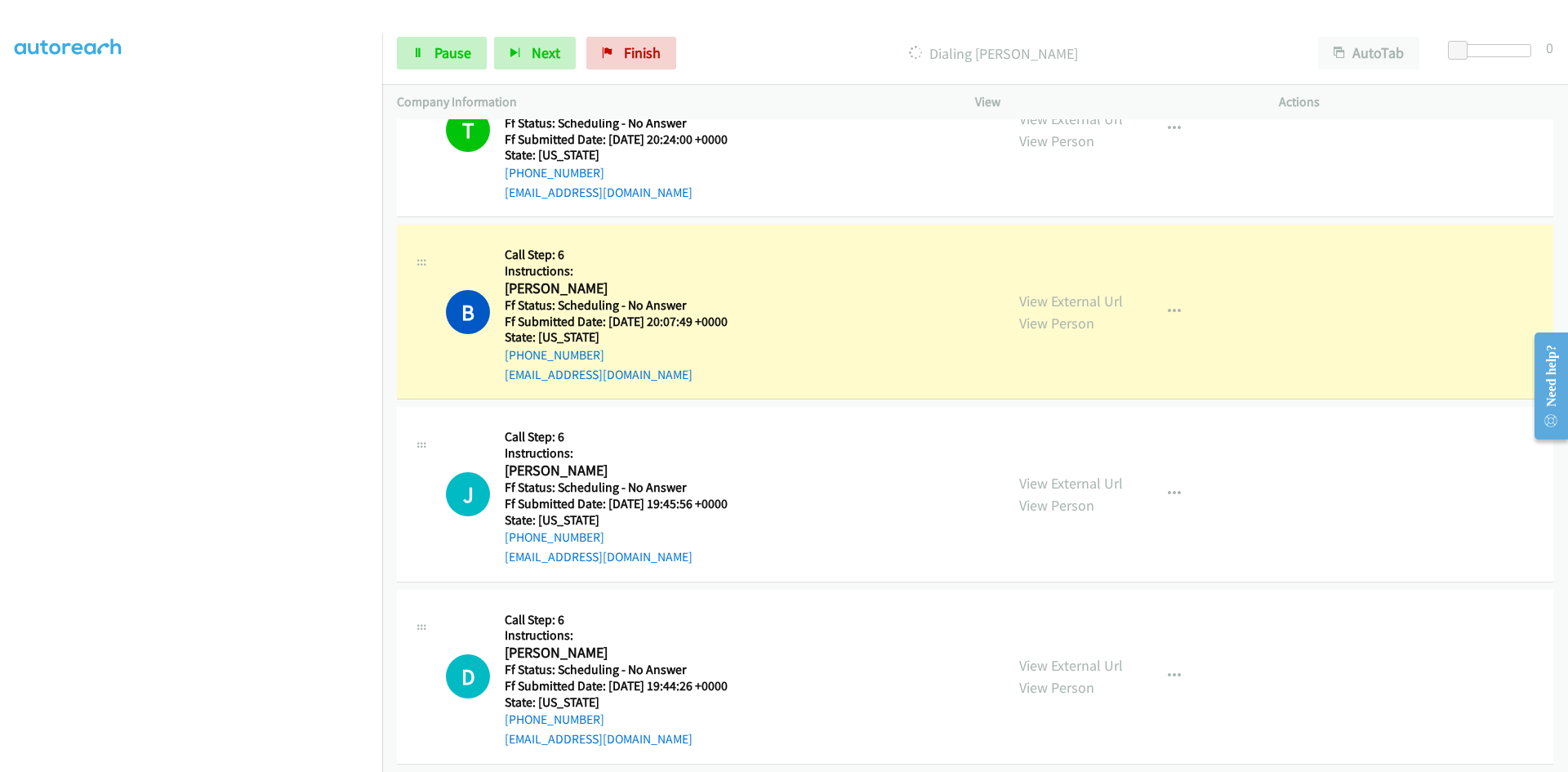
scroll to position [4981, 0]
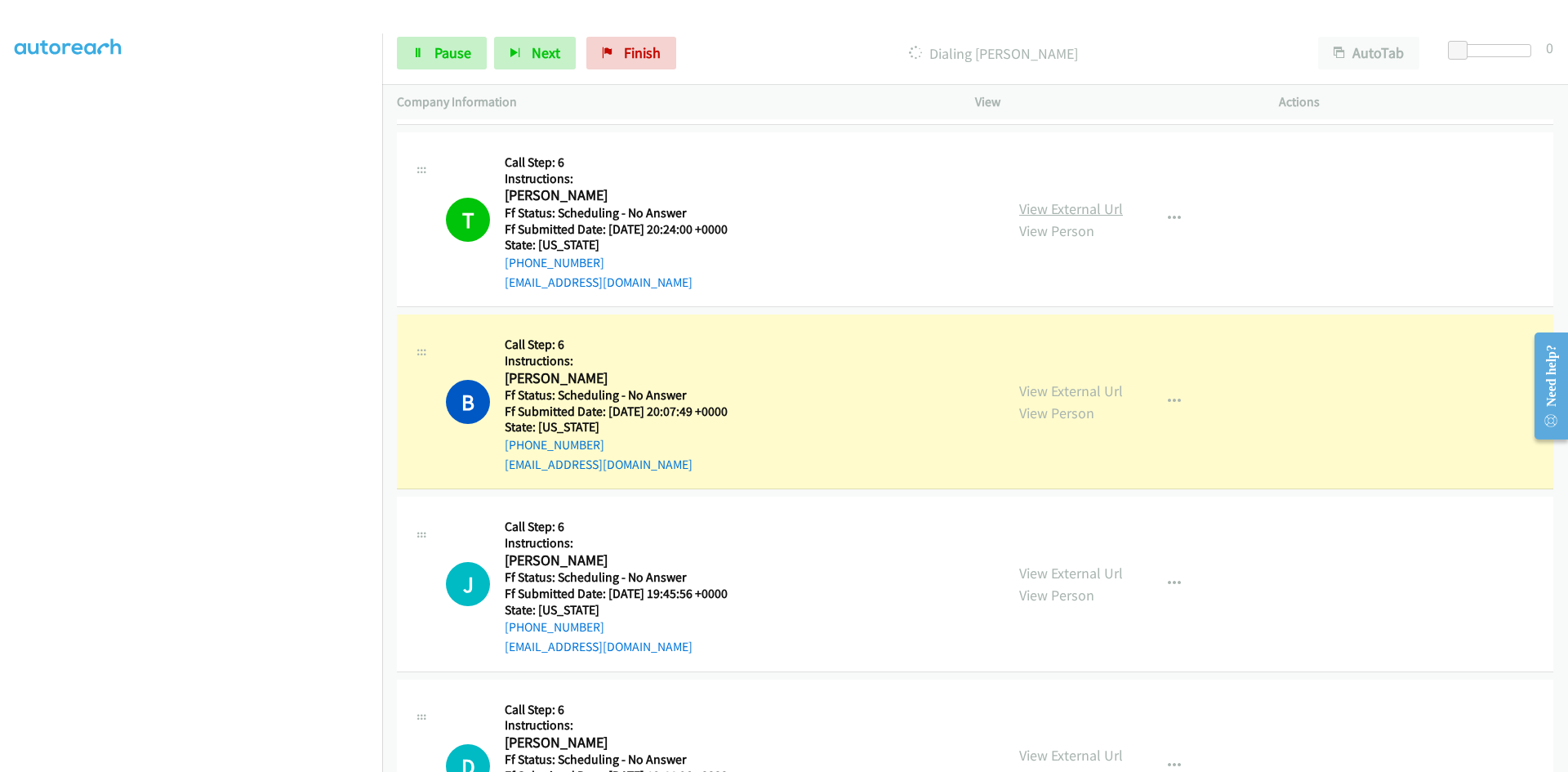
click at [1079, 212] on link "View External Url" at bounding box center [1071, 208] width 104 height 19
click at [1059, 386] on link "View External Url" at bounding box center [1071, 390] width 104 height 19
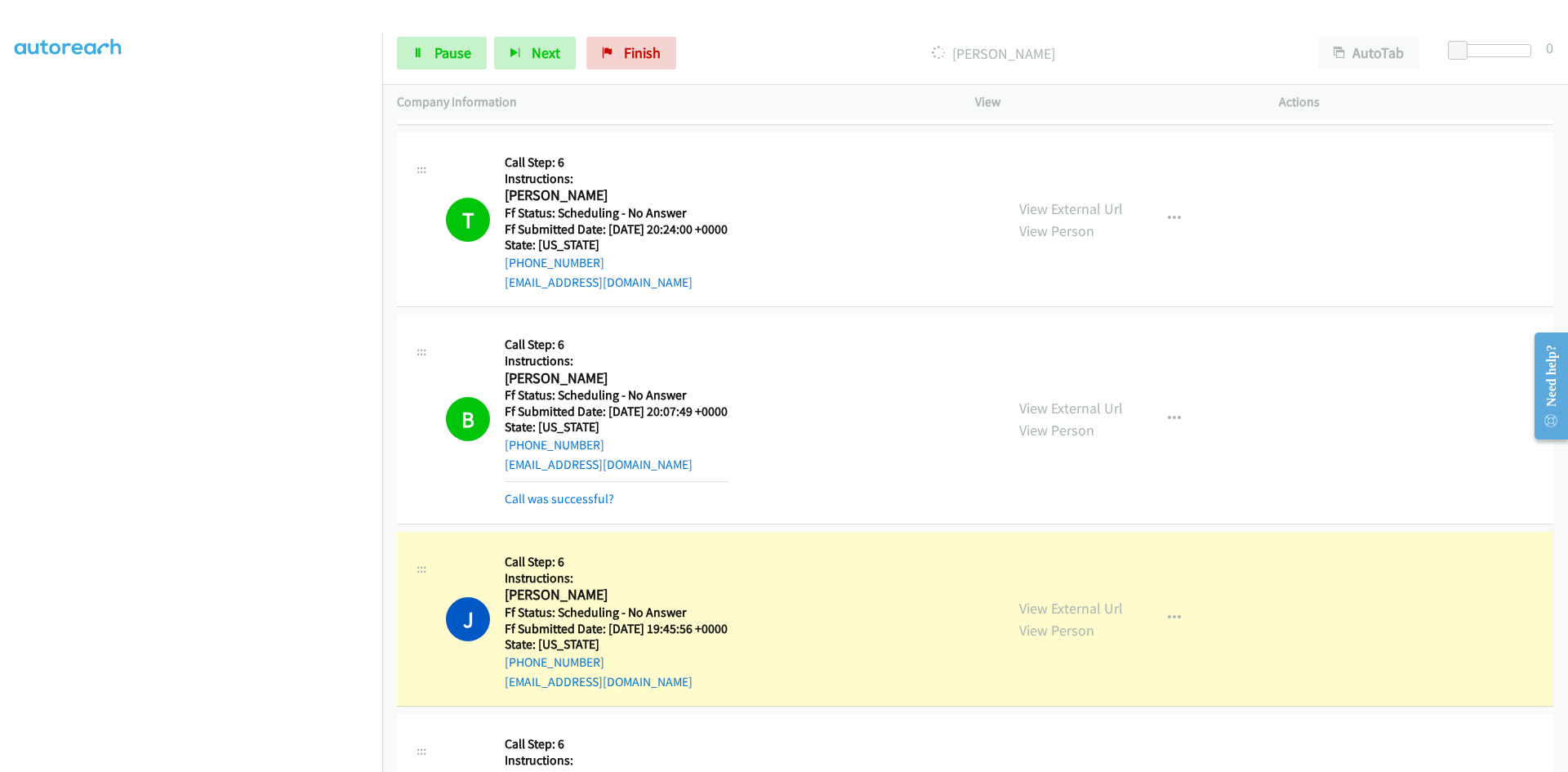
click at [597, 489] on div "Call was successful?" at bounding box center [616, 498] width 223 height 19
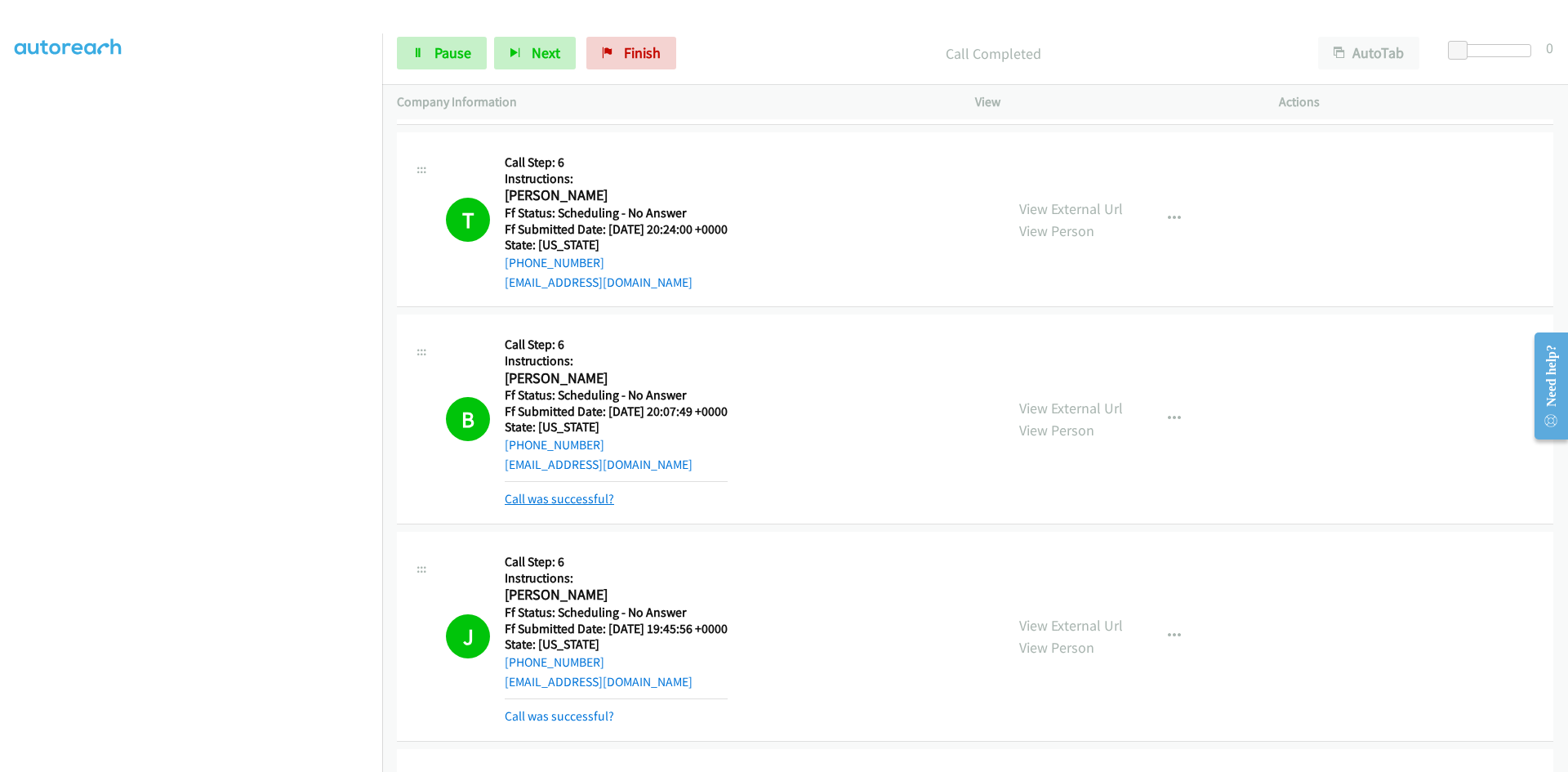
click at [578, 498] on link "Call was successful?" at bounding box center [559, 498] width 110 height 16
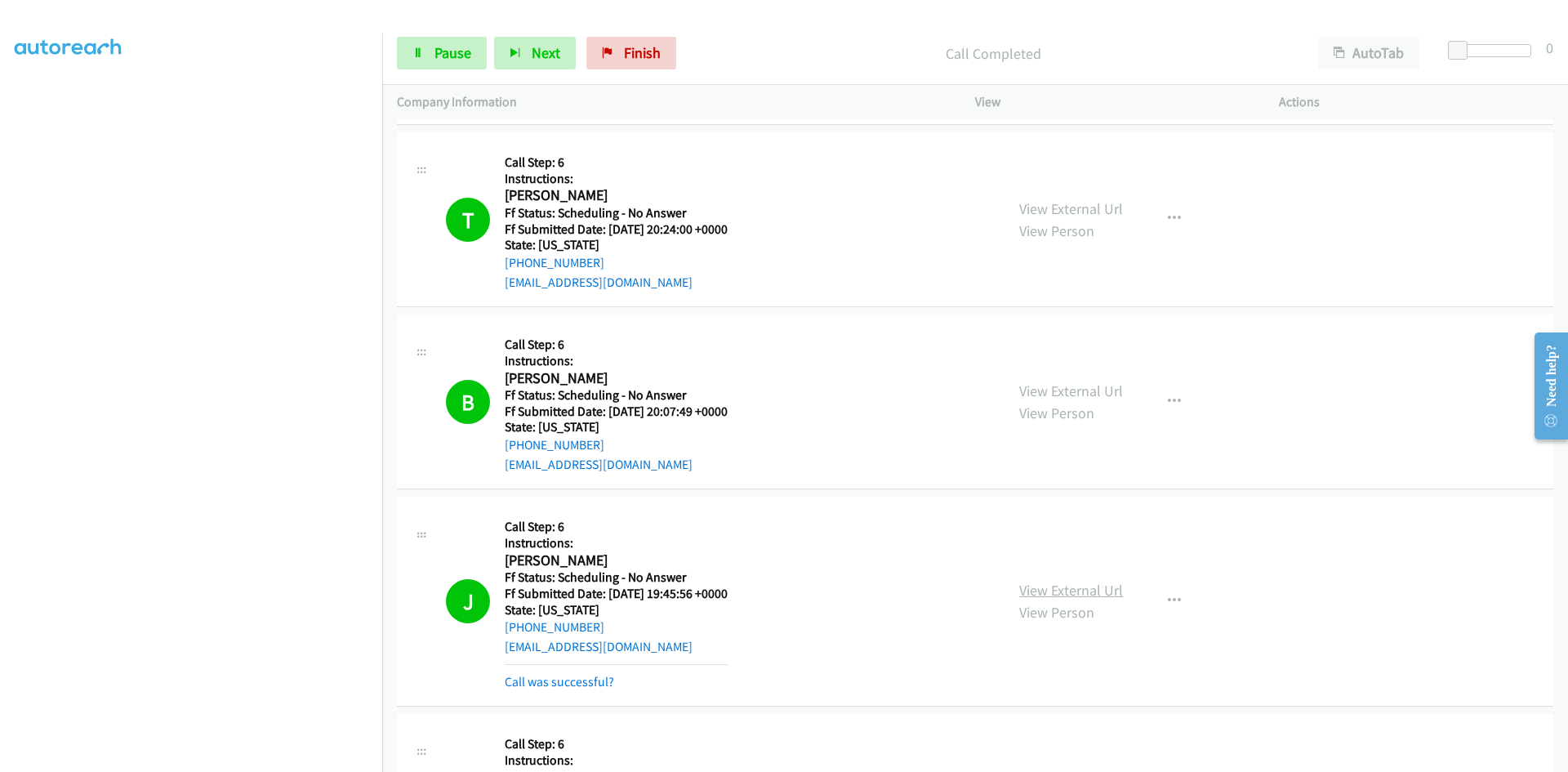
click at [1030, 590] on link "View External Url" at bounding box center [1071, 589] width 104 height 19
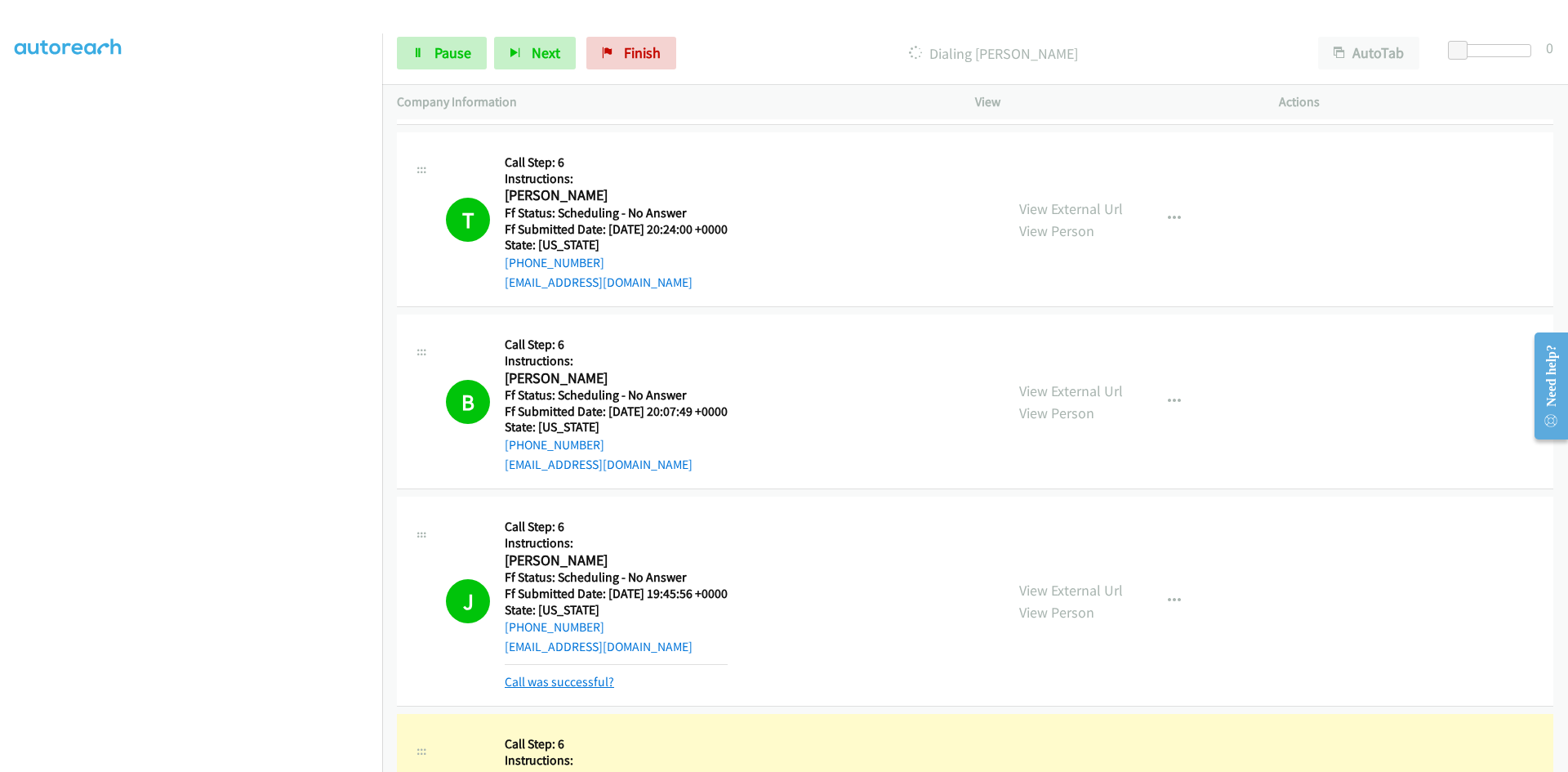
click at [593, 677] on link "Call was successful?" at bounding box center [559, 681] width 110 height 16
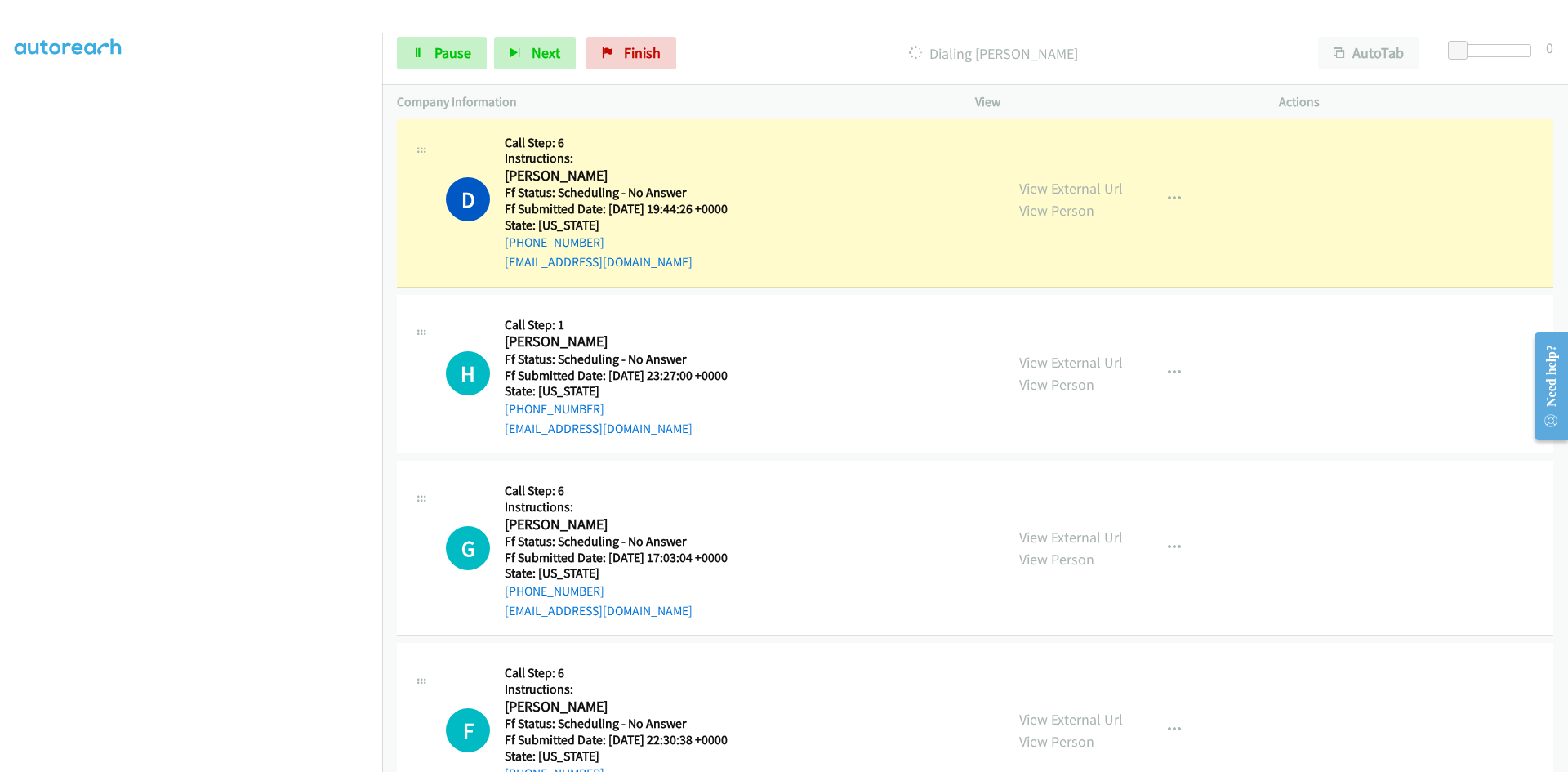
scroll to position [5553, 0]
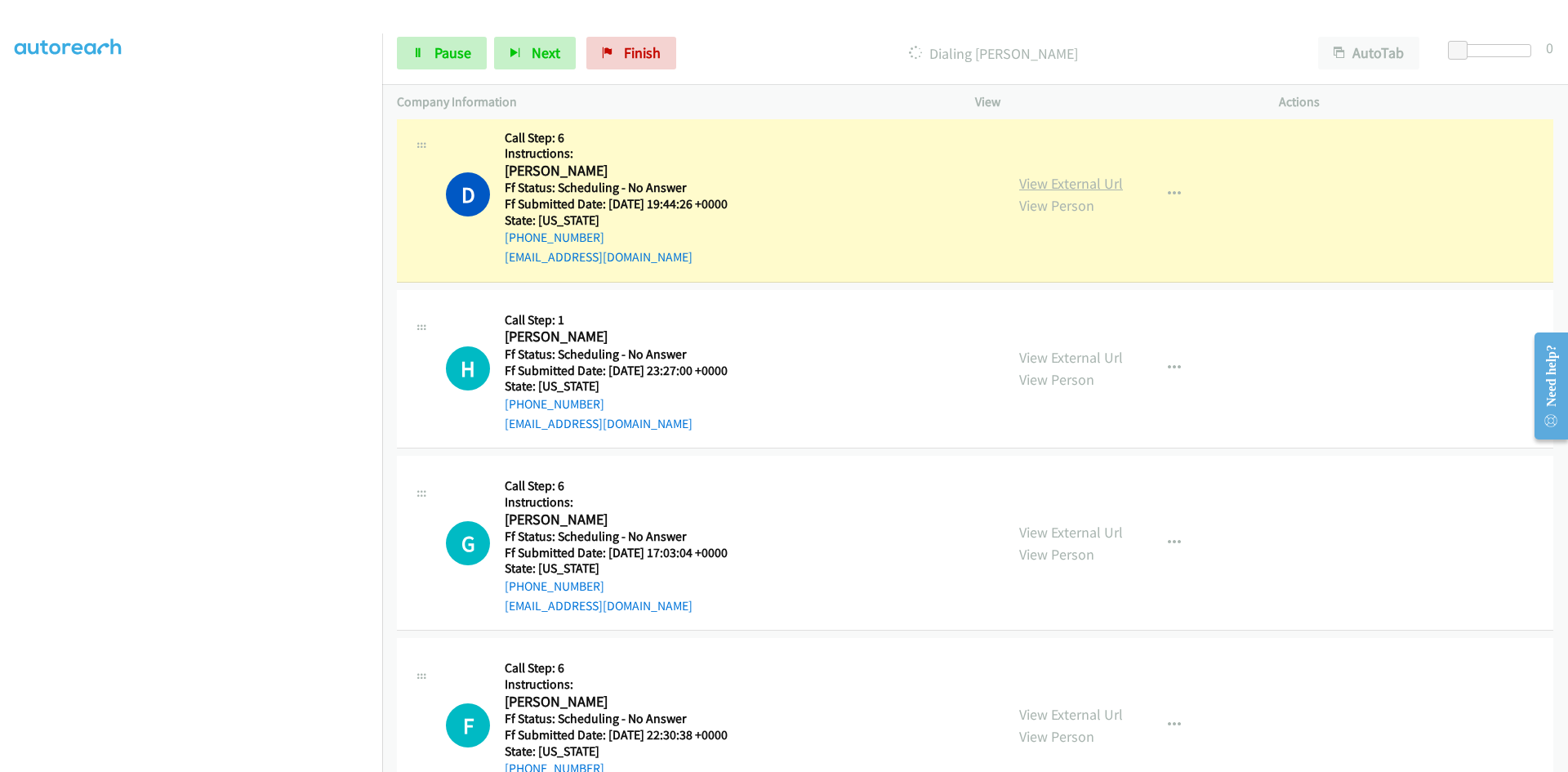
click at [1056, 185] on link "View External Url" at bounding box center [1071, 183] width 104 height 19
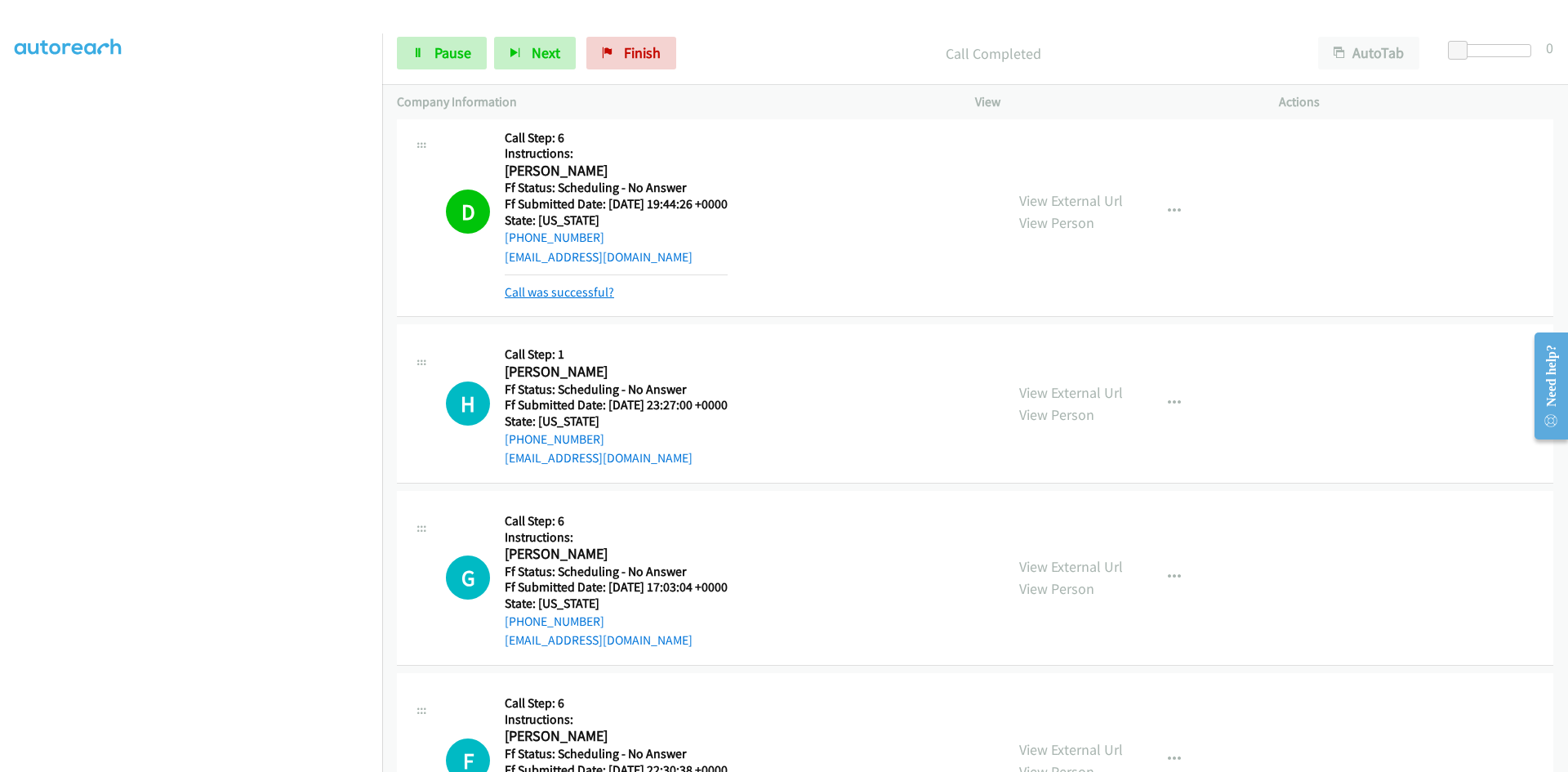
click at [577, 293] on link "Call was successful?" at bounding box center [559, 291] width 110 height 16
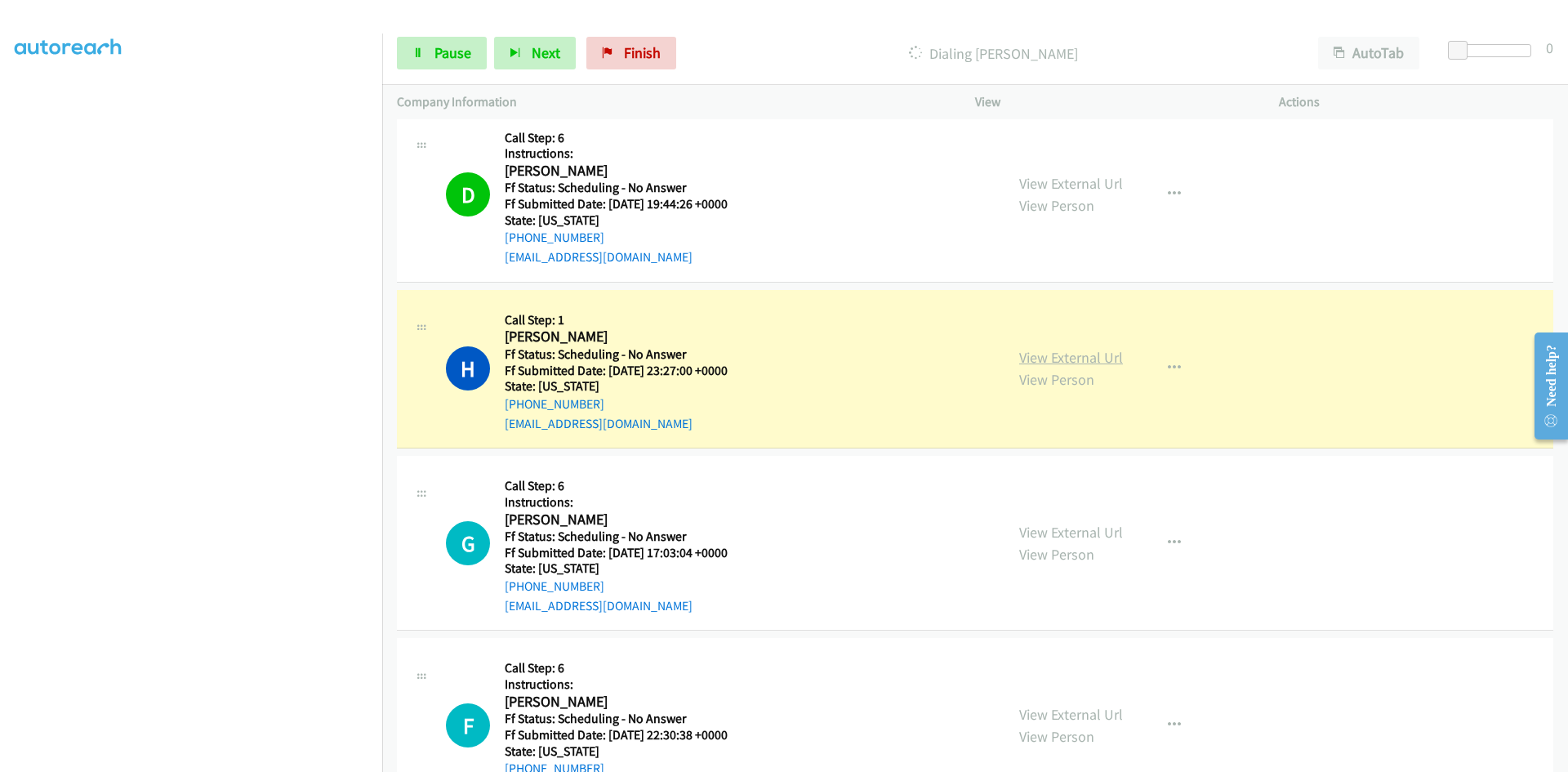
click at [1046, 354] on link "View External Url" at bounding box center [1071, 357] width 104 height 19
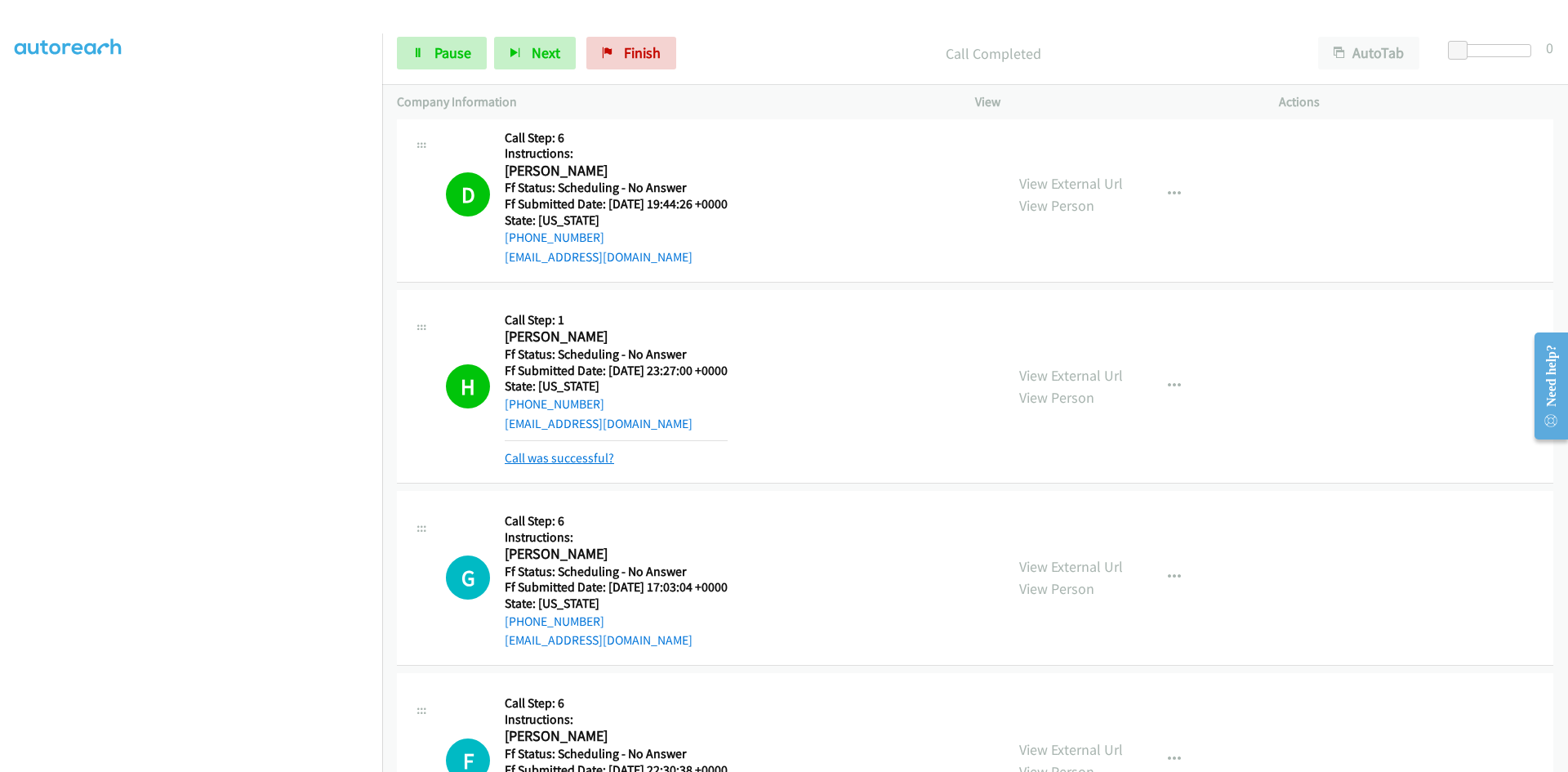
click at [561, 457] on link "Call was successful?" at bounding box center [559, 457] width 110 height 16
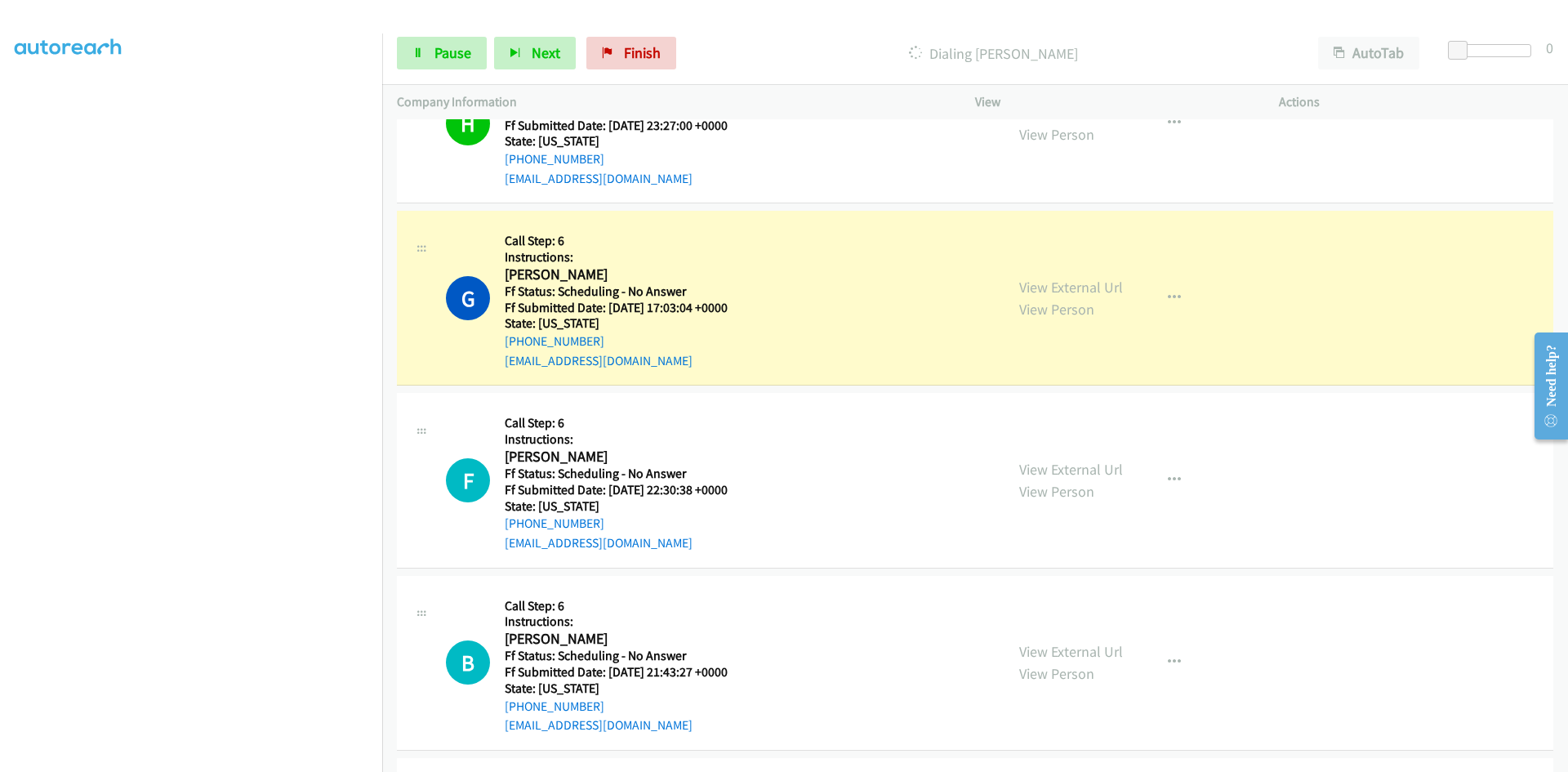
scroll to position [5879, 0]
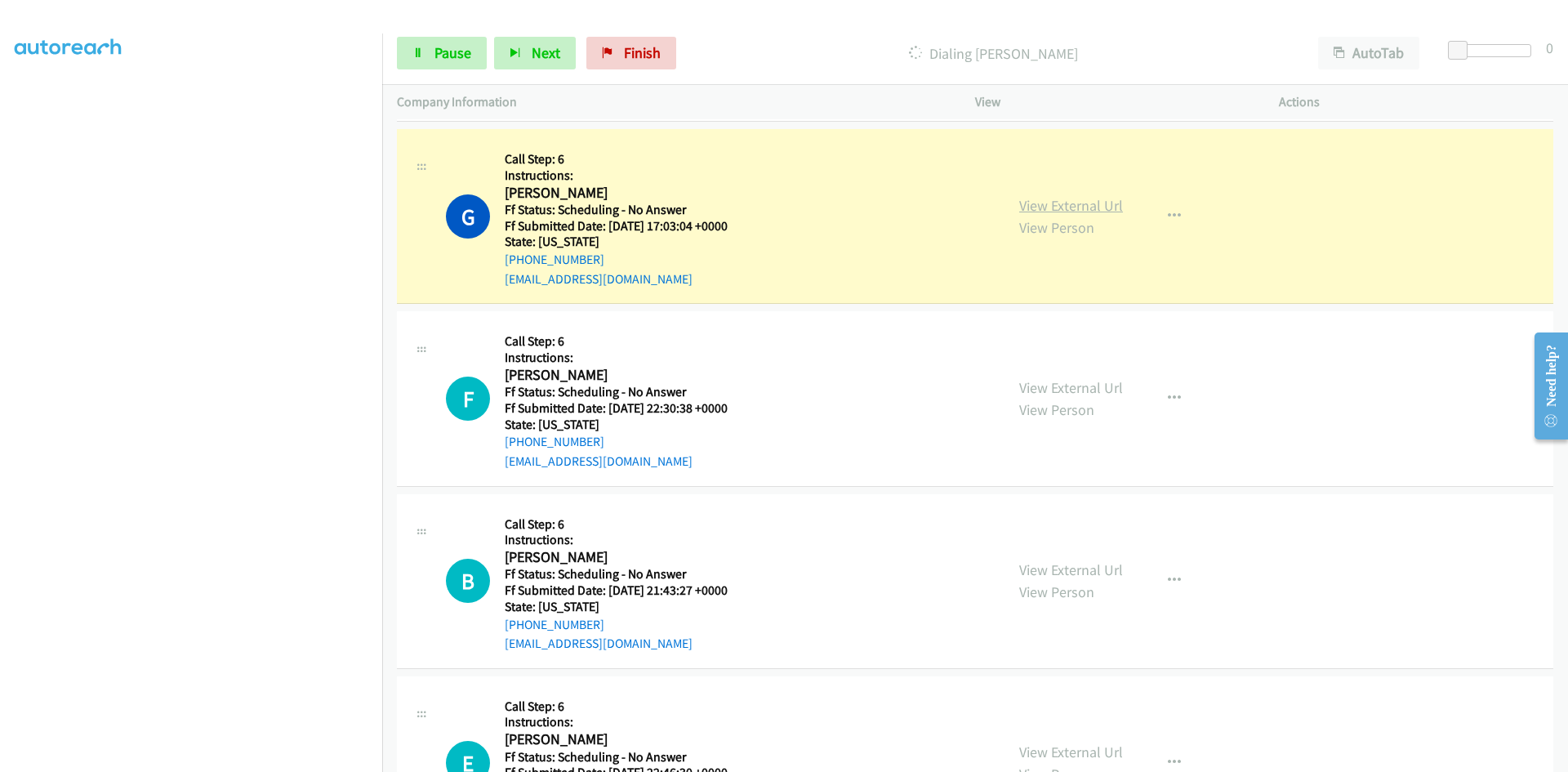
click at [1082, 206] on link "View External Url" at bounding box center [1071, 206] width 104 height 19
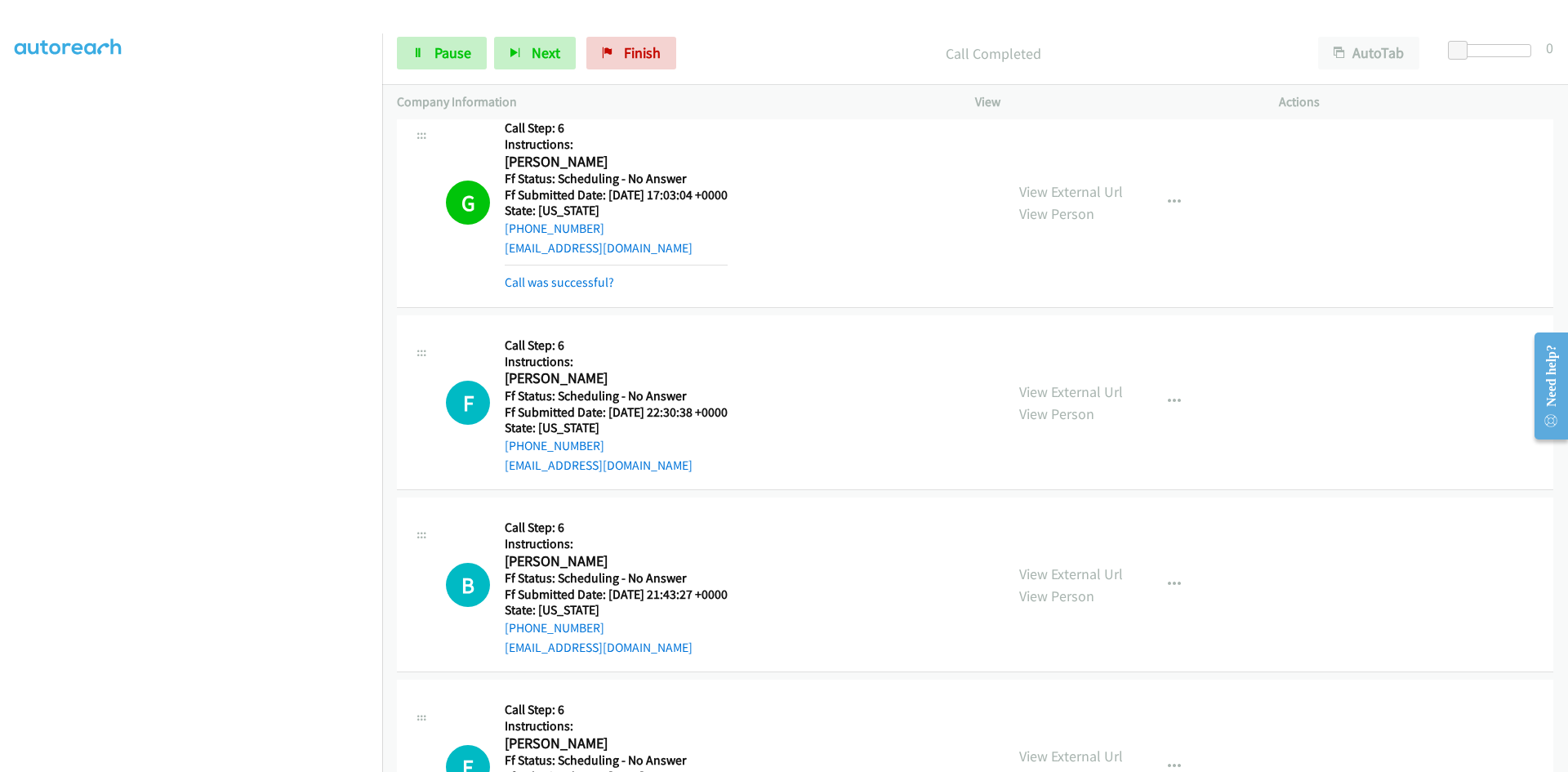
scroll to position [5961, 0]
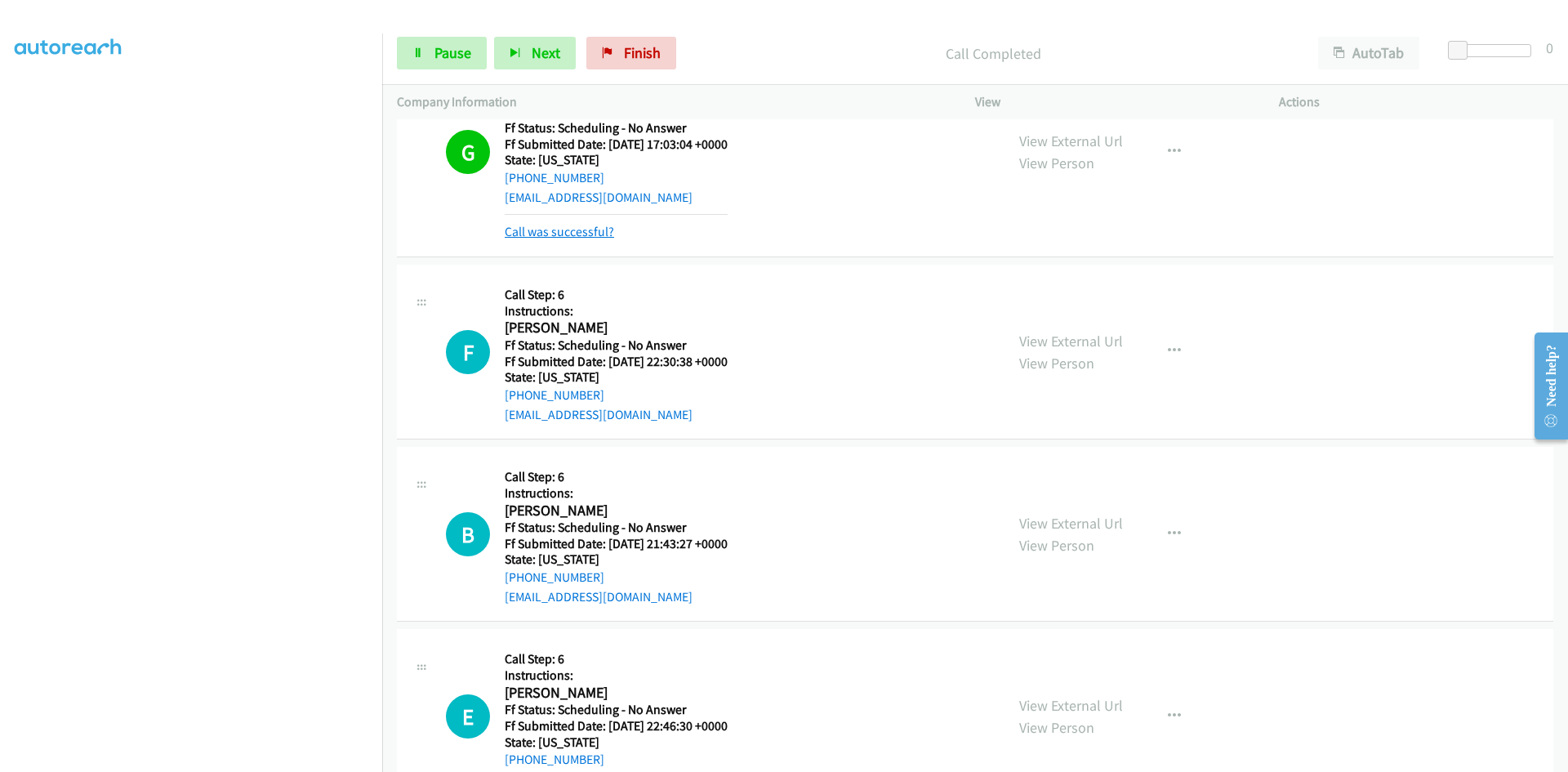
click at [539, 235] on link "Call was successful?" at bounding box center [559, 231] width 110 height 16
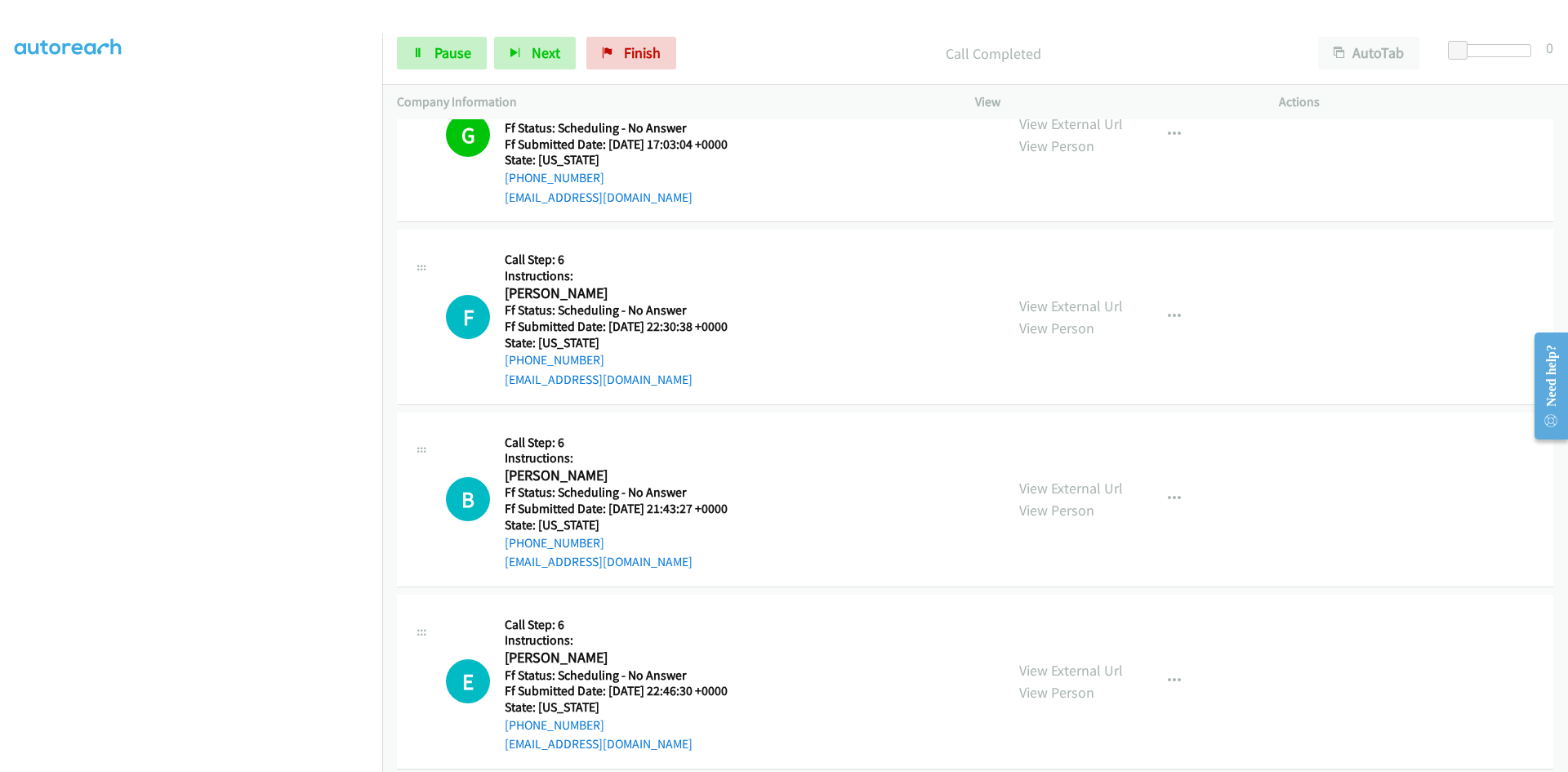
scroll to position [5944, 0]
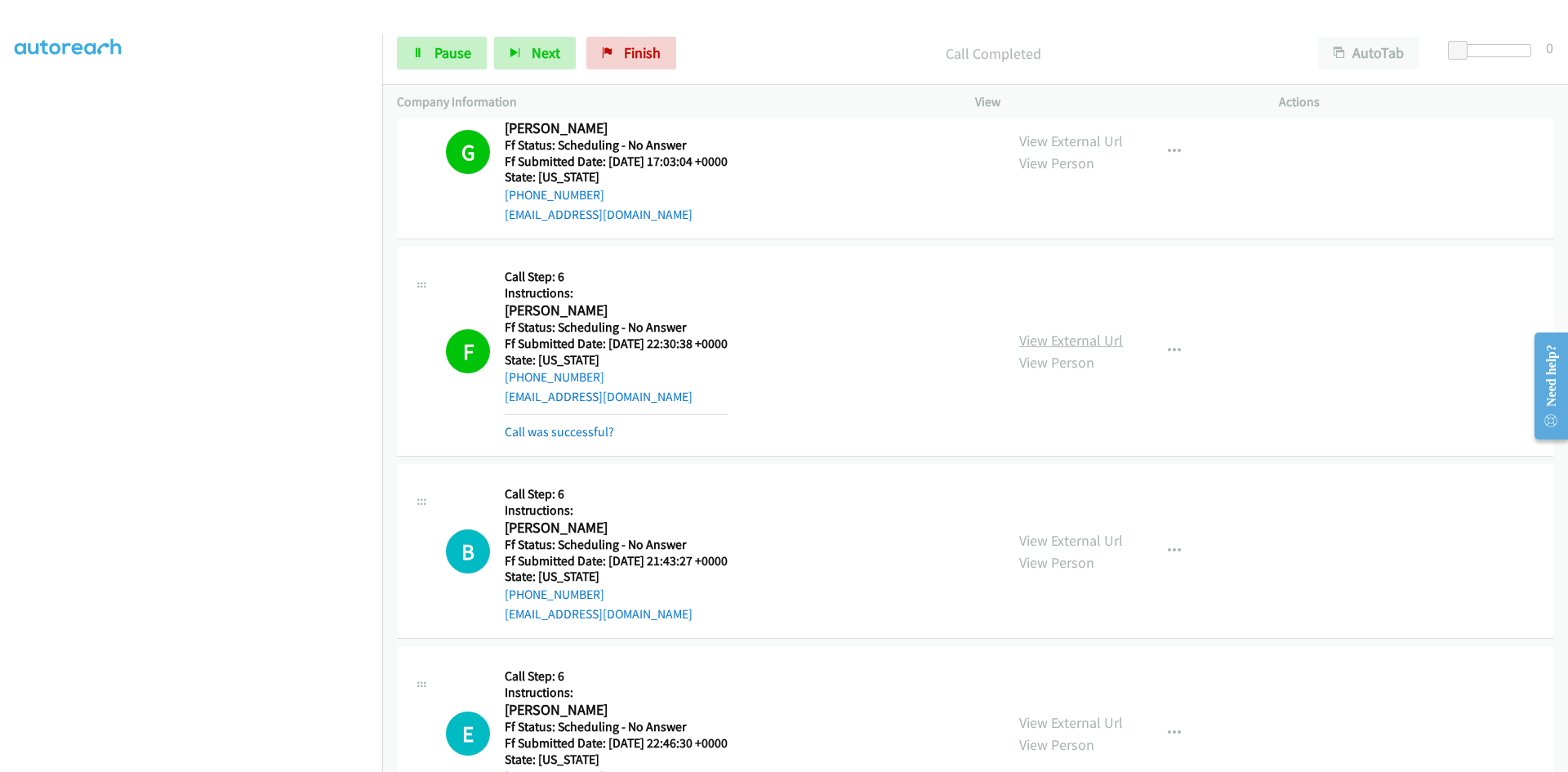
click at [1042, 343] on link "View External Url" at bounding box center [1071, 340] width 104 height 19
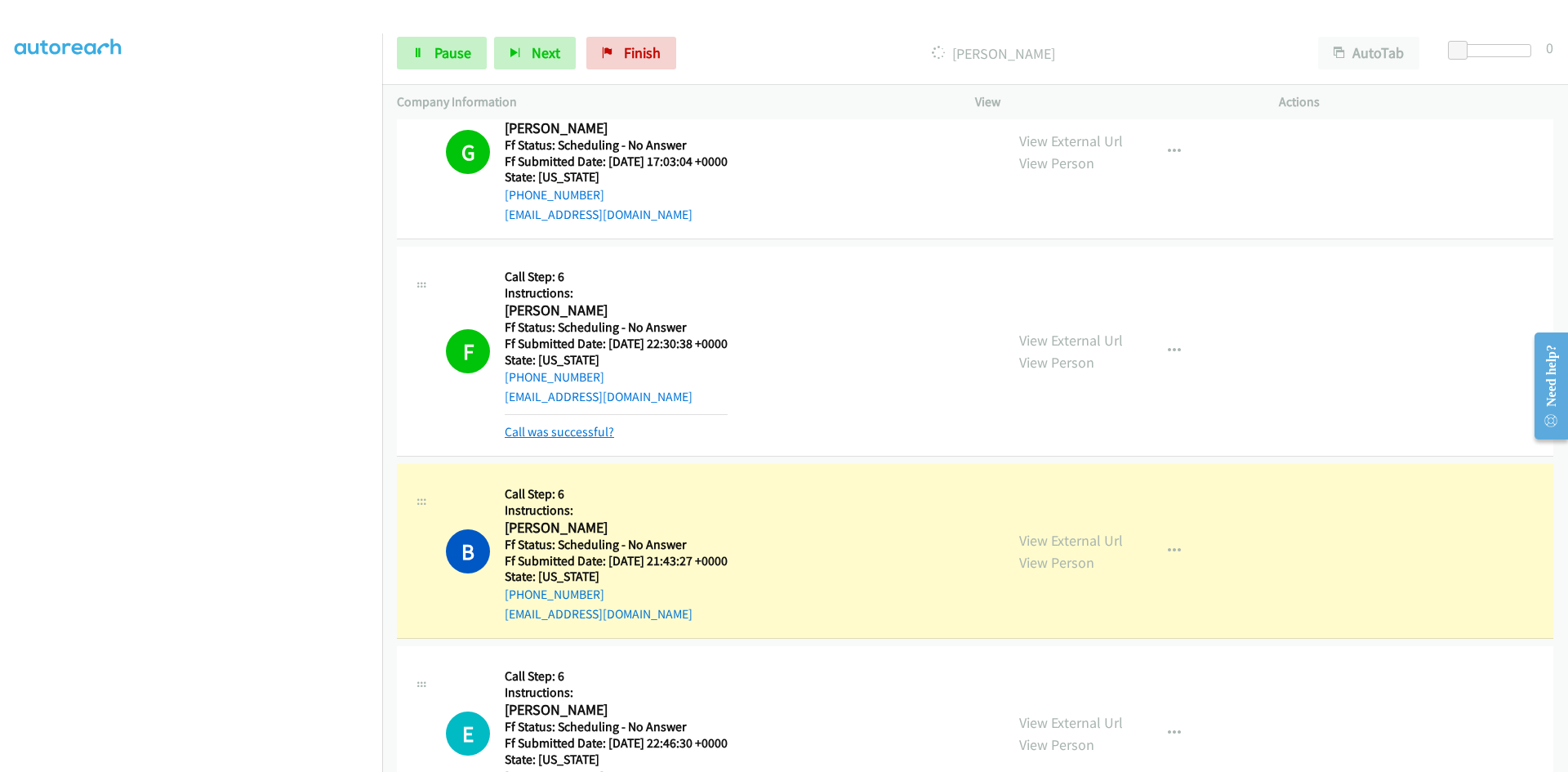
click at [531, 433] on link "Call was successful?" at bounding box center [559, 431] width 110 height 16
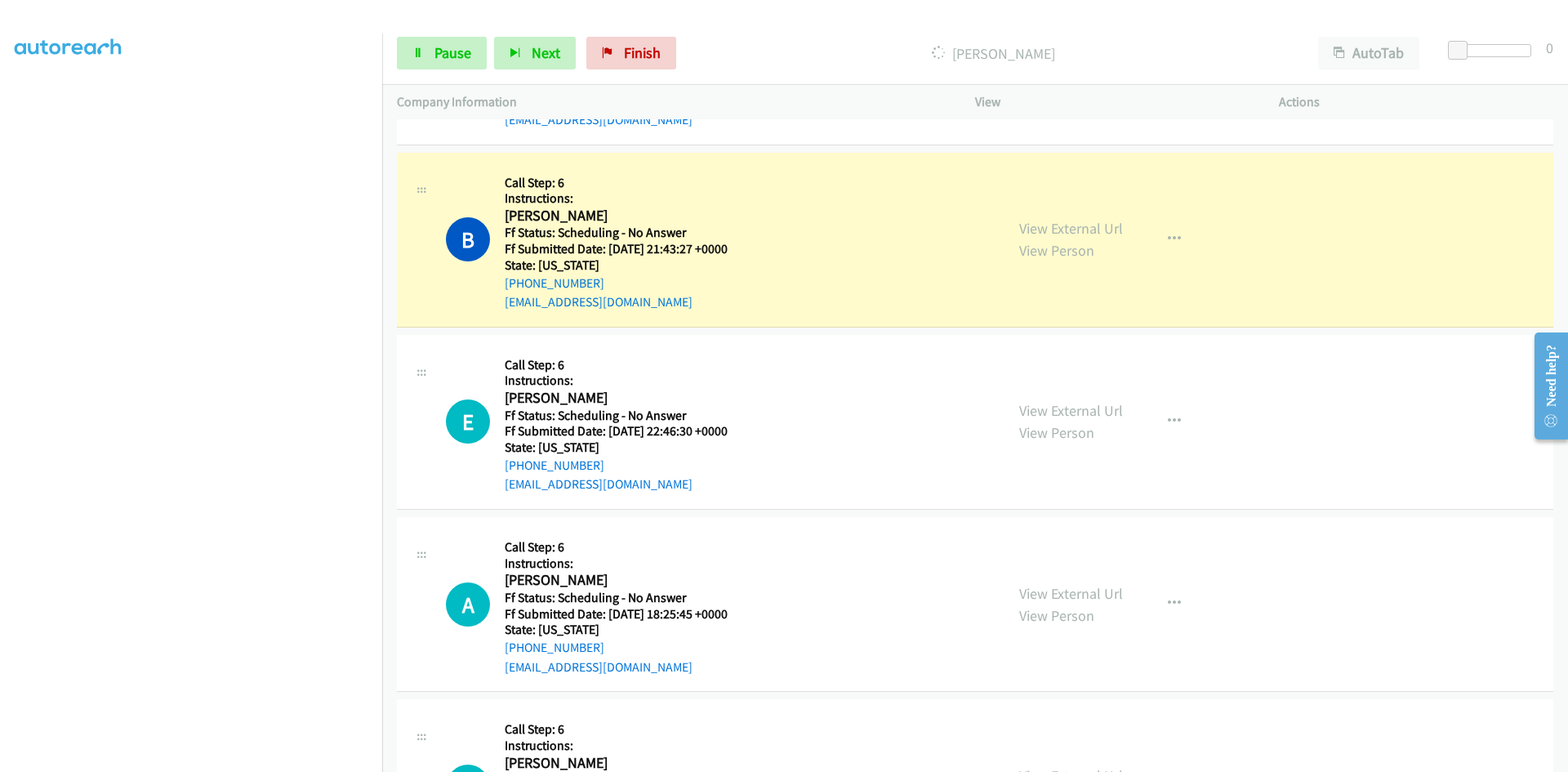
scroll to position [6270, 0]
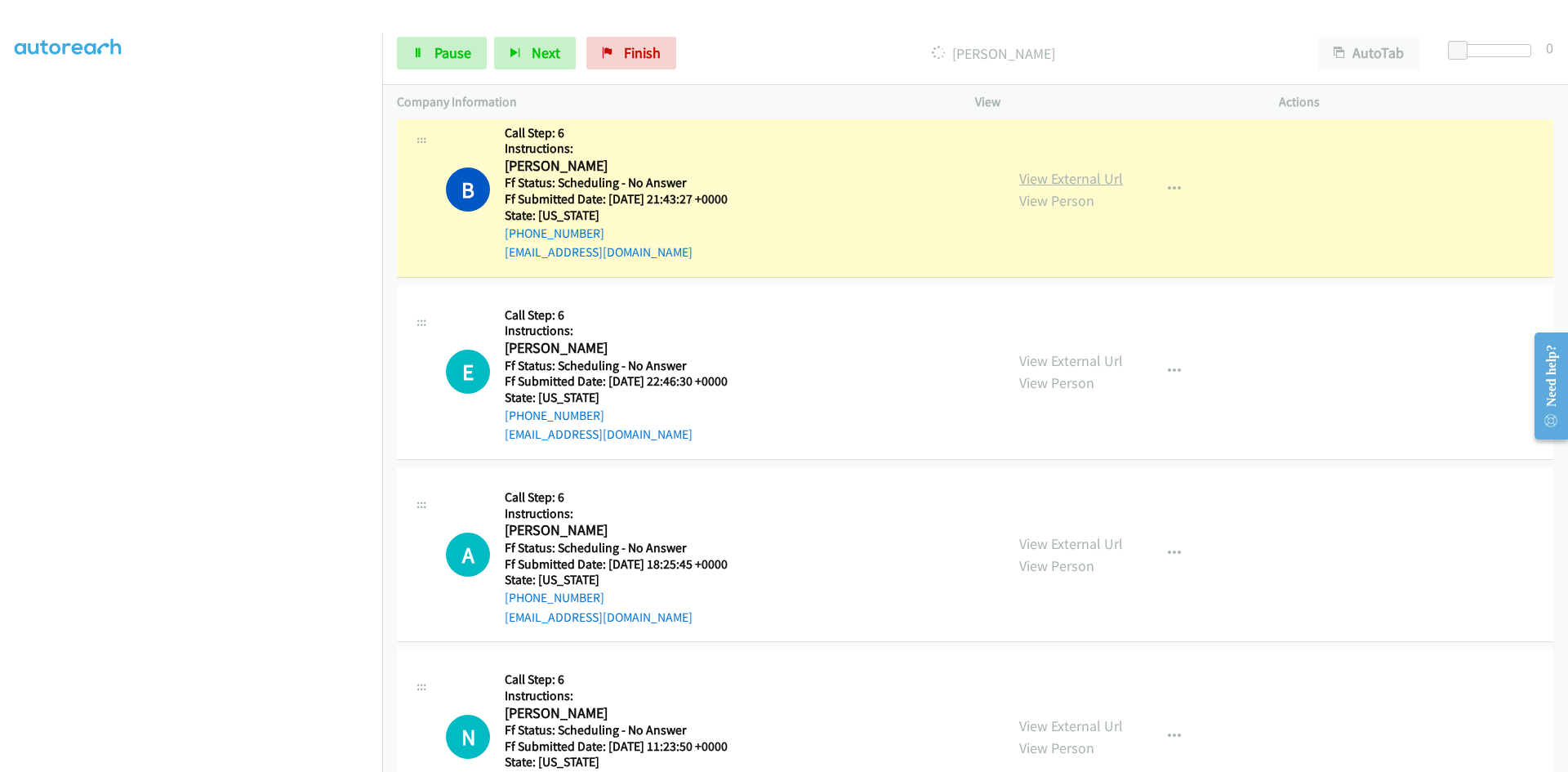
click at [1097, 177] on link "View External Url" at bounding box center [1071, 178] width 104 height 19
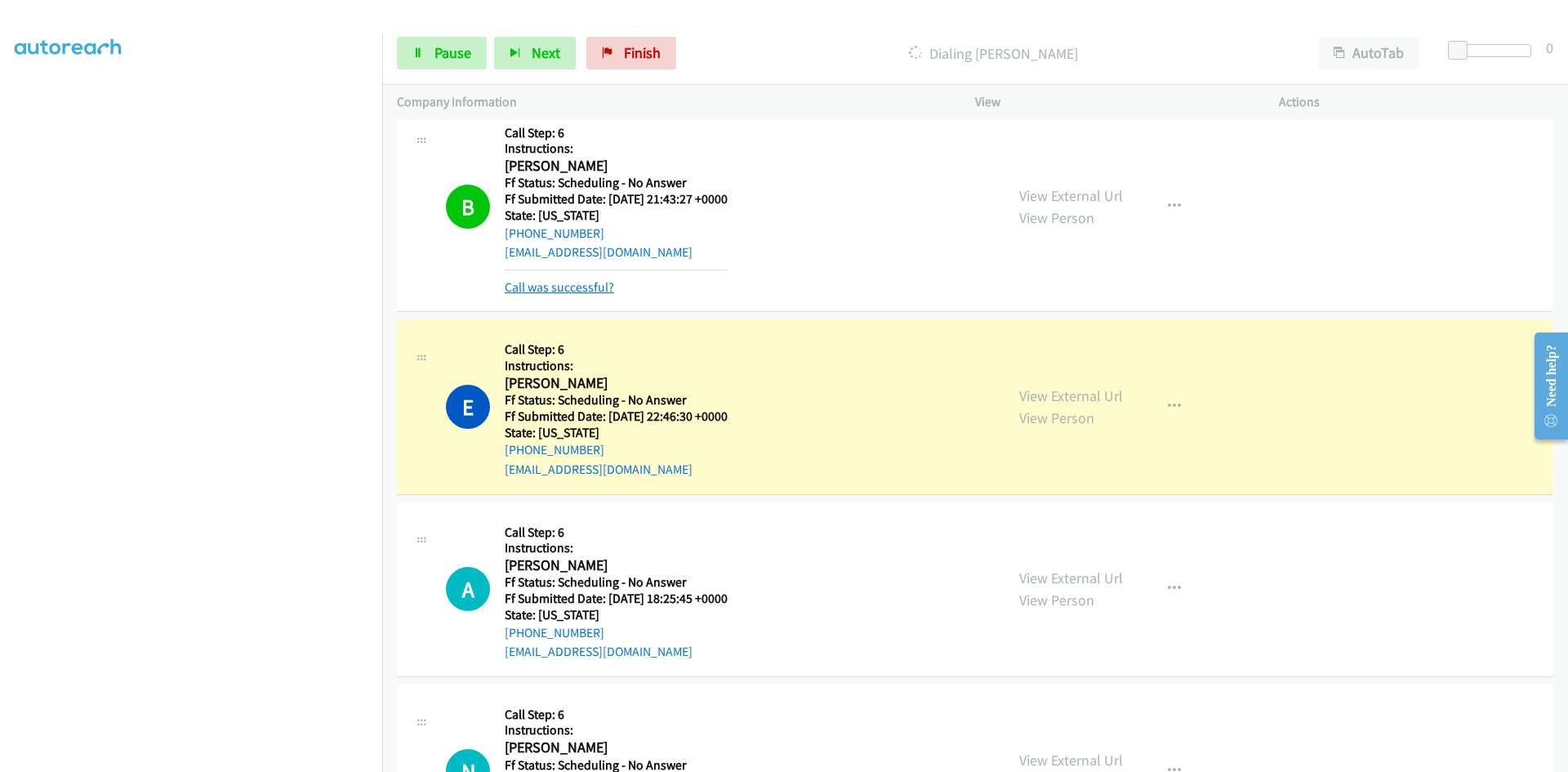
click at [571, 285] on link "Call was successful?" at bounding box center [559, 287] width 110 height 16
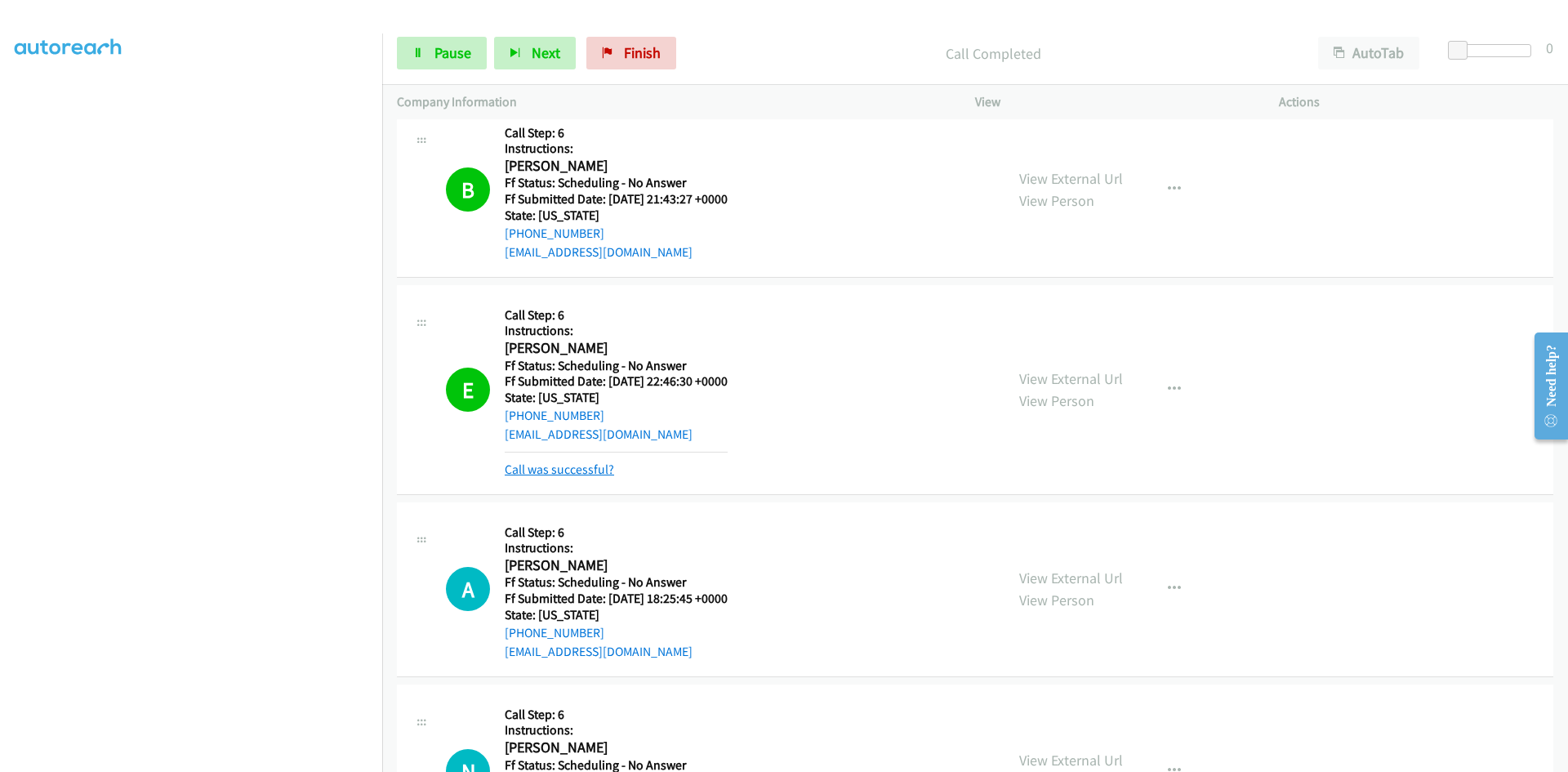
click at [603, 468] on link "Call was successful?" at bounding box center [559, 469] width 110 height 16
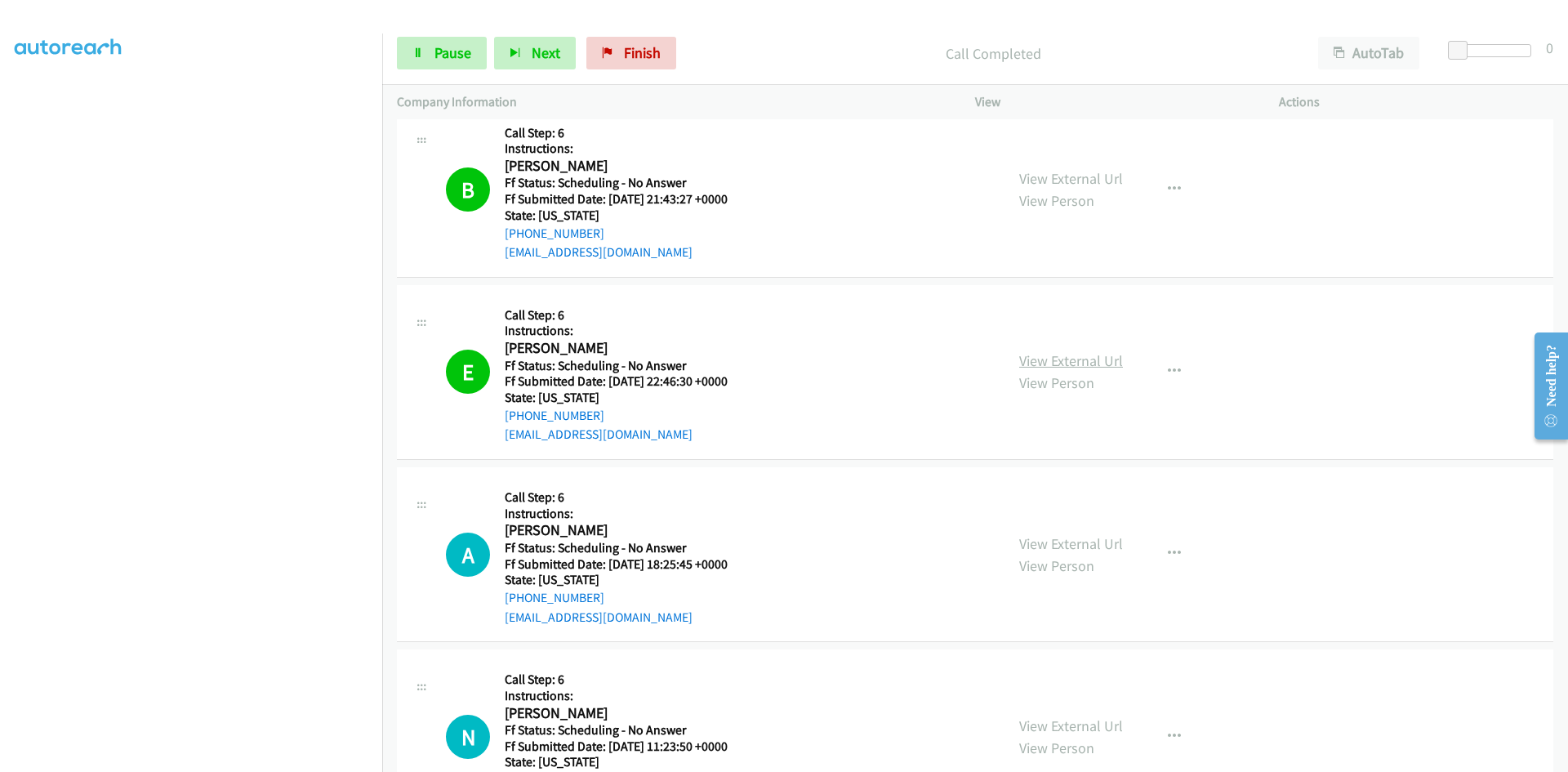
click at [1107, 365] on link "View External Url" at bounding box center [1071, 360] width 104 height 19
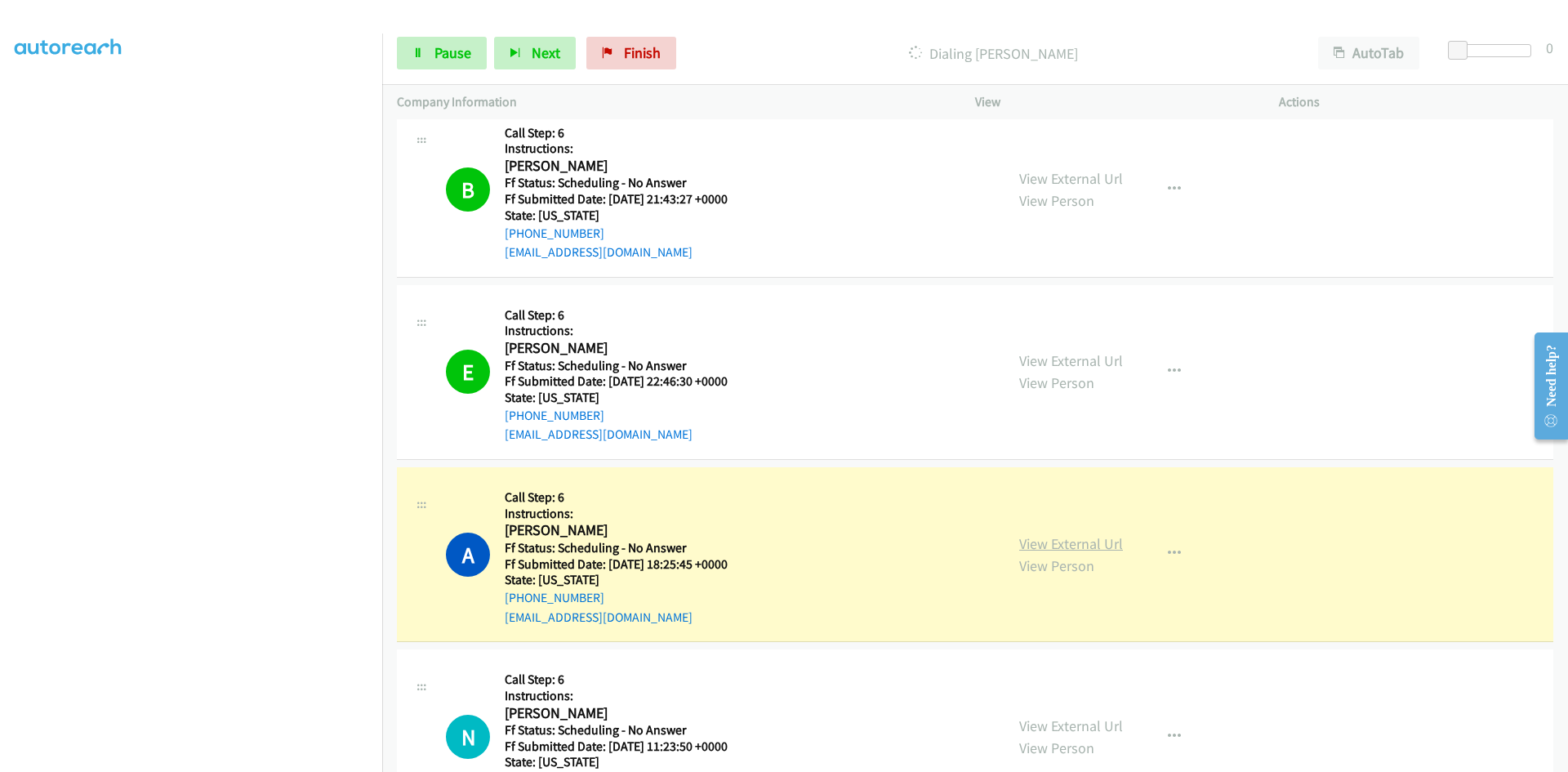
click at [1026, 547] on link "View External Url" at bounding box center [1071, 544] width 104 height 19
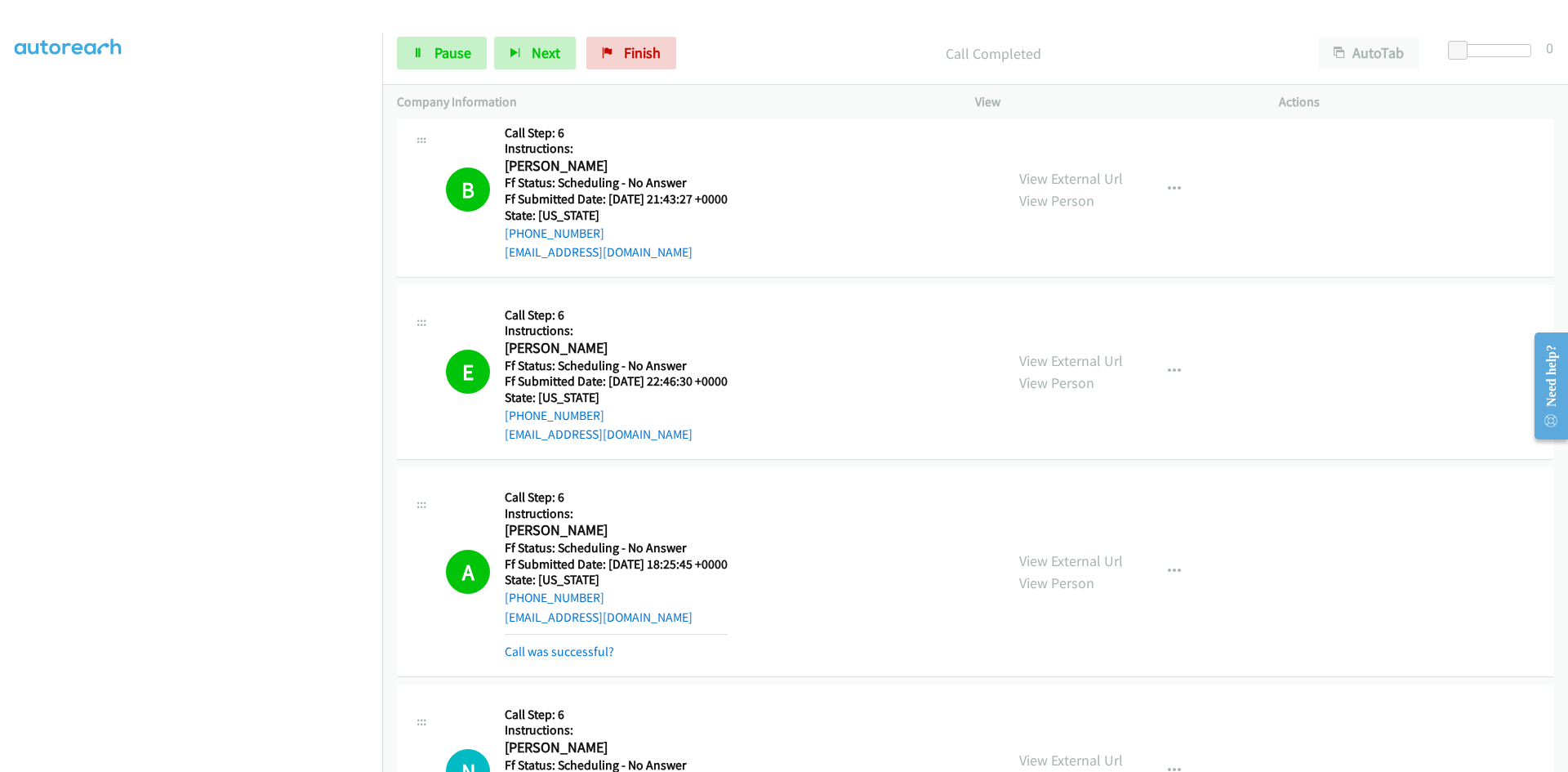
scroll to position [6516, 0]
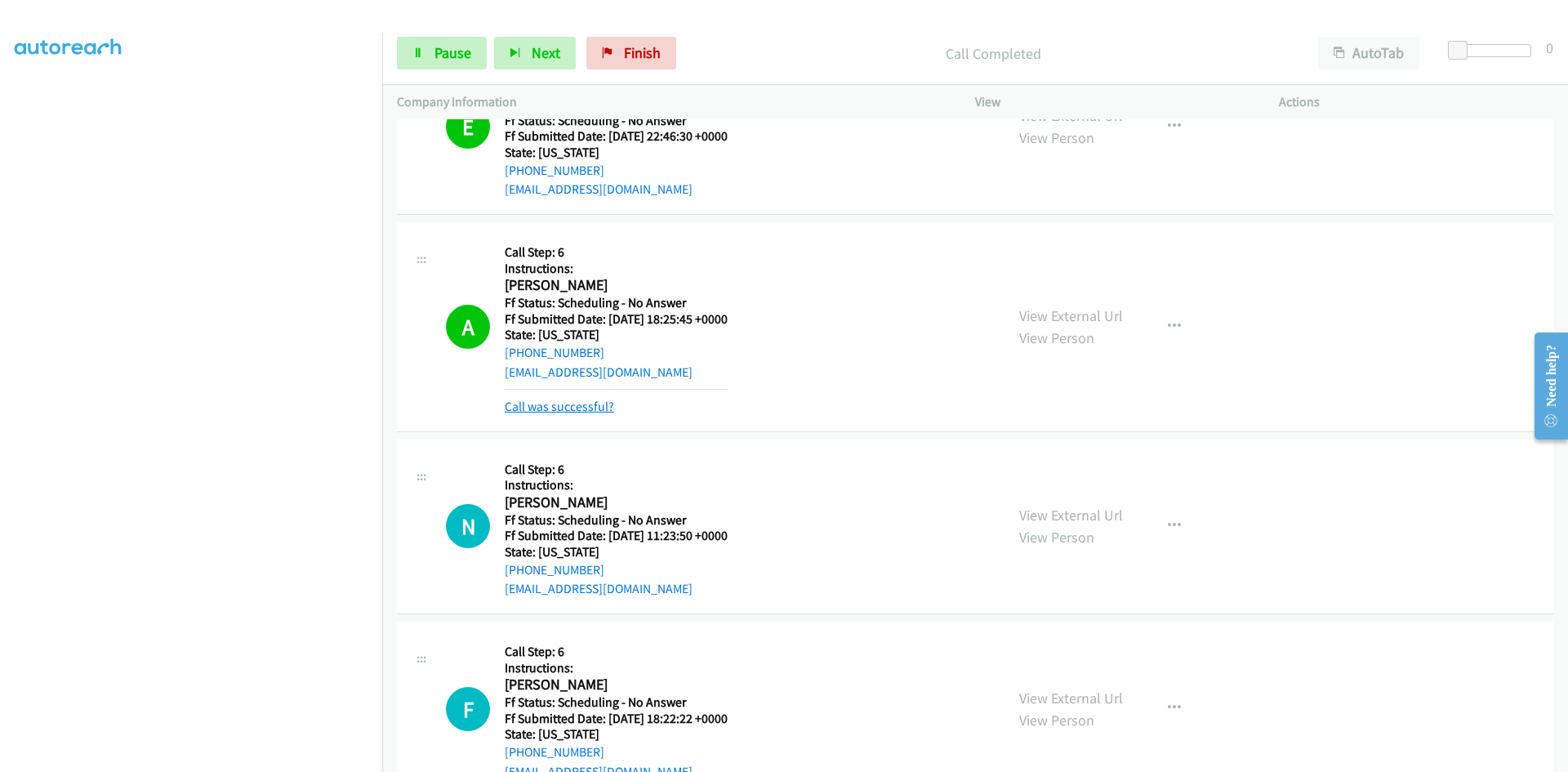
click at [567, 405] on link "Call was successful?" at bounding box center [559, 406] width 110 height 16
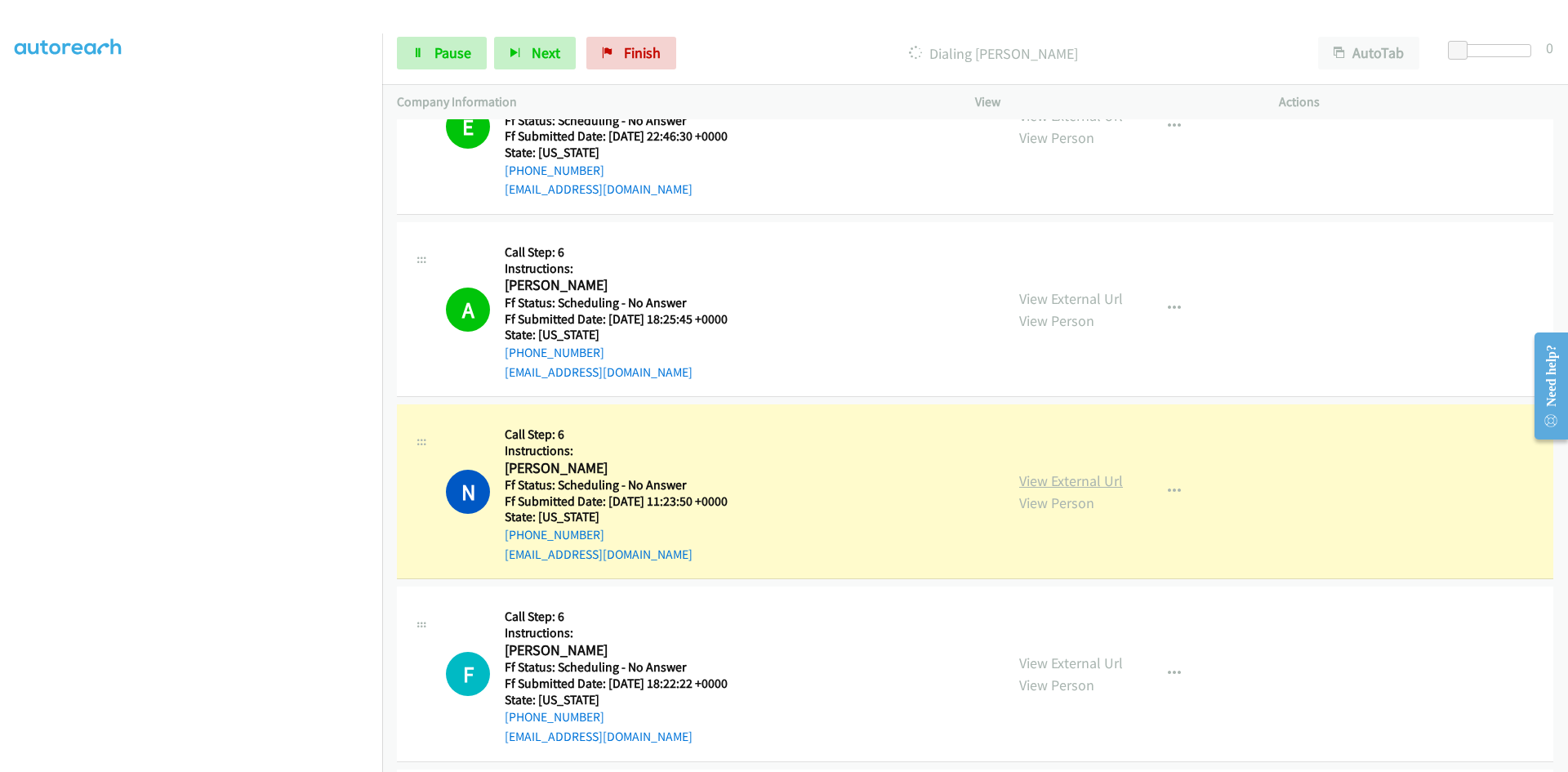
click at [1052, 479] on link "View External Url" at bounding box center [1071, 481] width 104 height 19
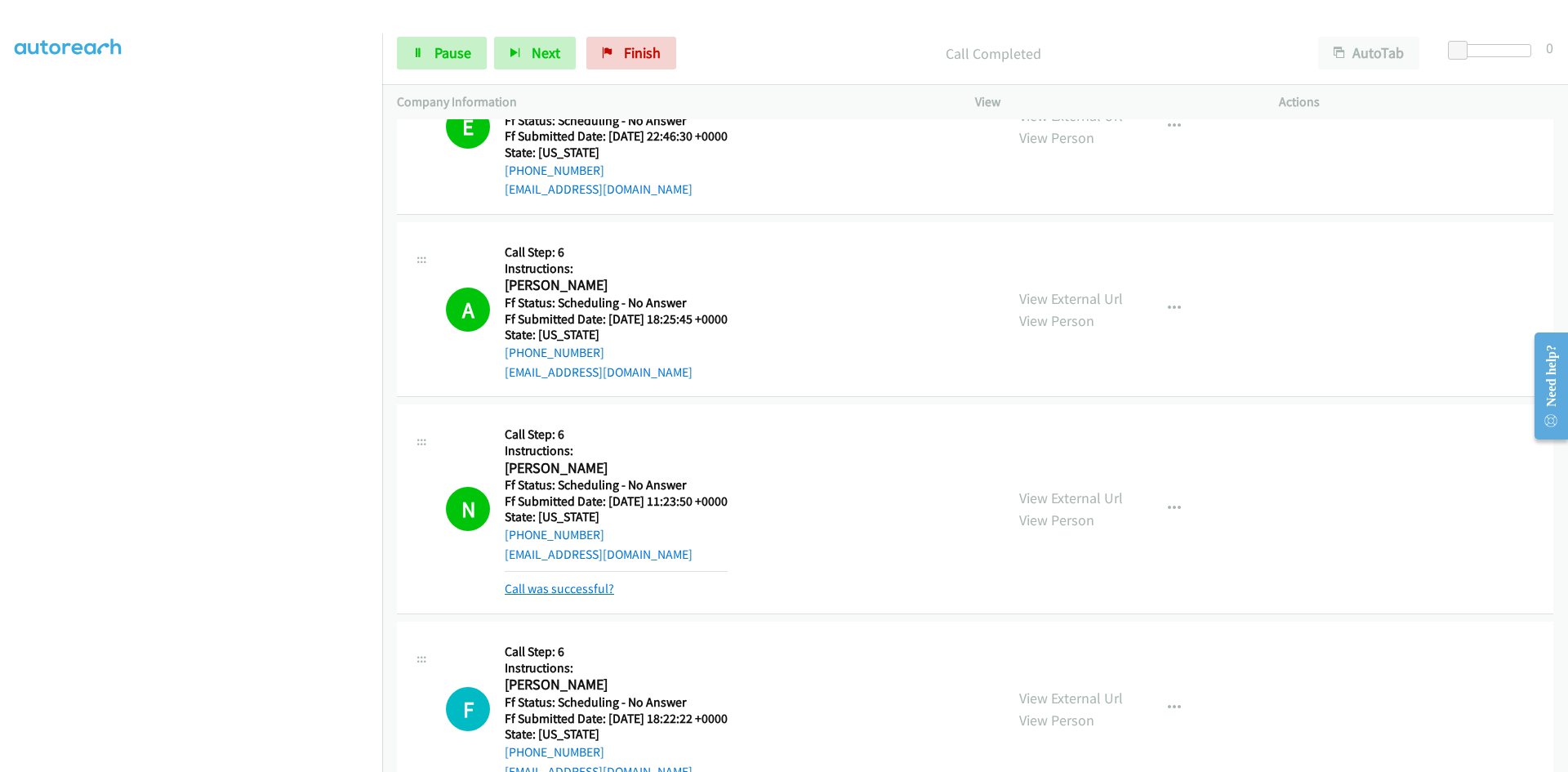
click at [544, 588] on link "Call was successful?" at bounding box center [559, 587] width 110 height 16
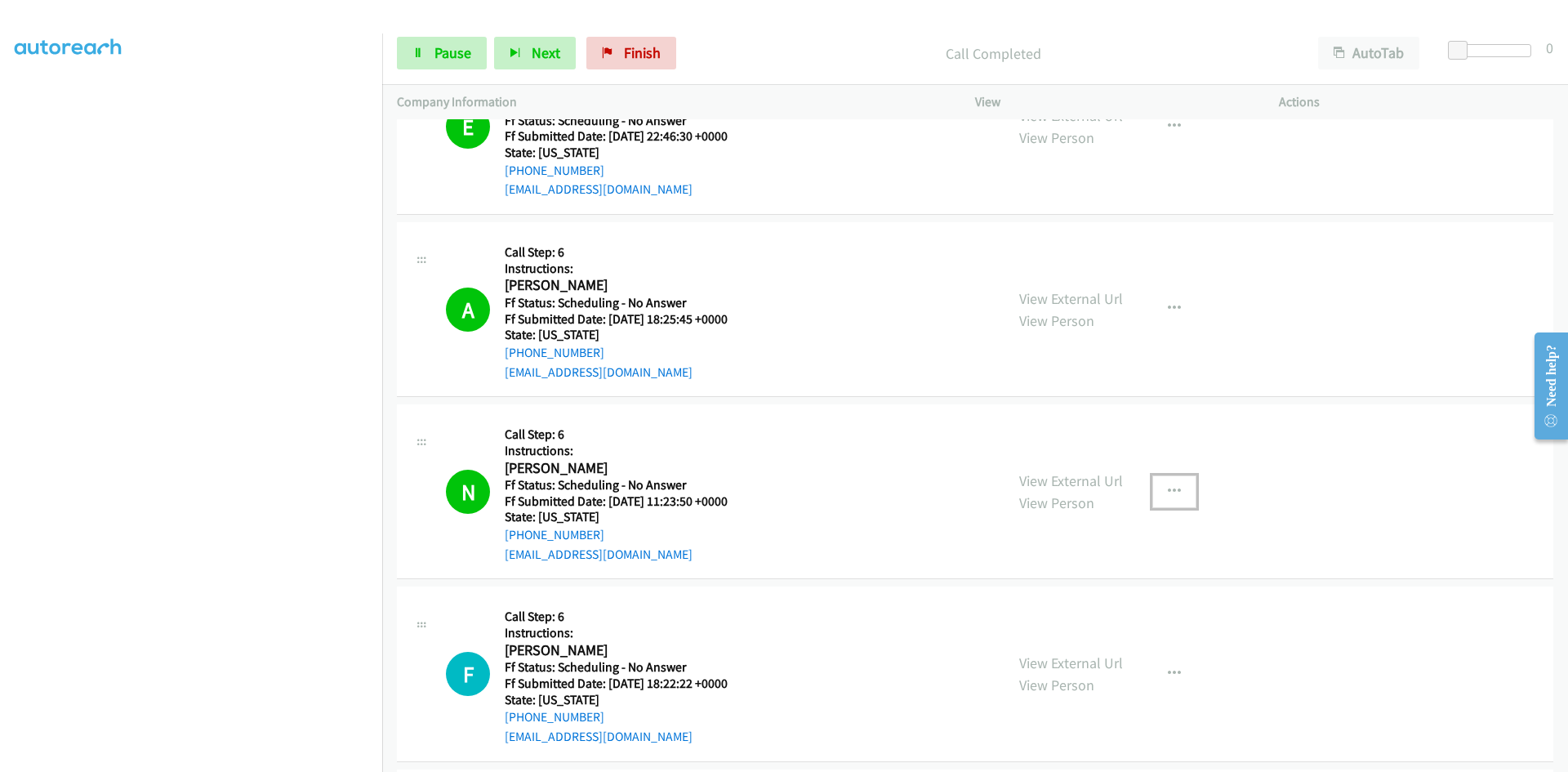
click at [1168, 485] on icon "button" at bounding box center [1174, 492] width 13 height 13
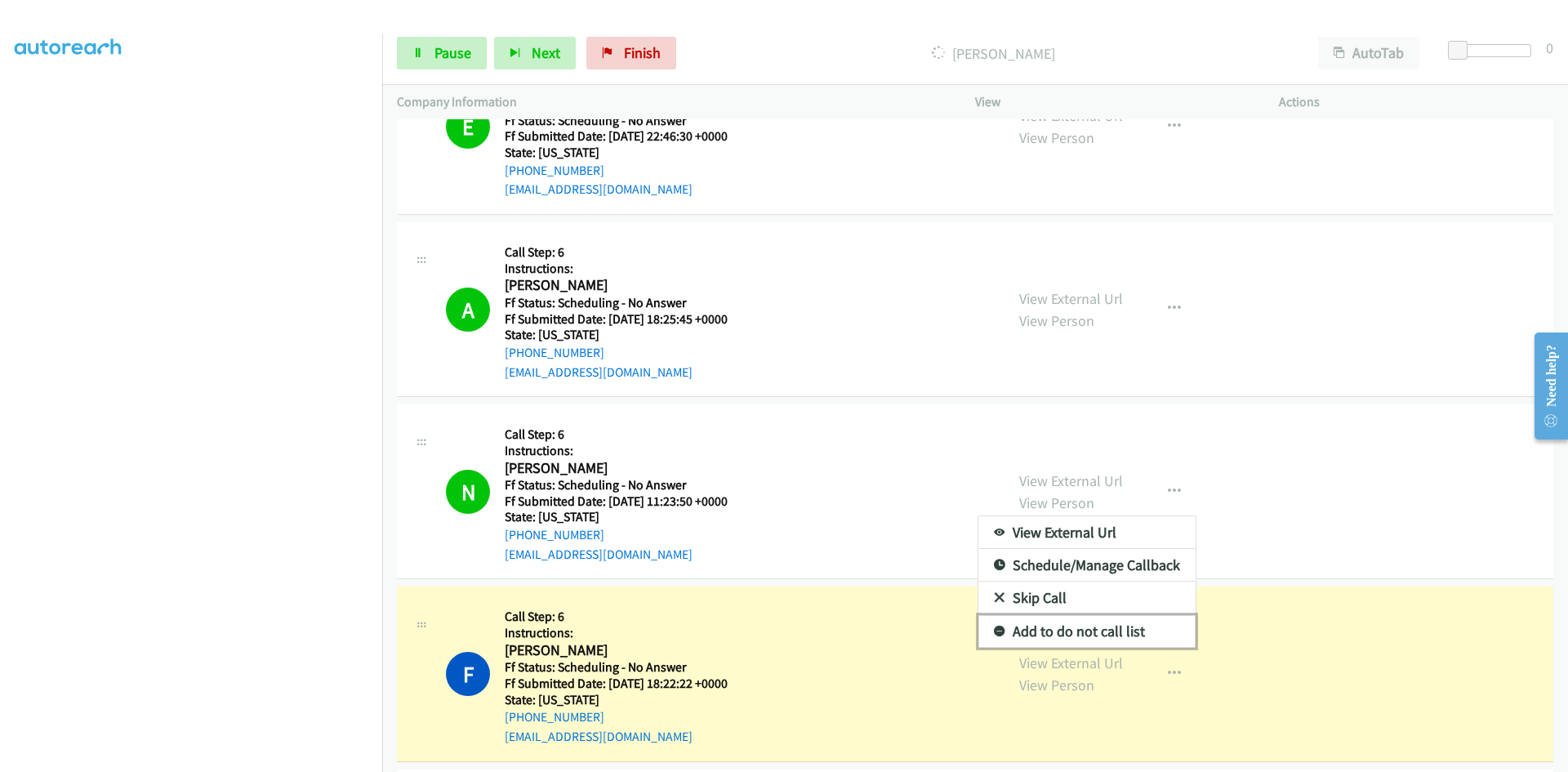
click at [1072, 634] on link "Add to do not call list" at bounding box center [1087, 631] width 217 height 33
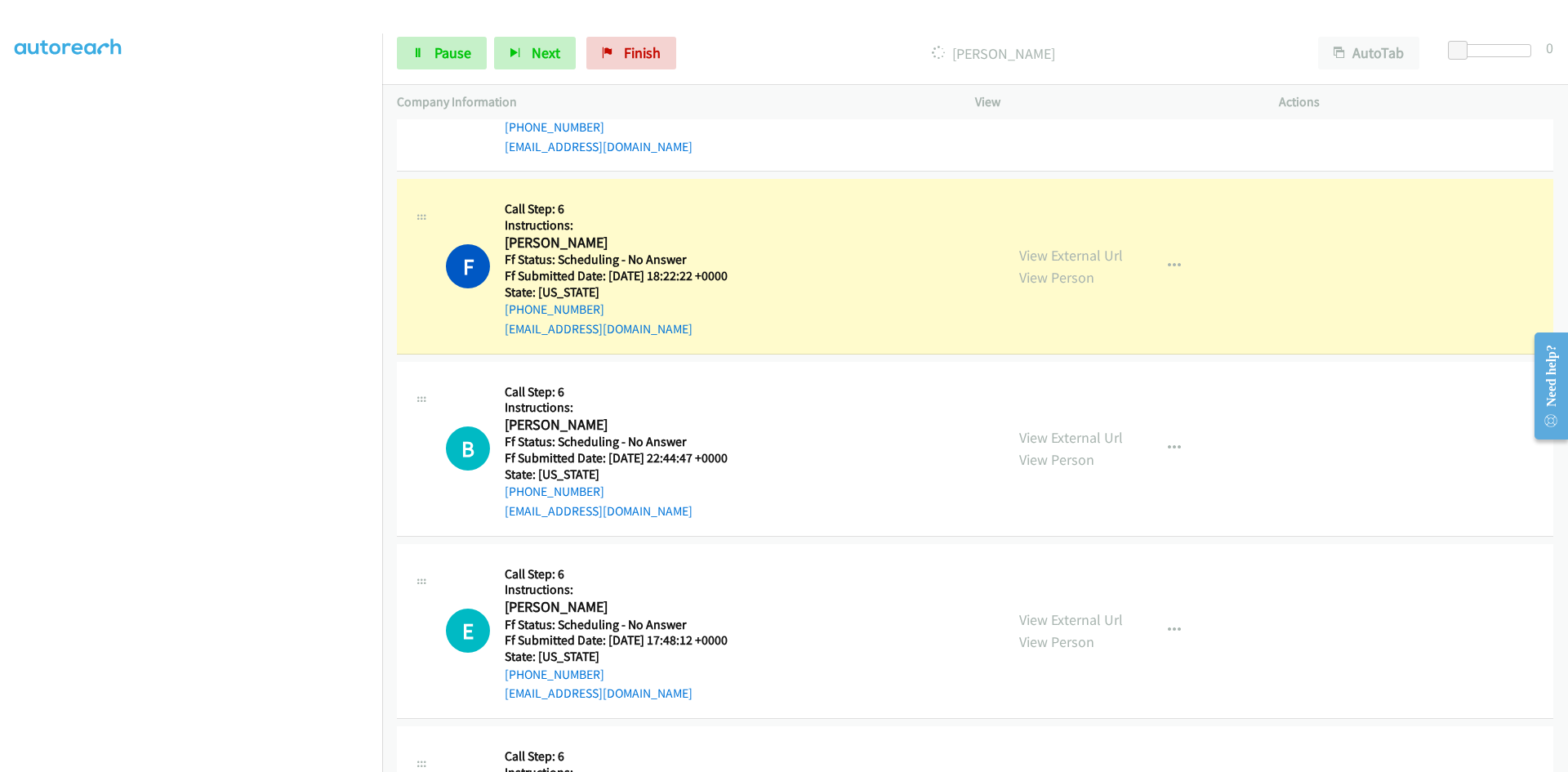
scroll to position [6923, 0]
click at [1088, 259] on link "View External Url" at bounding box center [1071, 254] width 104 height 19
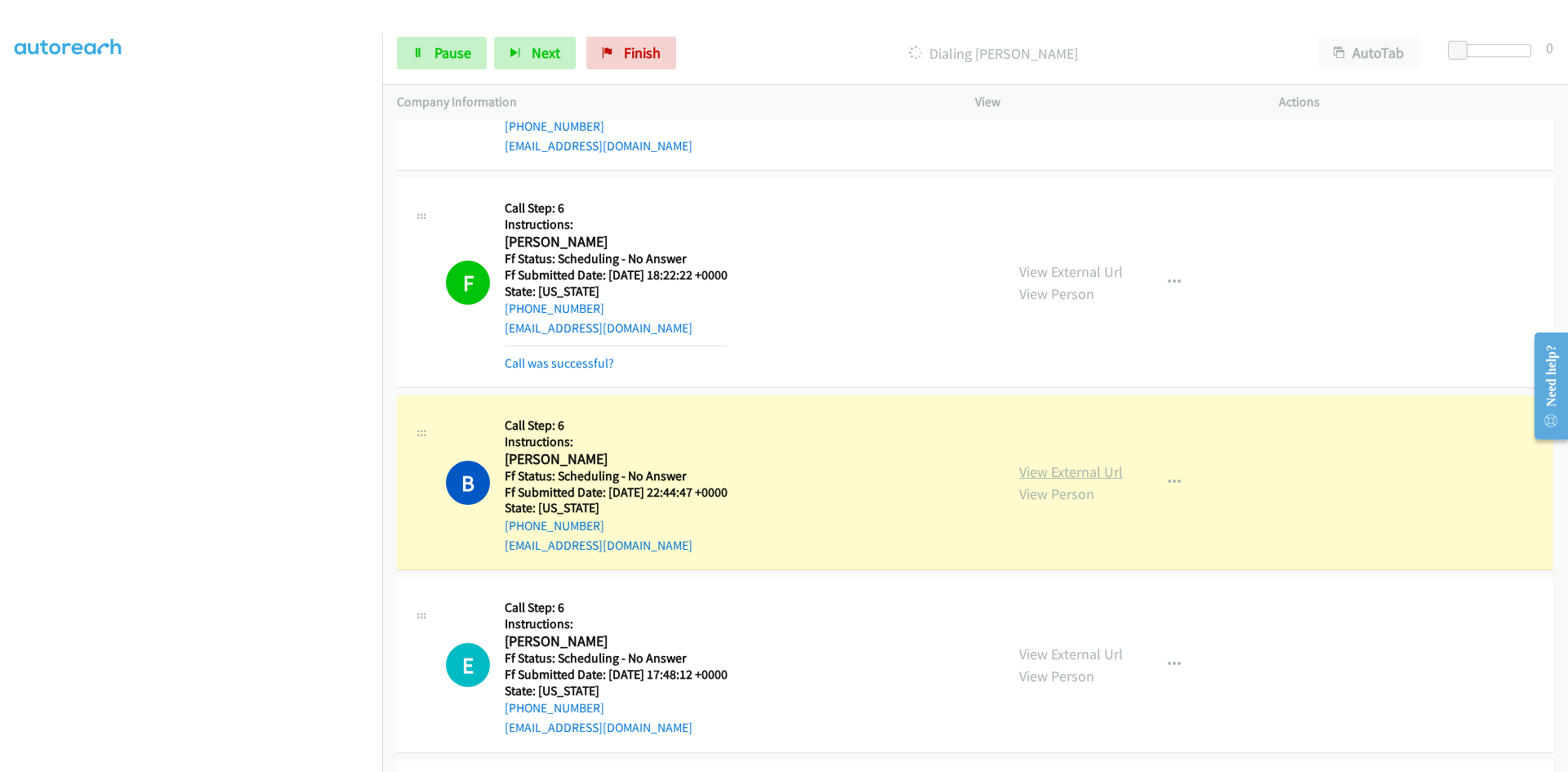
click at [1080, 465] on link "View External Url" at bounding box center [1071, 471] width 104 height 19
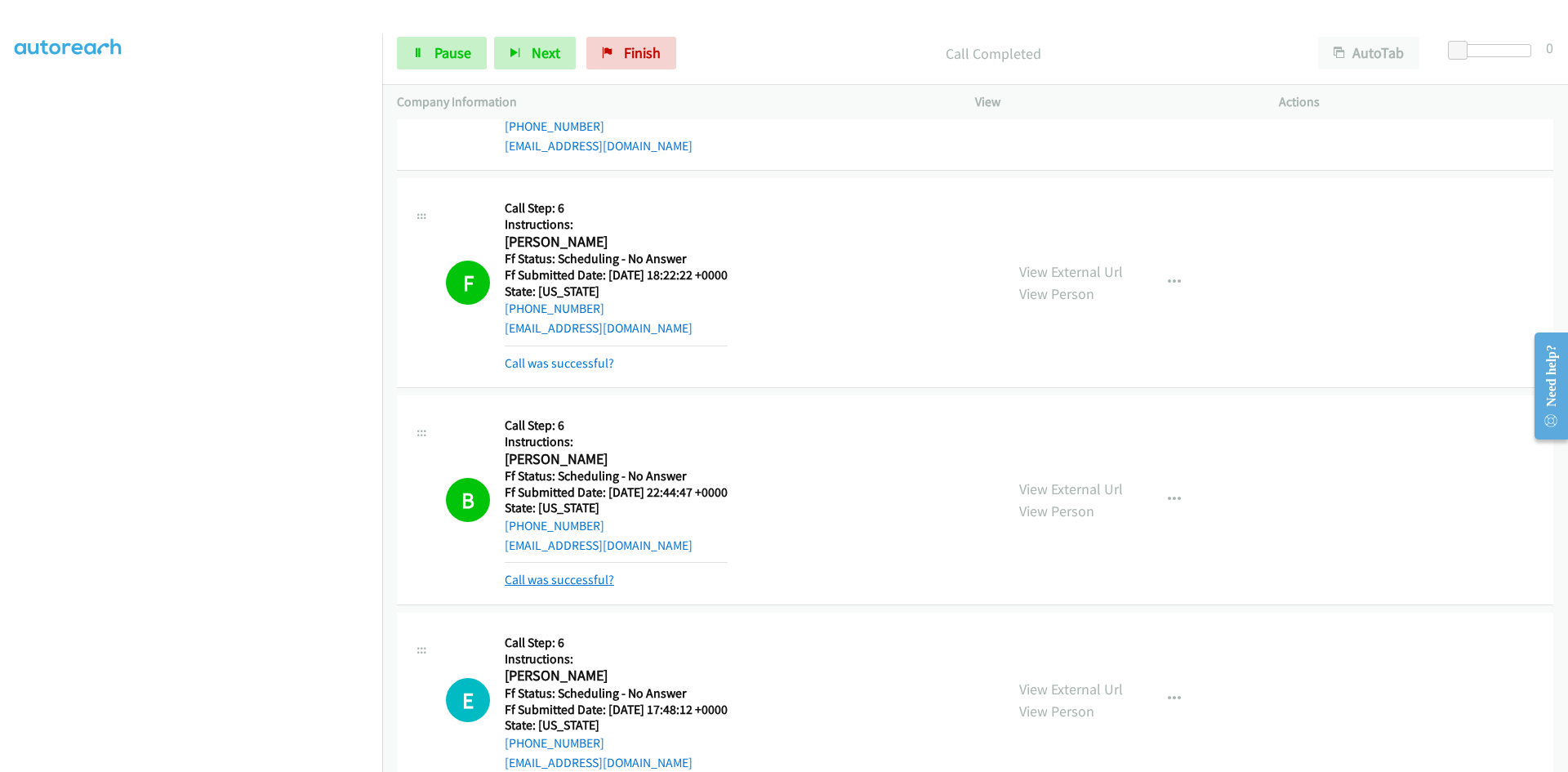
click at [550, 583] on link "Call was successful?" at bounding box center [559, 579] width 110 height 16
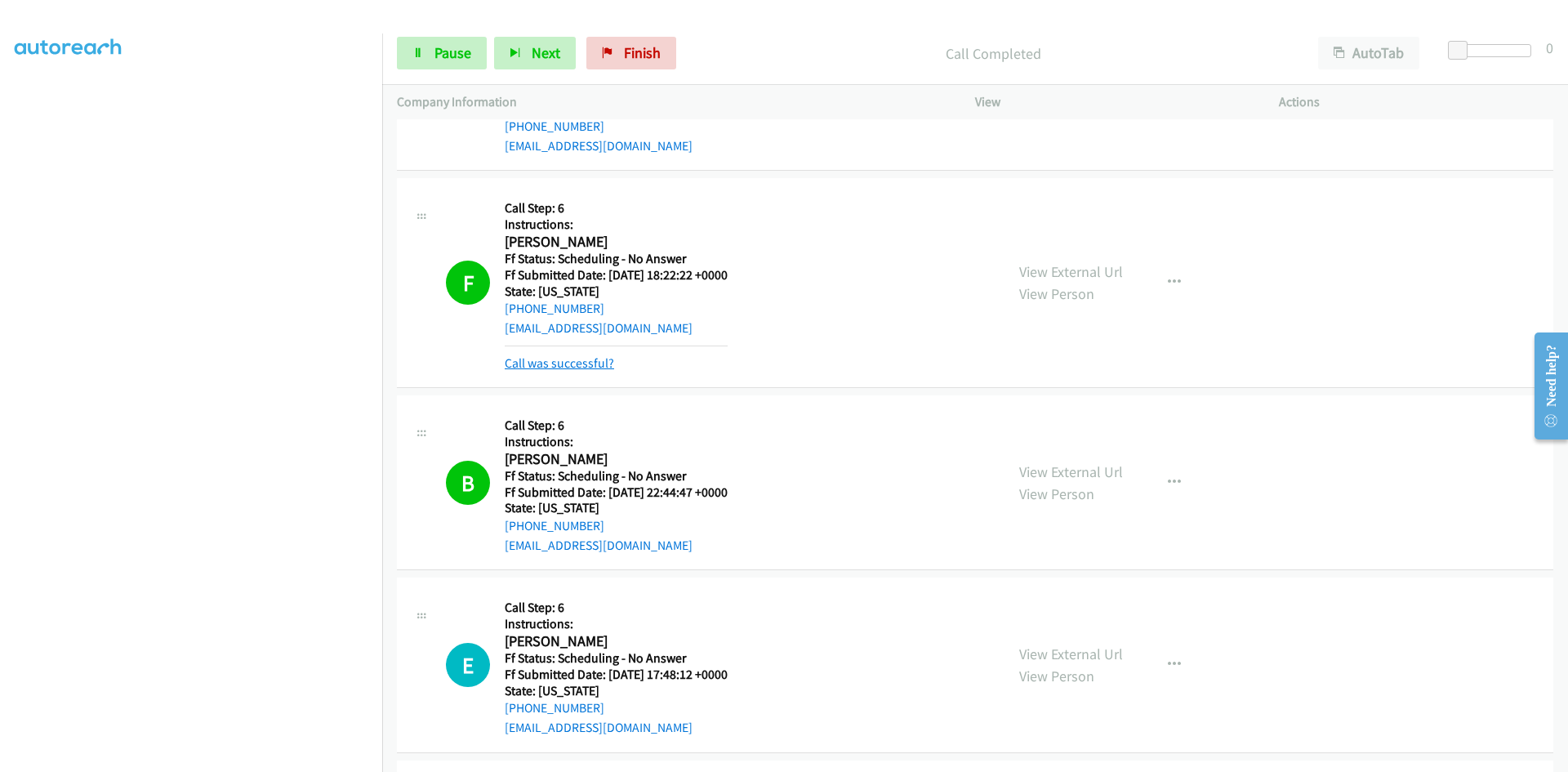
click at [596, 363] on link "Call was successful?" at bounding box center [559, 363] width 110 height 16
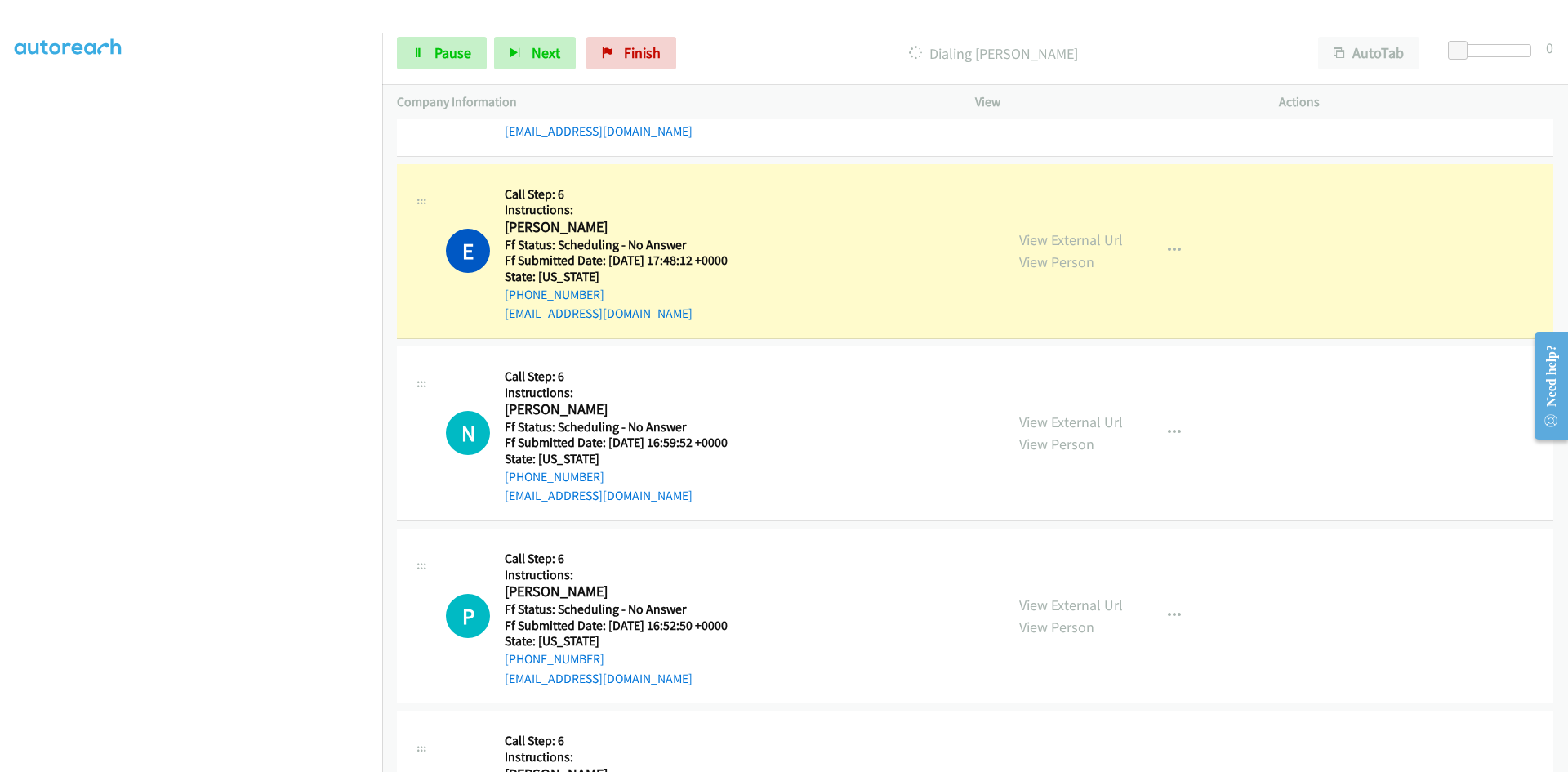
scroll to position [7332, 0]
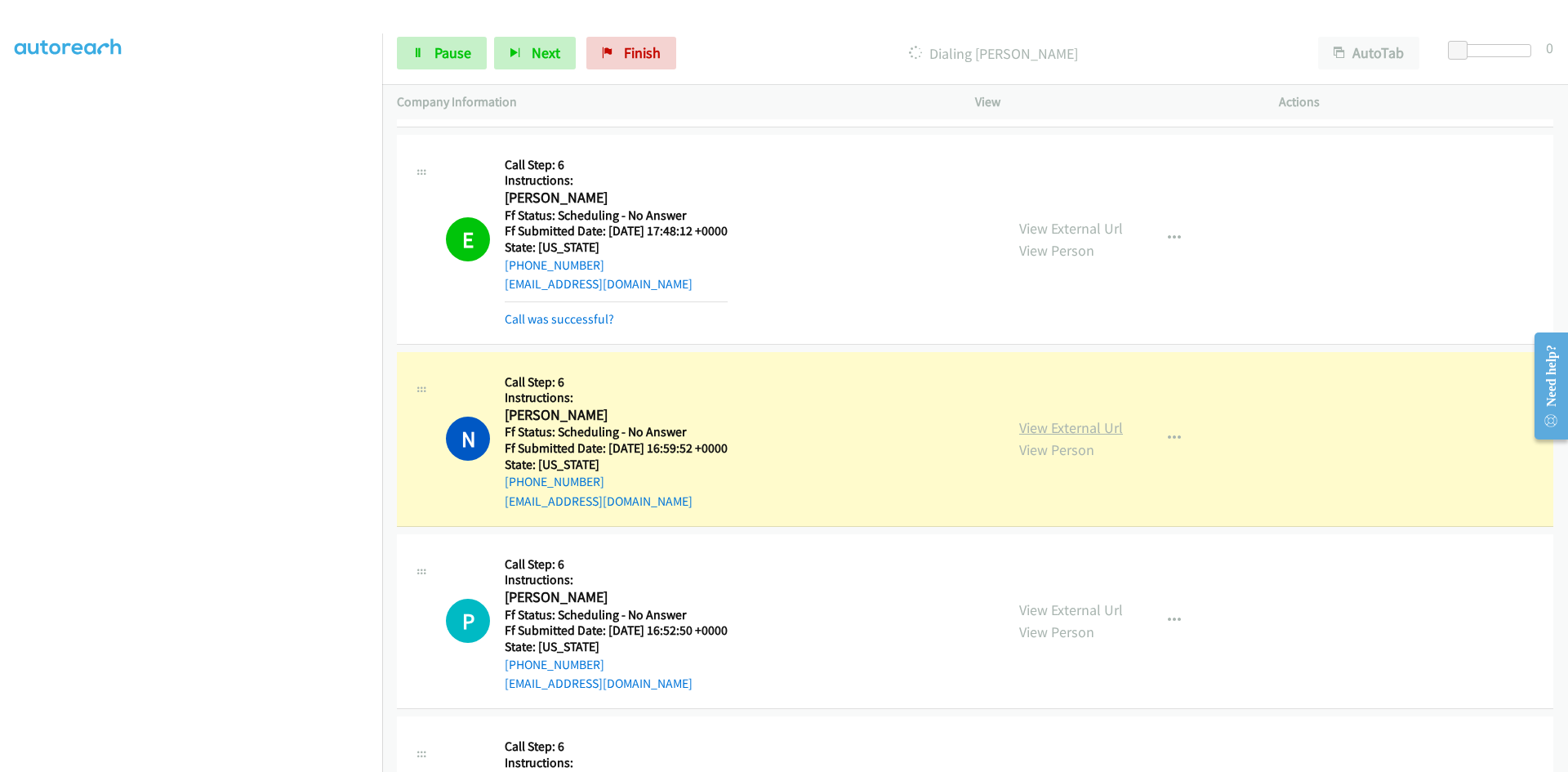
click at [1083, 428] on link "View External Url" at bounding box center [1071, 428] width 104 height 19
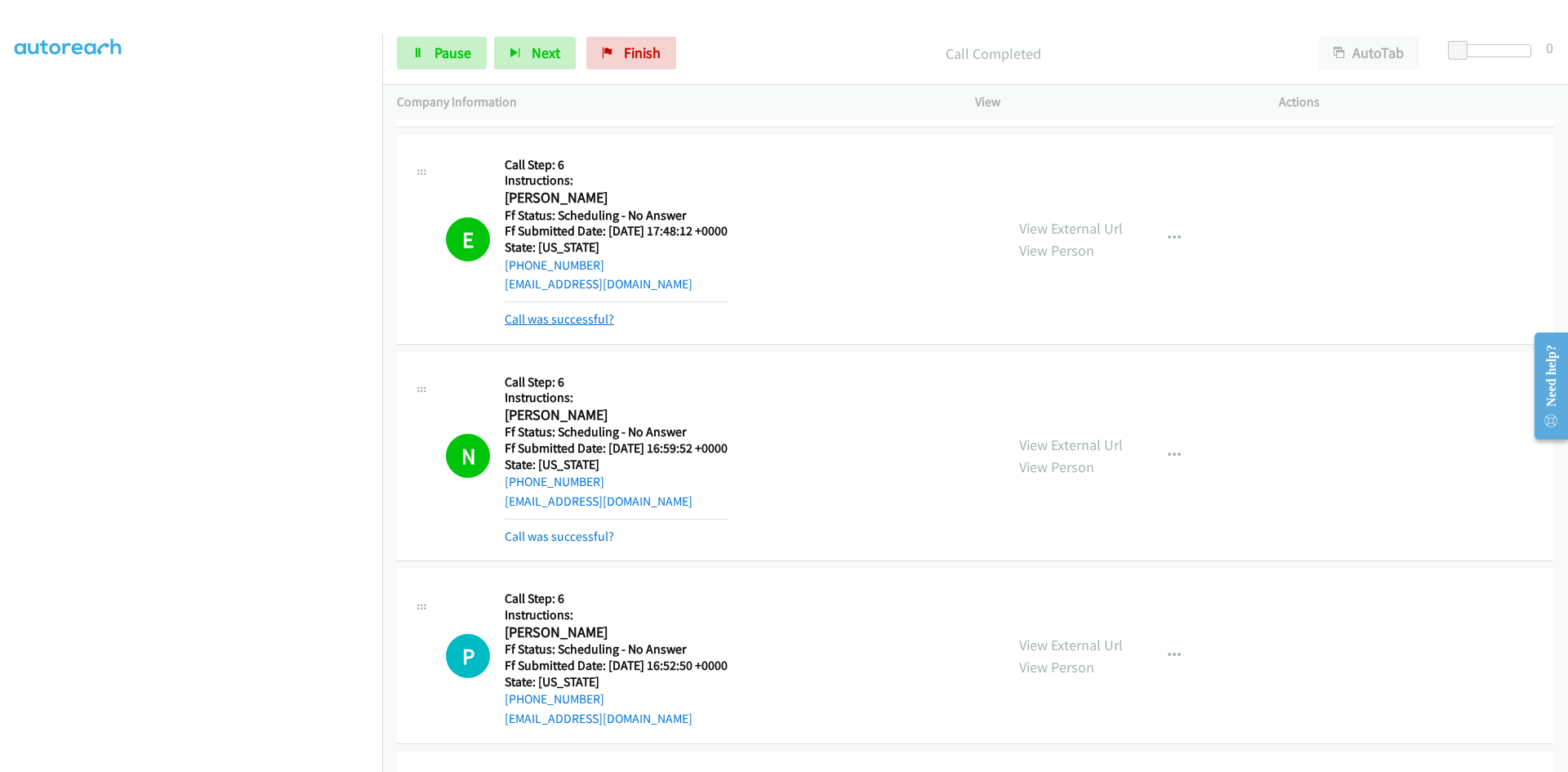
click at [589, 317] on link "Call was successful?" at bounding box center [559, 319] width 110 height 16
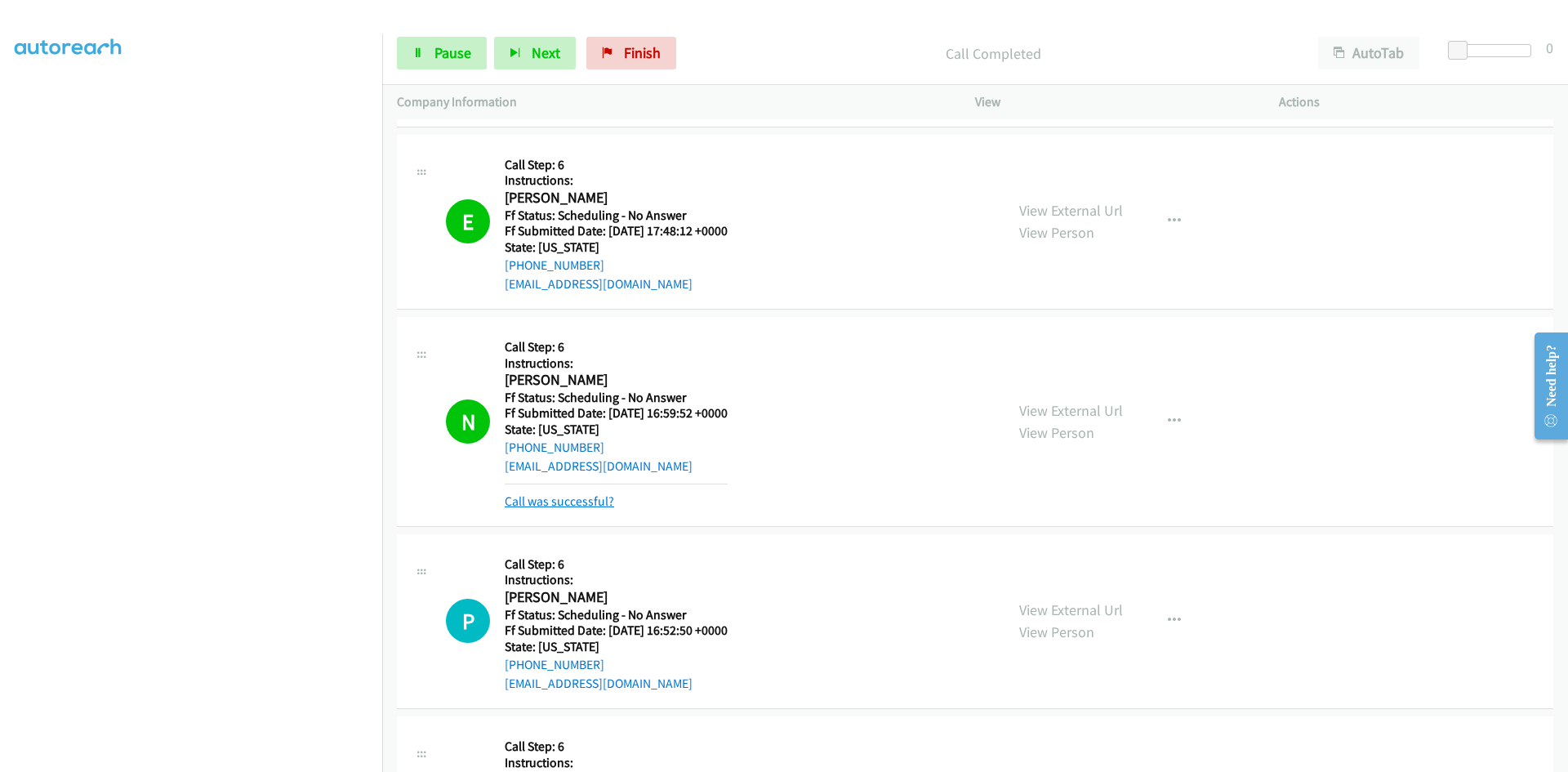
click at [573, 502] on link "Call was successful?" at bounding box center [559, 501] width 110 height 16
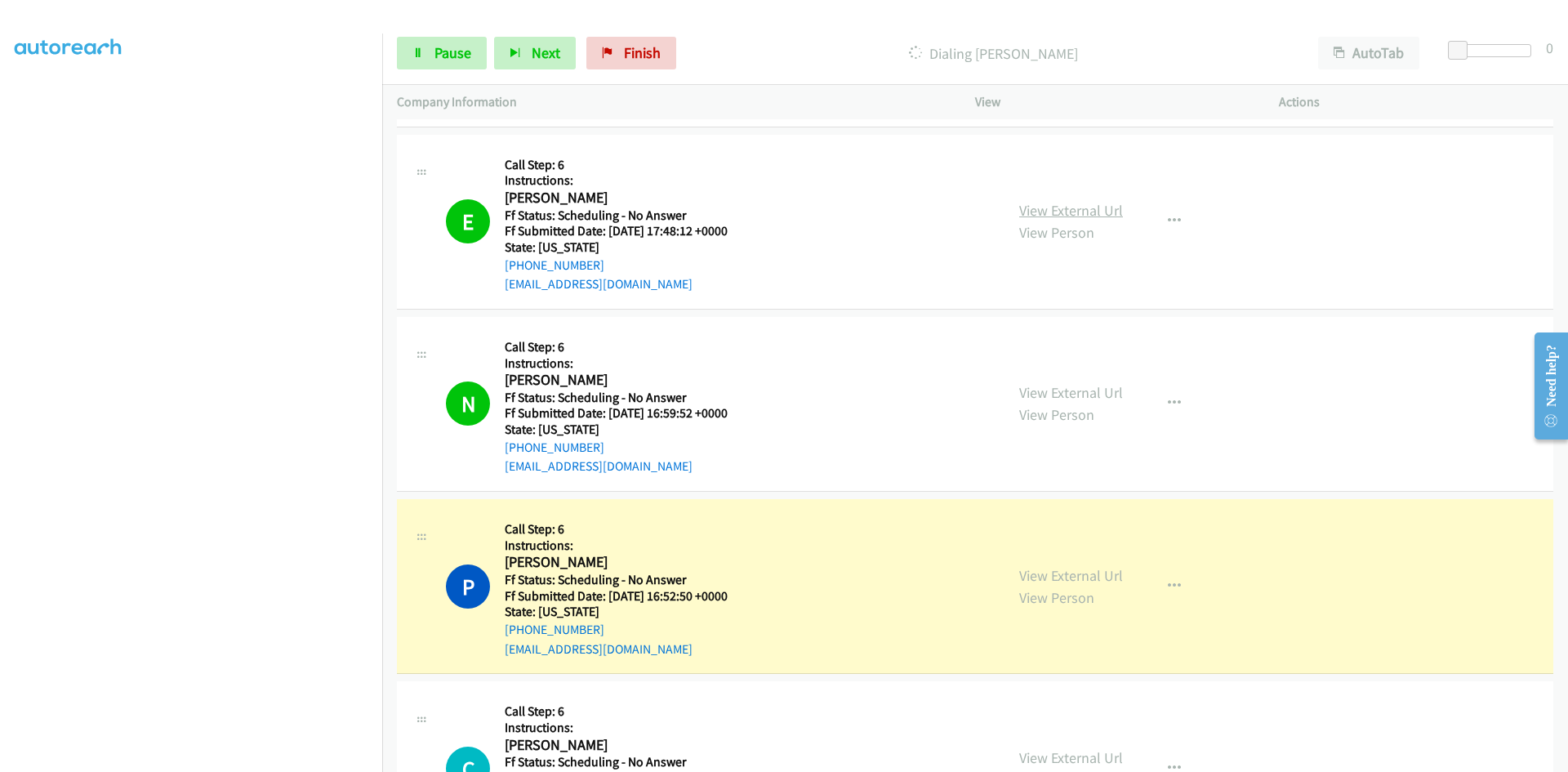
click at [1095, 211] on link "View External Url" at bounding box center [1071, 210] width 104 height 19
click at [1090, 392] on link "View External Url" at bounding box center [1071, 392] width 104 height 19
click at [1034, 573] on link "View External Url" at bounding box center [1071, 575] width 104 height 19
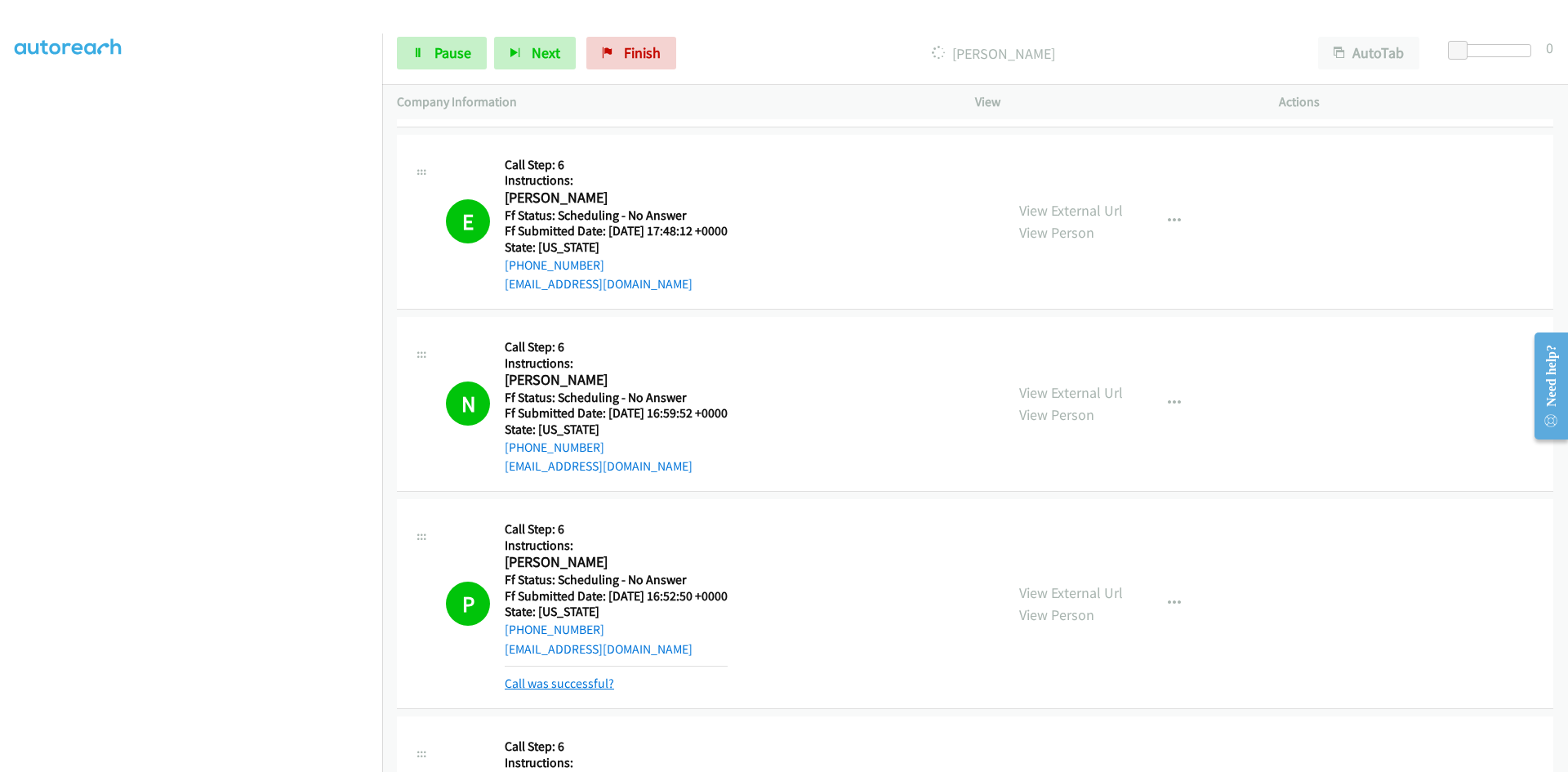
click at [580, 686] on link "Call was successful?" at bounding box center [559, 682] width 110 height 16
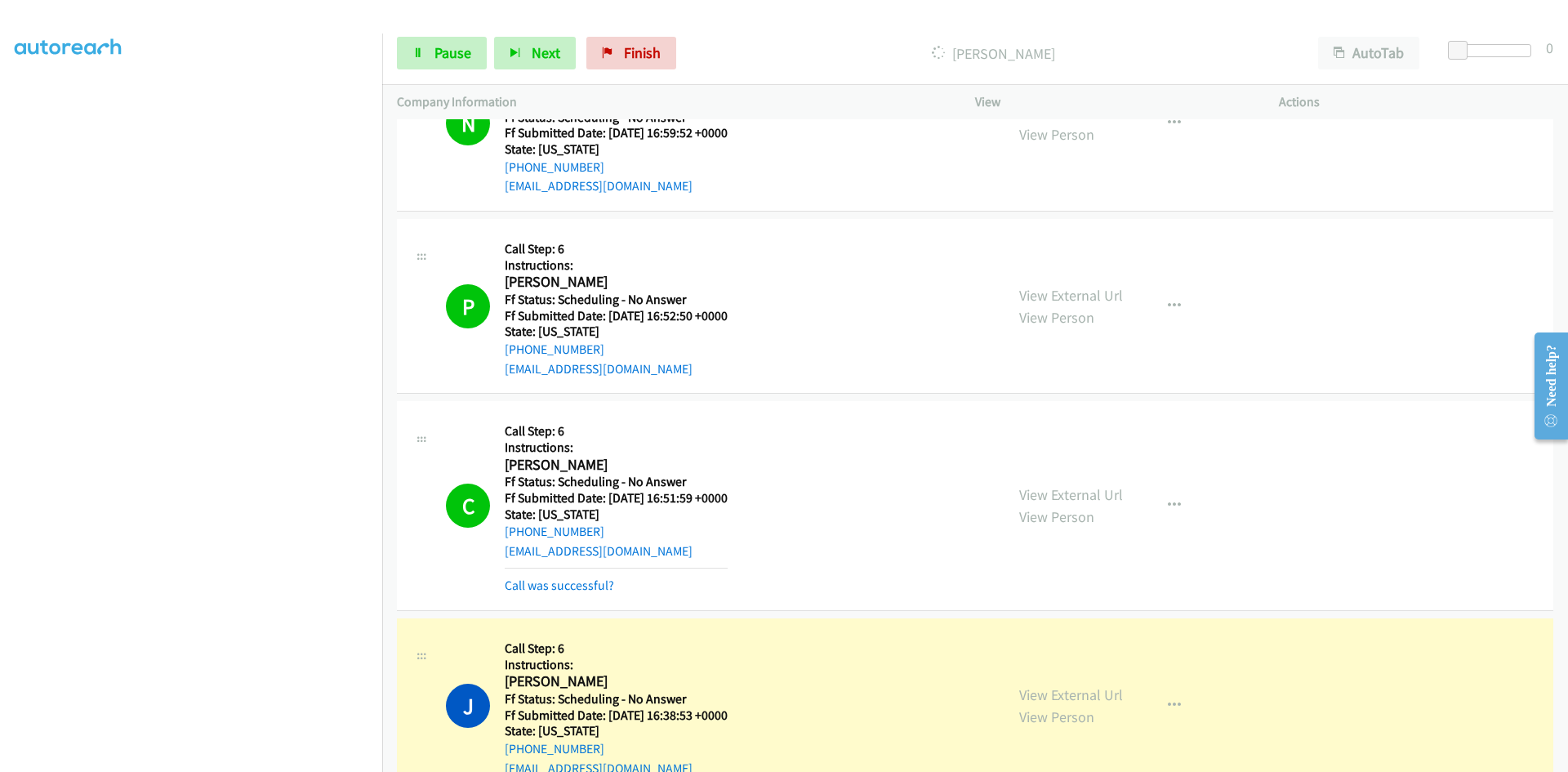
scroll to position [7740, 0]
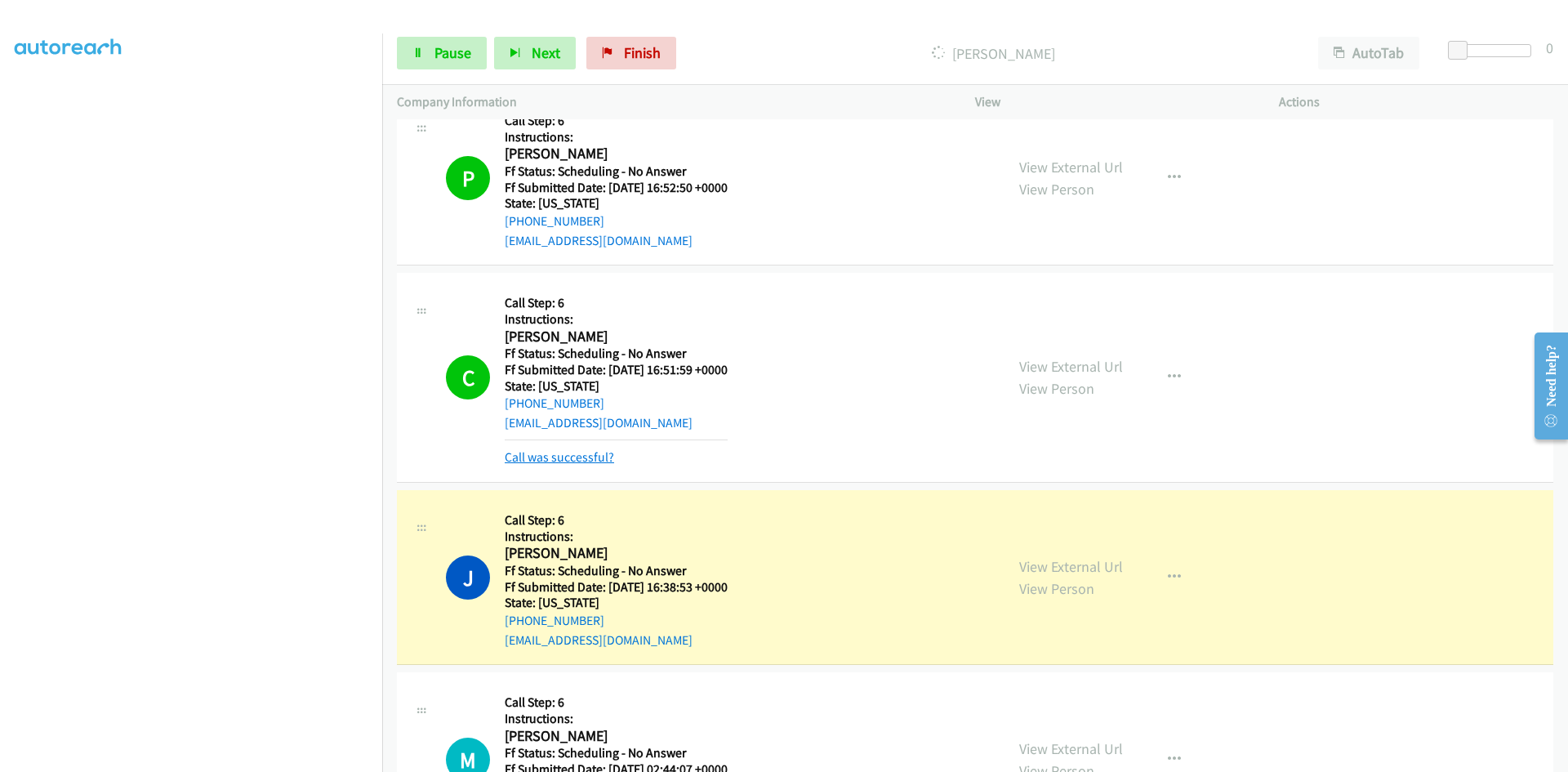
click at [569, 460] on link "Call was successful?" at bounding box center [559, 457] width 110 height 16
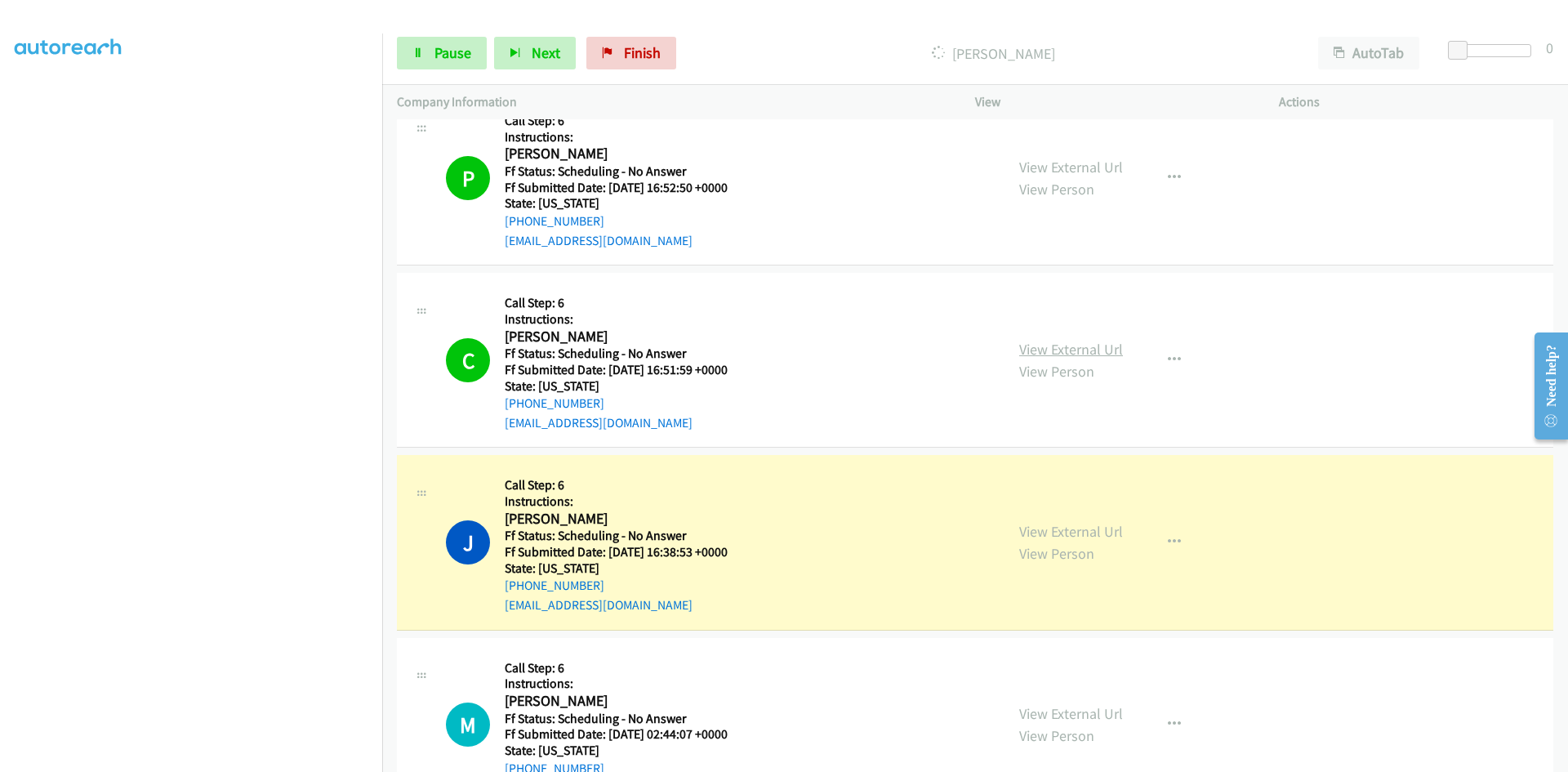
click at [1114, 349] on link "View External Url" at bounding box center [1071, 349] width 104 height 19
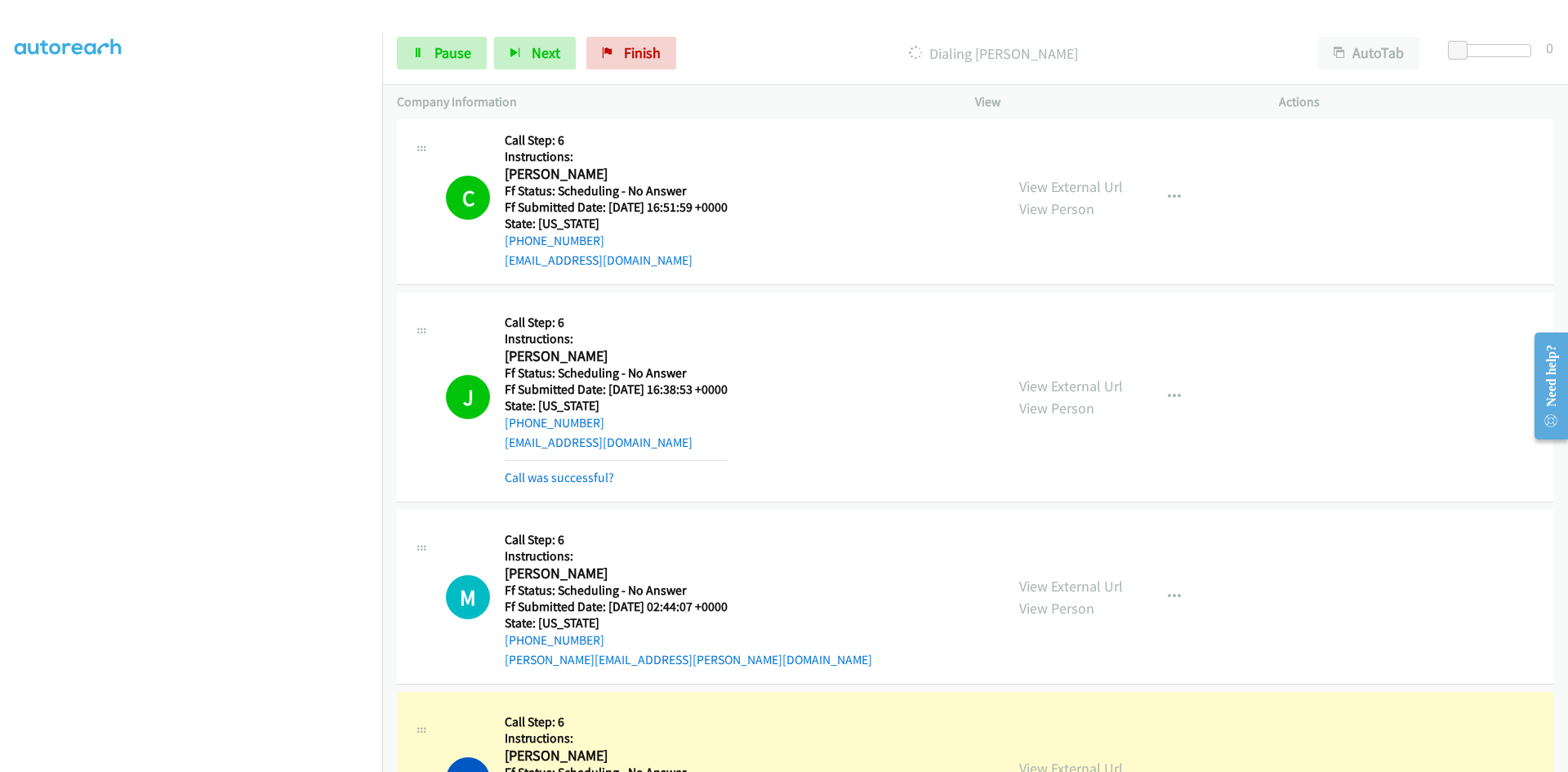
scroll to position [7904, 0]
click at [1101, 385] on link "View External Url" at bounding box center [1071, 385] width 104 height 19
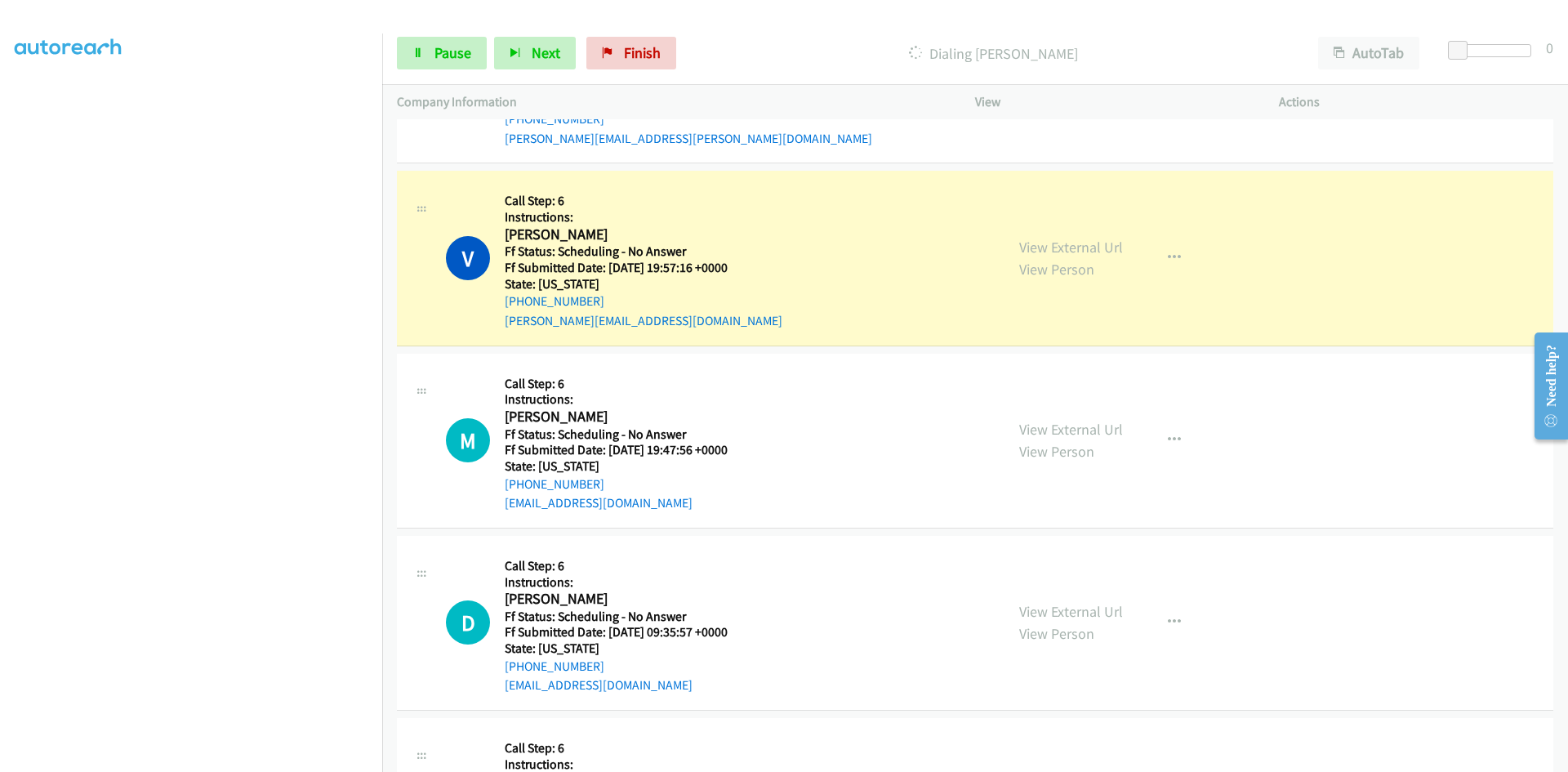
scroll to position [8476, 0]
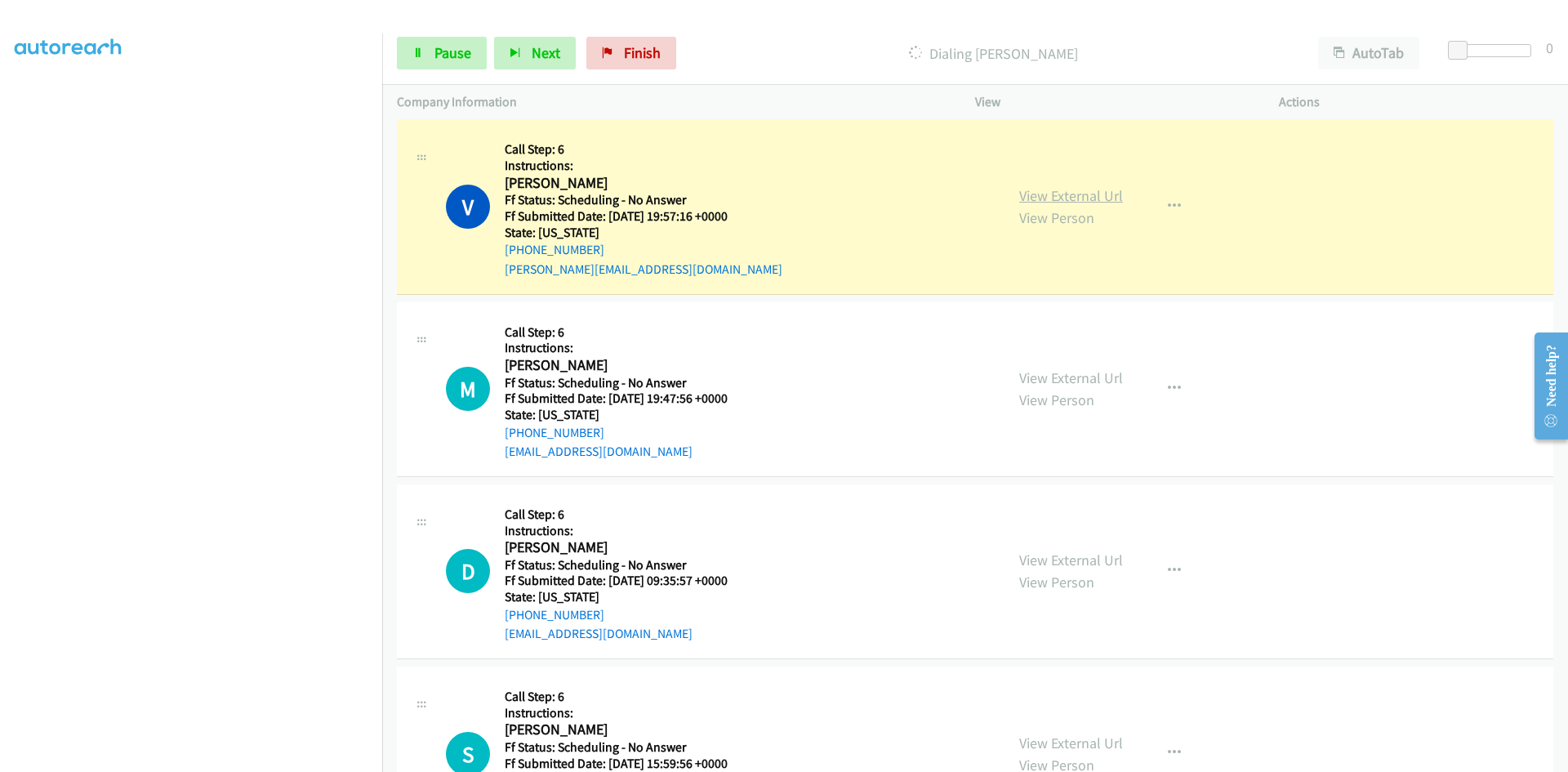
click at [1105, 196] on link "View External Url" at bounding box center [1071, 196] width 104 height 19
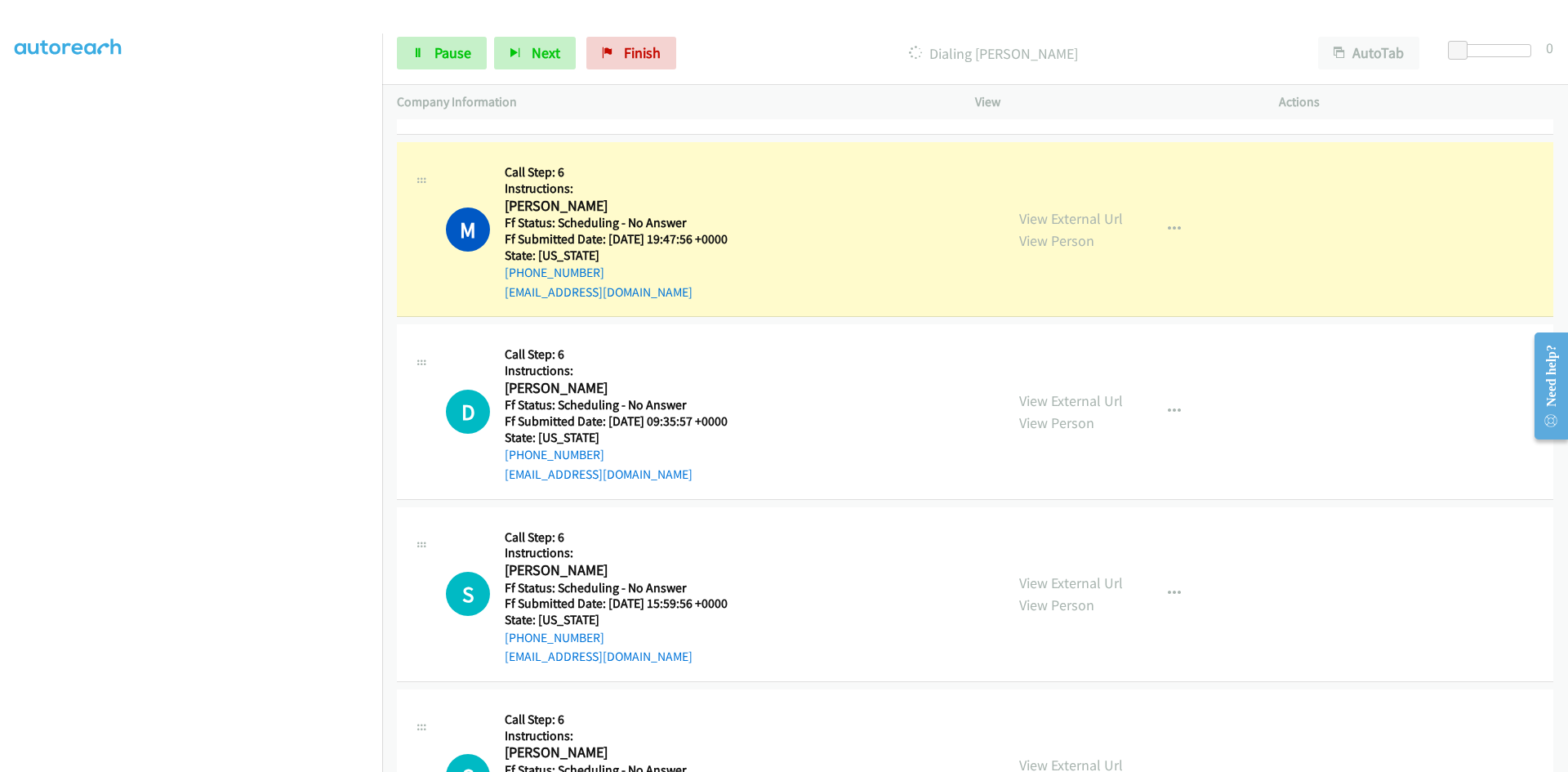
scroll to position [8720, 0]
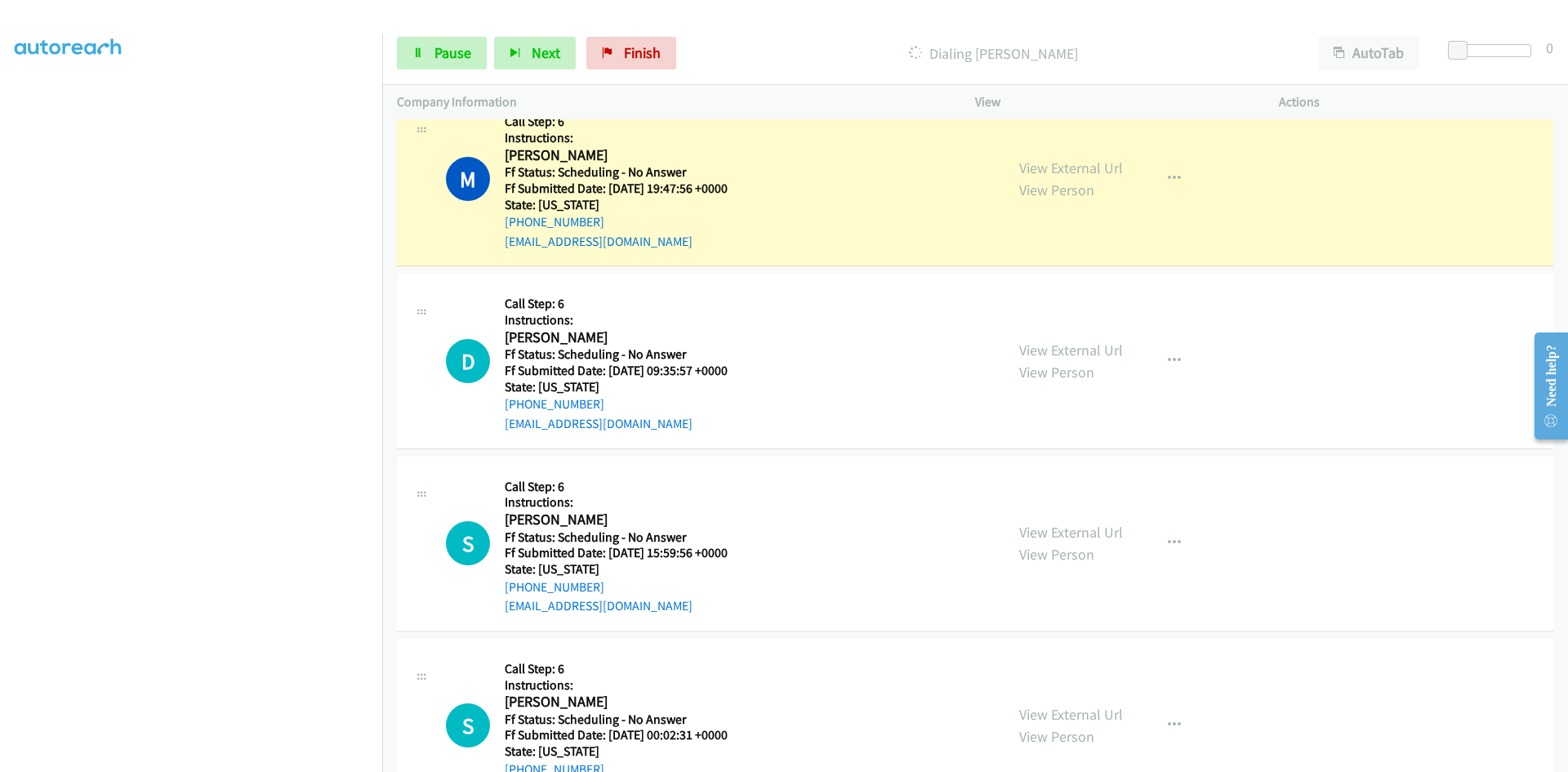
click at [996, 233] on div "M Callback Scheduled Call Step: 6 Instructions: [PERSON_NAME] America/[GEOGRAPH…" at bounding box center [700, 178] width 608 height 144
click at [1090, 172] on link "View External Url" at bounding box center [1071, 167] width 104 height 19
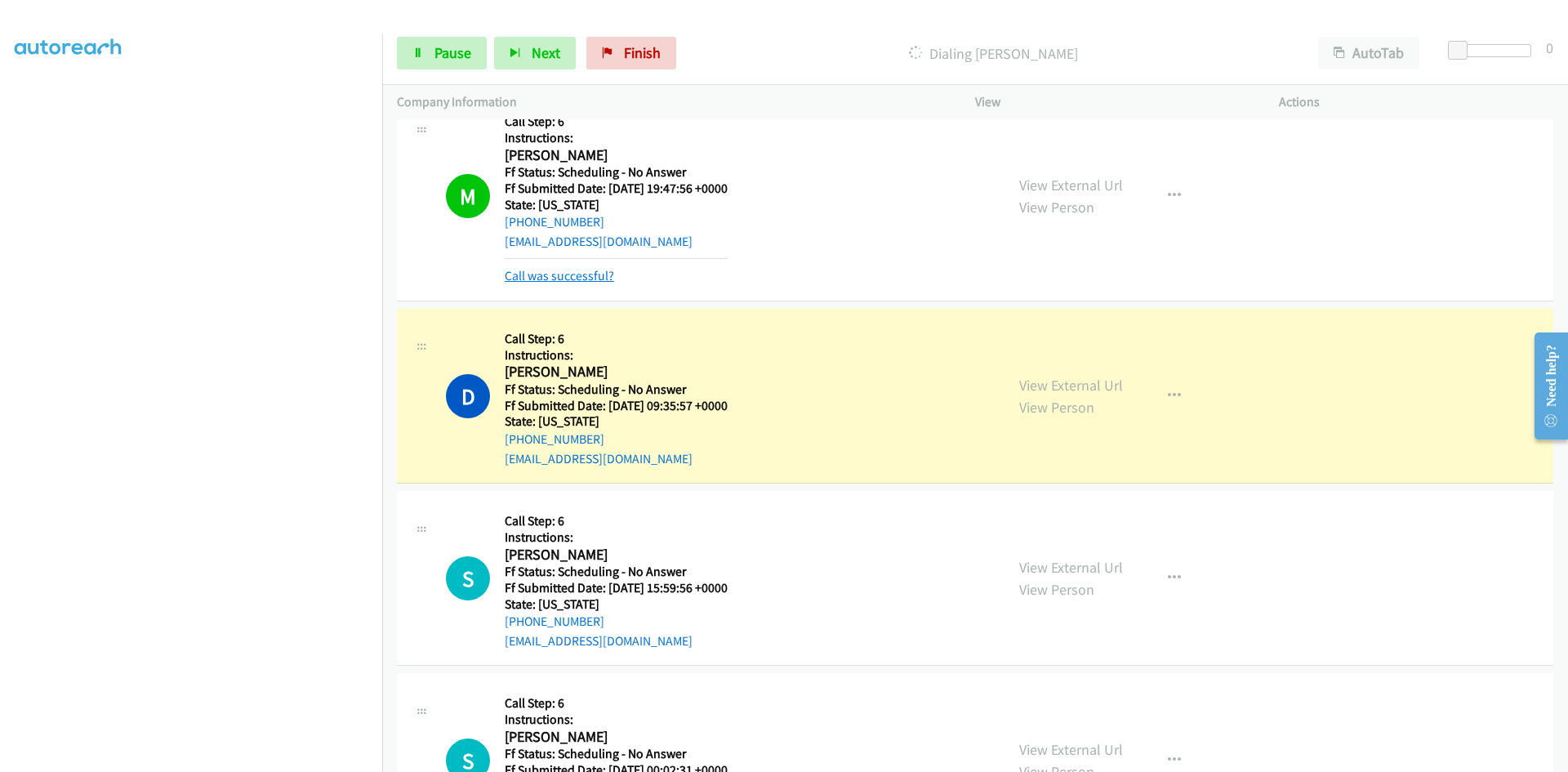
click at [590, 273] on link "Call was successful?" at bounding box center [559, 275] width 110 height 16
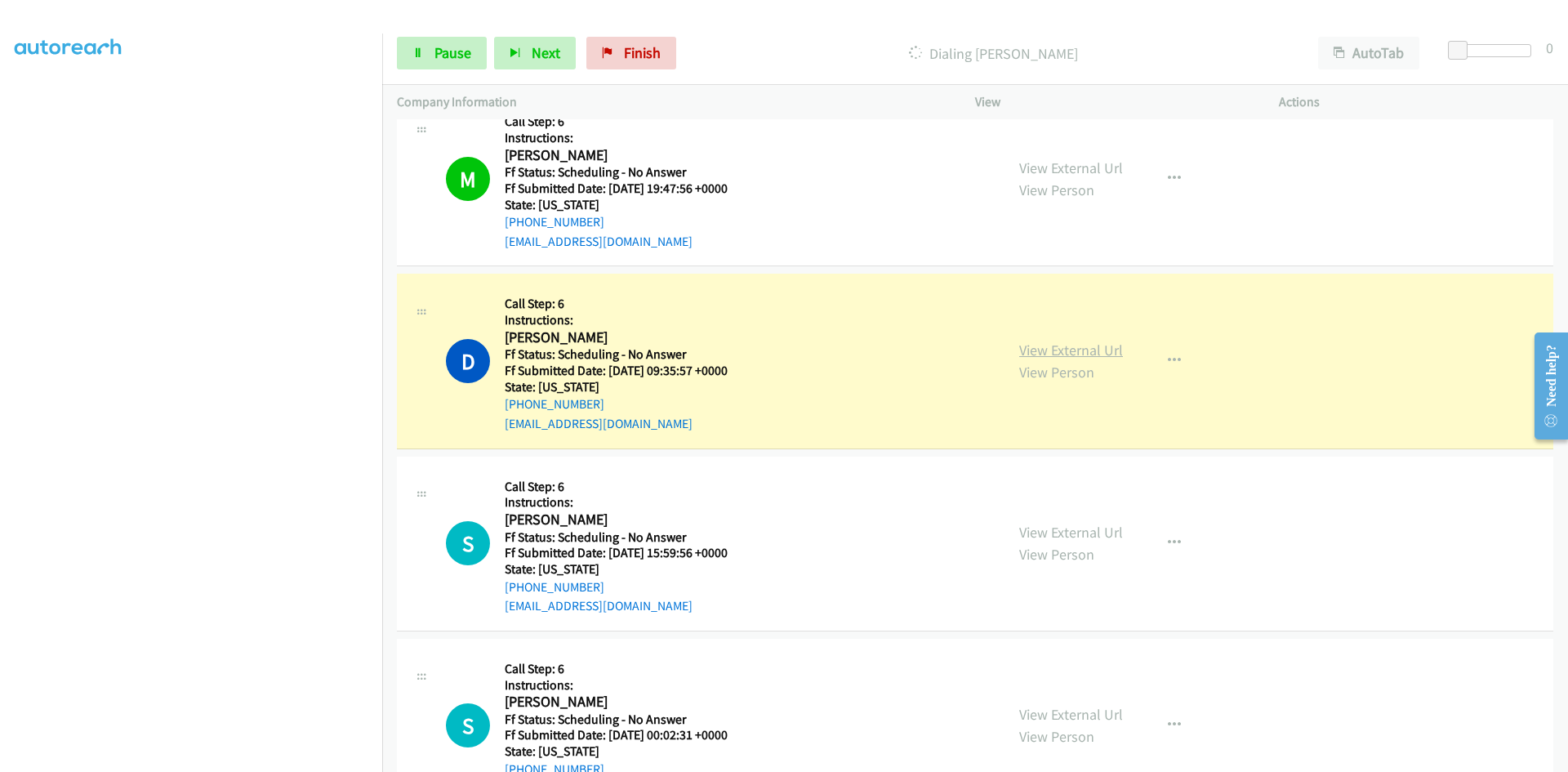
click at [1065, 352] on link "View External Url" at bounding box center [1071, 350] width 104 height 19
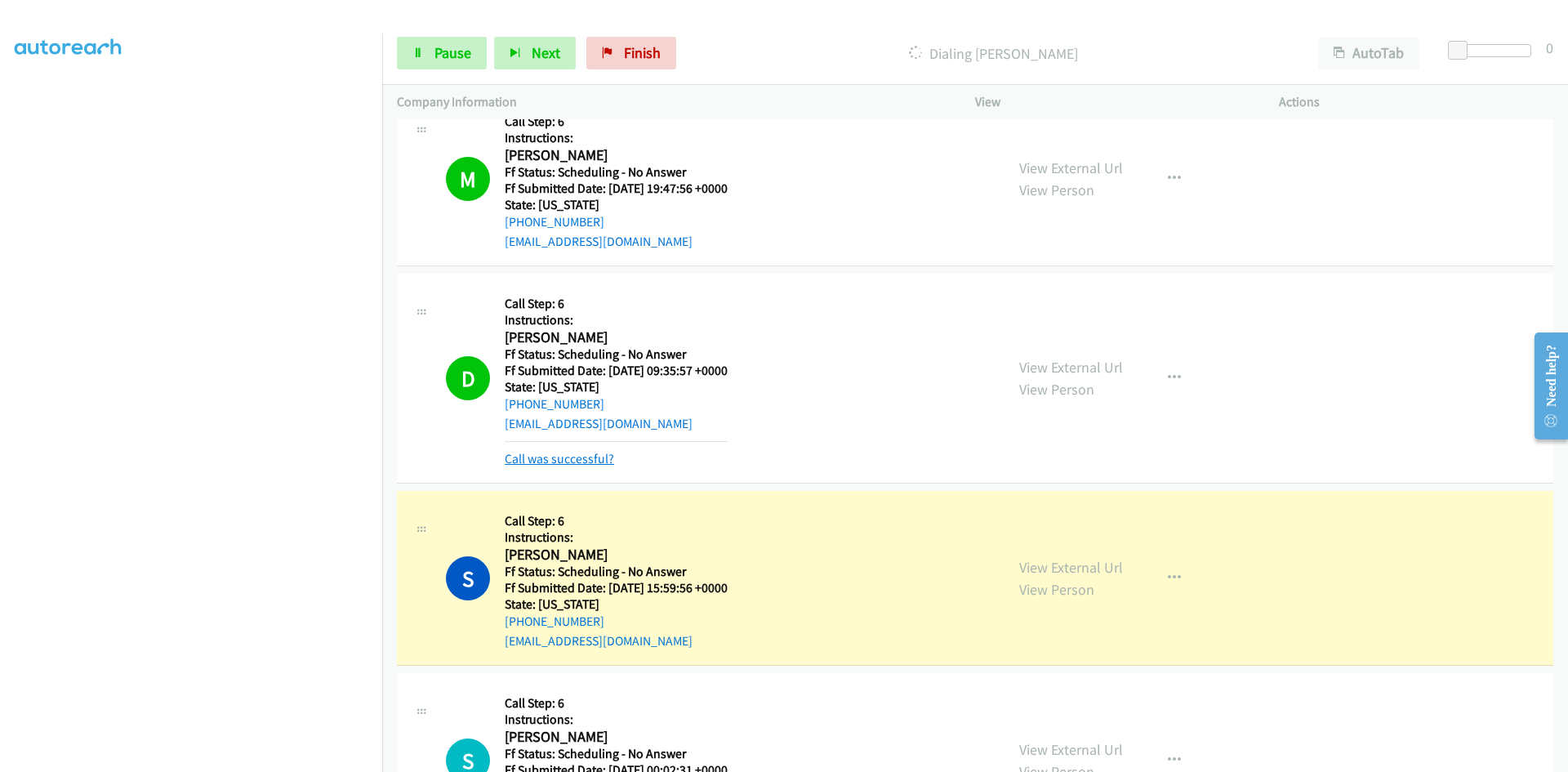
click at [582, 457] on link "Call was successful?" at bounding box center [559, 458] width 110 height 16
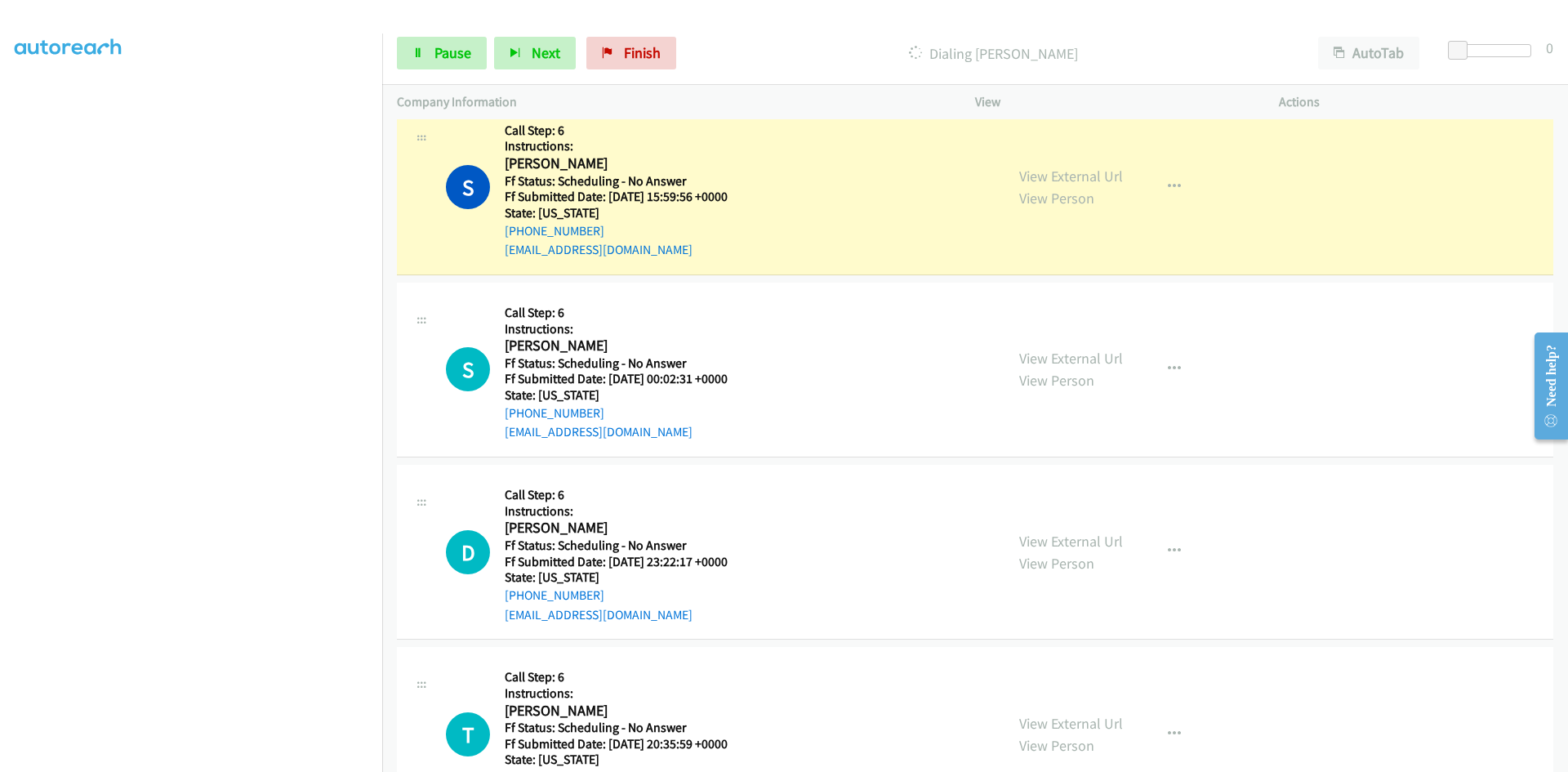
scroll to position [9047, 0]
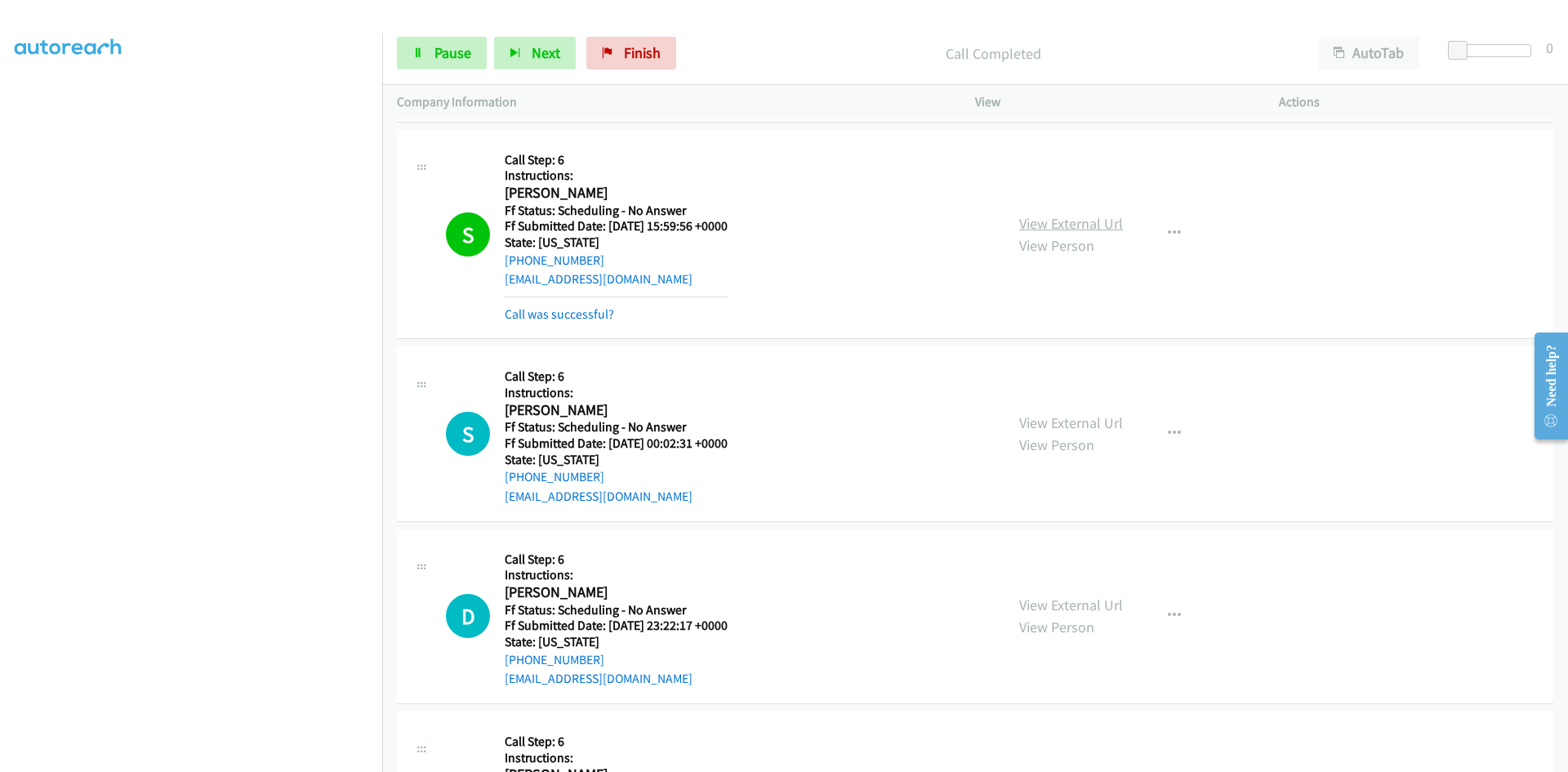
click at [1073, 220] on link "View External Url" at bounding box center [1071, 223] width 104 height 19
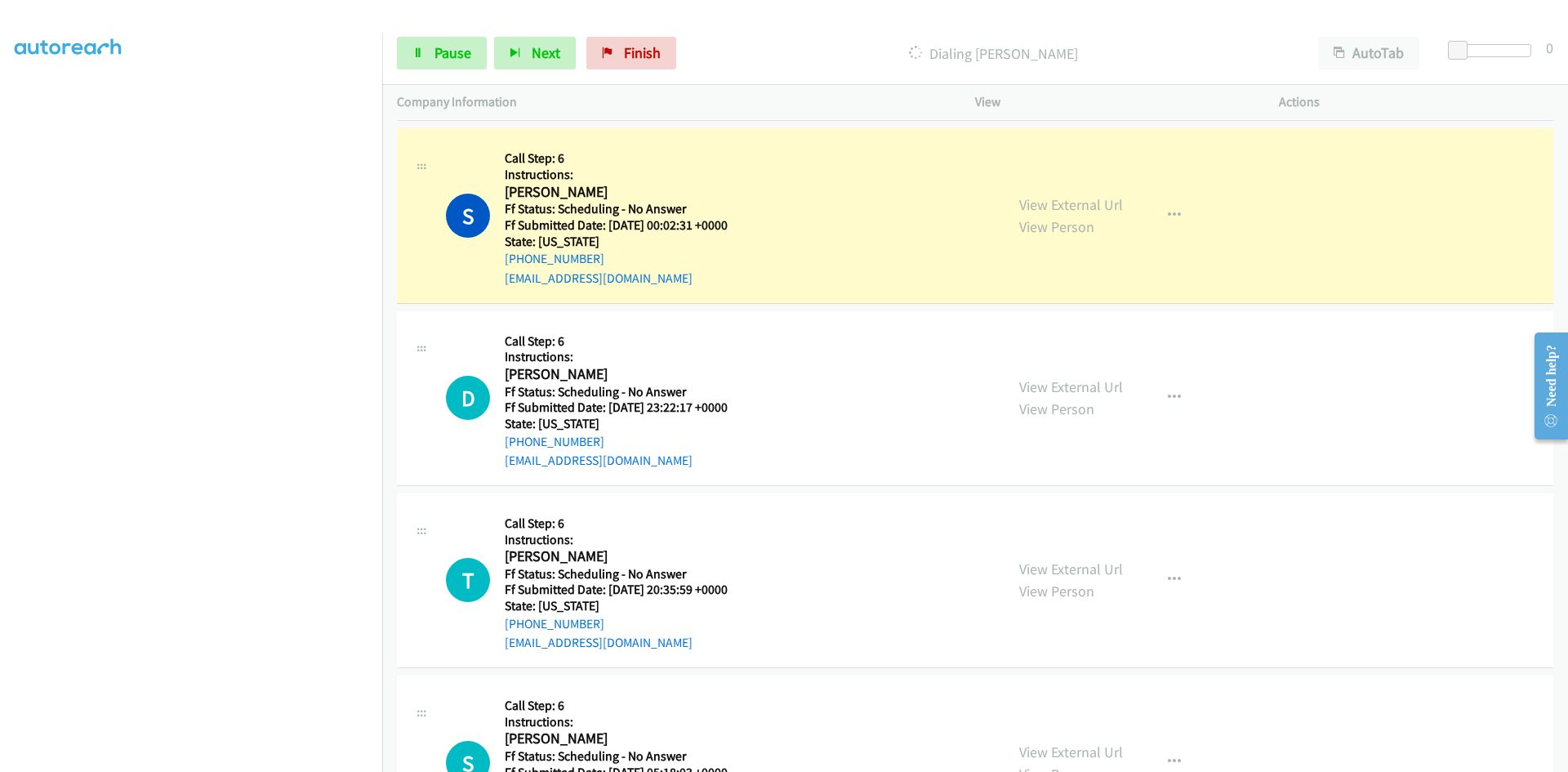
scroll to position [9291, 0]
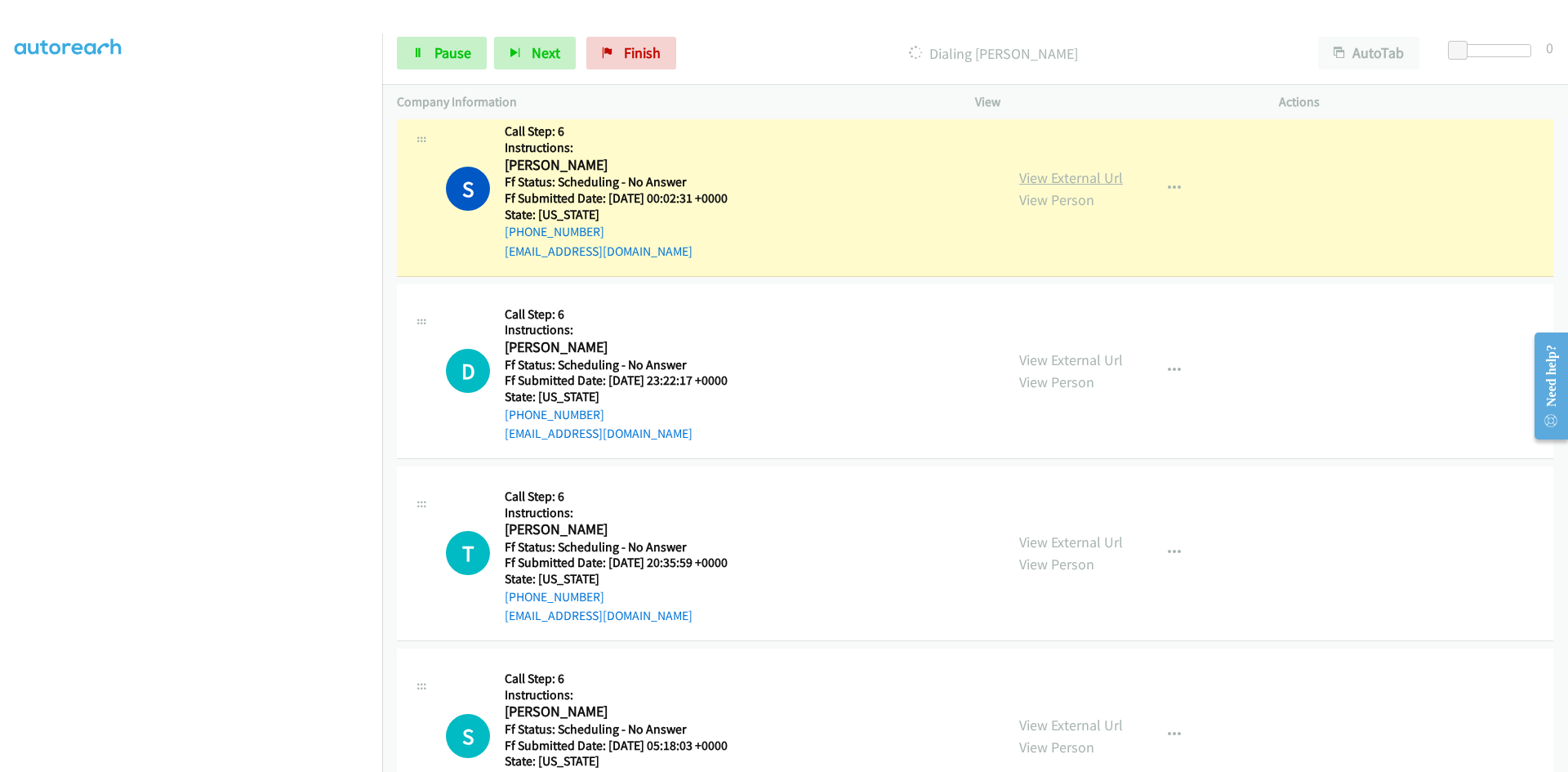
click at [1096, 182] on link "View External Url" at bounding box center [1071, 177] width 104 height 19
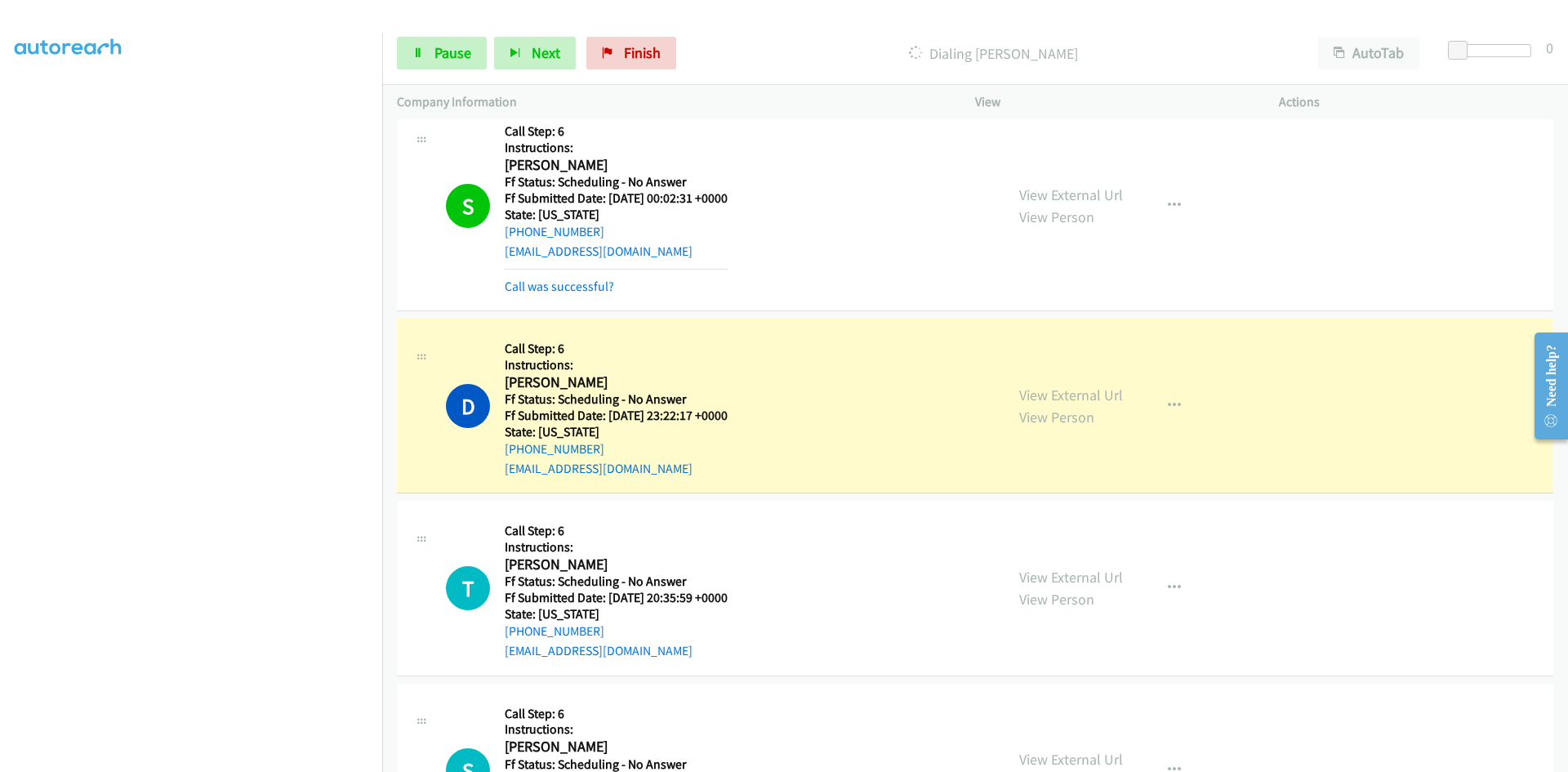
click at [1176, 37] on div "Dialing [PERSON_NAME]" at bounding box center [993, 53] width 620 height 33
click at [587, 284] on link "Call was successful?" at bounding box center [559, 286] width 110 height 16
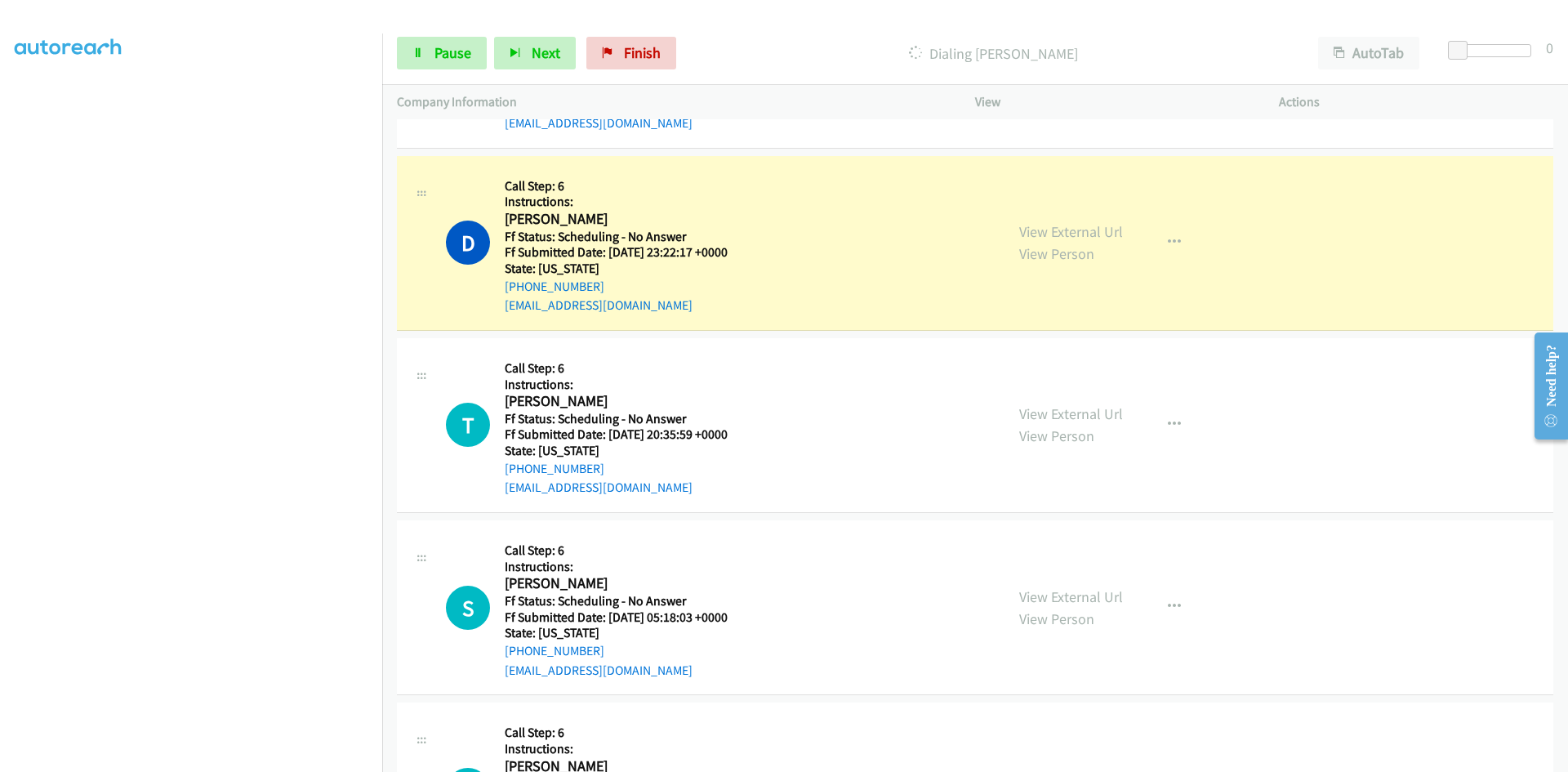
scroll to position [9455, 0]
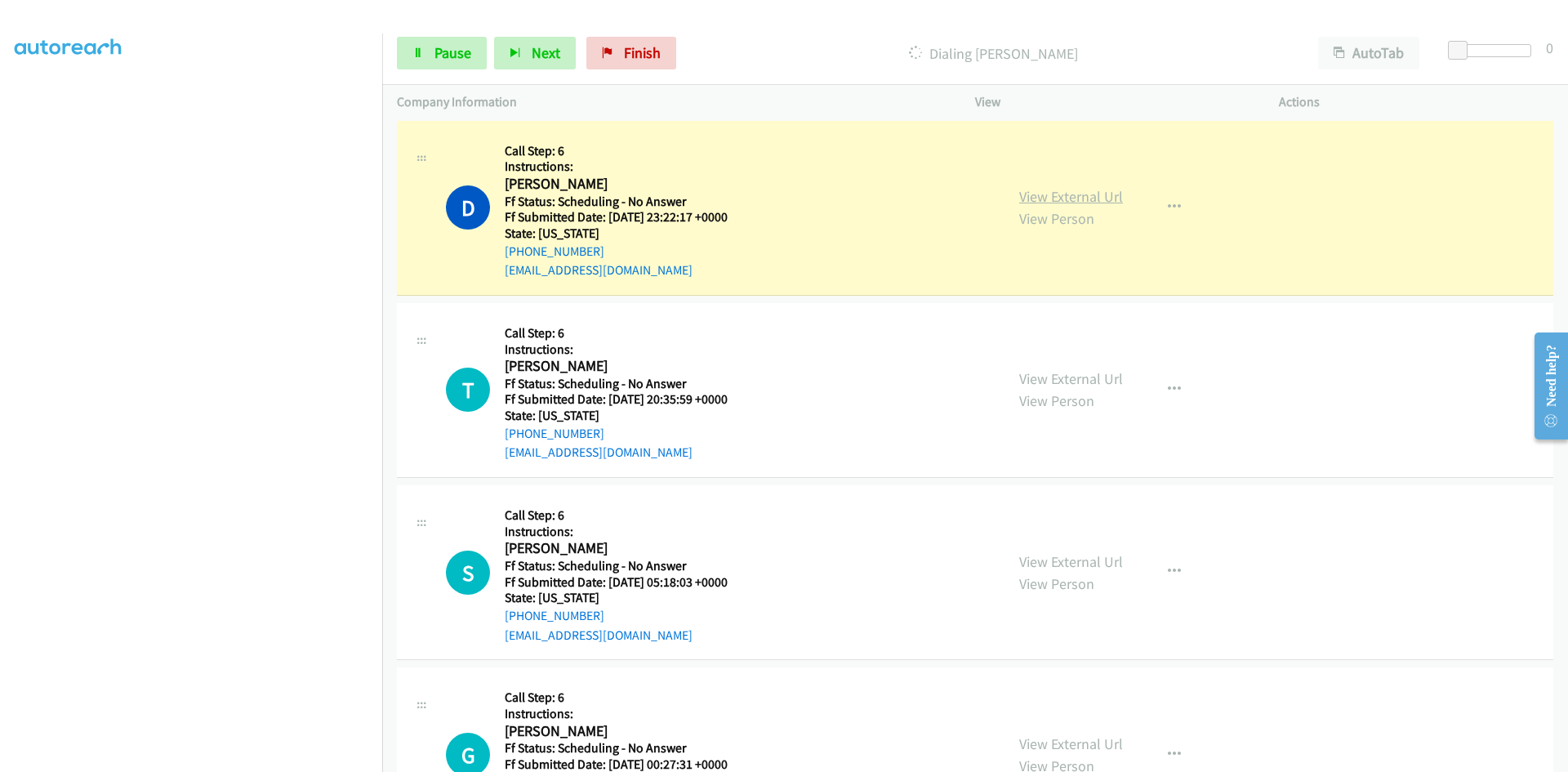
click at [1104, 199] on link "View External Url" at bounding box center [1071, 196] width 104 height 19
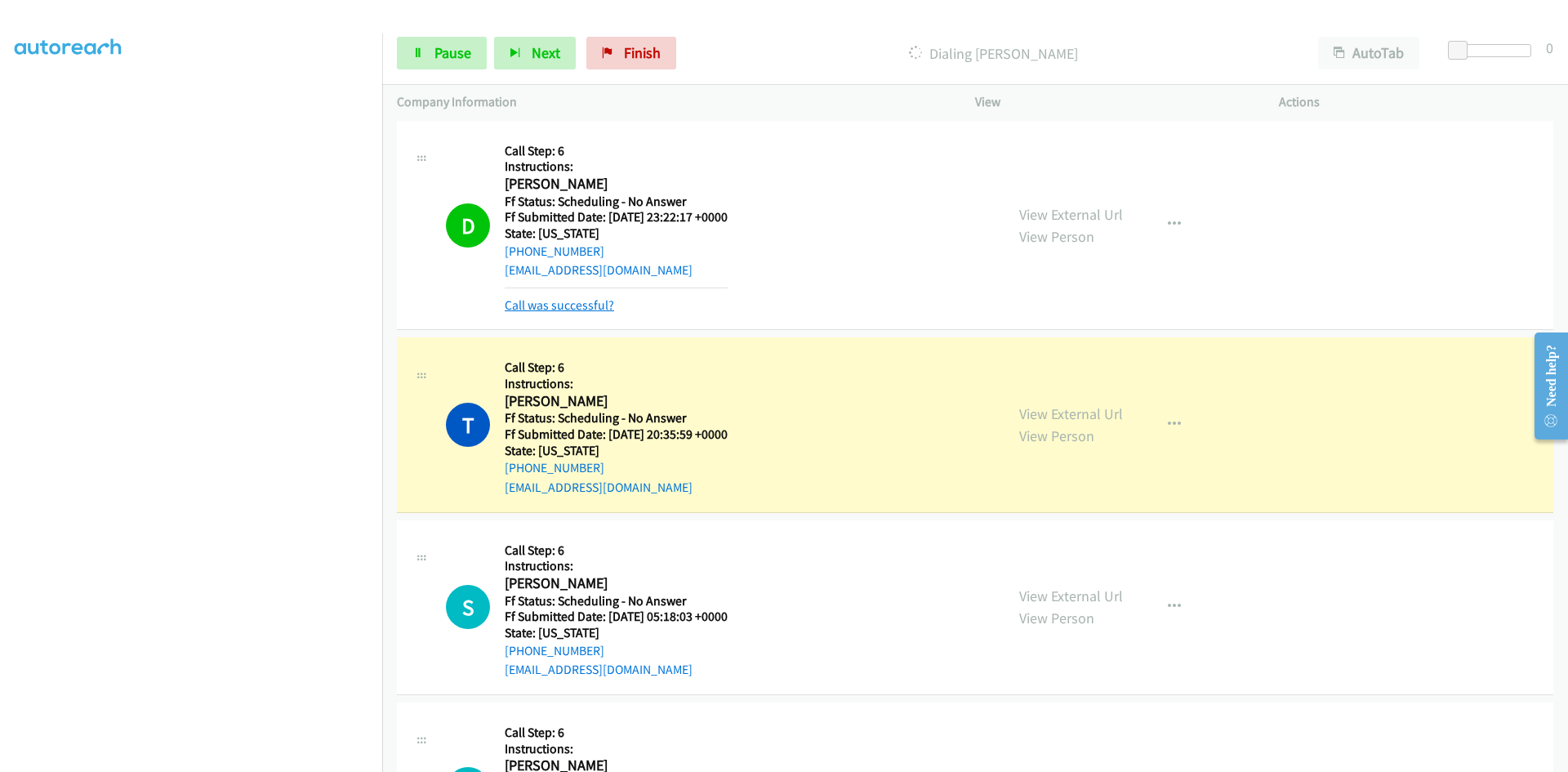
click at [575, 310] on link "Call was successful?" at bounding box center [559, 304] width 110 height 16
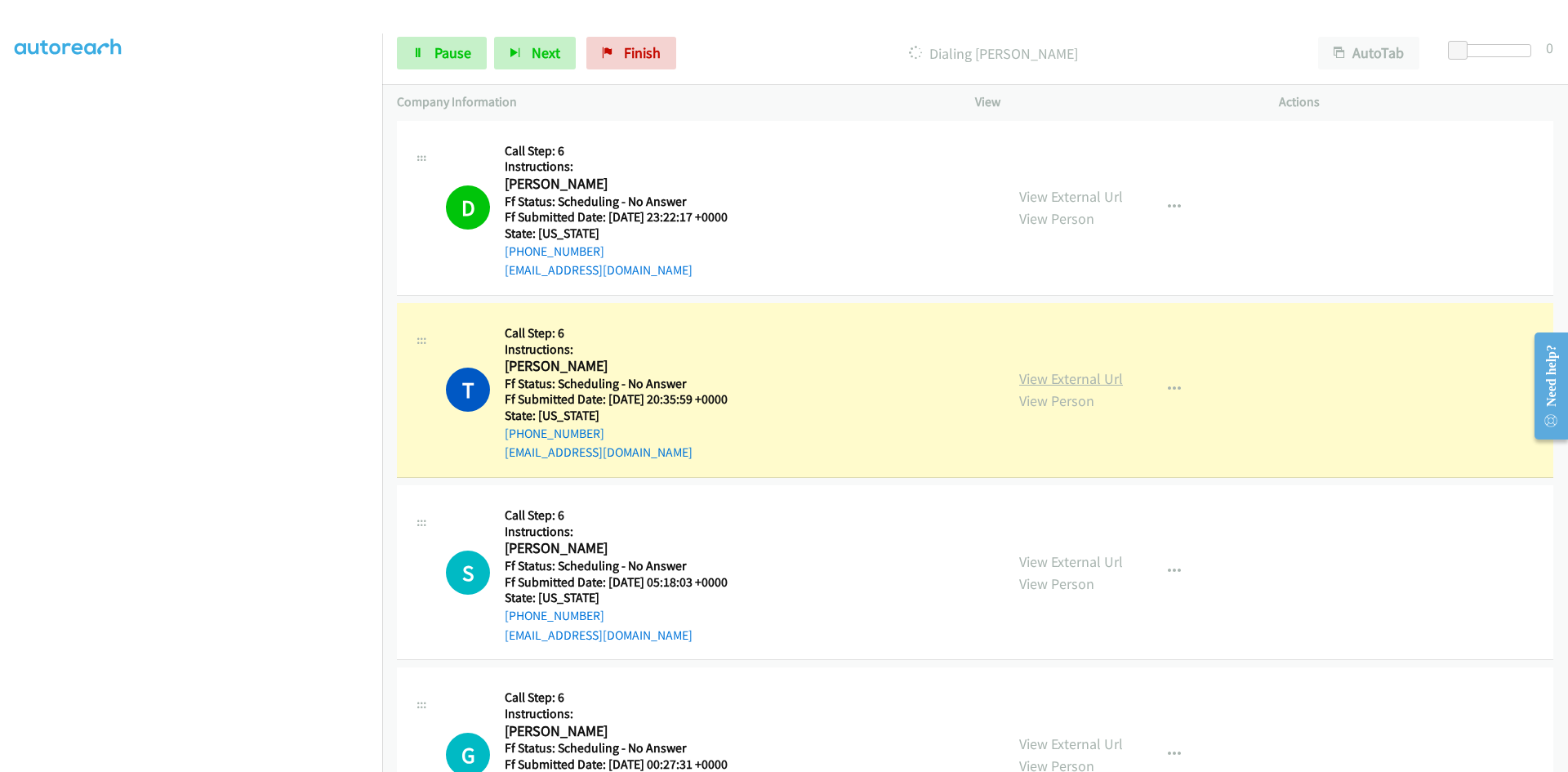
click at [1060, 380] on link "View External Url" at bounding box center [1071, 378] width 104 height 19
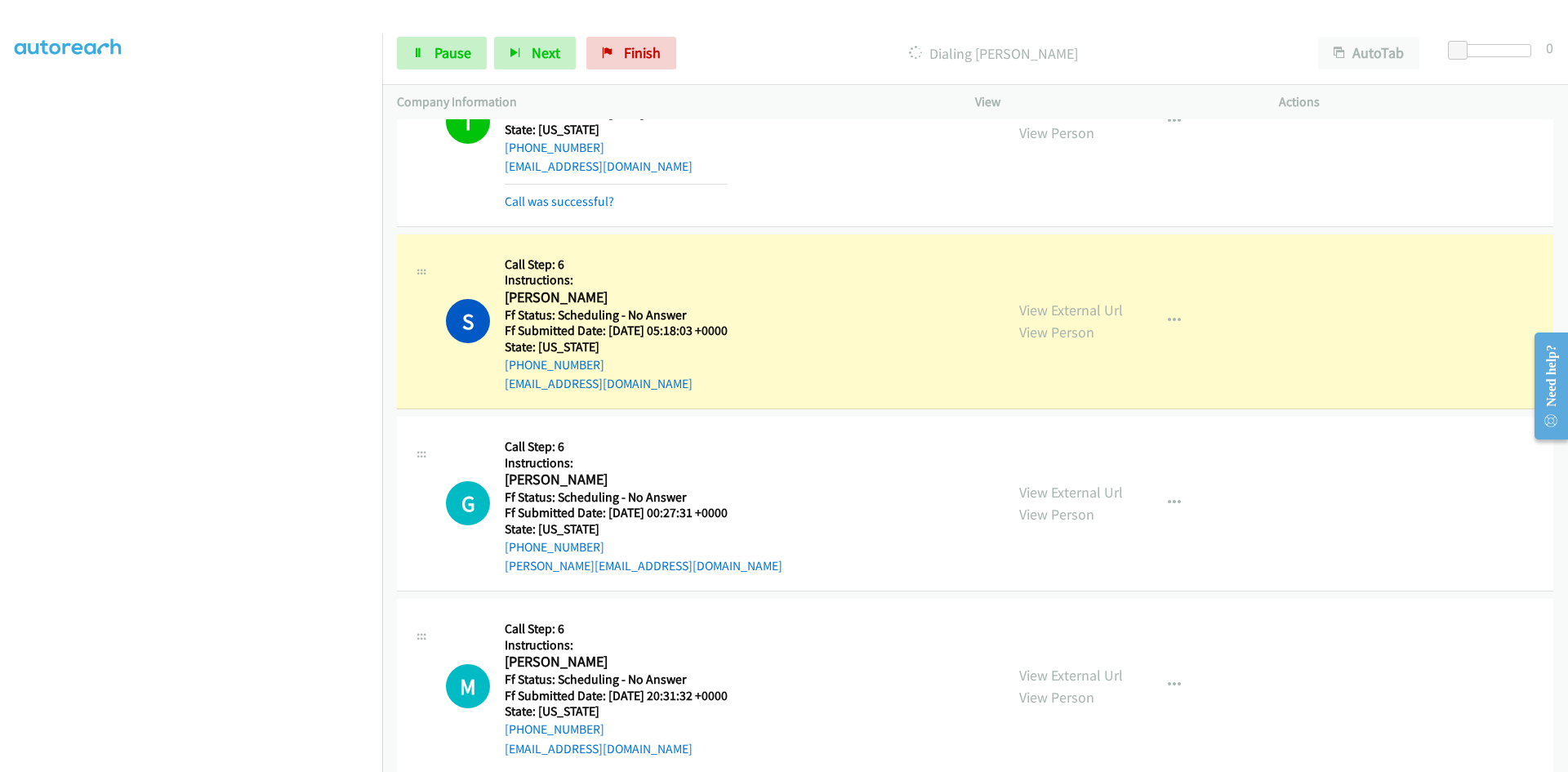
scroll to position [9782, 0]
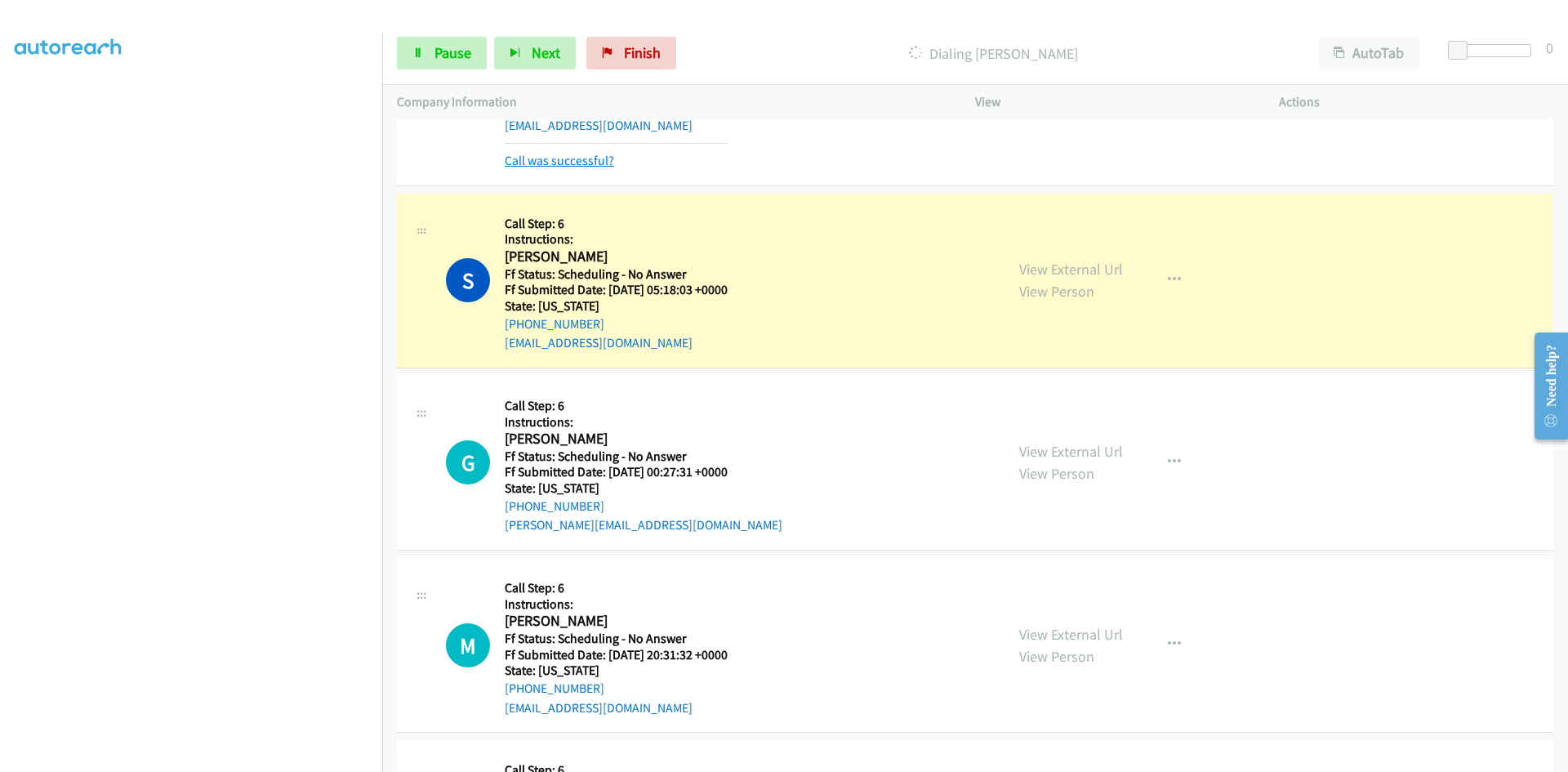
click at [600, 158] on link "Call was successful?" at bounding box center [559, 160] width 110 height 16
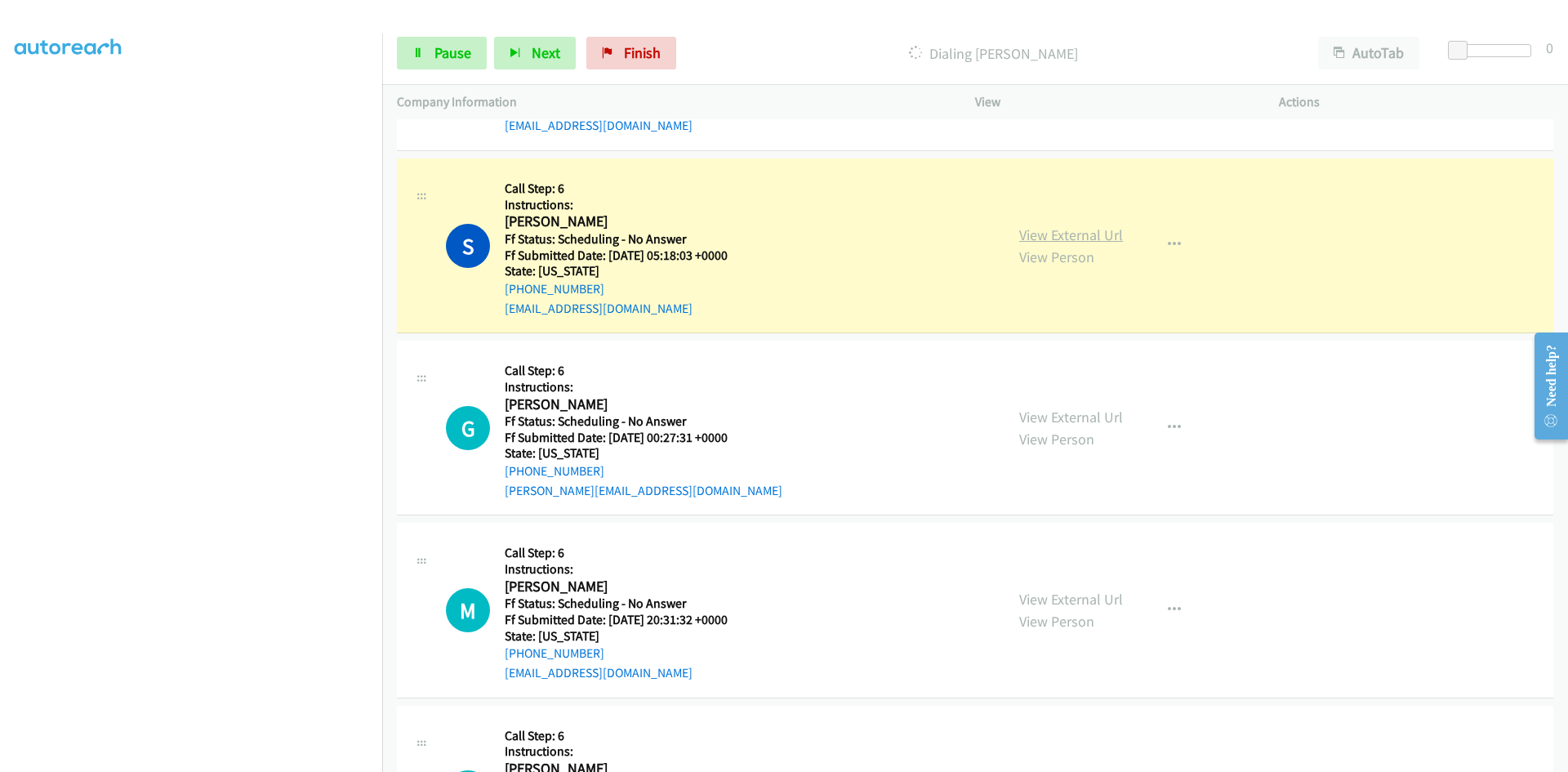
click at [1042, 236] on link "View External Url" at bounding box center [1071, 235] width 104 height 19
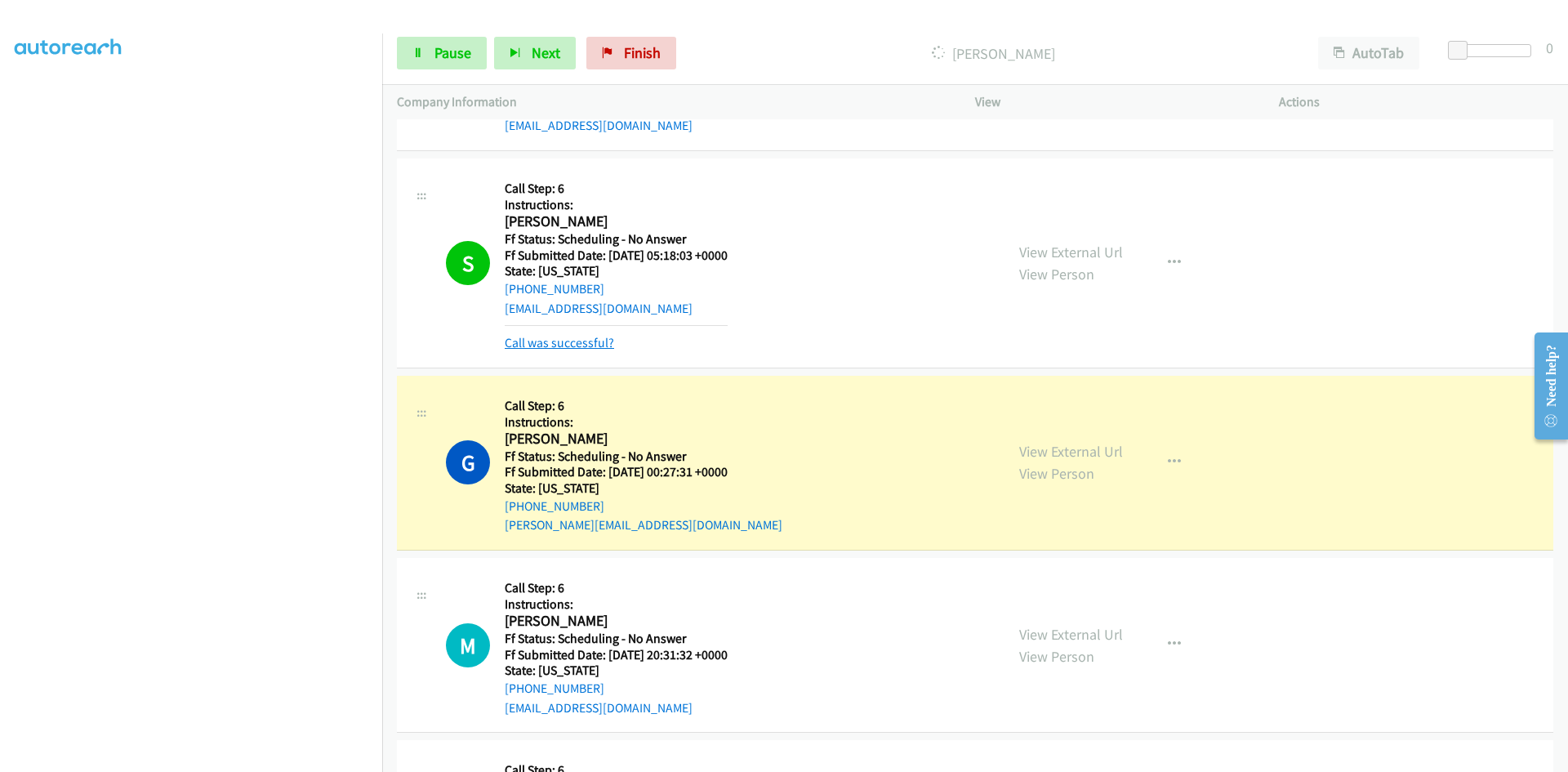
click at [550, 337] on link "Call was successful?" at bounding box center [559, 342] width 110 height 16
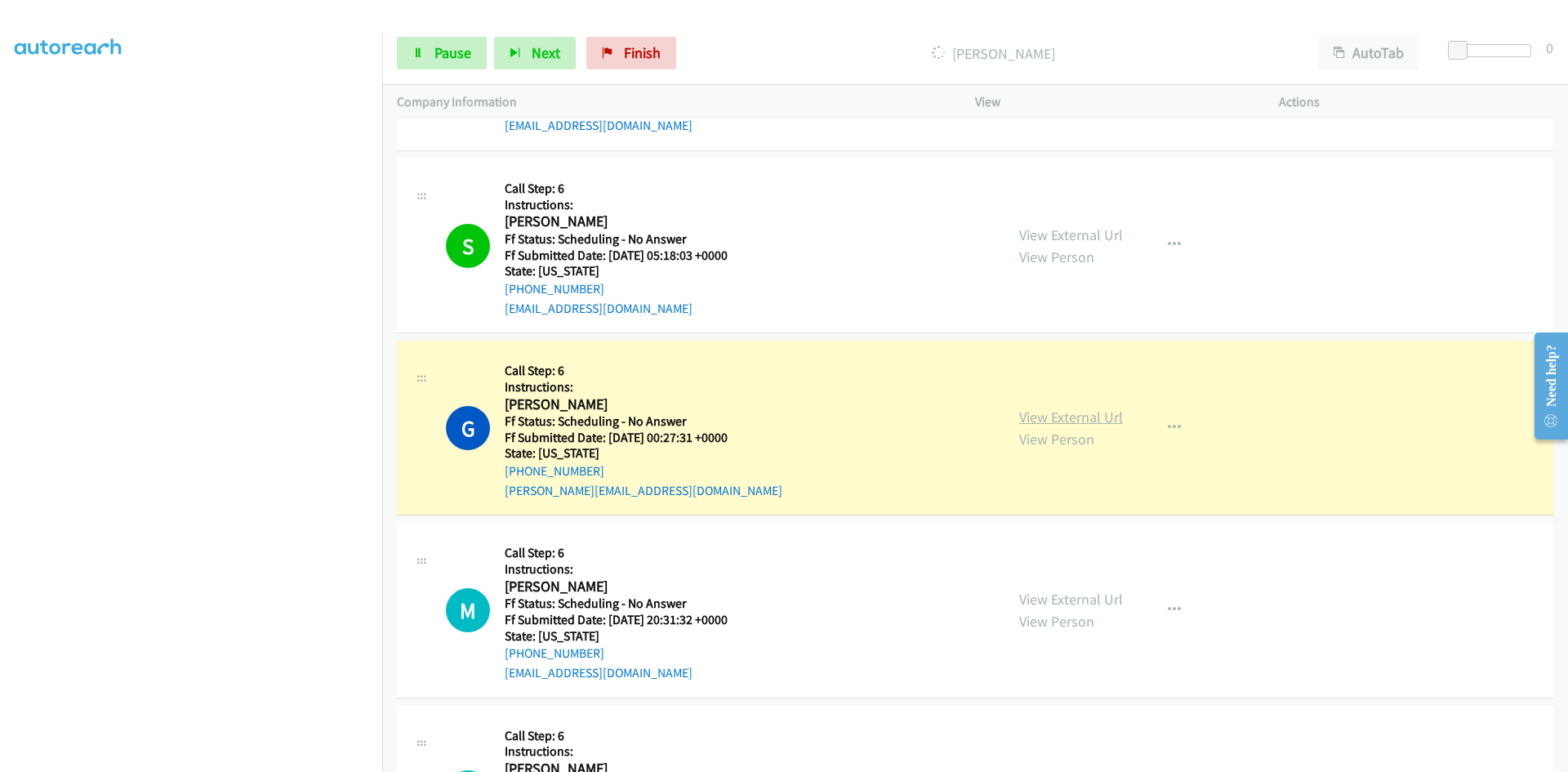
click at [1066, 415] on link "View External Url" at bounding box center [1071, 417] width 104 height 19
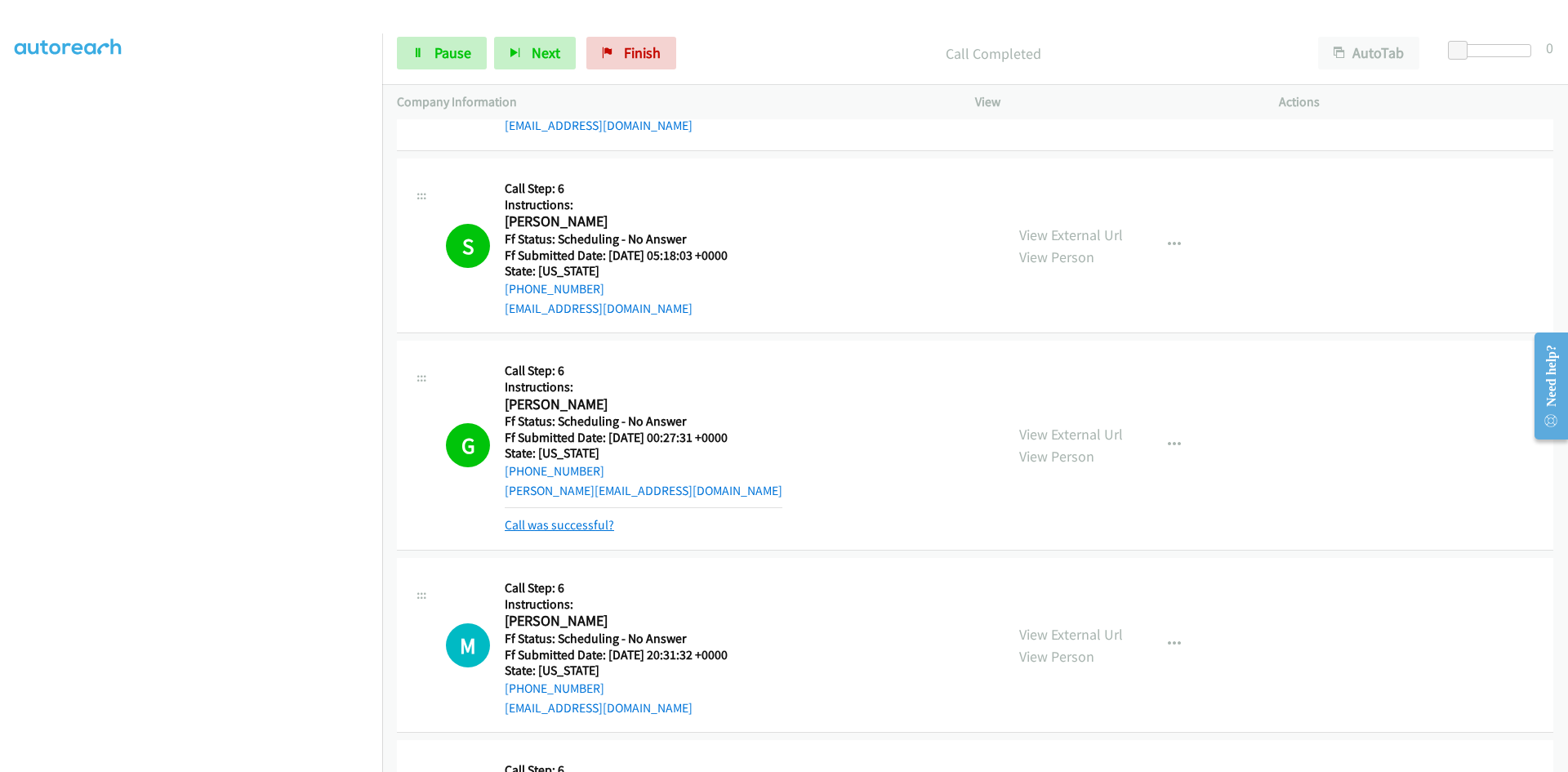
click at [531, 526] on link "Call was successful?" at bounding box center [559, 524] width 110 height 16
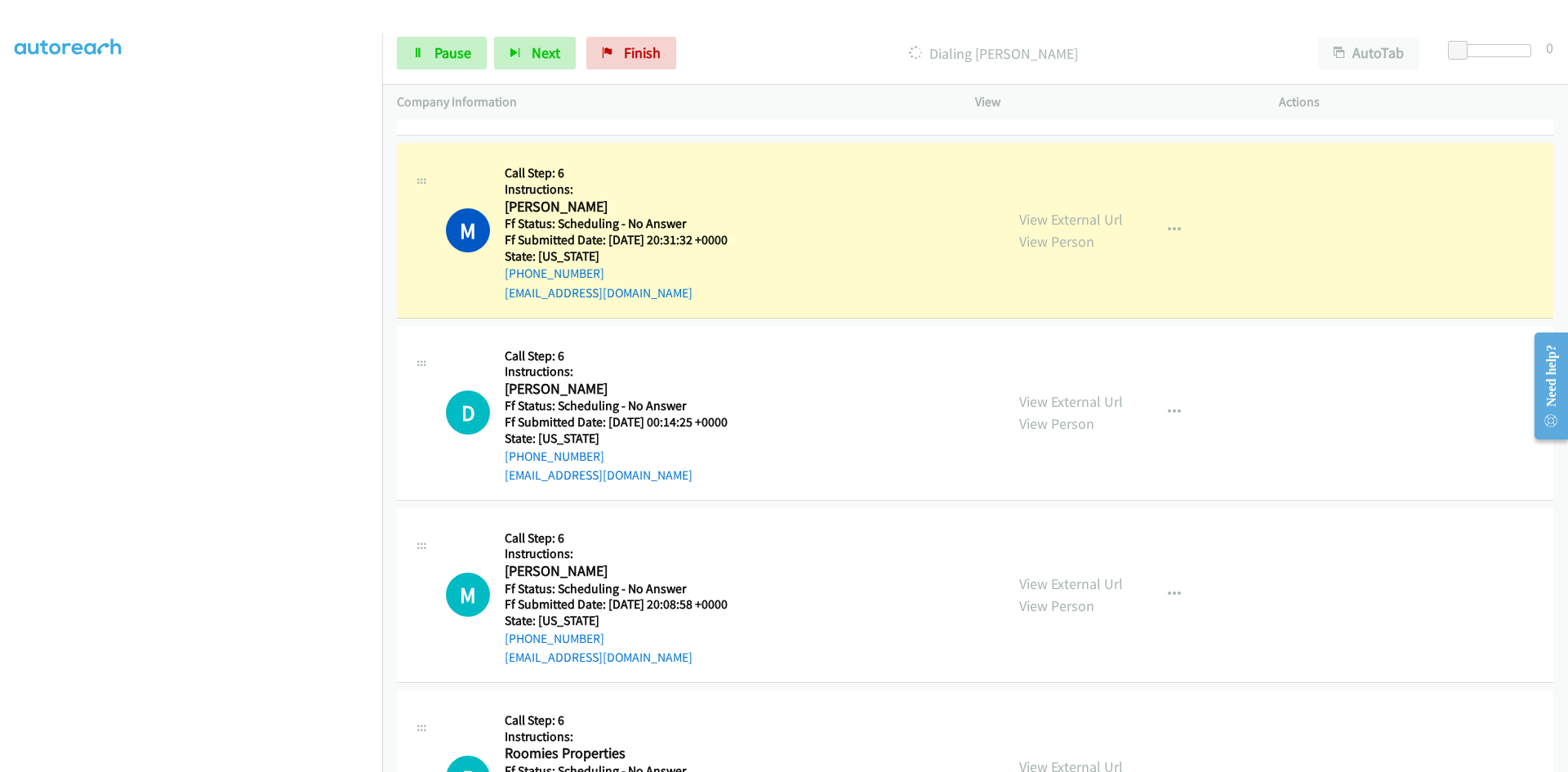
scroll to position [10190, 0]
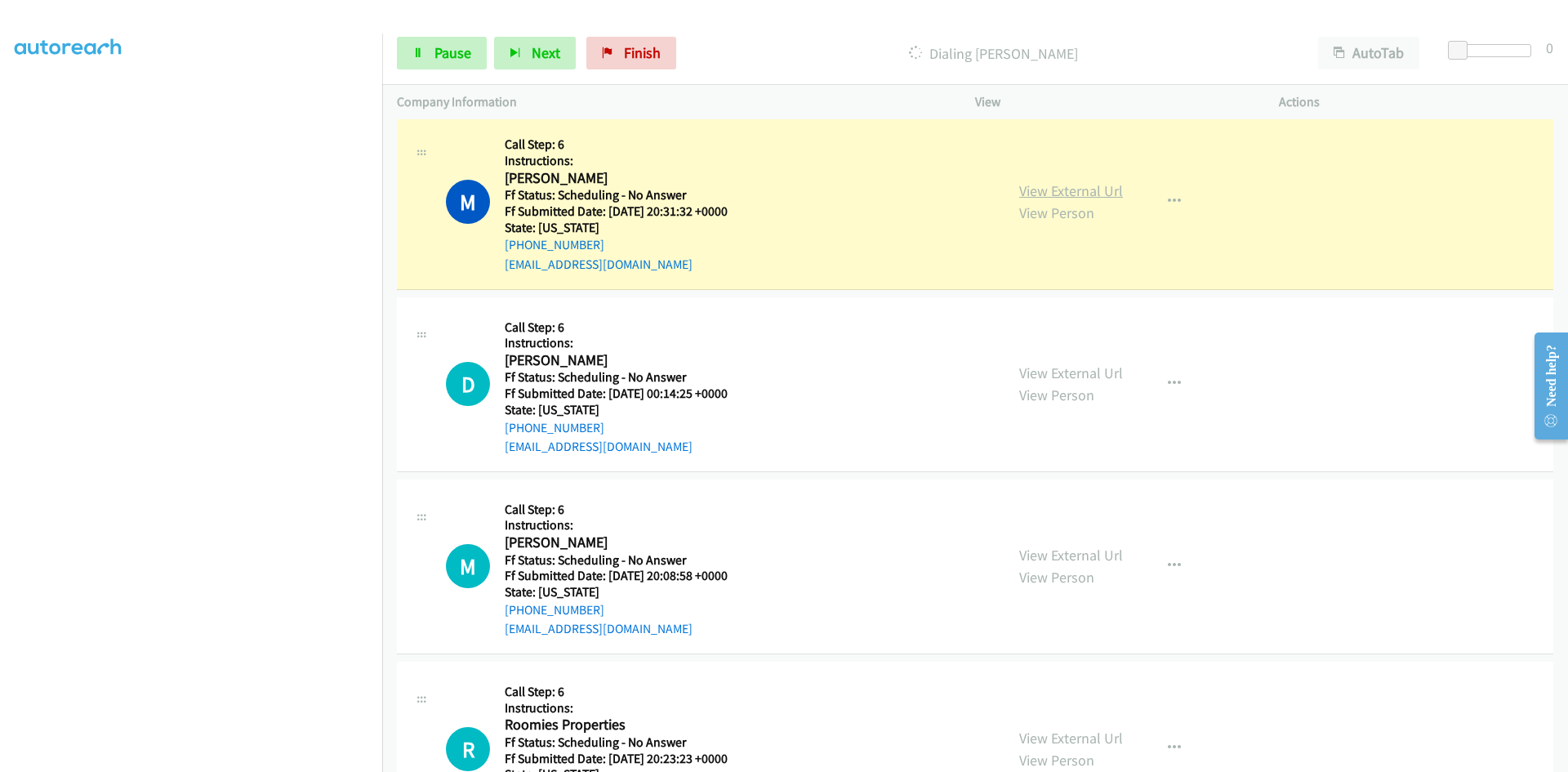
click at [1065, 187] on link "View External Url" at bounding box center [1071, 190] width 104 height 19
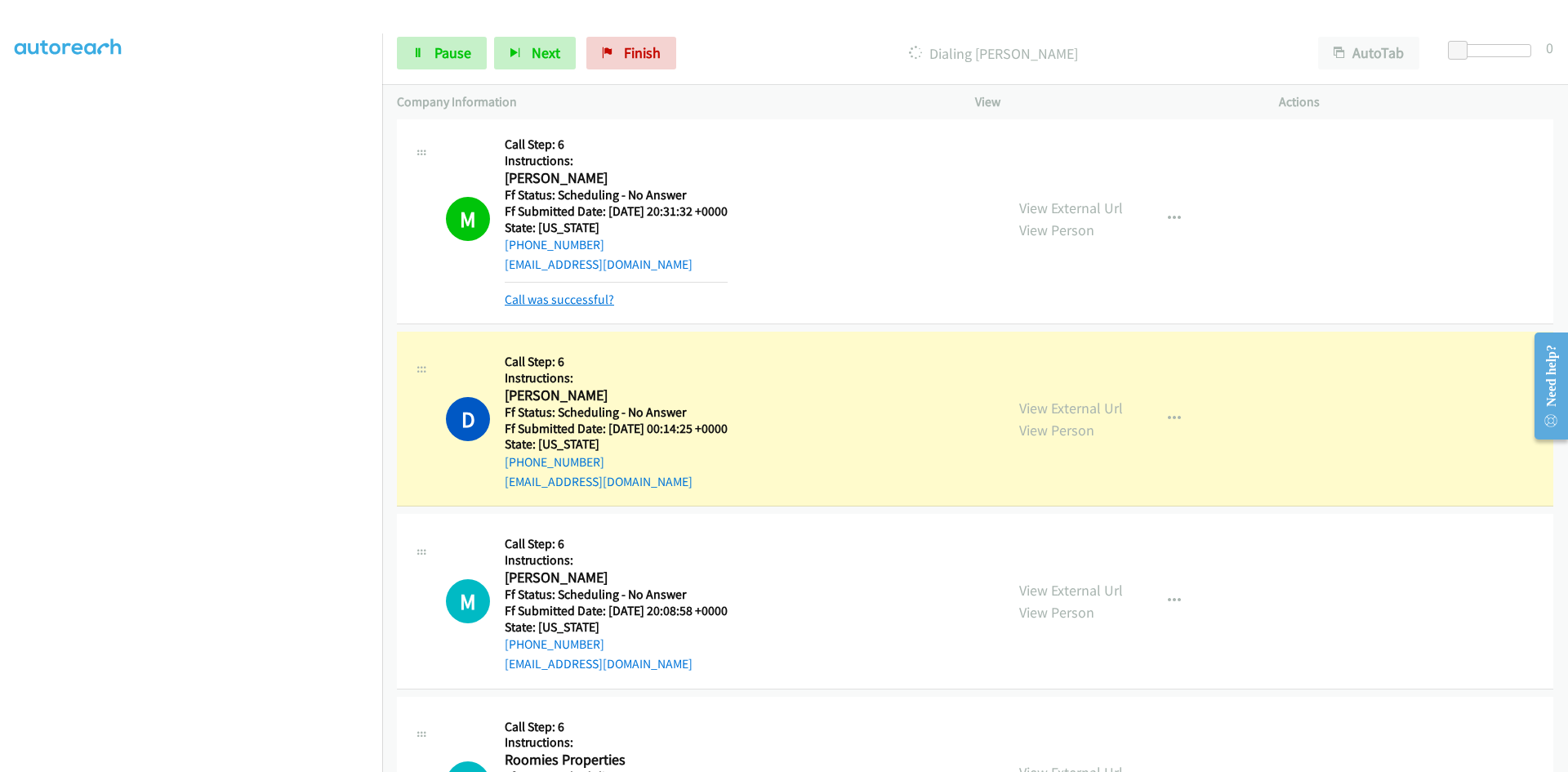
click at [576, 304] on link "Call was successful?" at bounding box center [559, 299] width 110 height 16
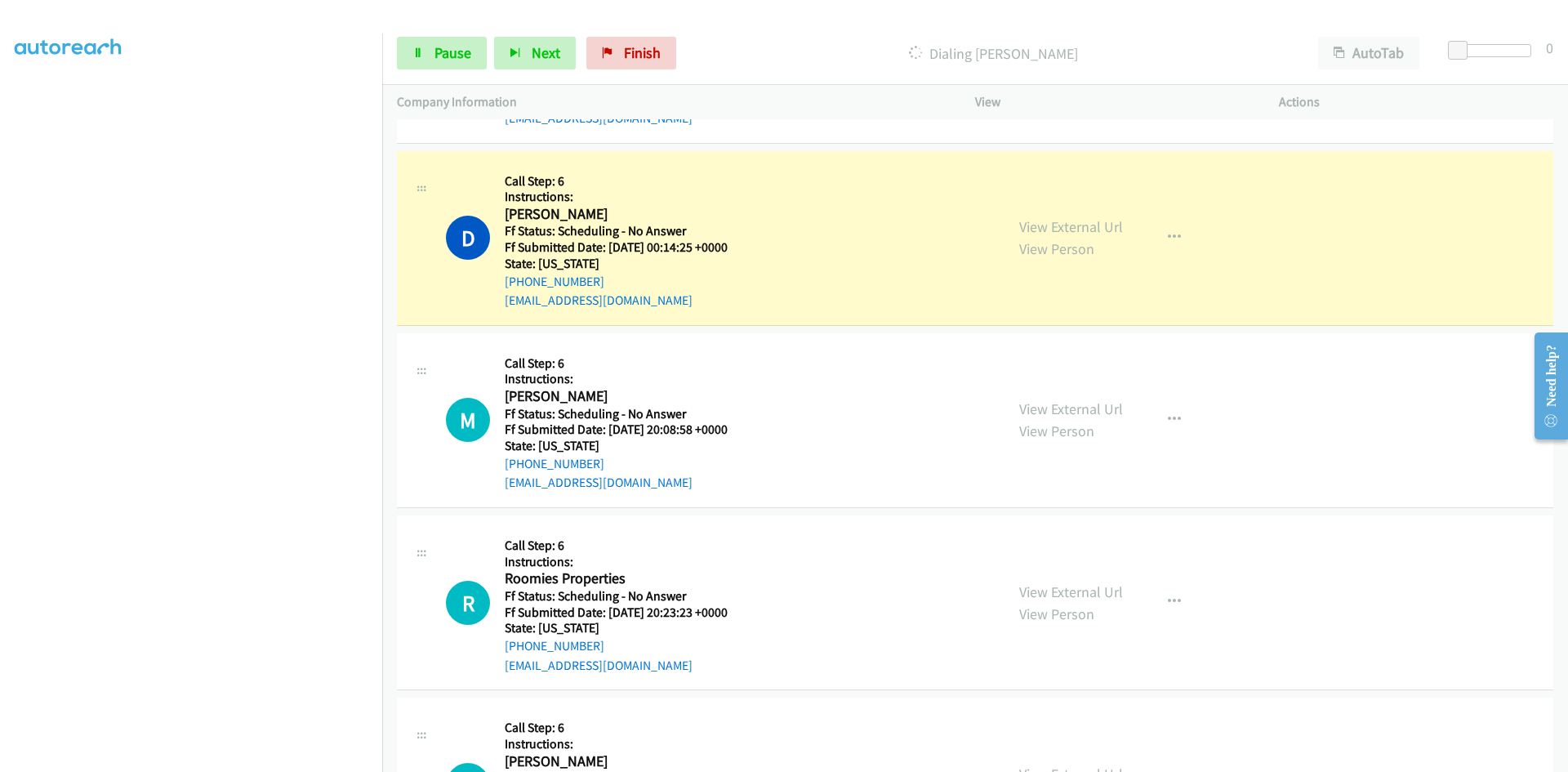
scroll to position [10353, 0]
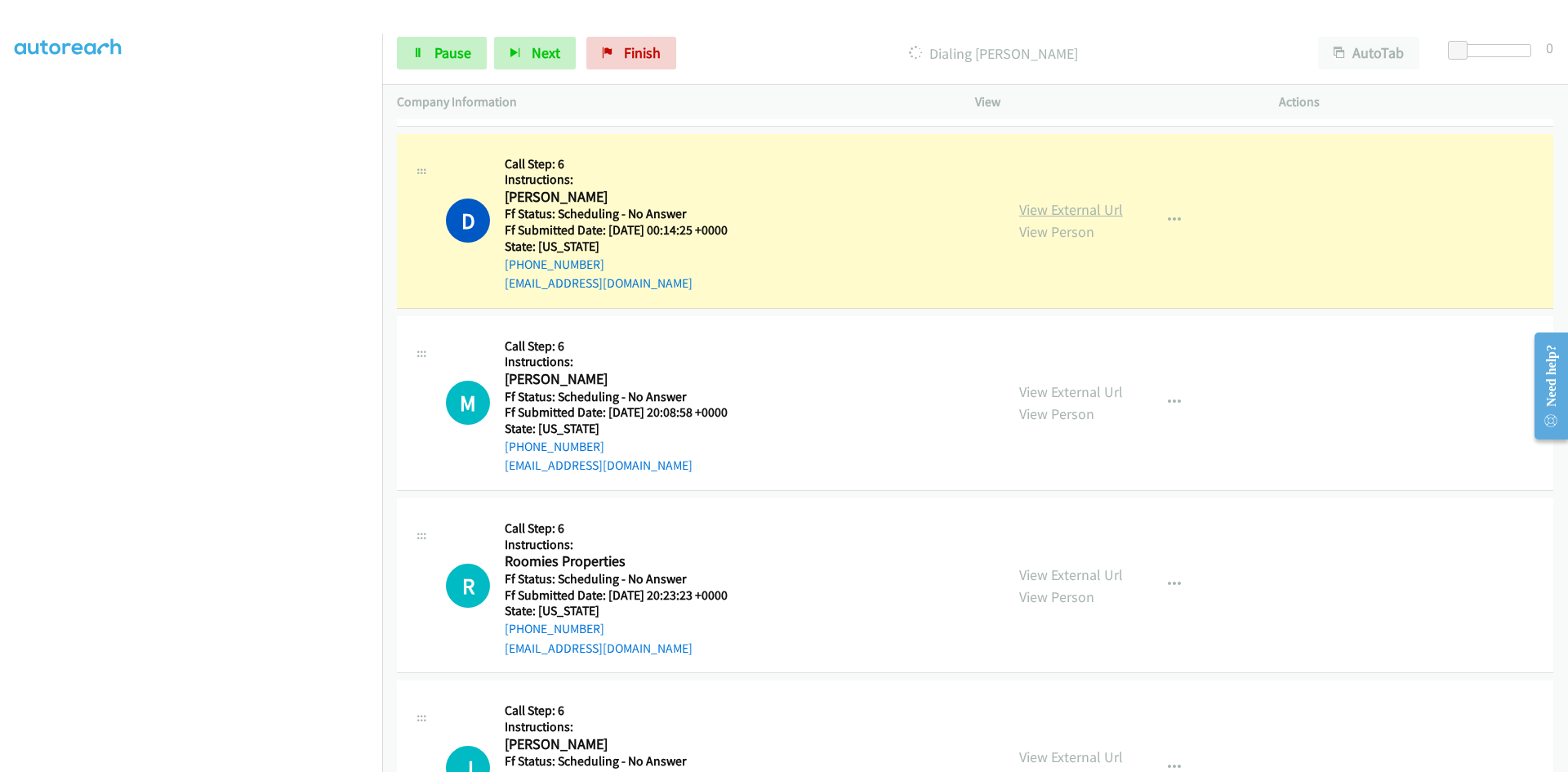
click at [1111, 211] on link "View External Url" at bounding box center [1071, 209] width 104 height 19
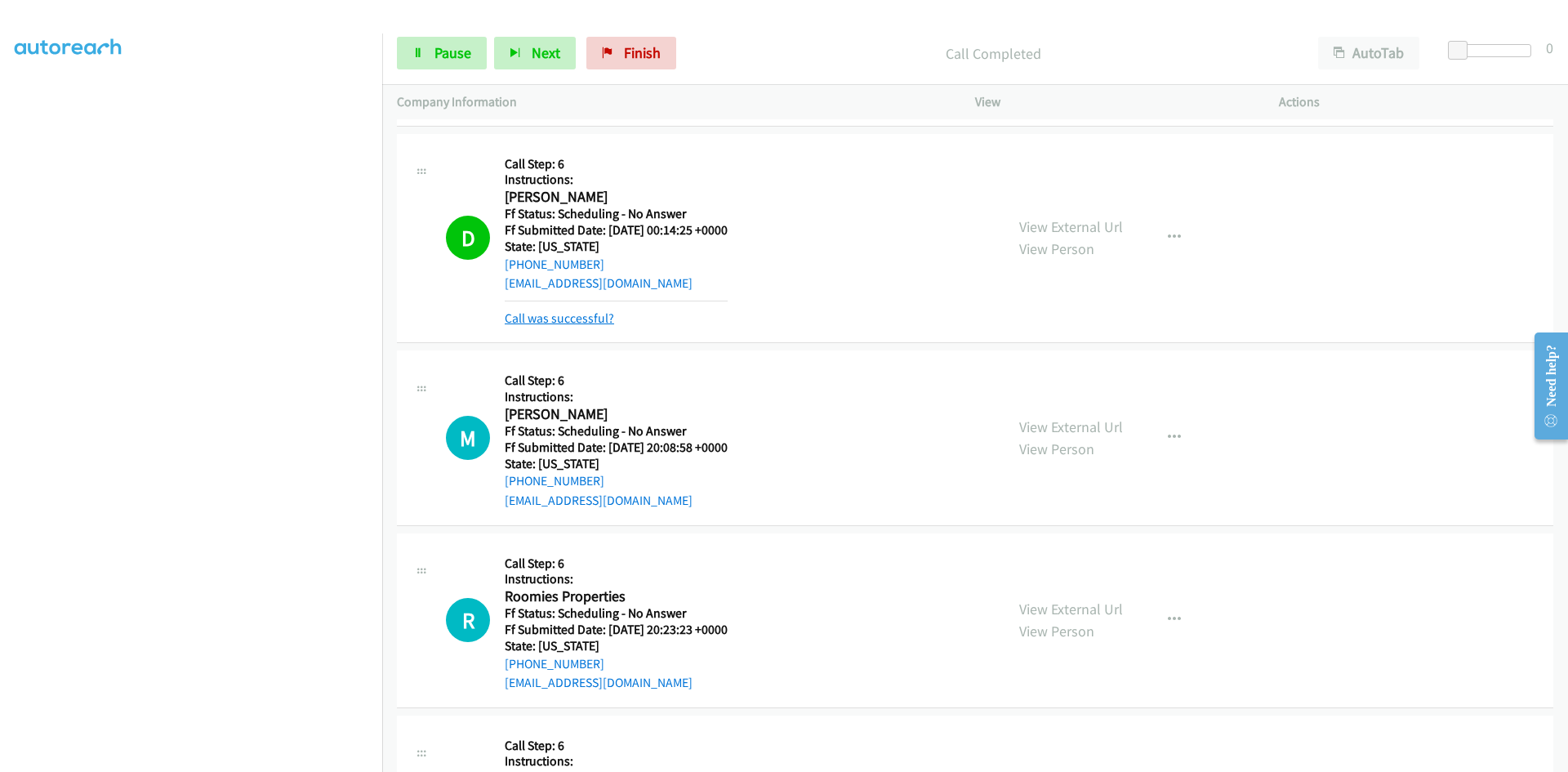
click at [531, 317] on link "Call was successful?" at bounding box center [559, 318] width 110 height 16
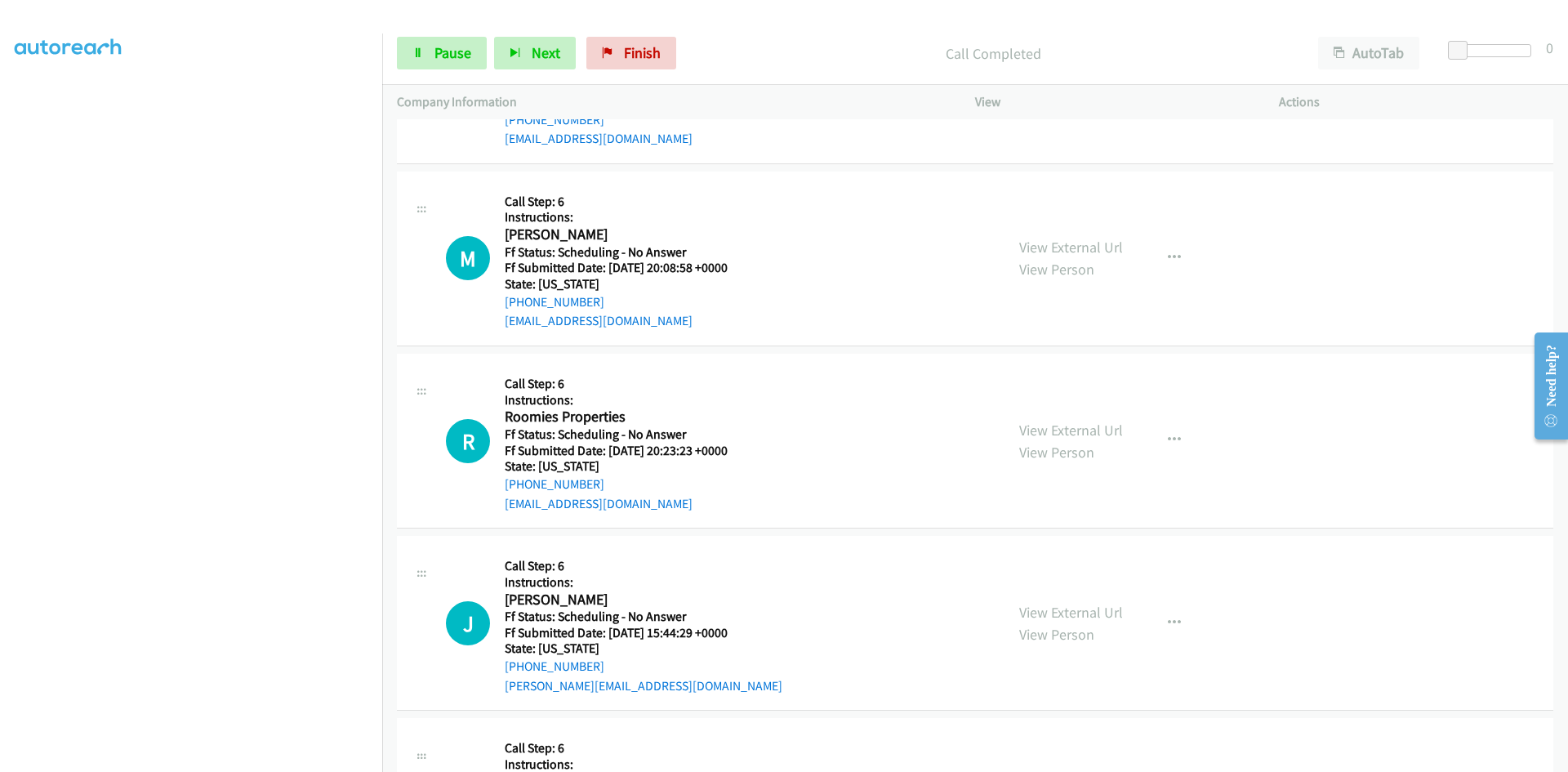
scroll to position [10599, 0]
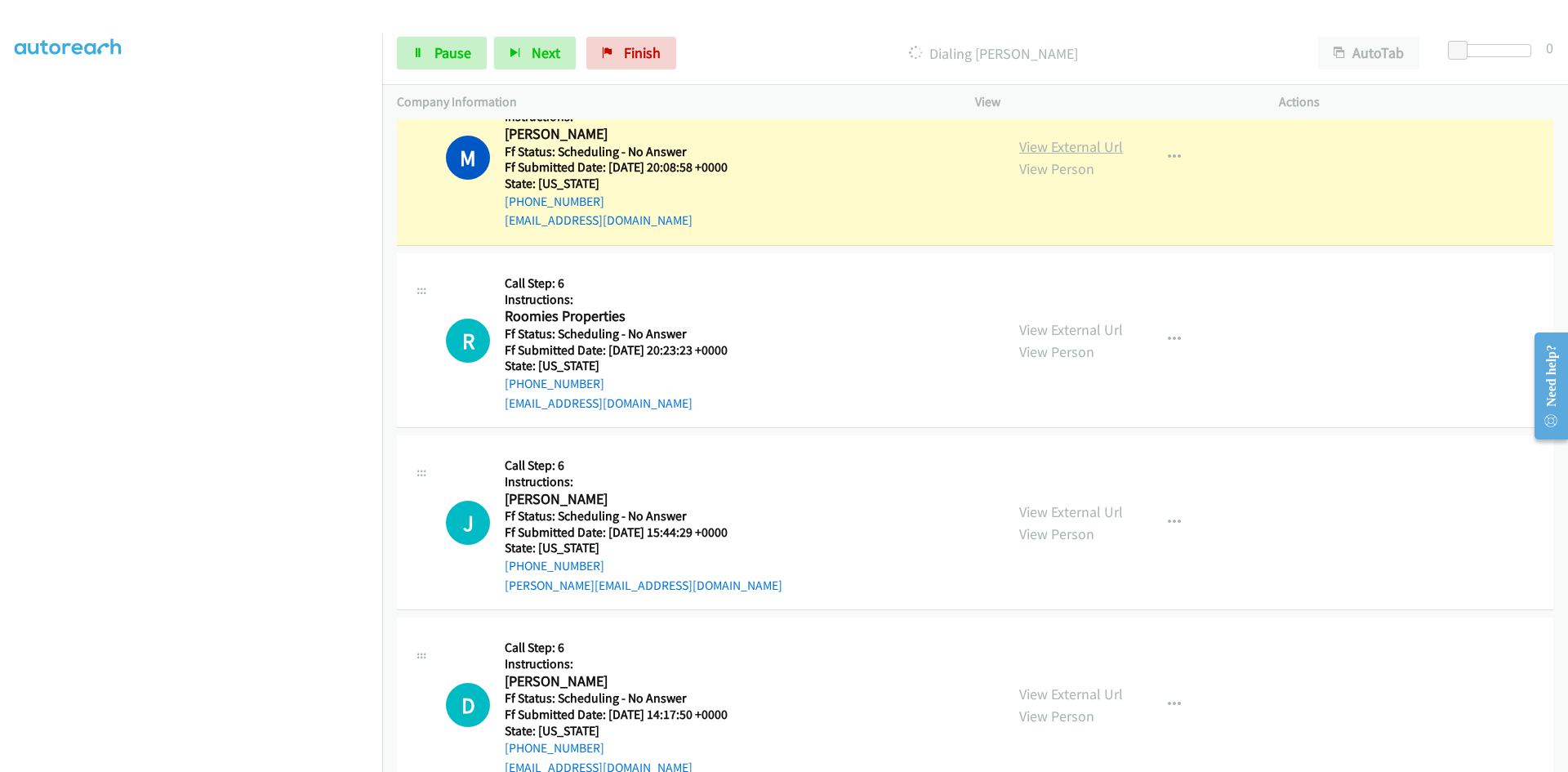
click at [1078, 143] on link "View External Url" at bounding box center [1071, 146] width 104 height 19
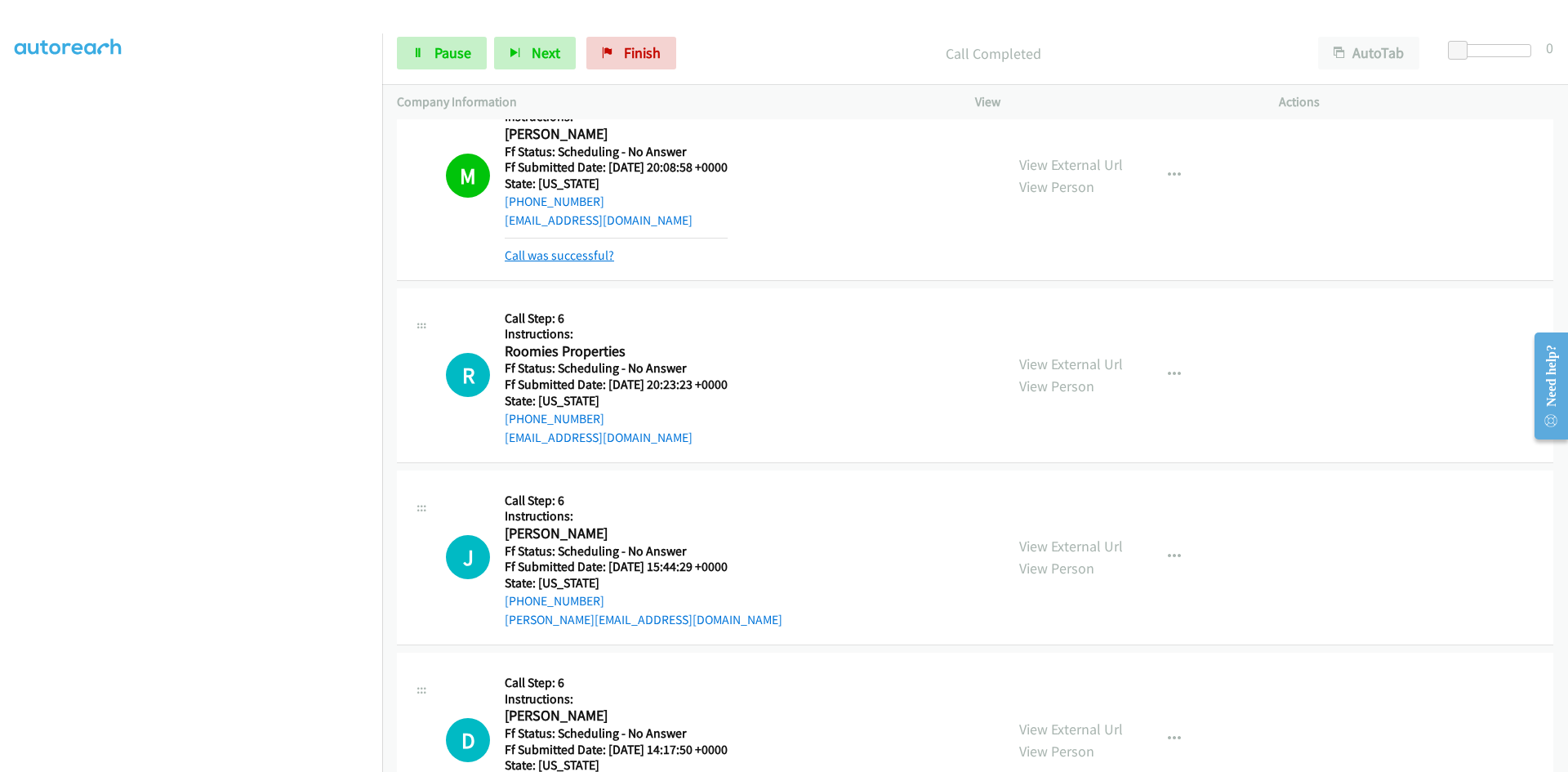
click at [582, 257] on link "Call was successful?" at bounding box center [559, 255] width 110 height 16
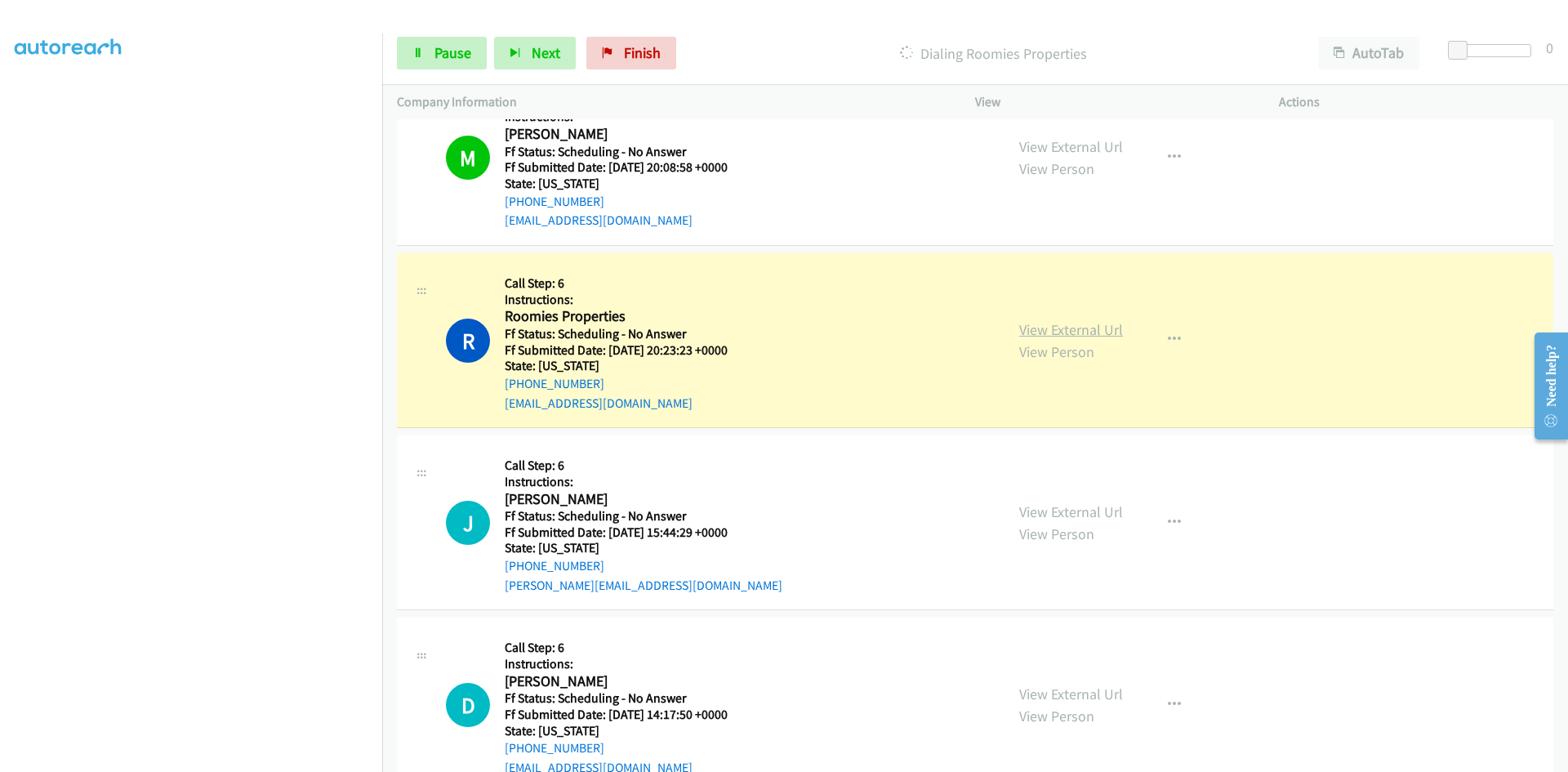
click at [1050, 327] on link "View External Url" at bounding box center [1071, 329] width 104 height 19
click at [449, 54] on span "Pause" at bounding box center [452, 52] width 37 height 19
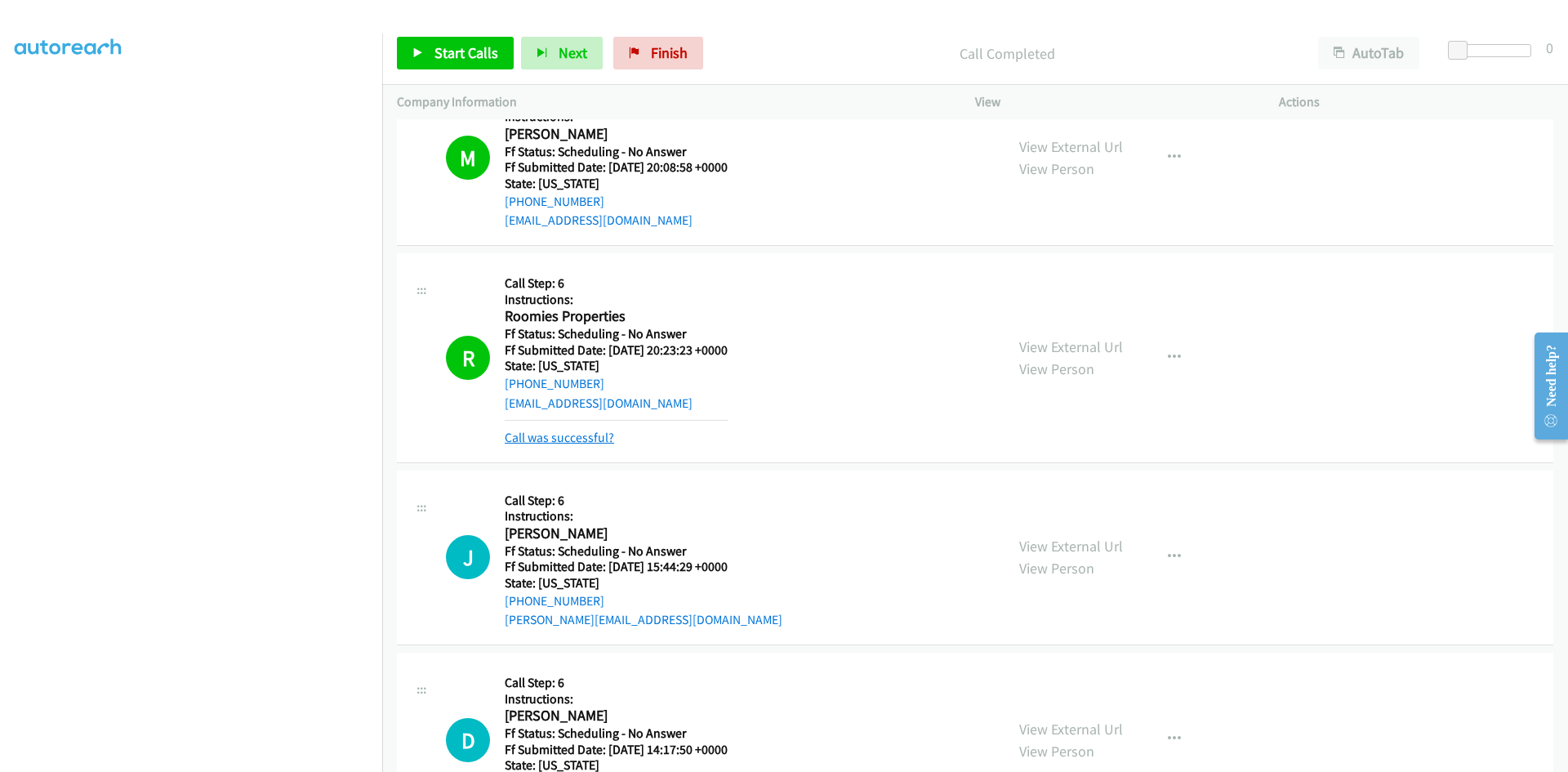
click at [548, 437] on link "Call was successful?" at bounding box center [559, 437] width 110 height 16
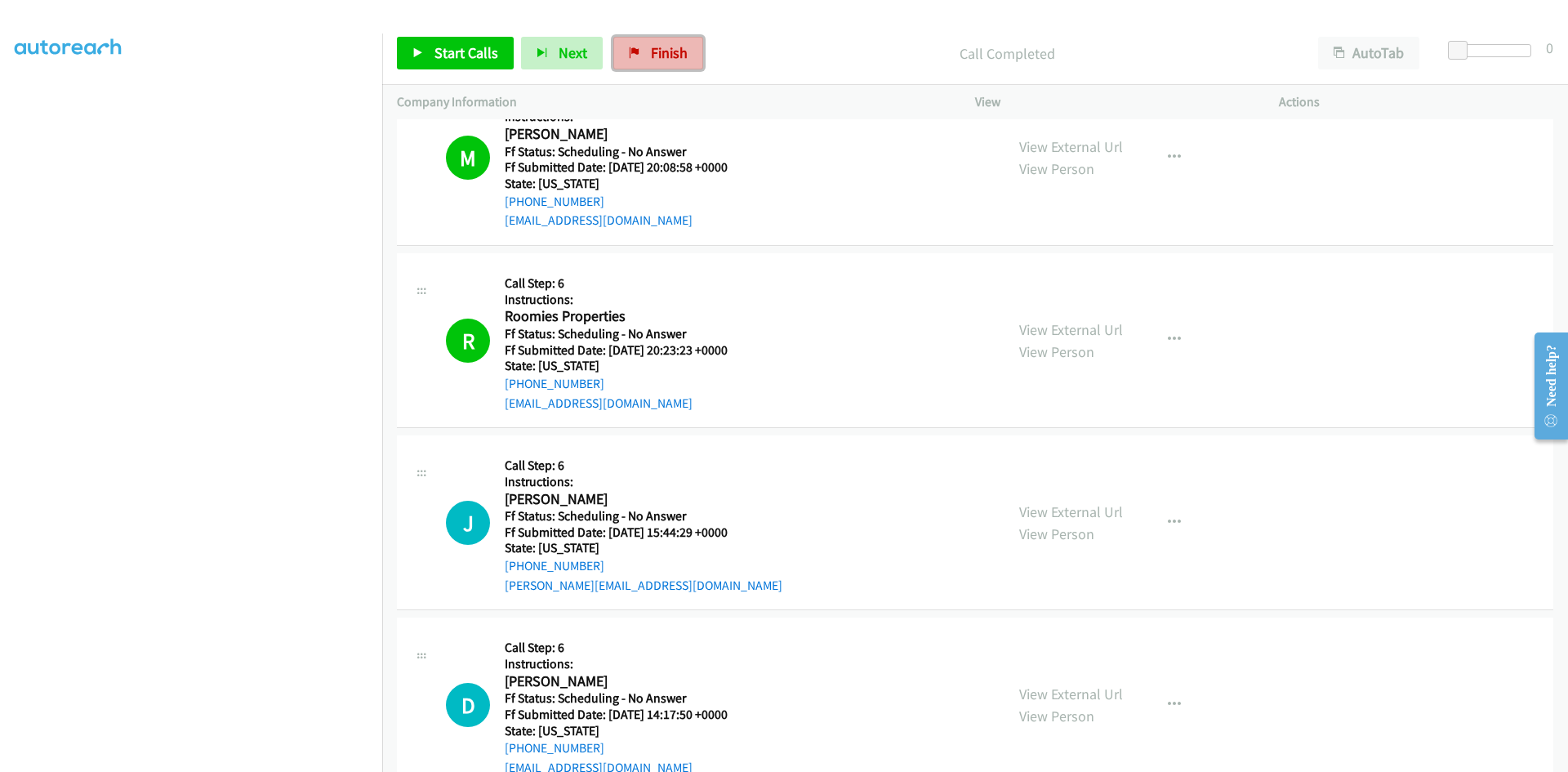
click at [663, 42] on link "Finish" at bounding box center [658, 53] width 90 height 33
